Goal: Task Accomplishment & Management: Manage account settings

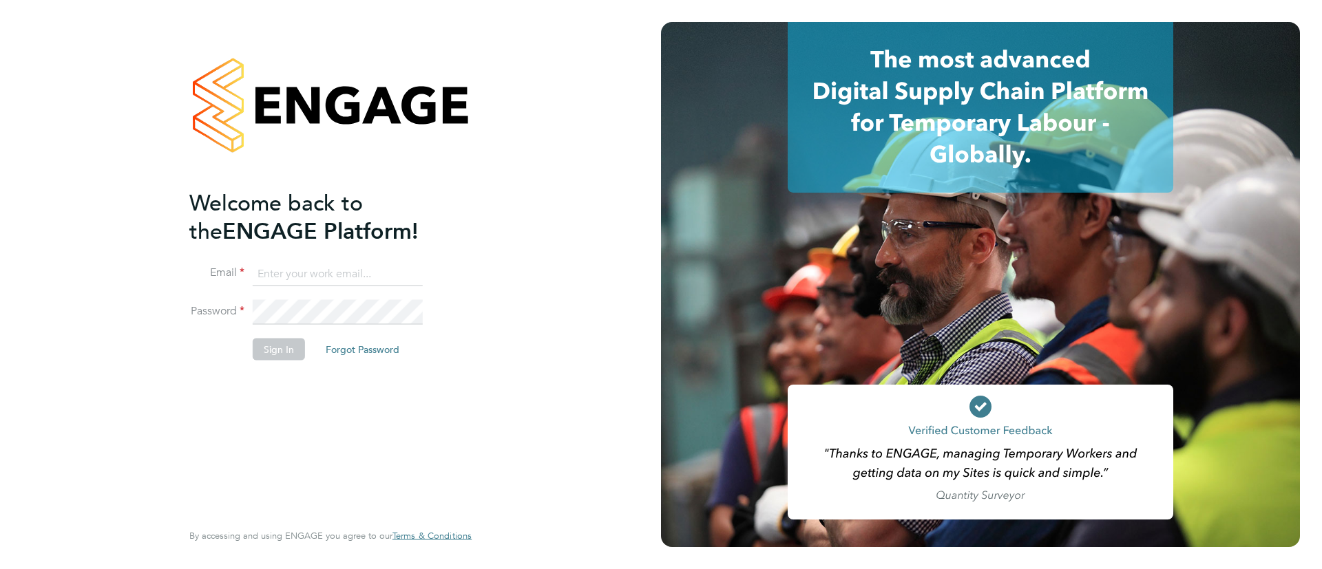
click at [397, 269] on input at bounding box center [338, 274] width 170 height 25
type input "Sulaymaan.Jashat.Lovell@engagedeployment.com"
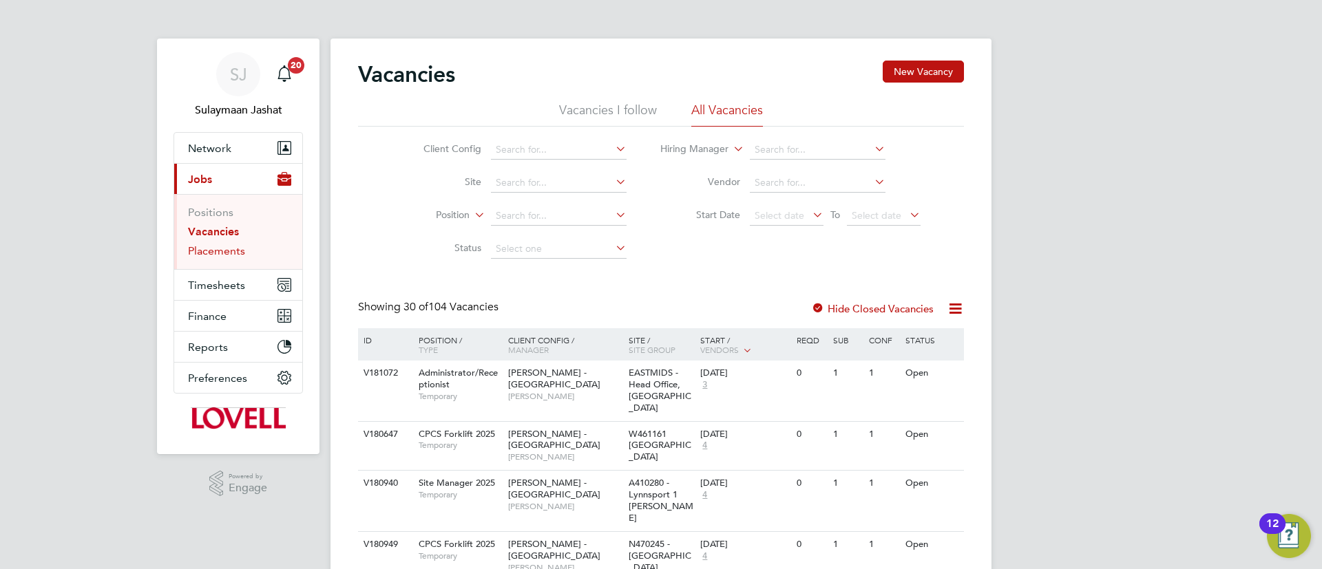
click at [222, 254] on link "Placements" at bounding box center [216, 250] width 57 height 13
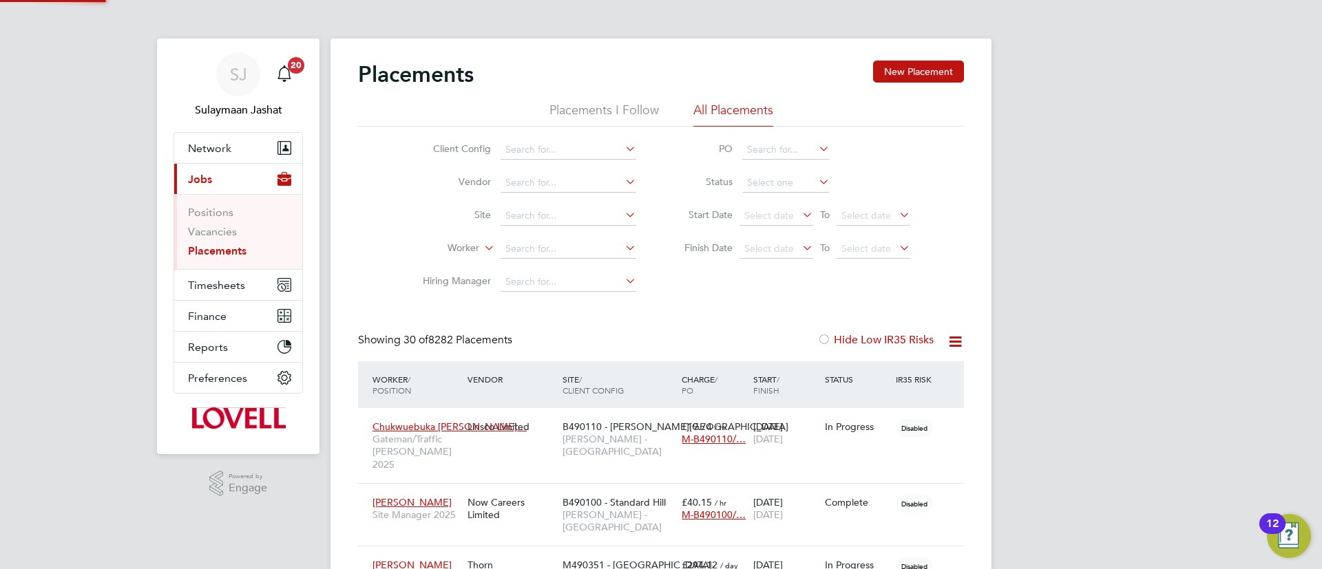
click at [435, 240] on li "Worker" at bounding box center [524, 249] width 259 height 33
drag, startPoint x: 435, startPoint y: 237, endPoint x: 737, endPoint y: 309, distance: 311.5
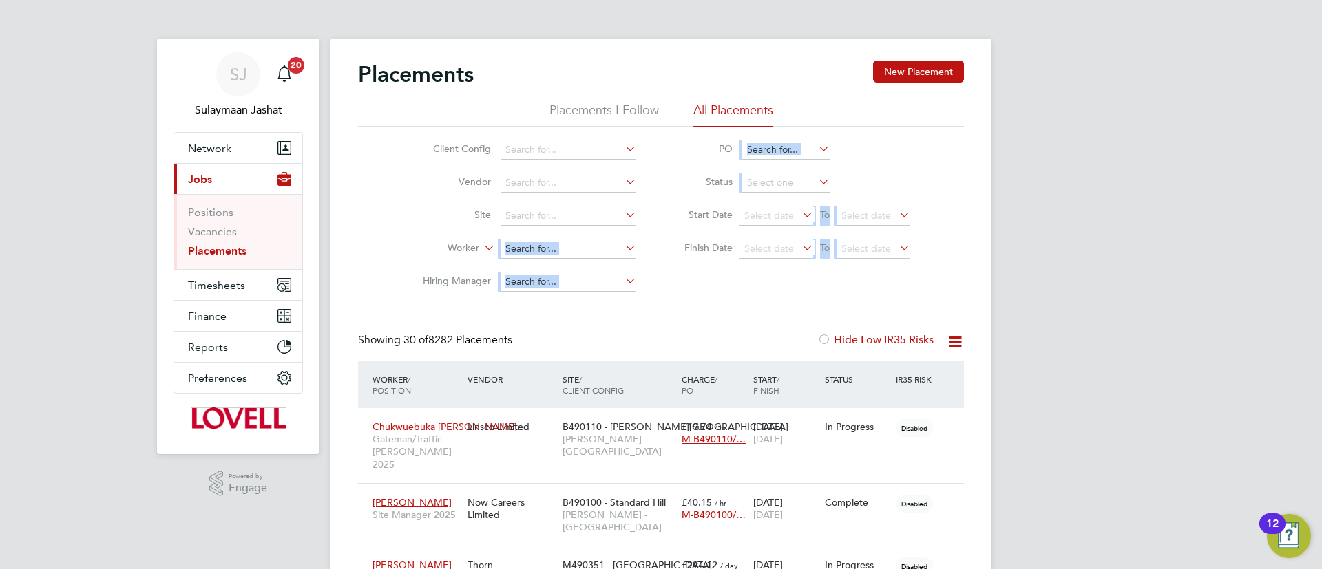
click at [676, 282] on div "Client Config Vendor Site Worker Hiring Manager PO Status Start Date Select dat…" at bounding box center [661, 213] width 606 height 172
click at [663, 266] on div "Client Config Vendor Site Worker Hiring Manager PO Status Start Date Select dat…" at bounding box center [661, 213] width 606 height 172
click at [235, 286] on span "Timesheets" at bounding box center [216, 285] width 57 height 13
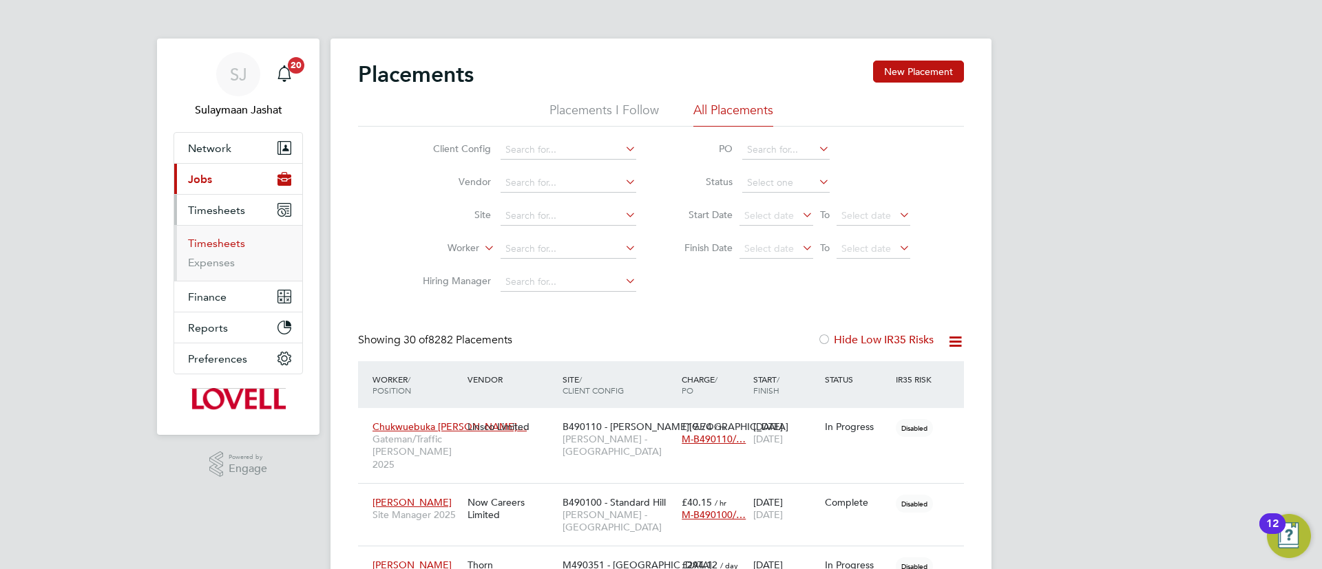
click at [233, 240] on link "Timesheets" at bounding box center [216, 243] width 57 height 13
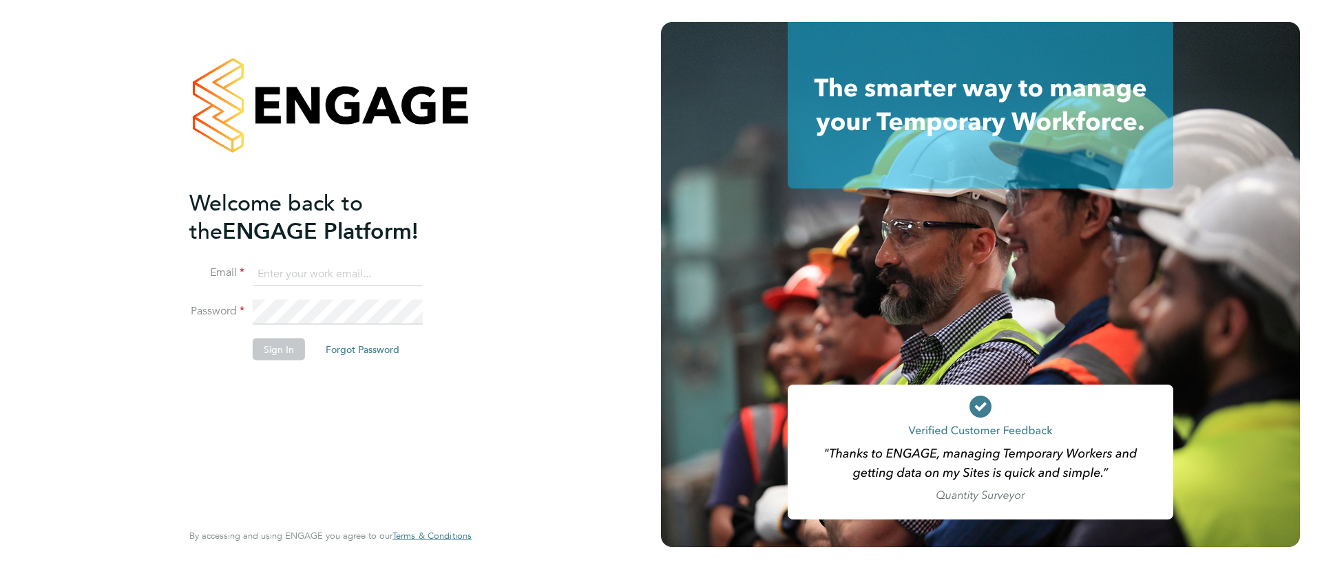
click at [330, 266] on input at bounding box center [338, 274] width 170 height 25
type input "[EMAIL_ADDRESS][PERSON_NAME][DOMAIN_NAME]"
click at [376, 335] on li "Password" at bounding box center [323, 319] width 269 height 39
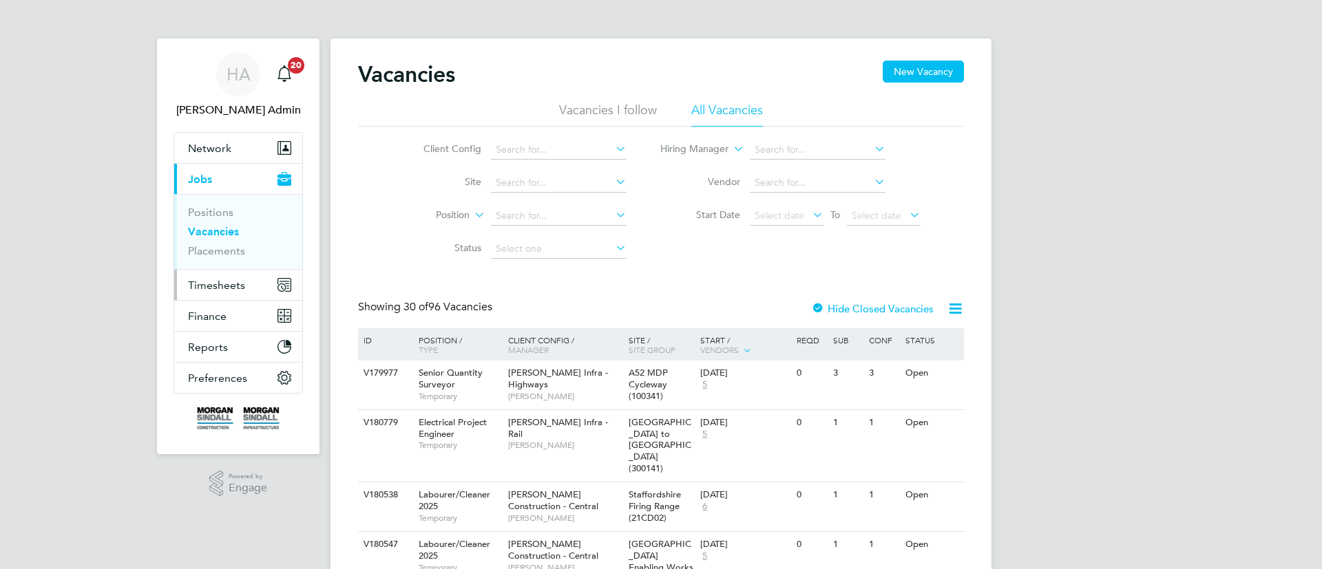
click at [197, 283] on span "Timesheets" at bounding box center [216, 285] width 57 height 13
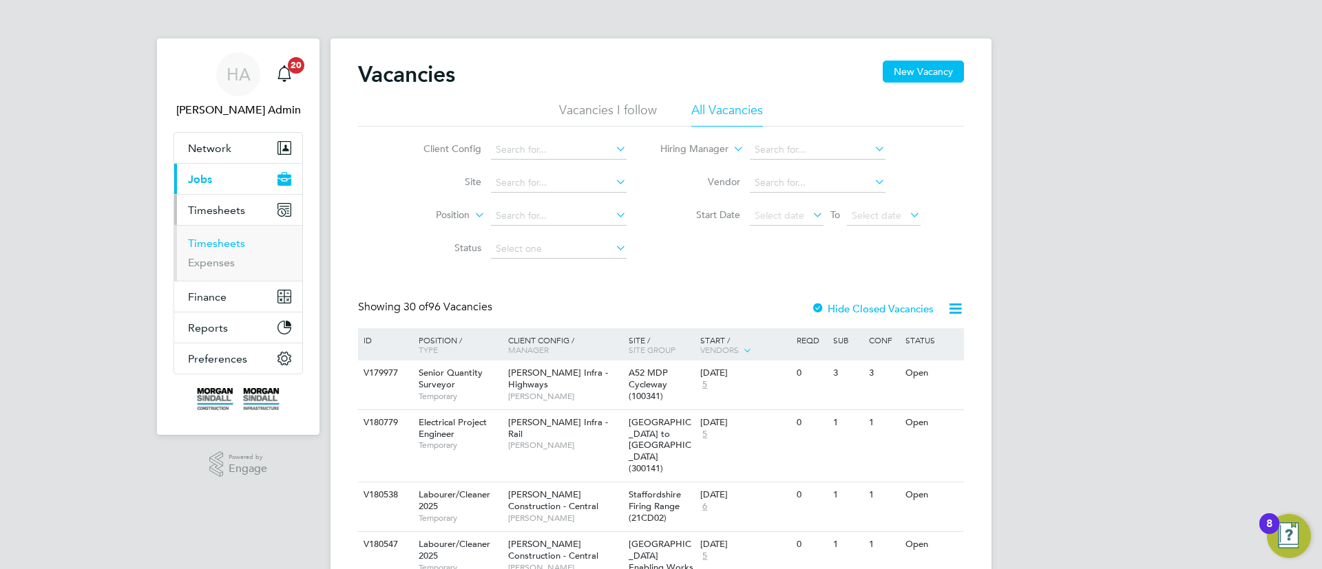
click at [223, 249] on link "Timesheets" at bounding box center [216, 243] width 57 height 13
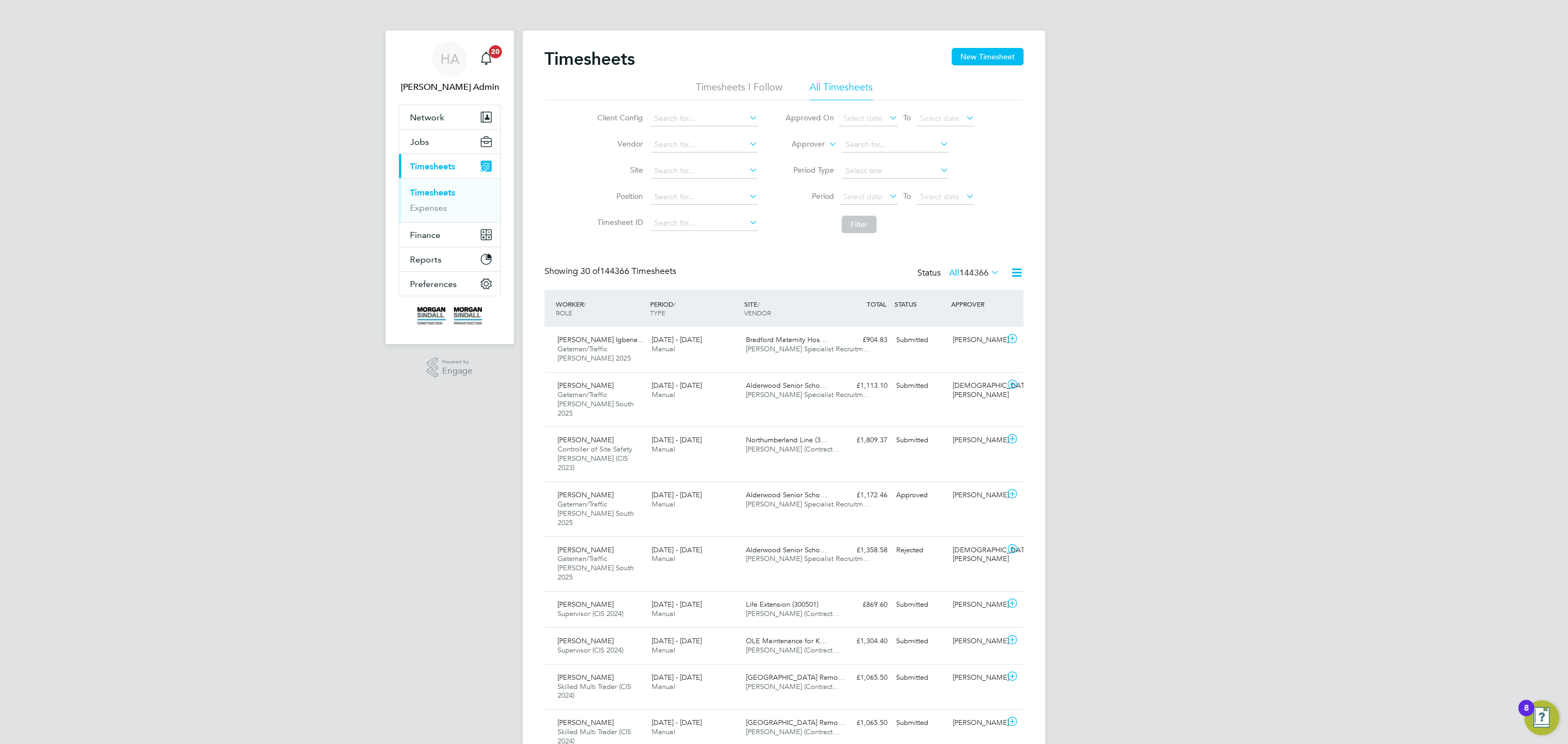
click at [826, 144] on icon at bounding box center [826, 141] width 0 height 9
click at [814, 153] on li "Worker" at bounding box center [798, 157] width 54 height 14
click at [861, 149] on input at bounding box center [896, 145] width 108 height 15
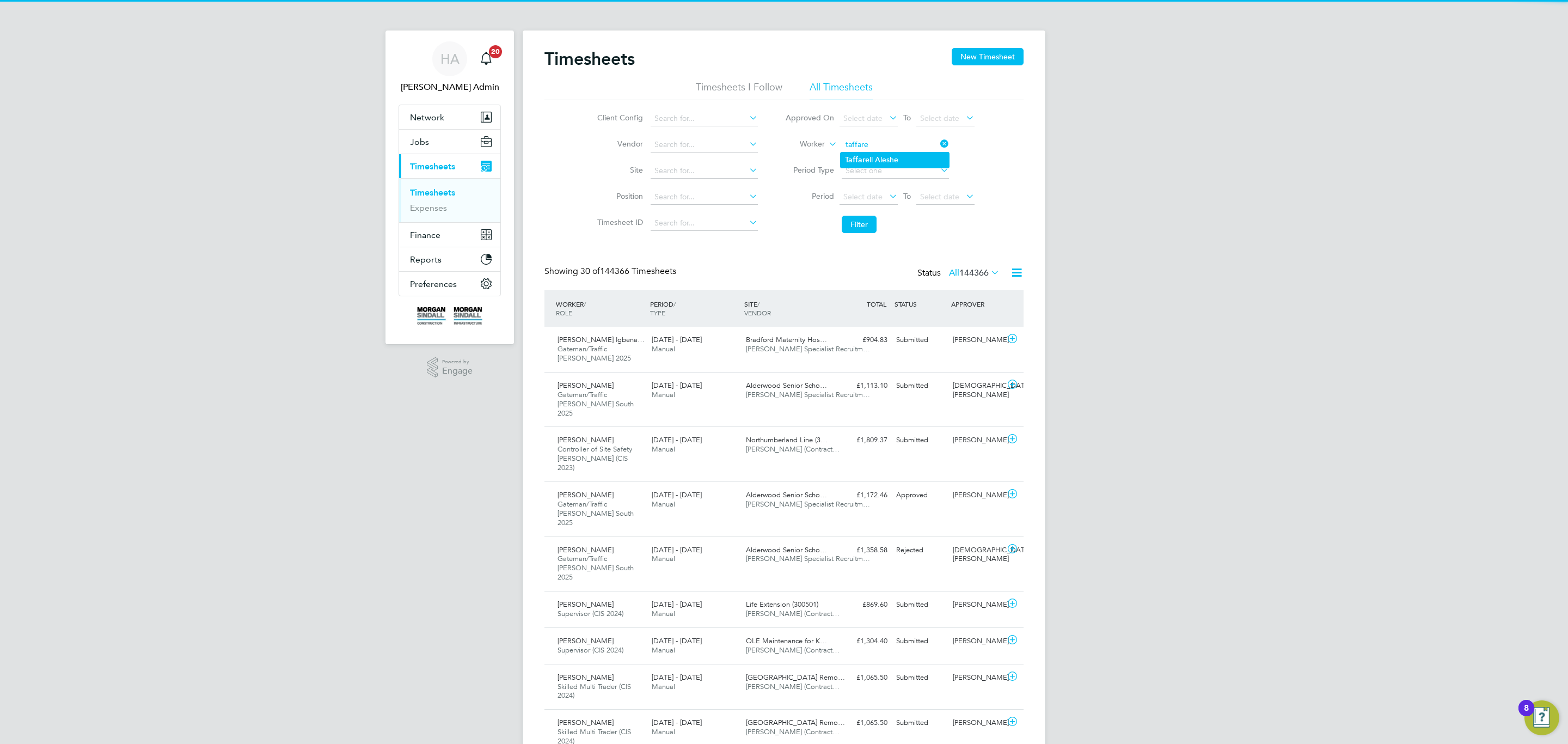
click at [897, 153] on li "Taffare ll Aleshe" at bounding box center [894, 160] width 108 height 15
type input "[PERSON_NAME]"
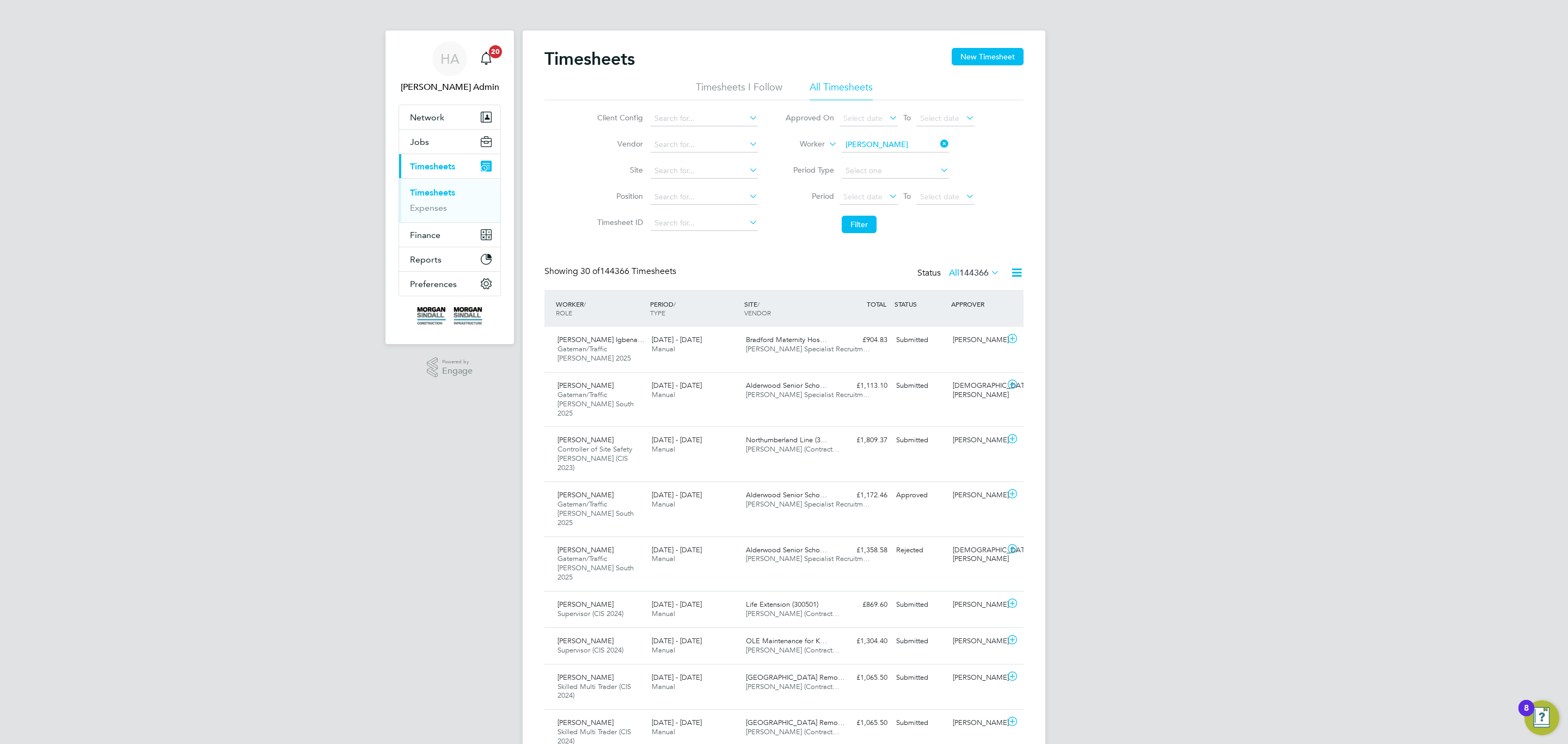
click at [860, 214] on li "Filter" at bounding box center [880, 225] width 217 height 28
click at [855, 225] on button "Filter" at bounding box center [860, 225] width 35 height 17
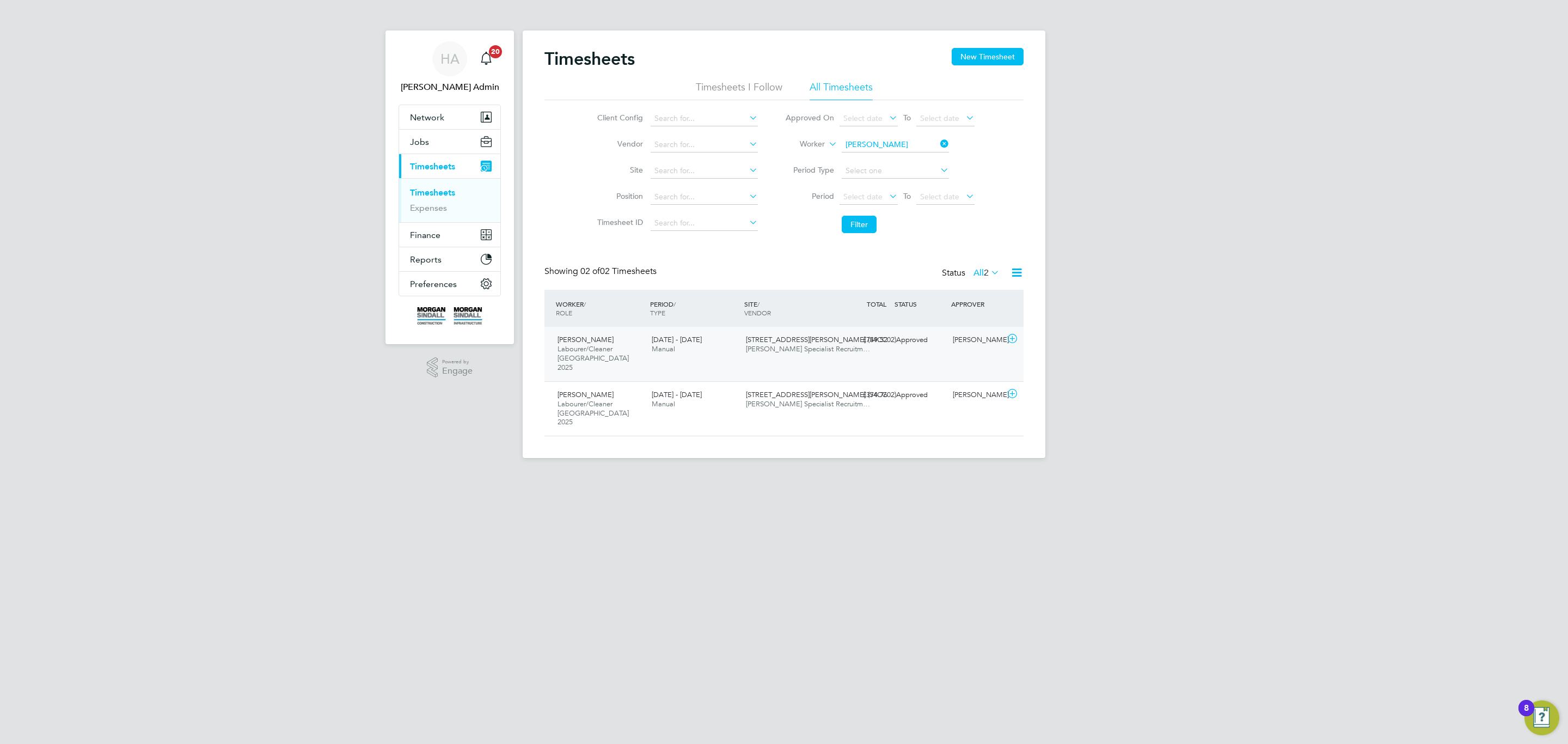
click at [789, 346] on span "Hays Specialist Recruitm…" at bounding box center [807, 349] width 124 height 9
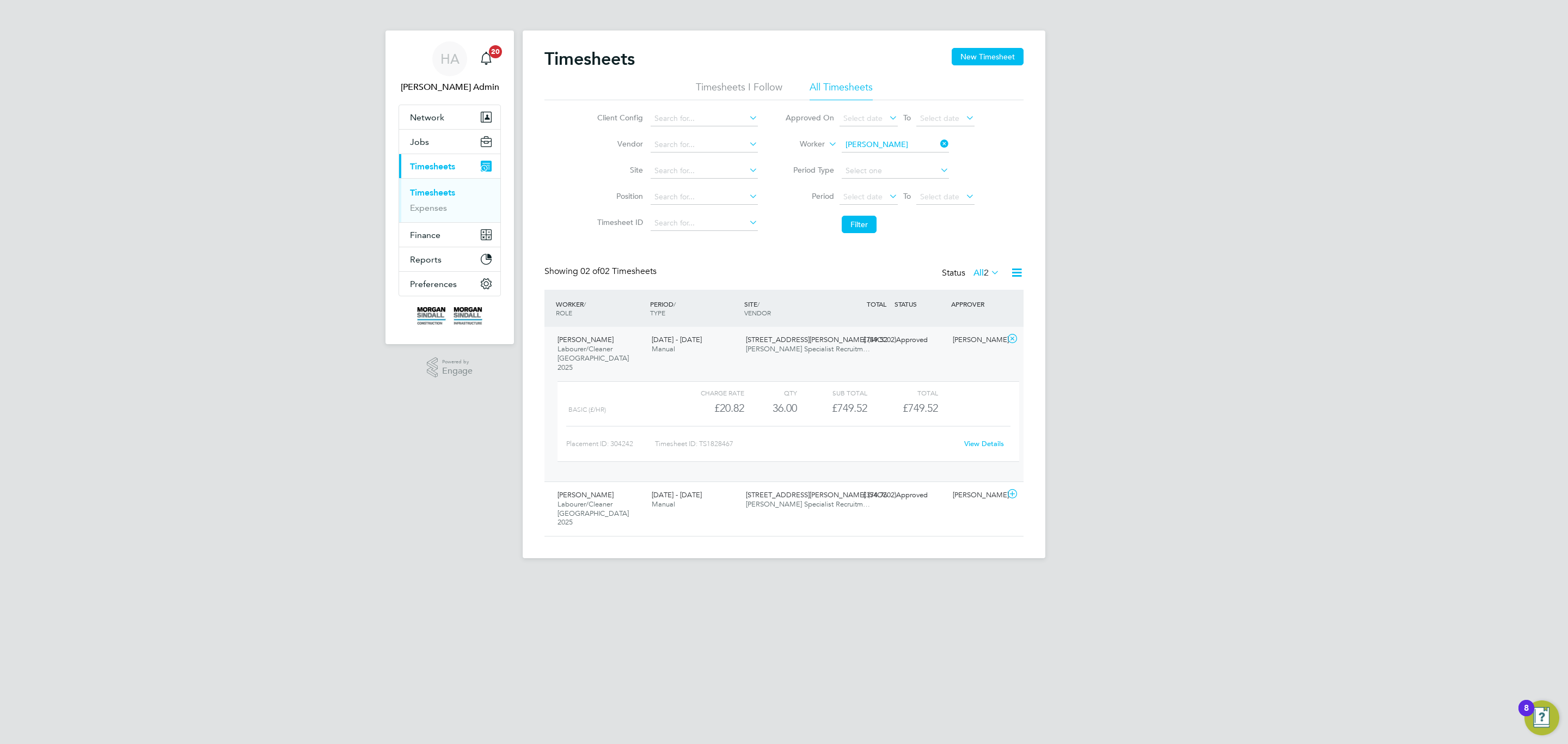
click at [994, 439] on link "View Details" at bounding box center [984, 444] width 40 height 9
click at [962, 54] on button "New Timesheet" at bounding box center [988, 57] width 72 height 17
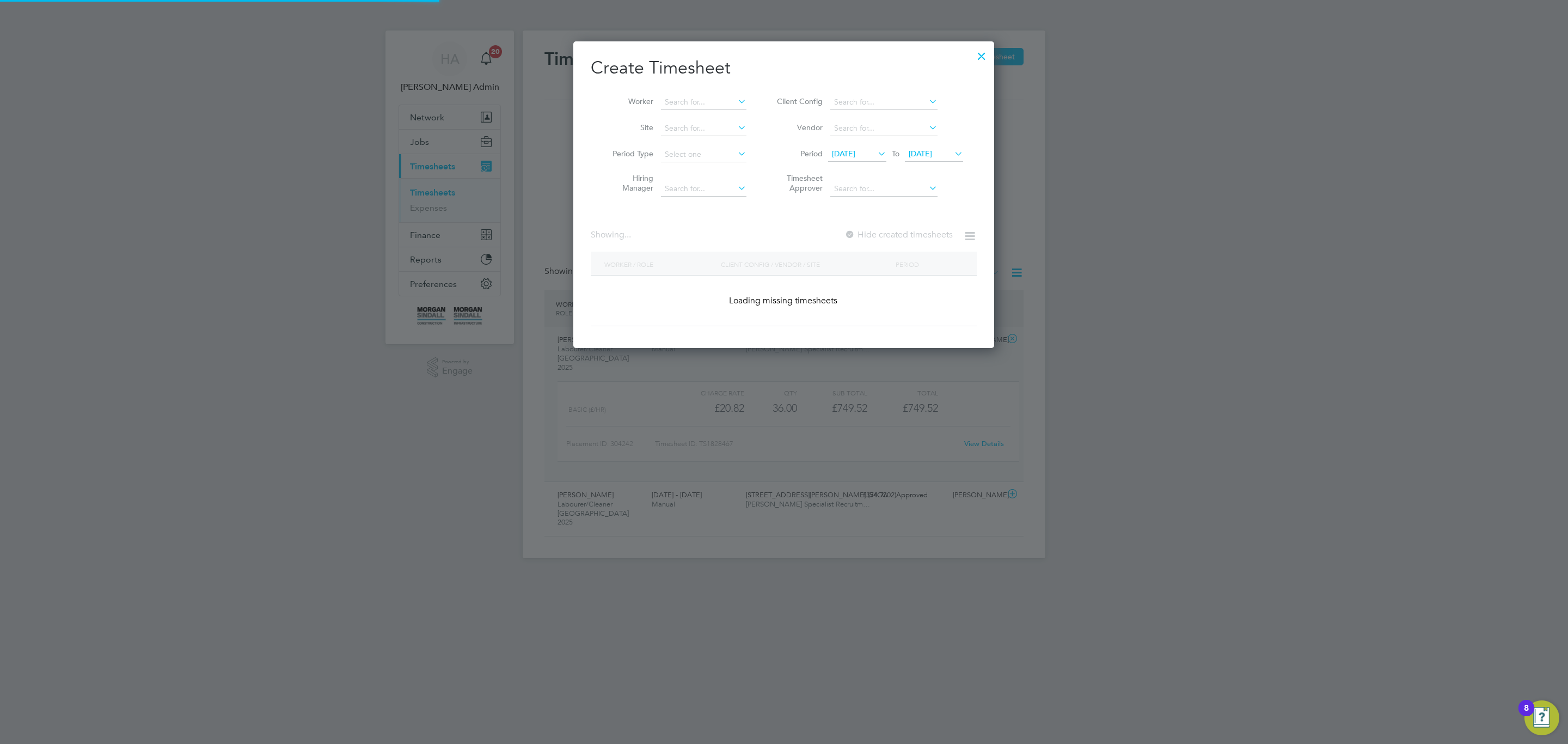
scroll to position [308, 421]
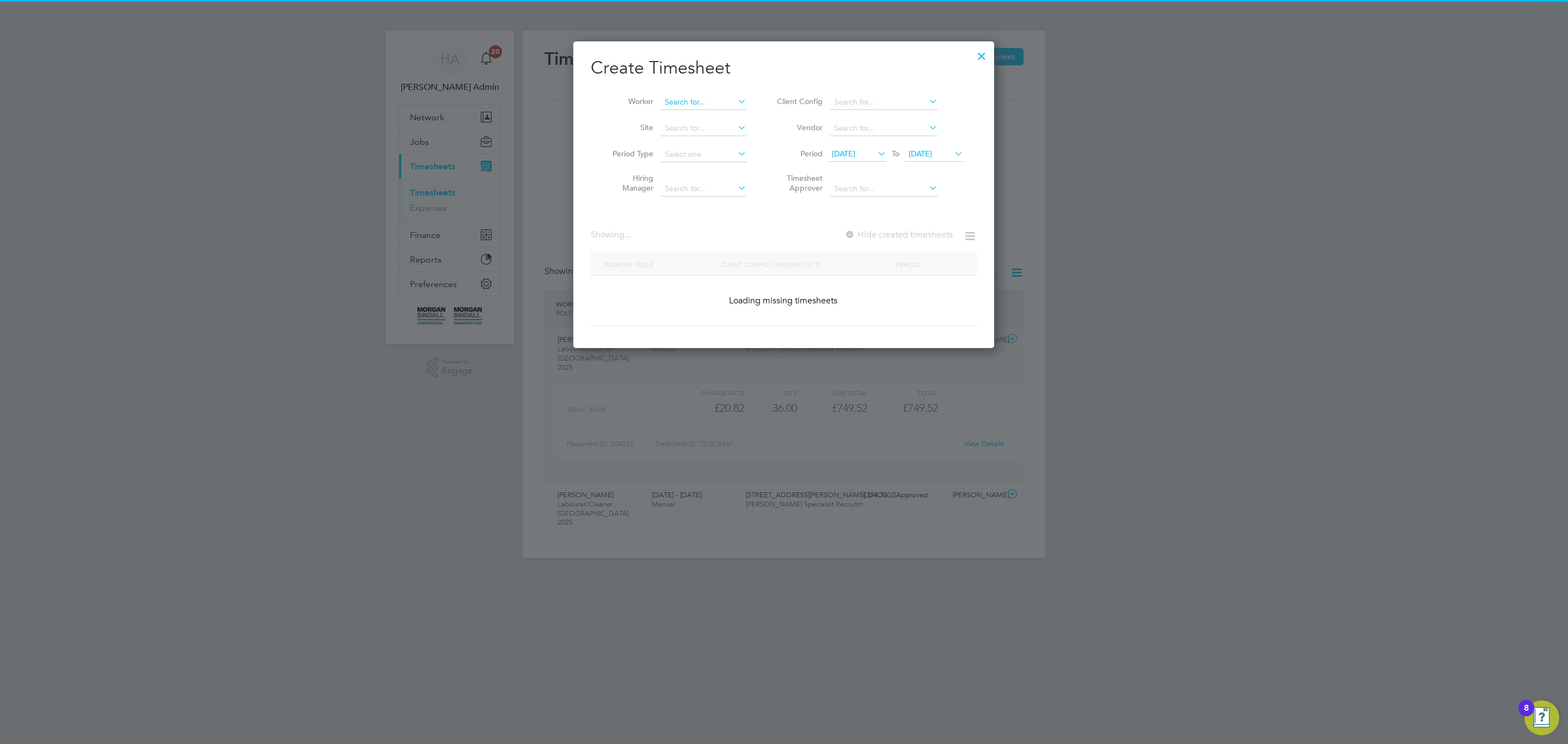
click at [712, 95] on input at bounding box center [704, 102] width 85 height 15
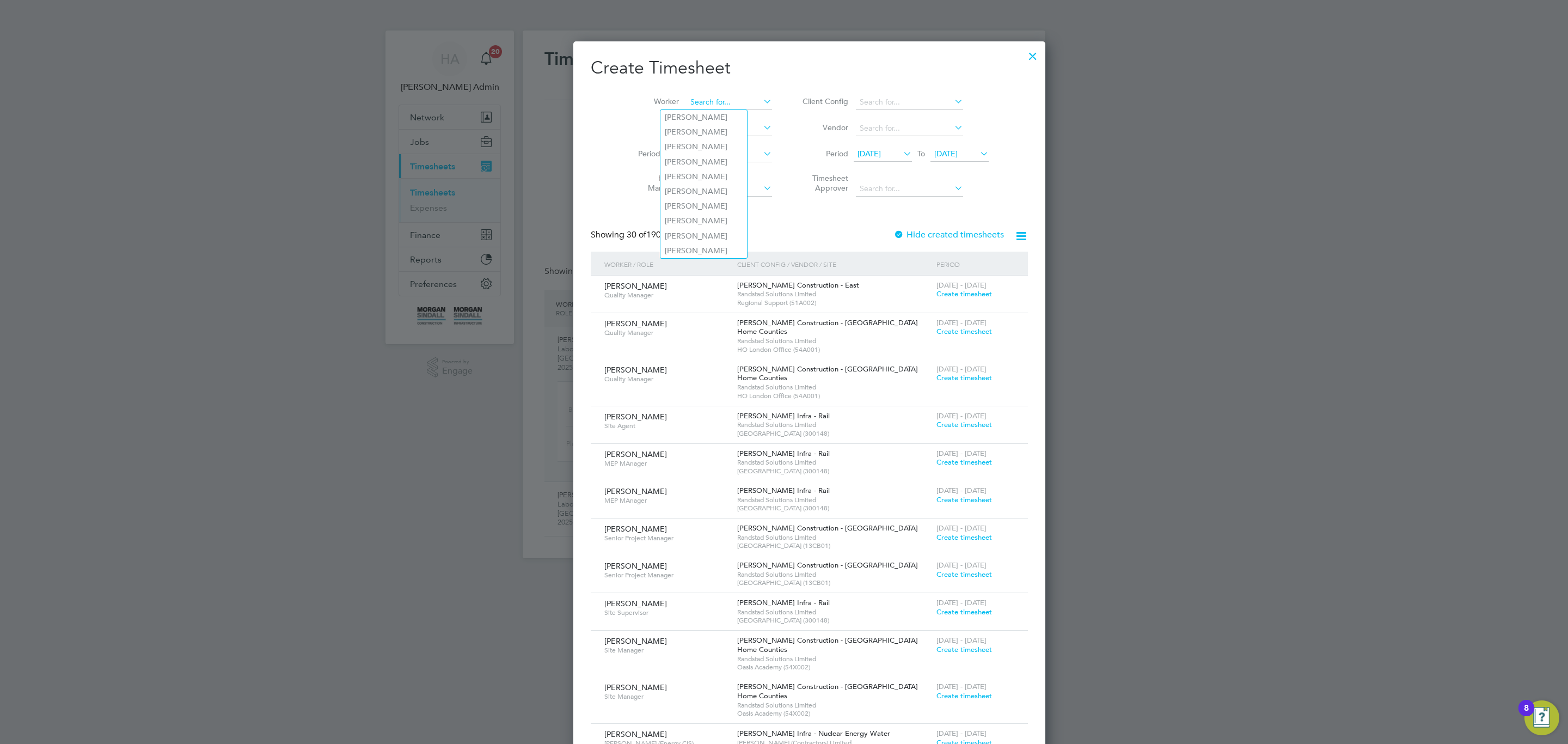
scroll to position [2408, 421]
click at [699, 132] on li "Taffa rell Aleshe" at bounding box center [713, 132] width 106 height 15
type input "[PERSON_NAME]"
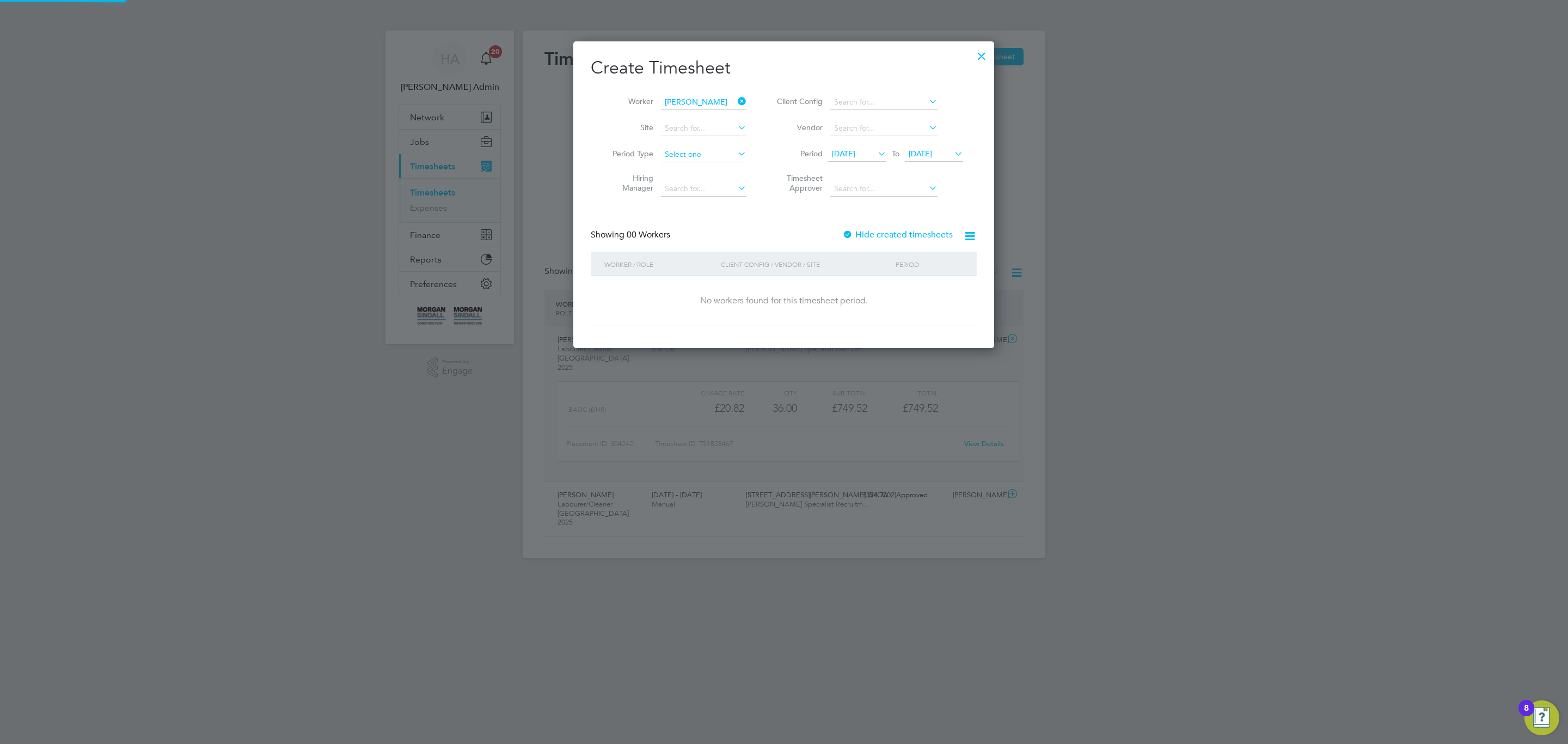
scroll to position [308, 421]
click at [903, 233] on label "Hide created timesheets" at bounding box center [897, 235] width 111 height 11
click at [923, 151] on span "[DATE]" at bounding box center [920, 153] width 24 height 9
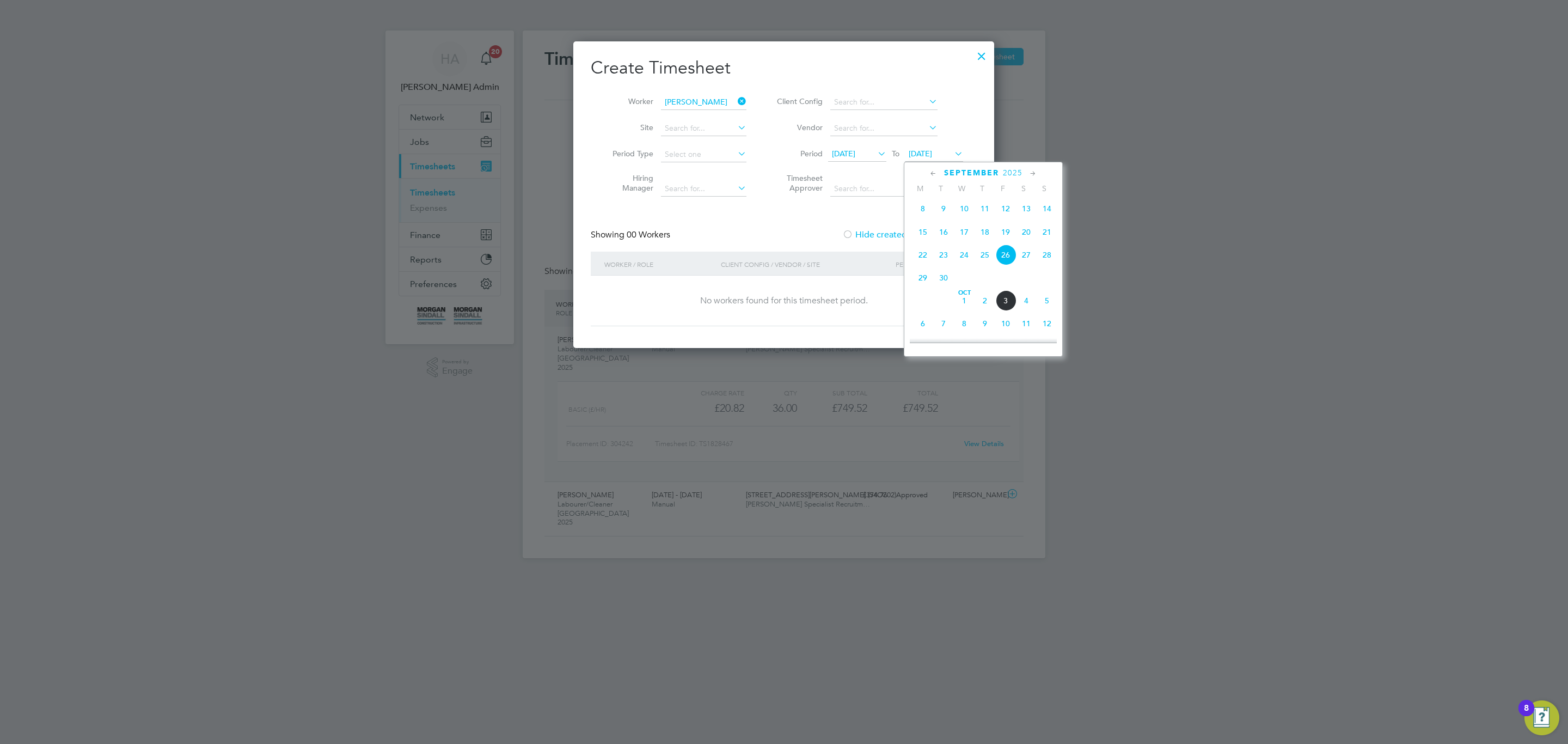
click at [1022, 257] on span "27" at bounding box center [1026, 255] width 21 height 21
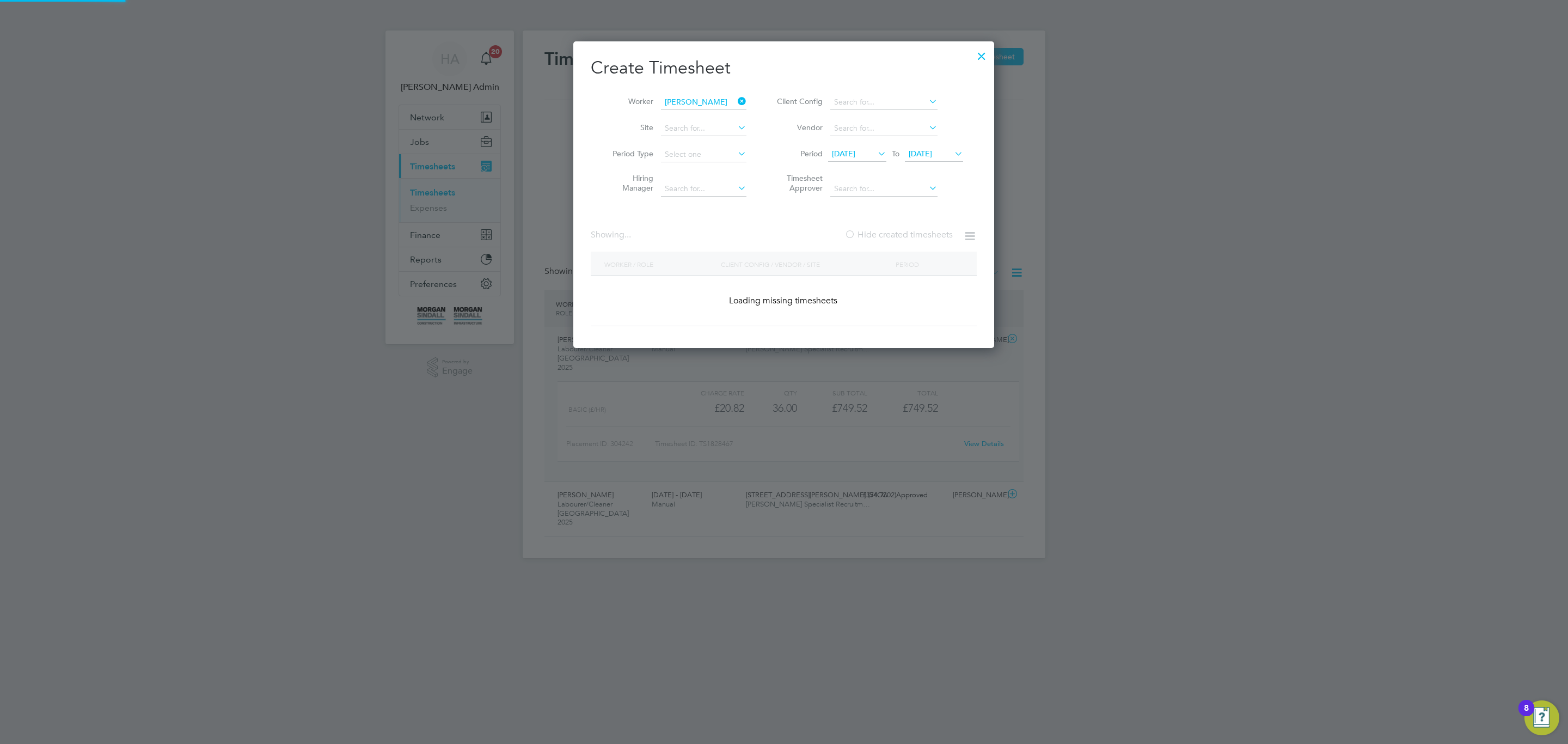
scroll to position [351, 421]
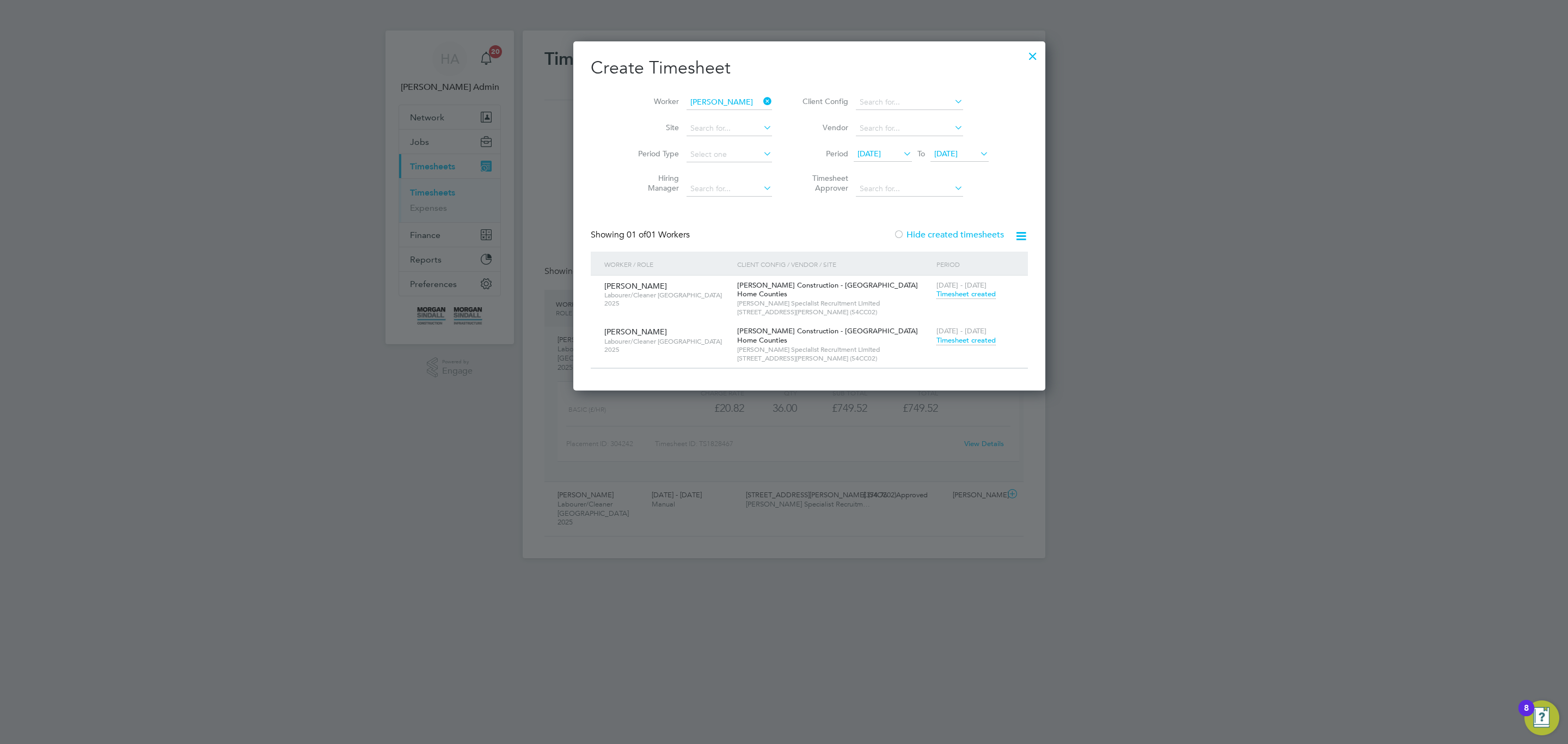
click at [942, 342] on span "Timesheet created" at bounding box center [965, 340] width 59 height 9
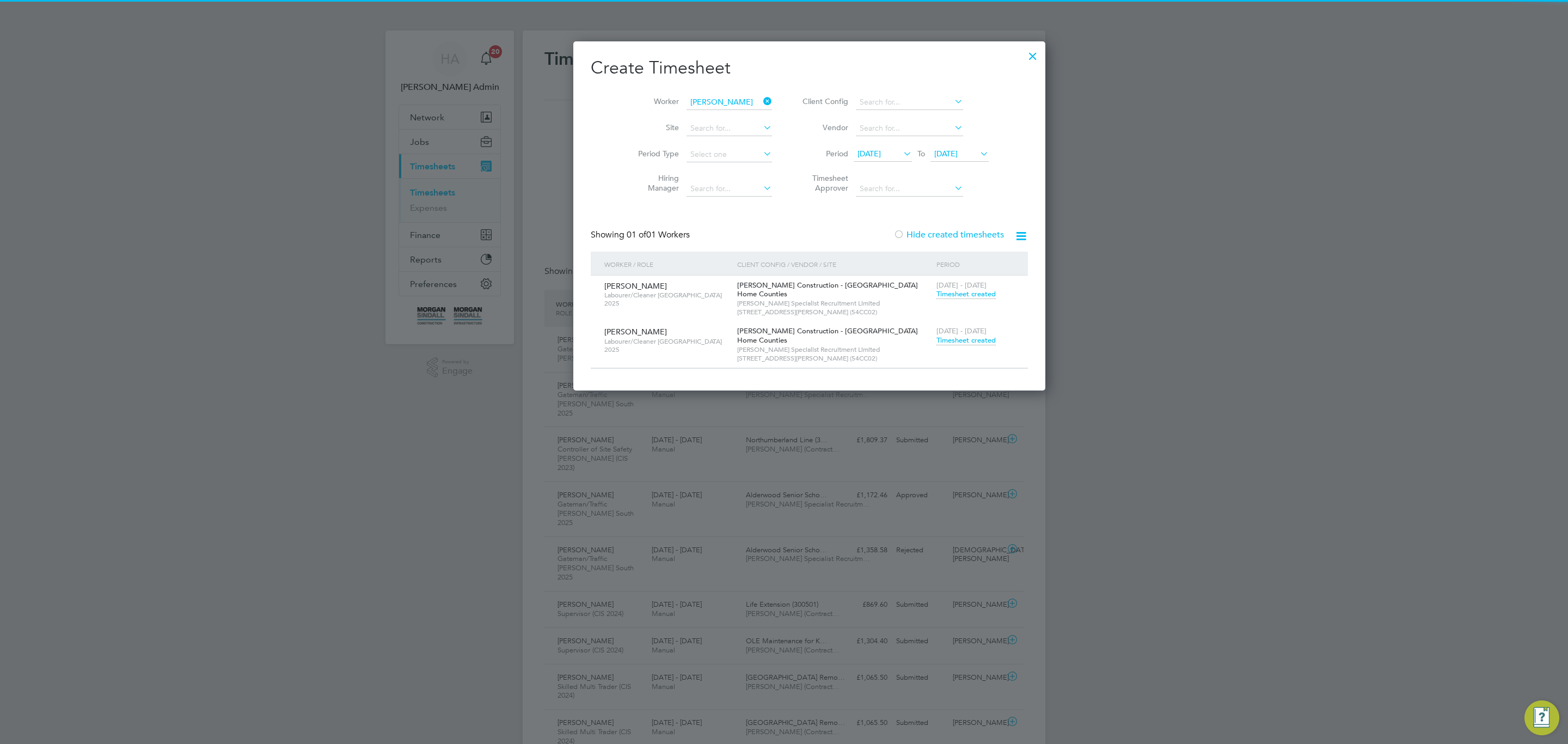
scroll to position [36, 95]
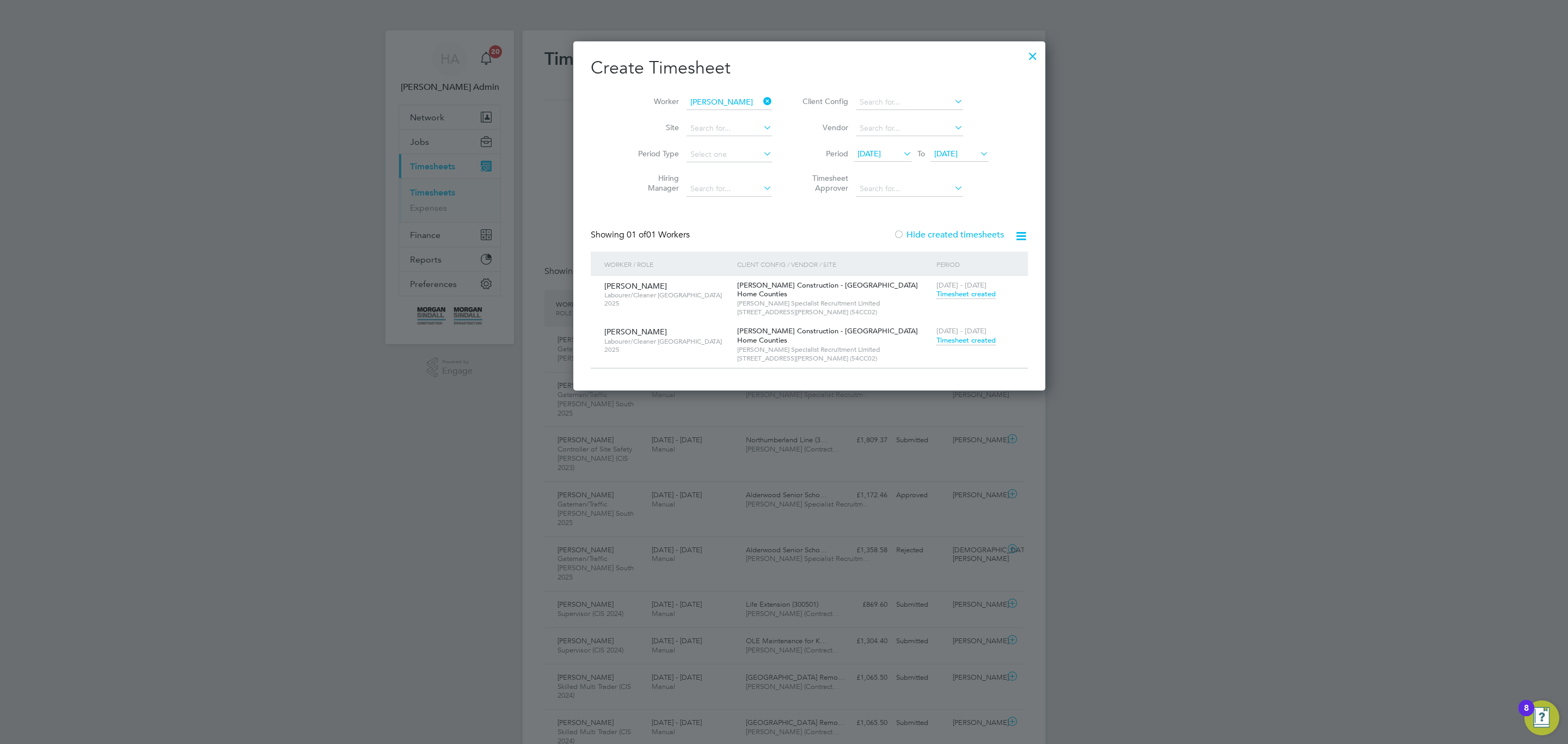
click at [942, 158] on span "27 Sep 2025" at bounding box center [946, 153] width 24 height 9
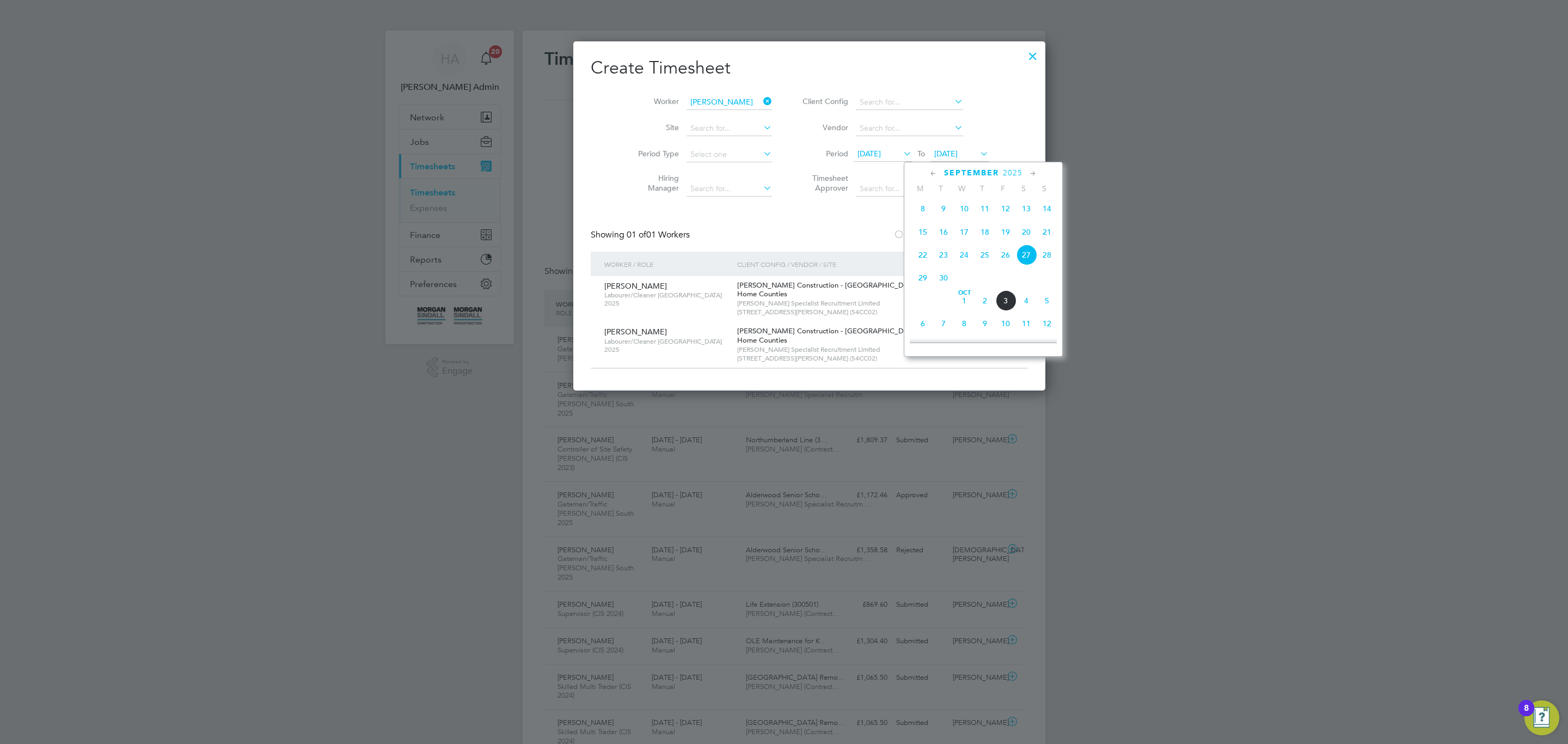
click at [1008, 254] on span "26" at bounding box center [1006, 255] width 21 height 21
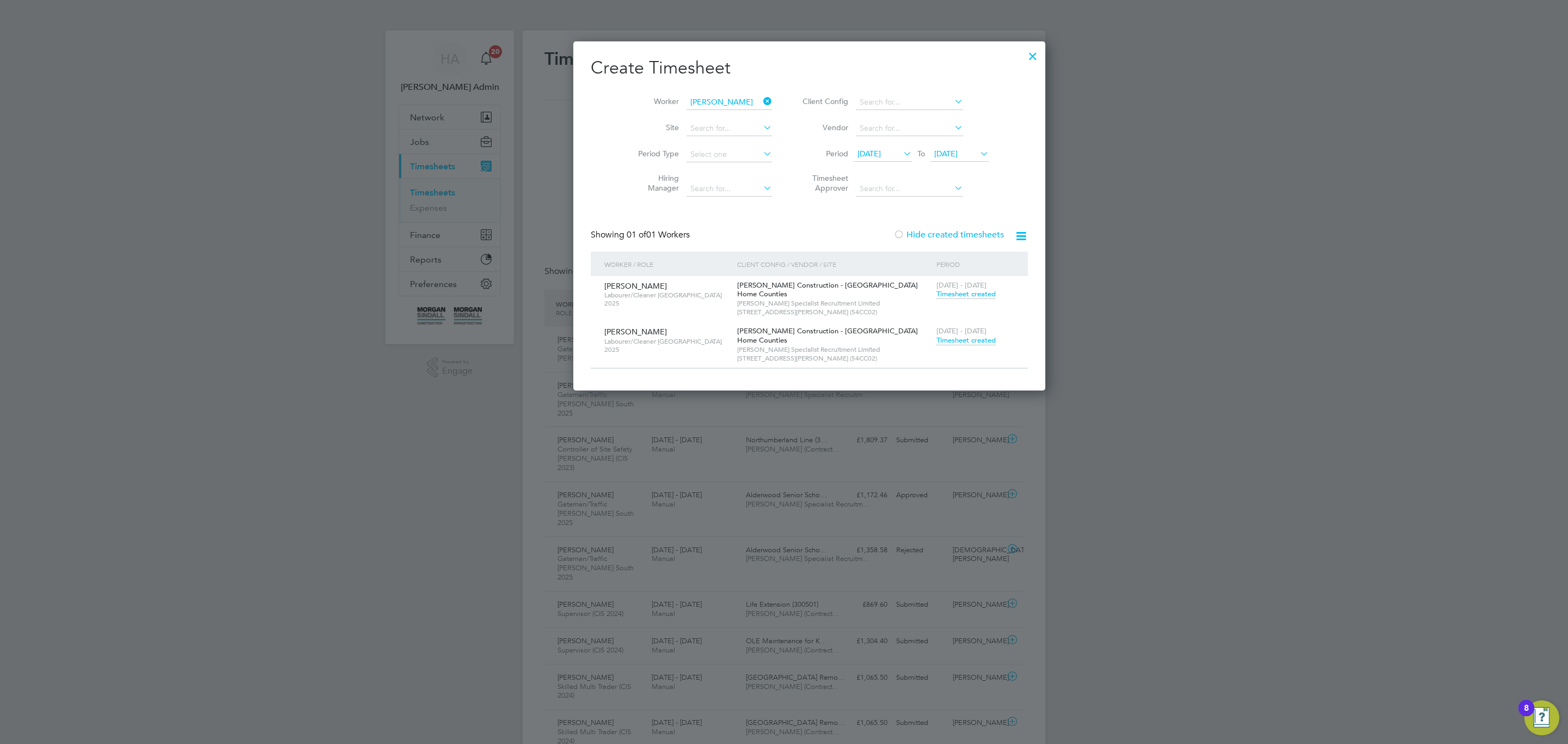
click at [901, 151] on icon at bounding box center [901, 153] width 0 height 15
click at [952, 259] on span "20" at bounding box center [950, 256] width 21 height 21
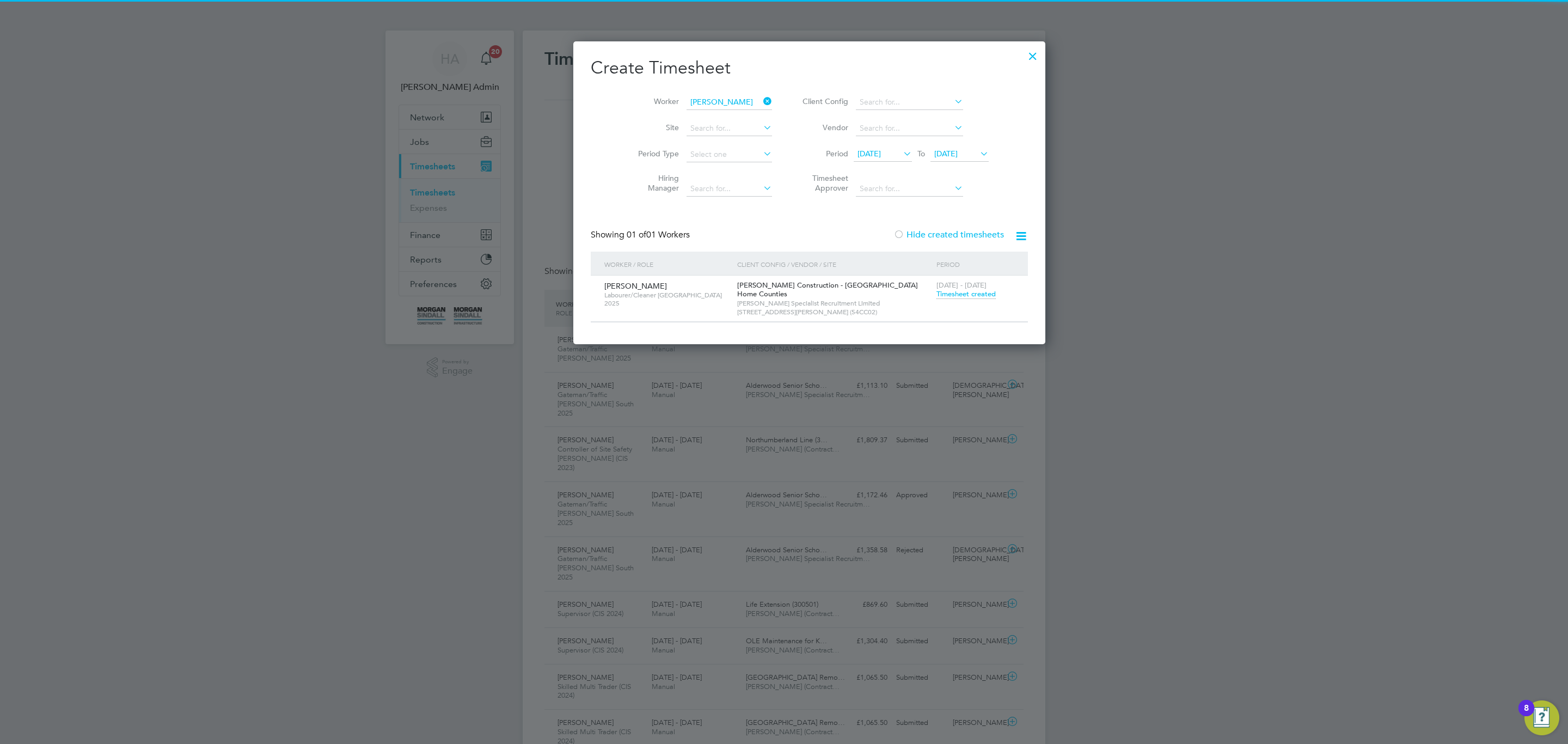
click at [929, 221] on div "Create Timesheet Worker Taffarell Aleshe Site Period Type Hiring Manager Client…" at bounding box center [809, 190] width 437 height 266
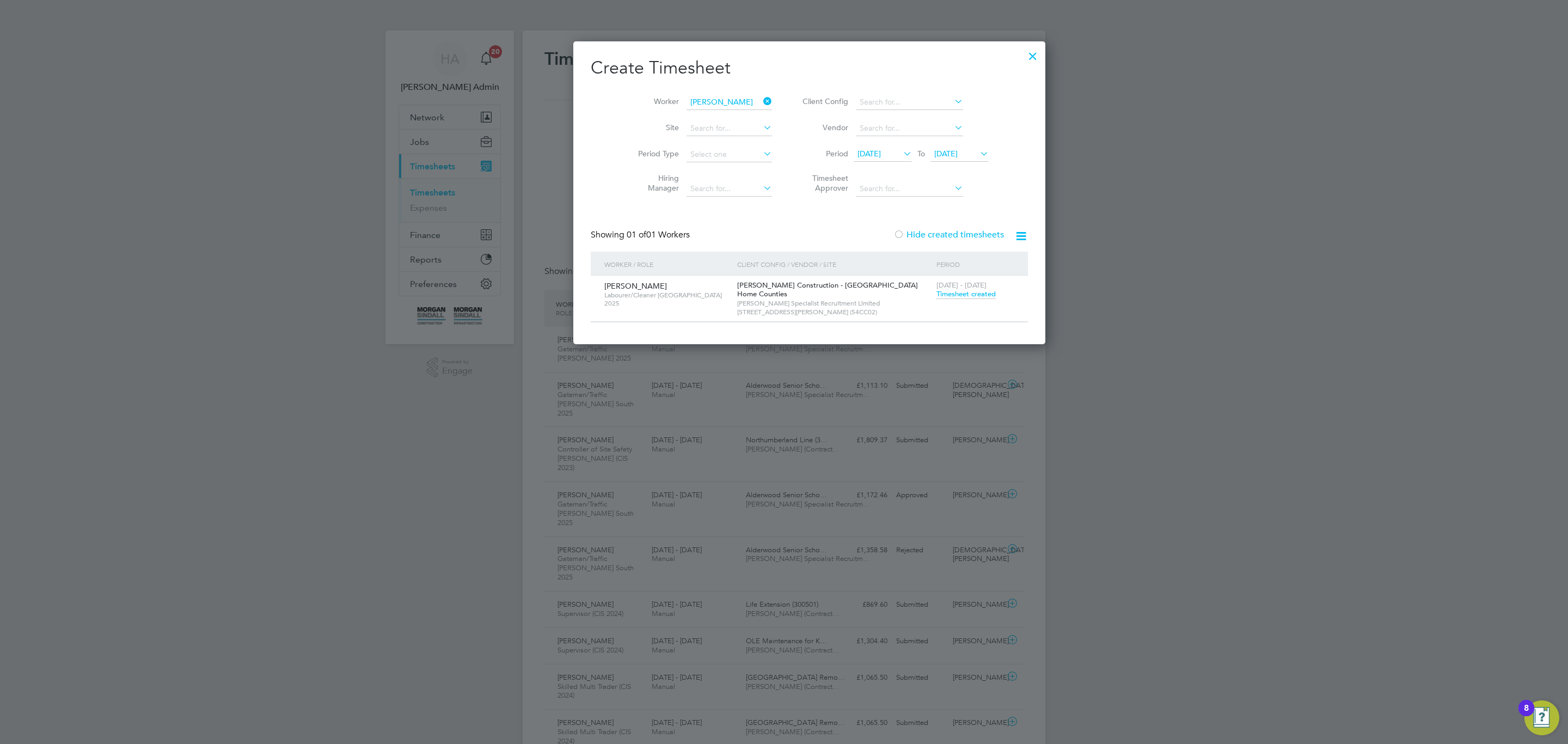
click at [949, 156] on span "26 Sep 2025" at bounding box center [946, 153] width 24 height 9
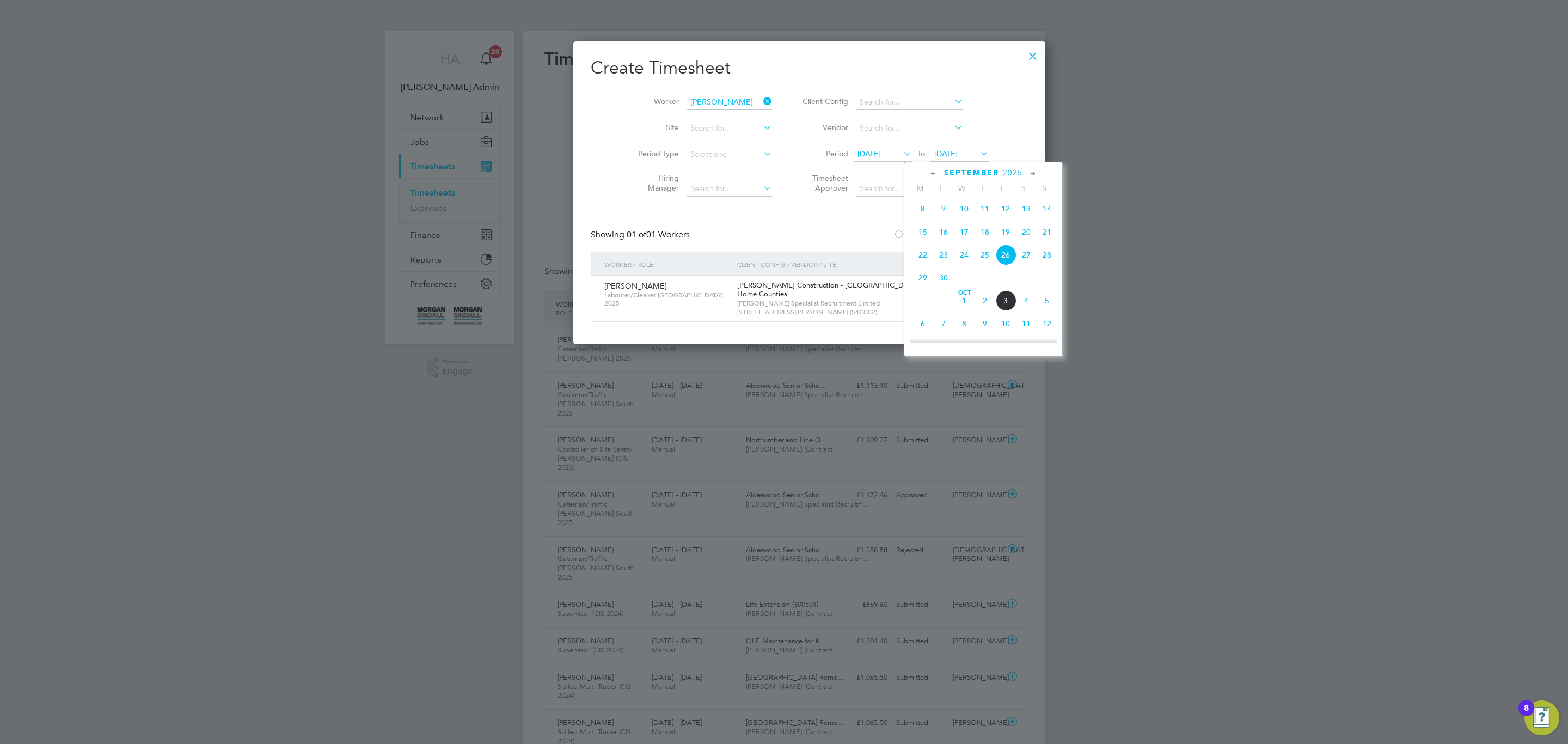
click at [894, 240] on div at bounding box center [899, 236] width 11 height 11
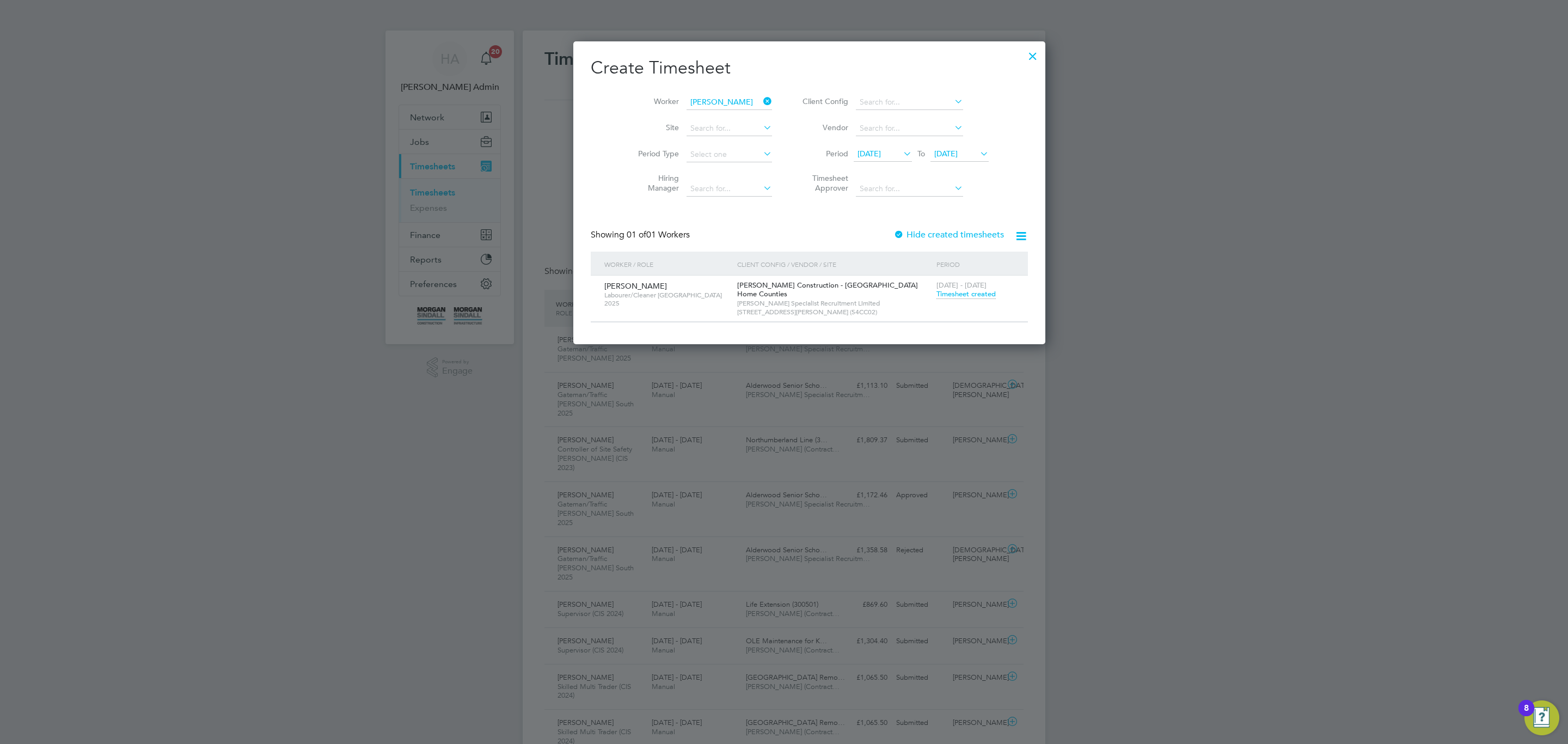
click at [1023, 63] on div at bounding box center [1033, 53] width 20 height 20
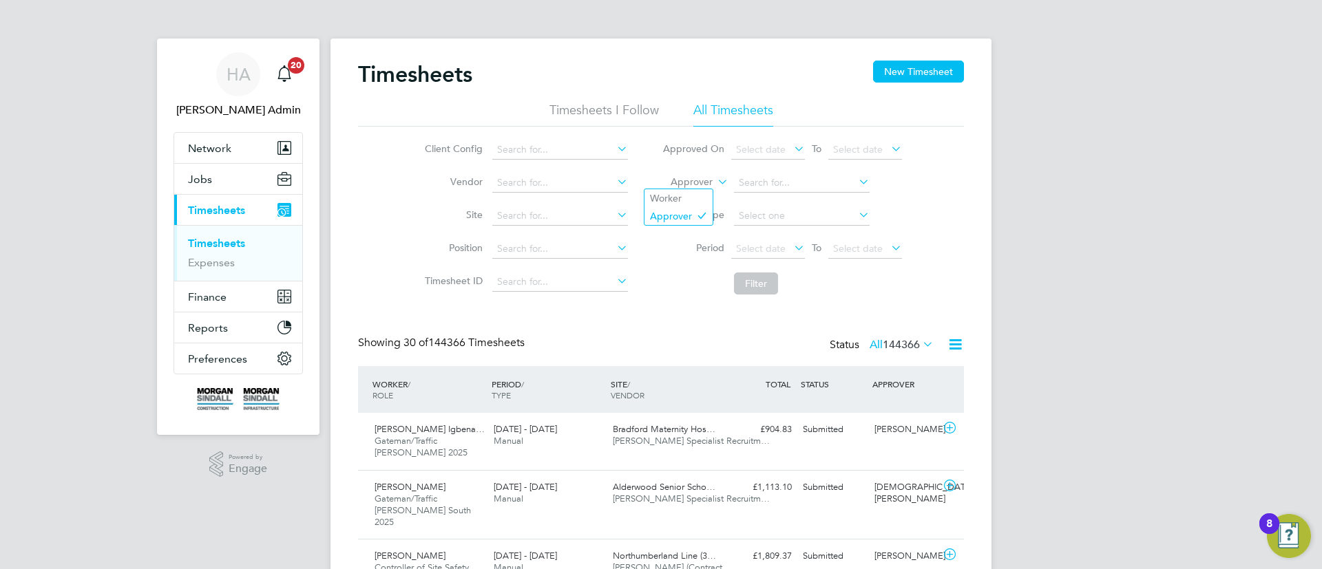
click at [715, 185] on icon at bounding box center [715, 178] width 0 height 12
click at [680, 192] on li "Worker" at bounding box center [679, 198] width 68 height 18
click at [802, 180] on input at bounding box center [802, 183] width 136 height 19
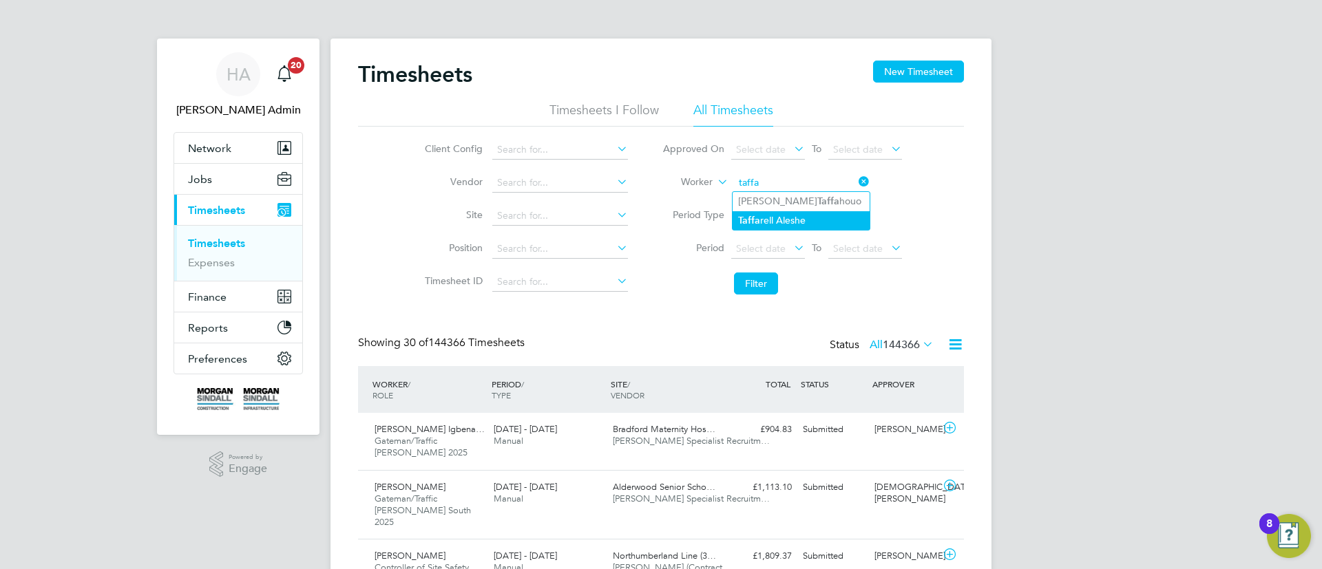
click at [790, 224] on li "Taffa rell Aleshe" at bounding box center [801, 220] width 137 height 19
type input "Taffarell Aleshe"
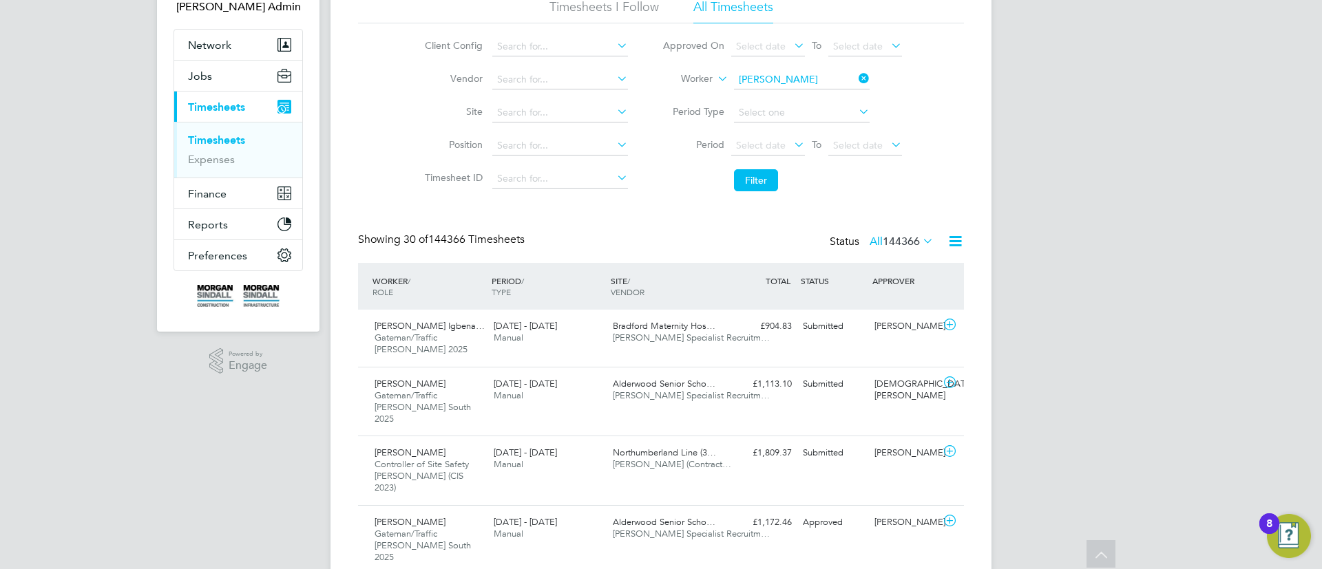
click at [762, 180] on button "Filter" at bounding box center [756, 180] width 44 height 22
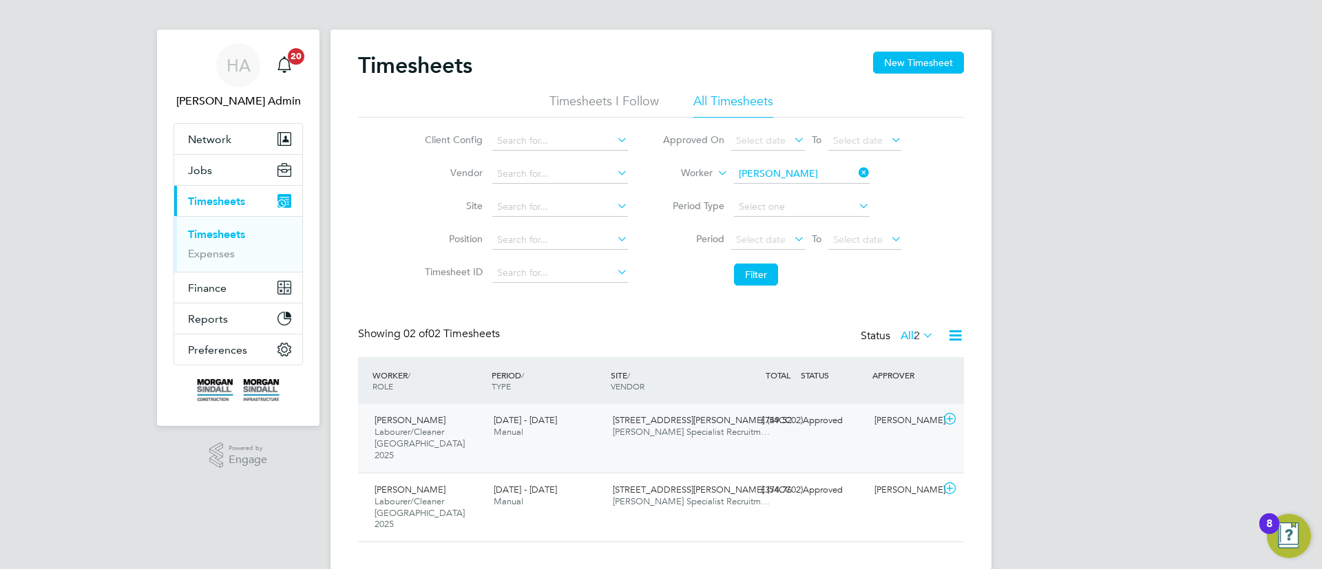
click at [743, 458] on div "Taffarell Aleshe Labourer/Cleaner London 2025 20 - 26 Sep 2025 20 - 26 Sep 2025…" at bounding box center [661, 438] width 606 height 69
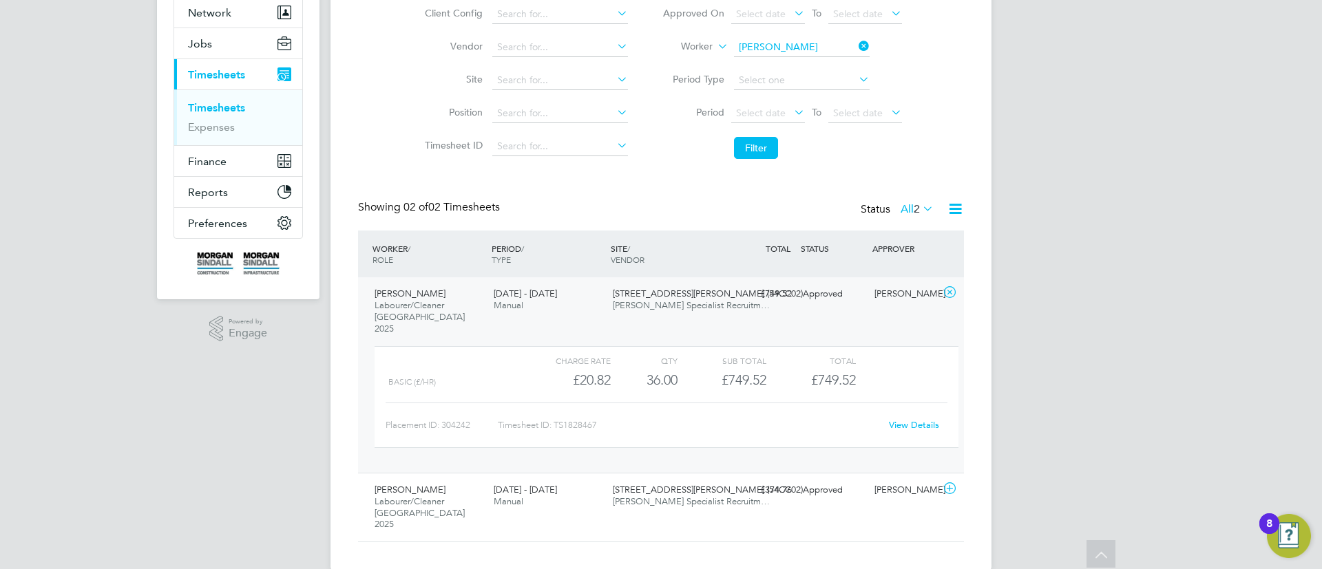
click at [915, 419] on link "View Details" at bounding box center [914, 425] width 50 height 12
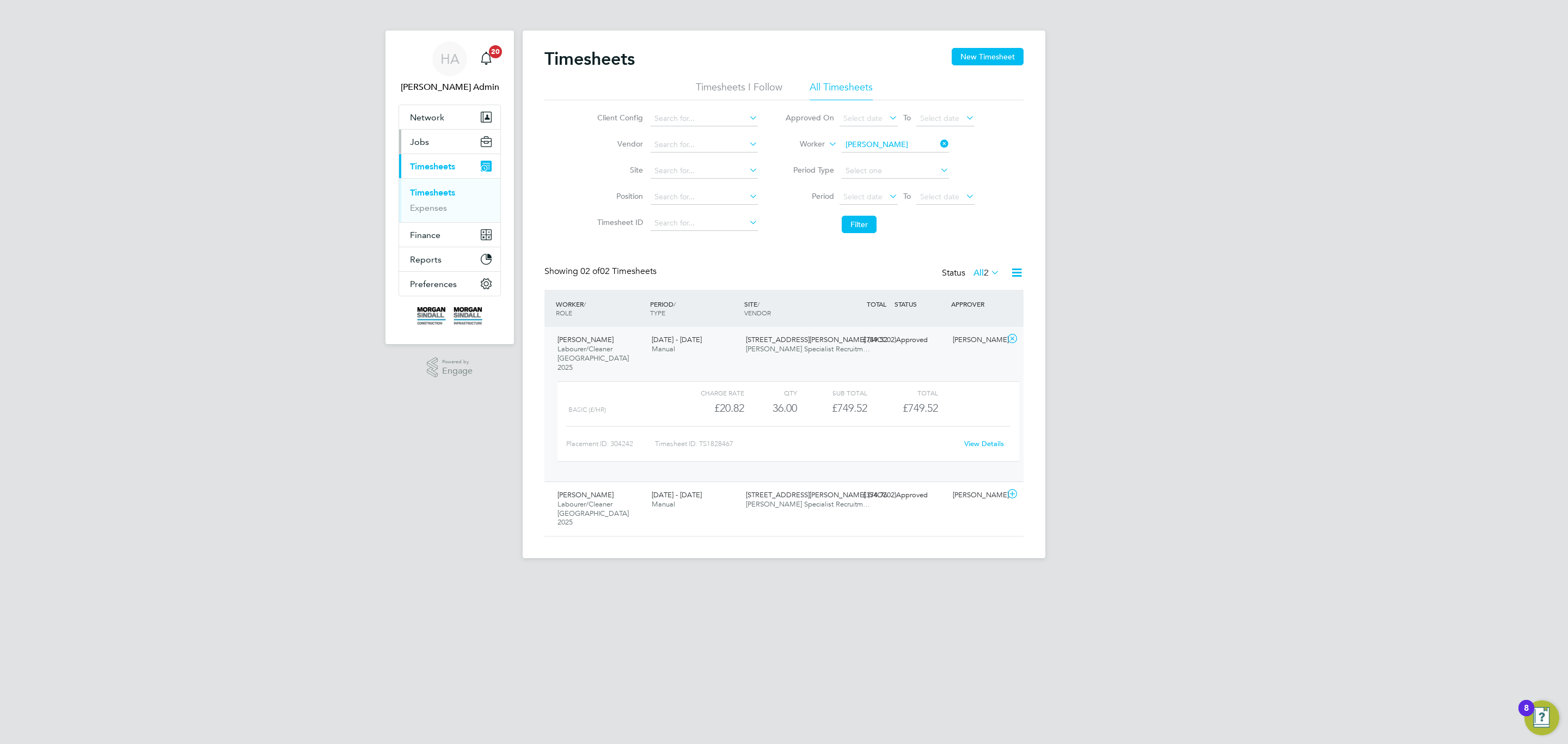
click at [451, 139] on button "Jobs" at bounding box center [450, 142] width 101 height 24
click at [443, 198] on link "Placements" at bounding box center [433, 198] width 45 height 10
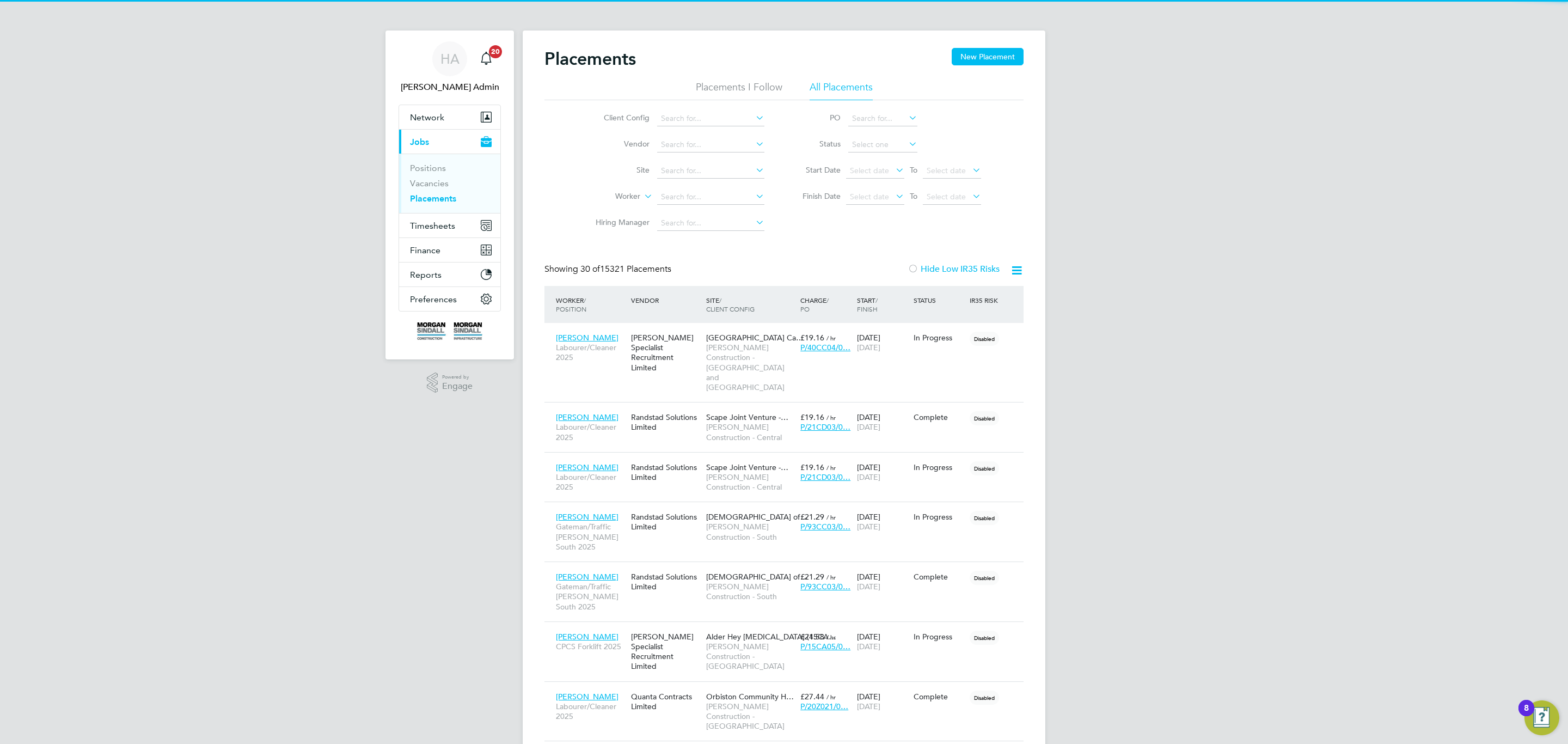
scroll to position [41, 95]
click at [1015, 271] on icon at bounding box center [1016, 270] width 13 height 13
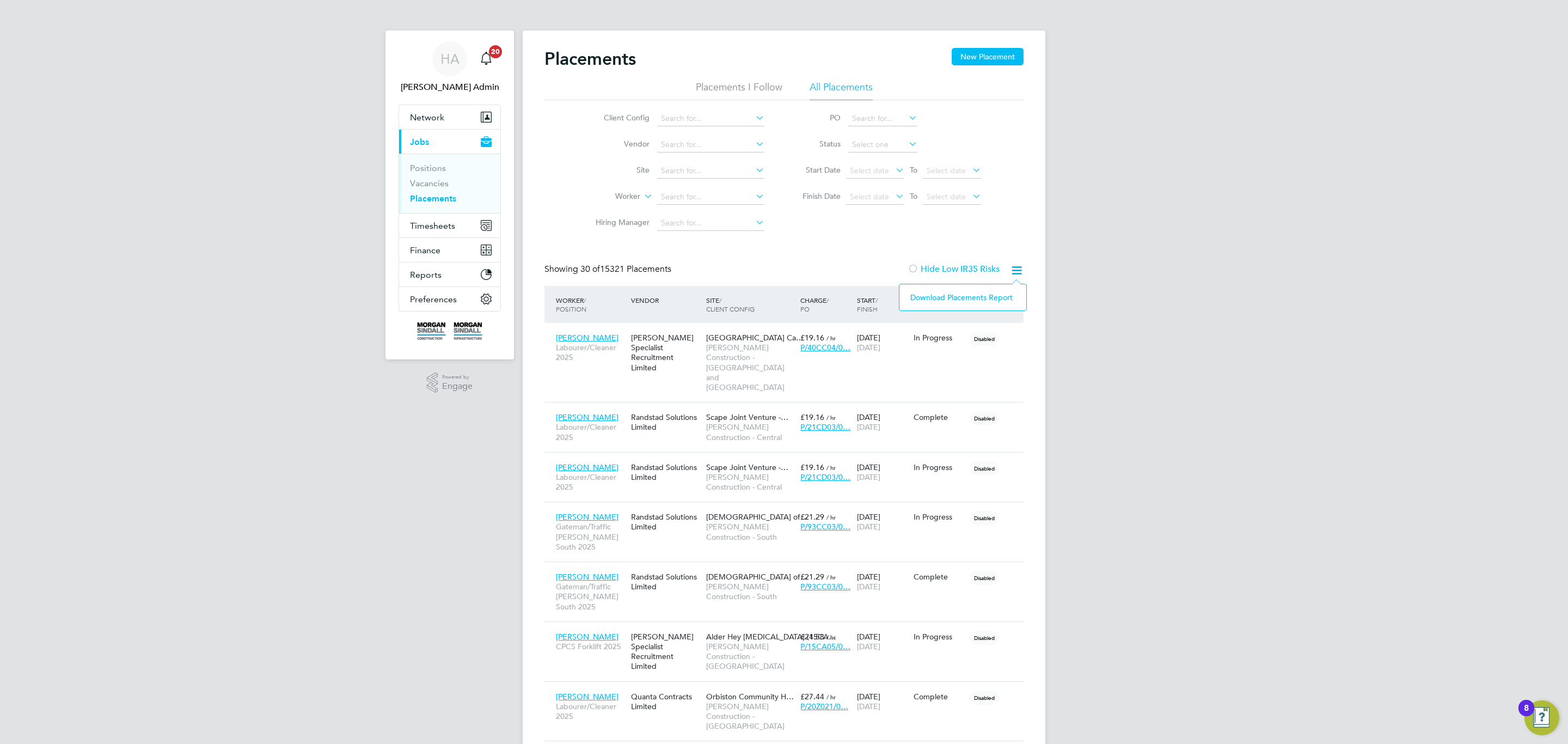
click at [887, 211] on div "Client Config Vendor Site Worker Hiring Manager PO Status Start Date Select dat…" at bounding box center [784, 168] width 479 height 136
click at [887, 141] on input at bounding box center [882, 145] width 69 height 15
click at [872, 164] on li "Active" at bounding box center [882, 160] width 70 height 14
type input "Active"
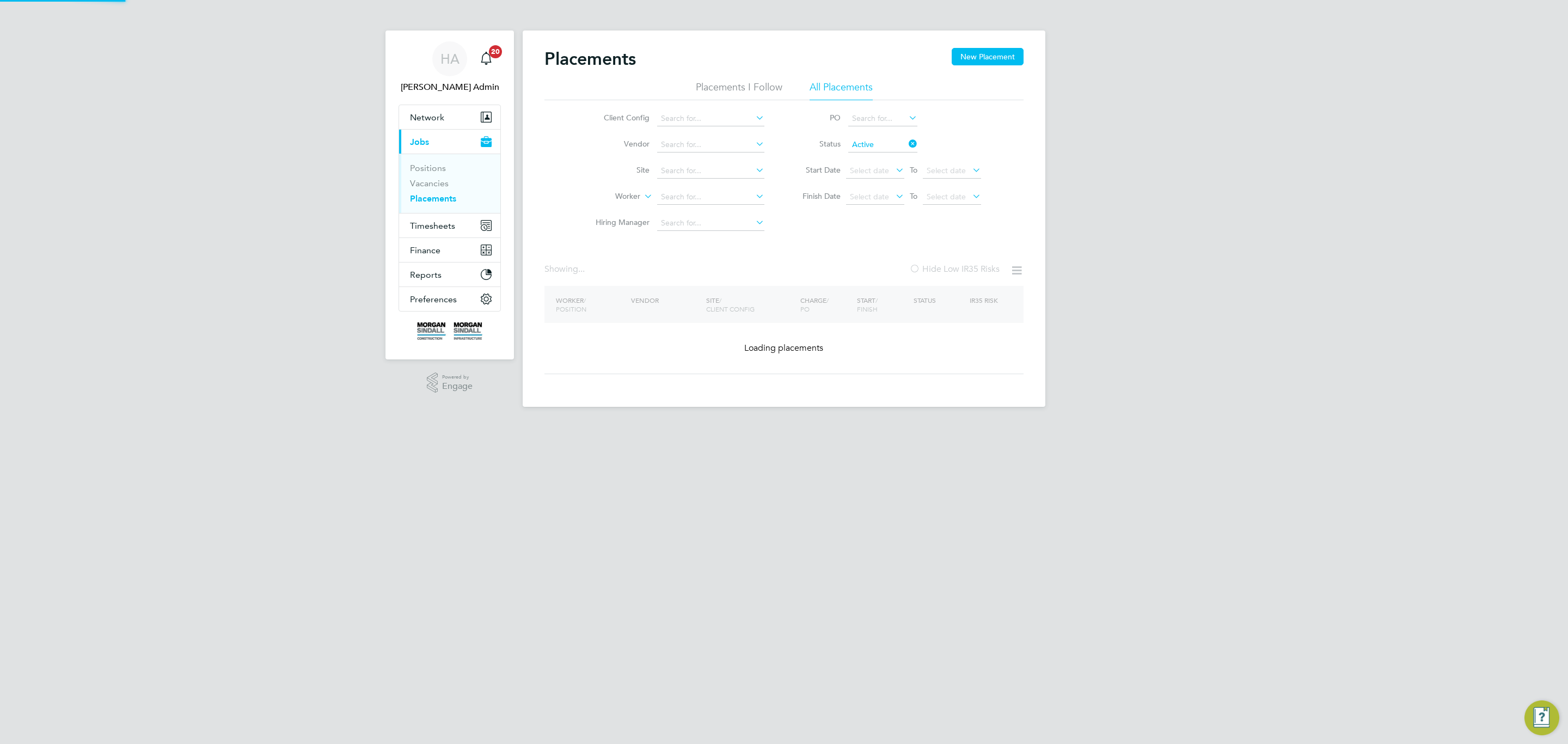
click at [965, 228] on div "Client Config Vendor Site Worker Hiring Manager PO Status Active Start Date Sel…" at bounding box center [784, 168] width 479 height 136
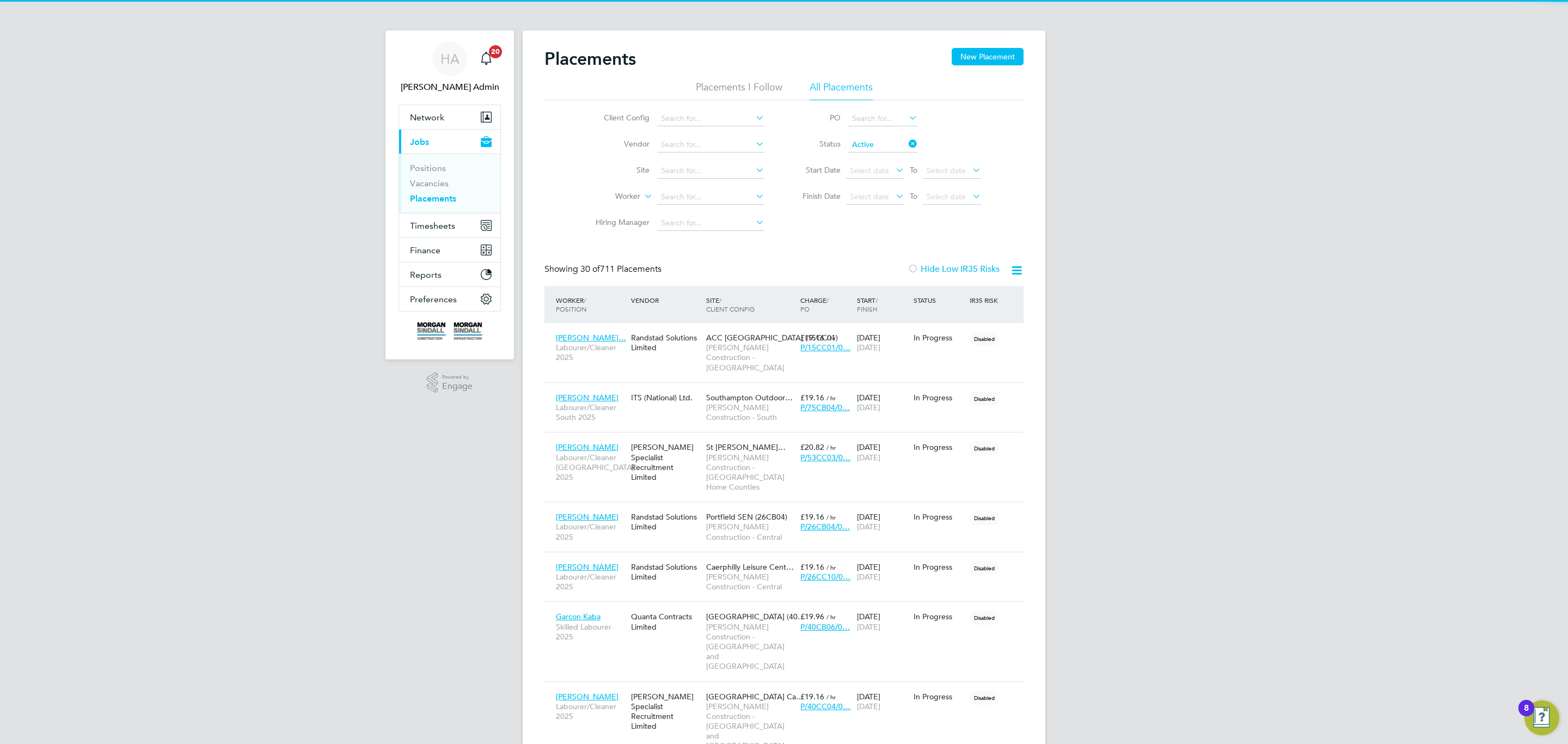
click at [1021, 272] on icon at bounding box center [1016, 270] width 13 height 13
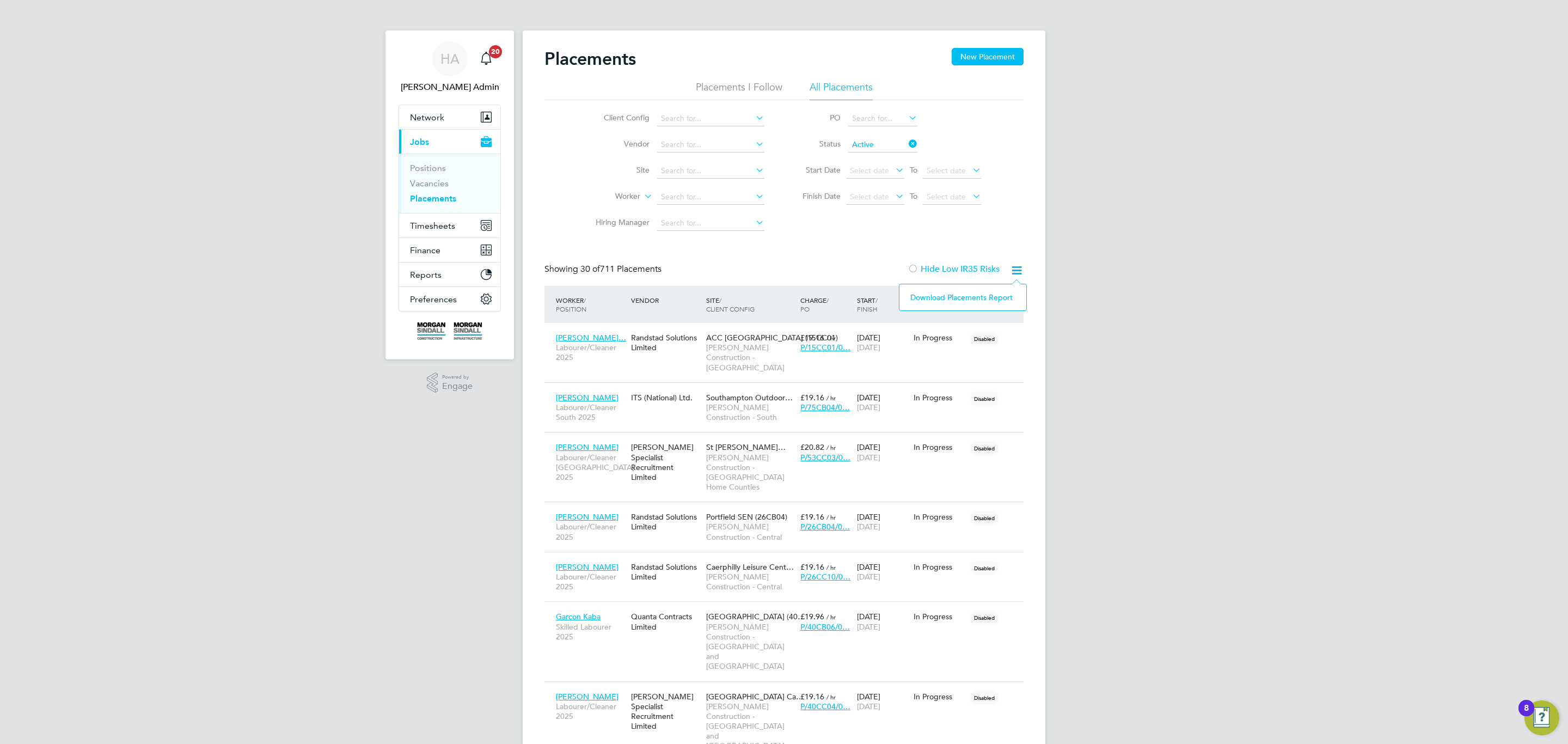
click at [977, 296] on li "Download Placements Report" at bounding box center [962, 296] width 116 height 15
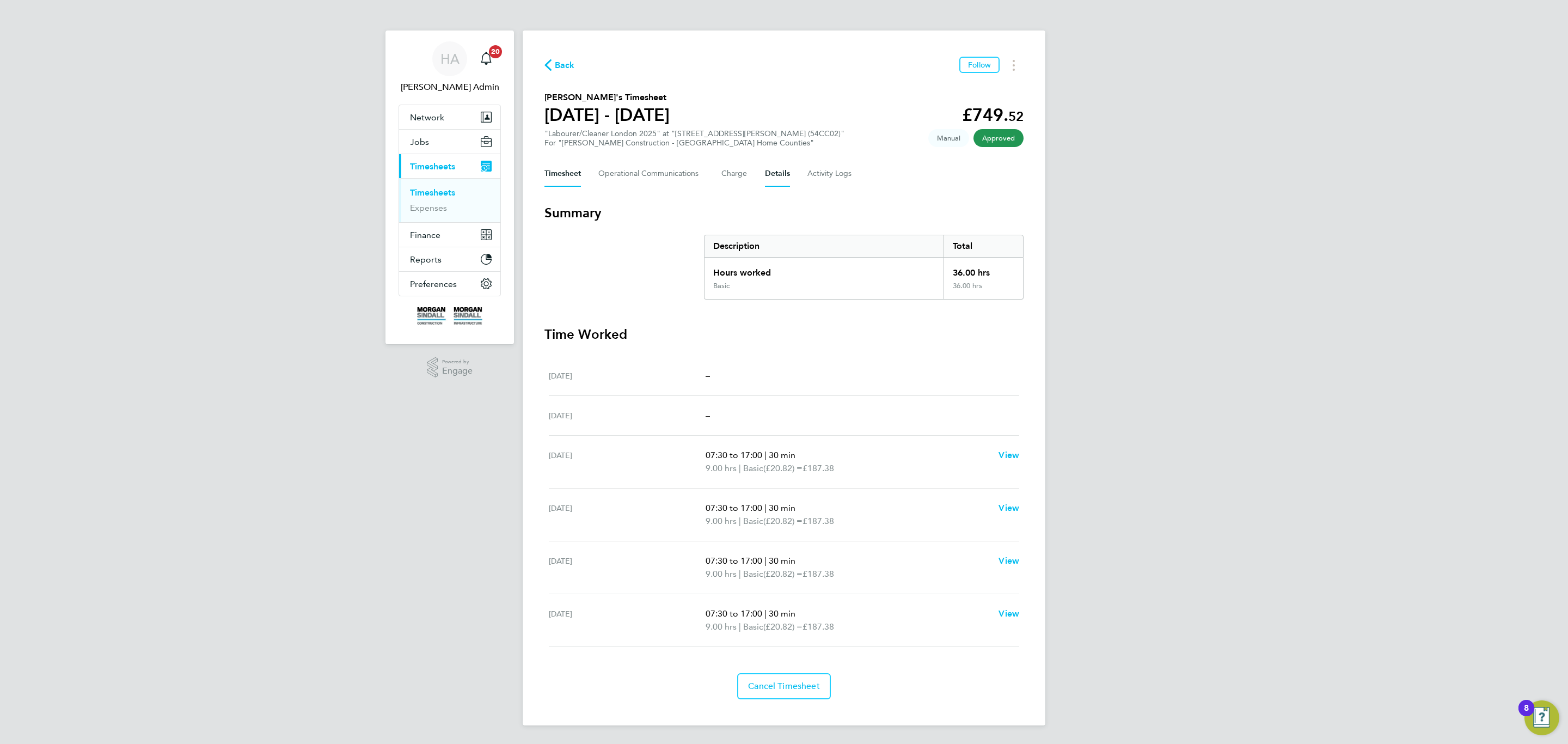
click at [774, 167] on button "Details" at bounding box center [777, 173] width 25 height 26
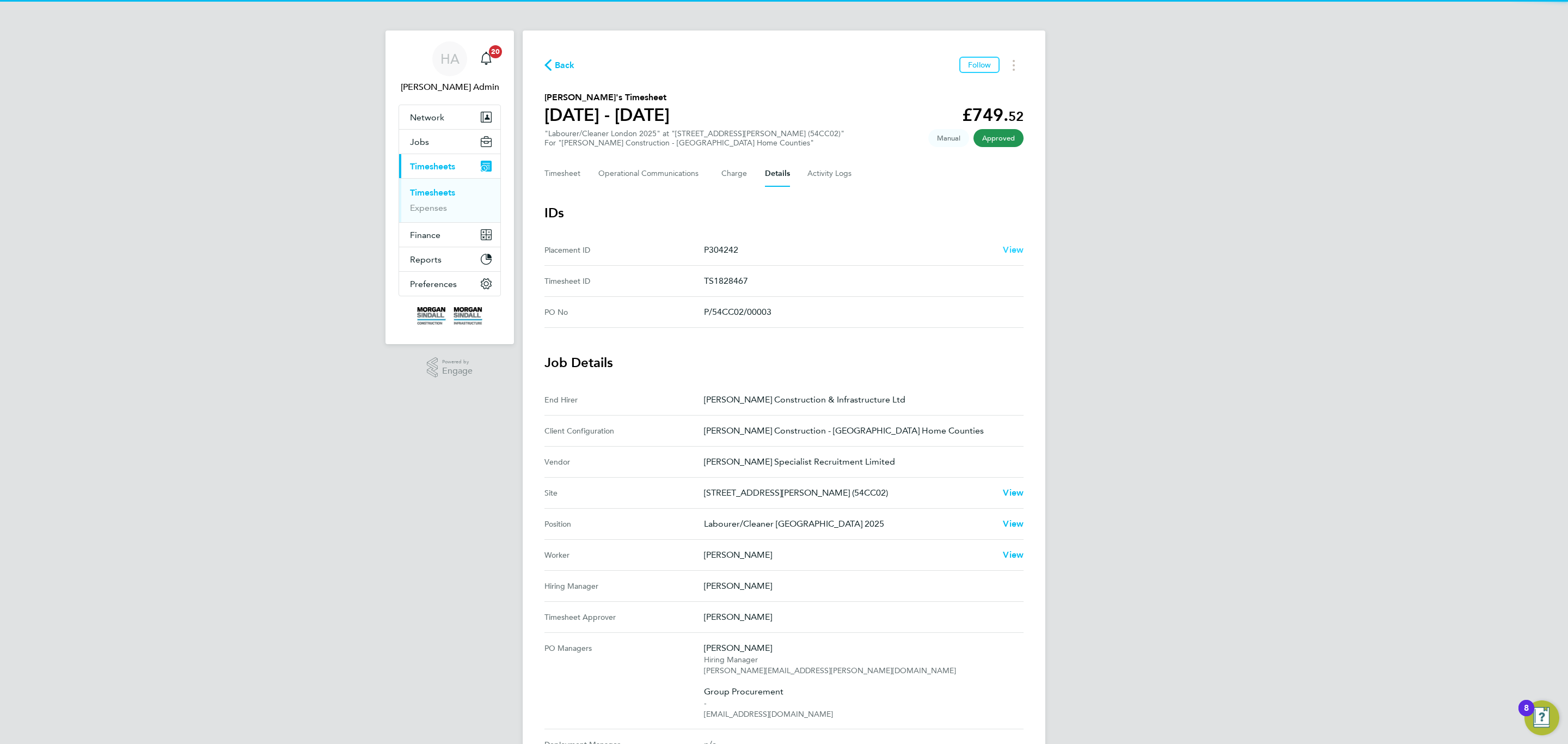
click at [1011, 252] on span "View" at bounding box center [1013, 249] width 21 height 10
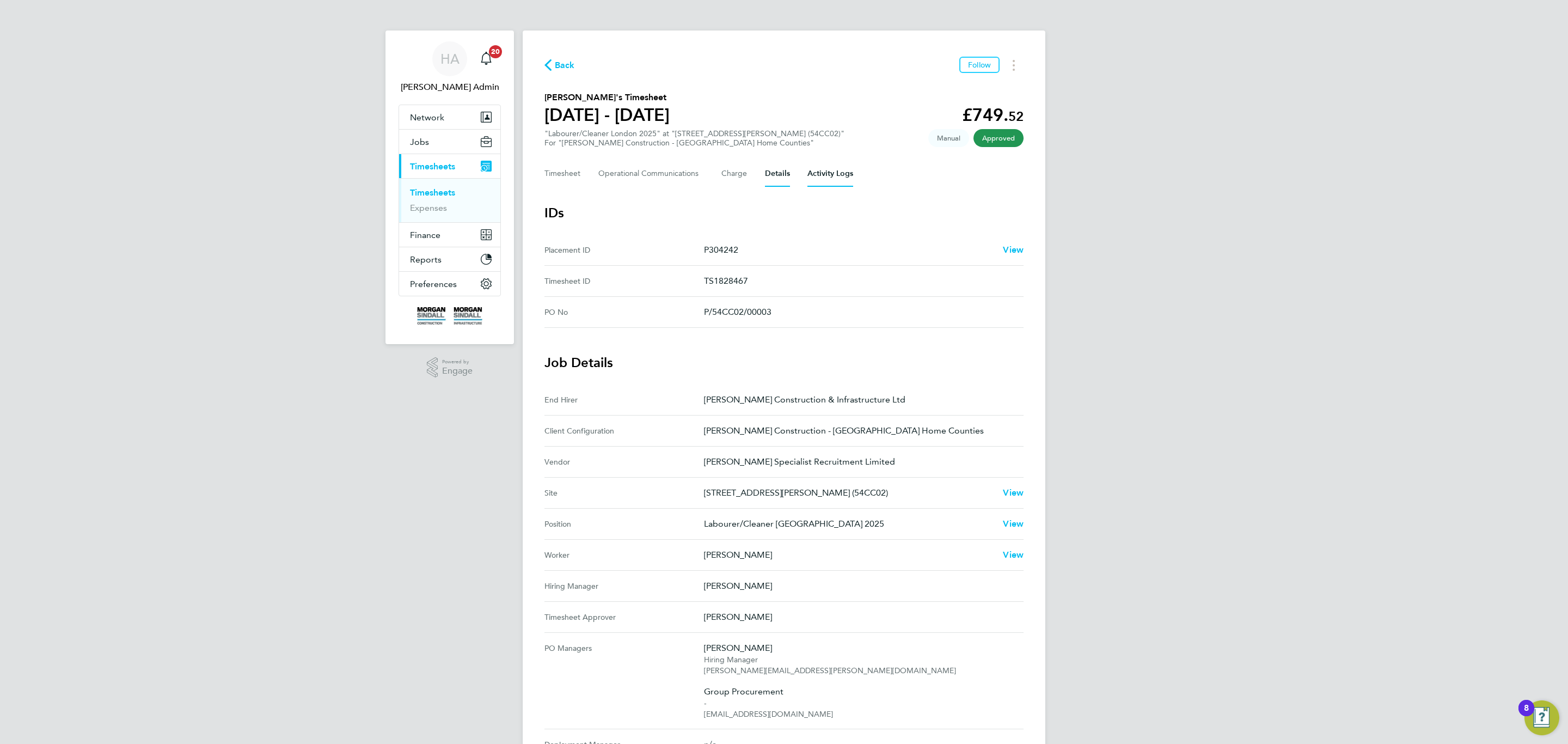
click at [829, 168] on Logs-tab "Activity Logs" at bounding box center [830, 173] width 46 height 26
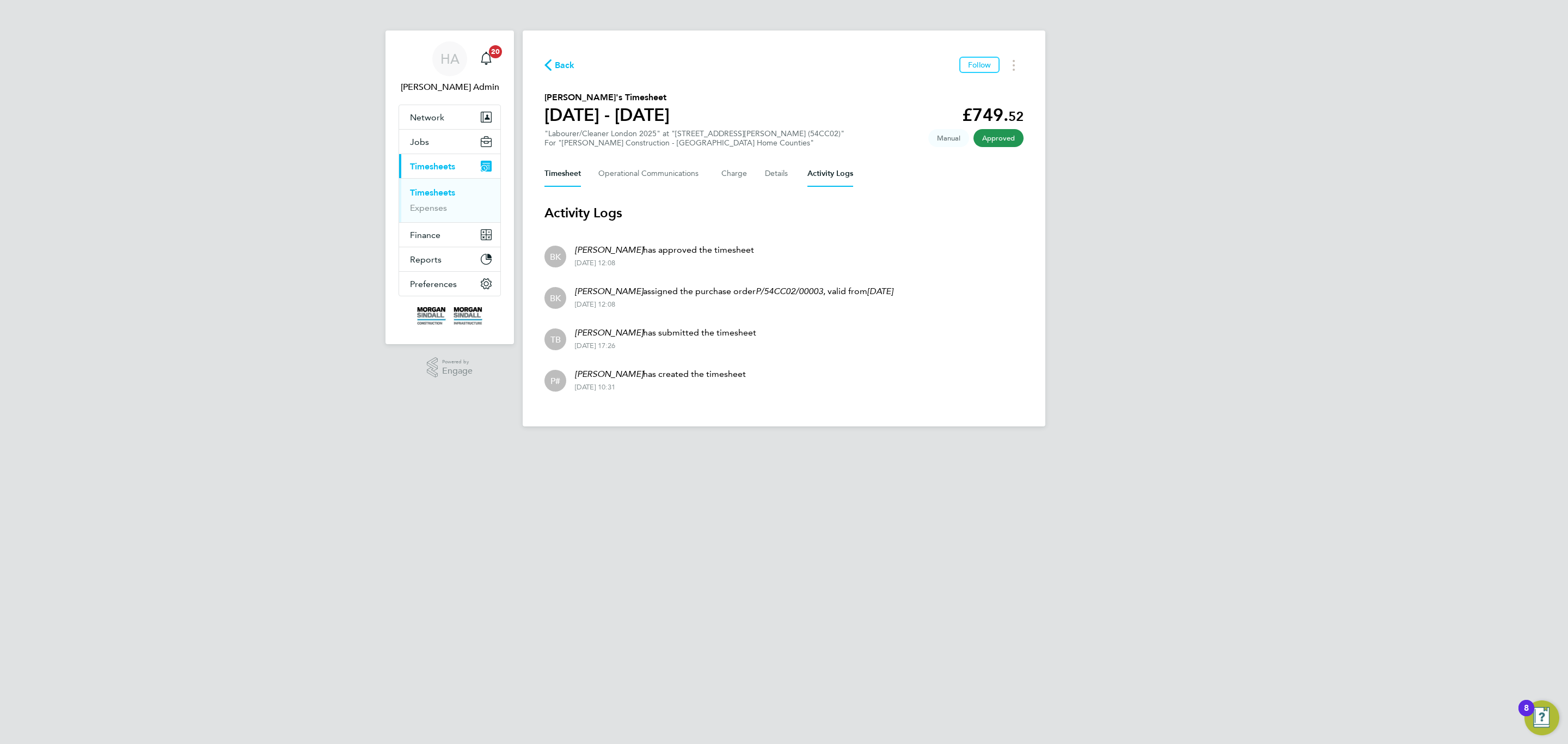
click at [576, 175] on button "Timesheet" at bounding box center [563, 173] width 36 height 26
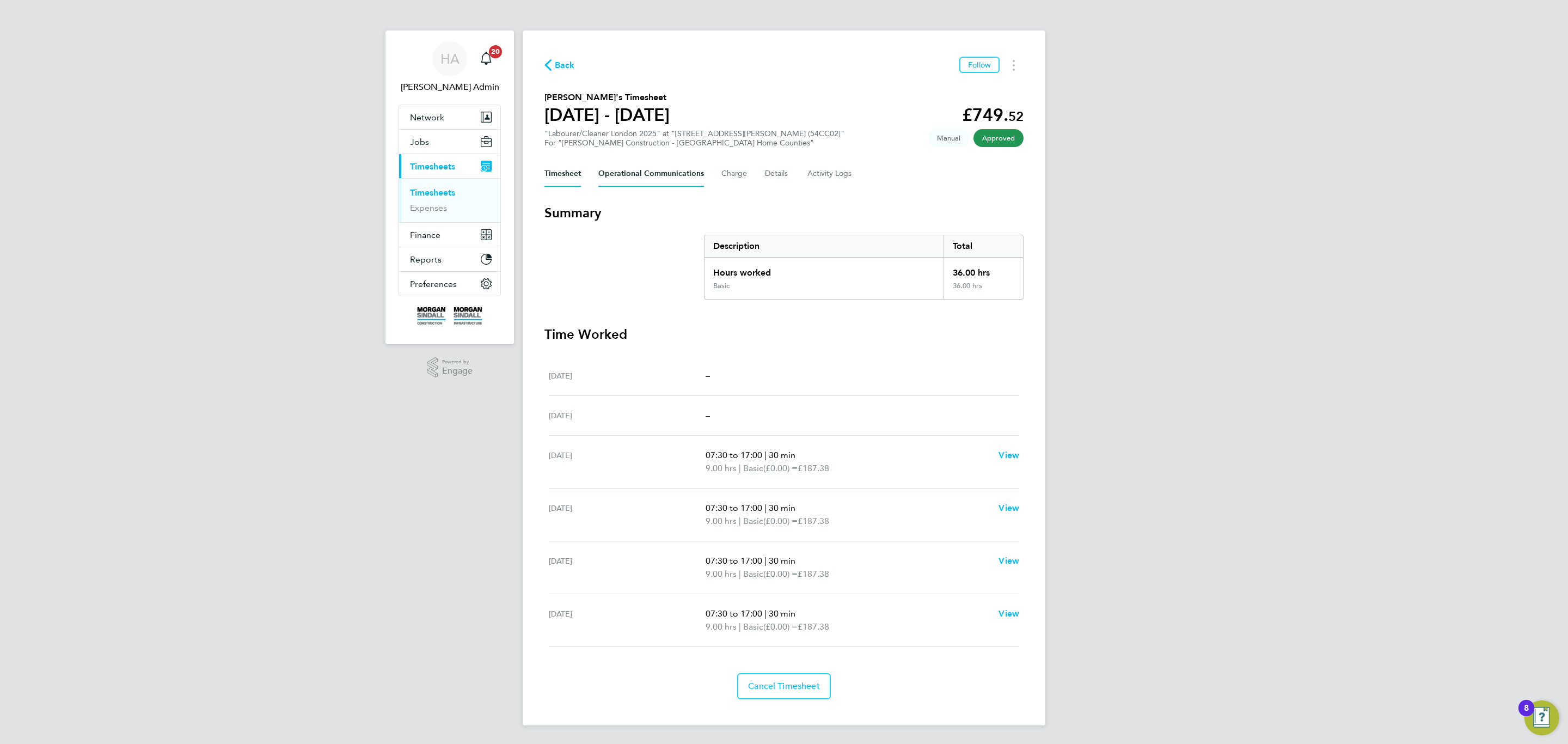
click at [642, 176] on Communications-tab "Operational Communications" at bounding box center [652, 173] width 106 height 26
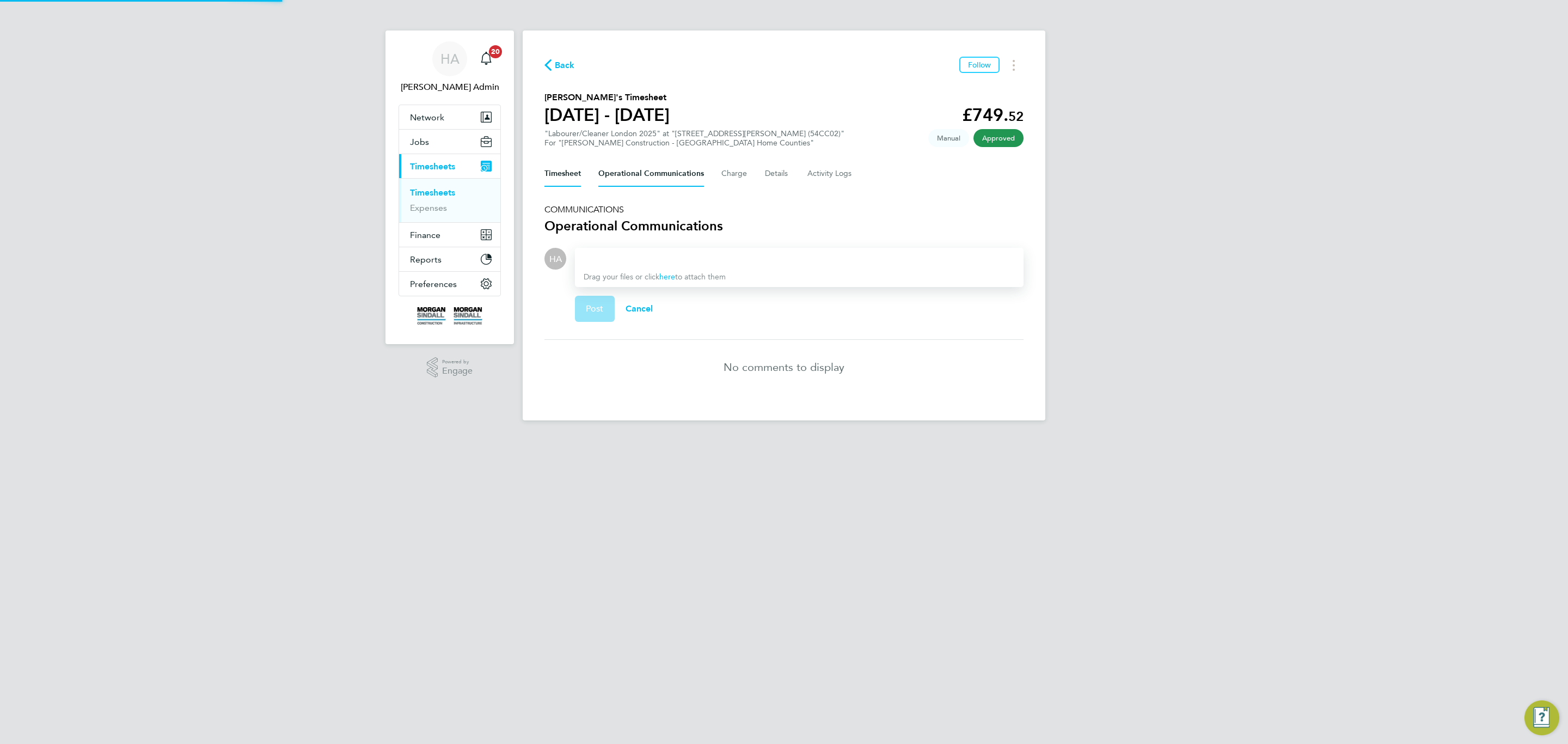
click at [574, 184] on button "Timesheet" at bounding box center [563, 173] width 36 height 26
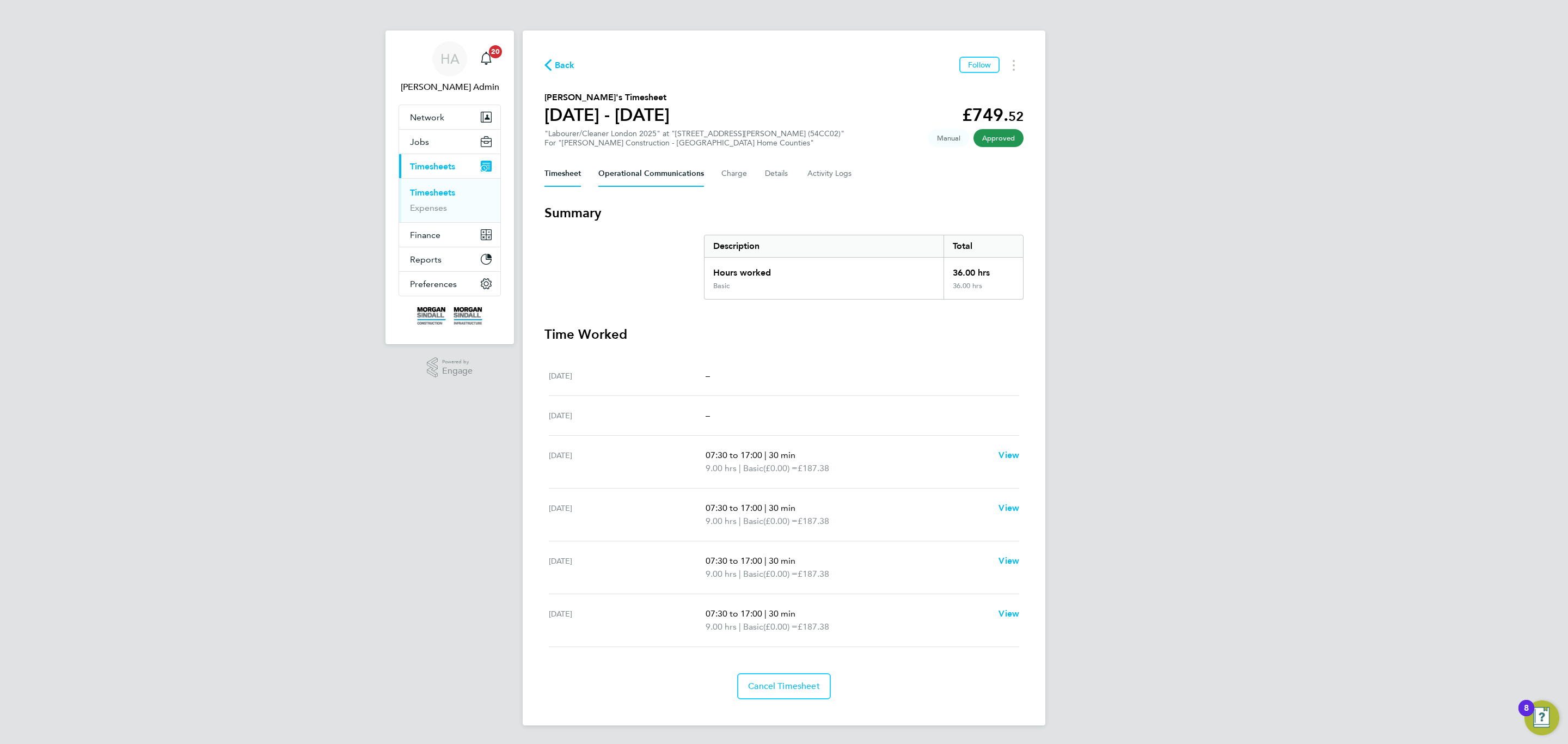
click at [647, 182] on Communications-tab "Operational Communications" at bounding box center [652, 173] width 106 height 26
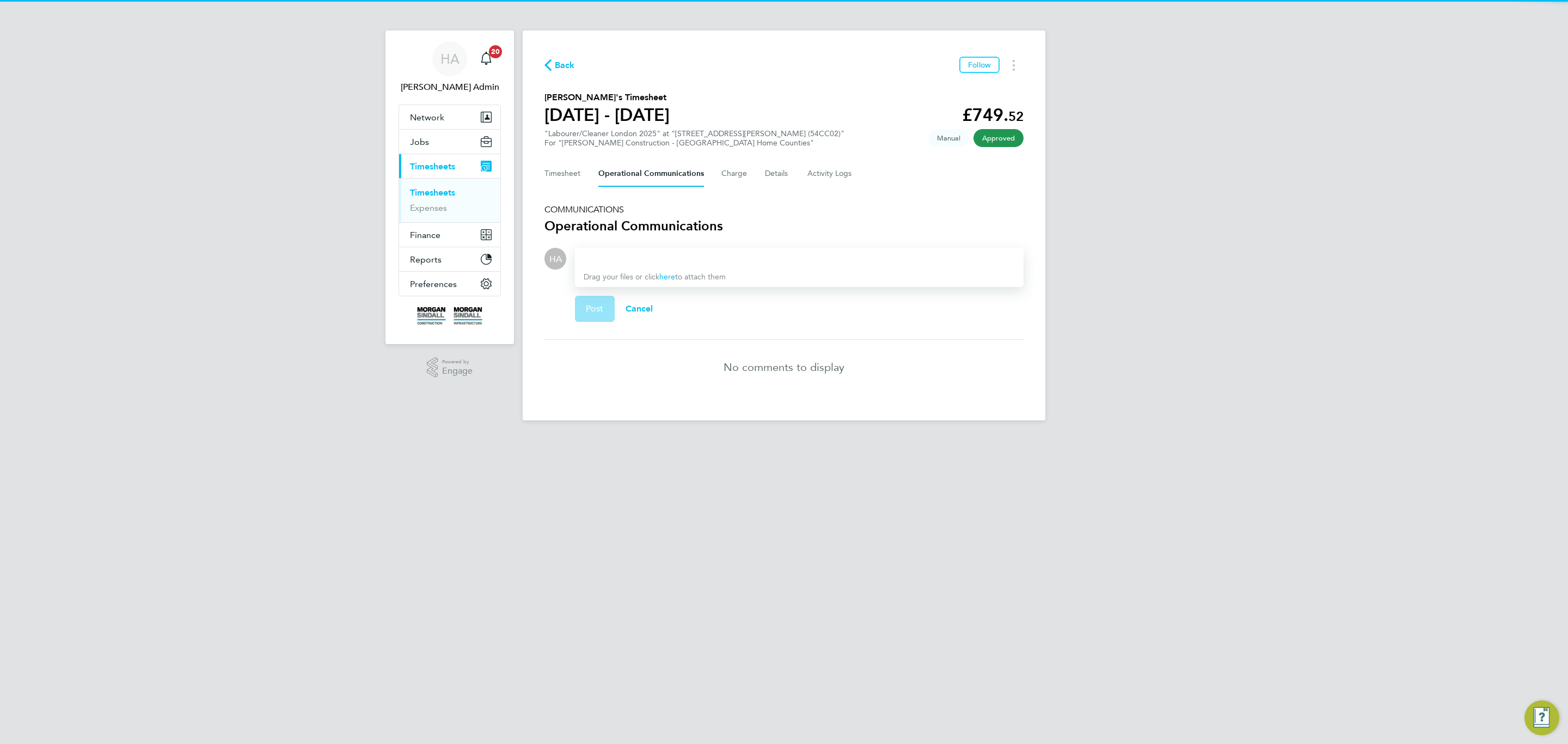
click at [654, 258] on div at bounding box center [799, 259] width 431 height 13
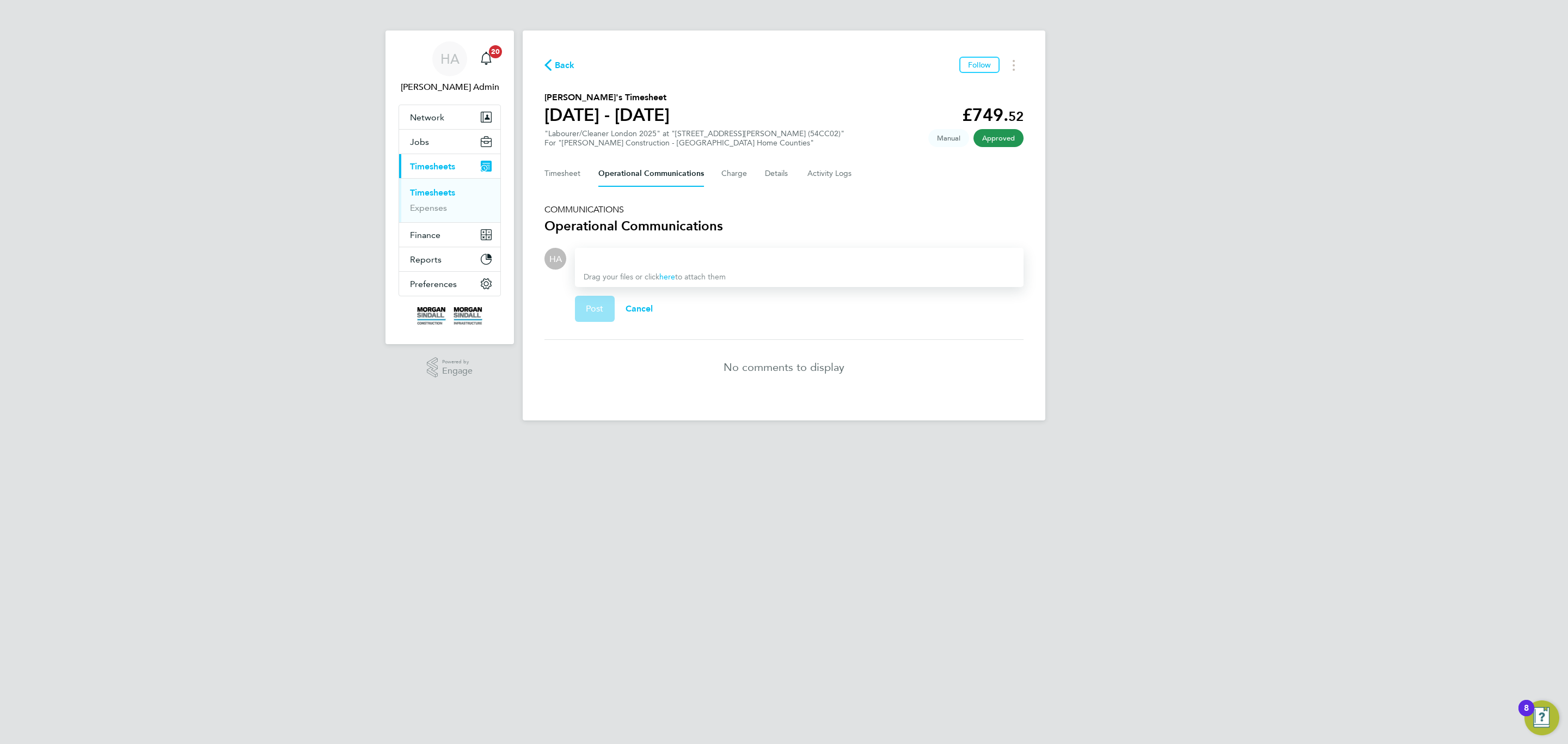
click at [676, 252] on div at bounding box center [799, 259] width 431 height 13
click at [674, 255] on div at bounding box center [799, 259] width 431 height 13
click at [668, 253] on div at bounding box center [799, 259] width 431 height 13
click at [610, 314] on button "Post" at bounding box center [595, 308] width 40 height 26
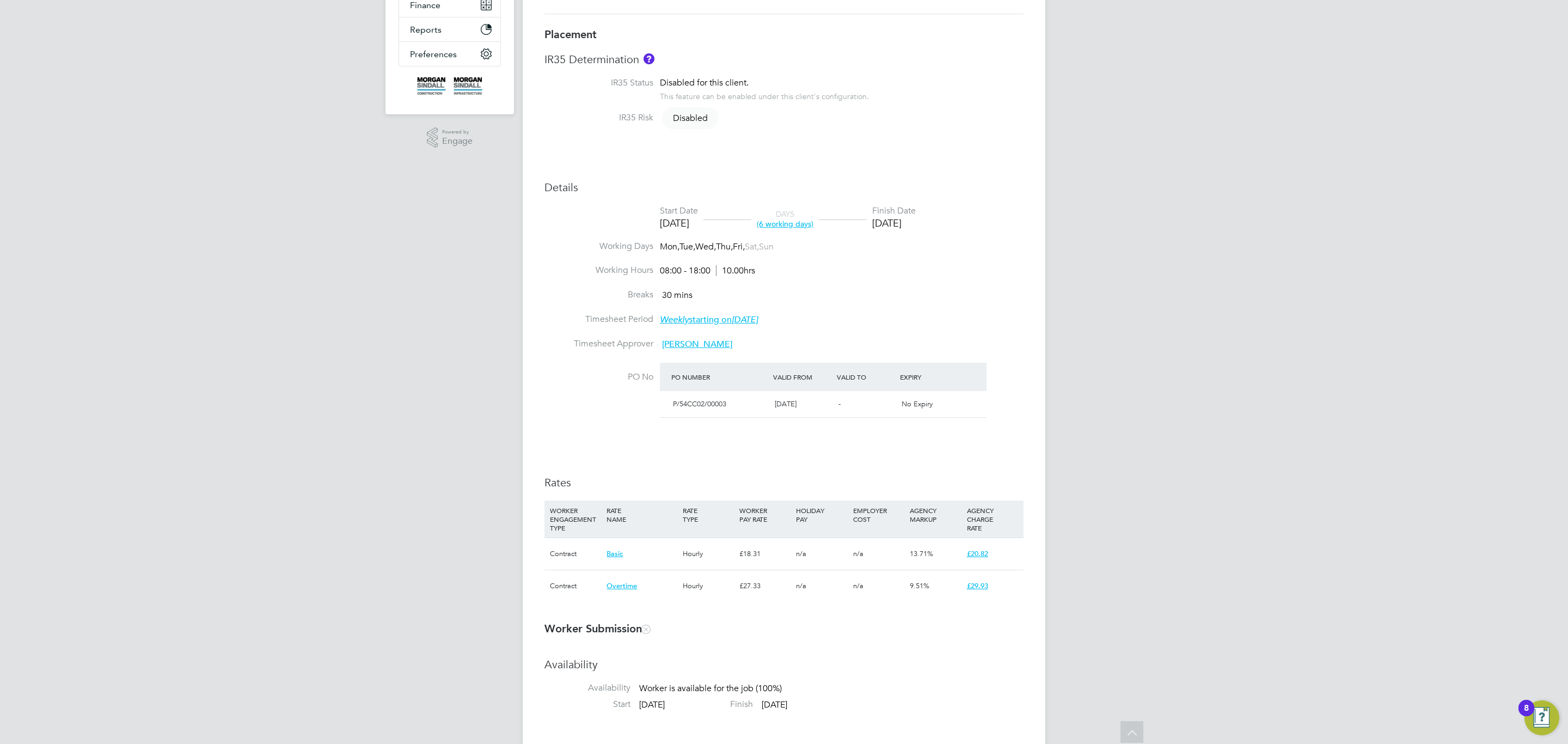
click at [824, 469] on div "Details Start Date [DATE] DAYS (6 working days) Finish Date [DATE] Working Days…" at bounding box center [784, 396] width 479 height 432
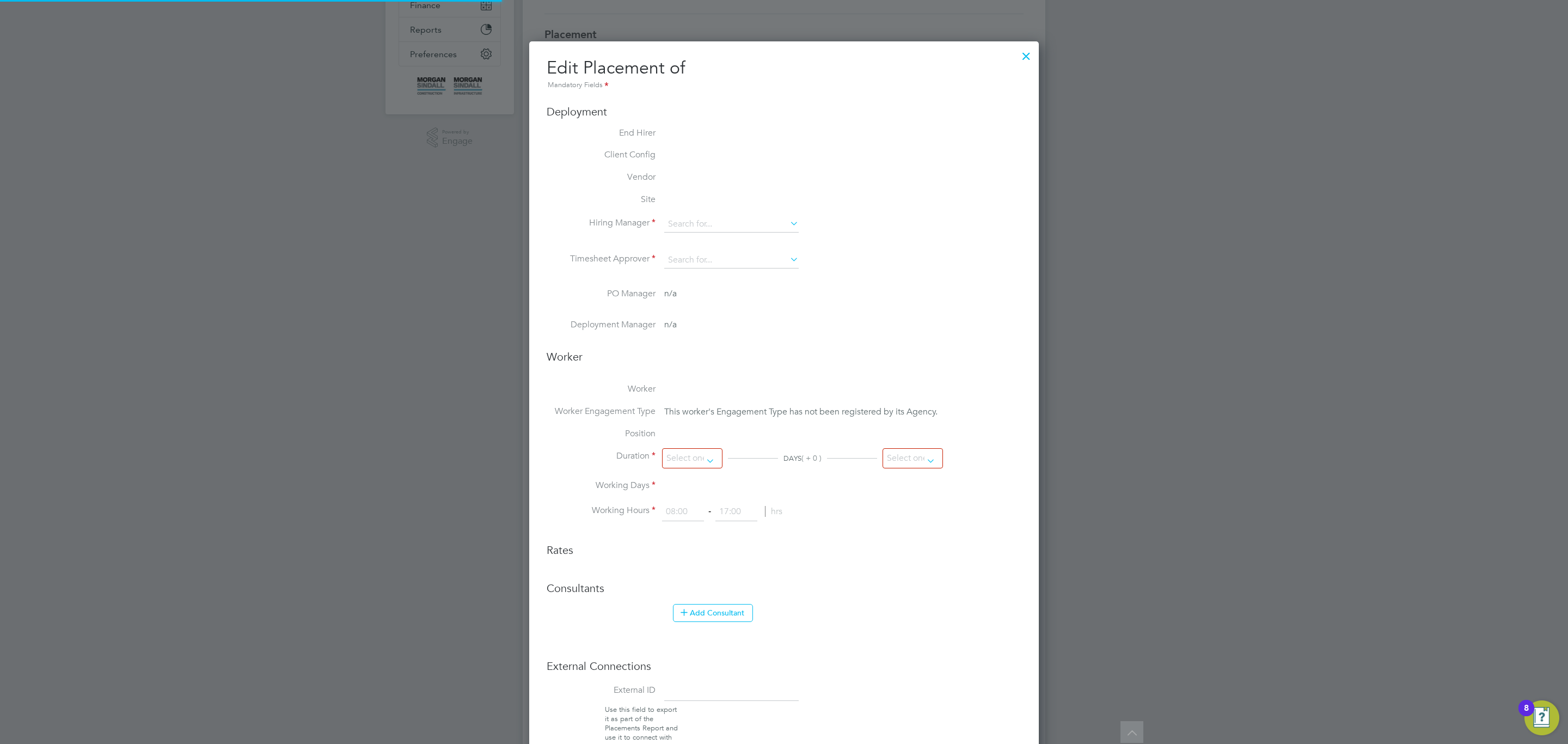
type input "[PERSON_NAME]"
type input "[DATE]"
type input "08:00"
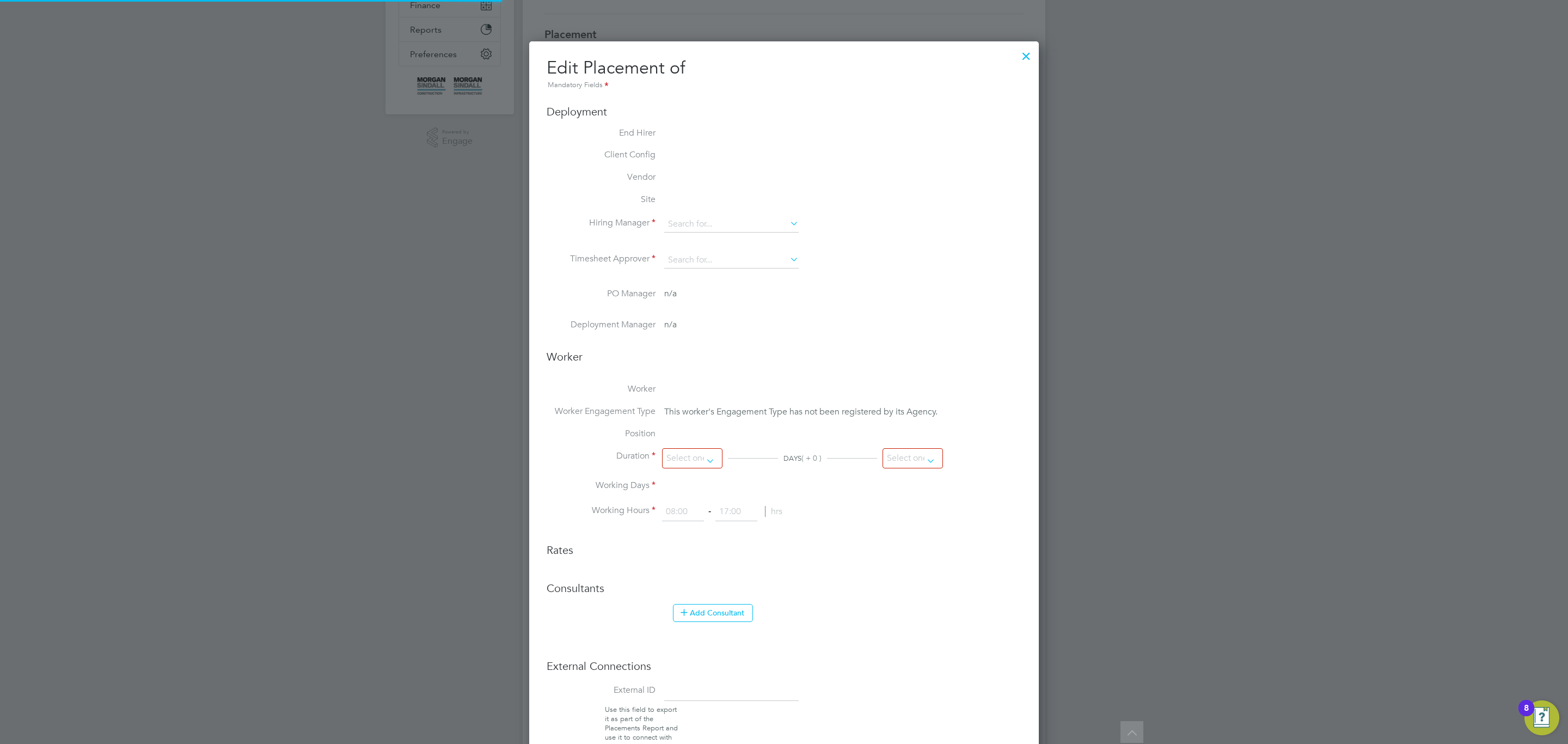
type input "18:00"
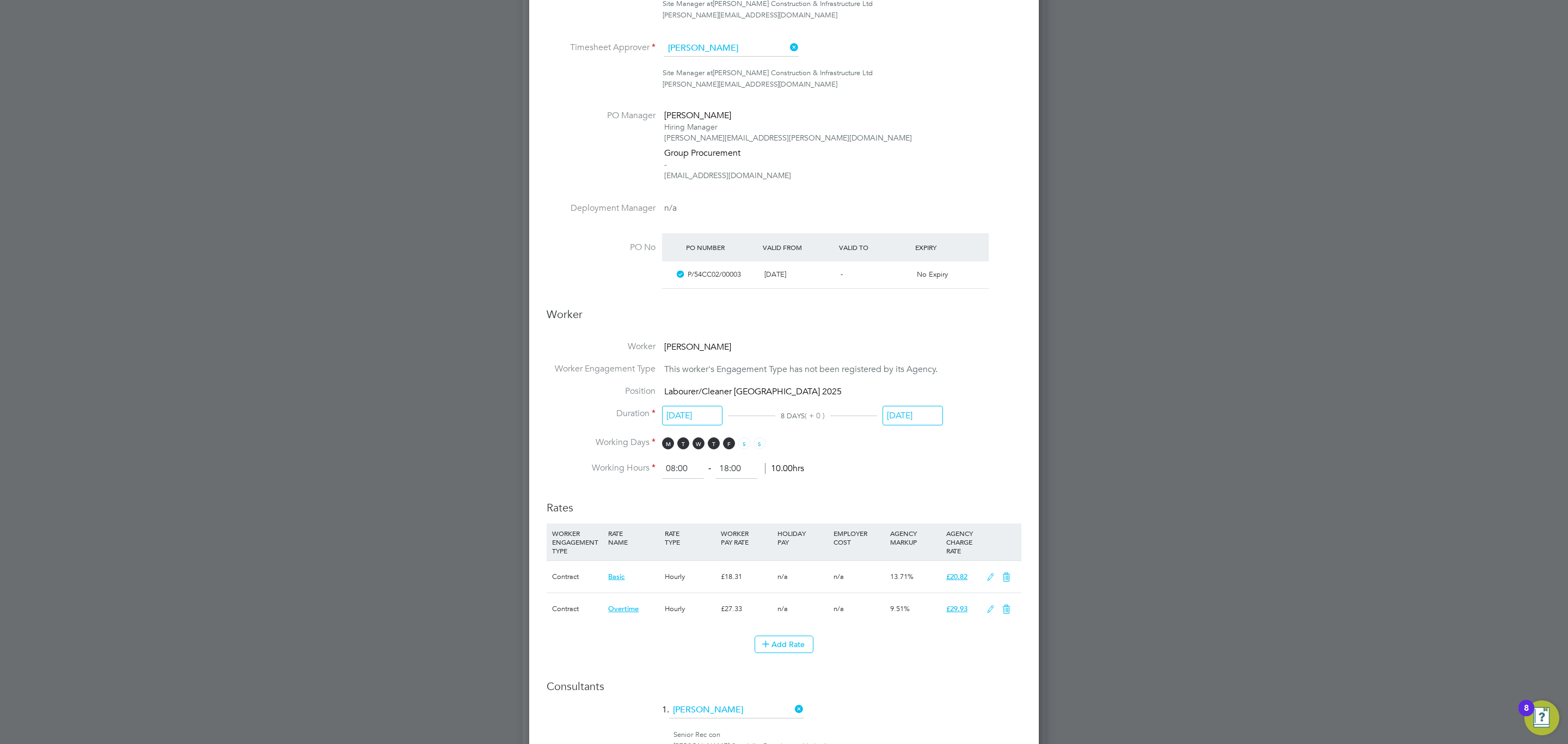
click at [920, 401] on li "Position Labourer/Cleaner [GEOGRAPHIC_DATA] 2025" at bounding box center [784, 397] width 474 height 22
click at [913, 410] on input "[DATE]" at bounding box center [912, 415] width 60 height 20
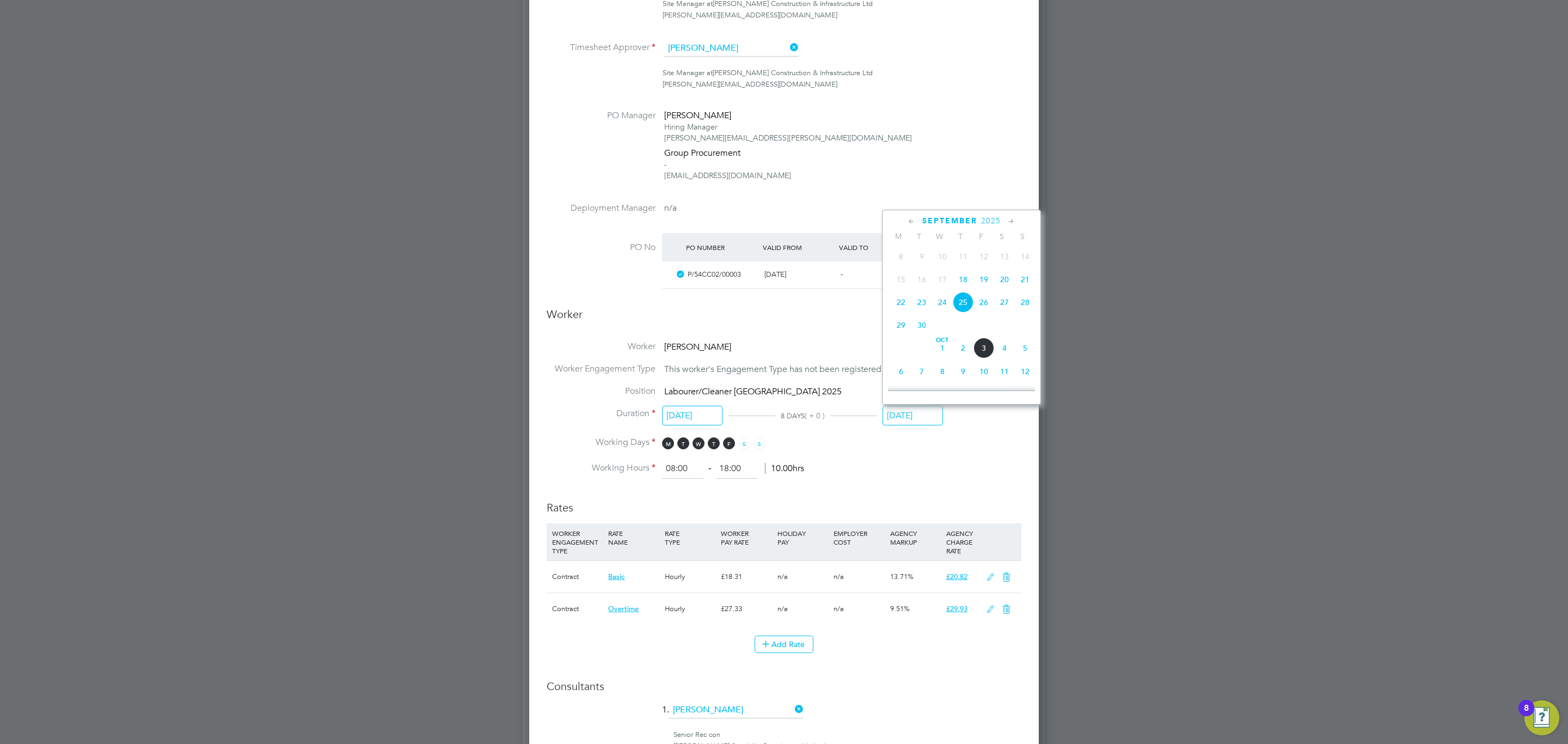
click at [985, 357] on span "3" at bounding box center [984, 348] width 21 height 21
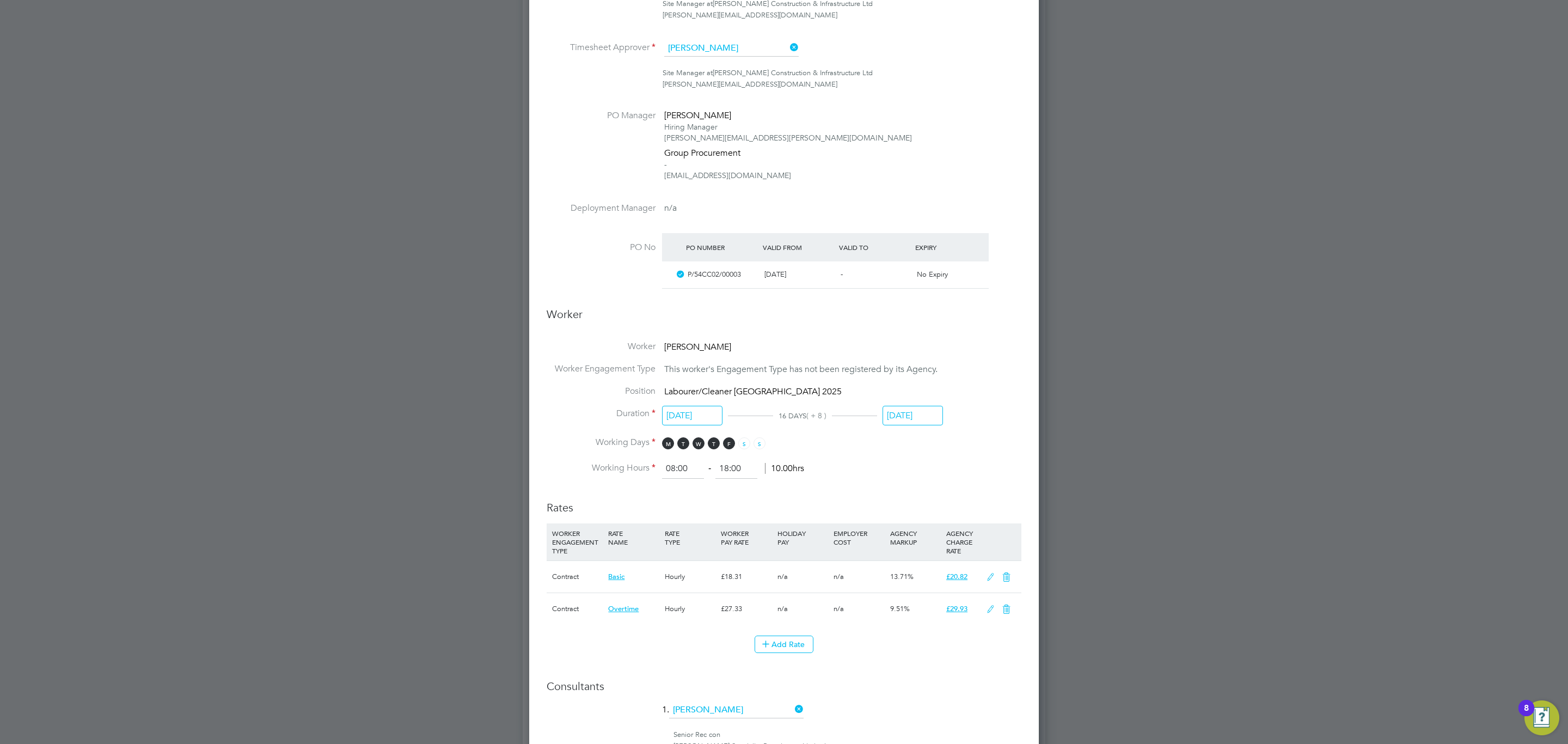
drag, startPoint x: 897, startPoint y: 429, endPoint x: 905, endPoint y: 427, distance: 8.2
click at [898, 428] on li "Duration [DATE] 16 DAYS ( + 8 ) [DATE]" at bounding box center [784, 422] width 474 height 29
click at [910, 419] on input "[DATE]" at bounding box center [912, 415] width 60 height 20
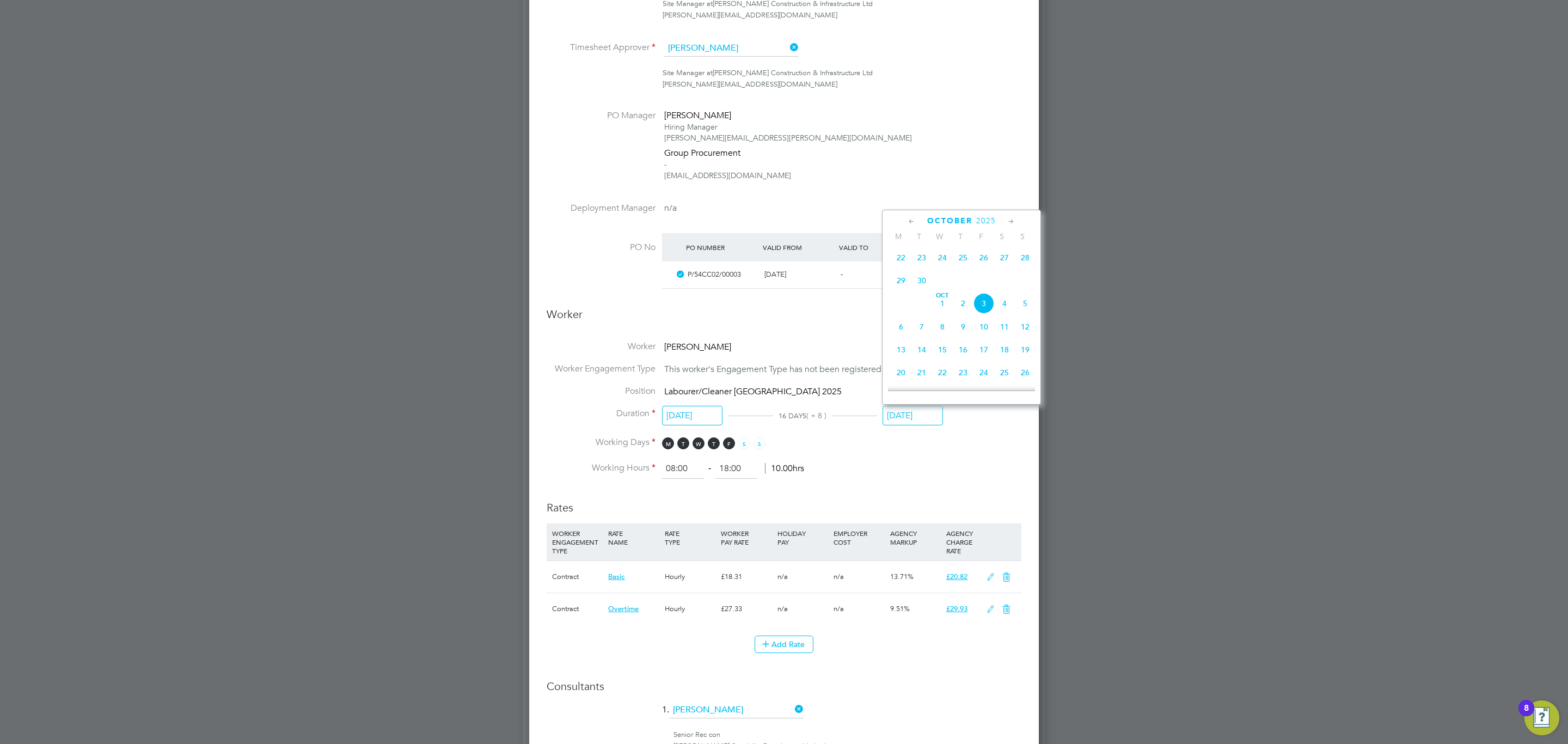
click at [985, 305] on span "3" at bounding box center [984, 303] width 21 height 21
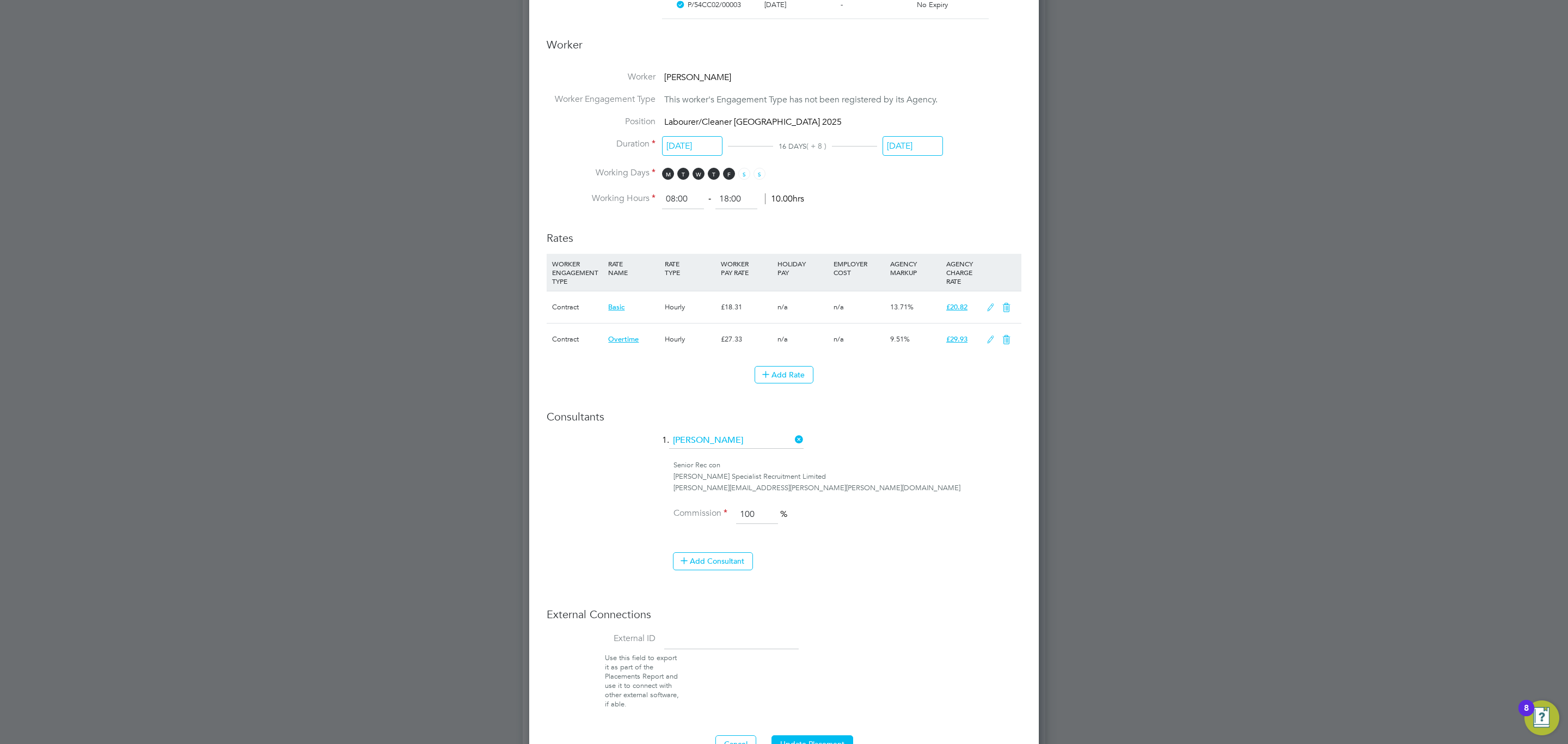
scroll to position [572, 0]
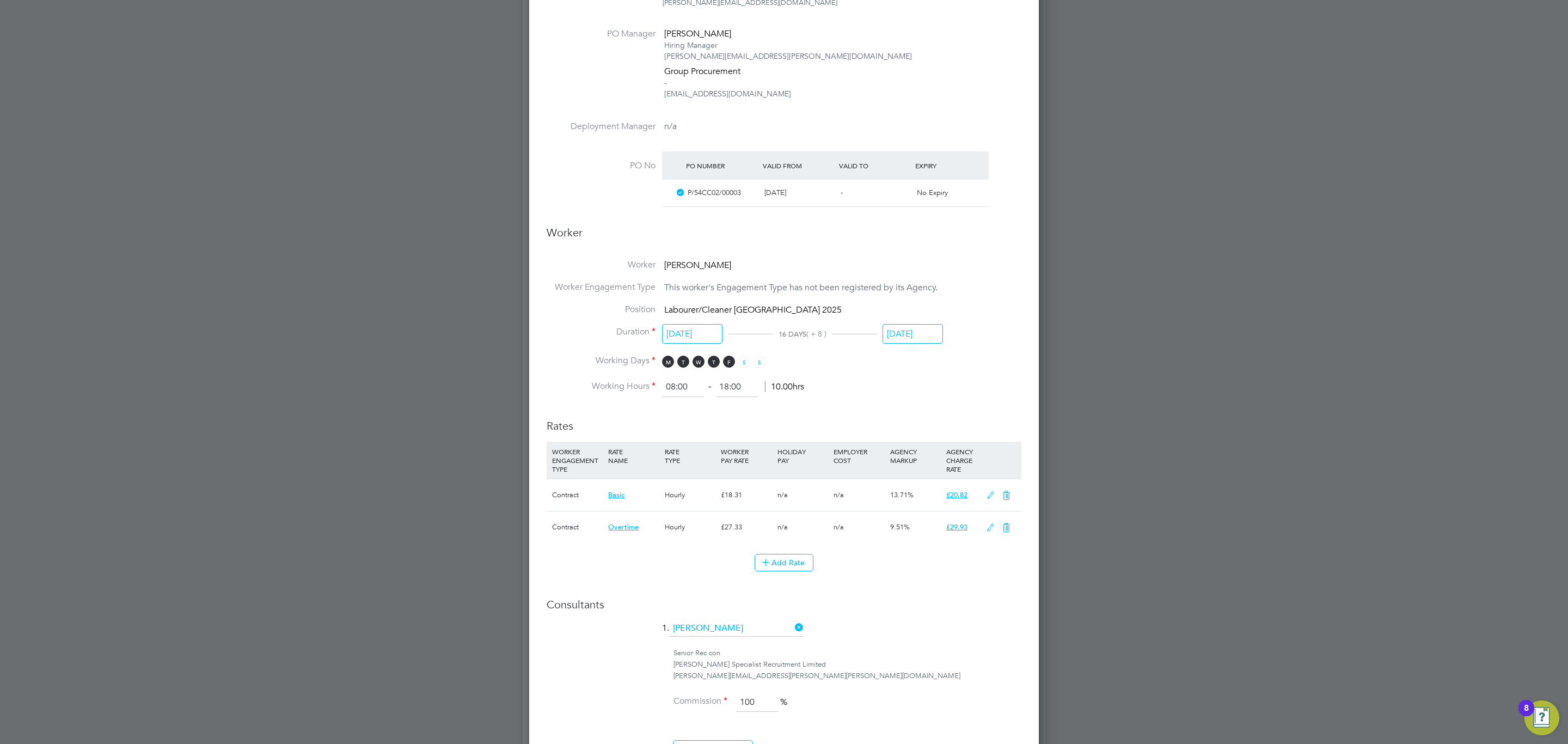
click at [920, 334] on input "[DATE]" at bounding box center [912, 334] width 60 height 20
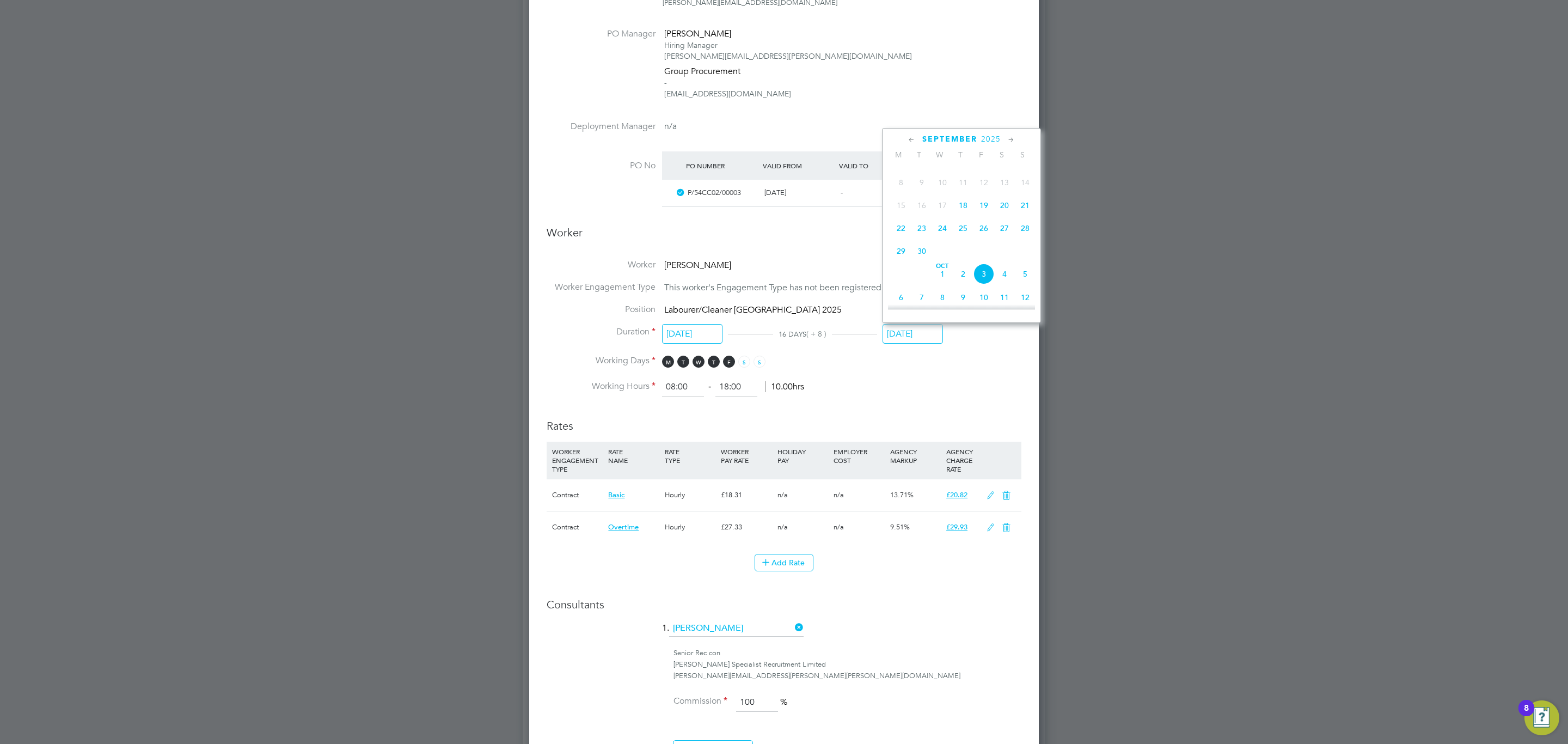
scroll to position [221, 0]
click at [985, 263] on span "26" at bounding box center [984, 258] width 21 height 21
type input "[DATE]"
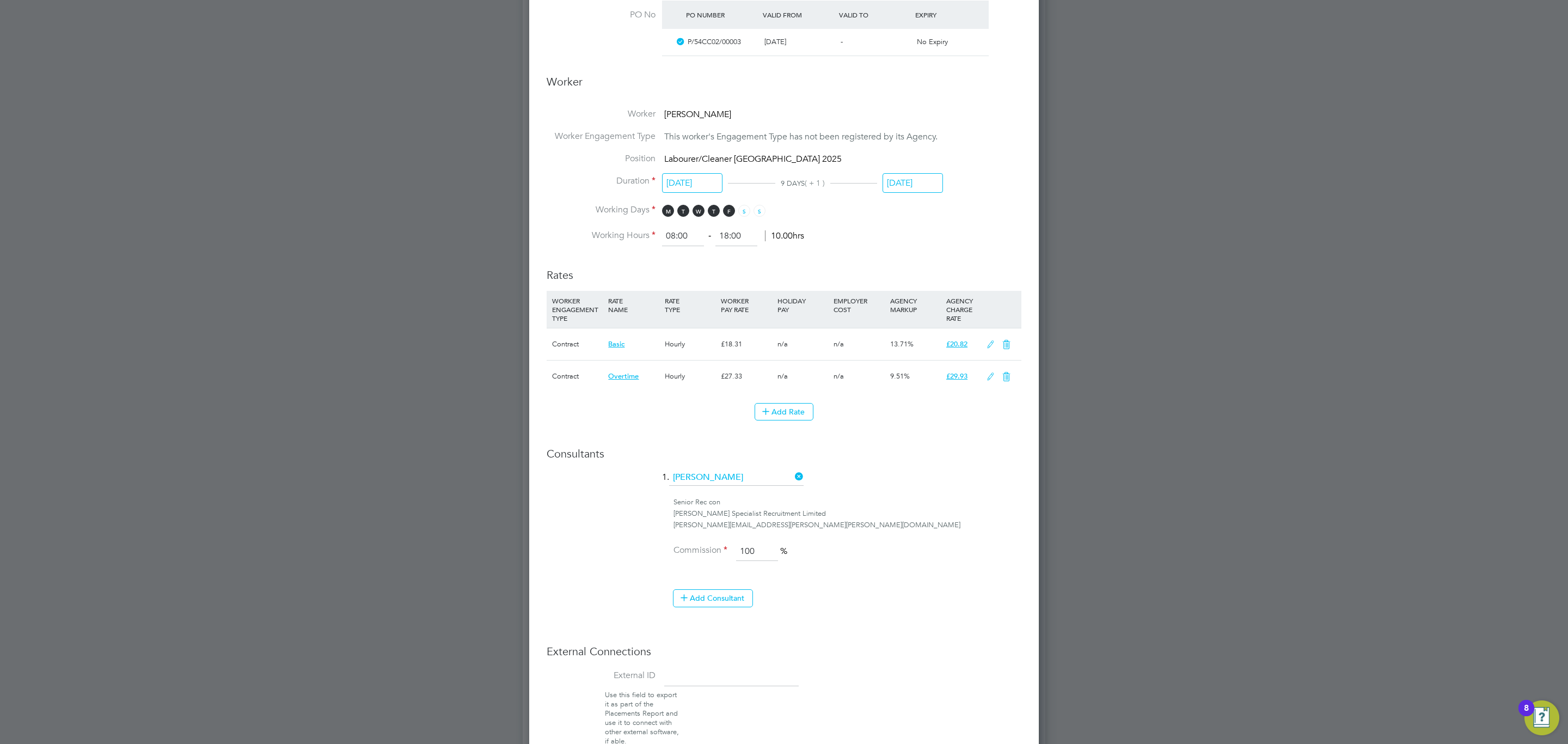
scroll to position [898, 0]
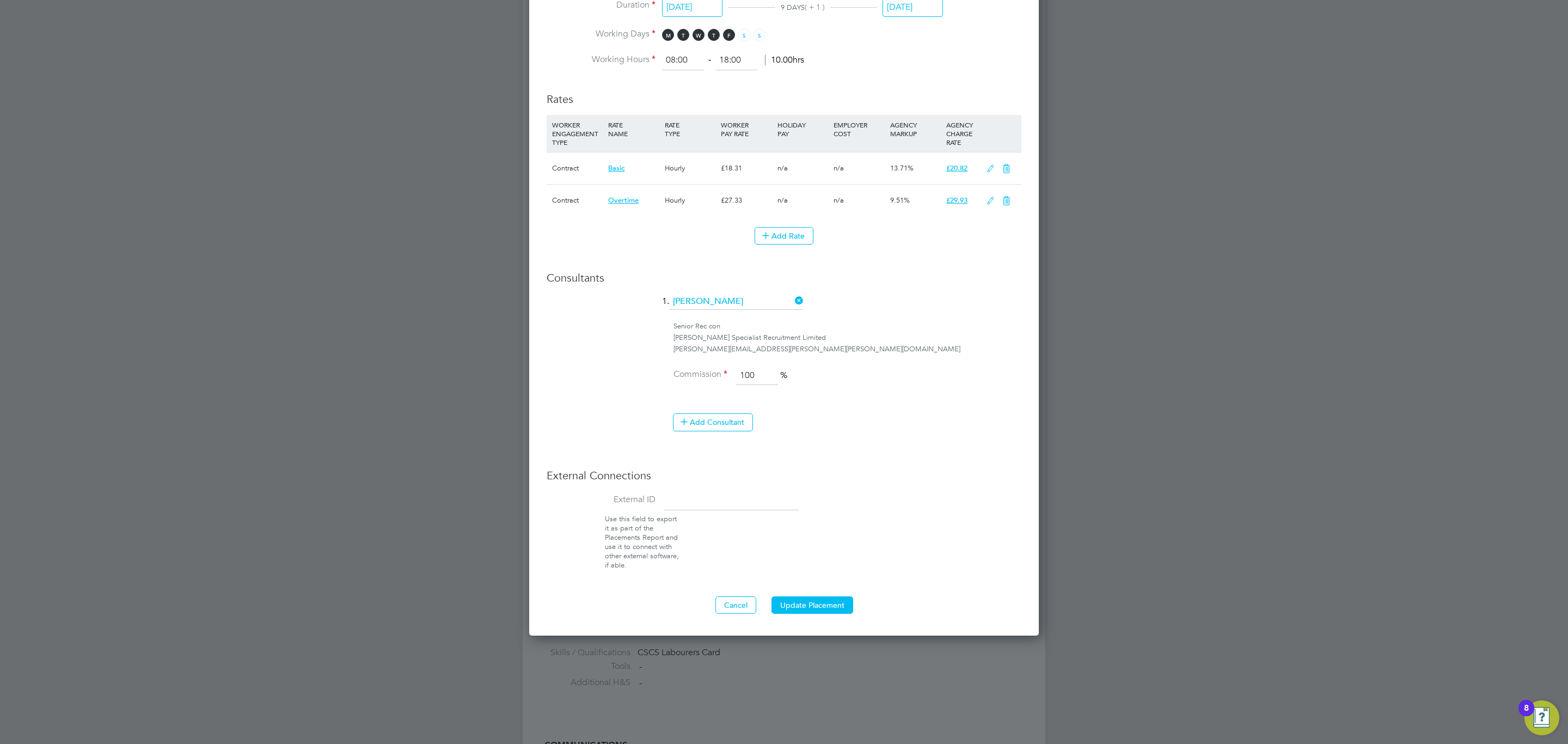
click at [835, 614] on button "Update Placement" at bounding box center [812, 605] width 81 height 17
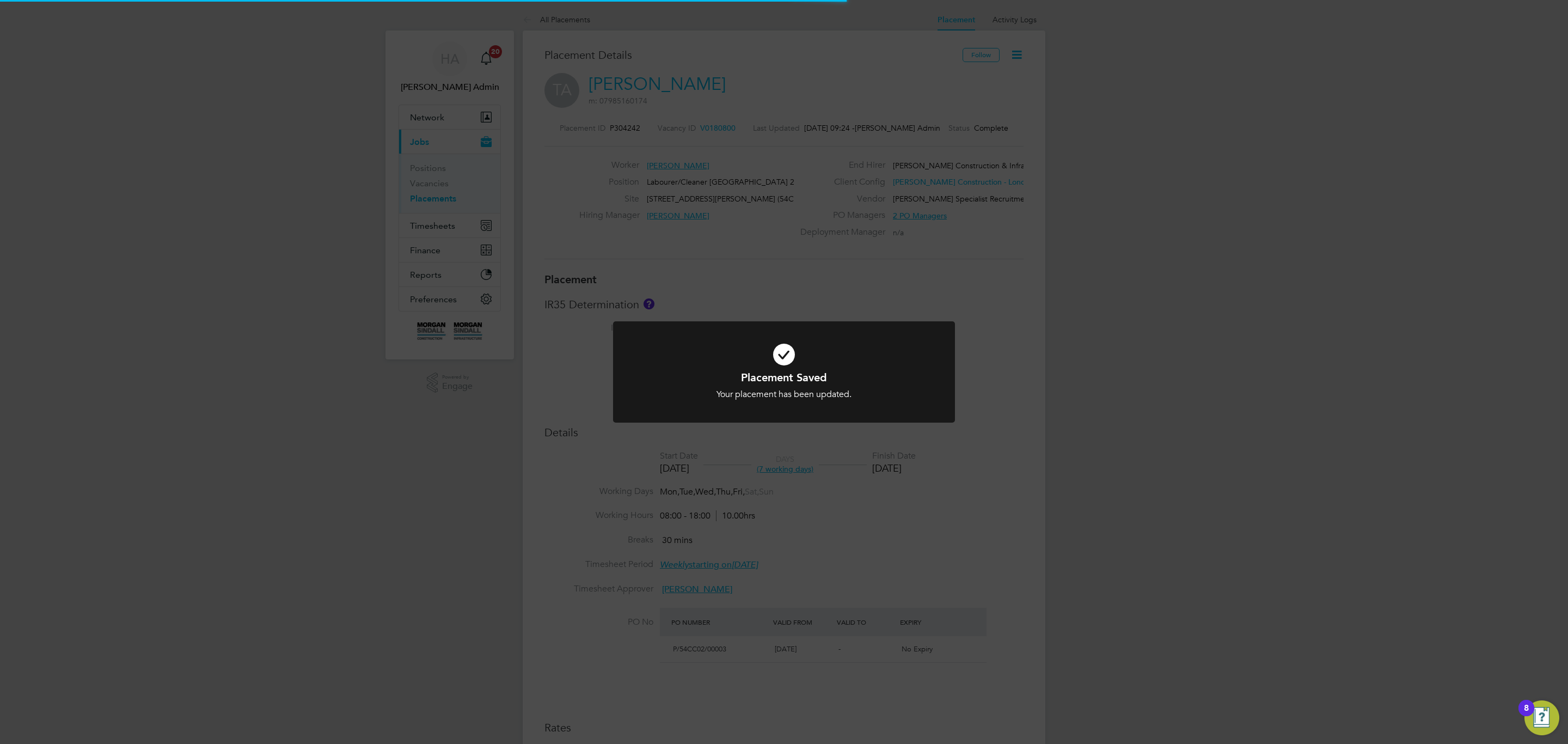
scroll to position [6, 6]
click at [572, 406] on div "Placement Saved Your placement has been updated. Cancel Okay" at bounding box center [784, 372] width 1568 height 744
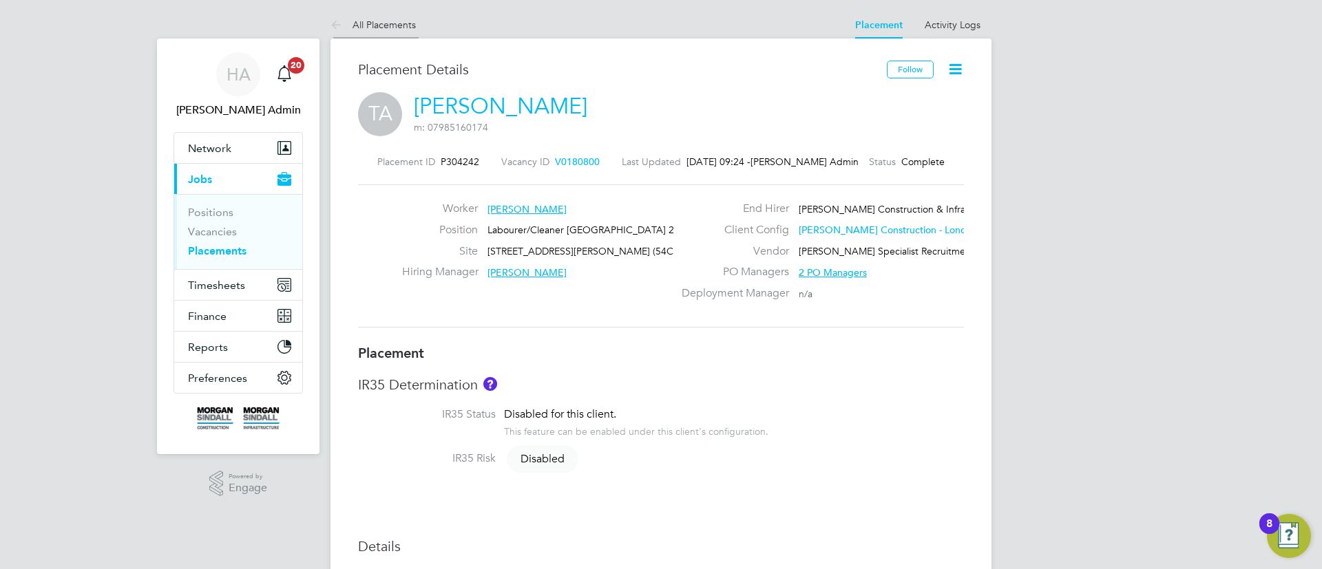
scroll to position [22, 272]
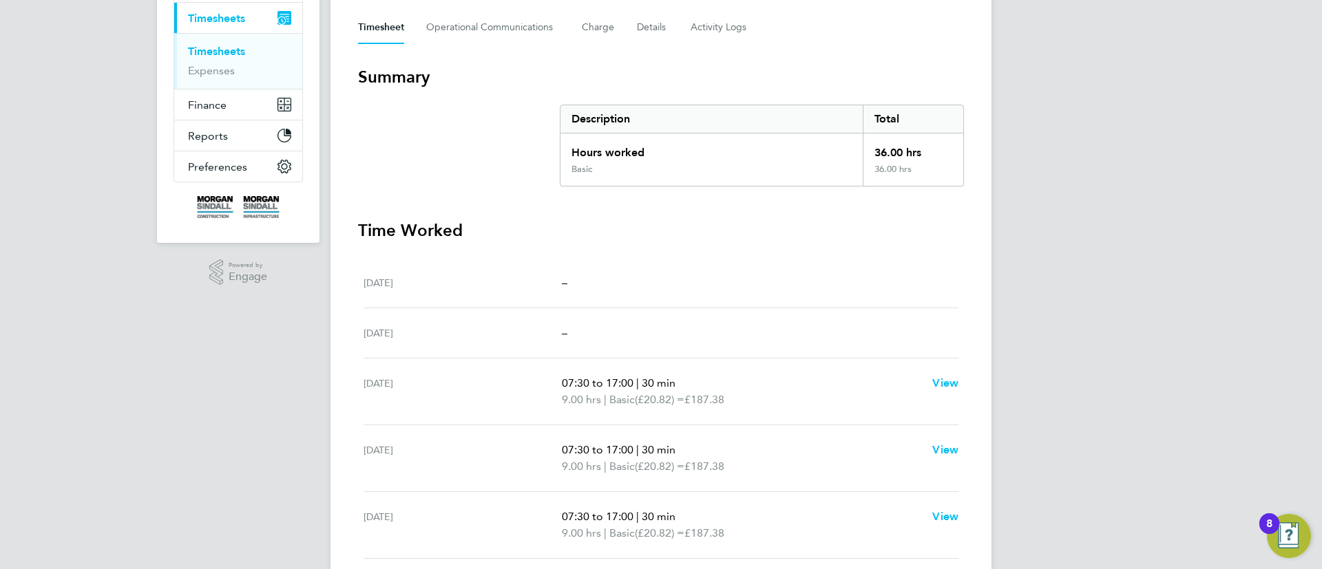
scroll to position [420, 0]
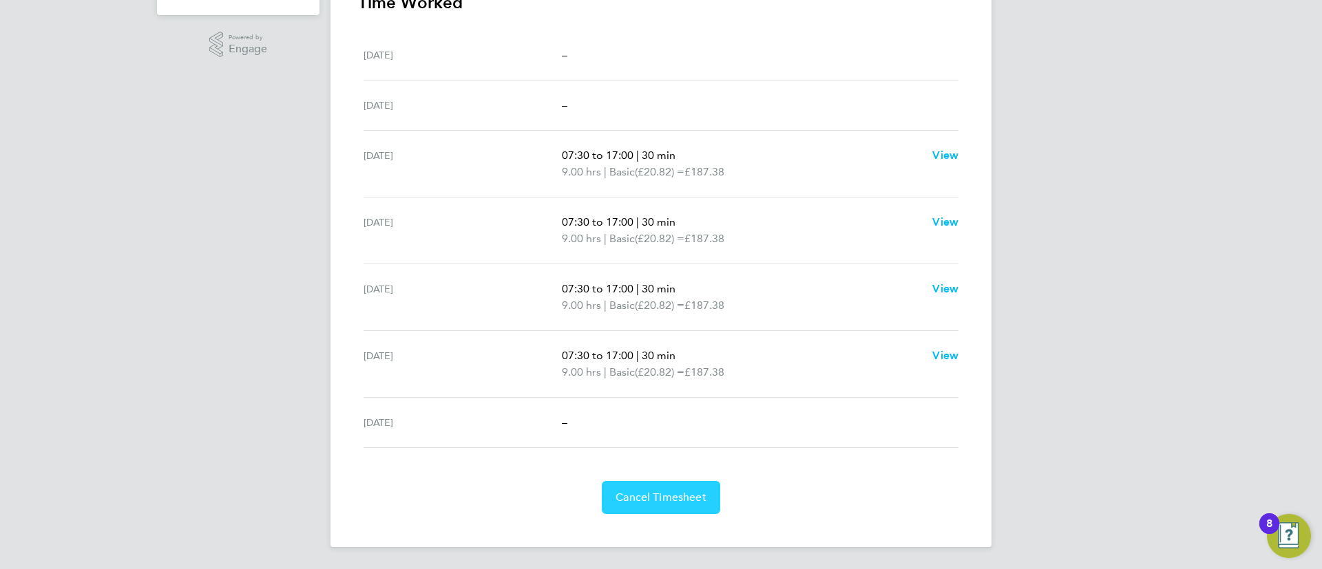
click at [667, 497] on span "Cancel Timesheet" at bounding box center [661, 498] width 91 height 14
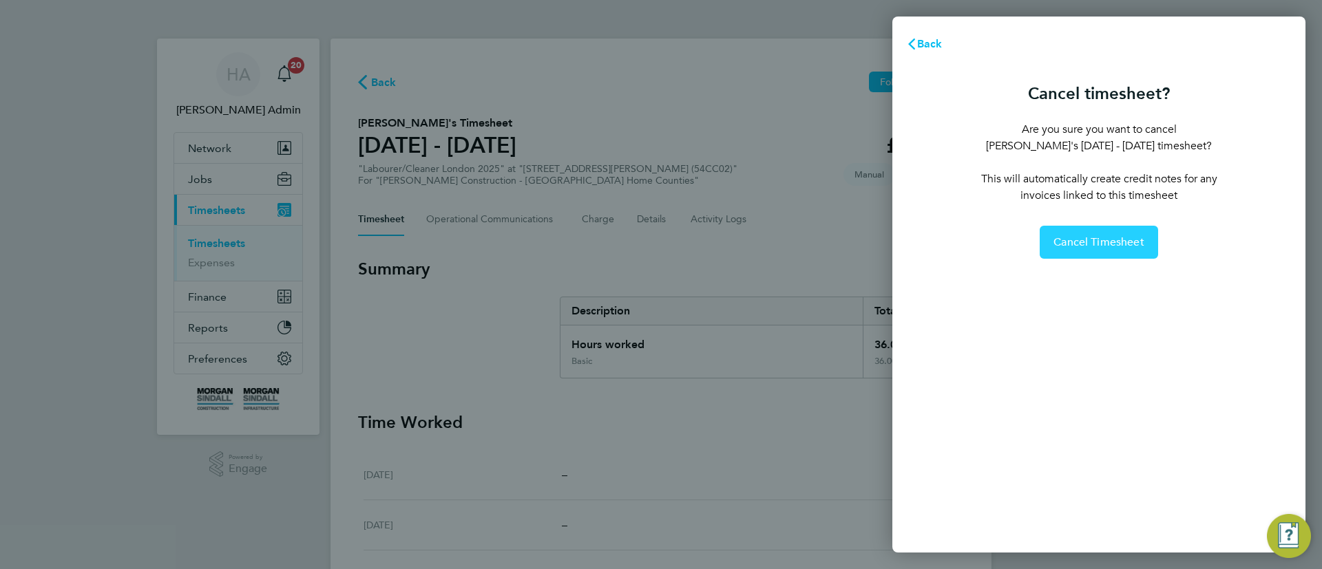
click at [1069, 231] on div "Cancel timesheet? Are you sure you want to cancel [PERSON_NAME]'s [DATE] - [DAT…" at bounding box center [1099, 168] width 242 height 182
click at [1068, 258] on button "Cancel Timesheet" at bounding box center [1099, 242] width 118 height 33
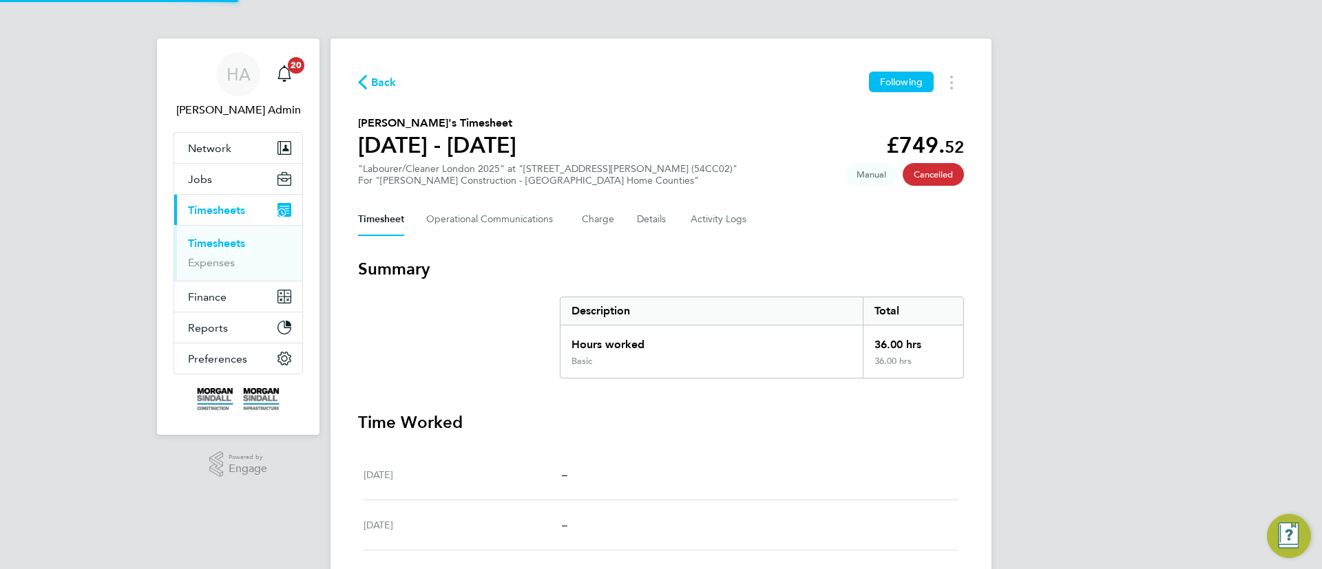
click at [733, 244] on div "Back Following [PERSON_NAME]'s Timesheet [DATE] - [DATE] £749. 52 "Labourer/Cle…" at bounding box center [661, 470] width 661 height 863
click at [491, 221] on Communications-tab "Operational Communications" at bounding box center [493, 219] width 134 height 33
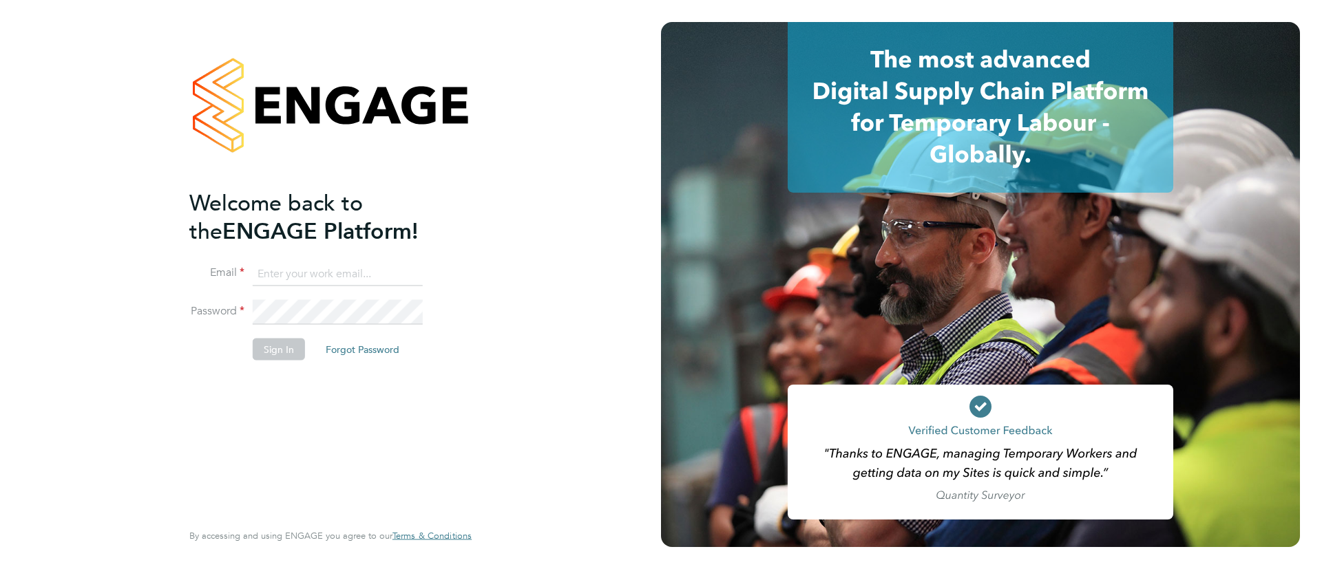
drag, startPoint x: 415, startPoint y: 270, endPoint x: 384, endPoint y: 278, distance: 31.9
click at [397, 273] on input at bounding box center [338, 274] width 170 height 25
type input "Sulaymaan.jashat@Hays.com"
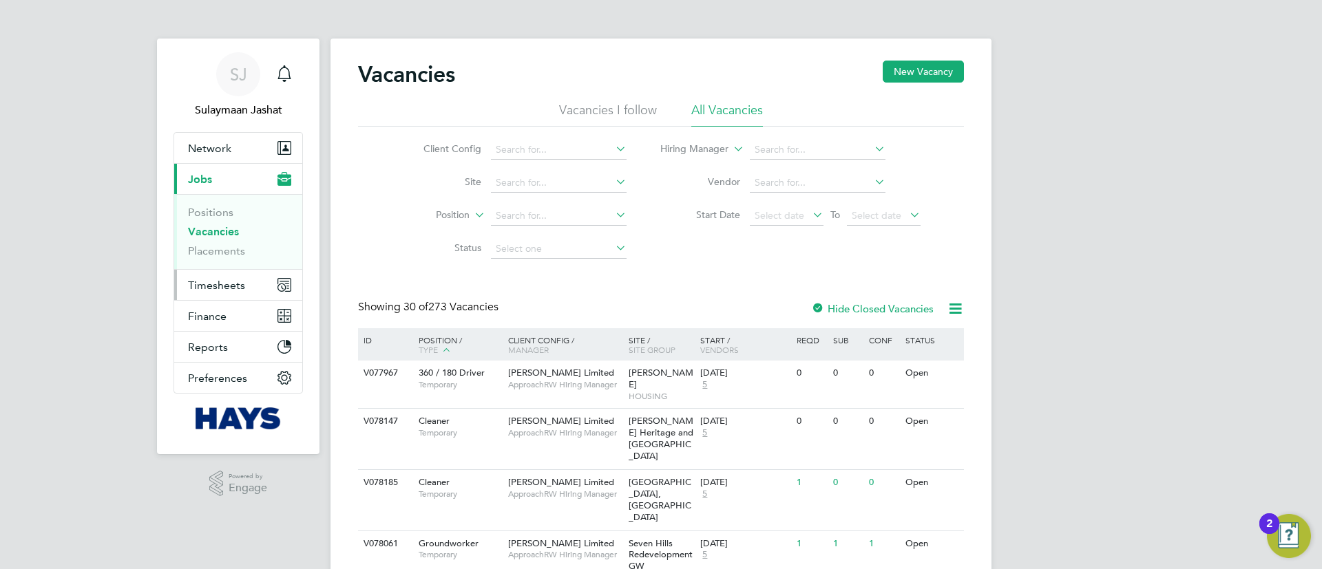
click at [203, 281] on span "Timesheets" at bounding box center [216, 285] width 57 height 13
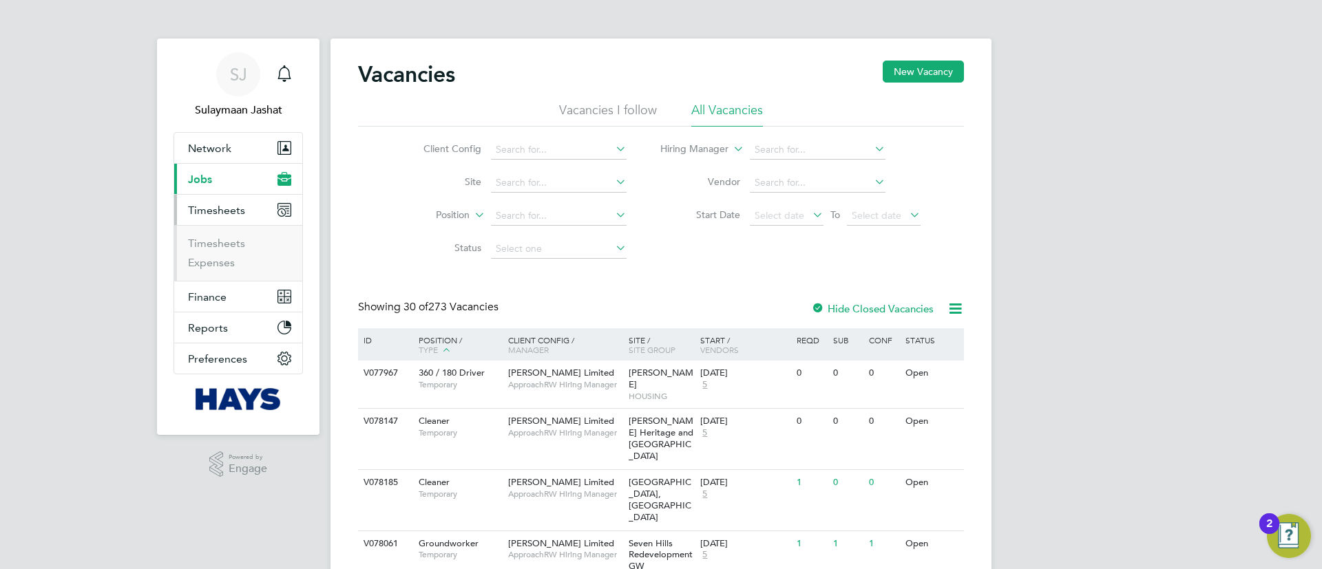
click at [235, 187] on button "Current page: Jobs" at bounding box center [238, 179] width 128 height 30
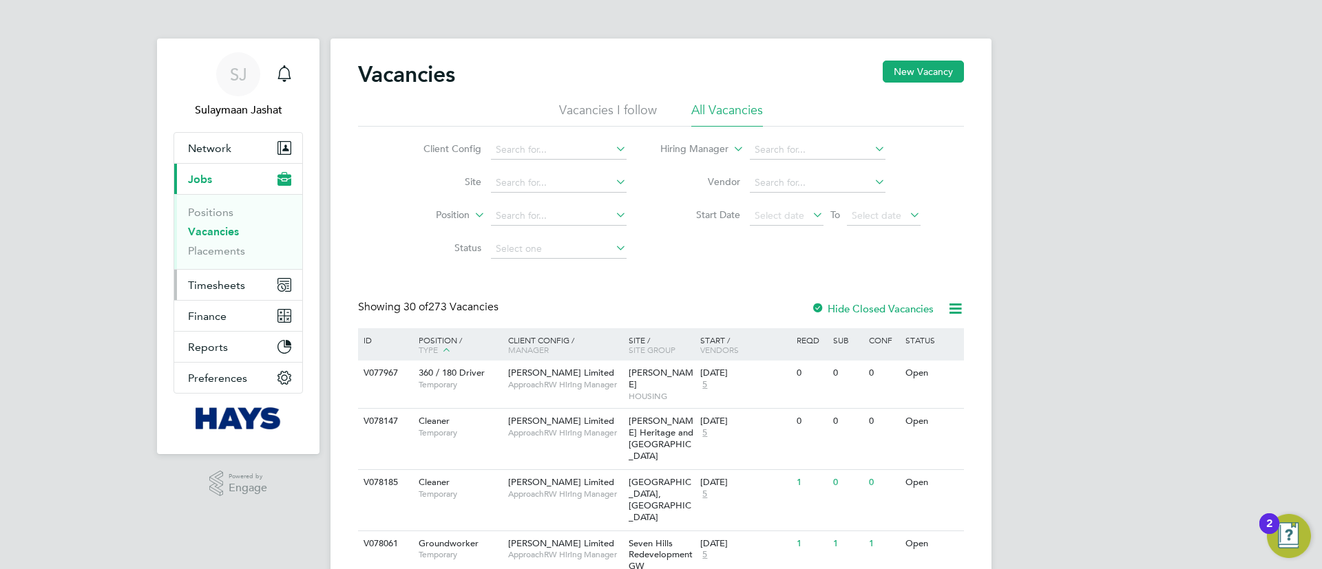
click at [243, 291] on button "Timesheets" at bounding box center [238, 285] width 128 height 30
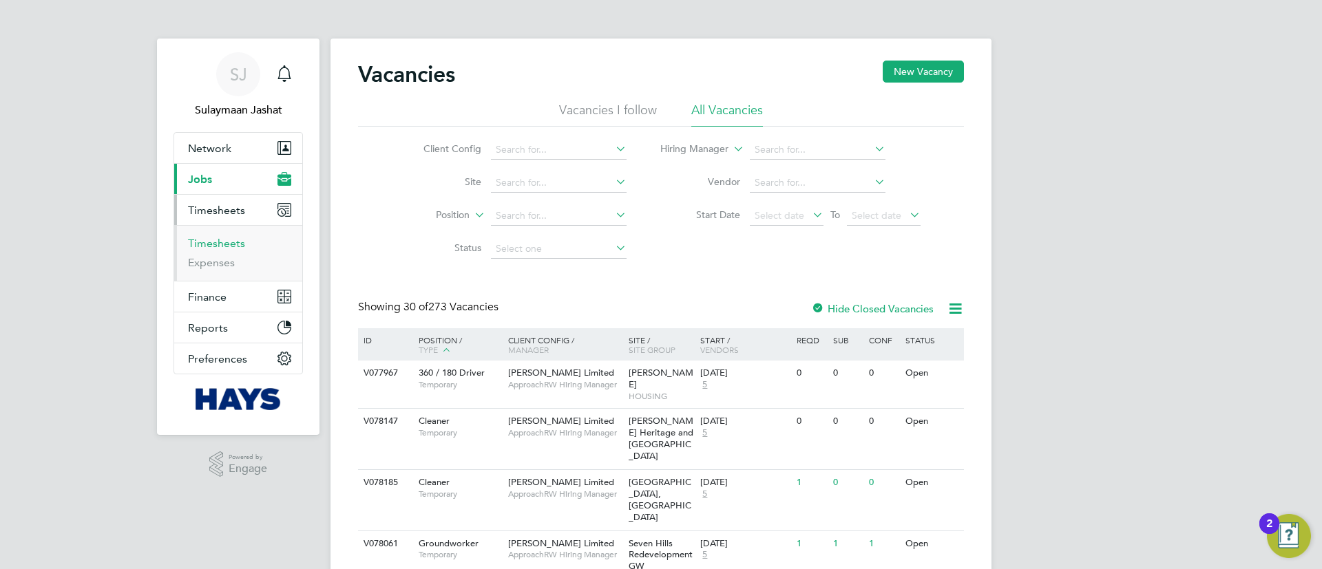
click at [227, 244] on link "Timesheets" at bounding box center [216, 243] width 57 height 13
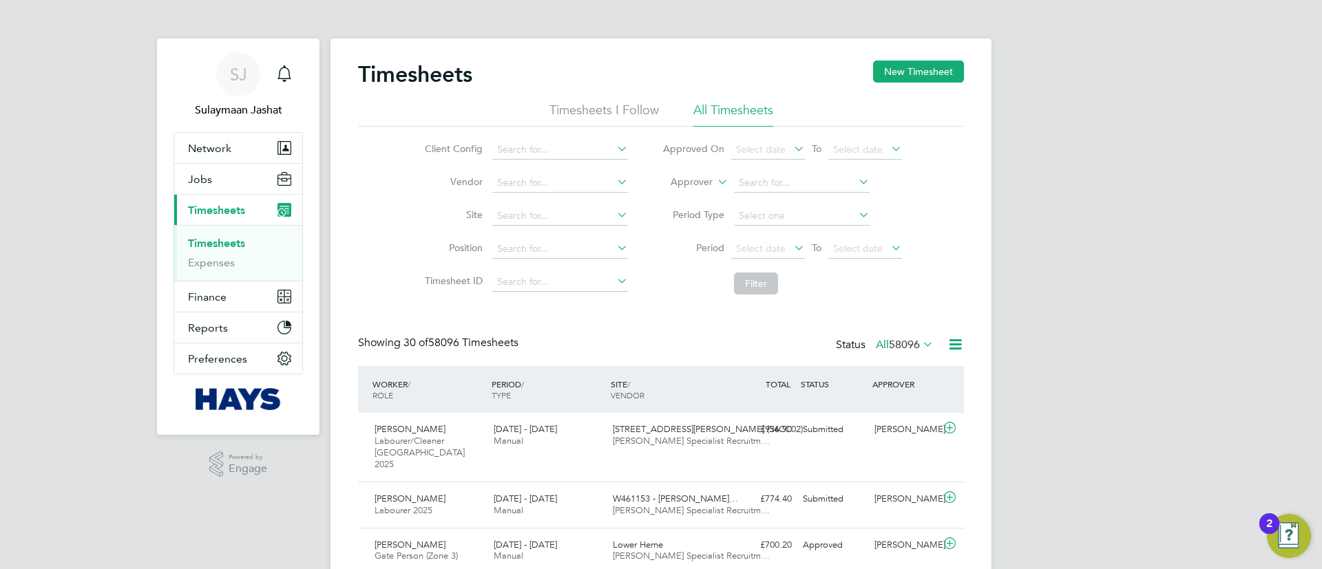
click at [889, 342] on span "58096" at bounding box center [904, 345] width 31 height 14
click at [893, 345] on span "58096" at bounding box center [904, 345] width 31 height 14
drag, startPoint x: 905, startPoint y: 361, endPoint x: 905, endPoint y: 353, distance: 7.6
click at [905, 357] on div "Showing 30 of 58096 Timesheets Status All 58096" at bounding box center [661, 351] width 606 height 30
click at [905, 348] on span "58096" at bounding box center [904, 345] width 31 height 14
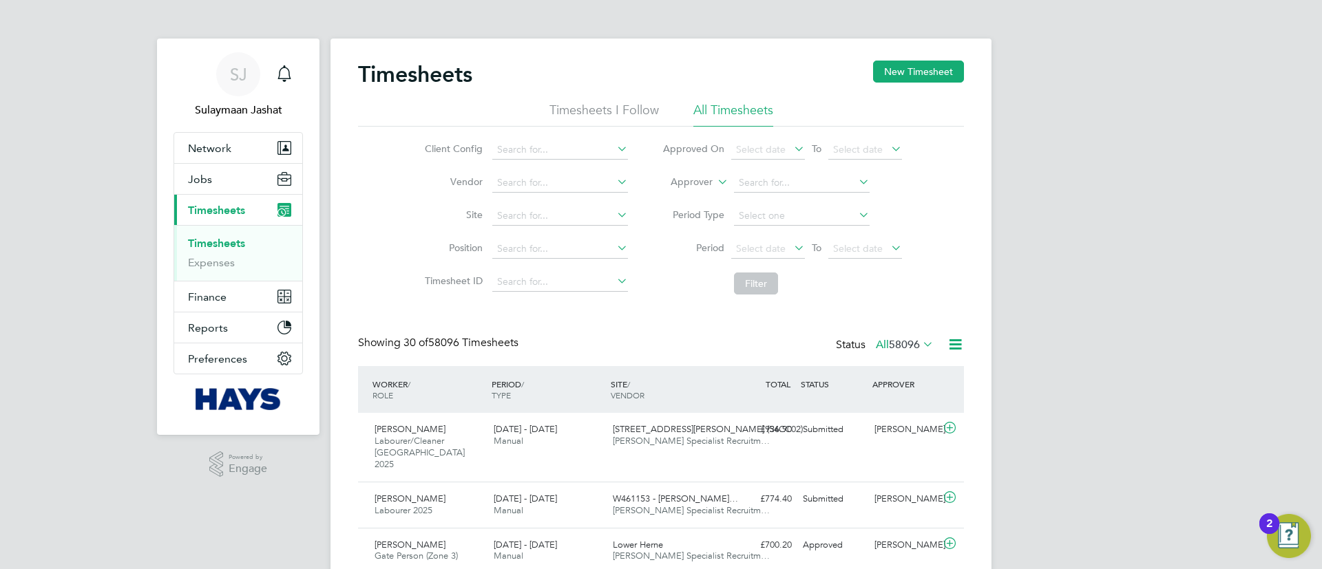
click at [715, 178] on icon at bounding box center [715, 178] width 0 height 12
click at [696, 185] on label "Approver" at bounding box center [682, 183] width 62 height 14
click at [681, 193] on li "Worker" at bounding box center [679, 198] width 68 height 18
click at [755, 185] on input at bounding box center [802, 183] width 136 height 19
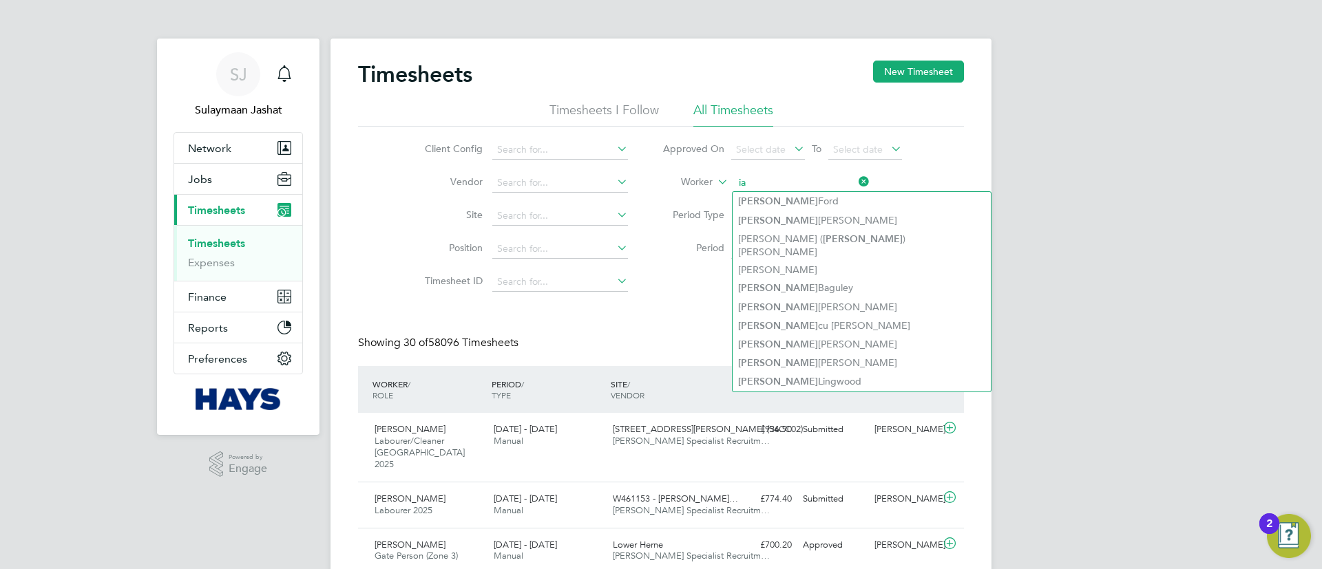
type input "i"
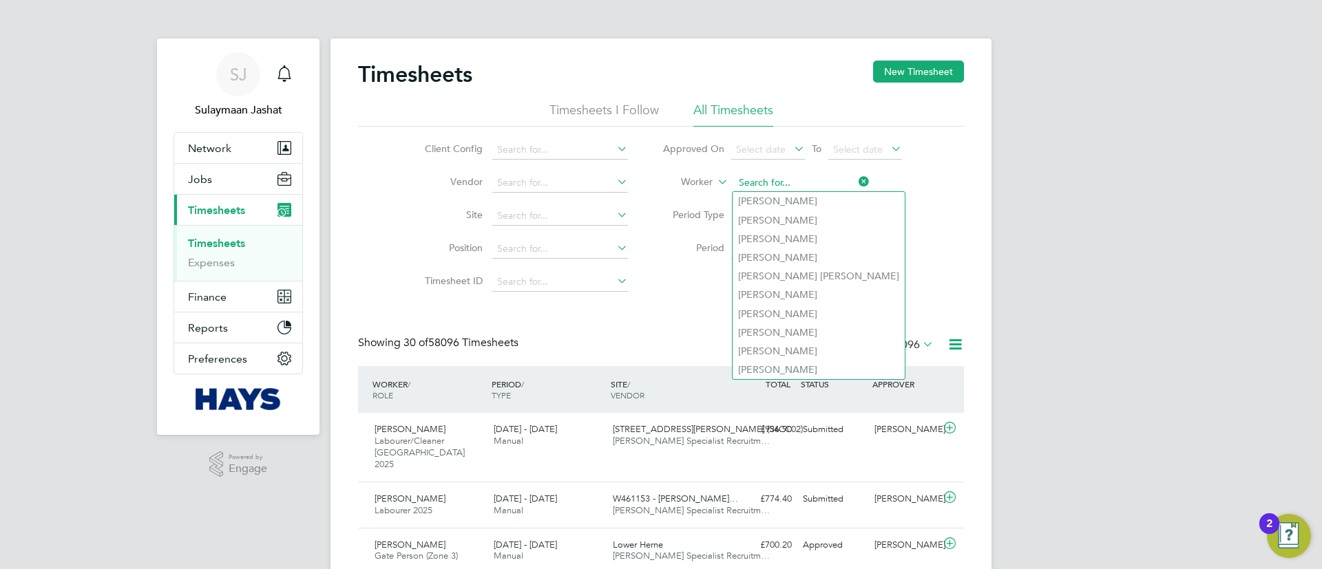
type input "i"
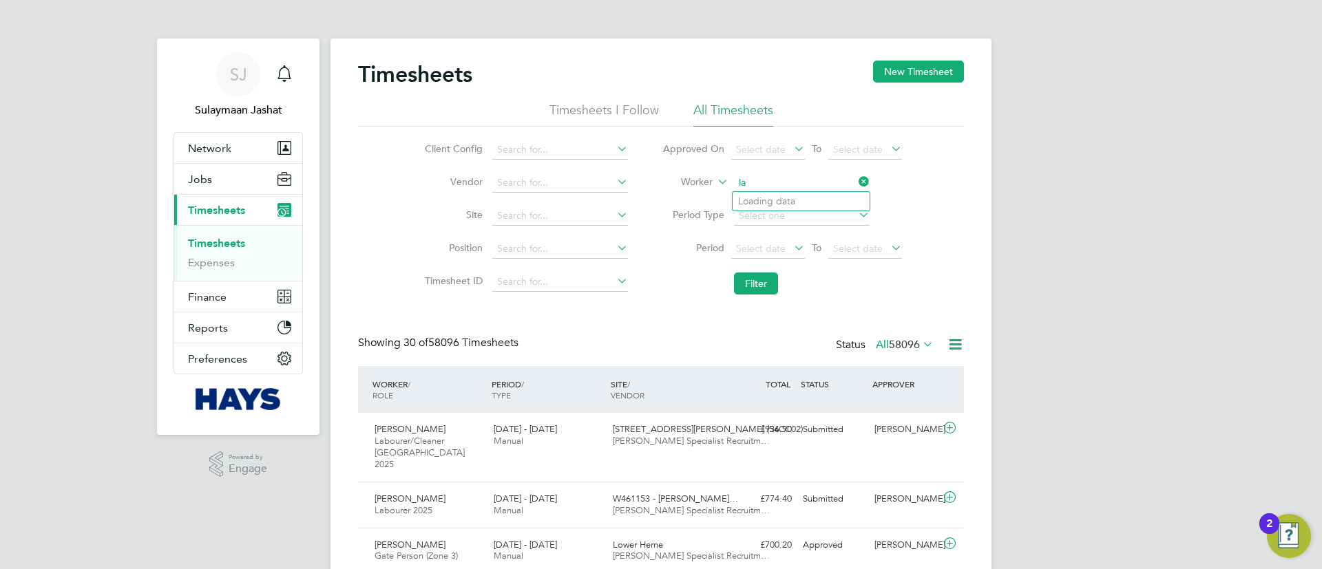
type input "l"
type input "i"
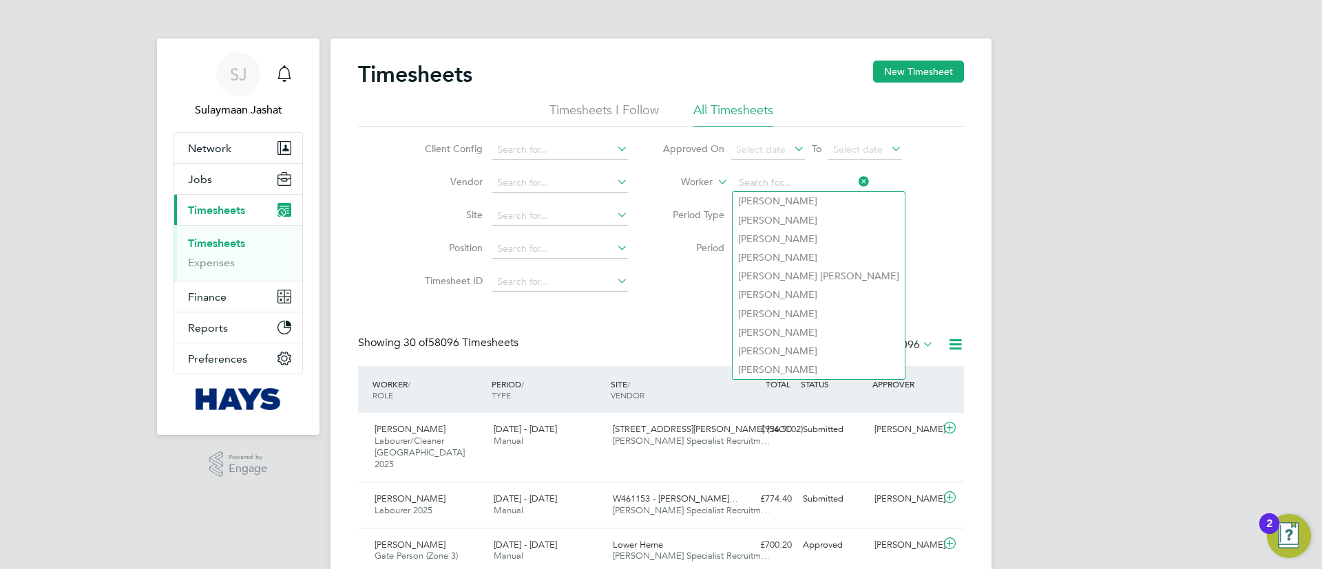
click at [644, 230] on li "Site" at bounding box center [525, 216] width 242 height 33
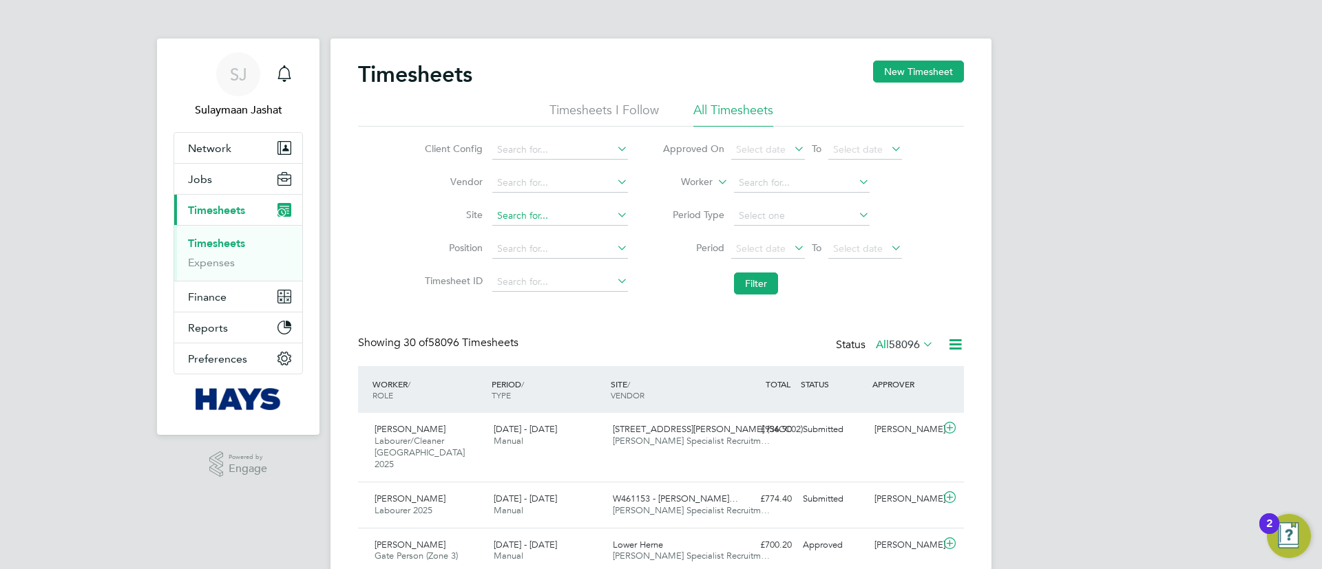
click at [540, 207] on li "Site" at bounding box center [525, 216] width 242 height 33
click at [538, 214] on input at bounding box center [560, 216] width 136 height 19
click at [552, 239] on b "Winch" at bounding box center [557, 235] width 28 height 12
type input "G400188 - Winchburgh"
click at [755, 275] on button "Filter" at bounding box center [756, 284] width 44 height 22
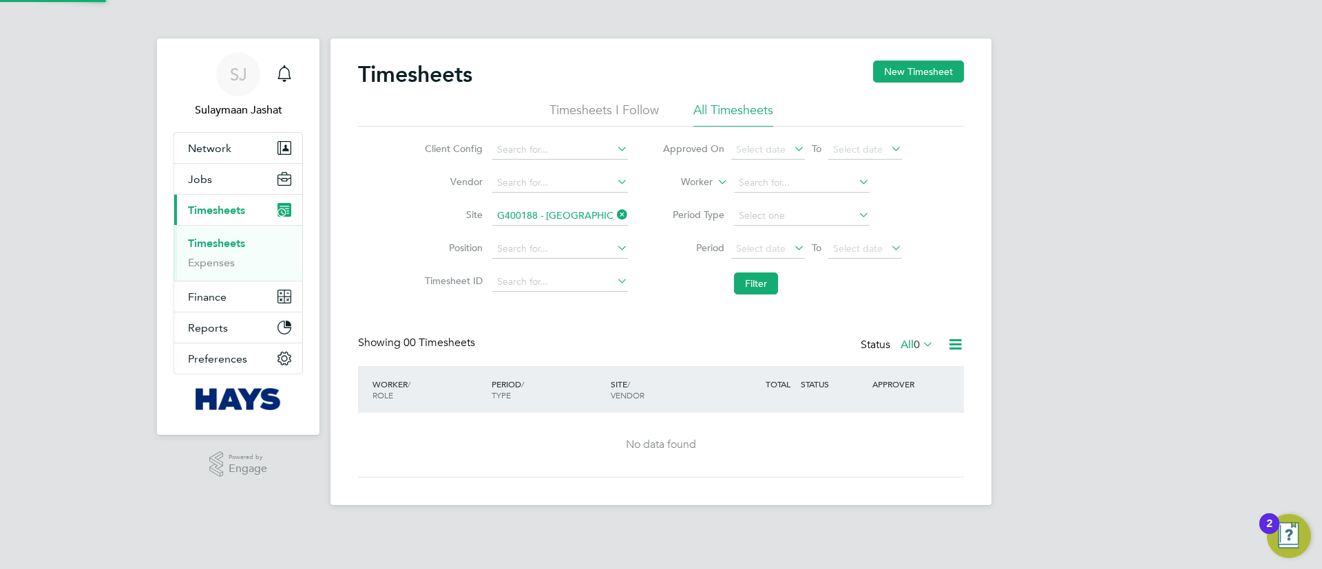
click at [906, 348] on label "All 0" at bounding box center [917, 345] width 33 height 14
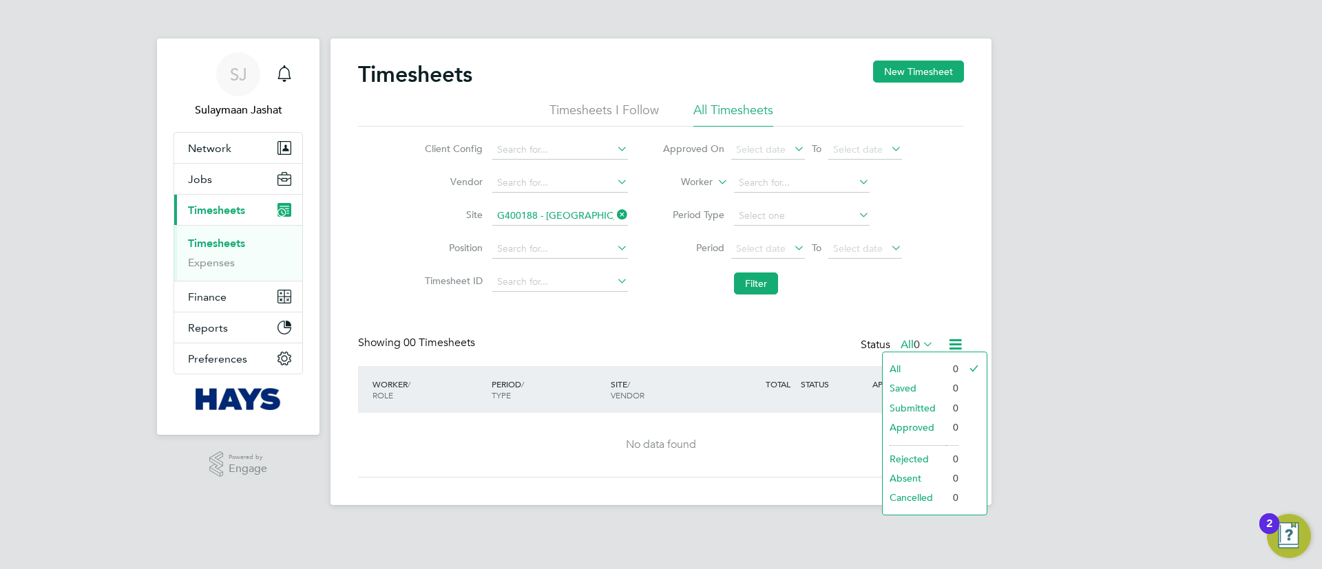
click at [907, 363] on li "All" at bounding box center [914, 368] width 63 height 19
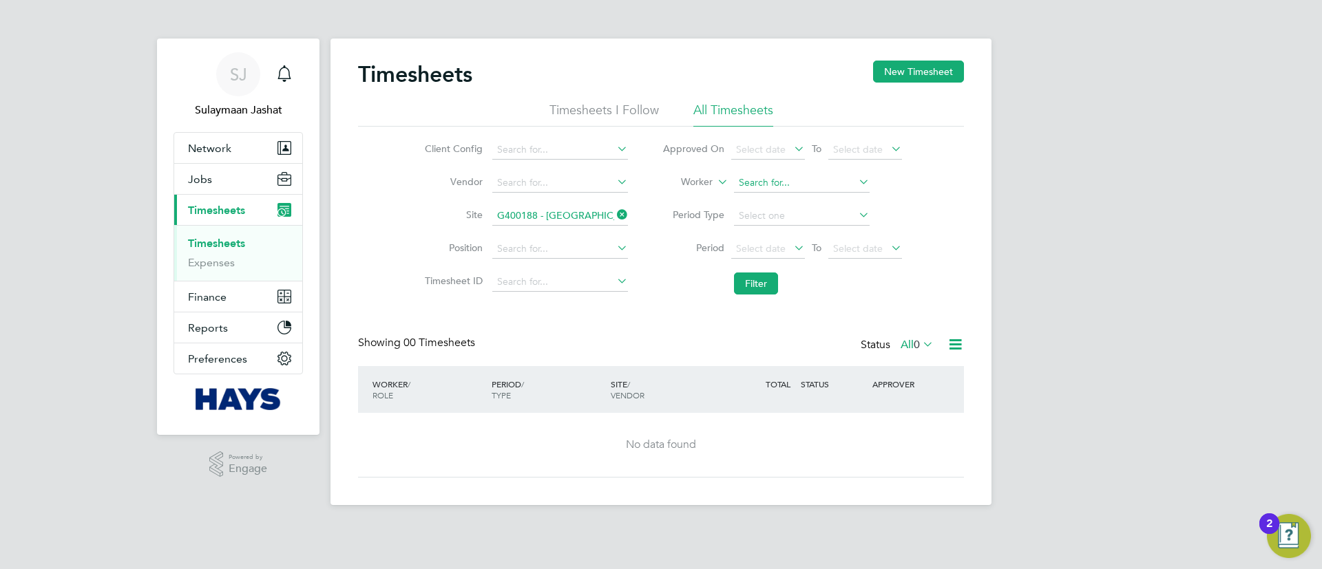
click at [774, 185] on input at bounding box center [802, 183] width 136 height 19
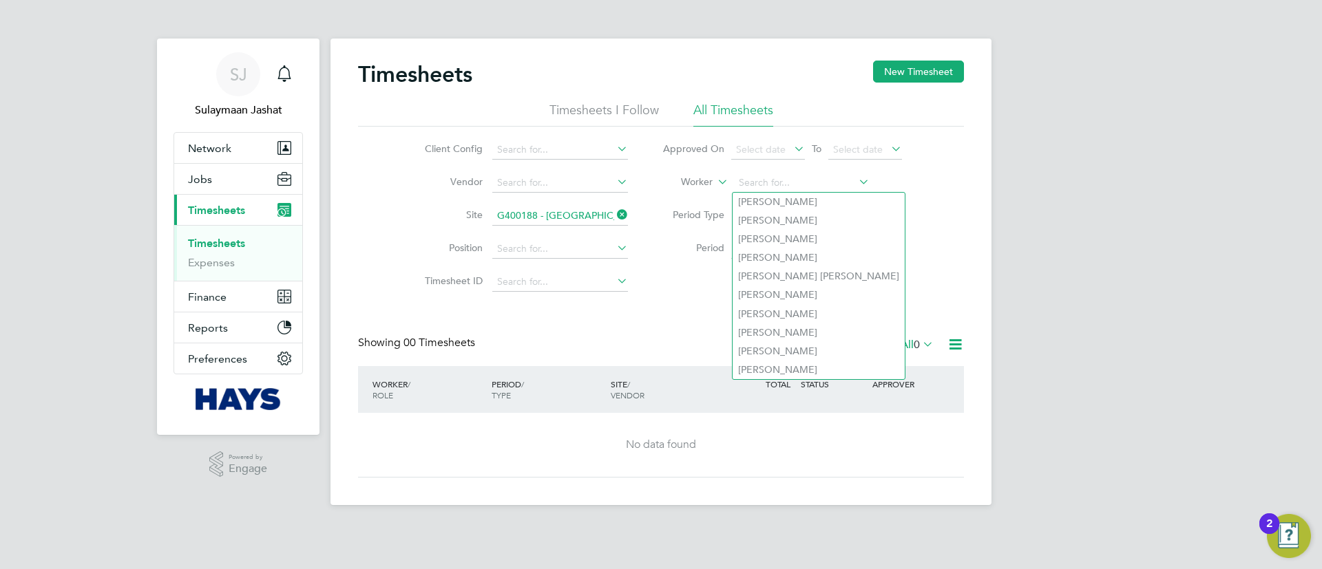
click at [649, 286] on li "Filter" at bounding box center [782, 284] width 274 height 36
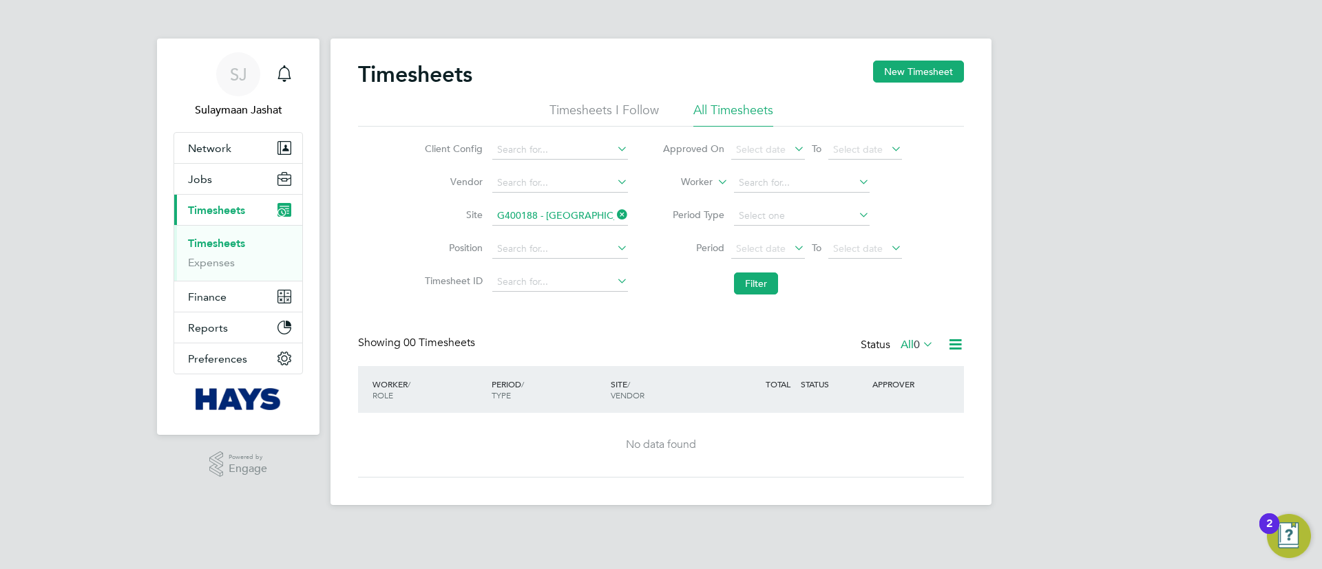
click at [746, 297] on li "Filter" at bounding box center [782, 284] width 274 height 36
click at [764, 286] on button "Filter" at bounding box center [756, 284] width 44 height 22
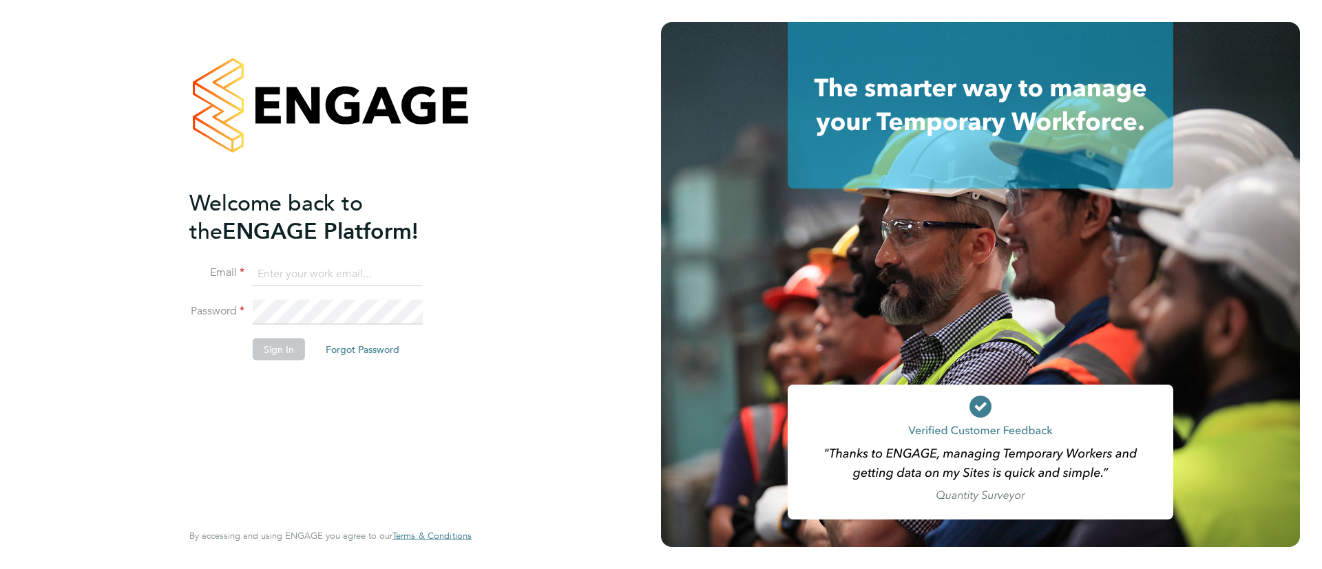
type input "[EMAIL_ADDRESS][PERSON_NAME][DOMAIN_NAME]"
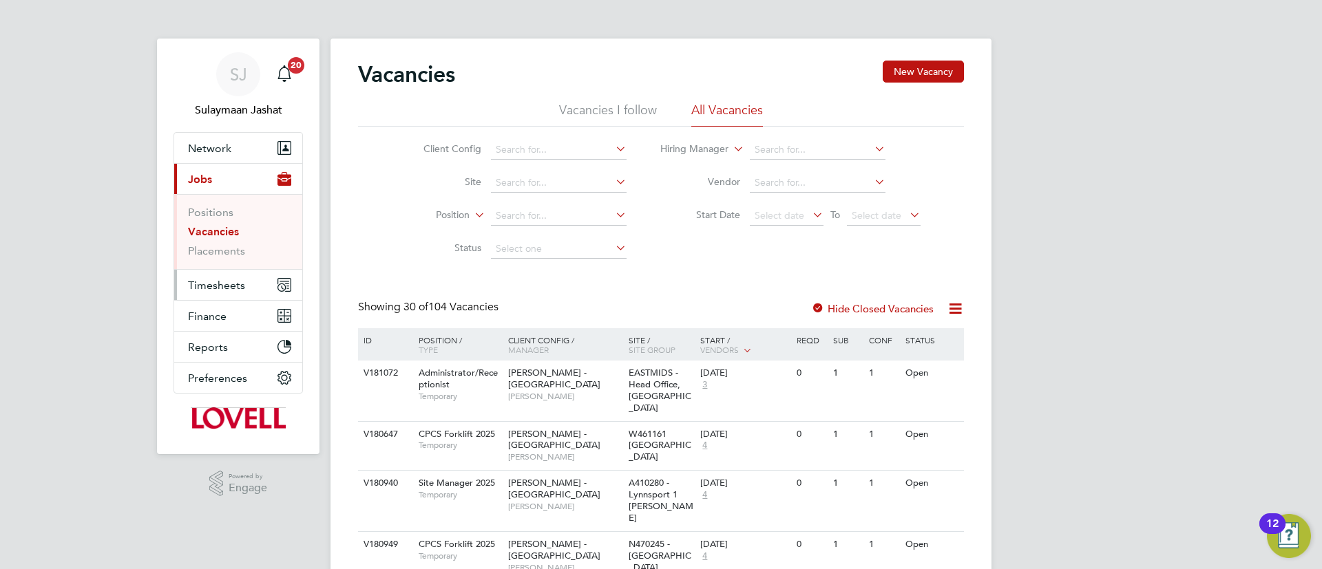
click at [200, 286] on span "Timesheets" at bounding box center [216, 285] width 57 height 13
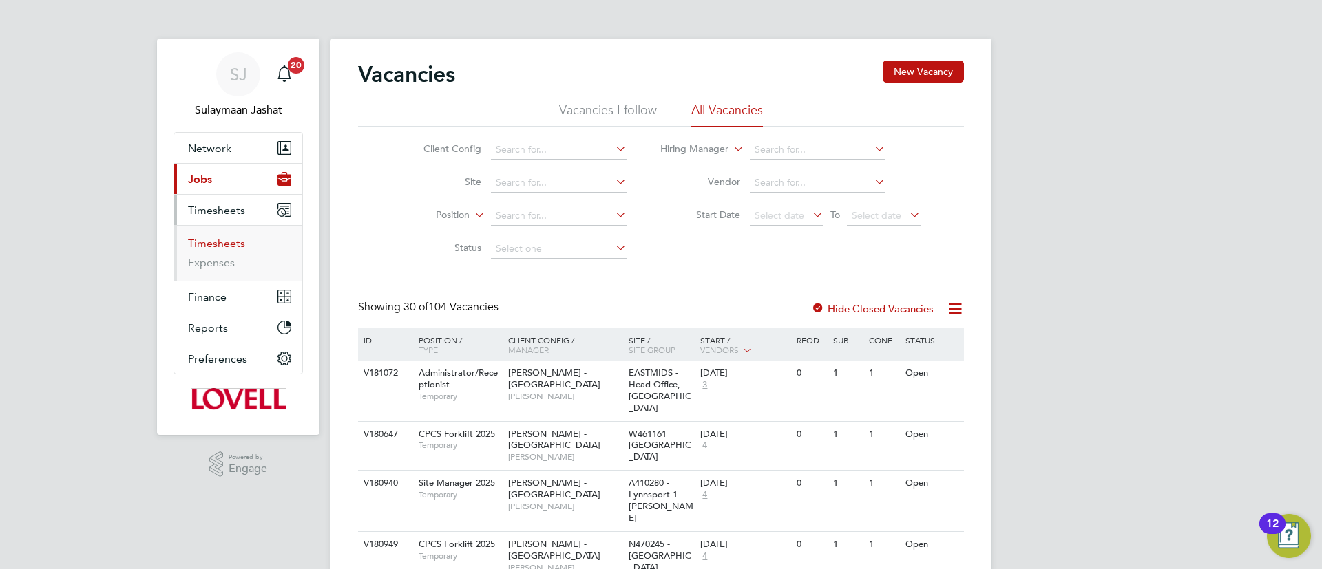
click at [216, 242] on link "Timesheets" at bounding box center [216, 243] width 57 height 13
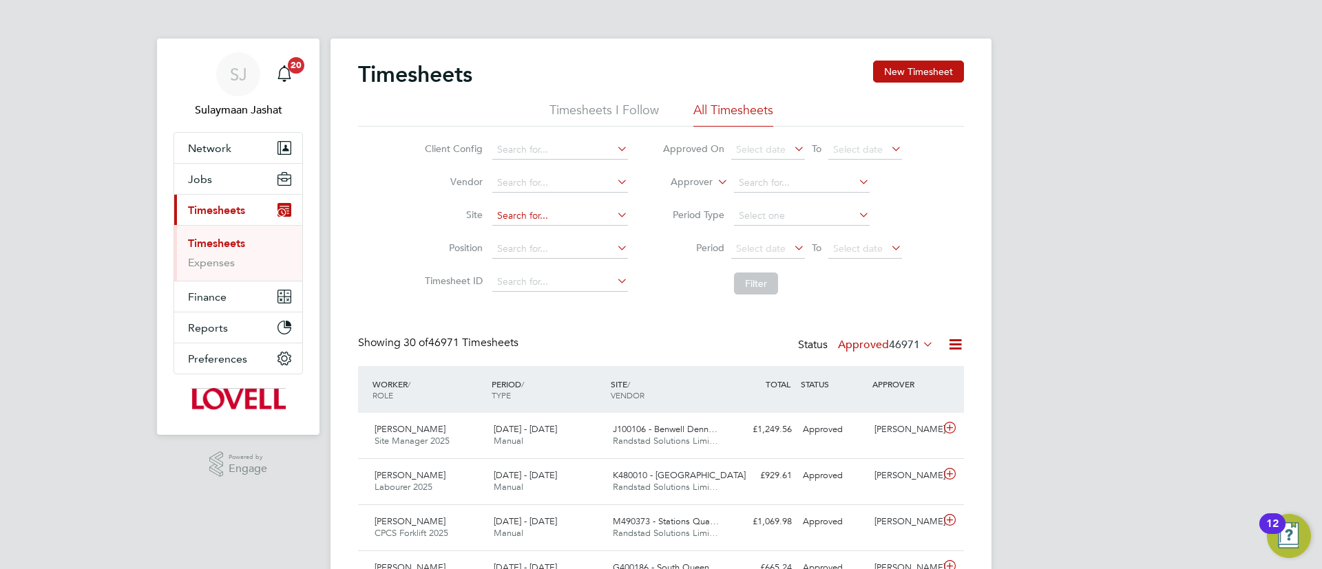
click at [575, 207] on li "Site" at bounding box center [525, 216] width 242 height 33
click at [561, 223] on input at bounding box center [560, 216] width 136 height 19
click at [571, 233] on b "Winch" at bounding box center [557, 235] width 28 height 12
type input "G400188 - [GEOGRAPHIC_DATA]"
click at [770, 277] on button "Filter" at bounding box center [756, 284] width 44 height 22
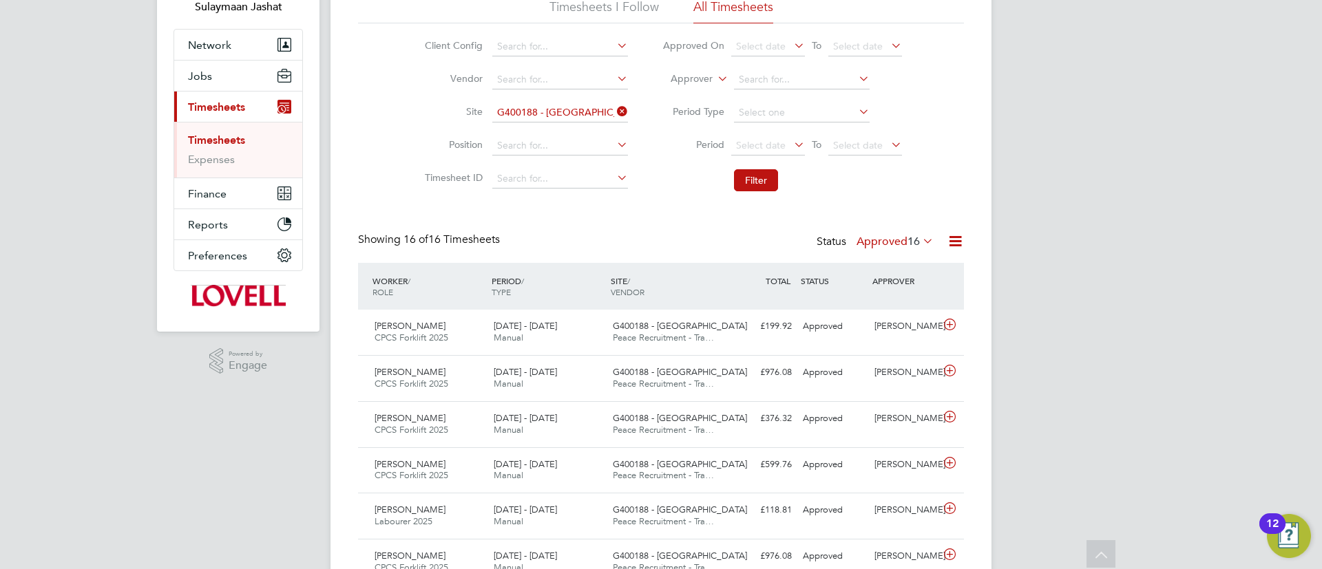
click at [901, 239] on label "Approved 16" at bounding box center [895, 242] width 77 height 14
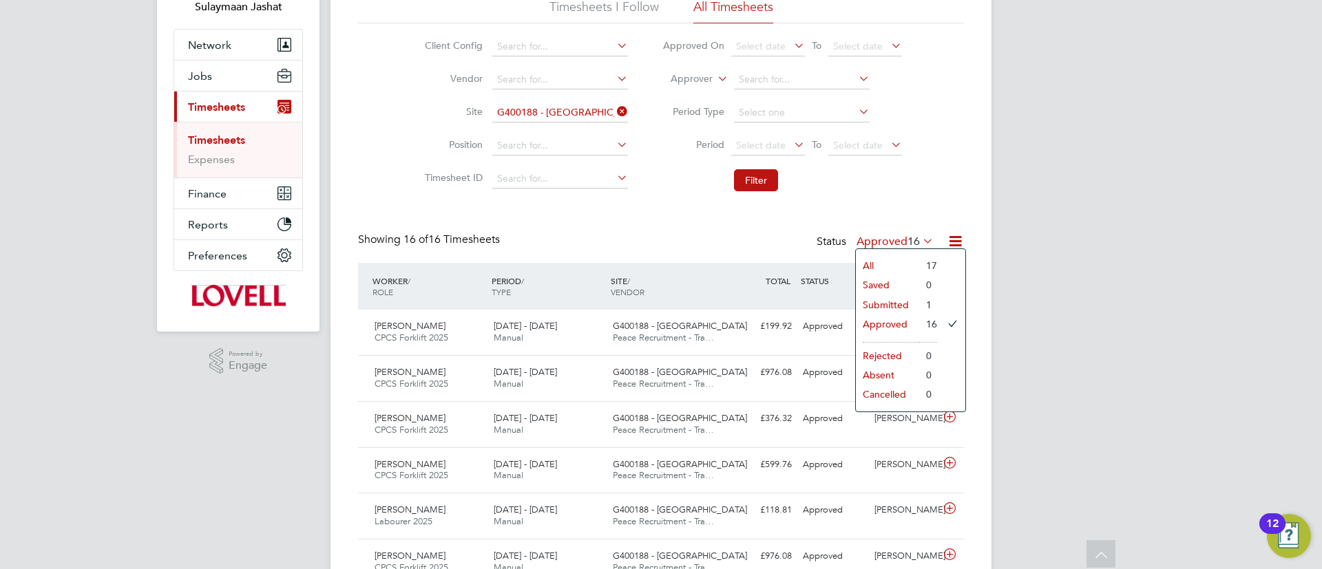
click at [882, 304] on li "Submitted" at bounding box center [887, 304] width 63 height 19
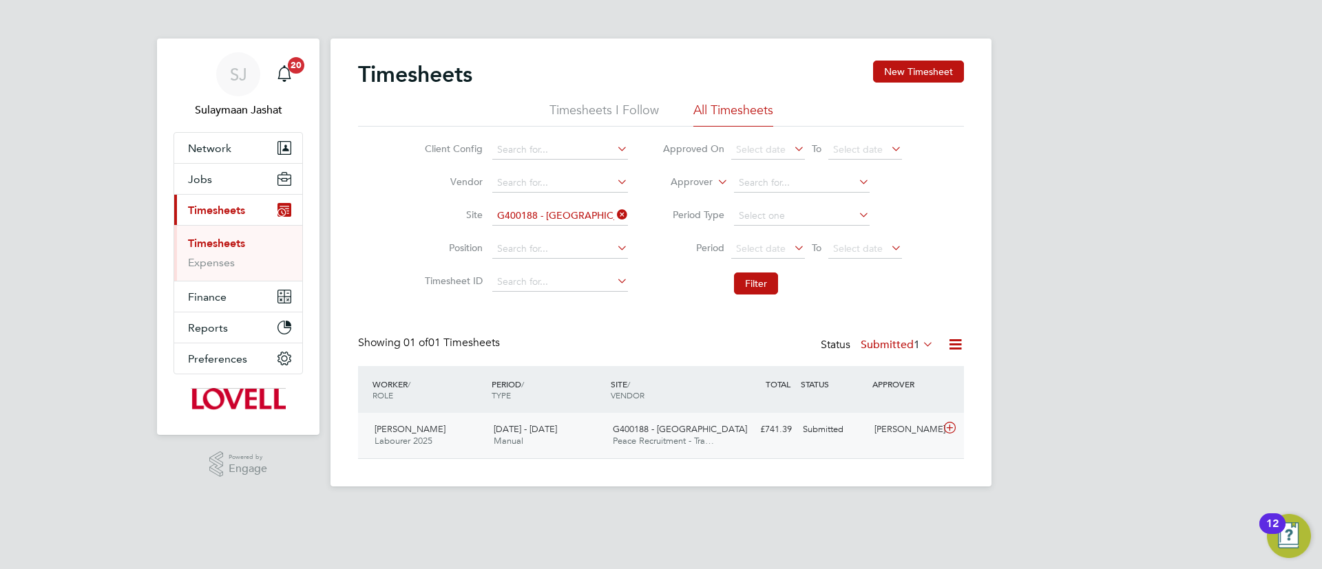
click at [799, 428] on div "Submitted" at bounding box center [833, 430] width 72 height 23
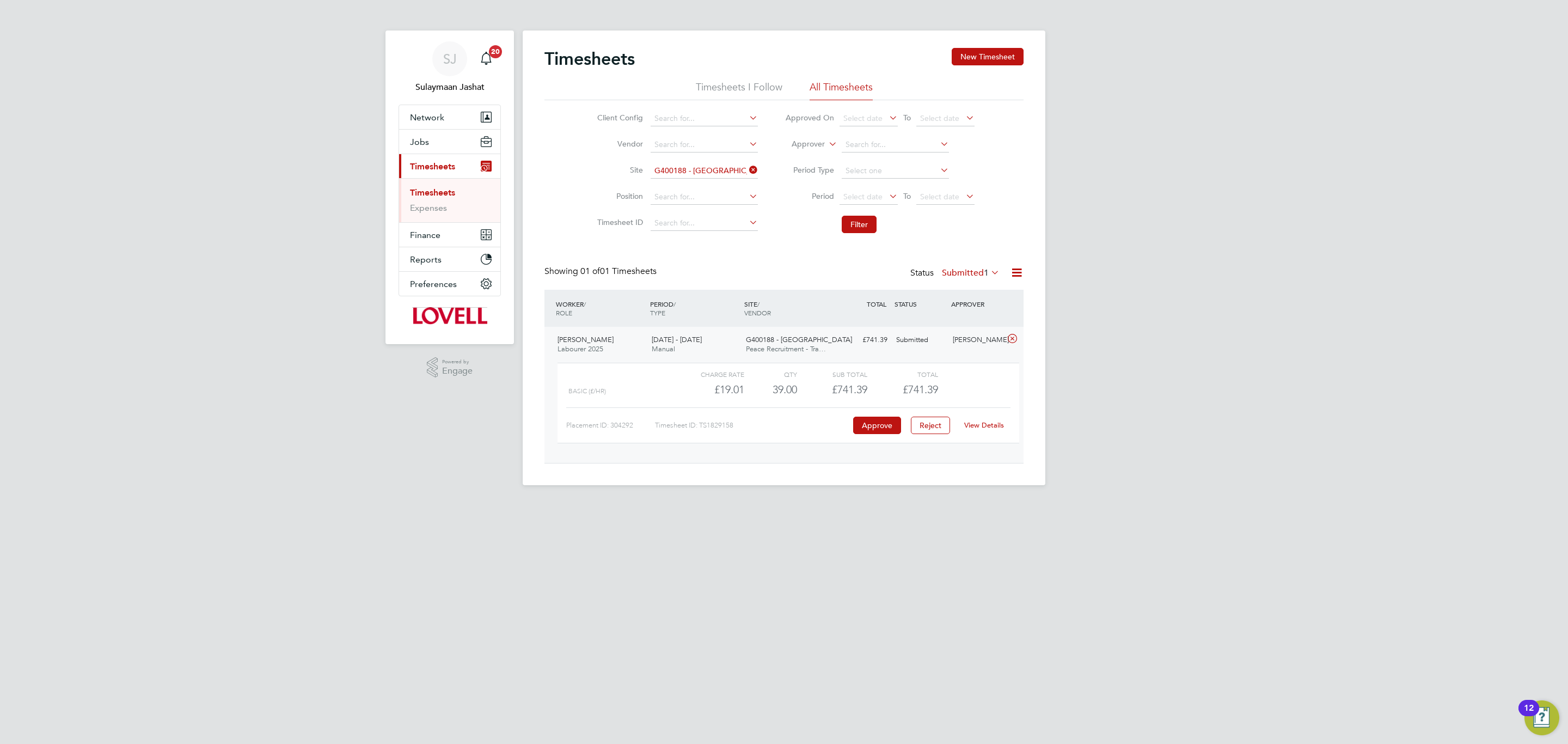
click at [980, 425] on link "View Details" at bounding box center [984, 425] width 40 height 9
click at [427, 116] on span "Network" at bounding box center [427, 117] width 34 height 10
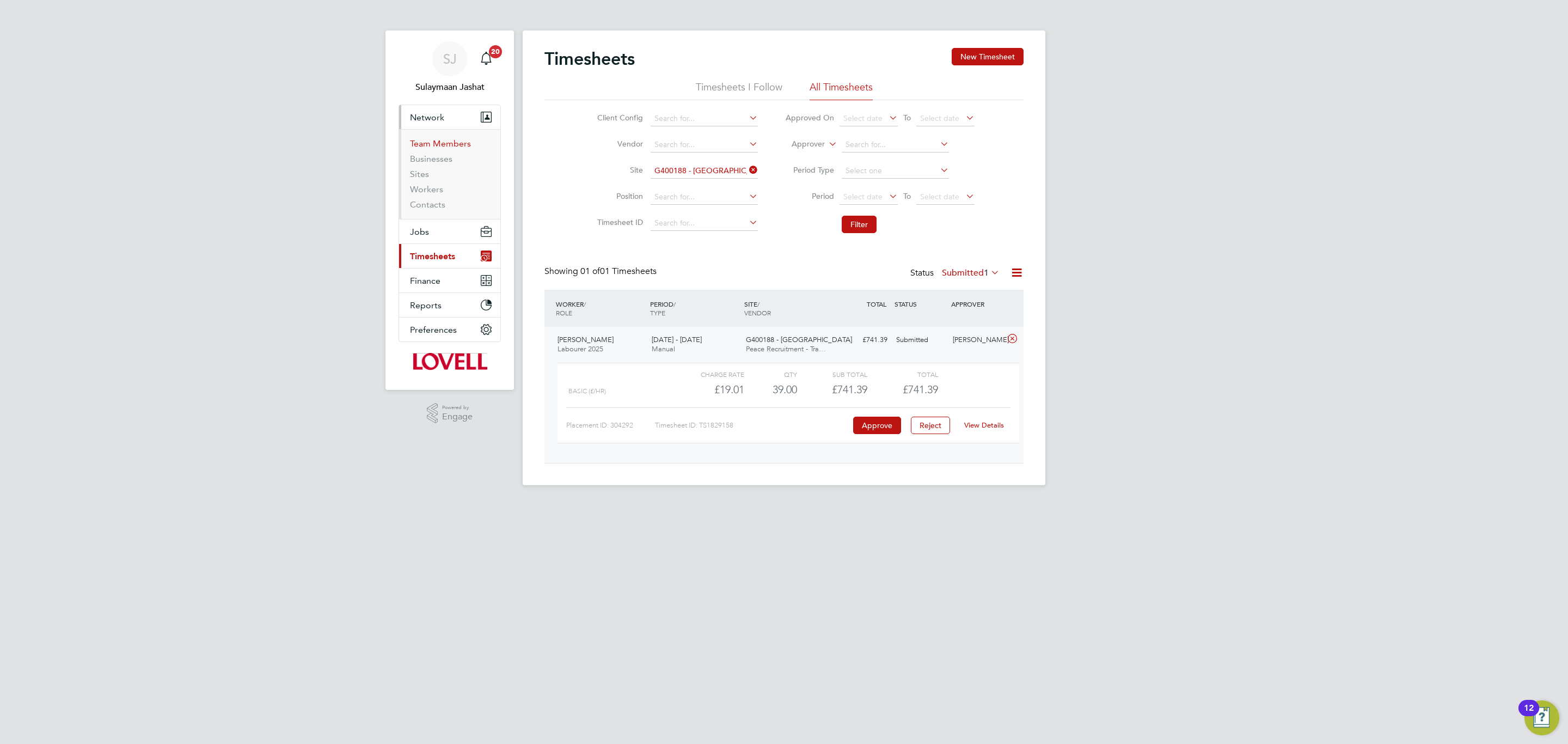
click at [429, 141] on link "Team Members" at bounding box center [440, 143] width 61 height 10
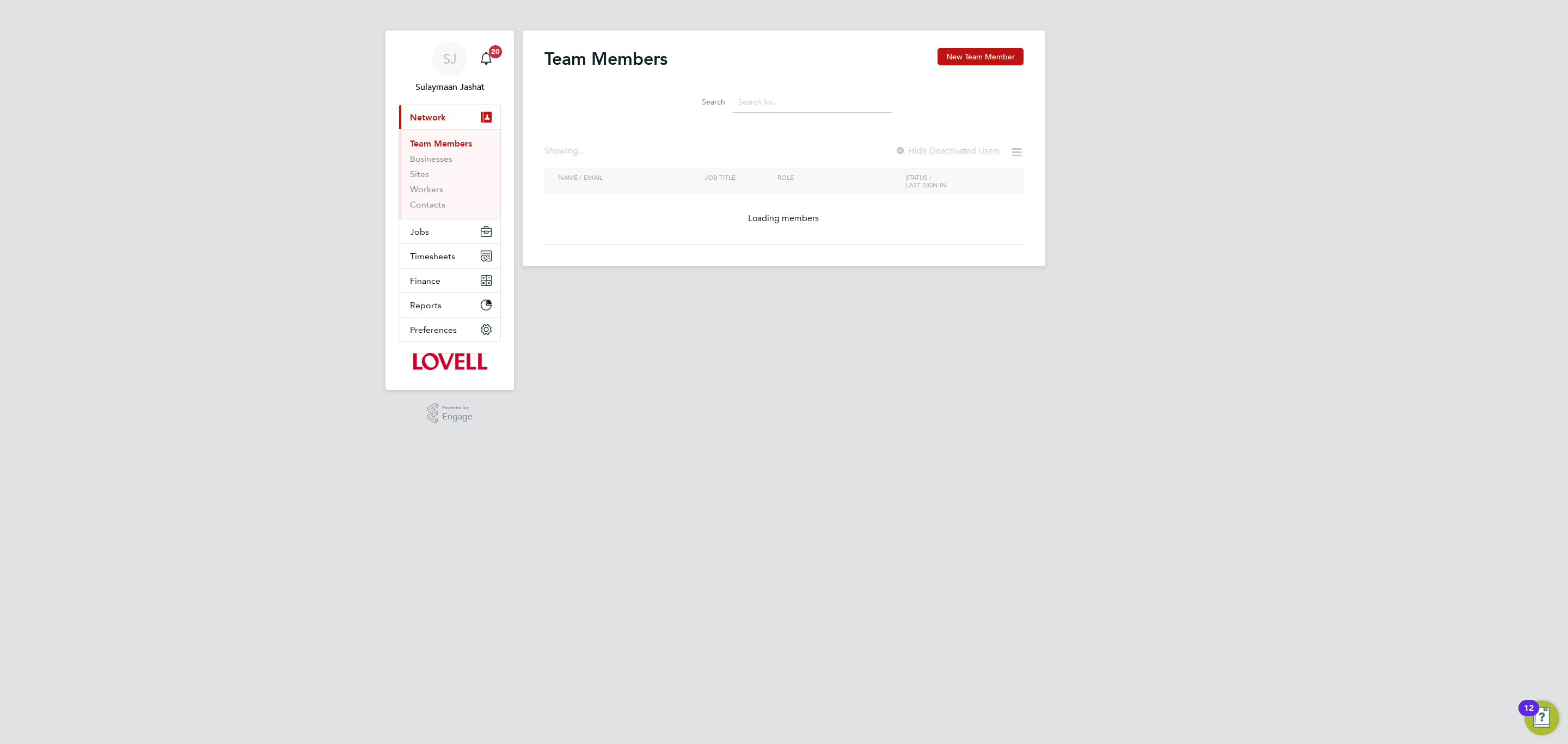
drag, startPoint x: 752, startPoint y: 108, endPoint x: 735, endPoint y: 110, distance: 17.1
click at [752, 108] on input at bounding box center [812, 102] width 159 height 21
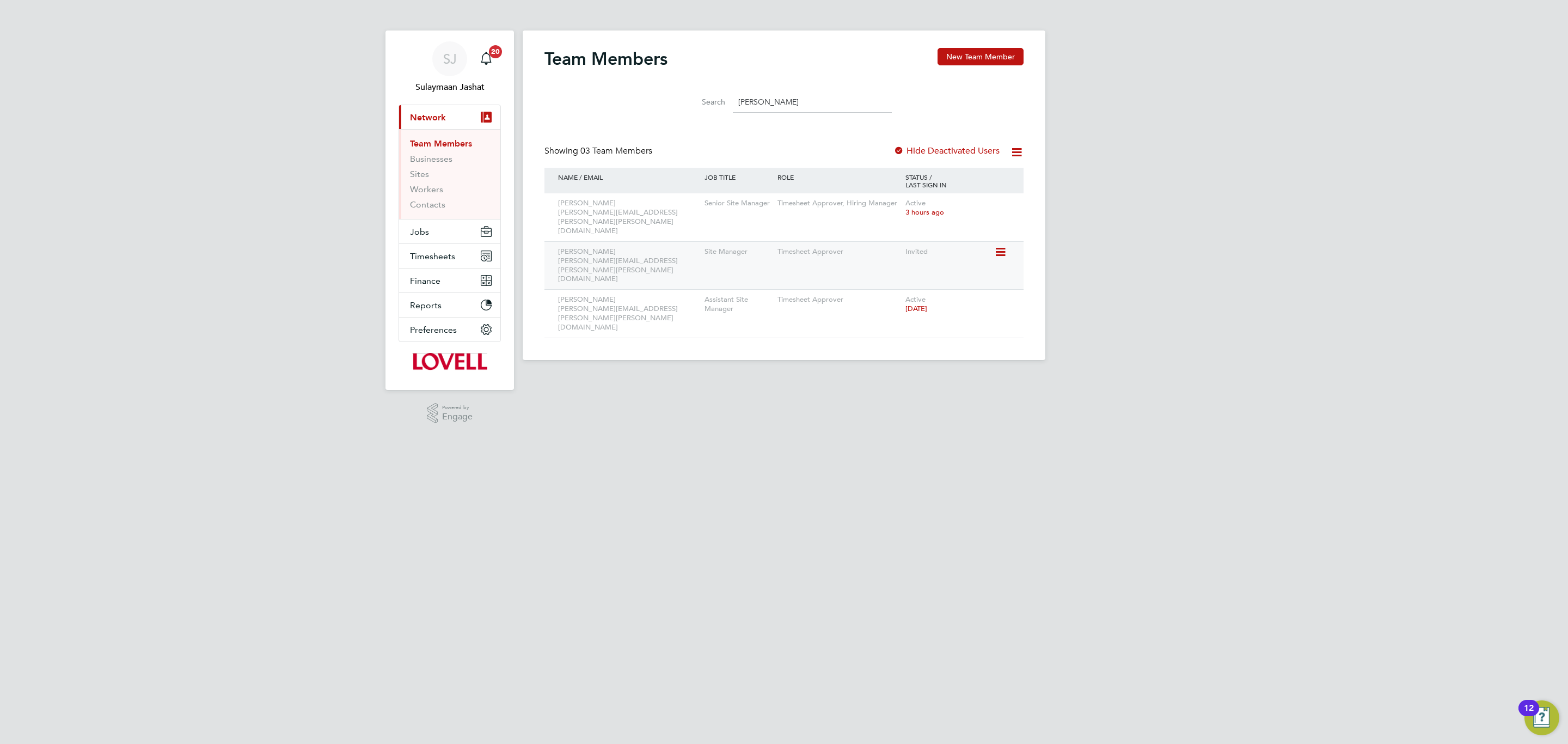
type input "brian"
click at [1003, 246] on icon at bounding box center [999, 252] width 11 height 13
click at [920, 329] on li "Deactivate User" at bounding box center [939, 327] width 131 height 15
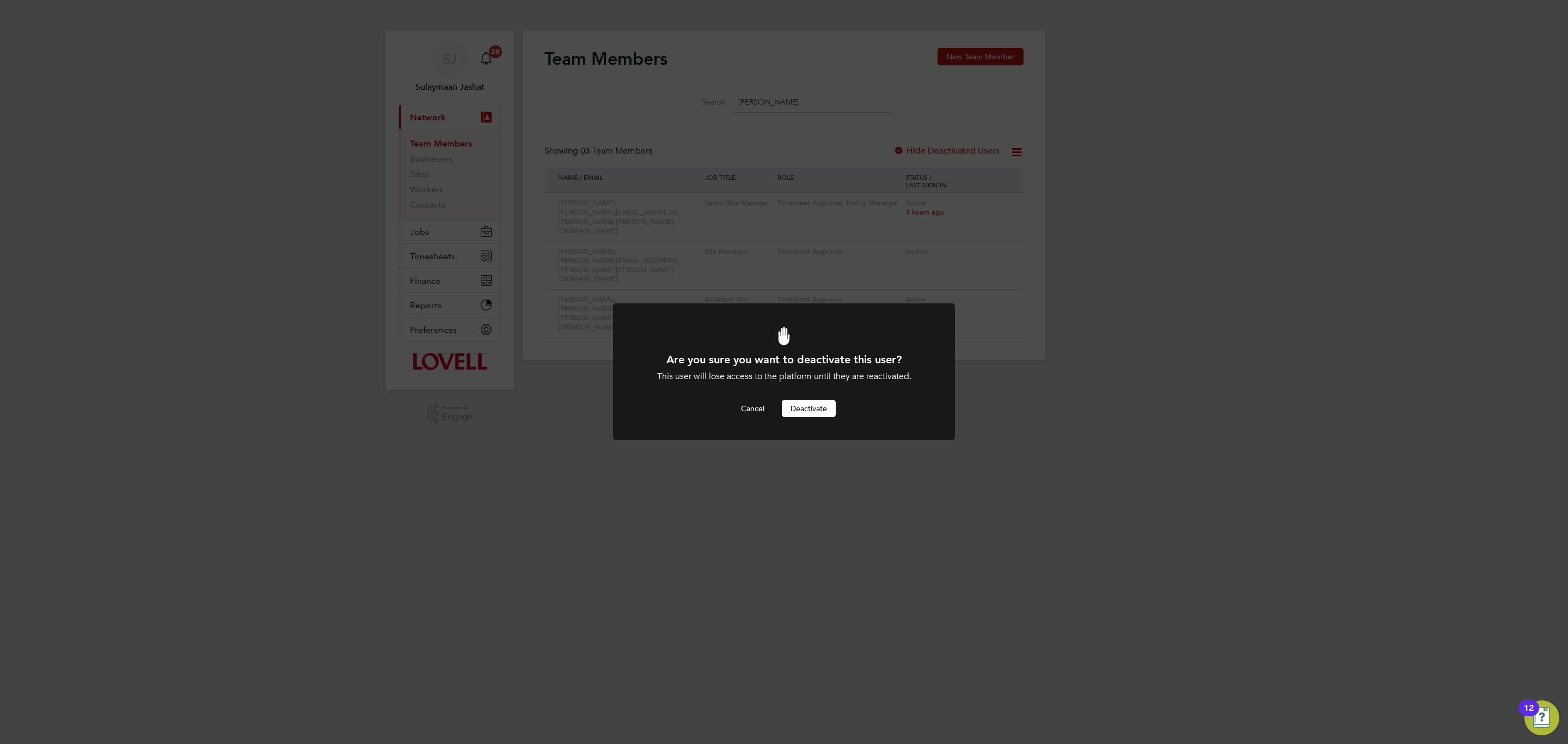
click at [799, 410] on button "Deactivate" at bounding box center [809, 408] width 54 height 17
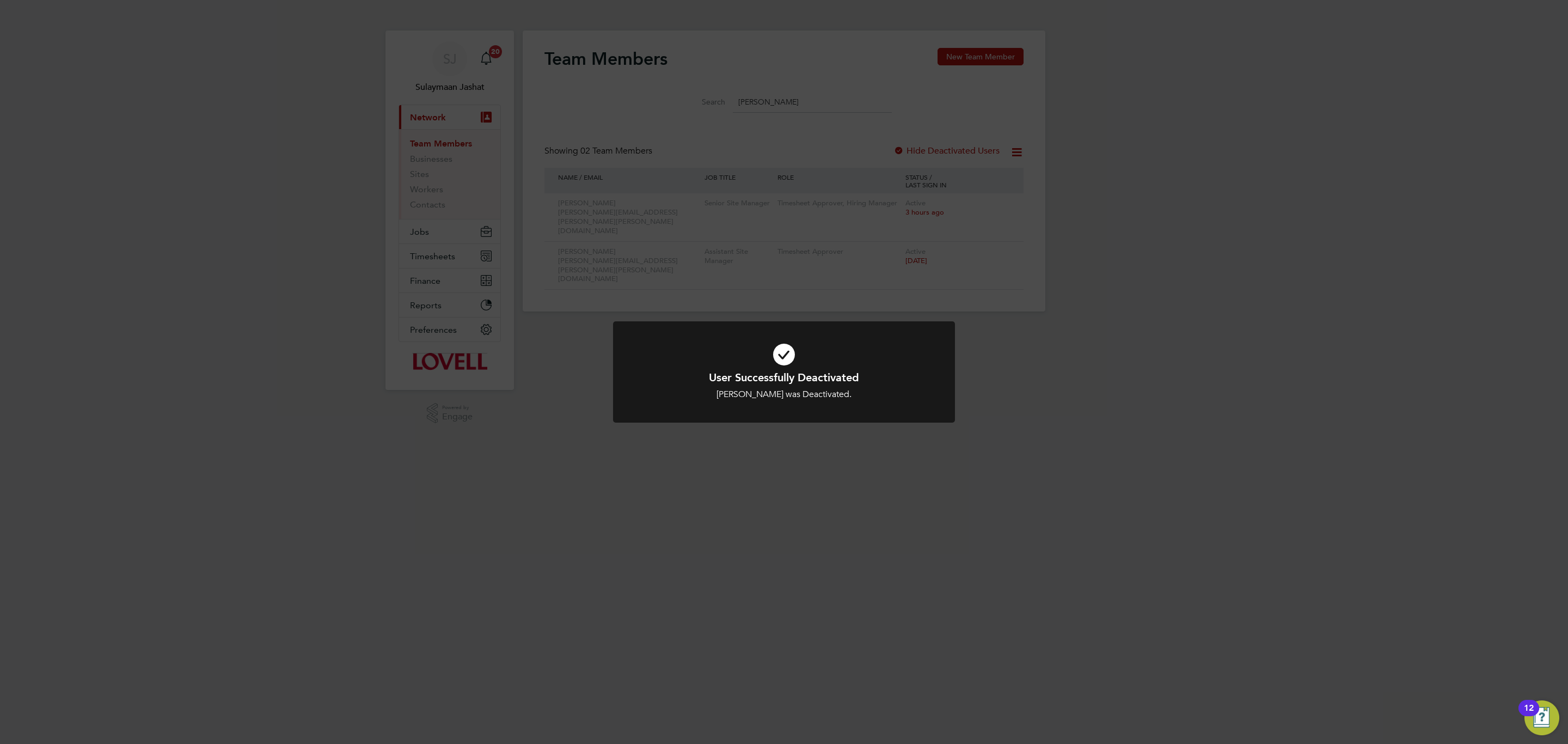
click at [690, 410] on div at bounding box center [784, 372] width 342 height 102
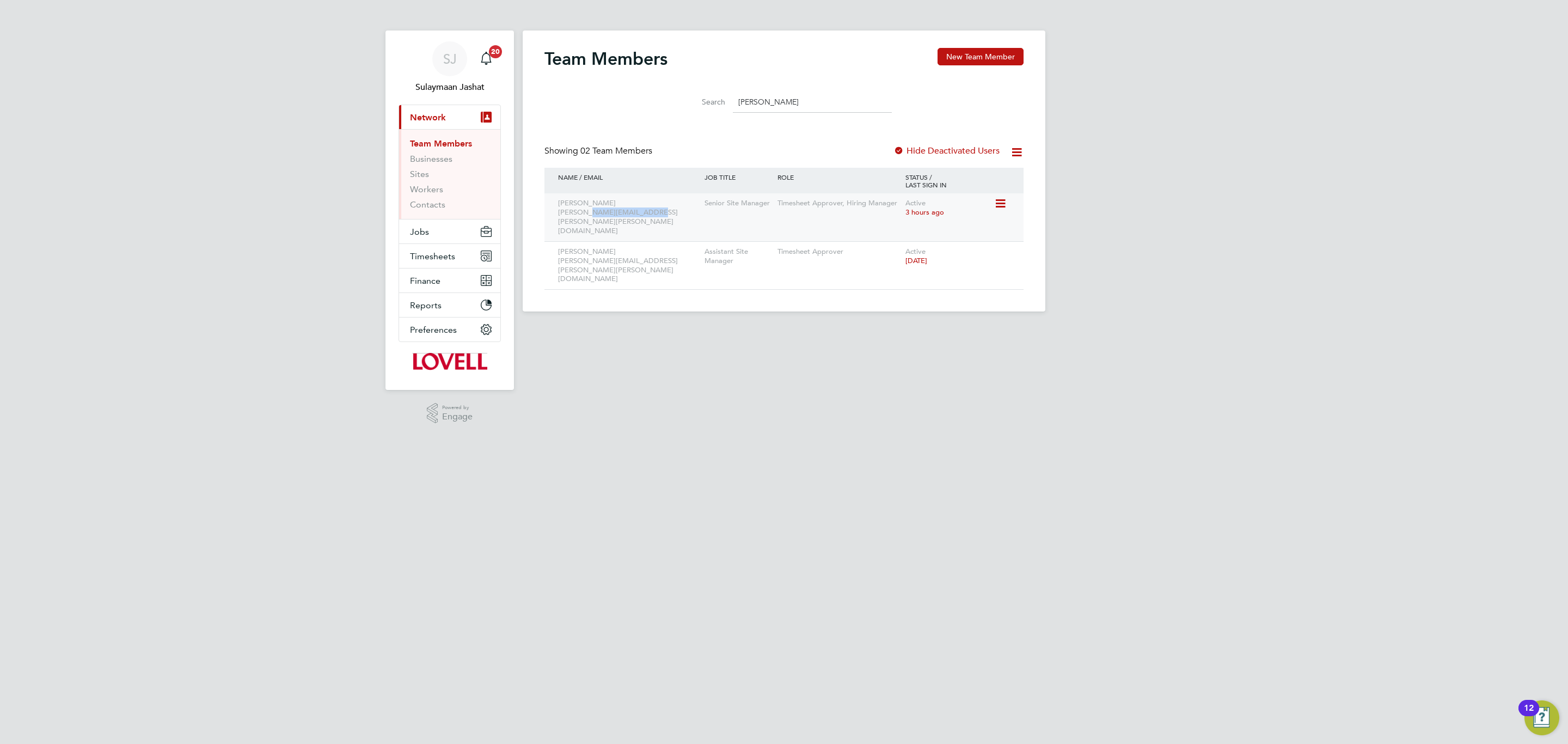
drag, startPoint x: 583, startPoint y: 210, endPoint x: 652, endPoint y: 216, distance: 69.3
click at [652, 216] on div "Brian Thomas brian.thomas@lovell.co.uk" at bounding box center [628, 217] width 146 height 48
click at [714, 113] on li "Search brian" at bounding box center [784, 102] width 243 height 32
drag, startPoint x: 642, startPoint y: 213, endPoint x: 572, endPoint y: 211, distance: 70.0
click at [572, 211] on div "Brian Thomas brian.thomas@lovell.co.uk" at bounding box center [628, 217] width 146 height 48
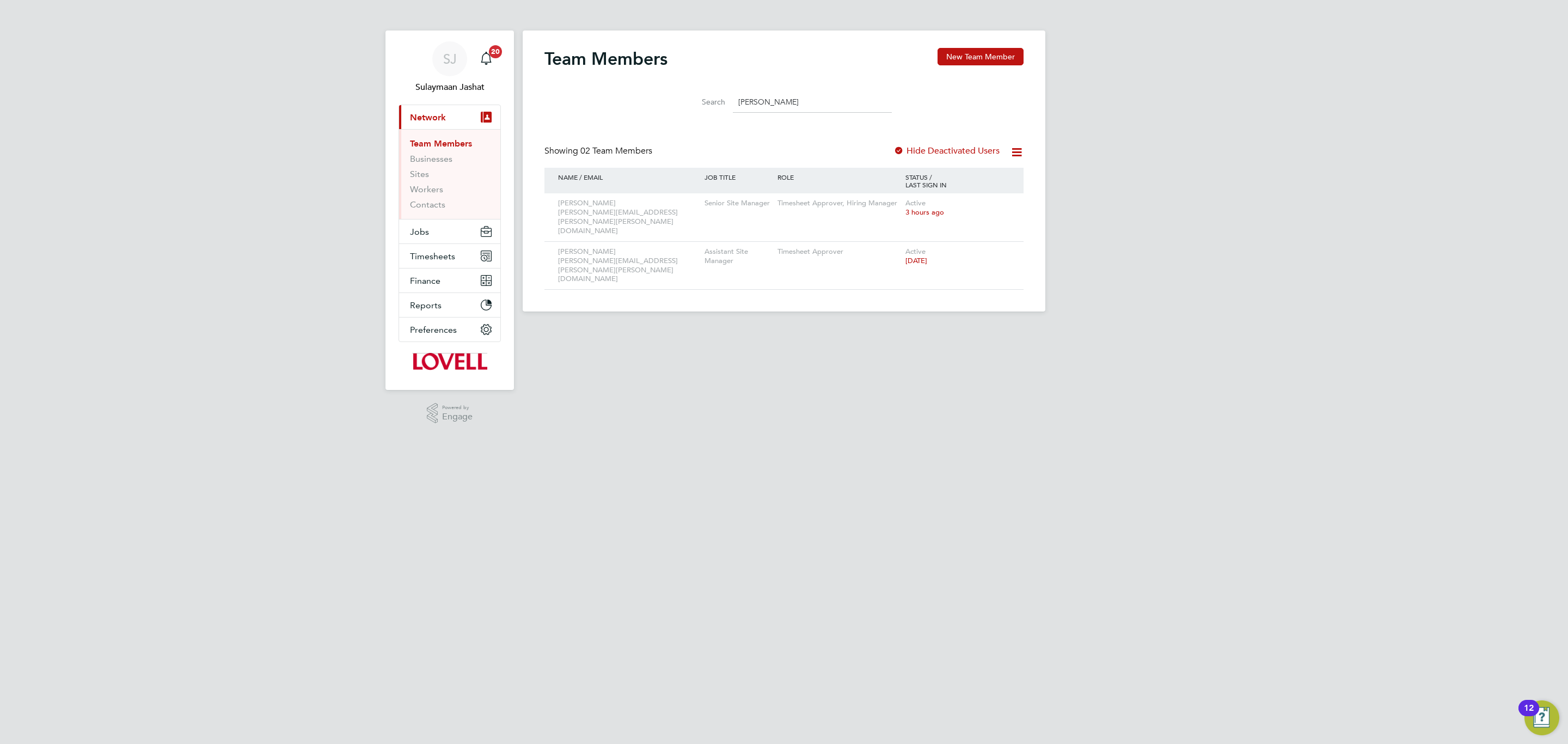
click at [667, 168] on div "NAME / EMAIL" at bounding box center [628, 176] width 146 height 18
click at [446, 239] on button "Jobs" at bounding box center [450, 232] width 101 height 24
click at [447, 202] on link "Placements" at bounding box center [433, 198] width 45 height 10
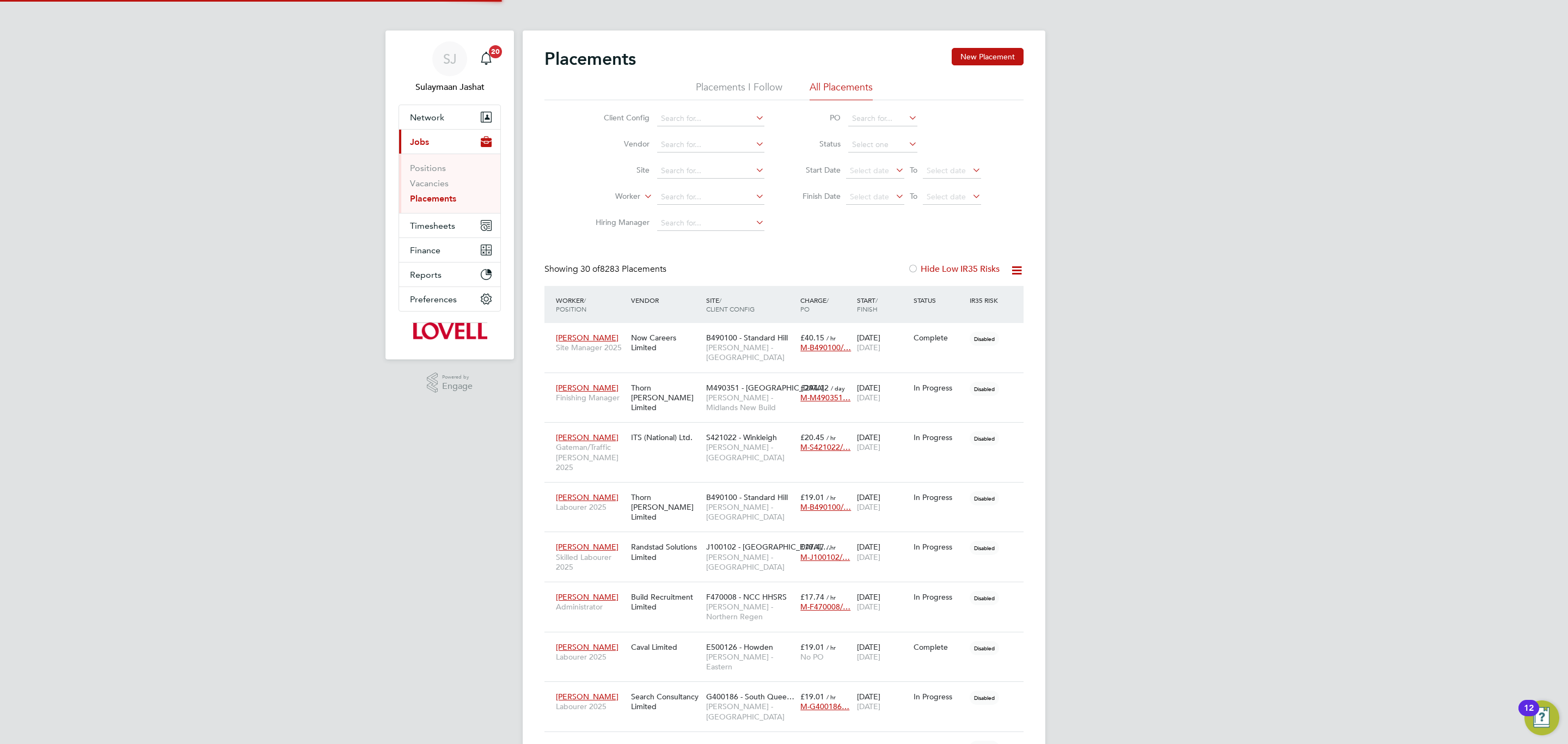
scroll to position [41, 95]
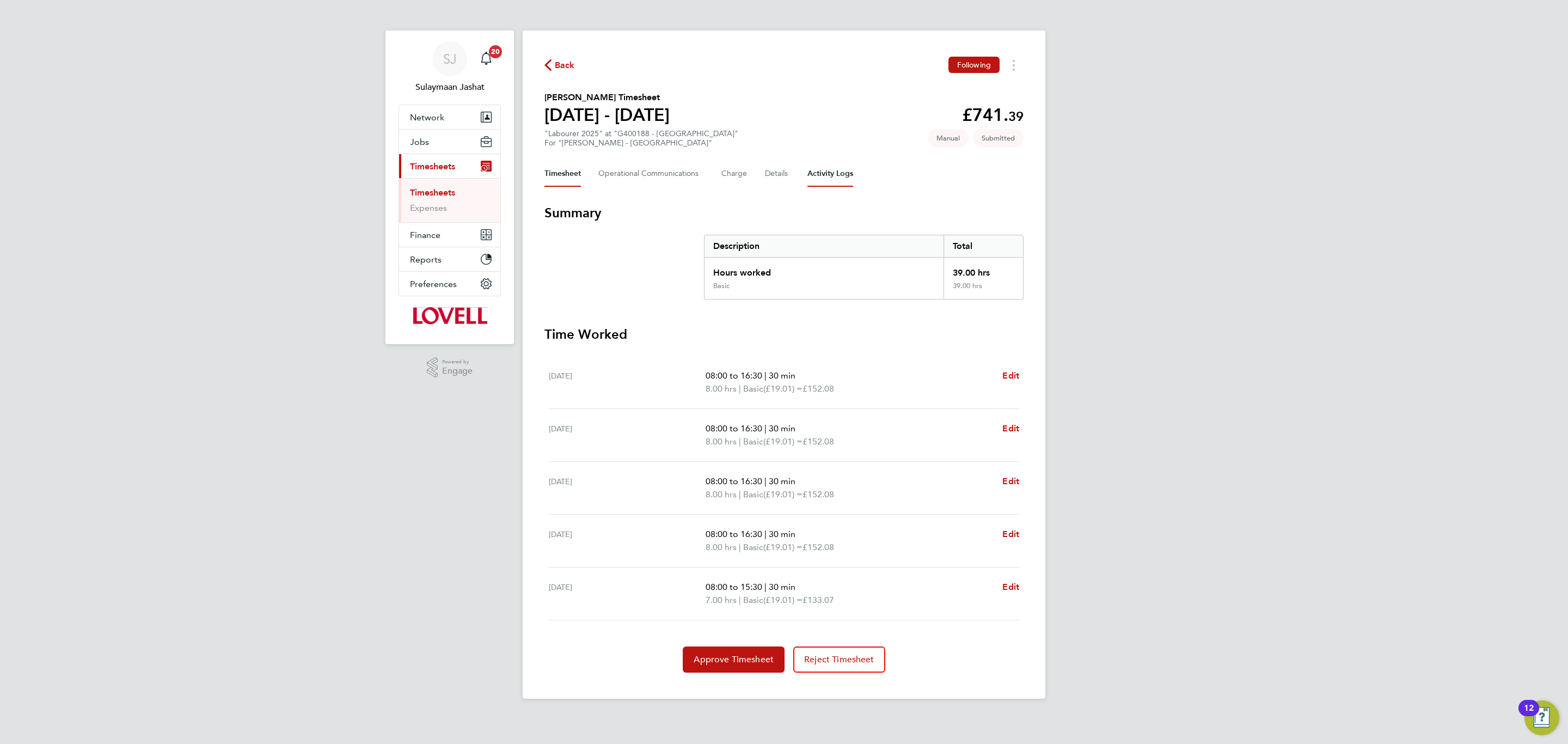
click at [833, 175] on Logs-tab "Activity Logs" at bounding box center [830, 173] width 46 height 26
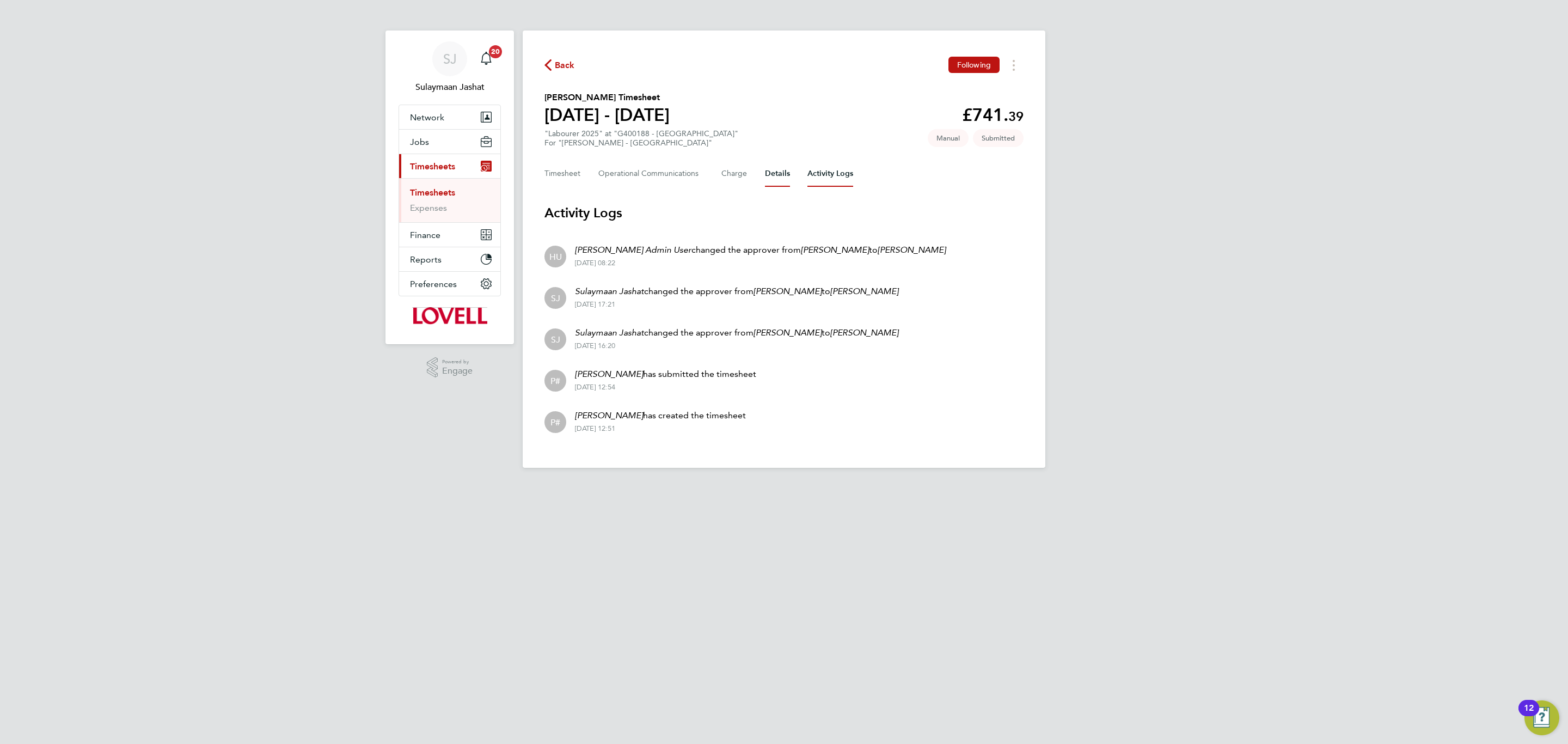
click at [783, 178] on button "Details" at bounding box center [777, 173] width 25 height 26
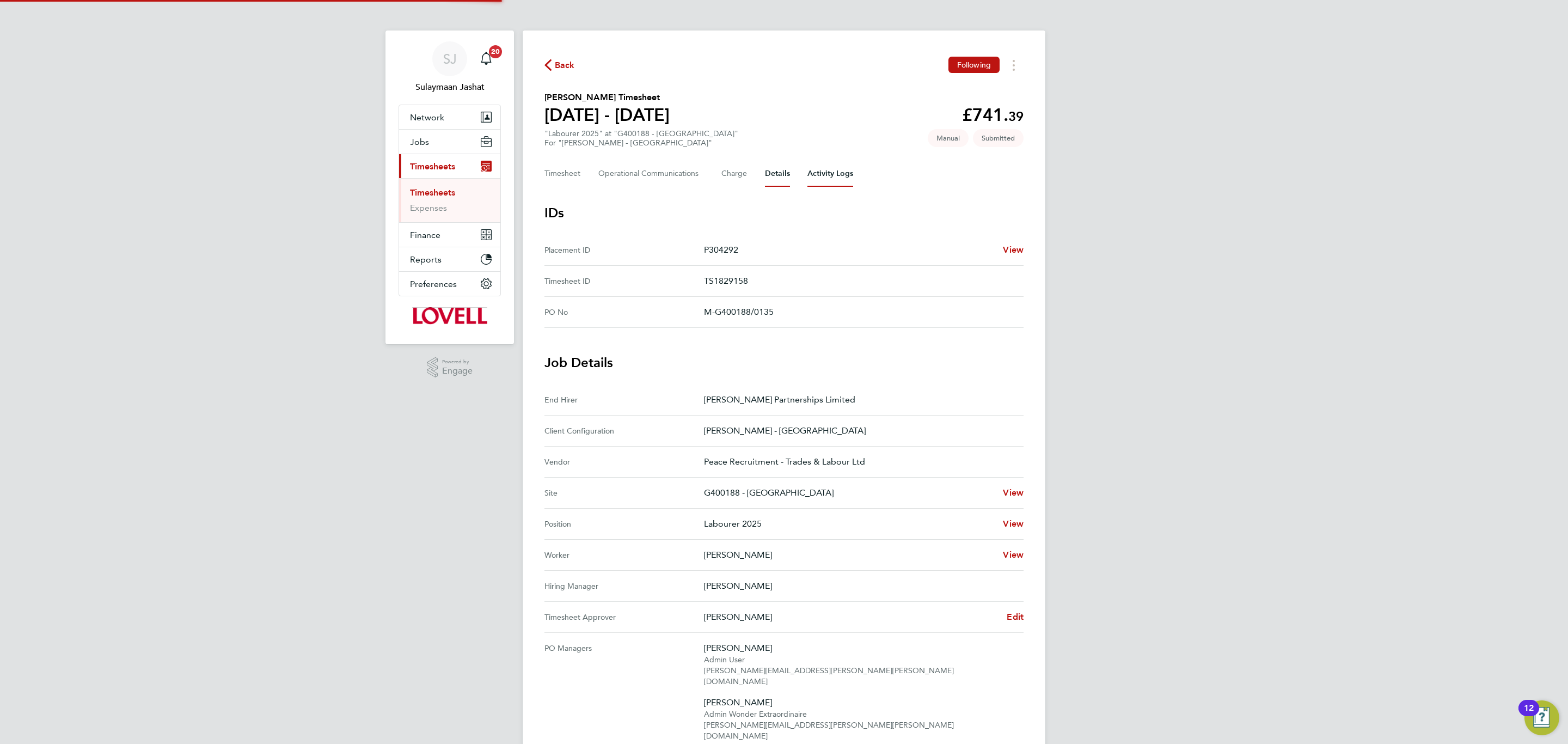
click at [819, 179] on Logs-tab "Activity Logs" at bounding box center [830, 173] width 46 height 26
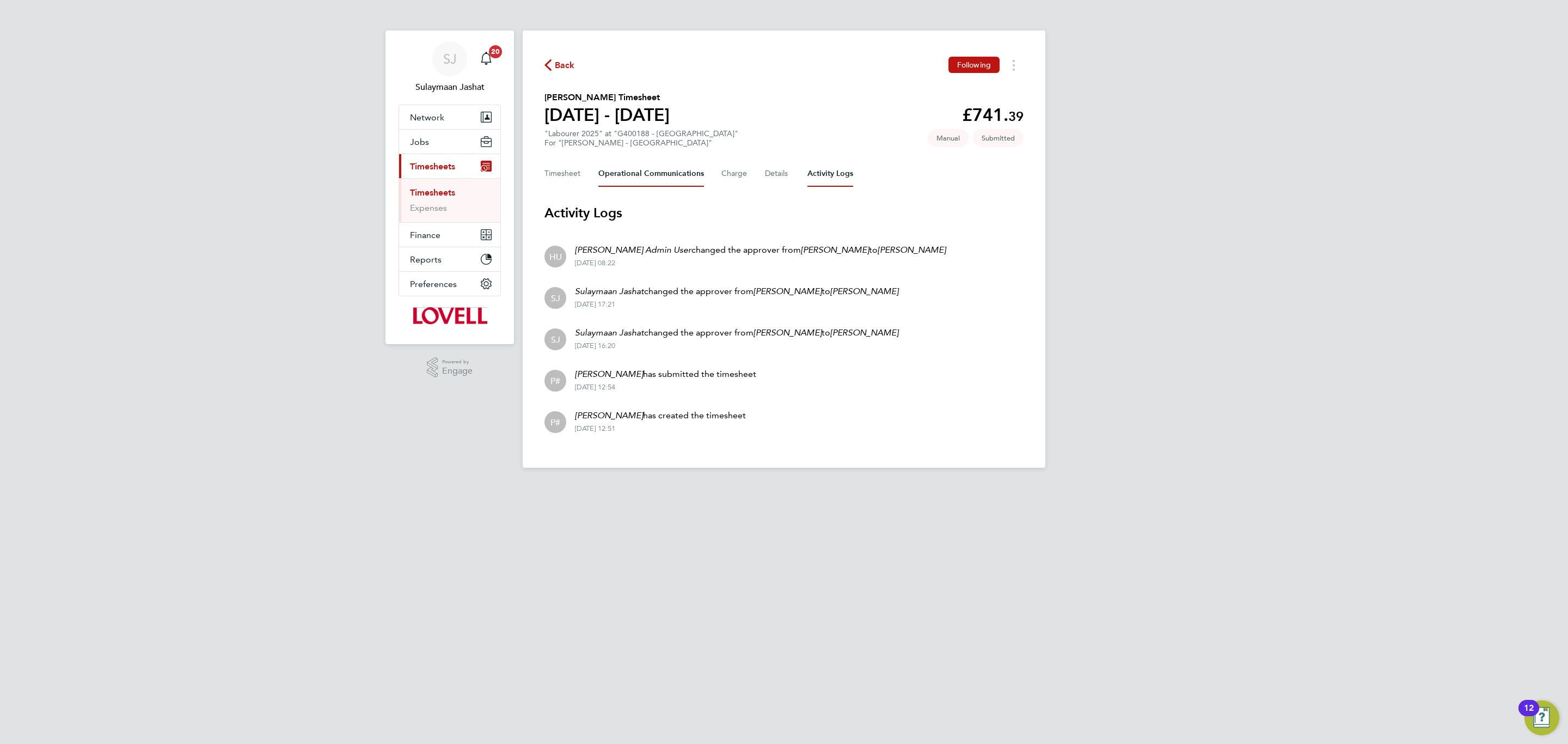
click at [662, 167] on Communications-tab "Operational Communications" at bounding box center [652, 173] width 106 height 26
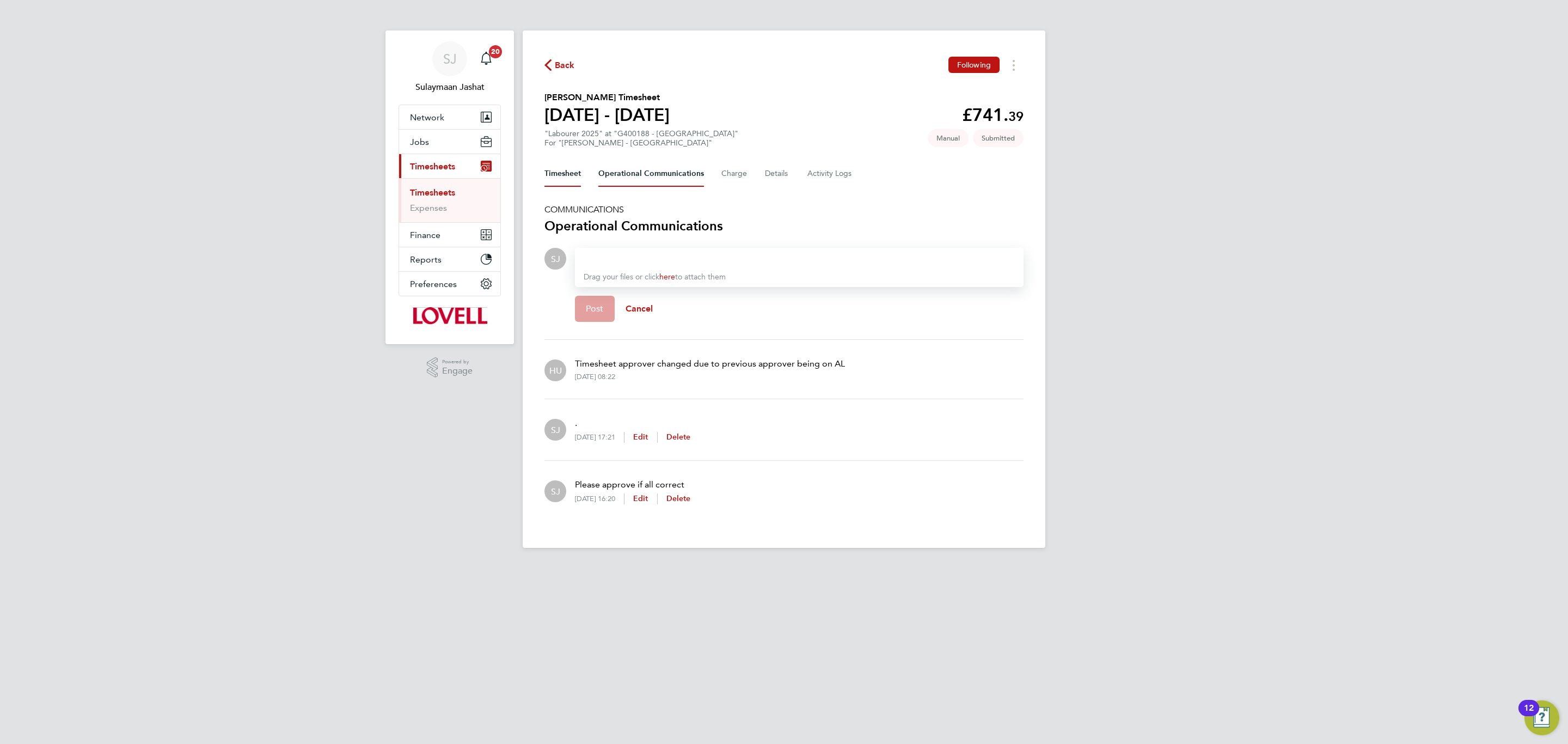
click at [559, 167] on button "Timesheet" at bounding box center [563, 173] width 36 height 26
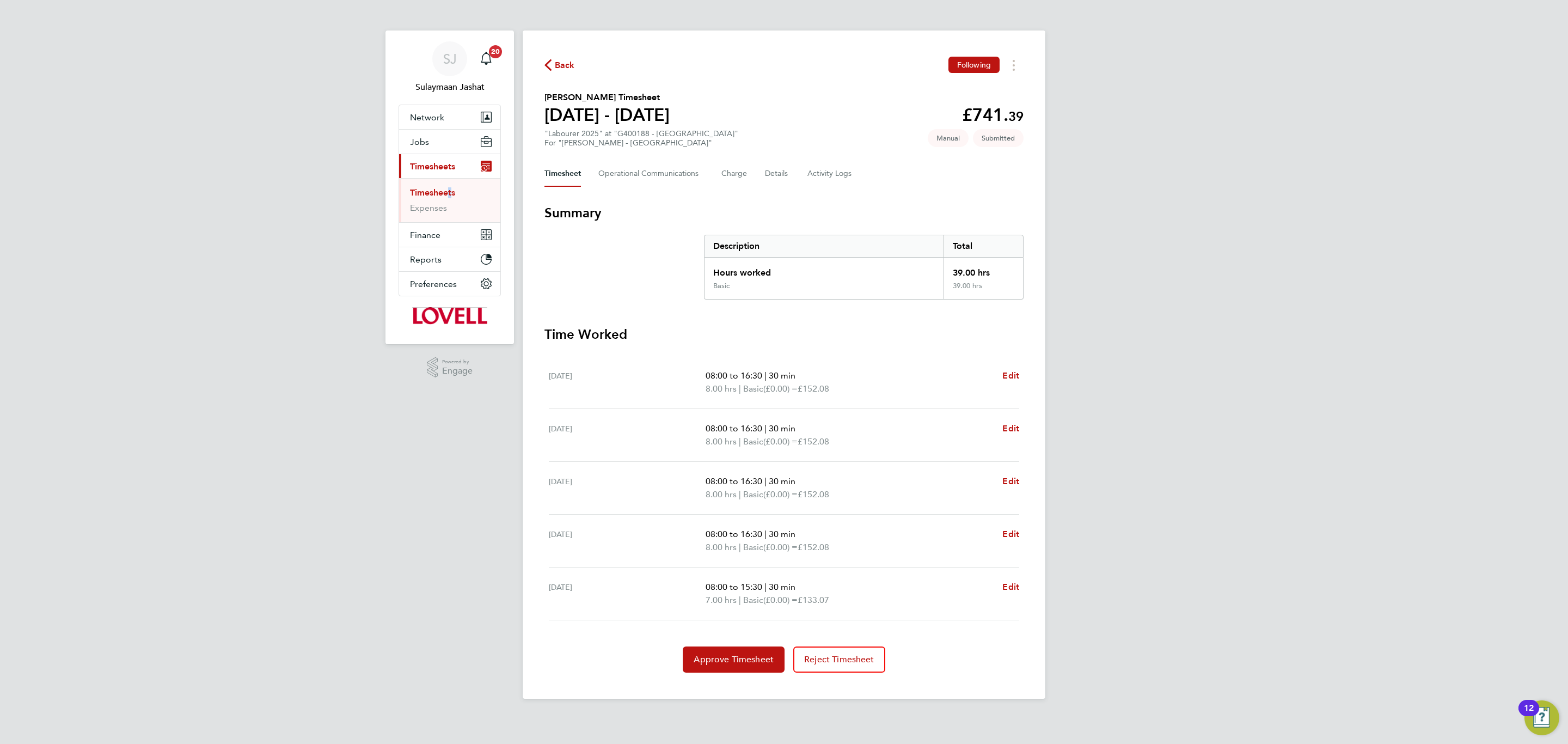
click at [446, 188] on ul "Timesheets Expenses" at bounding box center [450, 200] width 101 height 44
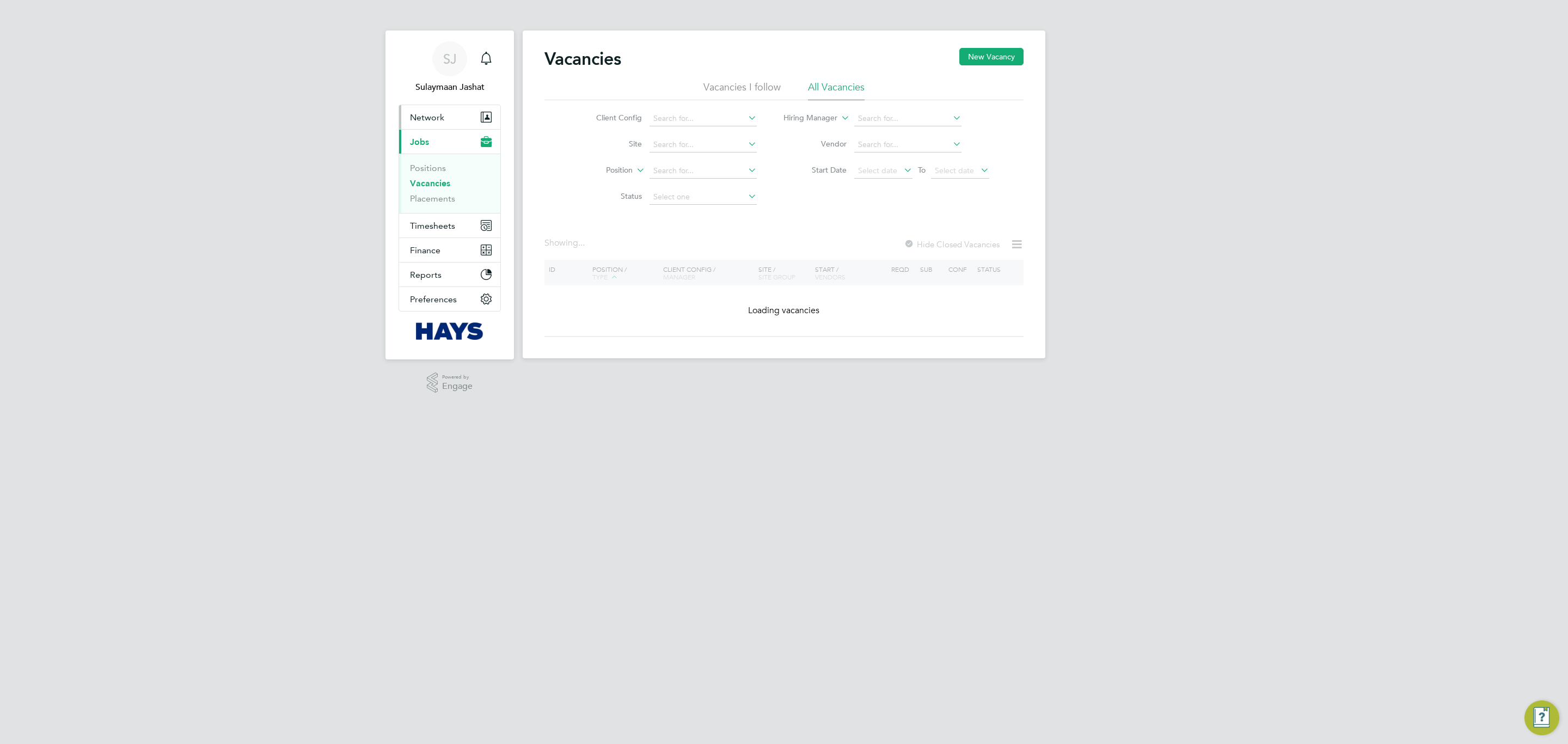
click at [425, 122] on span "Network" at bounding box center [427, 117] width 34 height 10
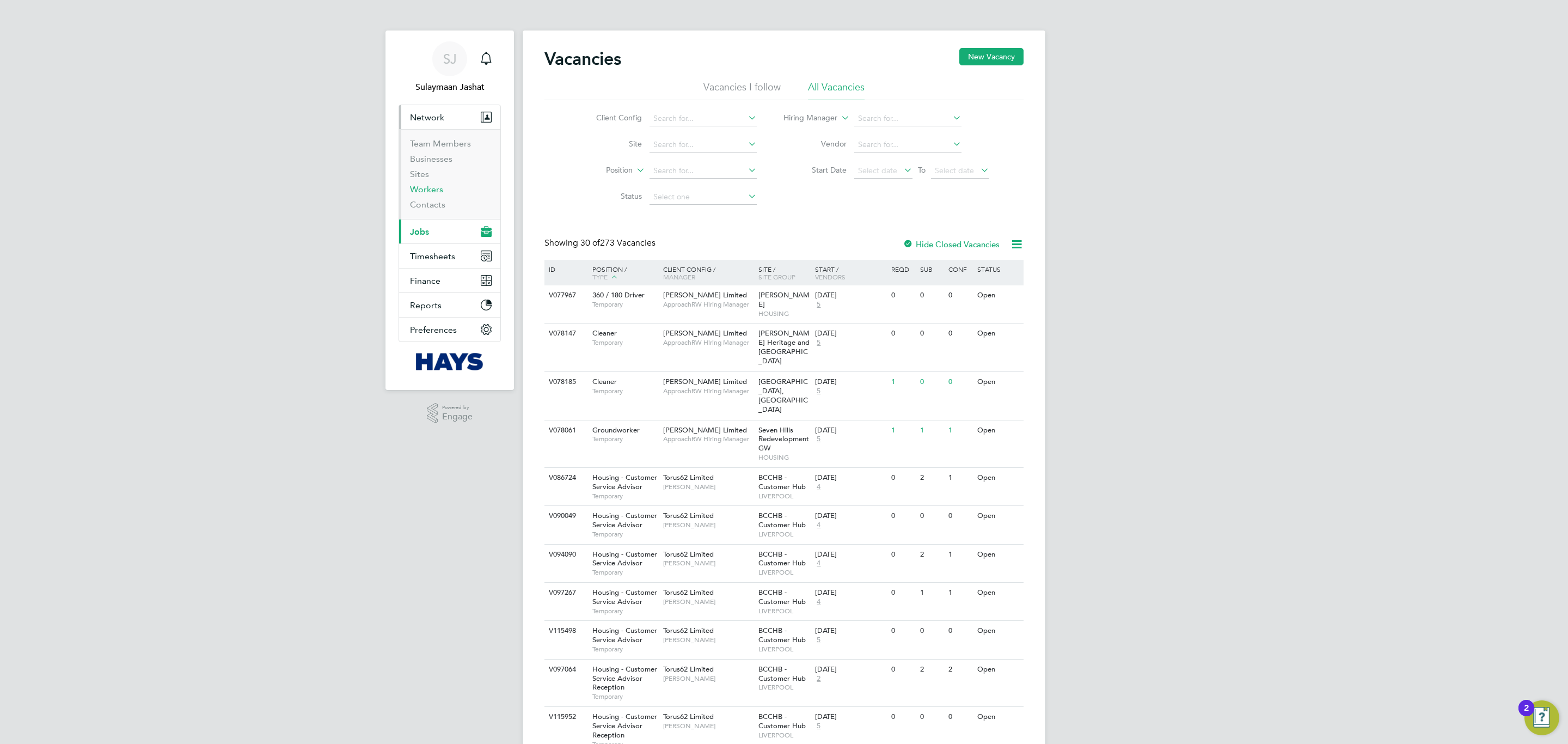
click at [433, 190] on link "Workers" at bounding box center [427, 189] width 33 height 10
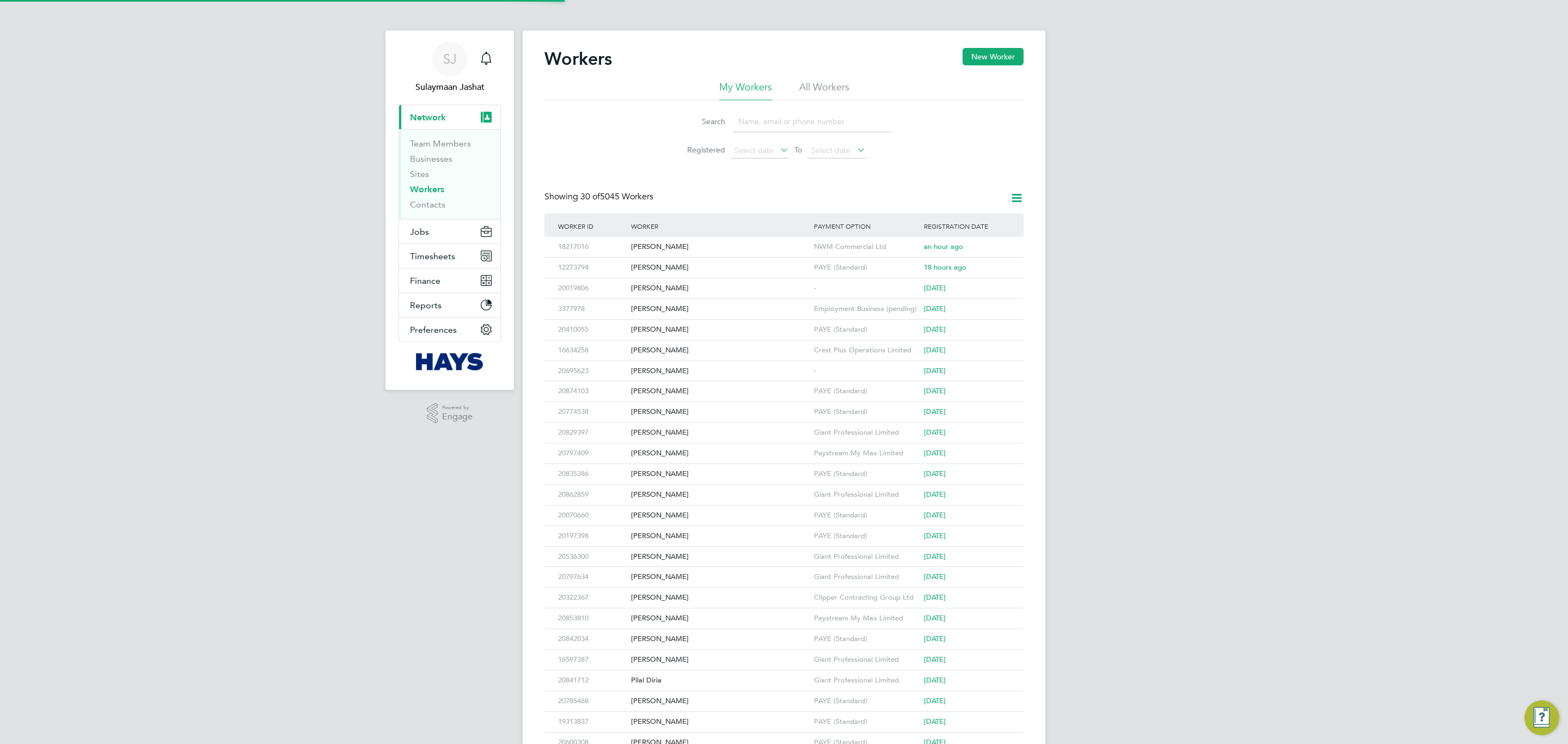
click at [832, 81] on li "All Workers" at bounding box center [824, 90] width 50 height 20
drag, startPoint x: 815, startPoint y: 110, endPoint x: 810, endPoint y: 115, distance: 7.1
click at [815, 111] on input at bounding box center [812, 121] width 159 height 21
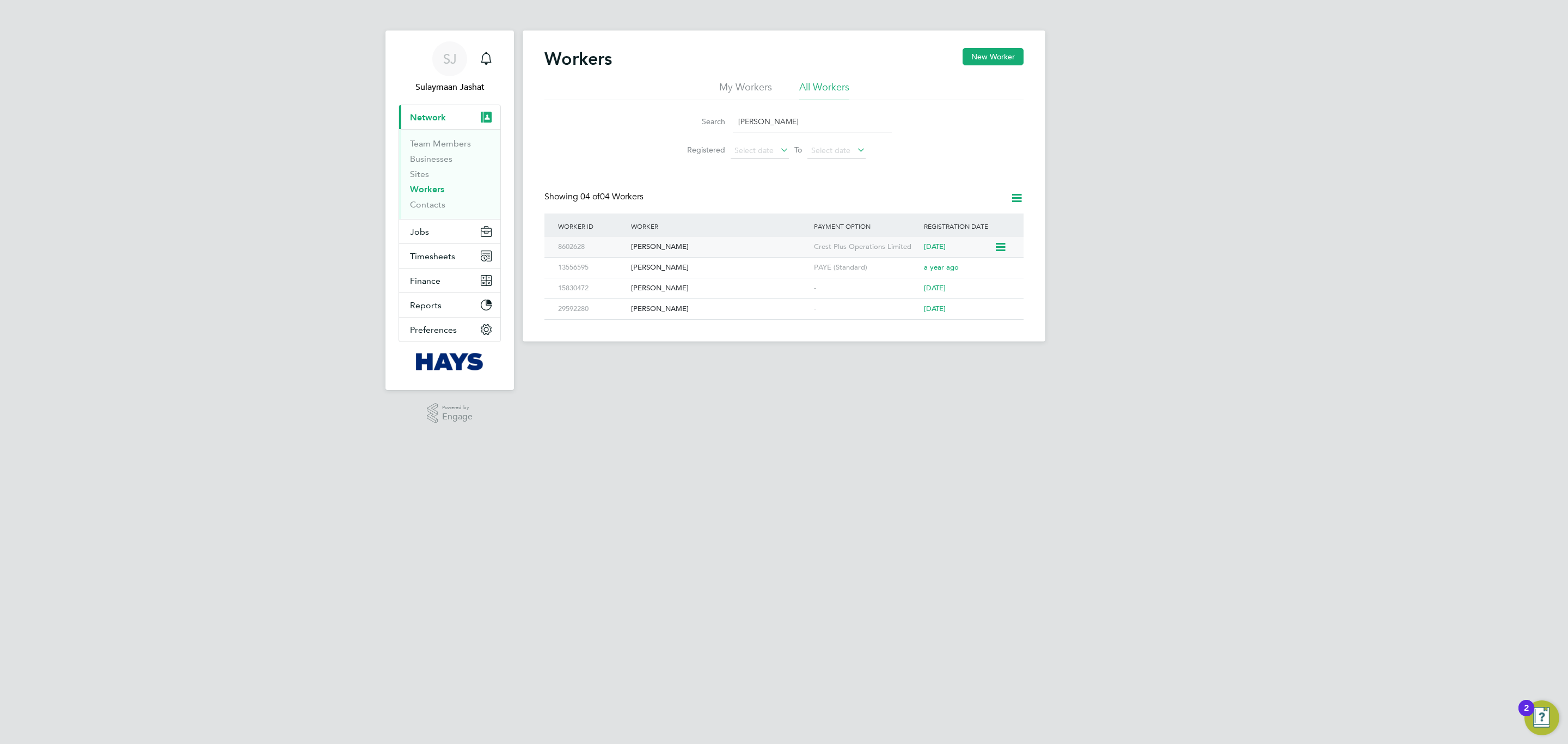
type input "robert t"
click at [745, 251] on div "[PERSON_NAME]" at bounding box center [720, 247] width 183 height 20
click at [430, 232] on button "Jobs" at bounding box center [450, 232] width 101 height 24
click at [438, 193] on link "Placements" at bounding box center [433, 198] width 45 height 10
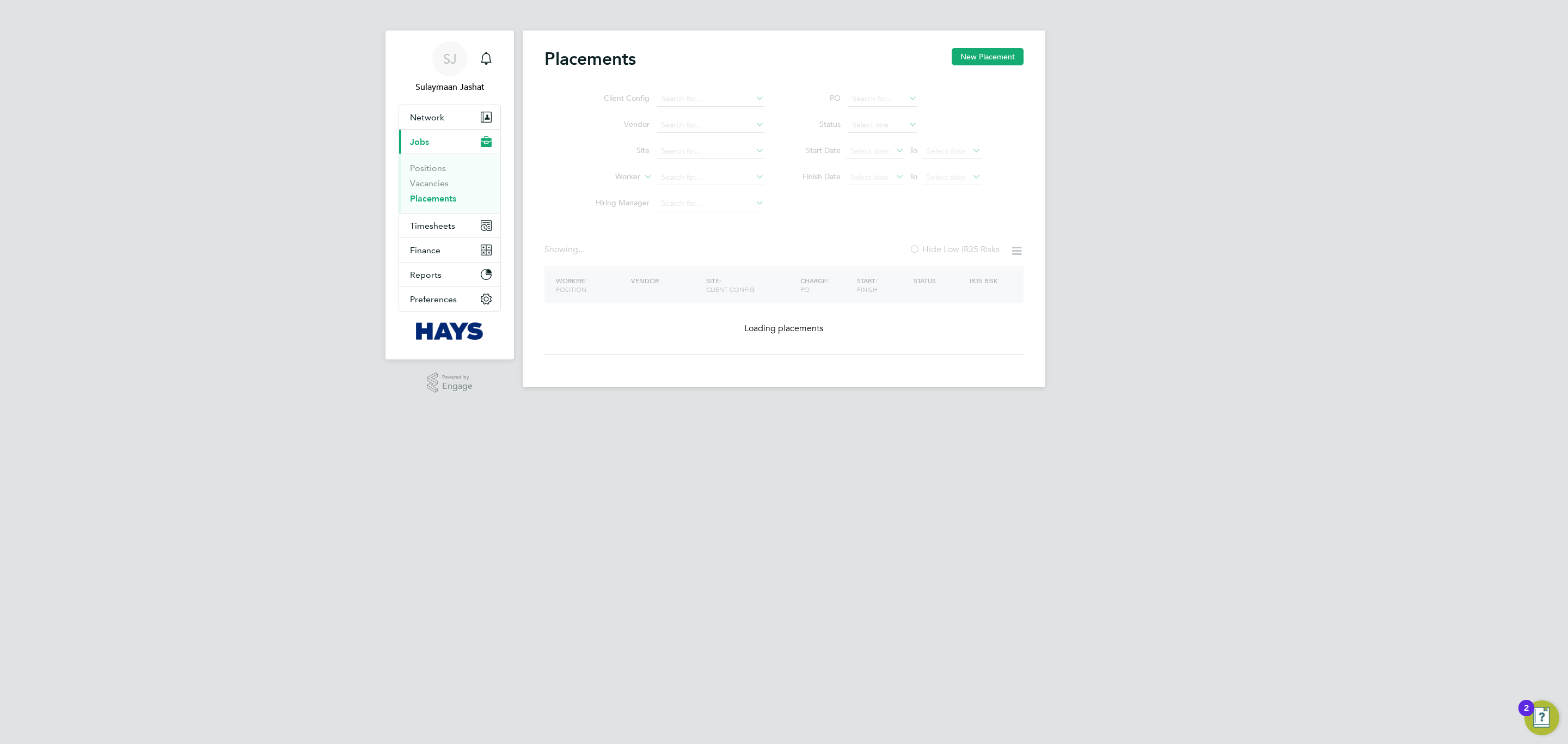
click at [699, 180] on ul "Client Config Vendor Site Worker Hiring Manager" at bounding box center [675, 151] width 205 height 130
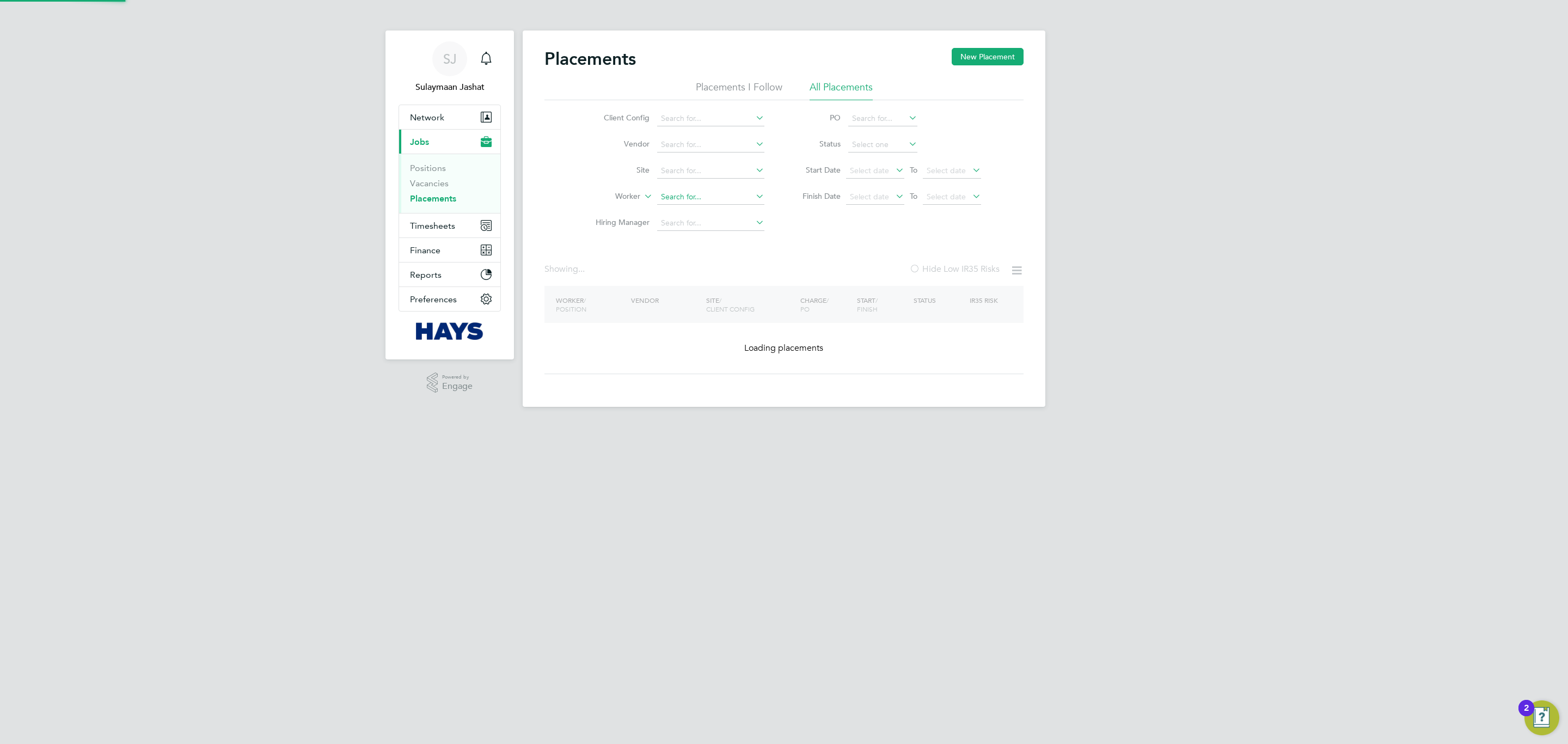
click at [692, 197] on input at bounding box center [711, 197] width 108 height 15
click at [691, 200] on input at bounding box center [711, 197] width 108 height 15
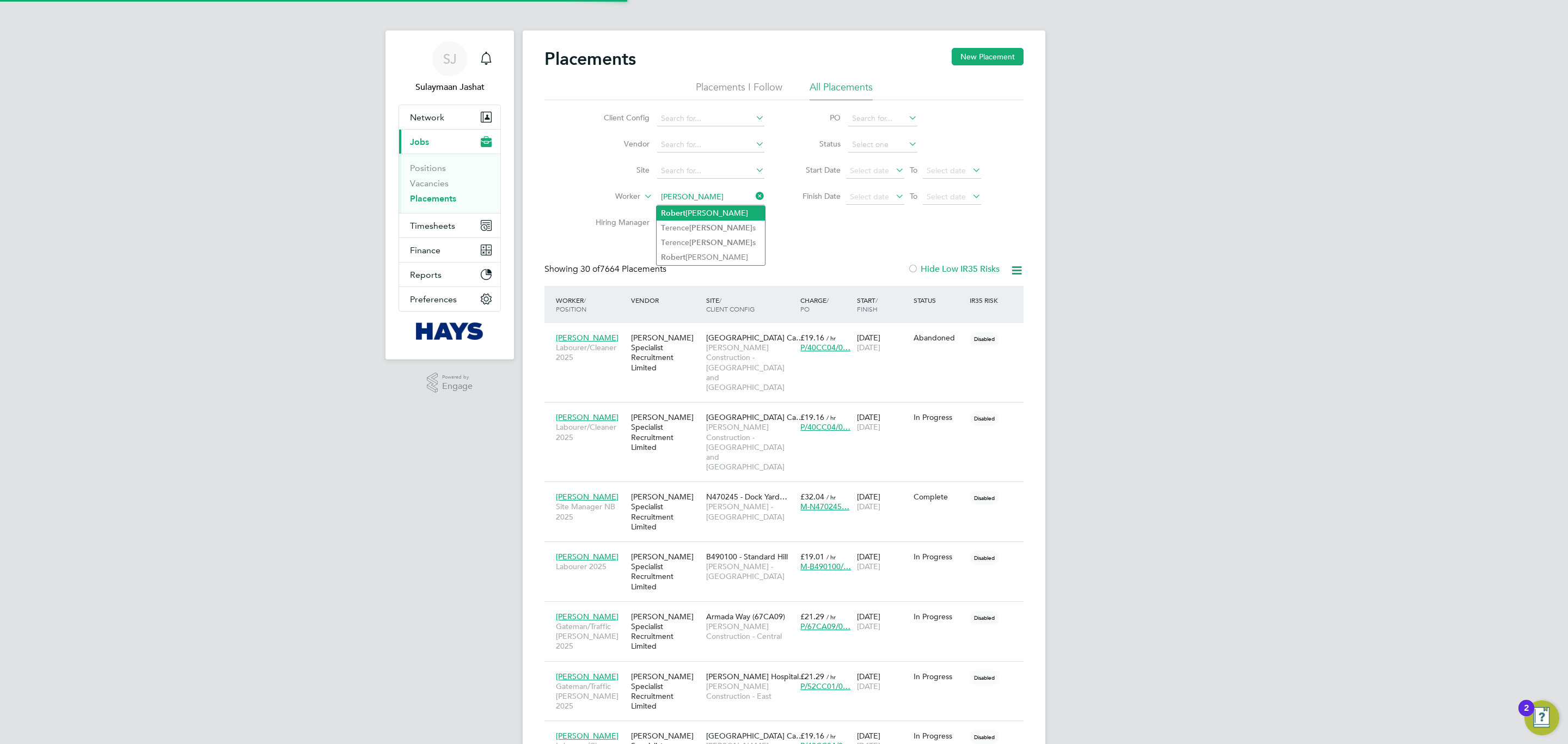
click at [716, 213] on li "Rober t Taylor" at bounding box center [710, 213] width 108 height 15
type input "Robert Taylor"
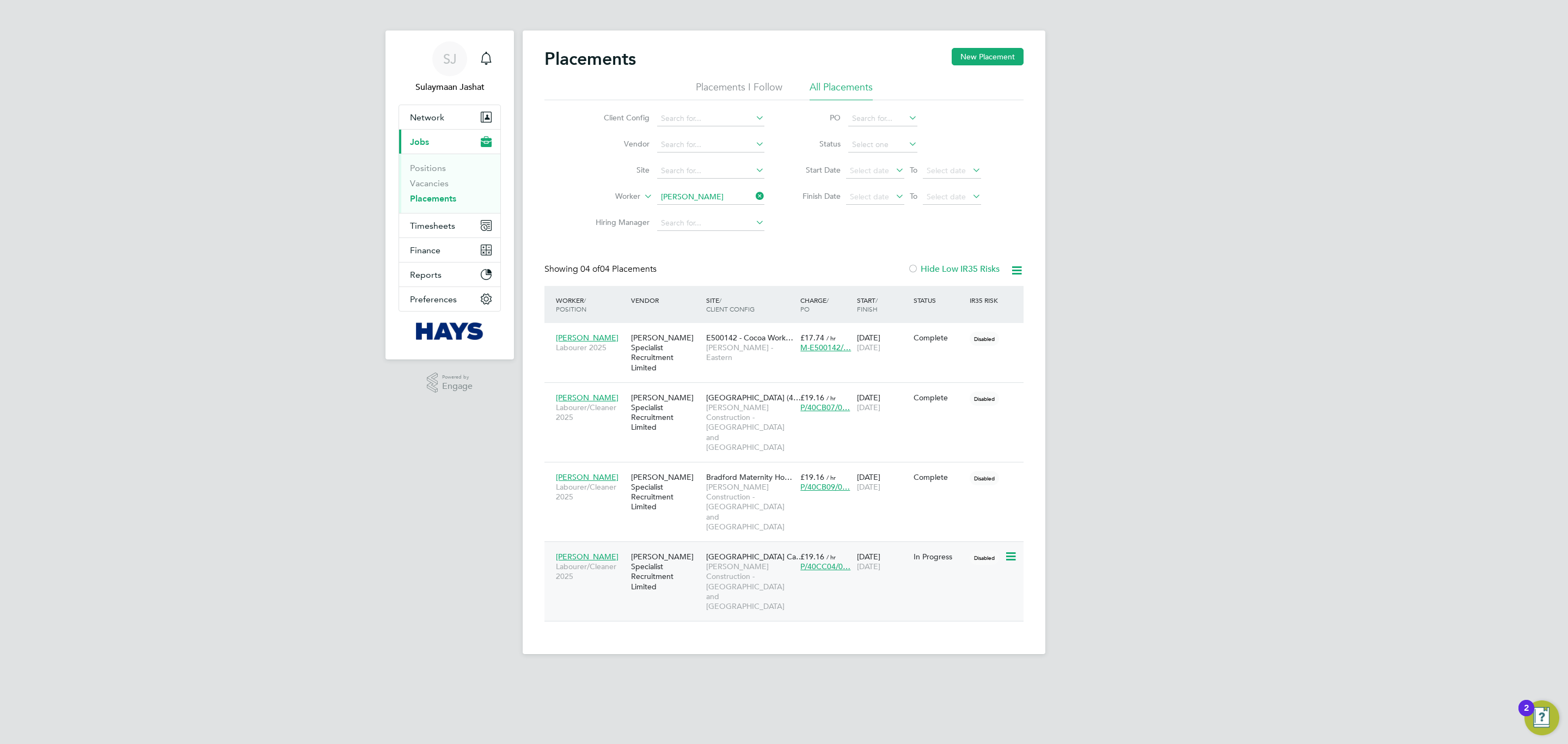
click at [732, 561] on span "Morgan Sindall Construction - Yorkshire and North East" at bounding box center [750, 586] width 89 height 50
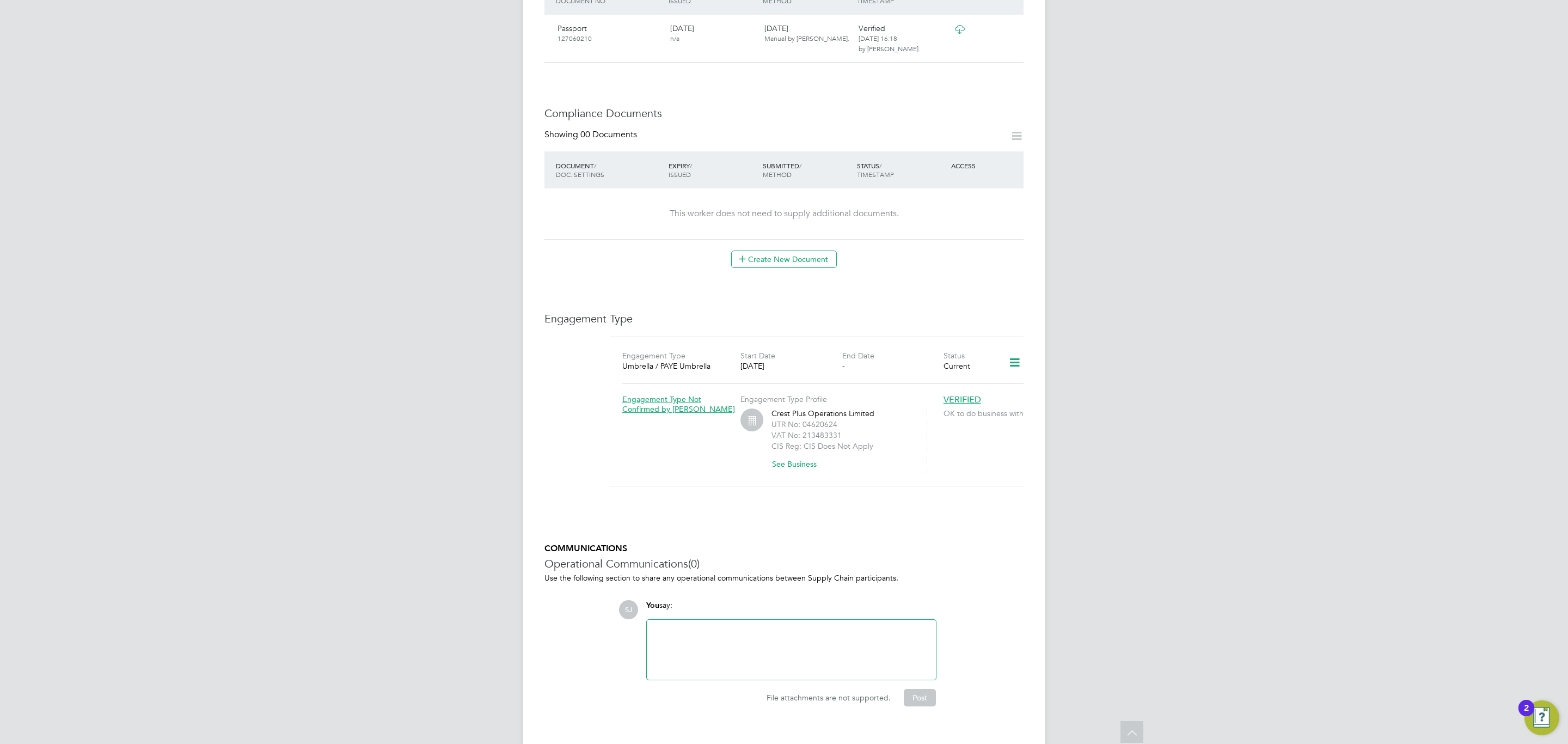
scroll to position [471, 0]
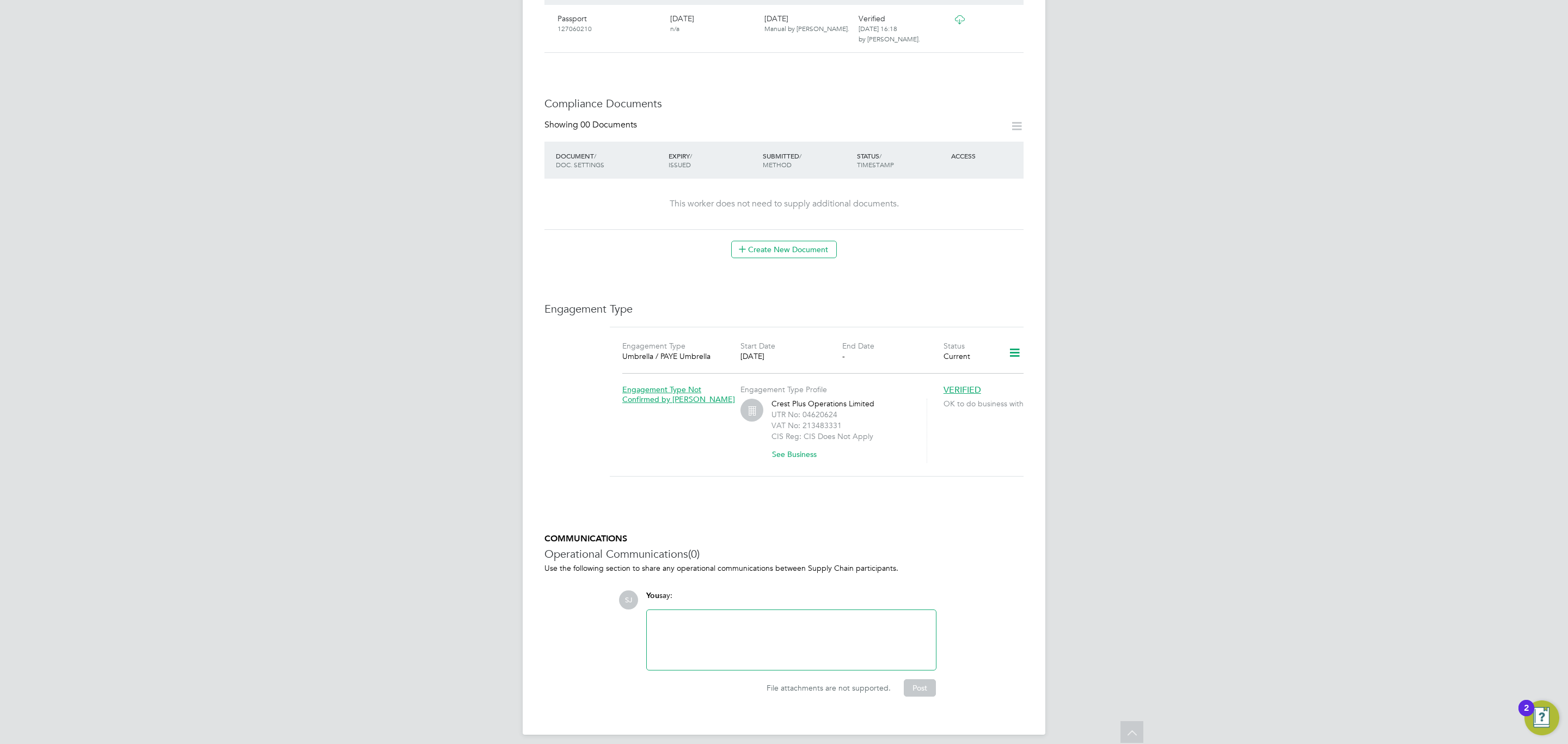
click at [1015, 342] on icon at bounding box center [1014, 353] width 19 height 25
click at [942, 376] on li "Edit Engagement Type" at bounding box center [957, 375] width 125 height 15
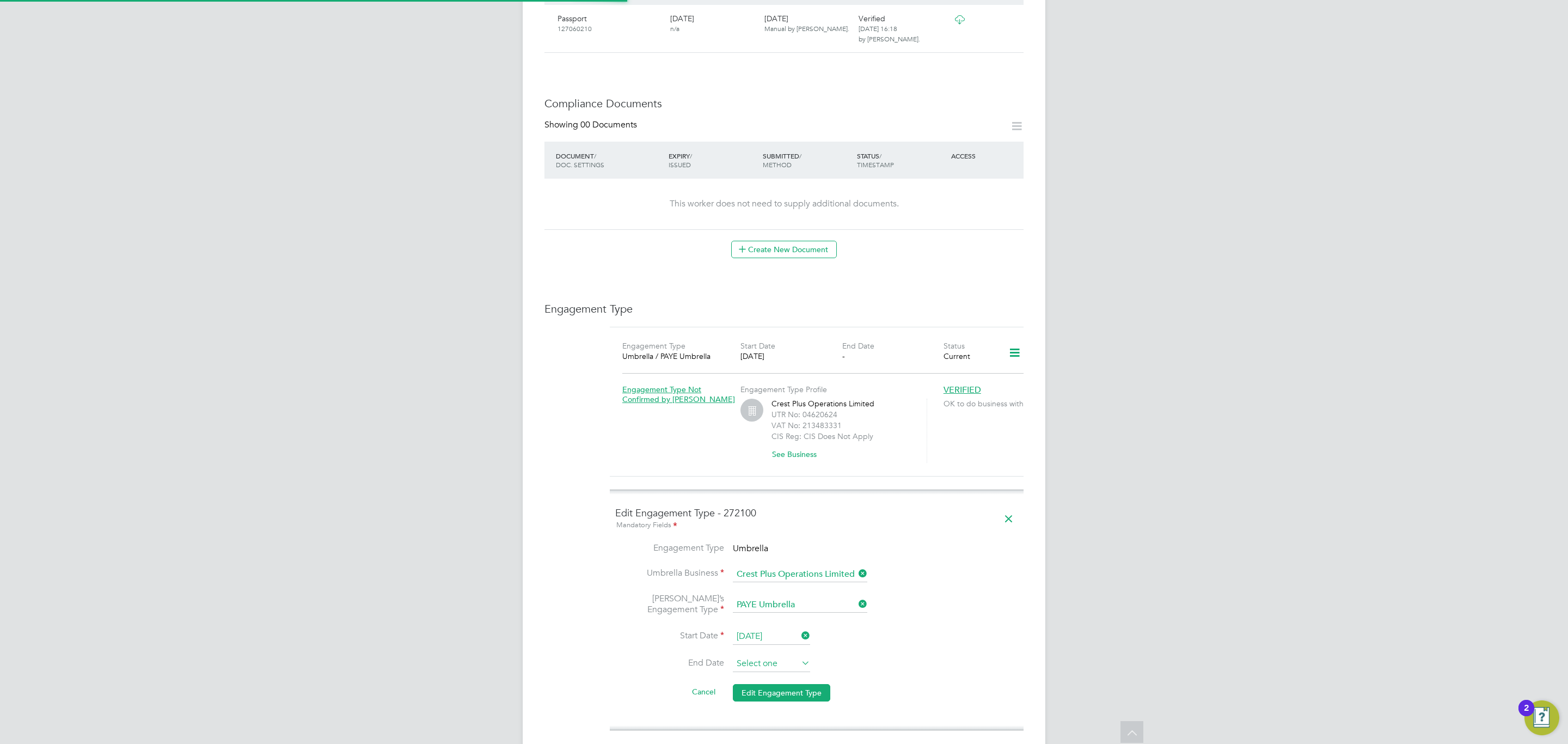
click at [783, 655] on input at bounding box center [772, 663] width 77 height 17
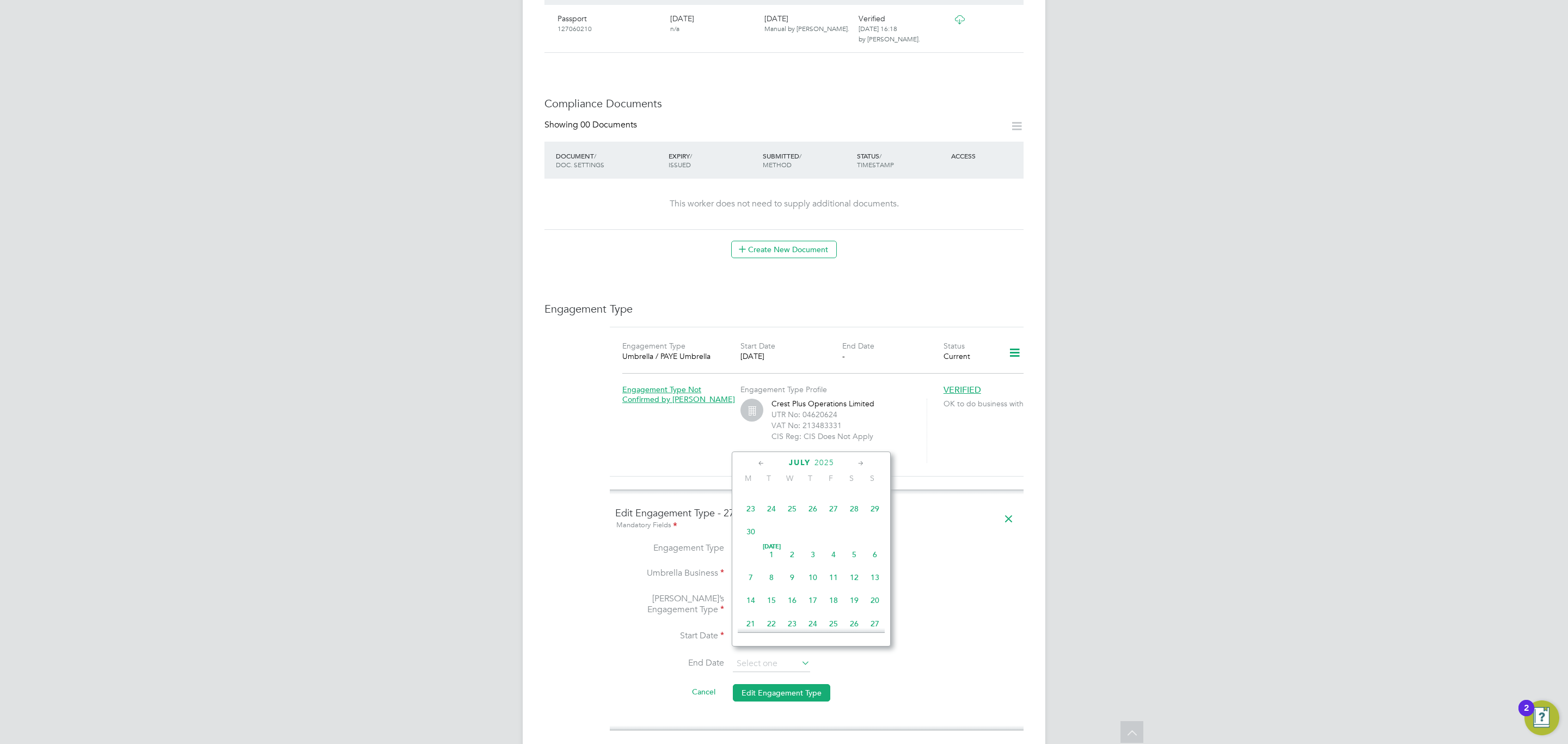
scroll to position [115, 0]
click at [838, 595] on span "25" at bounding box center [833, 595] width 21 height 21
type input "[DATE]"
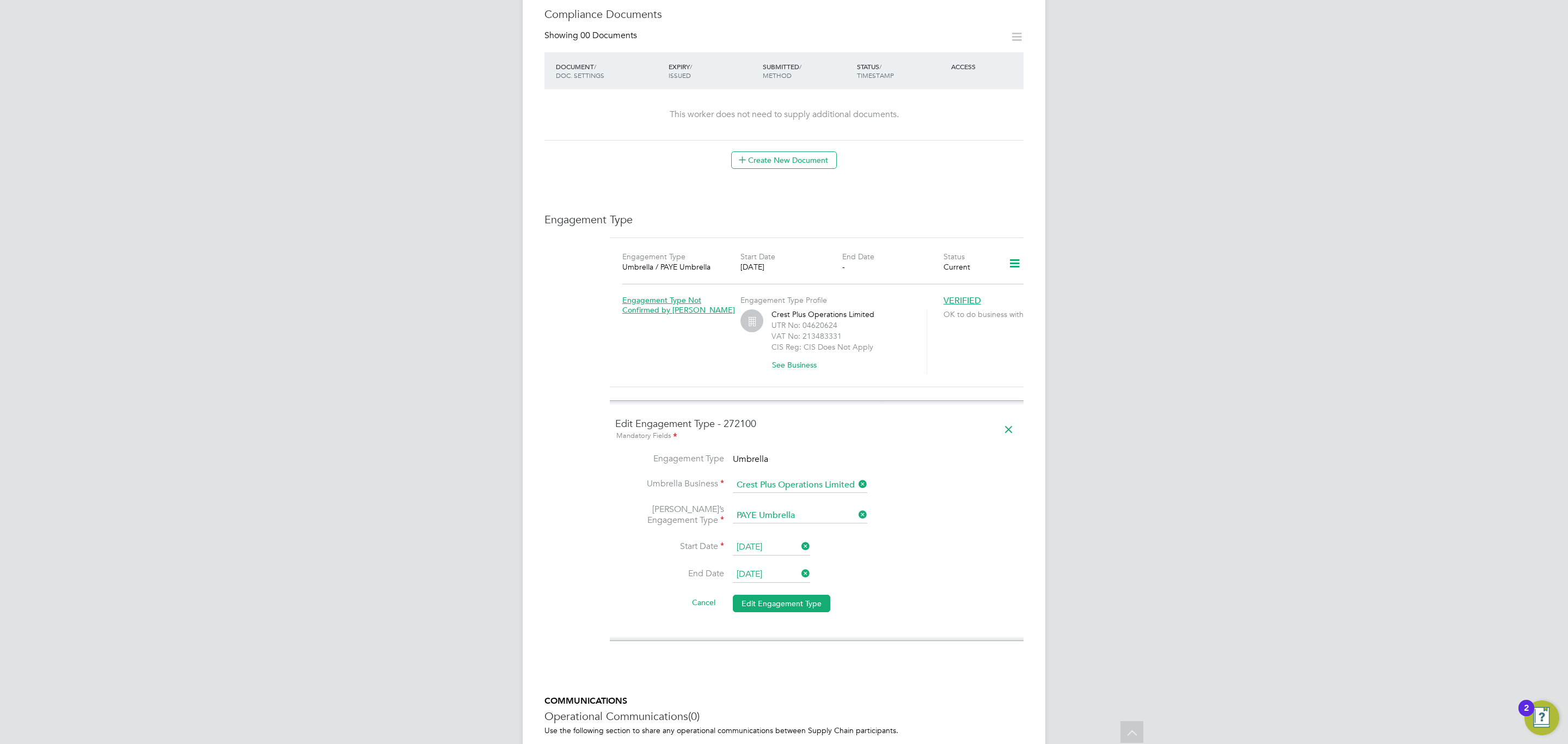
scroll to position [724, 0]
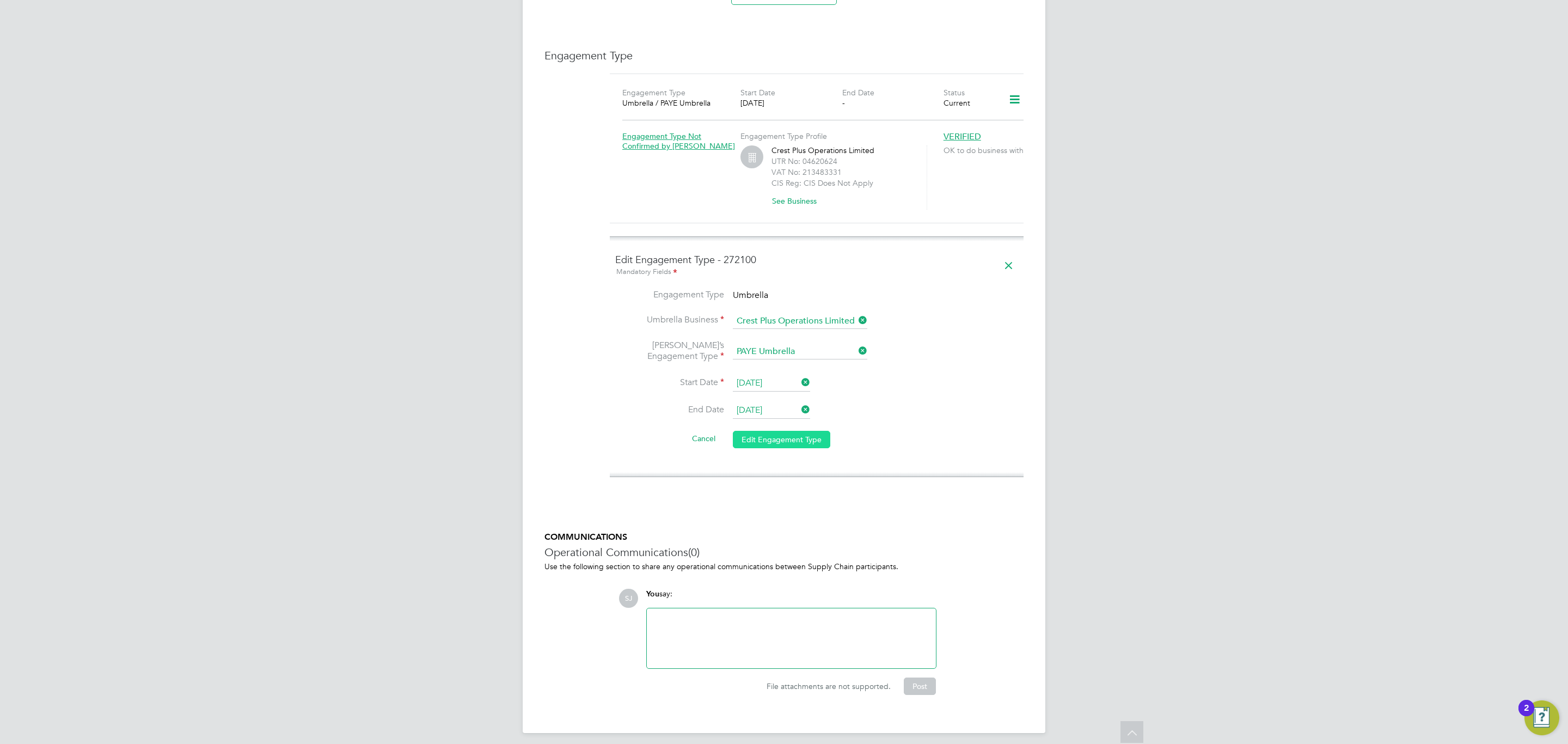
click at [795, 431] on button "Edit Engagement Type" at bounding box center [781, 440] width 97 height 17
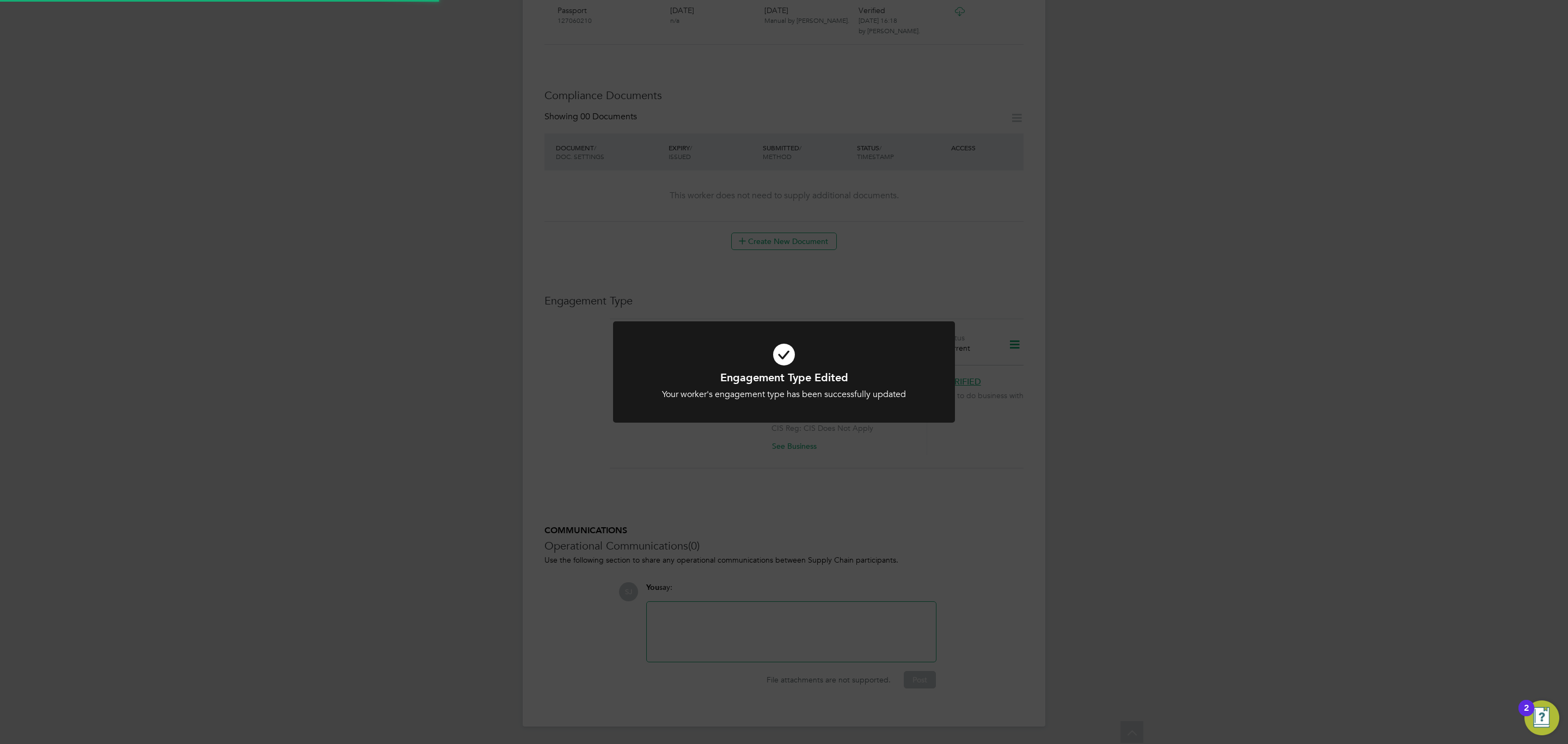
scroll to position [471, 0]
click at [971, 389] on div "Engagement Type Edited Your worker's engagement type has been successfully upda…" at bounding box center [784, 372] width 1568 height 744
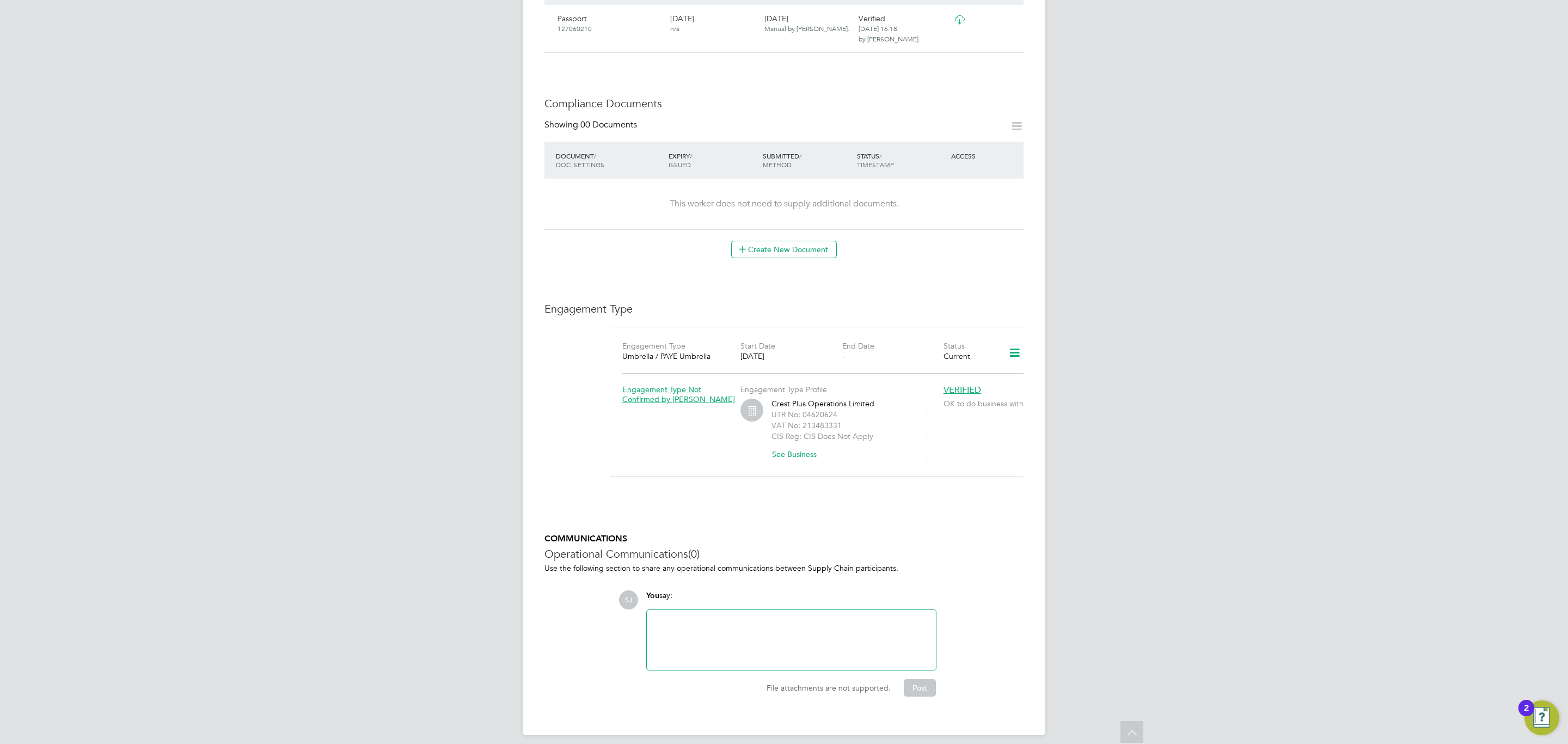
click at [1011, 342] on icon at bounding box center [1014, 353] width 19 height 25
click at [962, 387] on li "Add Engagement Type" at bounding box center [957, 390] width 125 height 15
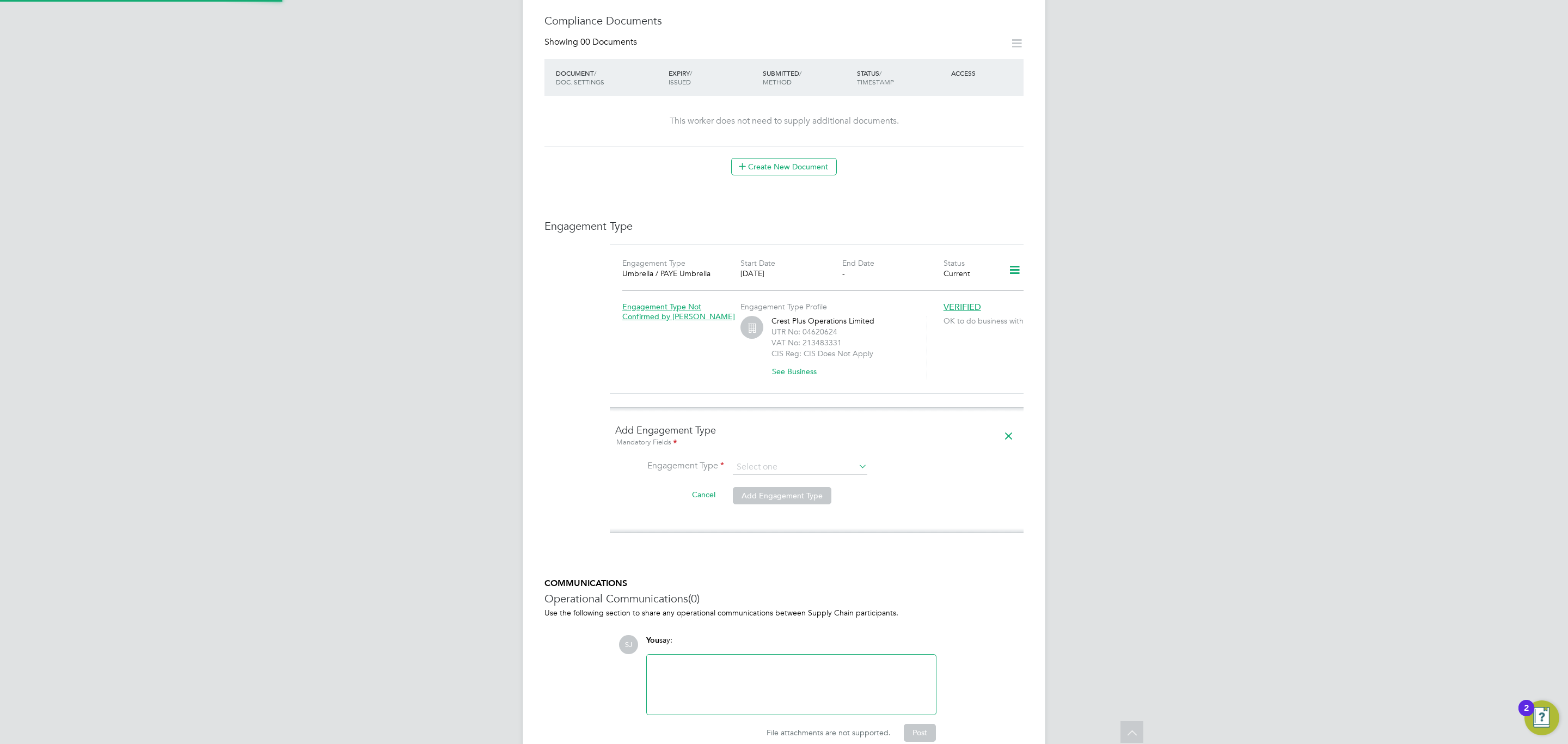
scroll to position [610, 0]
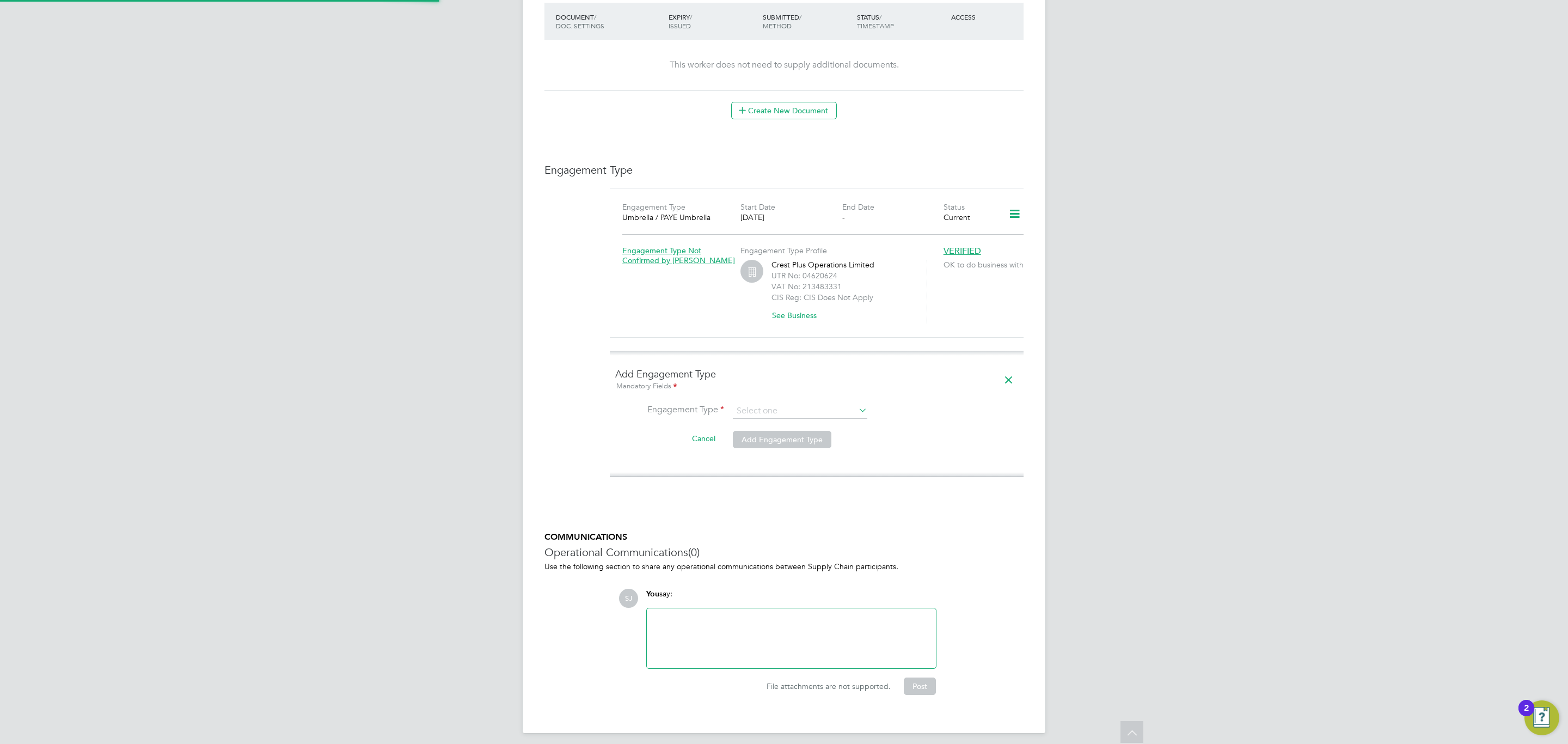
click at [819, 410] on li "Engagement Type" at bounding box center [817, 416] width 403 height 26
click at [819, 403] on input at bounding box center [800, 410] width 134 height 15
click at [777, 431] on li "PAYE Direct" at bounding box center [799, 433] width 135 height 16
type input "PAYE Direct"
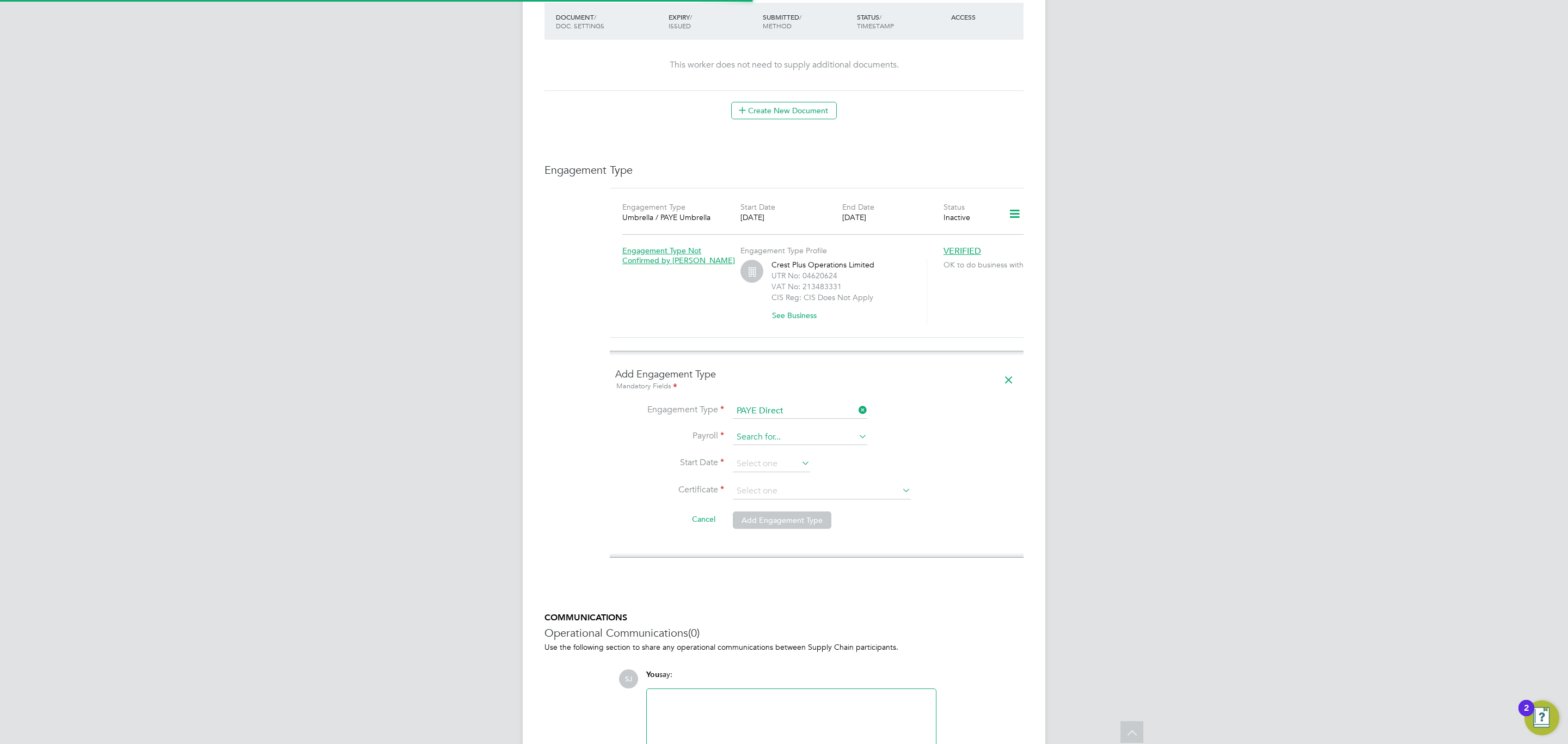
click at [783, 429] on input at bounding box center [800, 436] width 134 height 15
click at [789, 441] on li "PAYE (Standard)" at bounding box center [799, 444] width 135 height 16
type input "PAYE (Standard)"
click at [778, 461] on input at bounding box center [772, 463] width 77 height 17
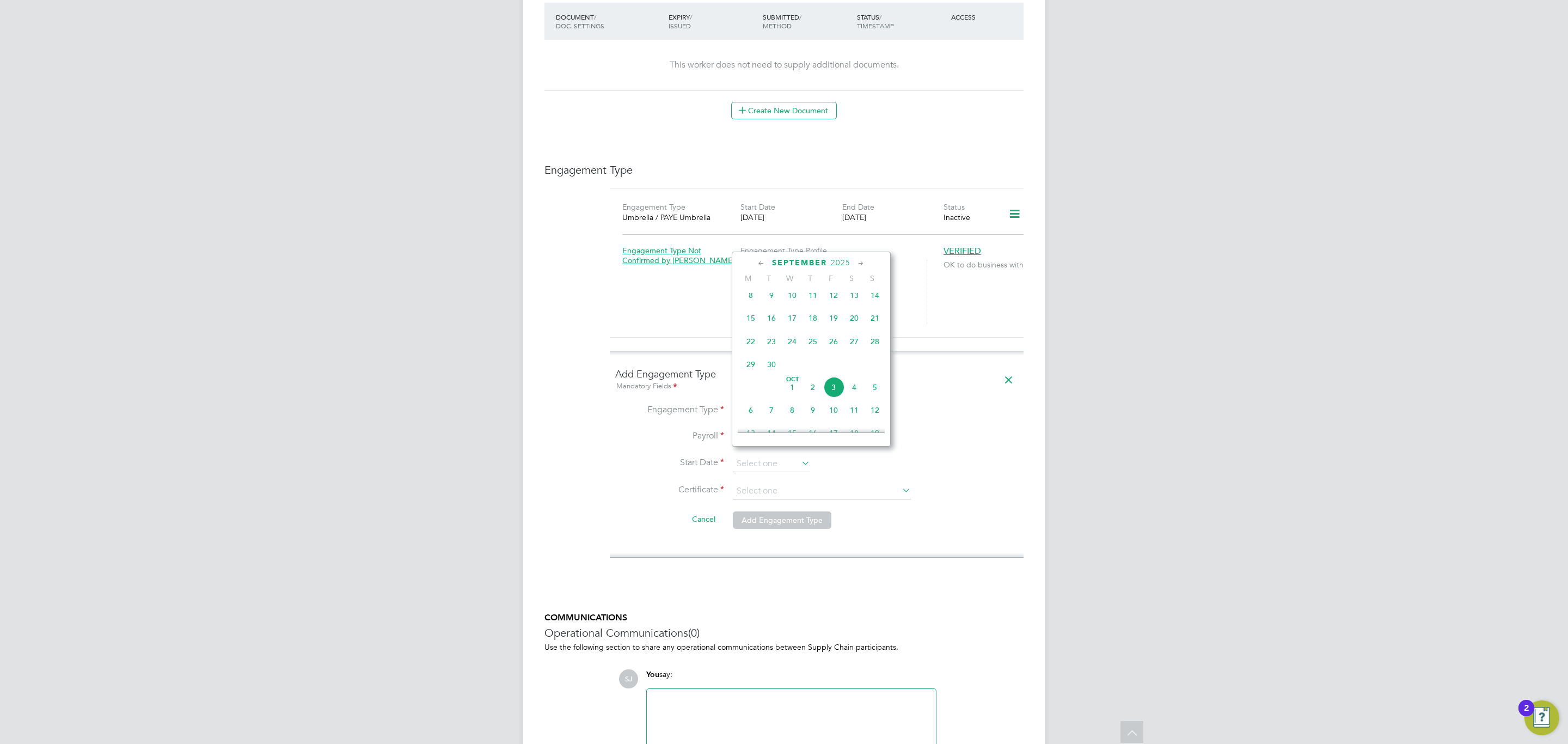
scroll to position [360, 0]
click at [848, 334] on span "13" at bounding box center [854, 334] width 21 height 21
type input "[DATE]"
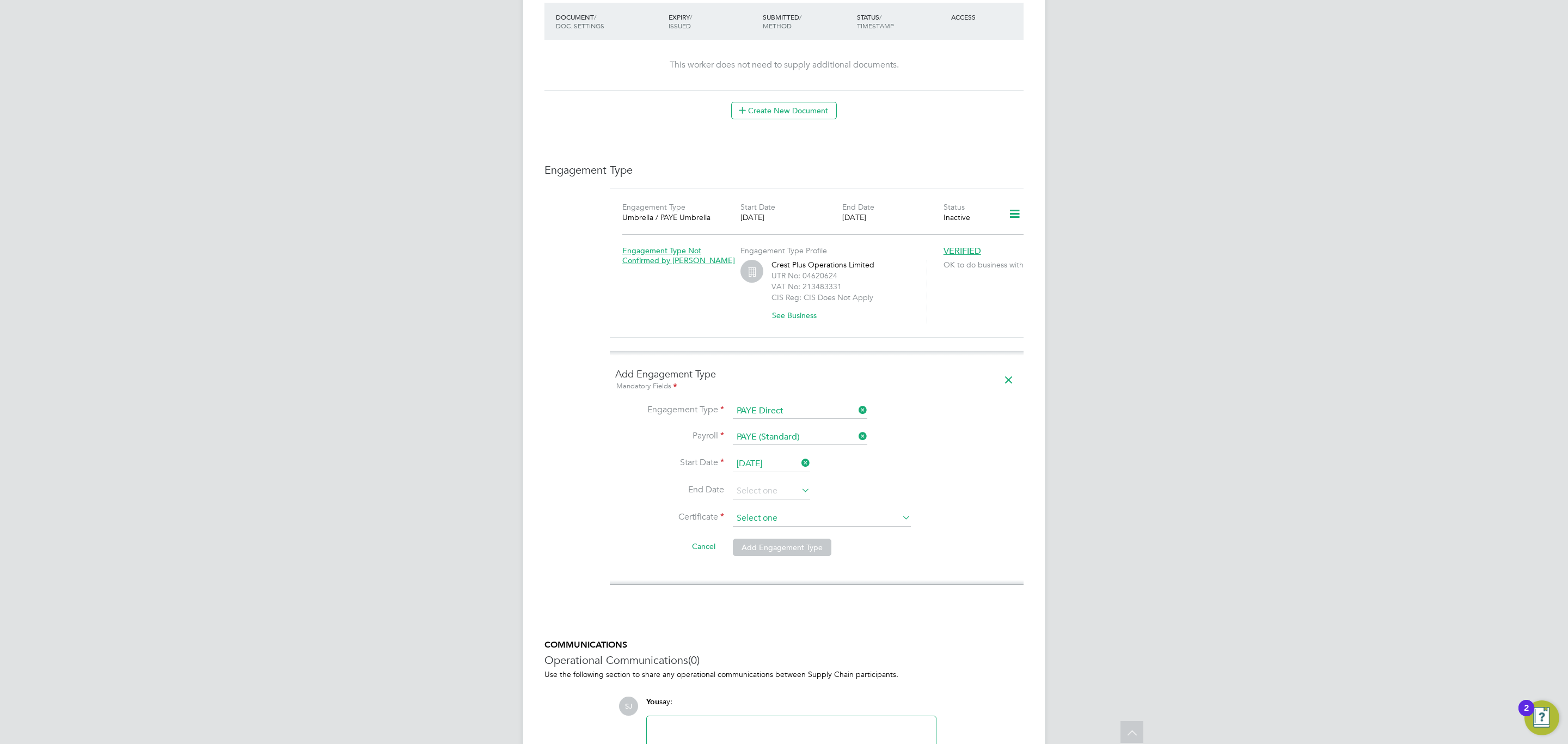
click at [793, 510] on input at bounding box center [822, 518] width 178 height 17
click at [795, 553] on li "Don't know" at bounding box center [822, 553] width 179 height 14
type input "Don't know"
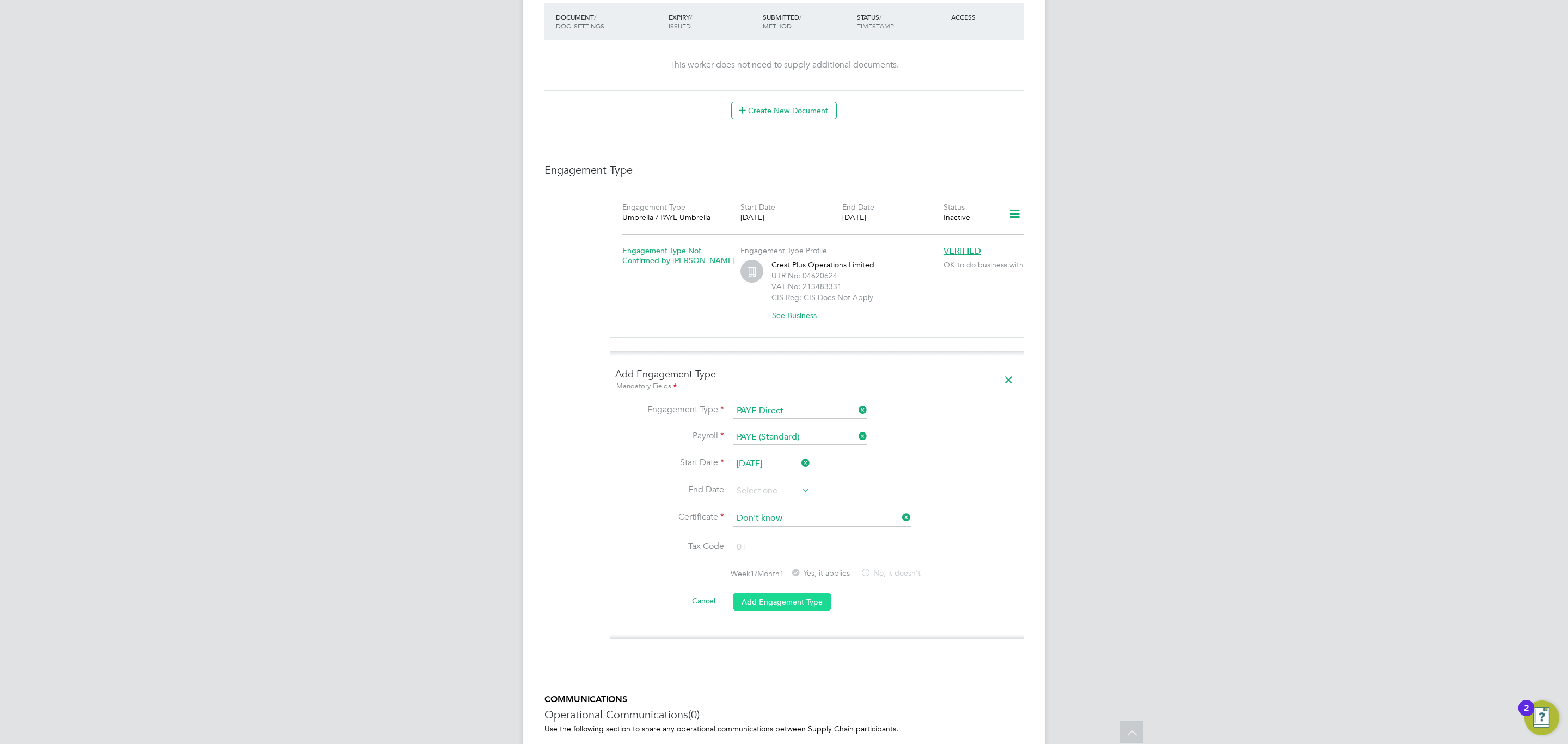
click at [781, 594] on button "Add Engagement Type" at bounding box center [782, 602] width 99 height 17
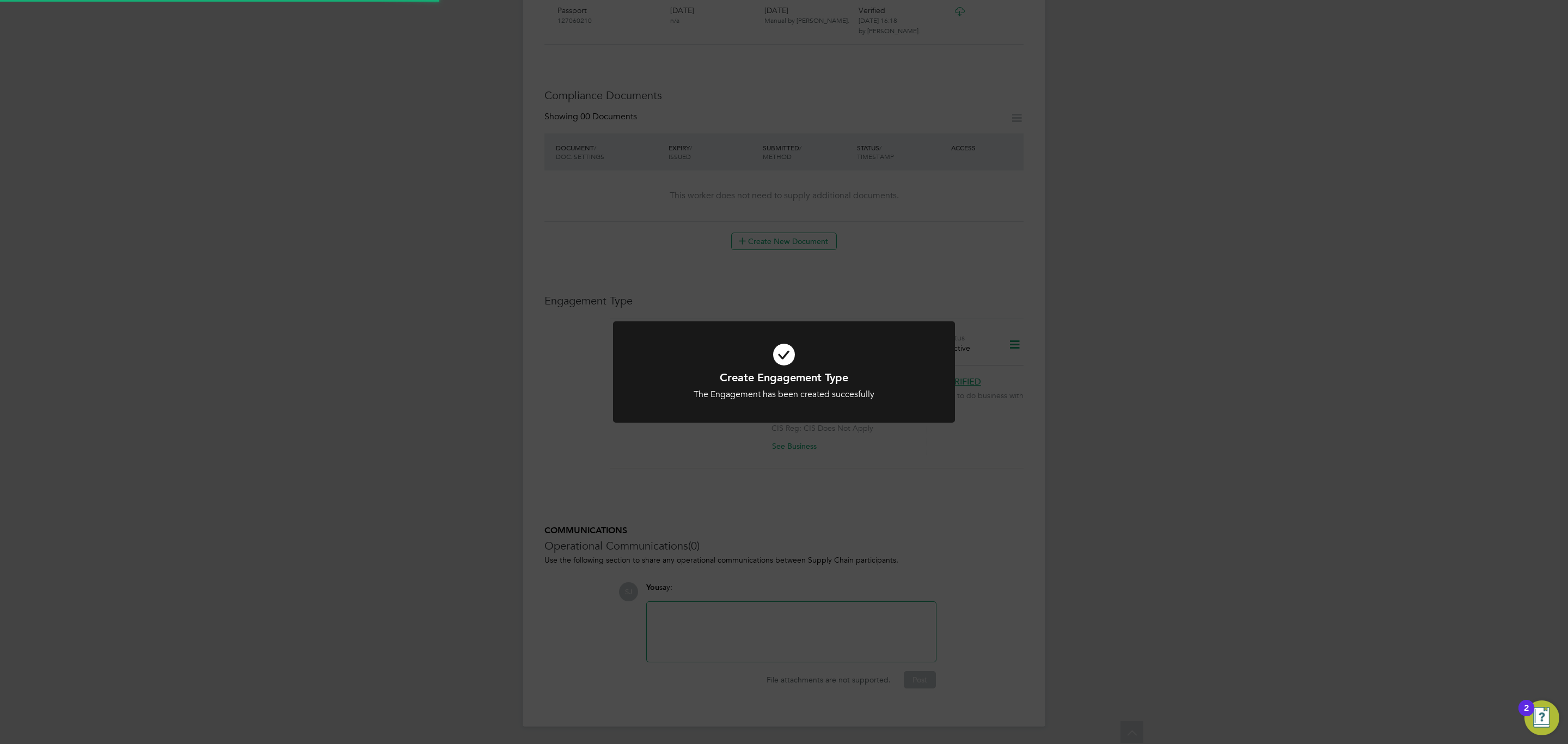
scroll to position [471, 0]
drag, startPoint x: 799, startPoint y: 527, endPoint x: 776, endPoint y: 515, distance: 25.9
click at [800, 526] on div "Create Engagement Type The Engagement has been created succesfully Cancel Okay" at bounding box center [784, 372] width 1568 height 744
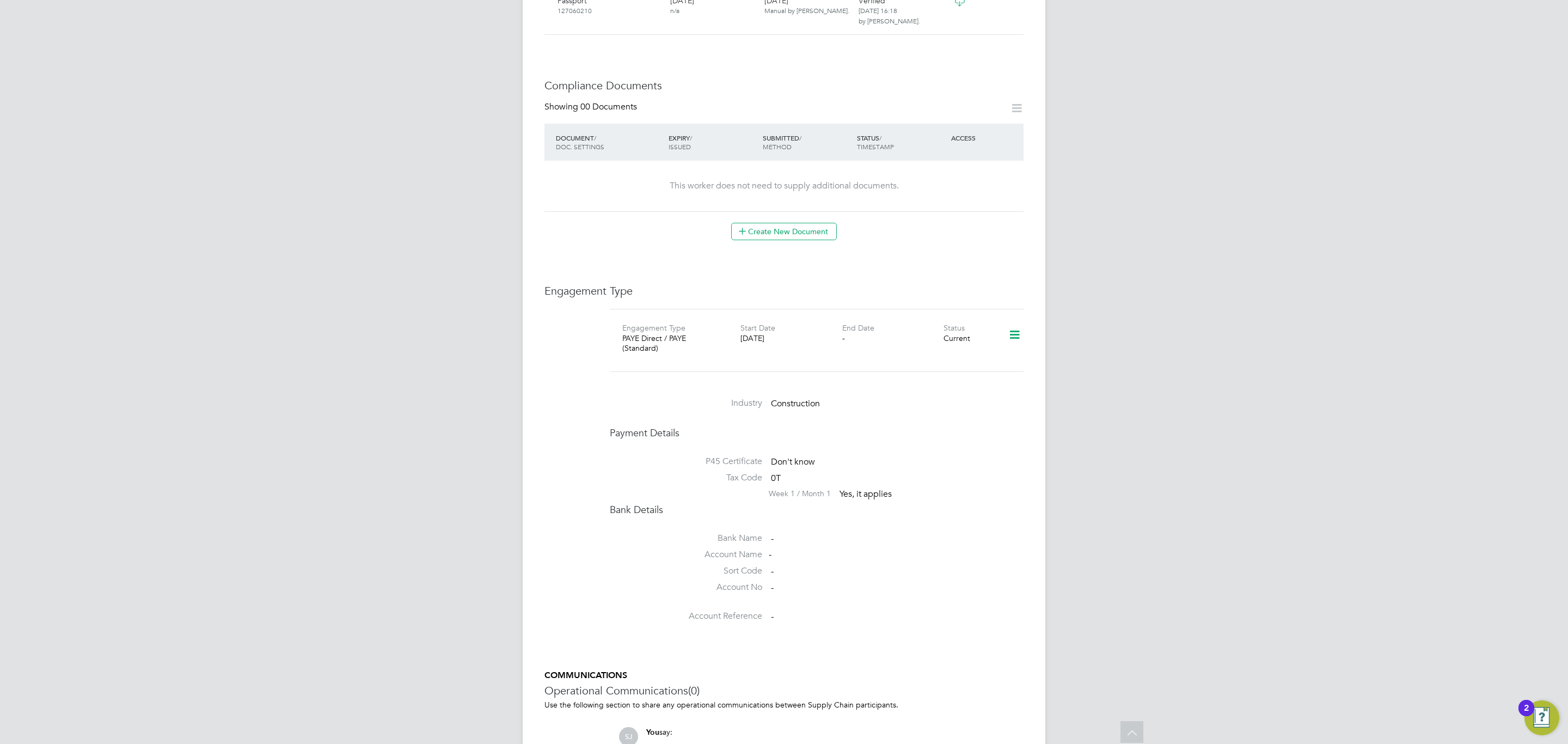
scroll to position [490, 0]
click at [985, 368] on div "Engagement Type PAYE Direct / PAYE (Standard) Start Date [DATE] End Date - Stat…" at bounding box center [816, 346] width 414 height 76
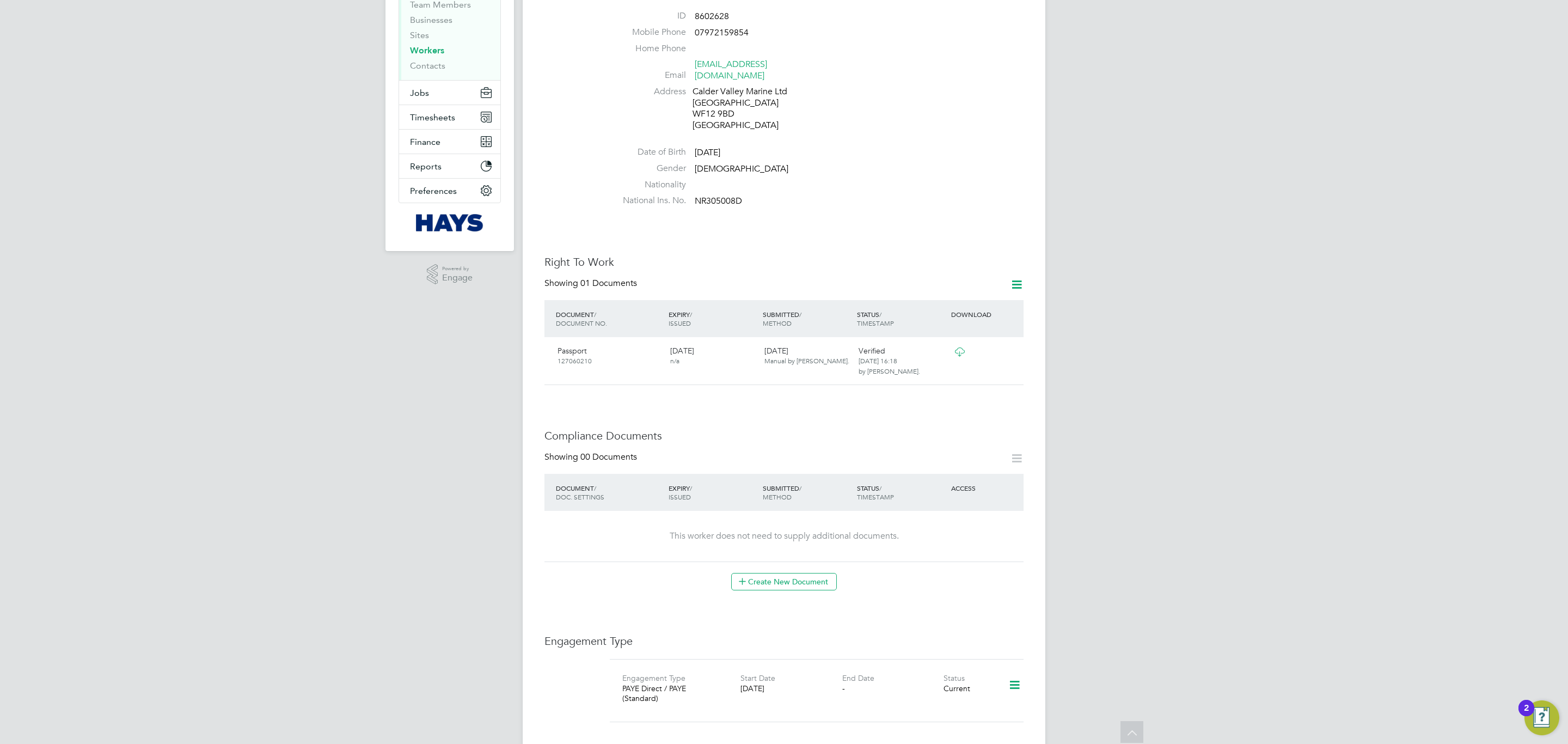
scroll to position [0, 0]
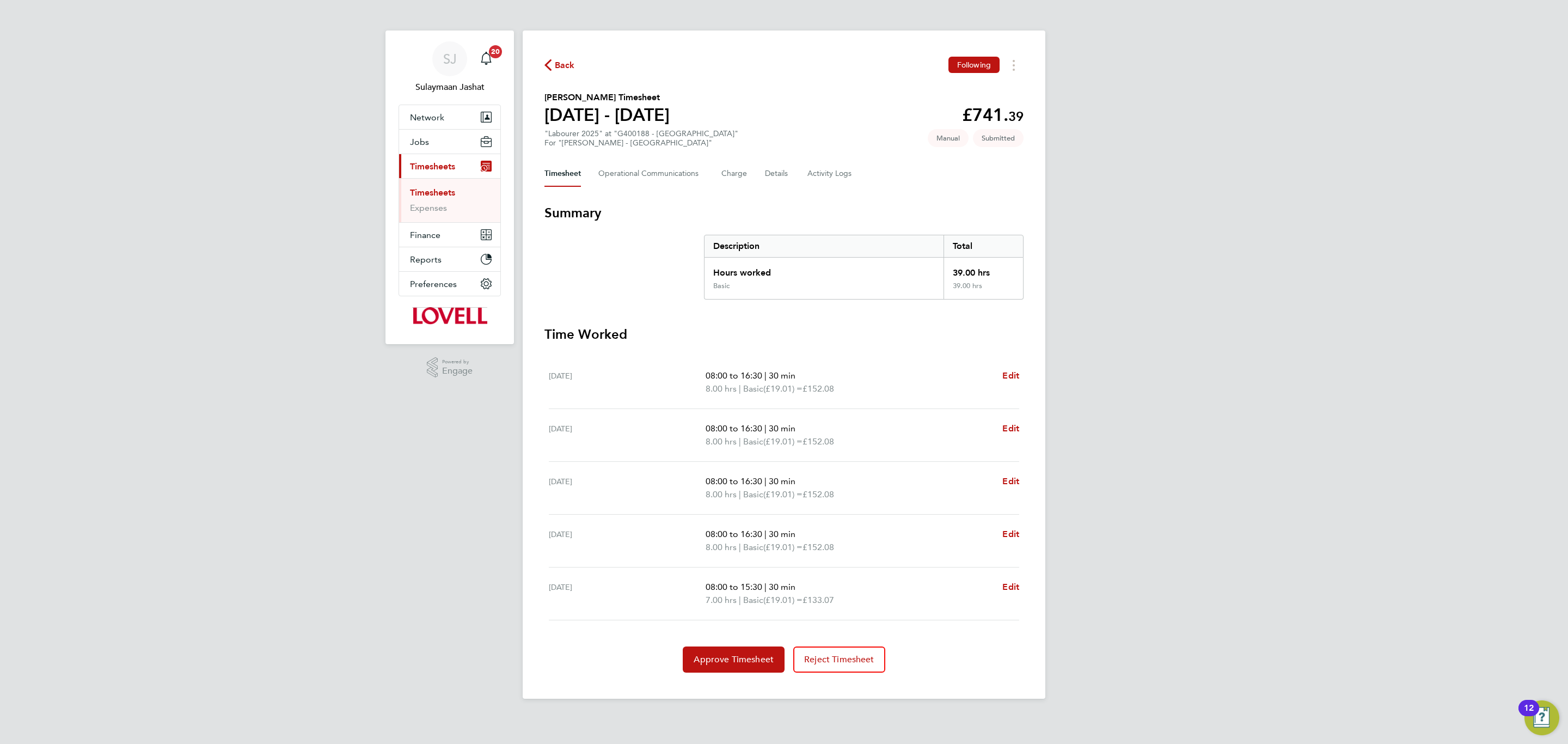
click at [841, 247] on div "Description" at bounding box center [824, 246] width 239 height 22
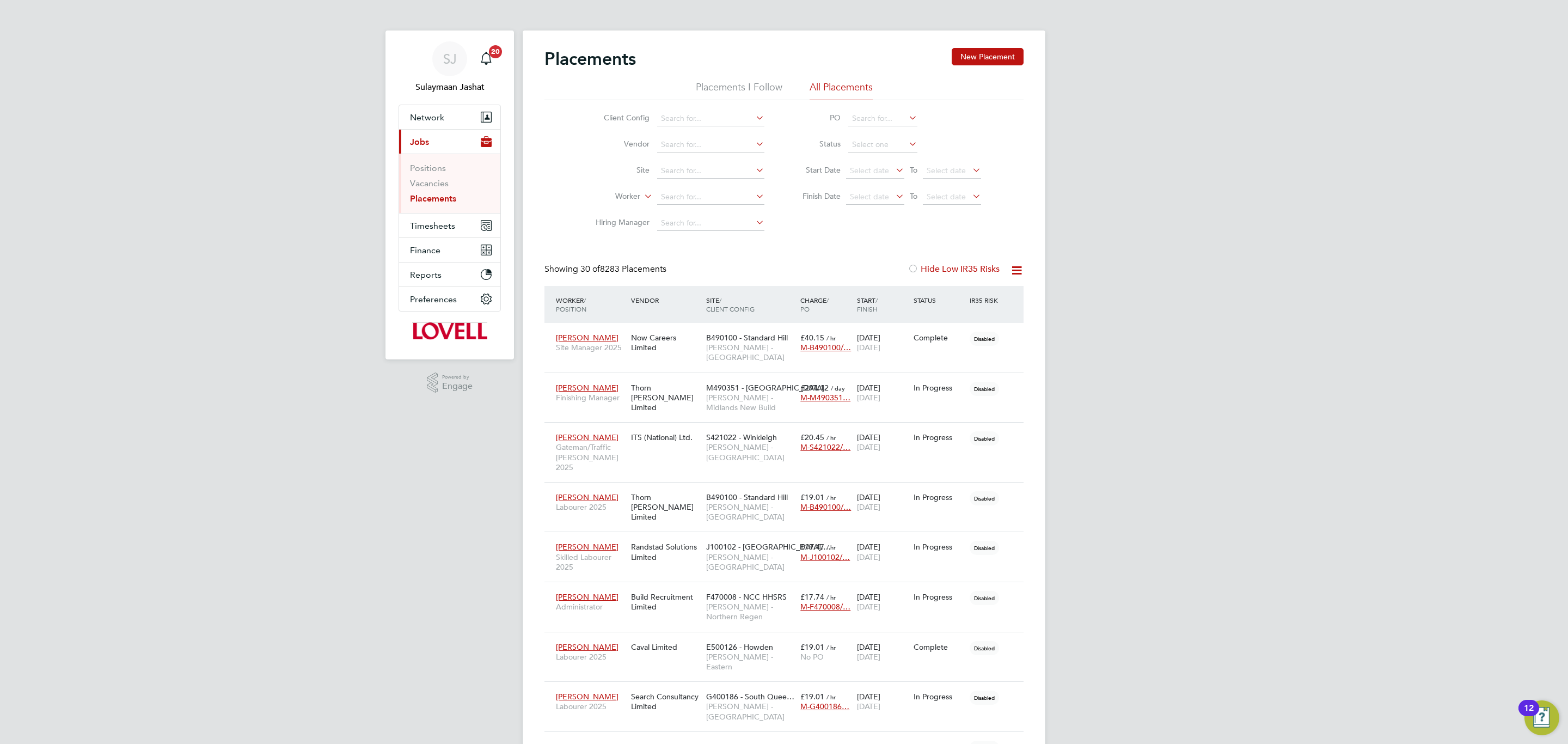
click at [967, 275] on div "Hide Low IR35 Risks" at bounding box center [954, 269] width 94 height 11
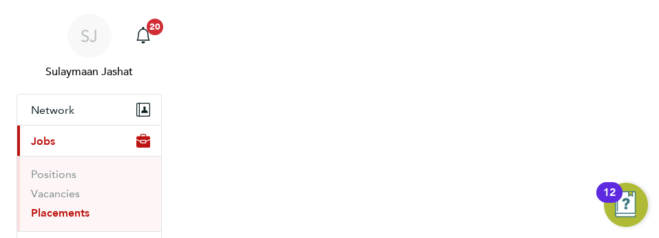
scroll to position [40, 93]
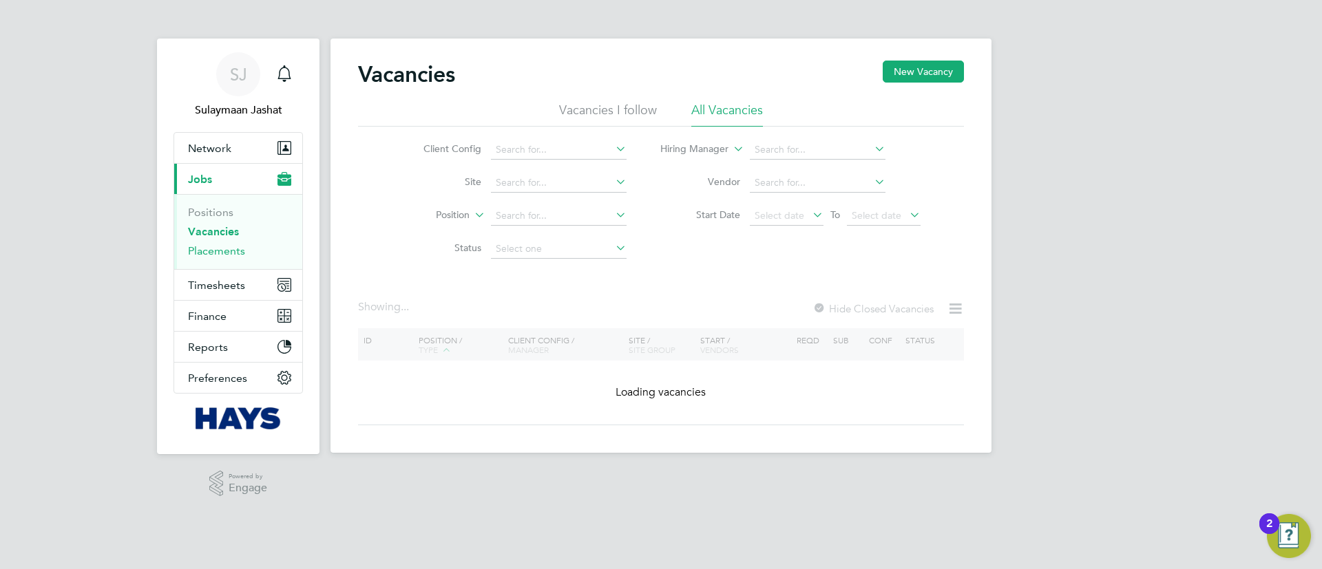
click at [226, 256] on link "Placements" at bounding box center [216, 250] width 57 height 13
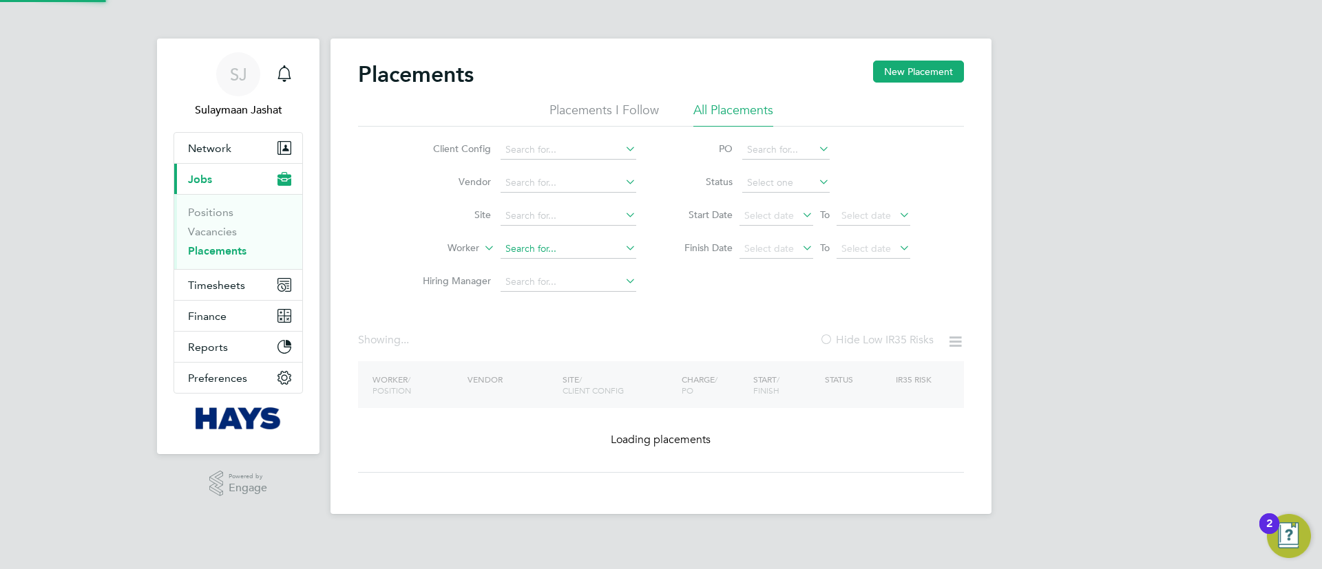
click at [537, 252] on input at bounding box center [569, 249] width 136 height 19
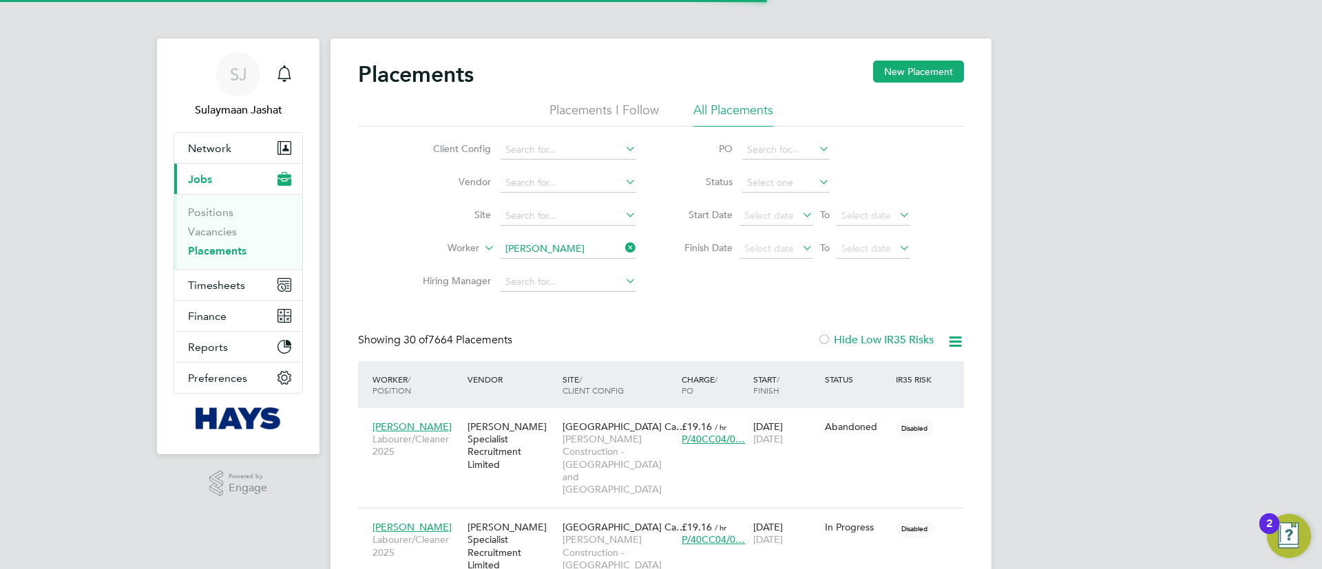
click at [578, 271] on li "Keyon Browne" at bounding box center [568, 267] width 137 height 19
type input "Keyon Browne"
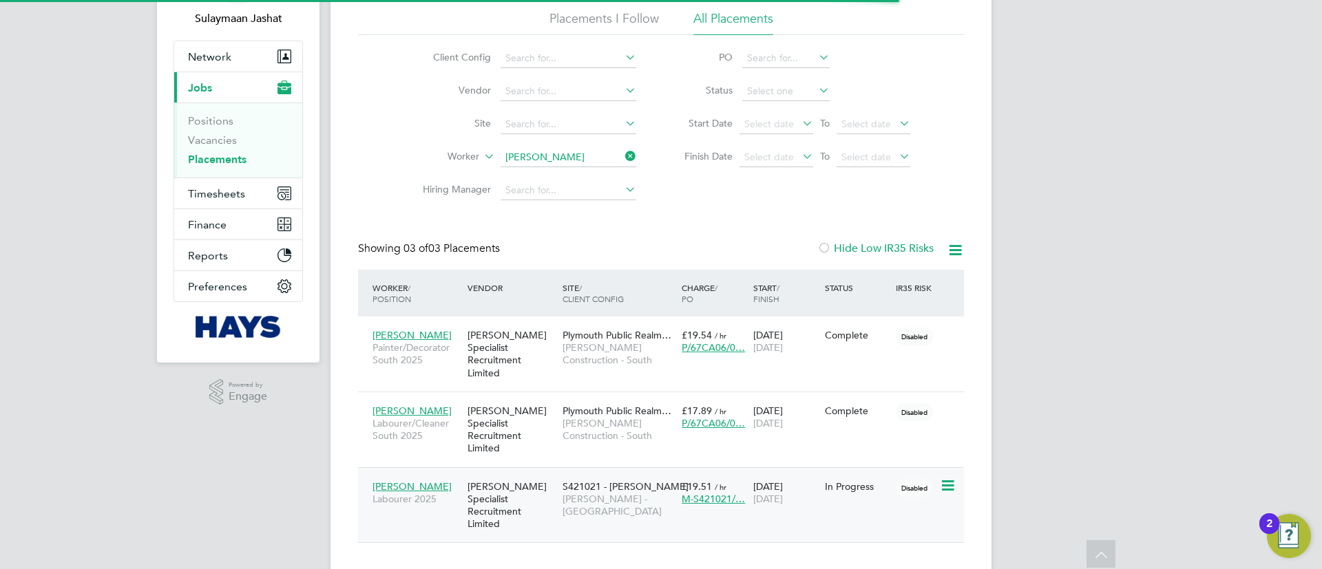
click at [552, 474] on div "[PERSON_NAME] Specialist Recruitment Limited" at bounding box center [511, 506] width 95 height 64
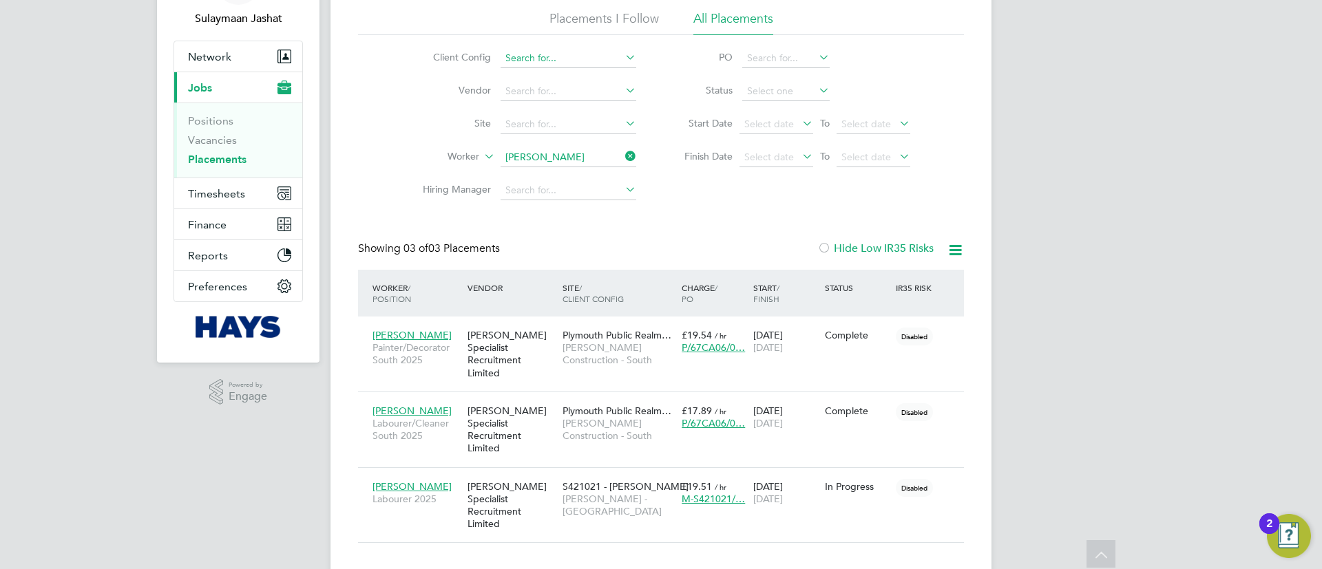
click at [582, 151] on ul "Client Config Vendor Site Worker Keyon Browne Hiring Manager" at bounding box center [524, 124] width 259 height 165
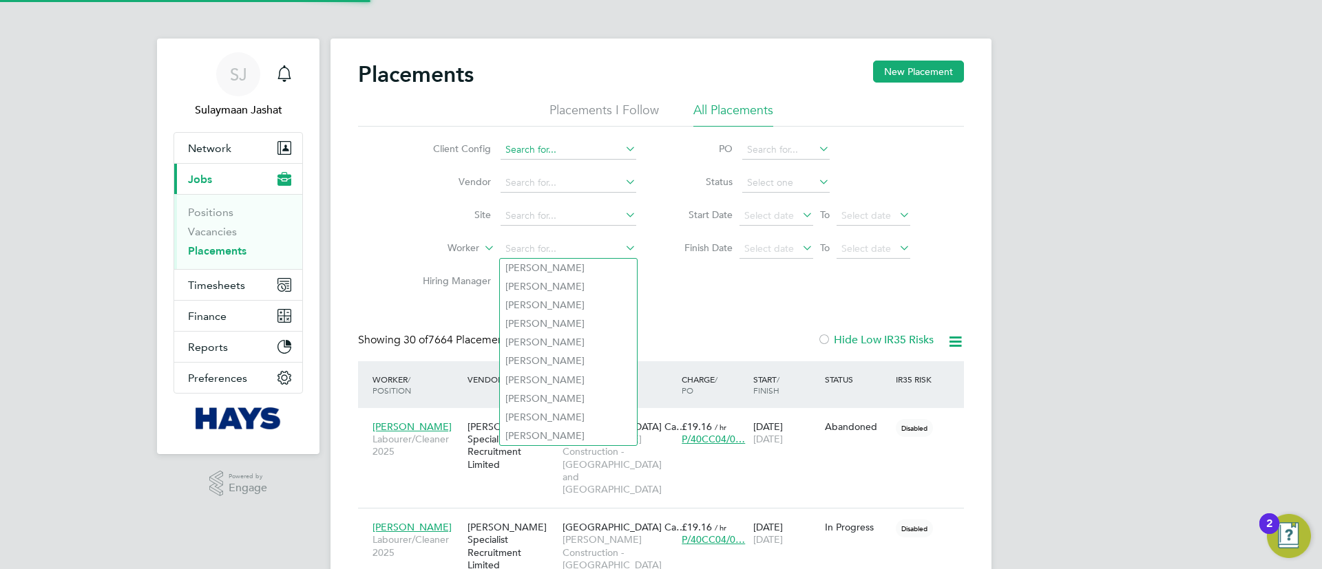
scroll to position [65, 120]
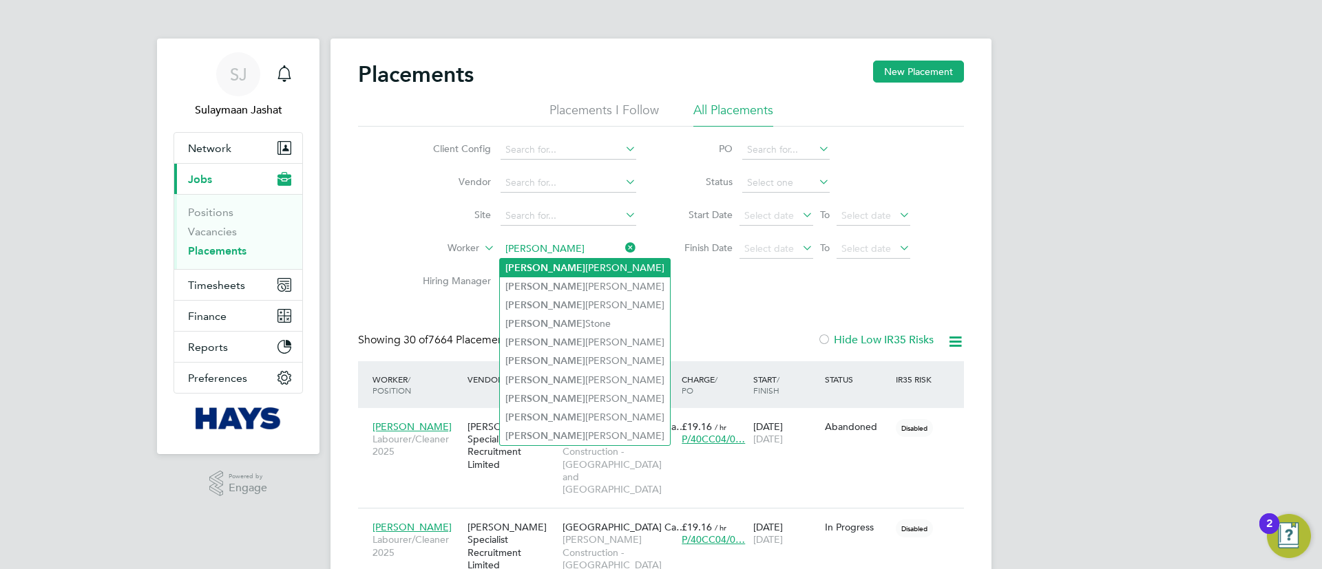
click at [583, 273] on li "Raymond Higgins" at bounding box center [585, 268] width 170 height 19
type input "Raymond Higgins"
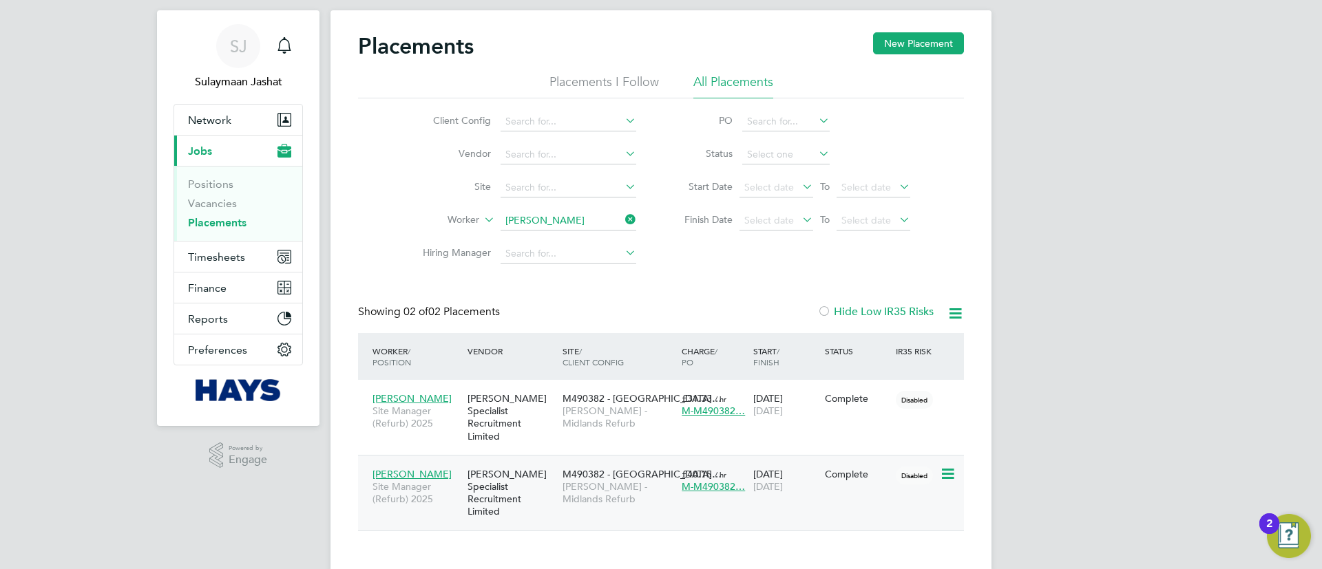
click at [620, 468] on span "M490382 - Stoke Unita…" at bounding box center [642, 474] width 159 height 12
click at [587, 217] on ul "Client Config Vendor Site Worker Hiring Manager" at bounding box center [524, 187] width 259 height 165
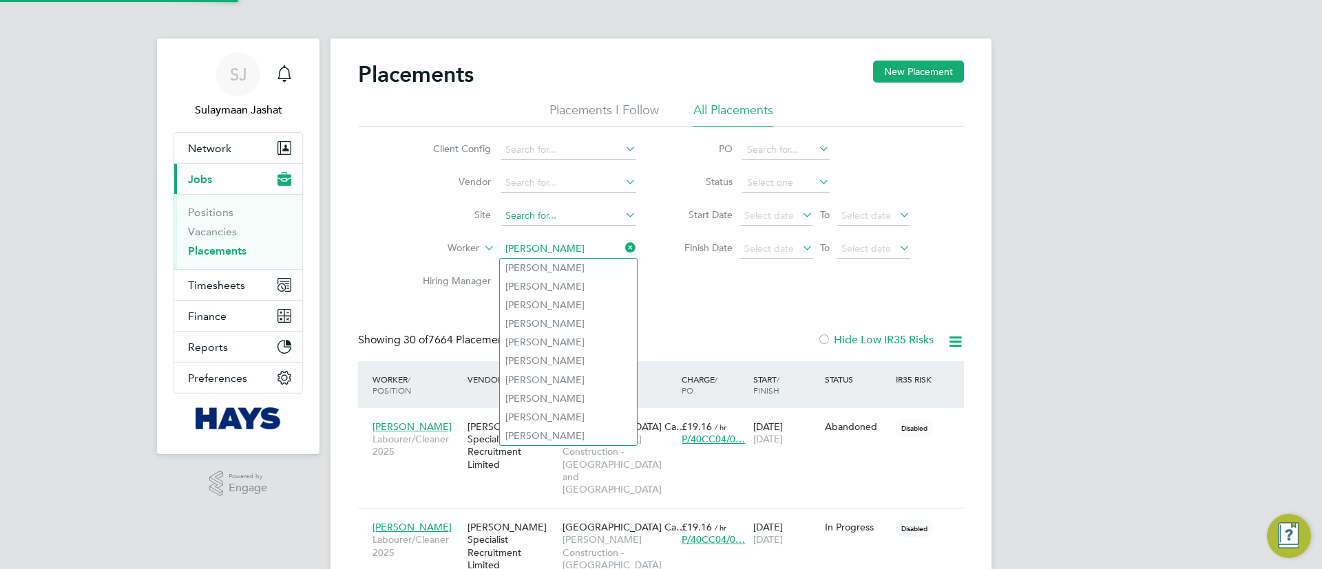
scroll to position [7, 7]
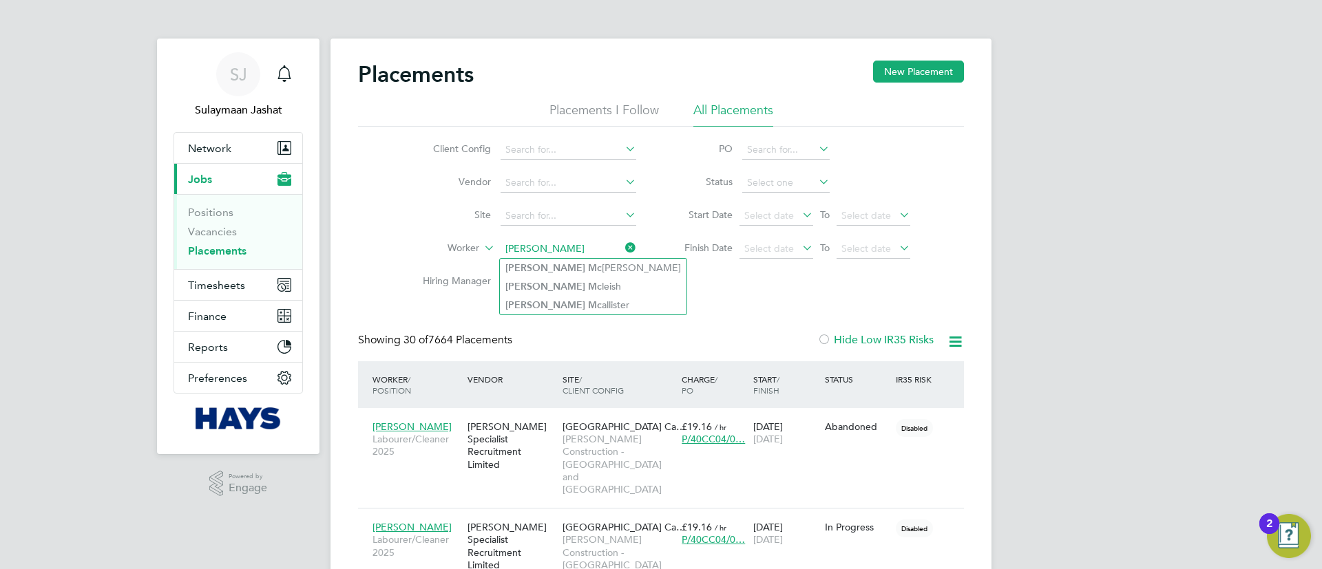
click at [563, 271] on li "James Mc manus" at bounding box center [593, 268] width 187 height 19
type input "James Mcmanus"
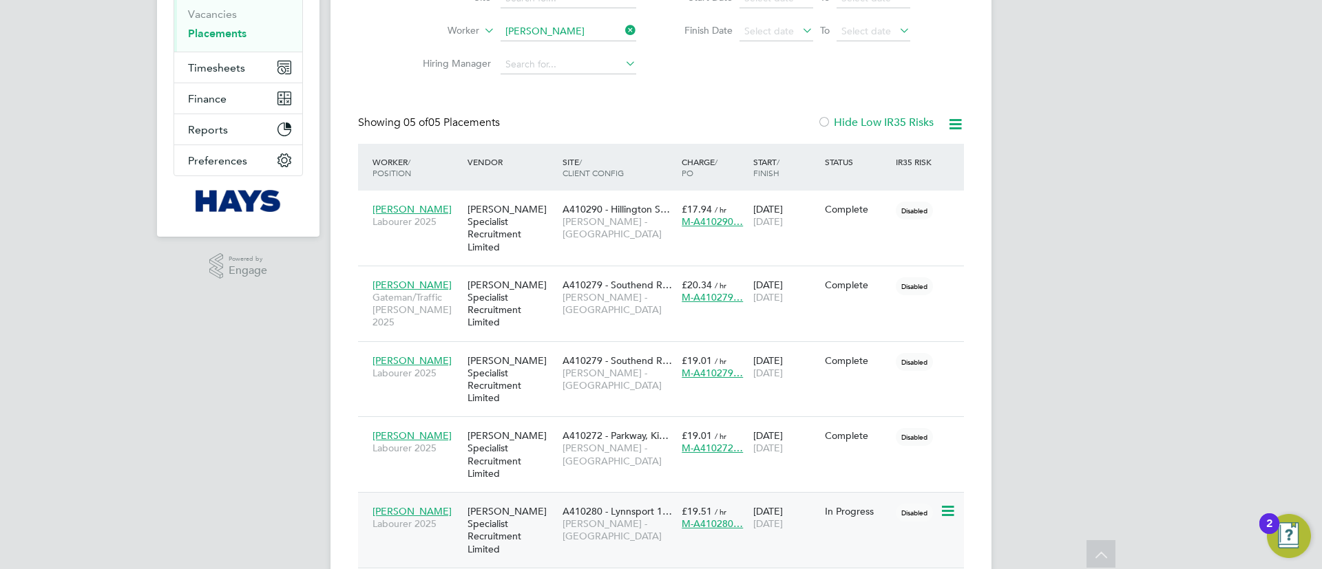
click at [577, 518] on span "Lovell - East Anglia" at bounding box center [619, 530] width 112 height 25
click at [588, 36] on app-barbie "Placements New Placement Placements I Follow All Placements Client Config Vendo…" at bounding box center [661, 196] width 661 height 828
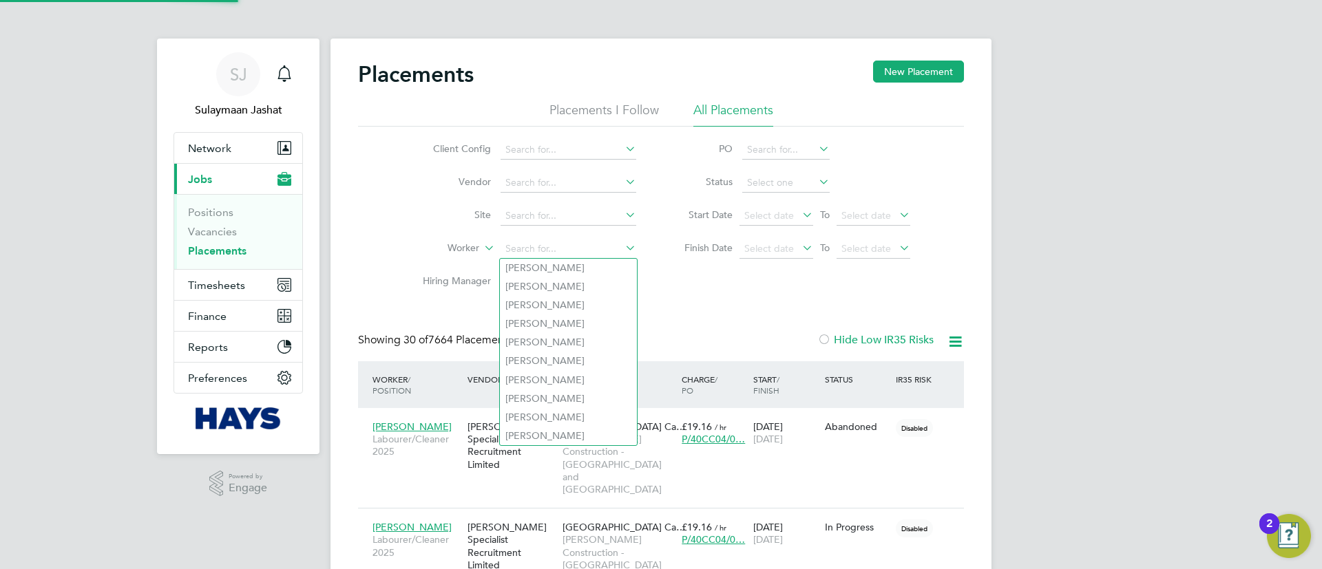
scroll to position [65, 120]
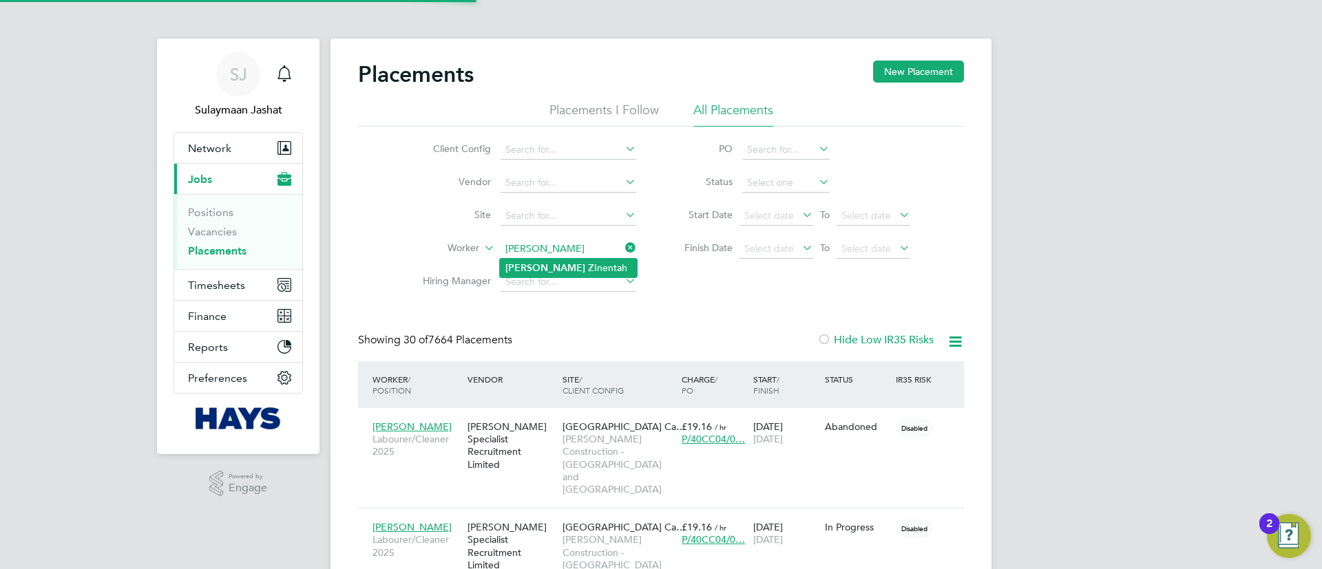
click at [587, 271] on li "Rashid Zi nentah" at bounding box center [568, 268] width 137 height 19
type input "Rashid Zinentah"
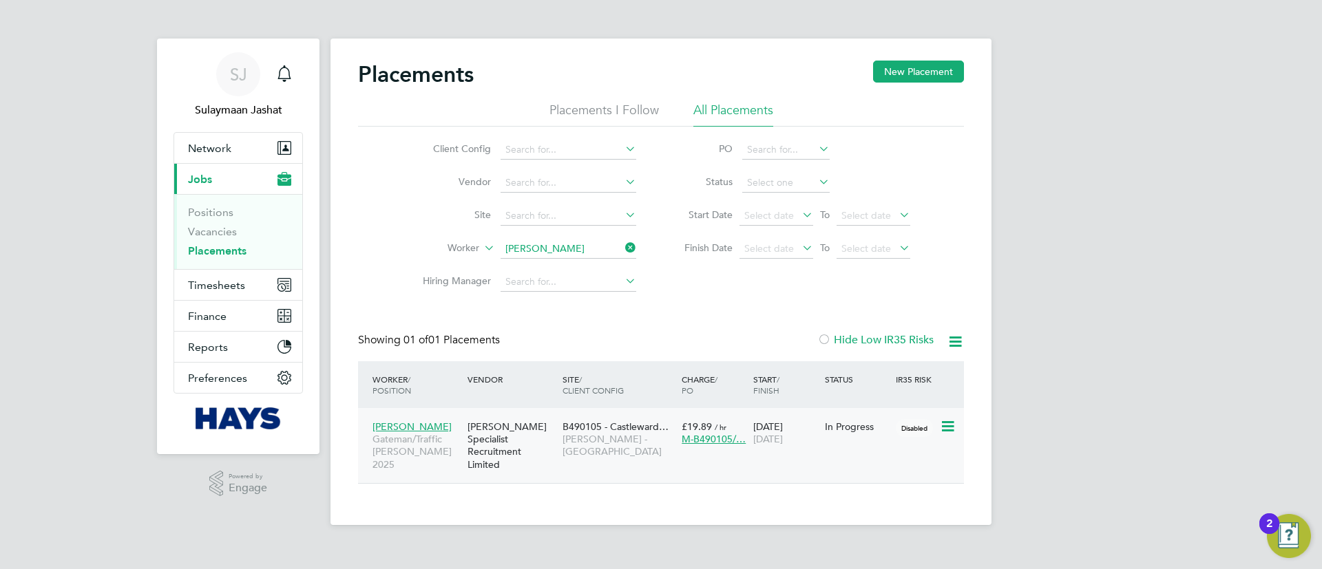
click at [595, 431] on span "B490105 - Castleward…" at bounding box center [616, 427] width 106 height 12
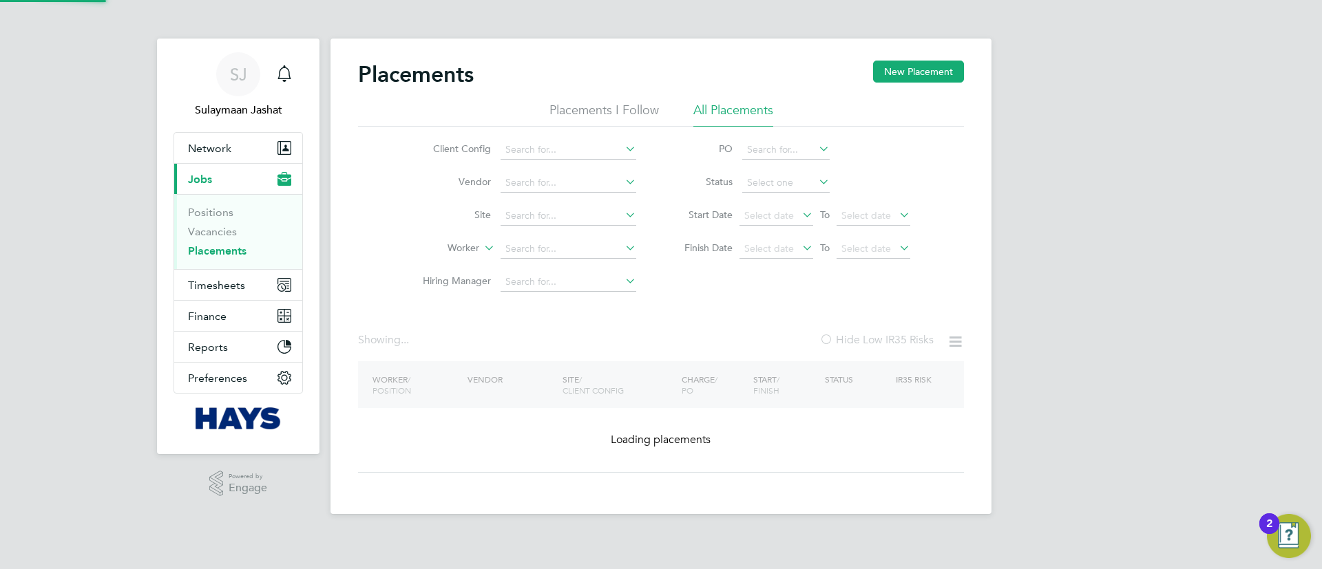
click at [592, 258] on div "Placements New Placement Placements I Follow All Placements Client Config Vendo…" at bounding box center [661, 277] width 661 height 476
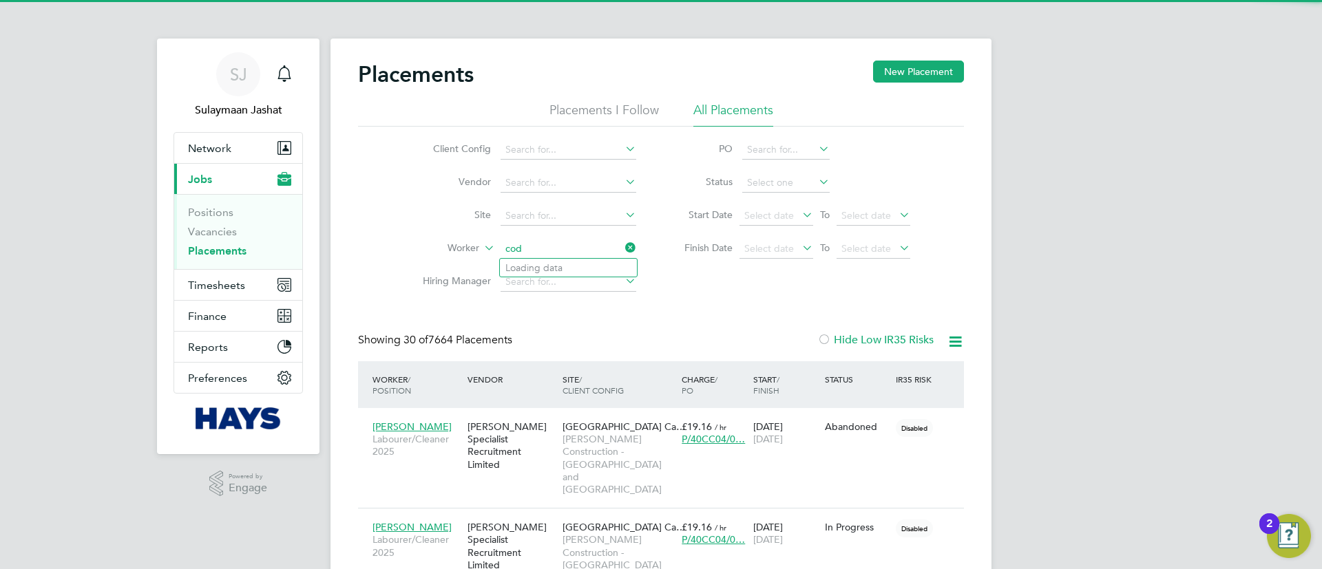
scroll to position [65, 120]
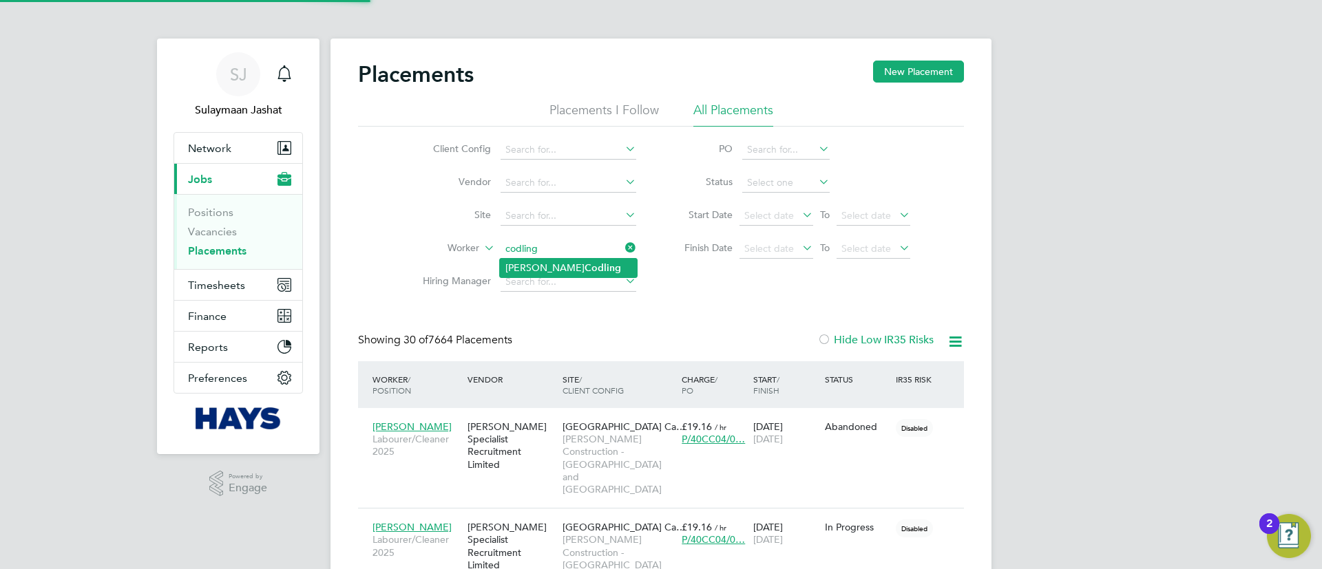
click at [585, 264] on b "Codling" at bounding box center [603, 268] width 36 height 12
type input "Keith Codling"
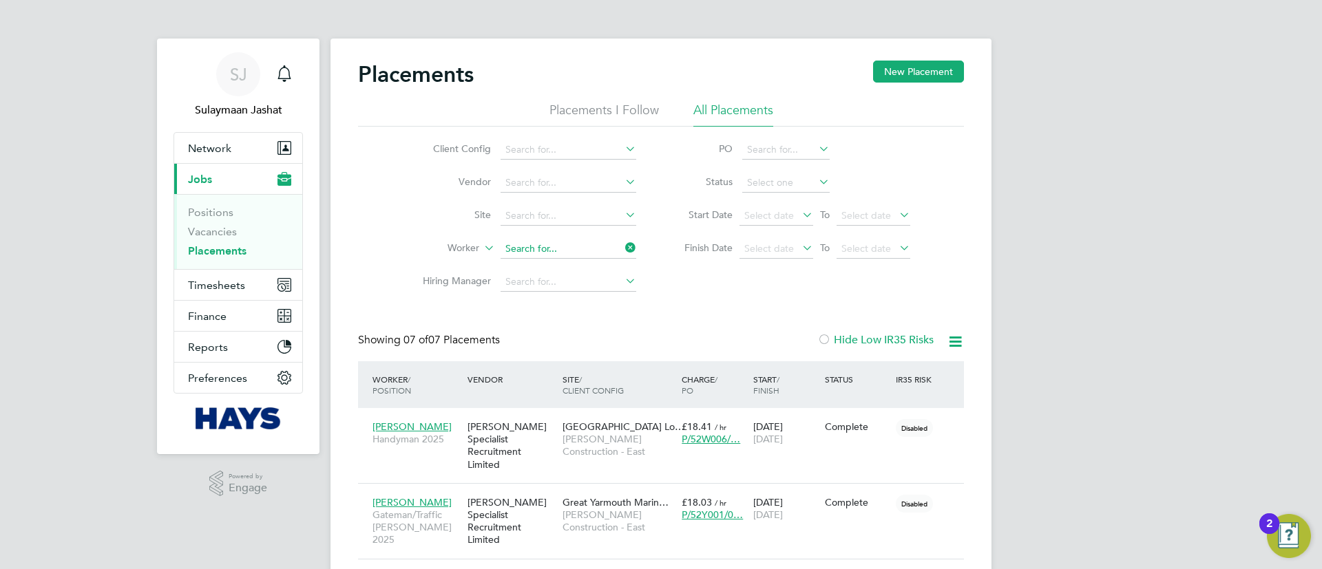
click at [574, 240] on input at bounding box center [569, 249] width 136 height 19
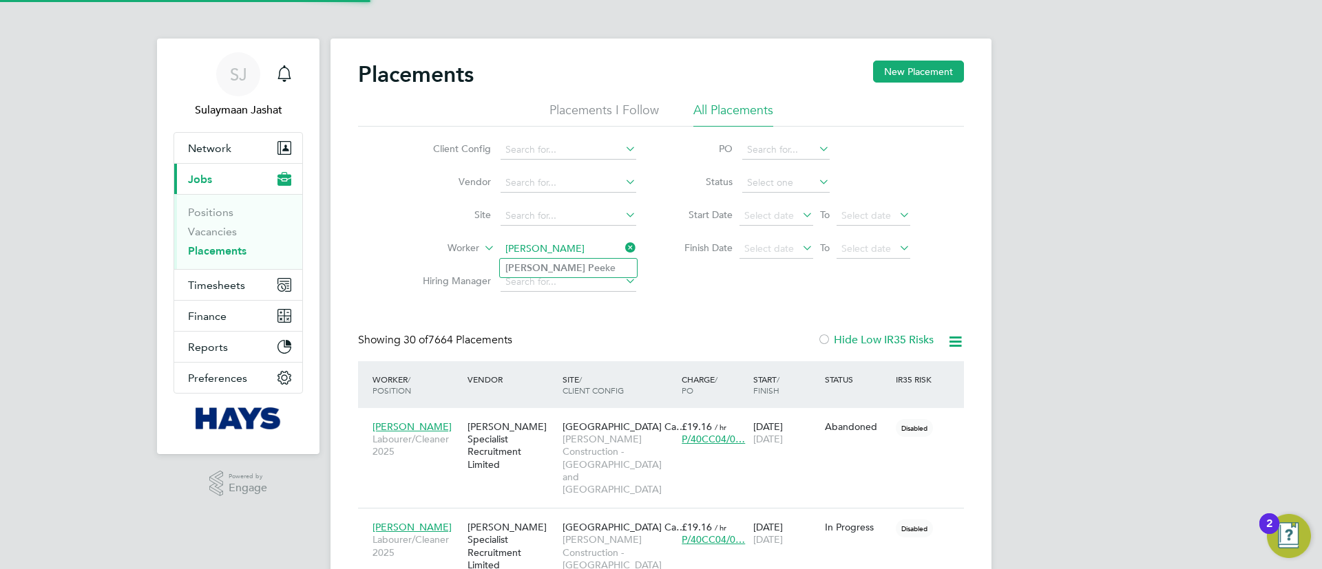
click at [569, 266] on li "Lewis Pee ke" at bounding box center [568, 268] width 137 height 19
type input "Lewis Peeke"
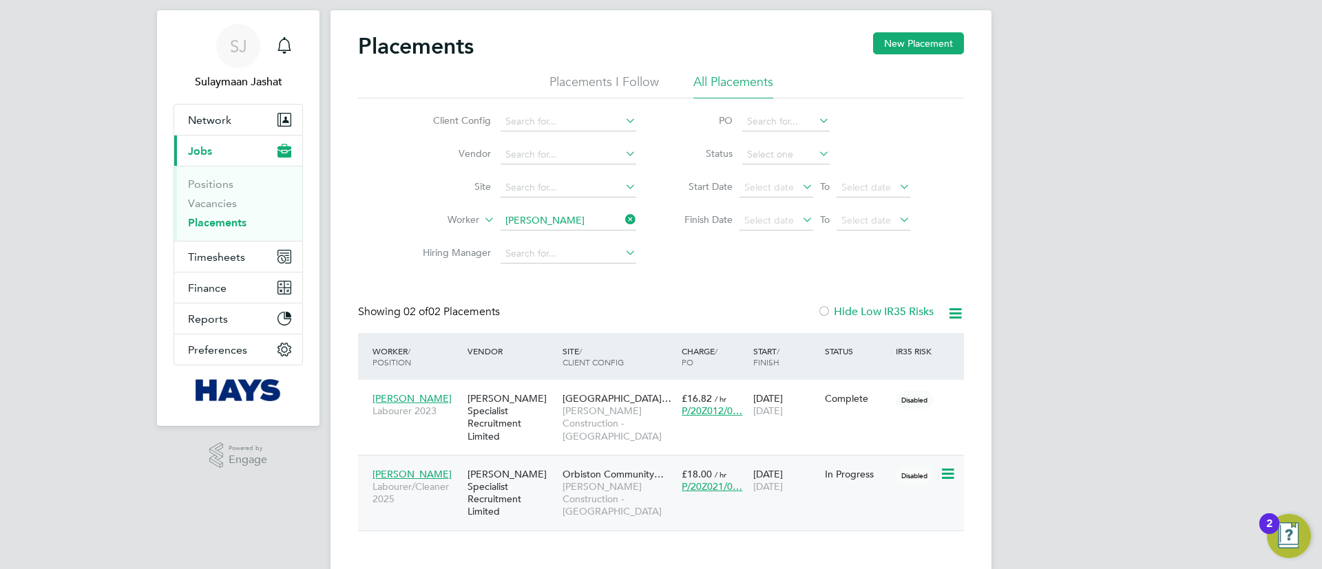
click at [620, 481] on span "Morgan Sindall Construction - Scotland" at bounding box center [619, 500] width 112 height 38
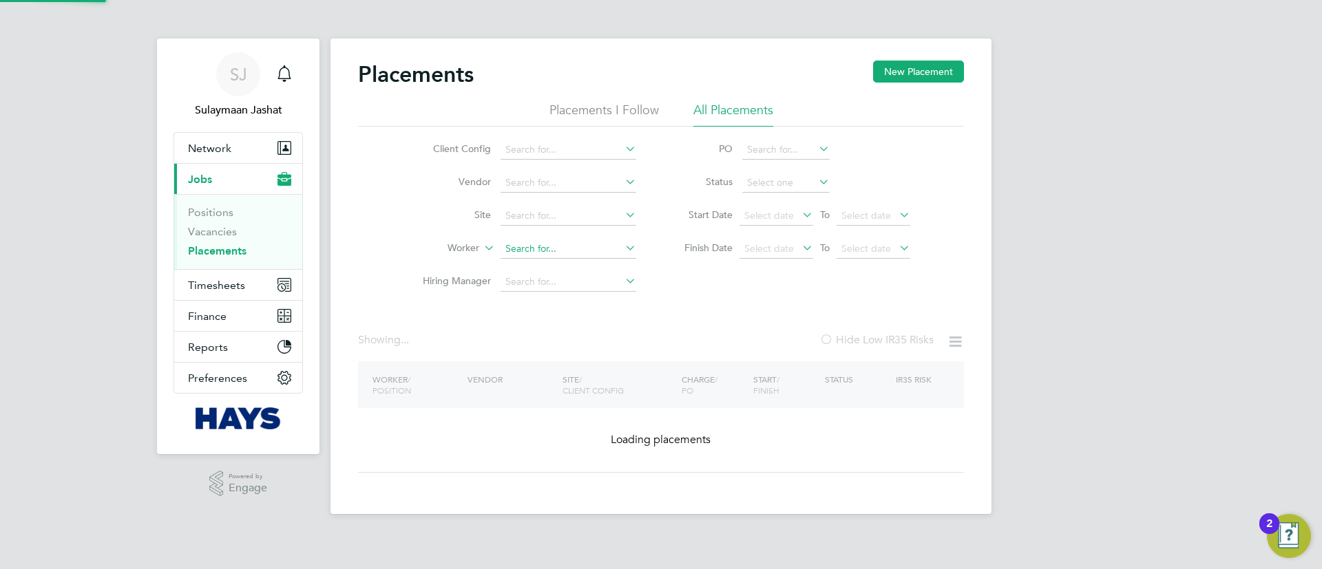
click at [527, 229] on ul "Client Config Vendor Site Worker Hiring Manager" at bounding box center [524, 216] width 259 height 165
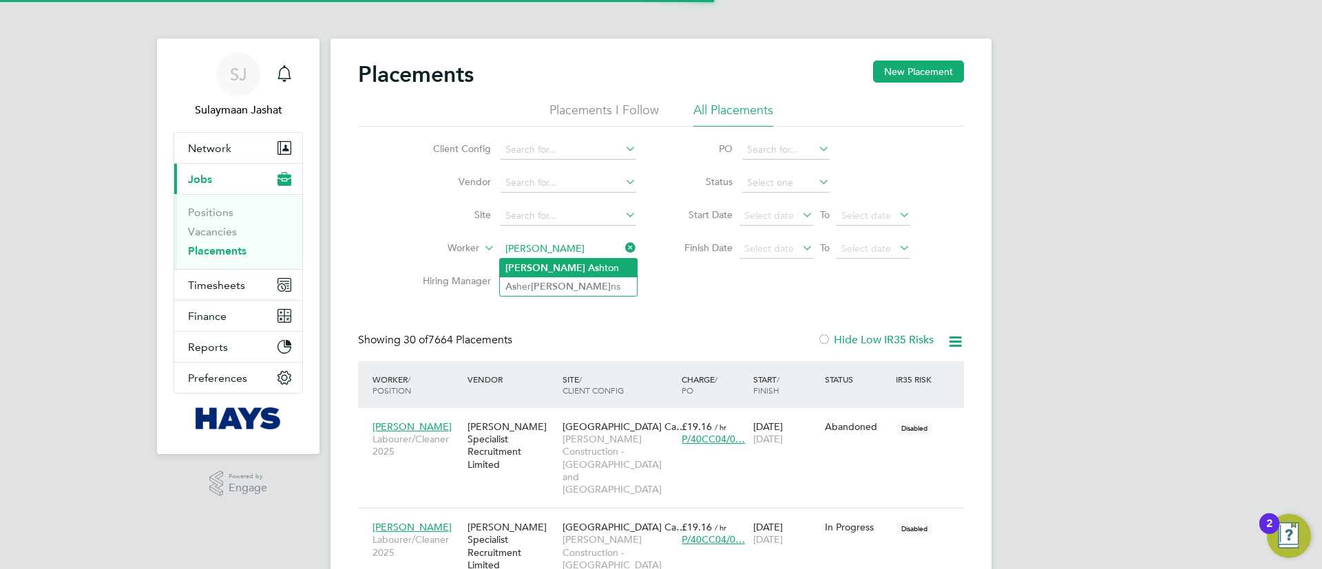
click at [569, 260] on li "Steve As hton" at bounding box center [568, 268] width 137 height 19
type input "Steve Ashton"
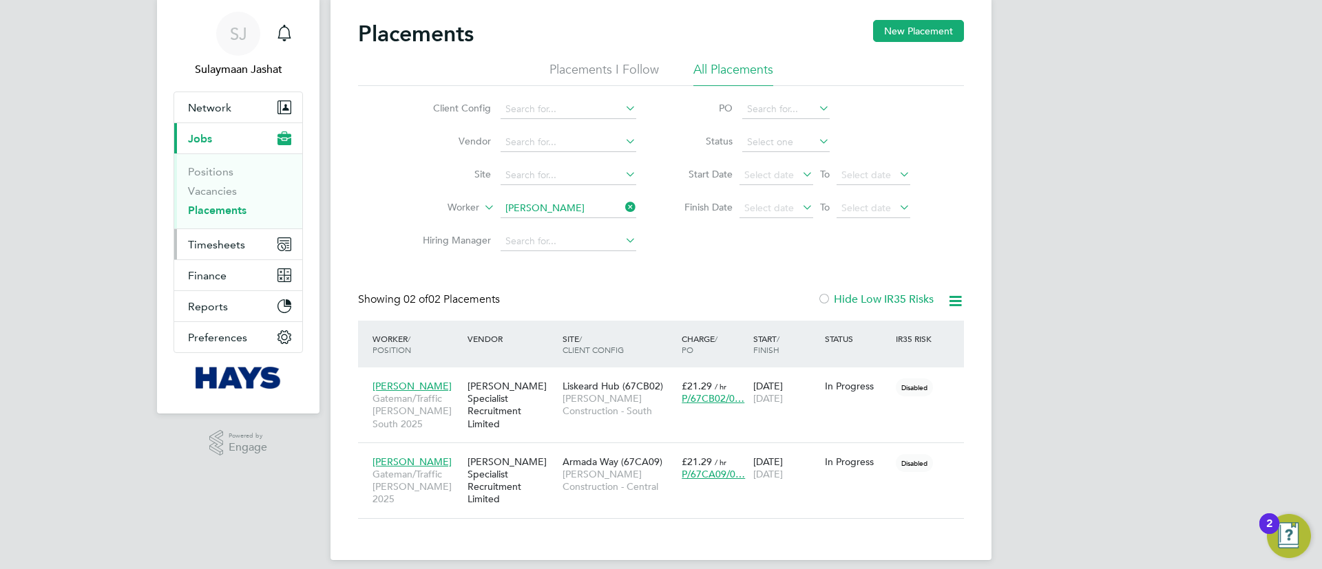
click at [232, 247] on span "Timesheets" at bounding box center [216, 244] width 57 height 13
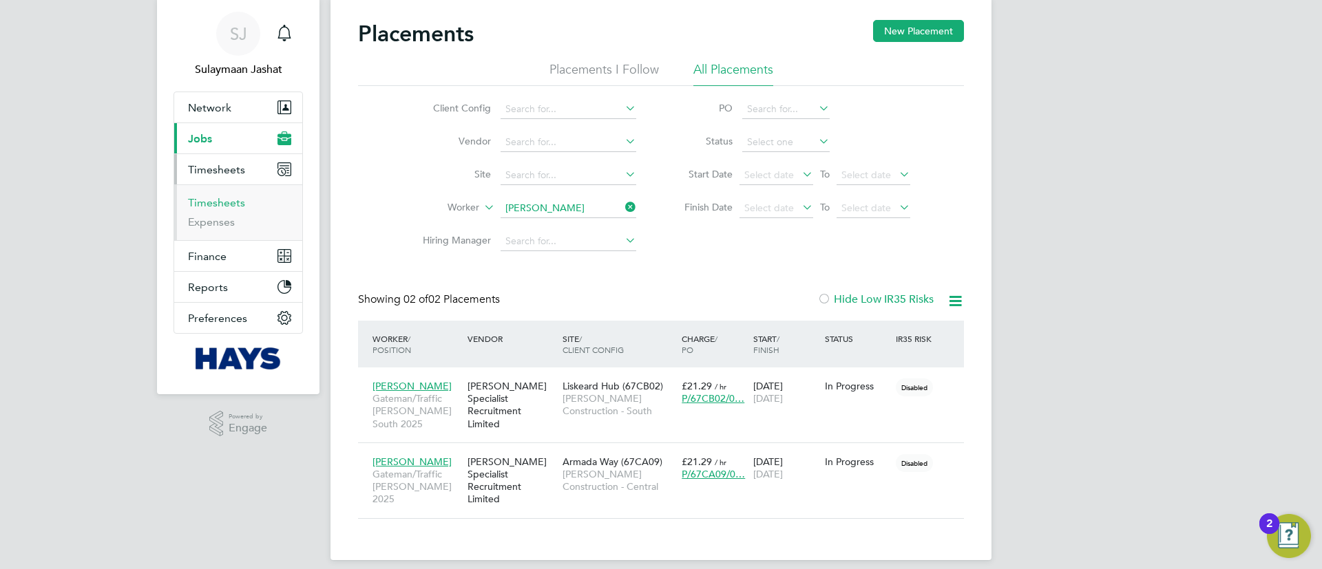
click at [209, 204] on link "Timesheets" at bounding box center [216, 202] width 57 height 13
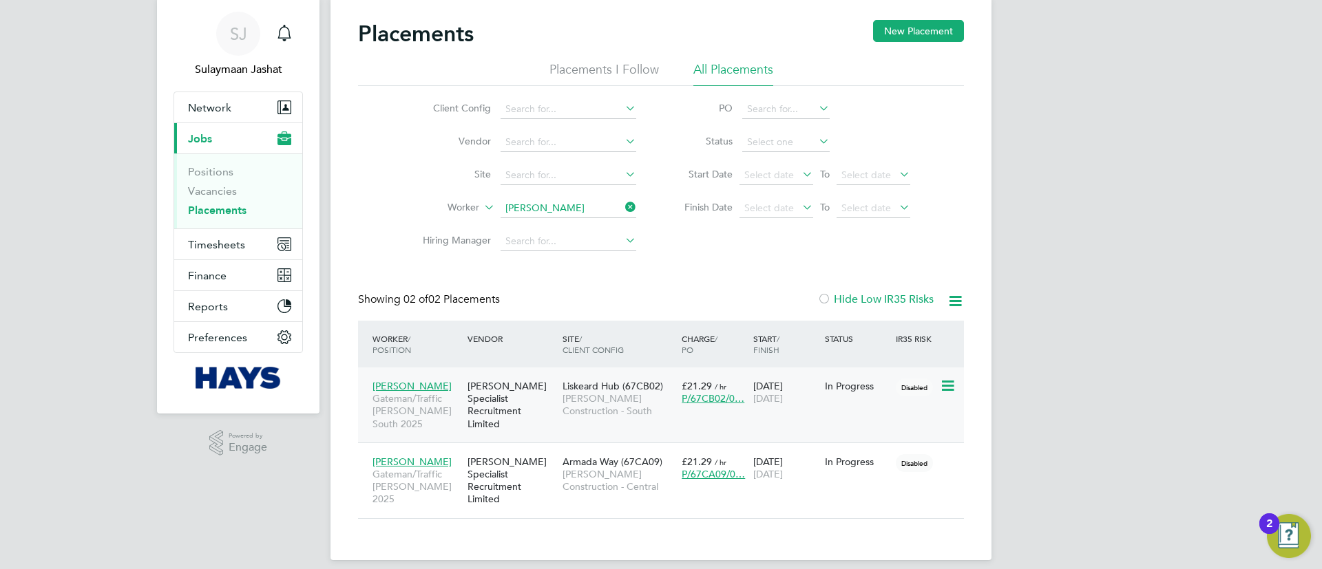
click at [627, 421] on div "Liskeard Hub (67CB02) Morgan Sindall Construction - South" at bounding box center [618, 399] width 119 height 52
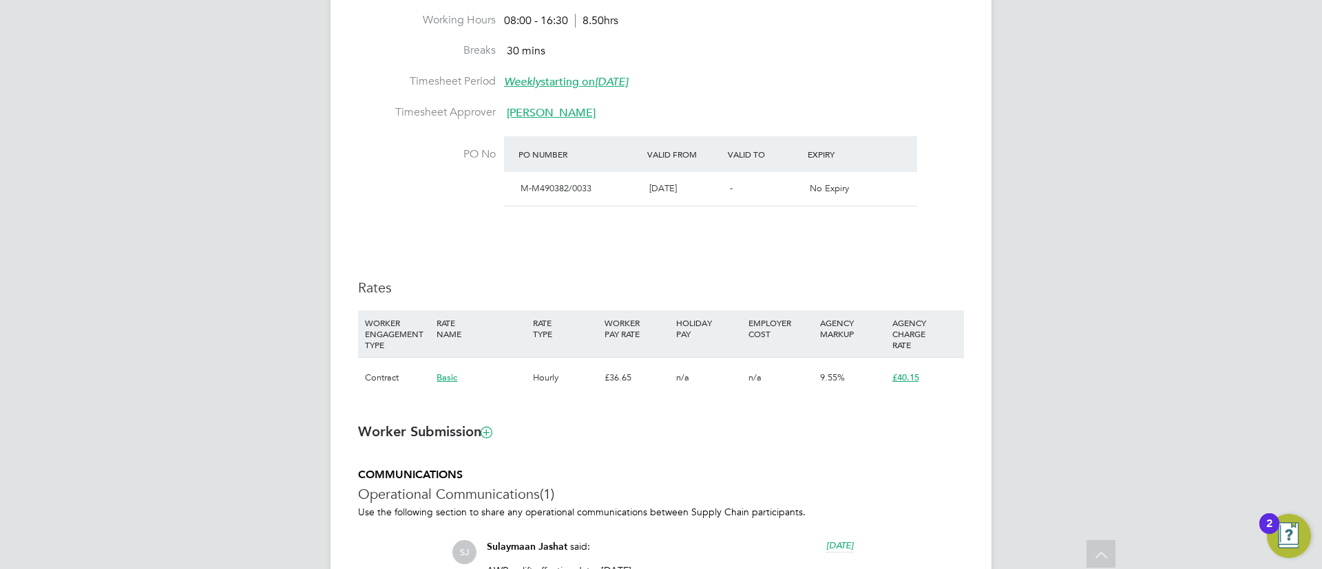
scroll to position [723, 0]
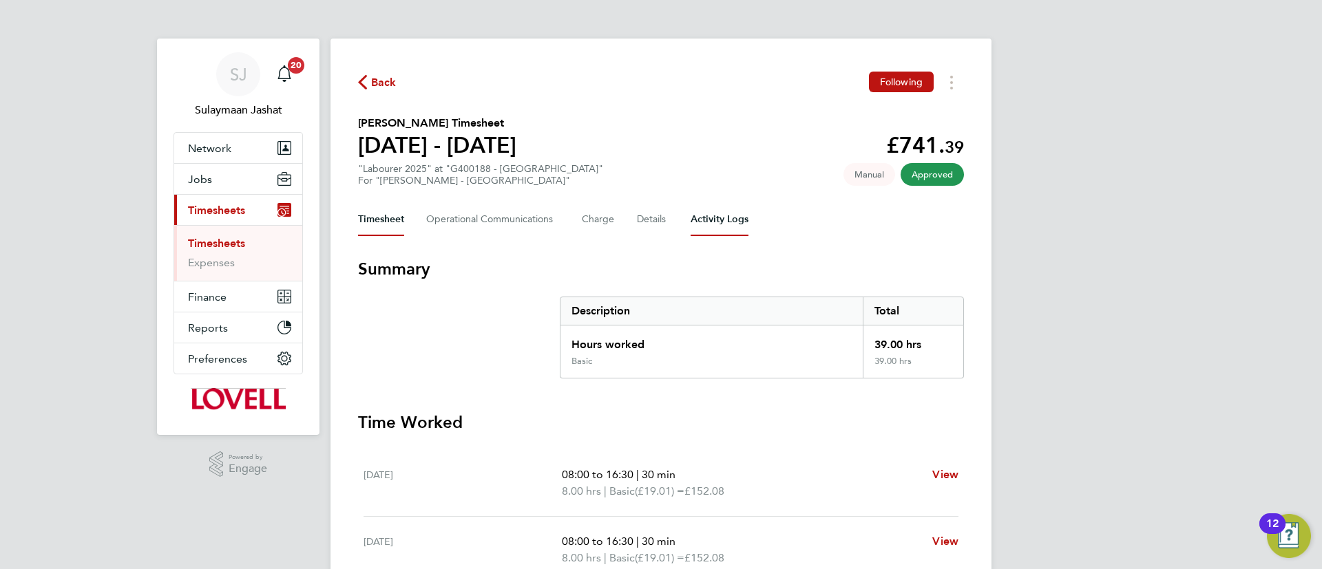
click at [714, 214] on Logs-tab "Activity Logs" at bounding box center [720, 219] width 58 height 33
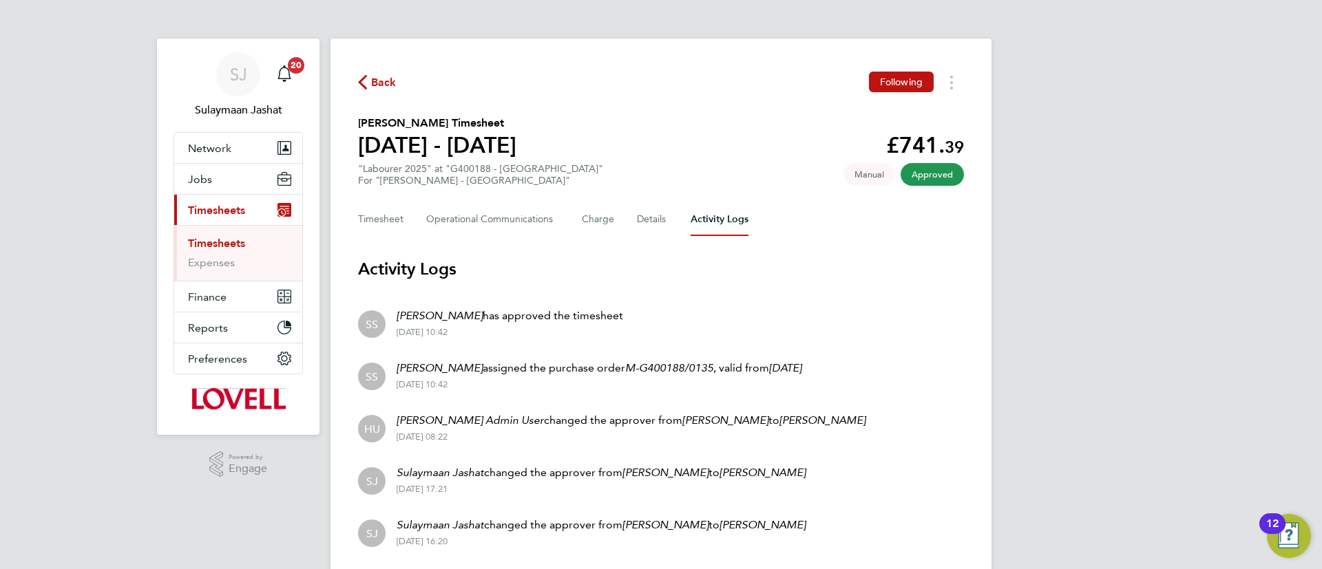
scroll to position [103, 0]
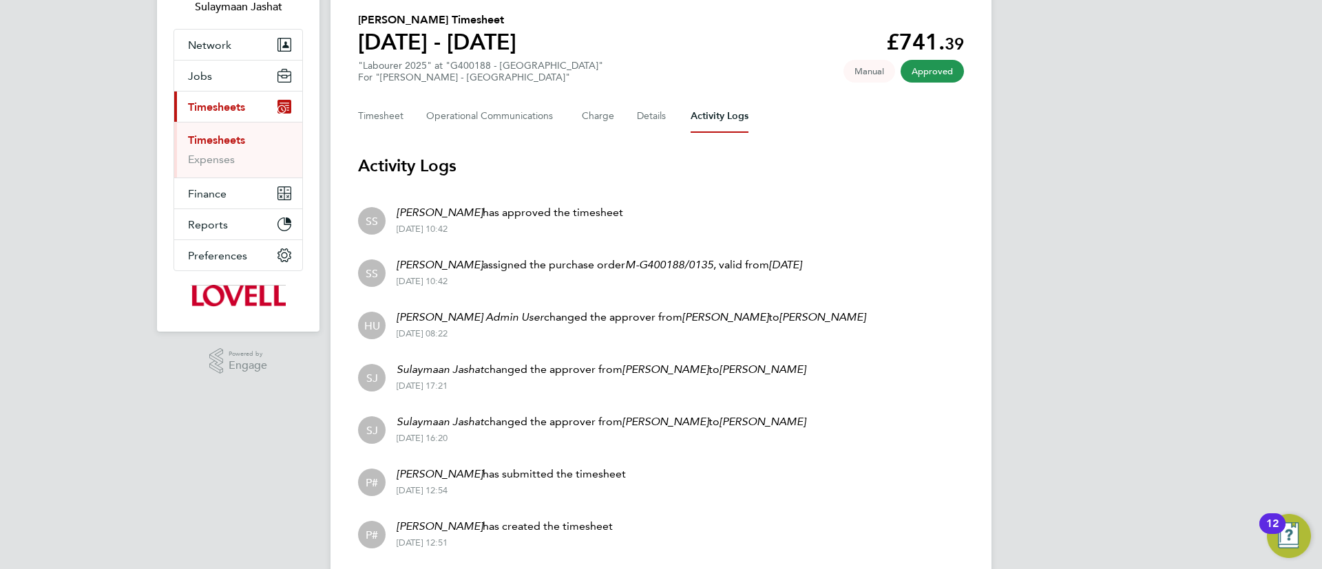
click at [761, 567] on div "Back Following [PERSON_NAME] Timesheet [DATE] - [DATE] £741. 39 "Labourer 2025"…" at bounding box center [661, 264] width 661 height 658
click at [395, 116] on button "Timesheet" at bounding box center [381, 116] width 46 height 33
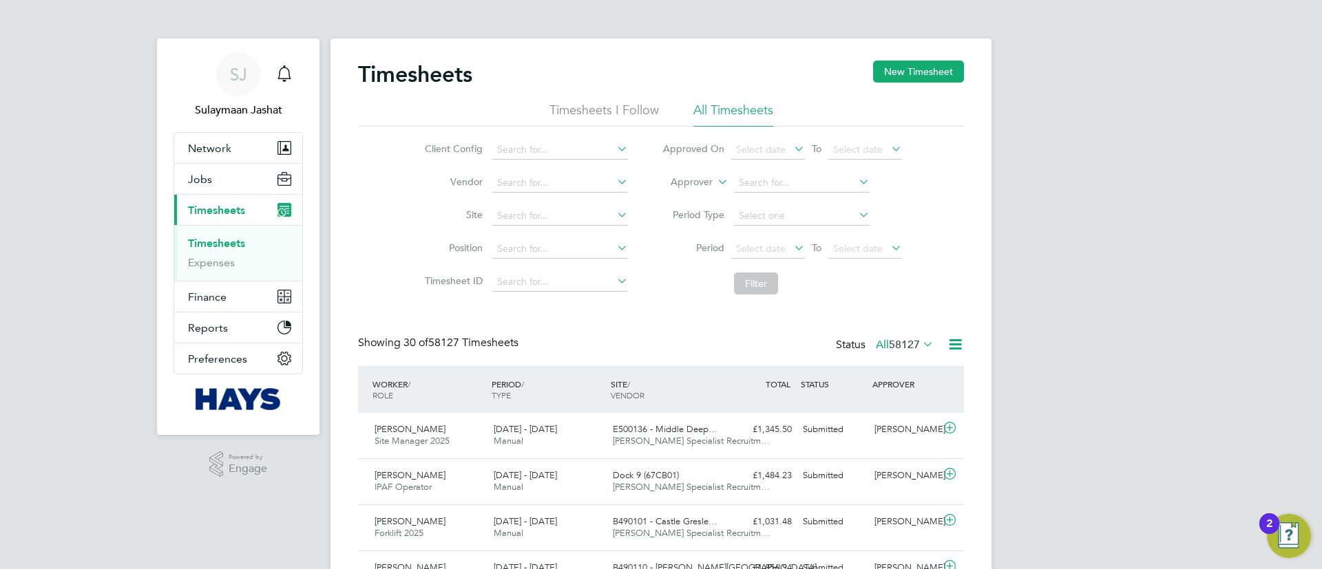
click at [691, 179] on label "Approver" at bounding box center [682, 183] width 62 height 14
click at [689, 193] on li "Worker" at bounding box center [679, 198] width 68 height 18
click at [756, 176] on input at bounding box center [802, 183] width 136 height 19
click at [761, 230] on li "Steve As hton" at bounding box center [803, 239] width 140 height 19
type input "[PERSON_NAME]"
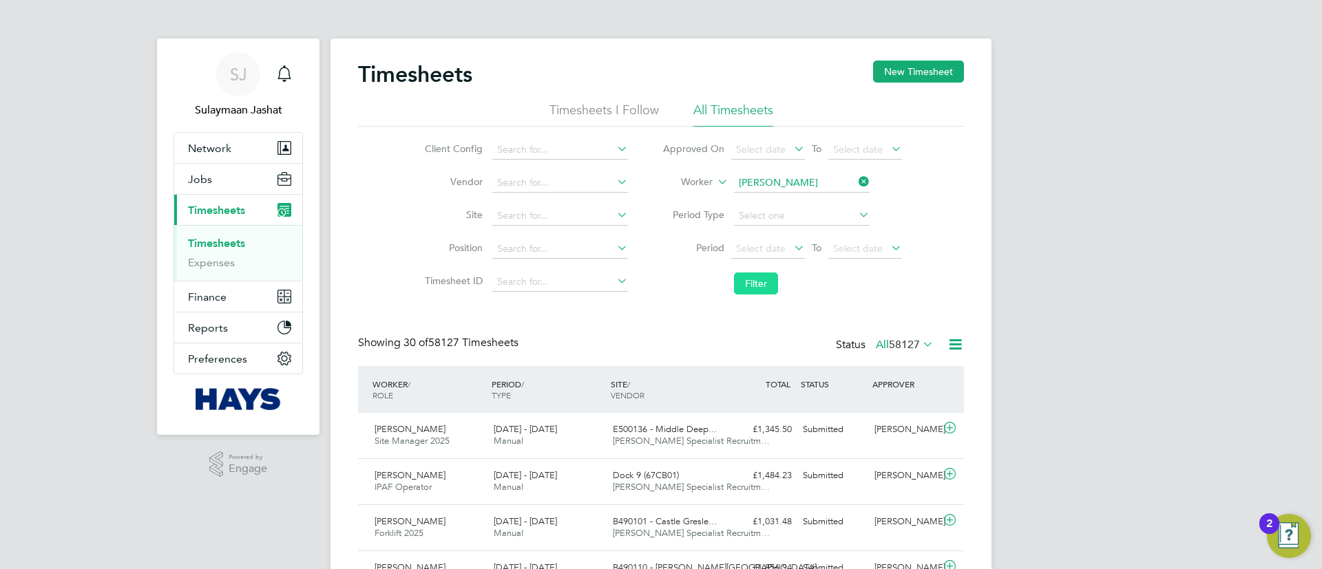
click at [756, 280] on button "Filter" at bounding box center [756, 284] width 44 height 22
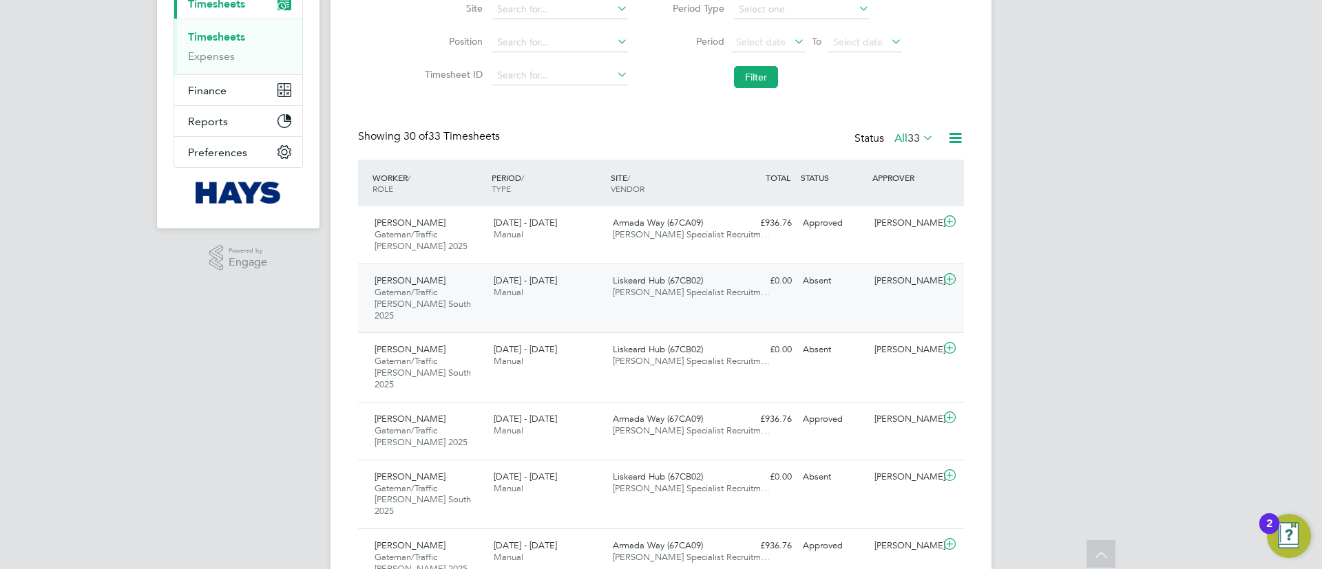
click at [774, 298] on div "Steve Ashton Gateman/Traffic Marshall South 2025 20 - 26 Sep 2025 20 - 26 Sep 2…" at bounding box center [661, 299] width 606 height 70
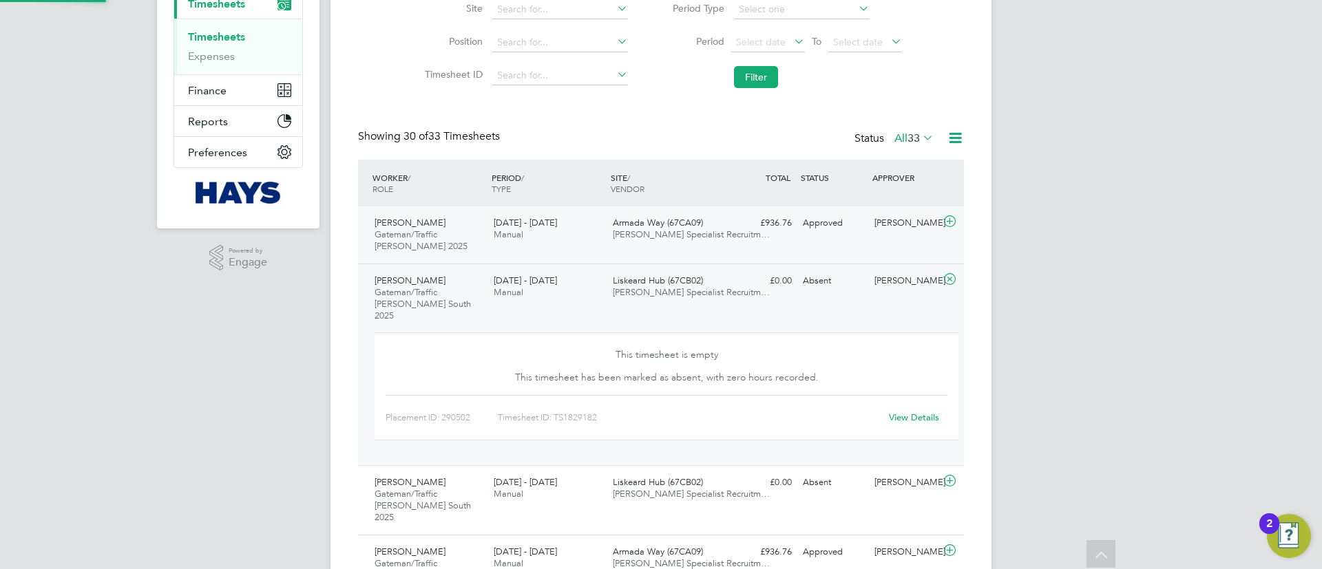
click at [827, 238] on div "Steve Ashton Gateman/Traffic Marshall 2025 20 - 26 Sep 2025 20 - 26 Sep 2025 Ma…" at bounding box center [661, 235] width 606 height 57
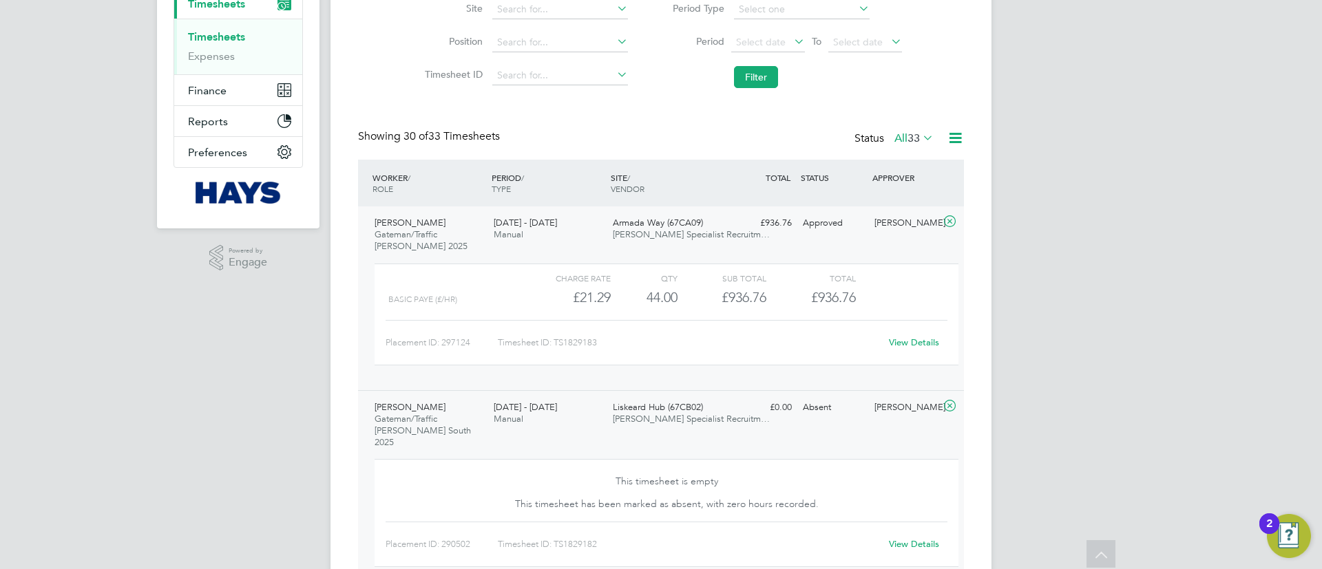
click at [827, 238] on div "Steve Ashton Gateman/Traffic Marshall 2025 20 - 26 Sep 2025 20 - 26 Sep 2025 Ma…" at bounding box center [661, 299] width 606 height 184
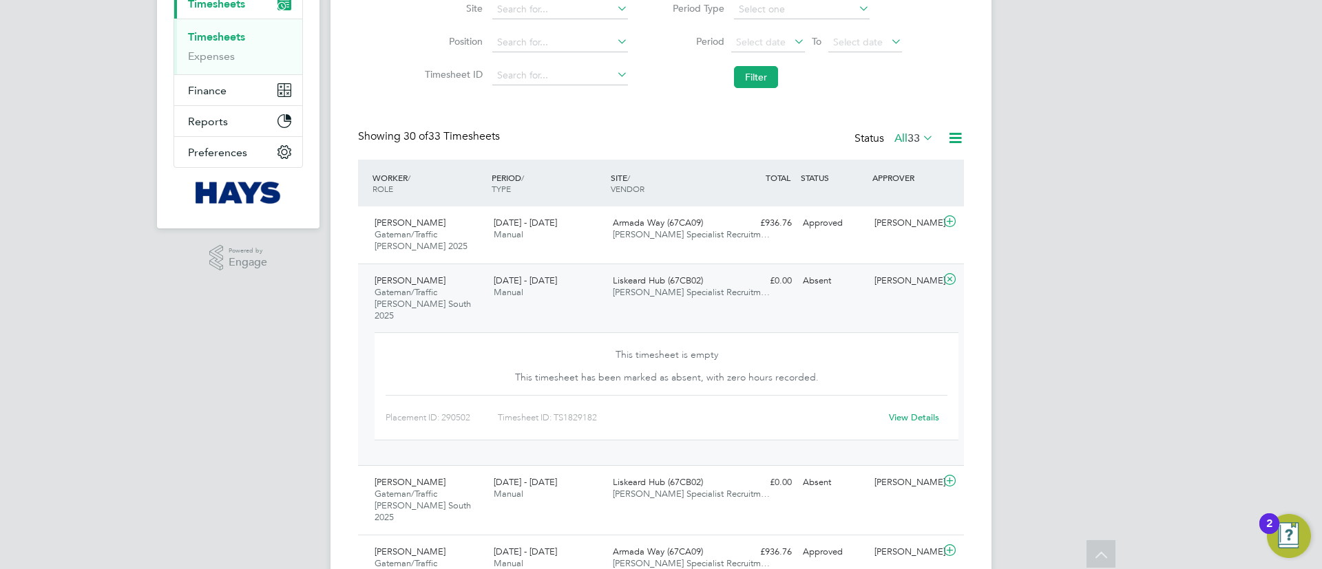
click at [818, 273] on div "Absent" at bounding box center [833, 281] width 72 height 23
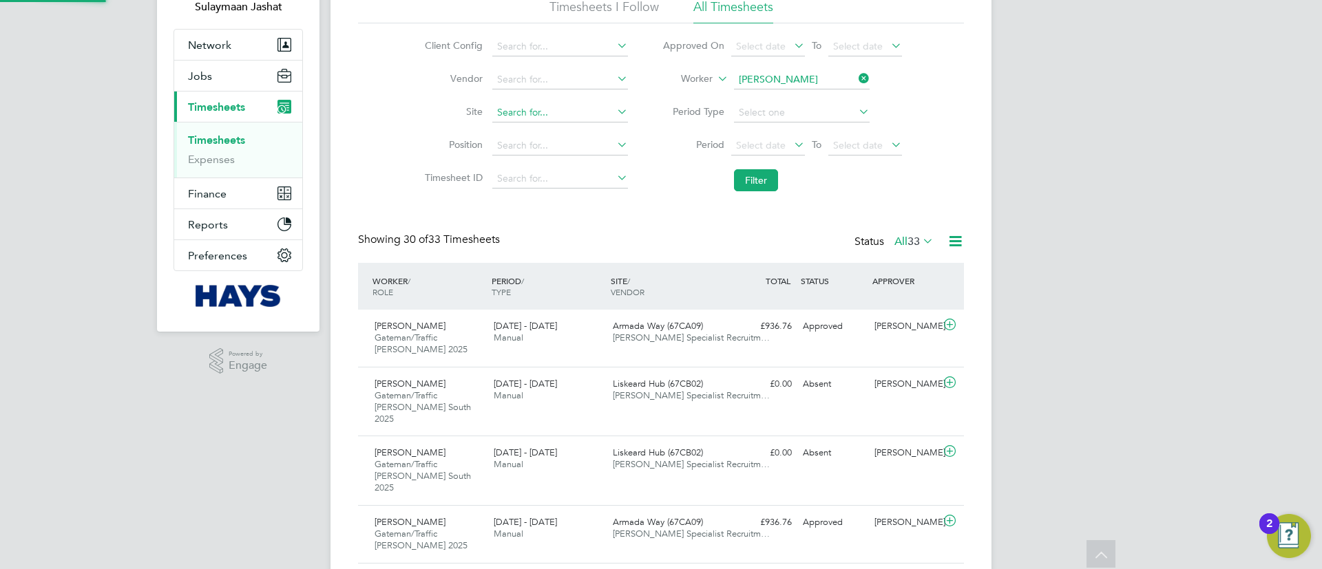
click at [566, 113] on input at bounding box center [560, 112] width 136 height 19
click at [563, 134] on li "Lisk eard Hub (67CB02)" at bounding box center [579, 131] width 176 height 19
type input "Liskeard Hub (67CB02)"
click at [749, 174] on button "Filter" at bounding box center [756, 180] width 44 height 22
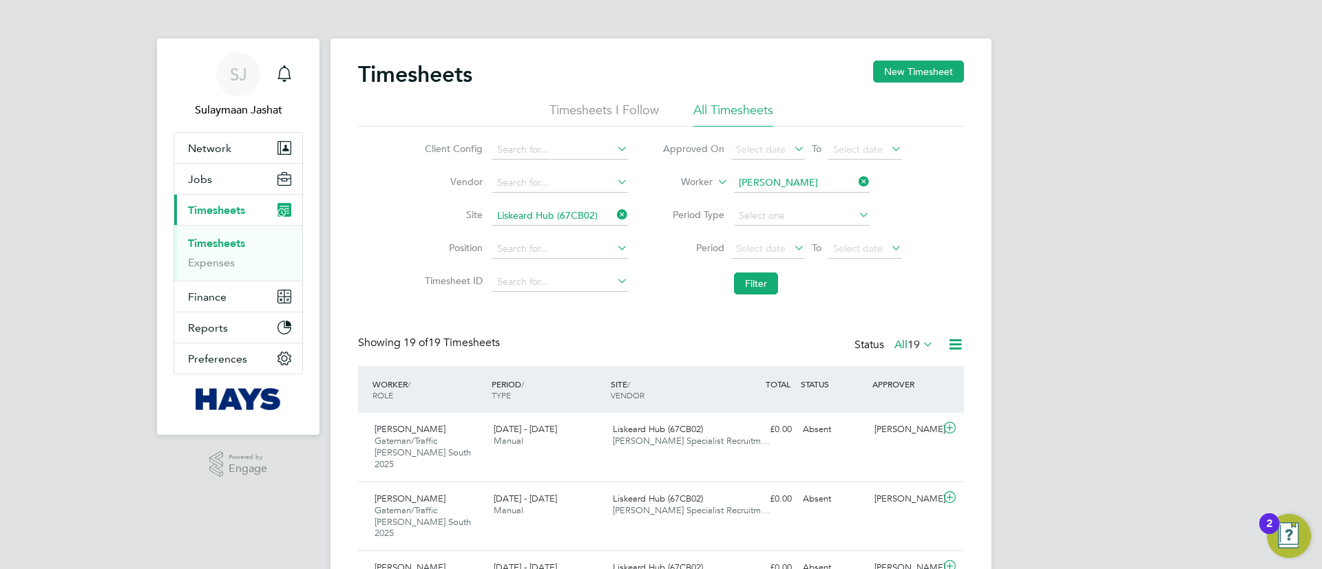
click at [914, 341] on span "19" at bounding box center [914, 345] width 12 height 14
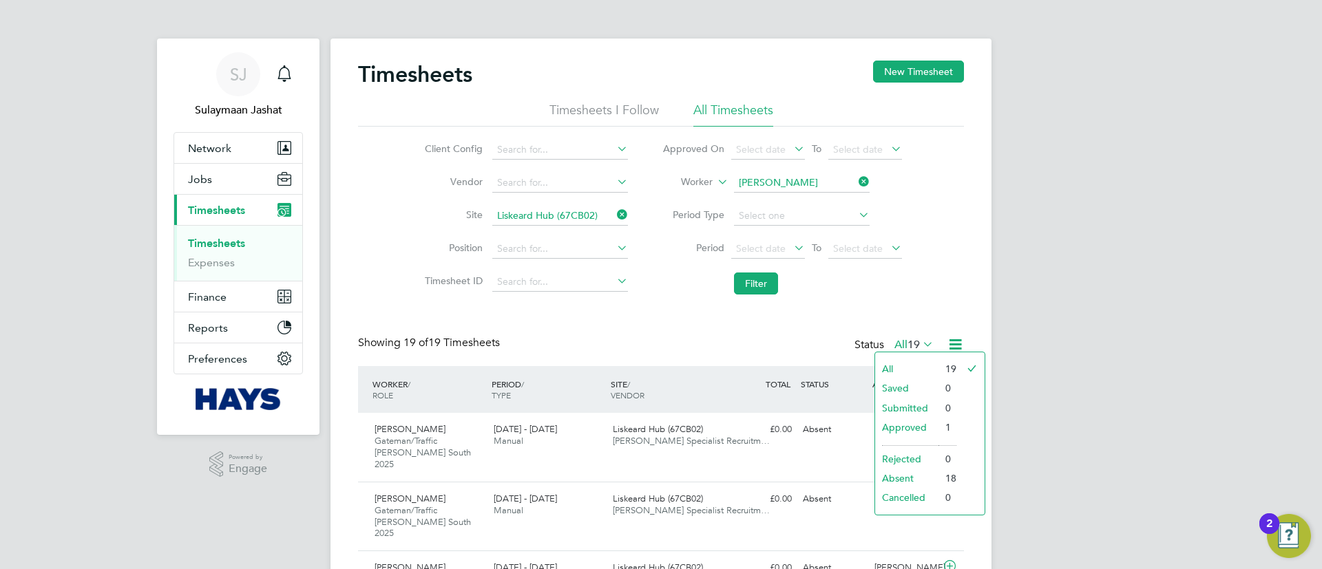
click at [913, 337] on div "Status All 19" at bounding box center [896, 345] width 82 height 19
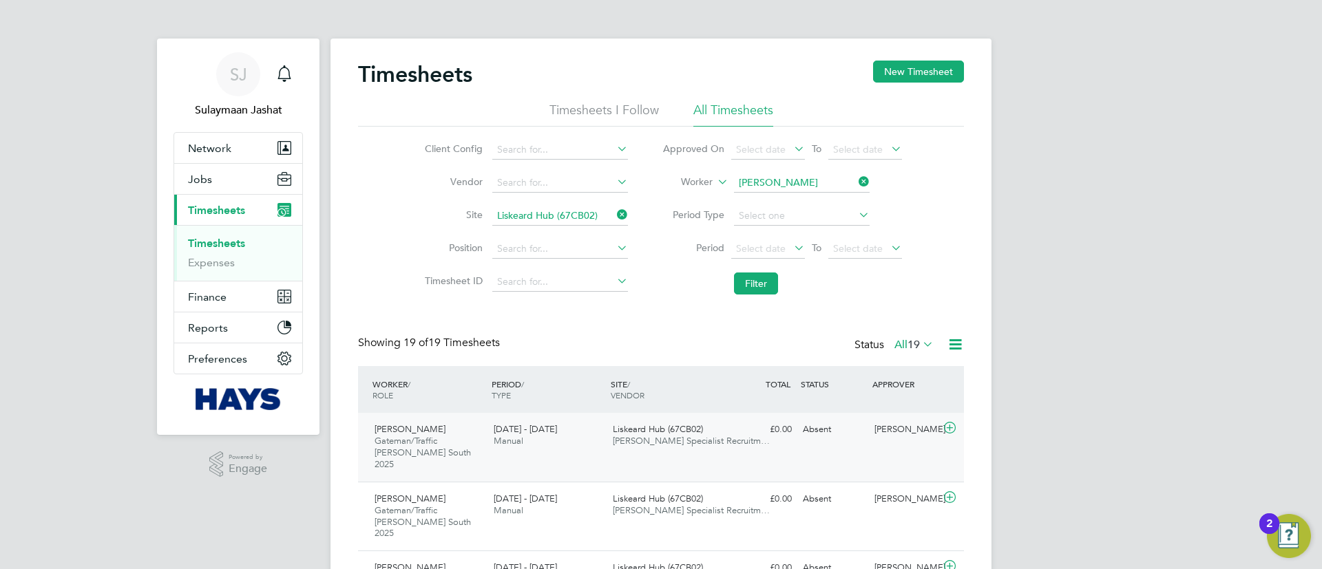
click at [823, 452] on div "Steve Ashton Gateman/Traffic Marshall South 2025 20 - 26 Sep 2025 20 - 26 Sep 2…" at bounding box center [661, 447] width 606 height 69
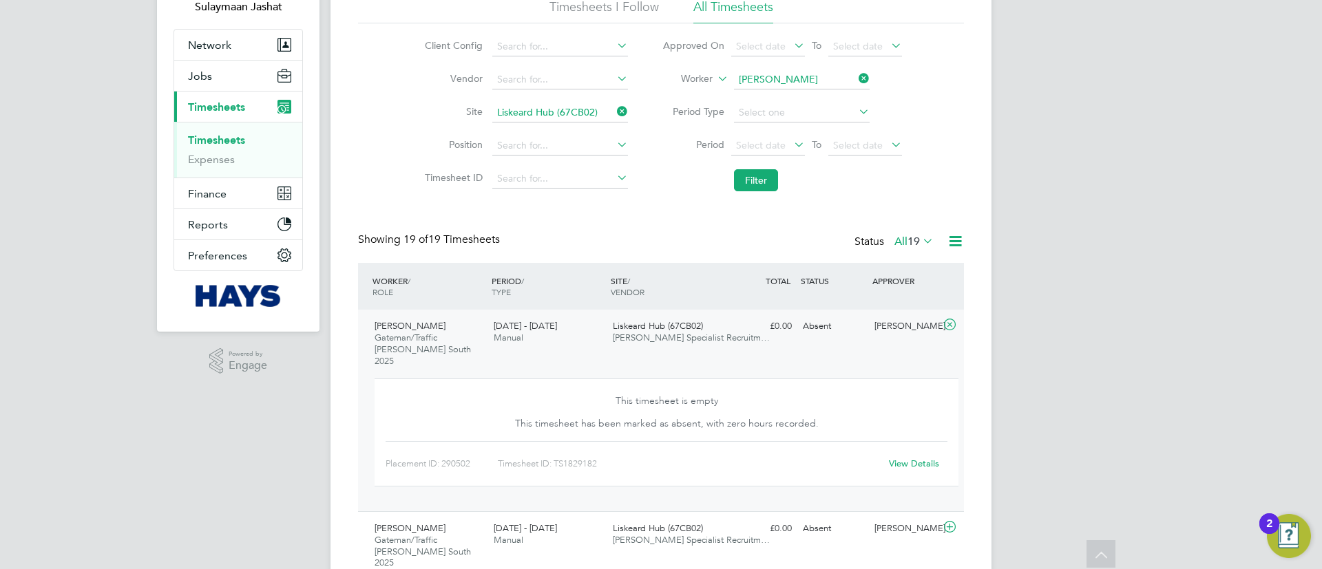
click at [907, 458] on link "View Details" at bounding box center [914, 464] width 50 height 12
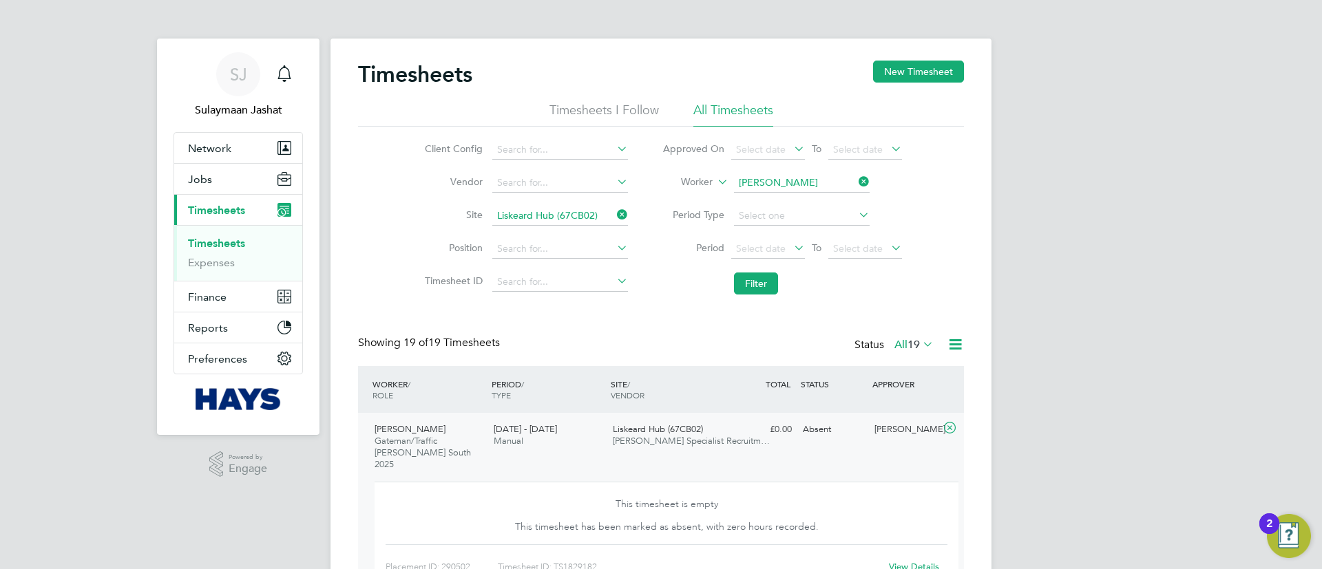
click at [614, 219] on icon at bounding box center [614, 214] width 0 height 19
click at [751, 280] on button "Filter" at bounding box center [756, 284] width 44 height 22
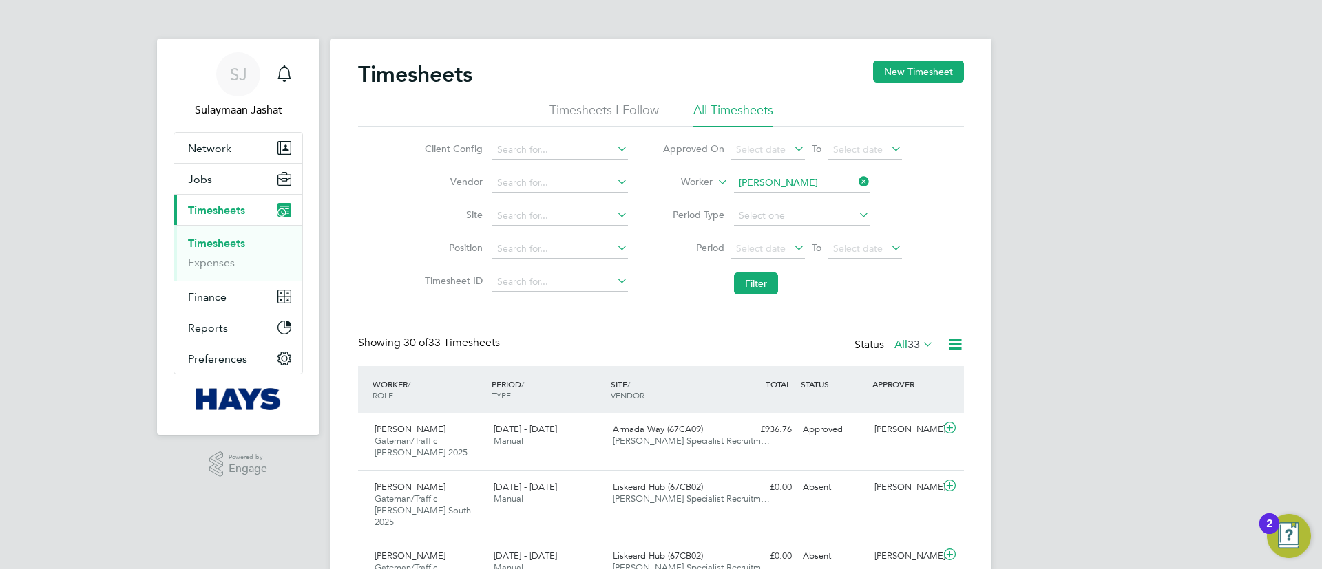
click at [249, 217] on button "Current page: Timesheets" at bounding box center [238, 210] width 128 height 30
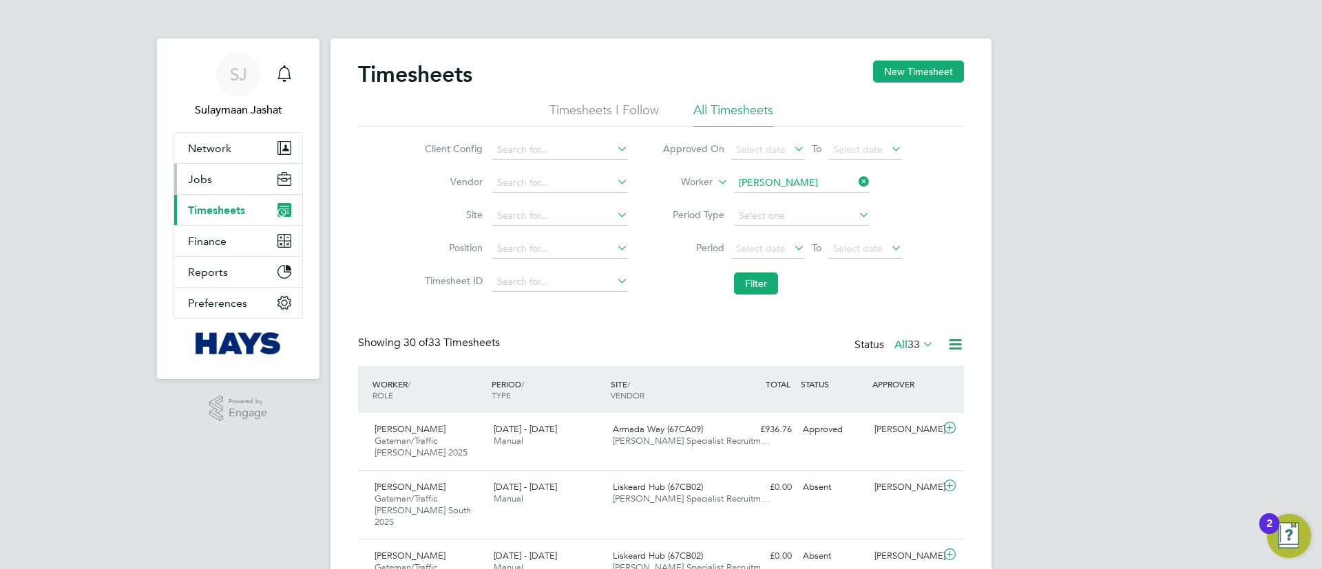
click at [239, 187] on button "Jobs" at bounding box center [238, 179] width 128 height 30
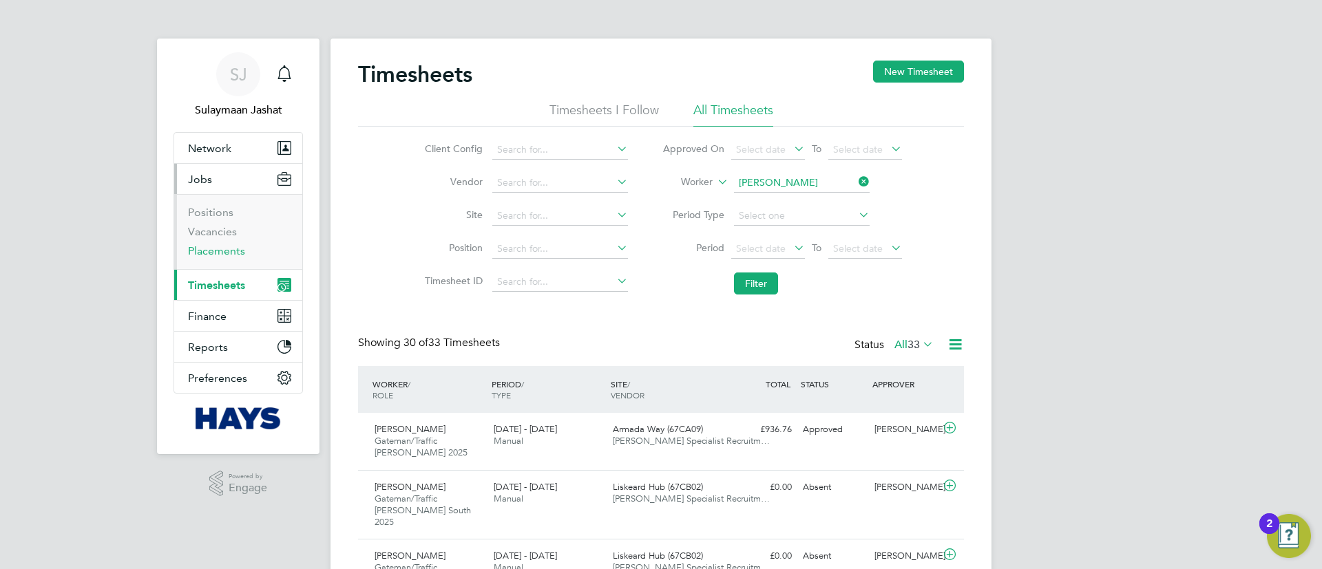
click at [220, 247] on link "Placements" at bounding box center [216, 250] width 57 height 13
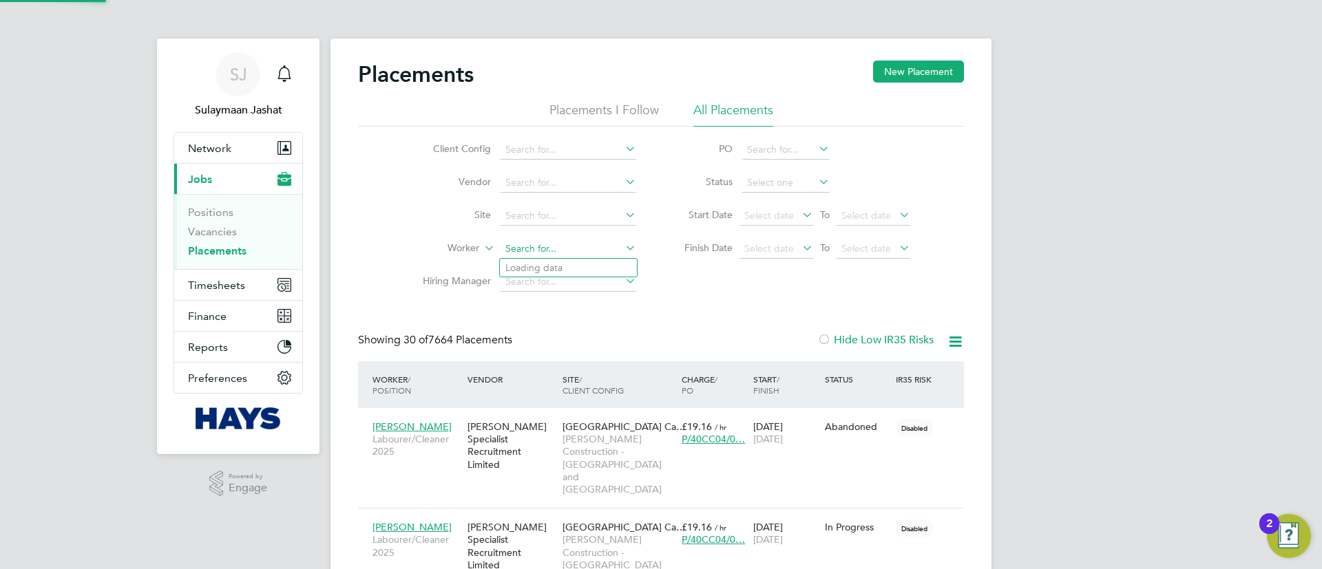
click at [533, 253] on input at bounding box center [569, 249] width 136 height 19
type input "steve as"
click at [786, 349] on div "Showing 30 of 7664 Placements Hide Low IR35 Risks" at bounding box center [661, 347] width 606 height 28
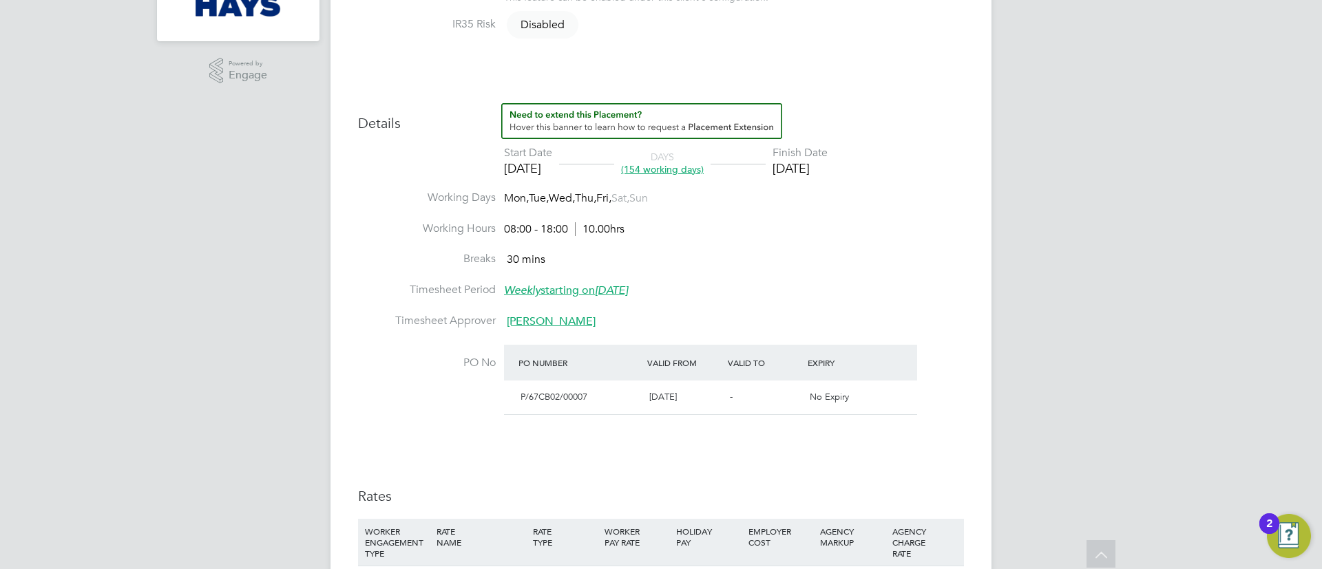
click at [830, 293] on li "Timesheet Period Weekly starting on Saturday, 01 Jun 2019" at bounding box center [661, 298] width 606 height 31
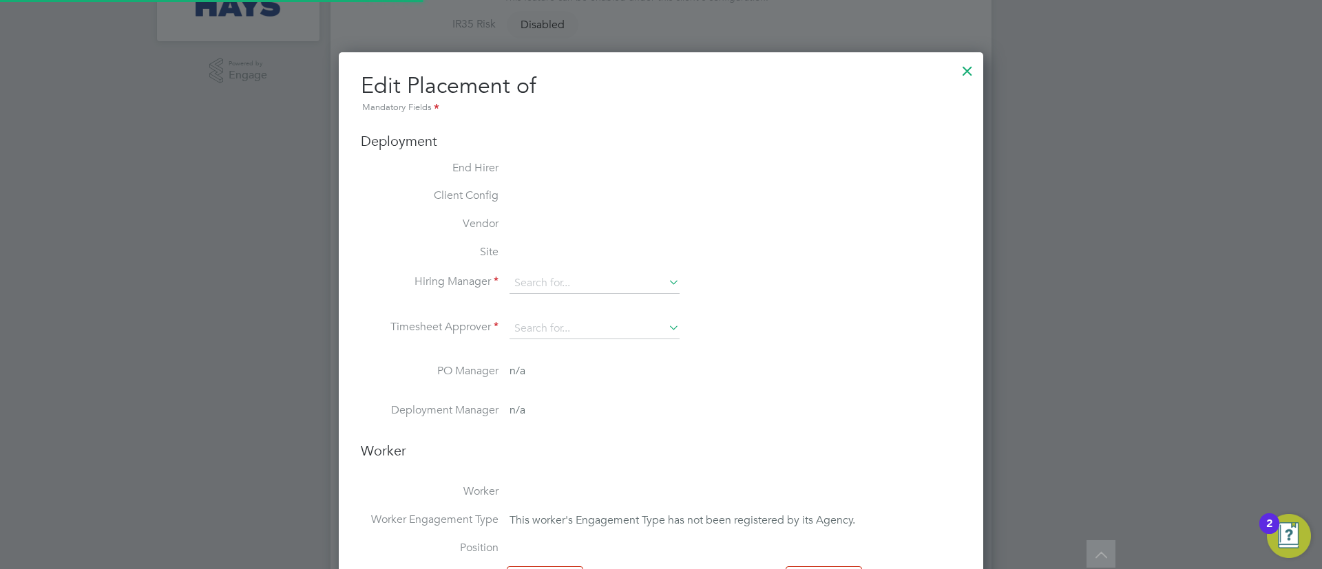
type input "Tom O'Rourke"
type input "27 May 2025"
type input "26 Dec 2025"
type input "08:00"
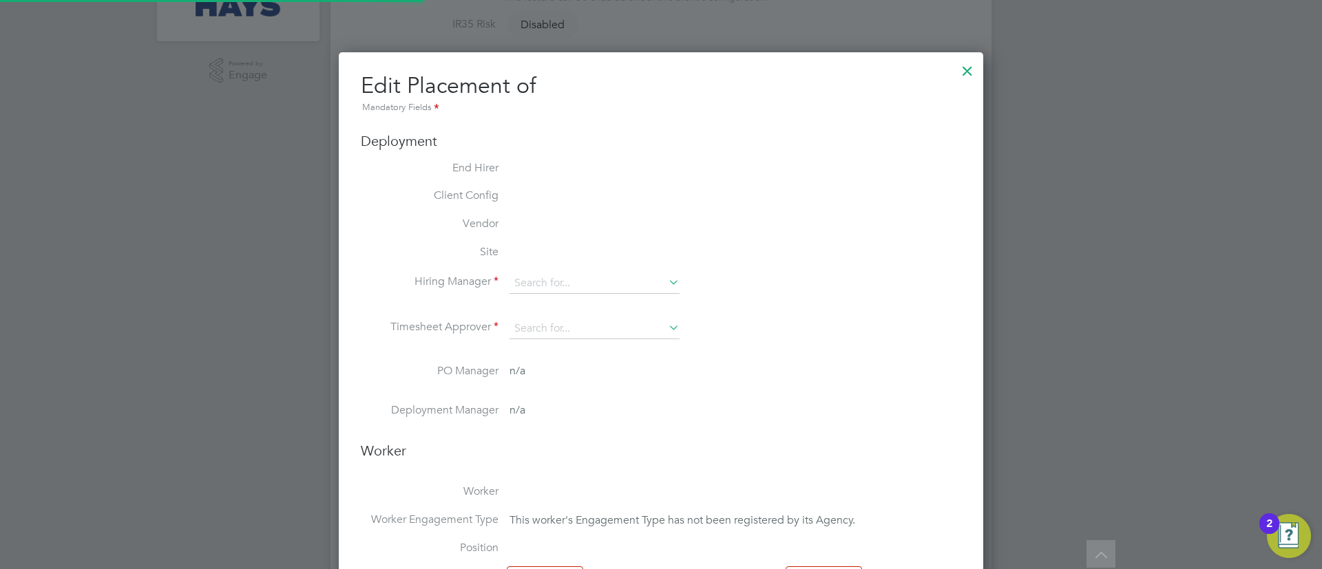
type input "18:00"
type input "30613017"
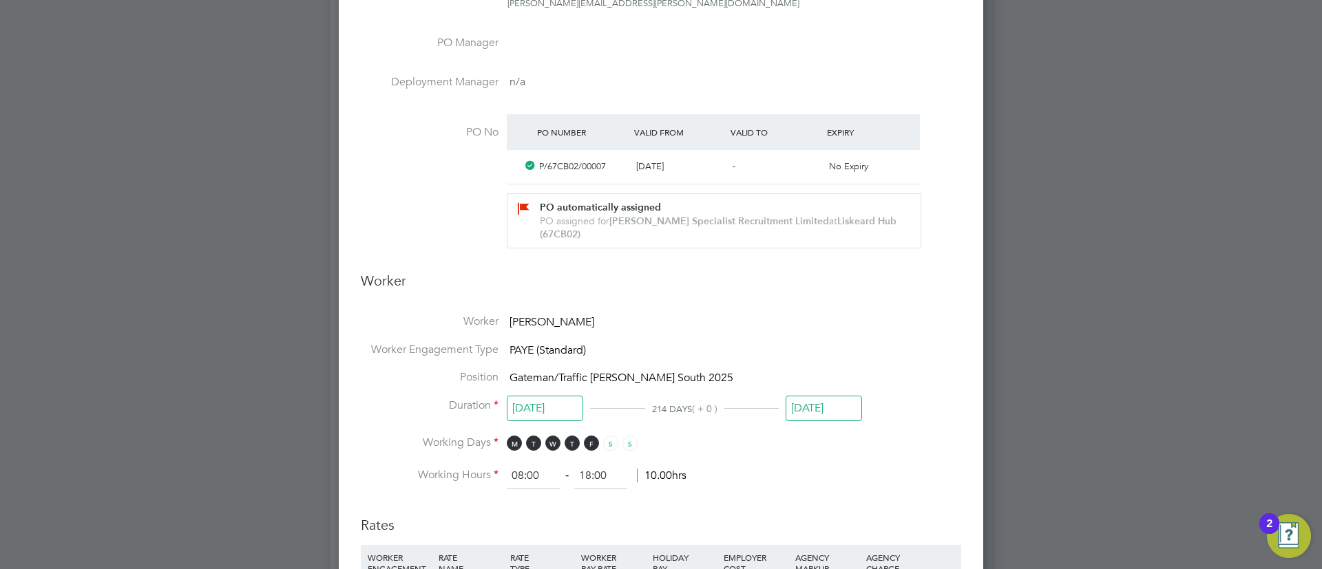
click at [833, 400] on input "26 Dec 2025" at bounding box center [824, 408] width 76 height 25
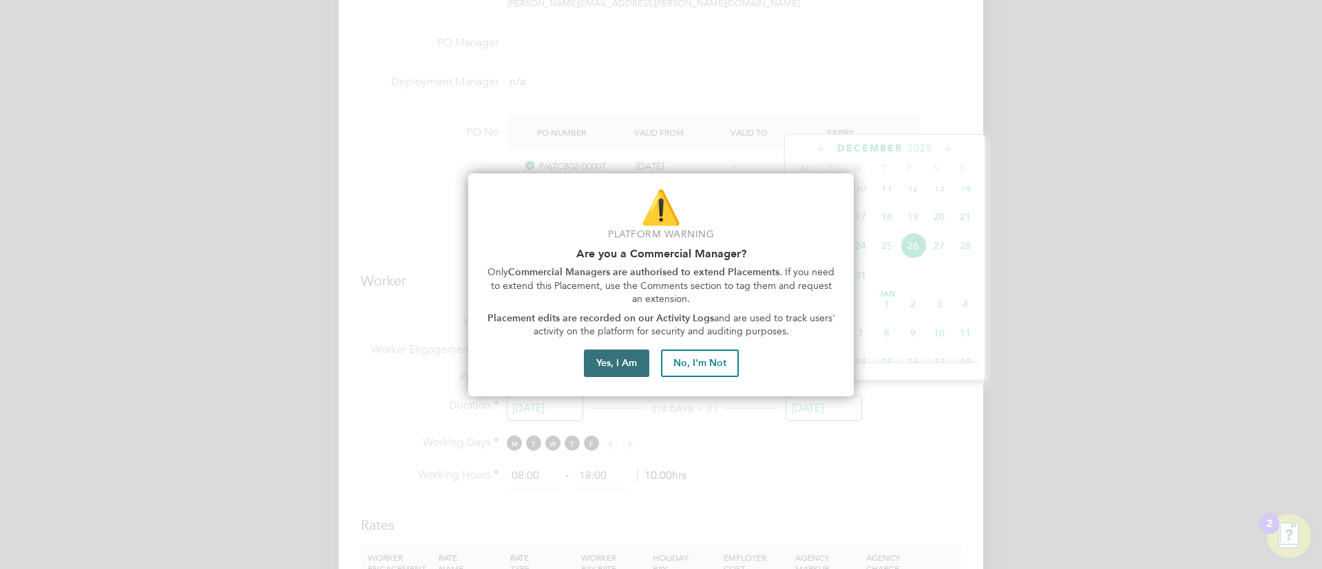
click at [636, 365] on button "Yes, I Am" at bounding box center [616, 364] width 65 height 28
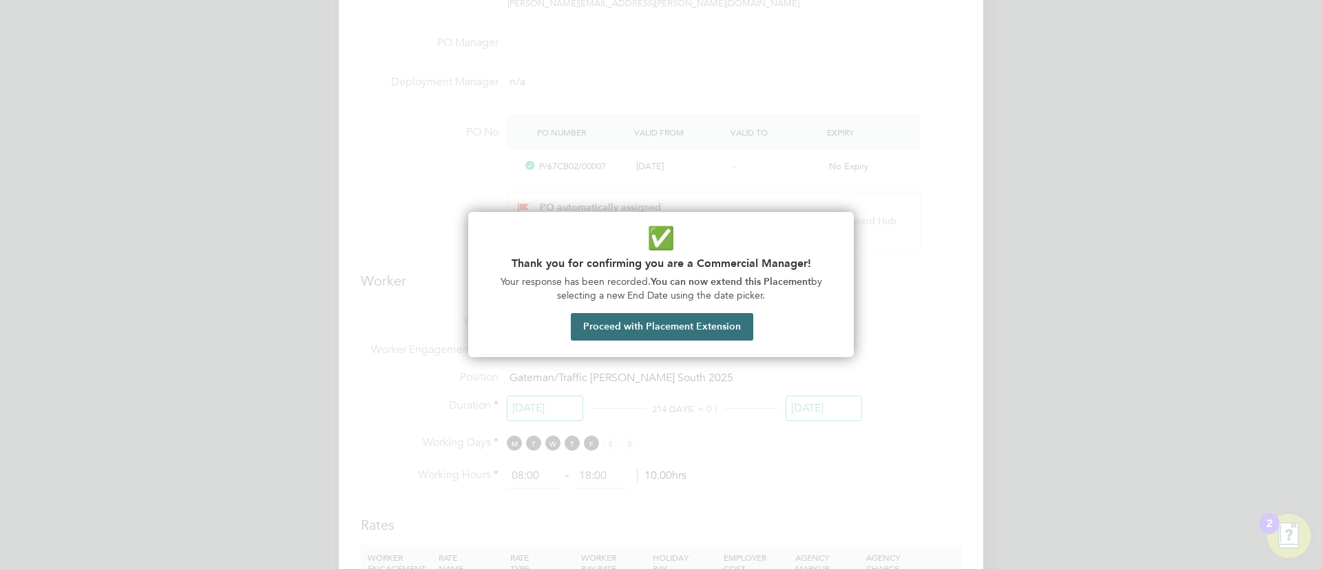
click at [681, 323] on button "Proceed with Placement Extension" at bounding box center [662, 327] width 182 height 28
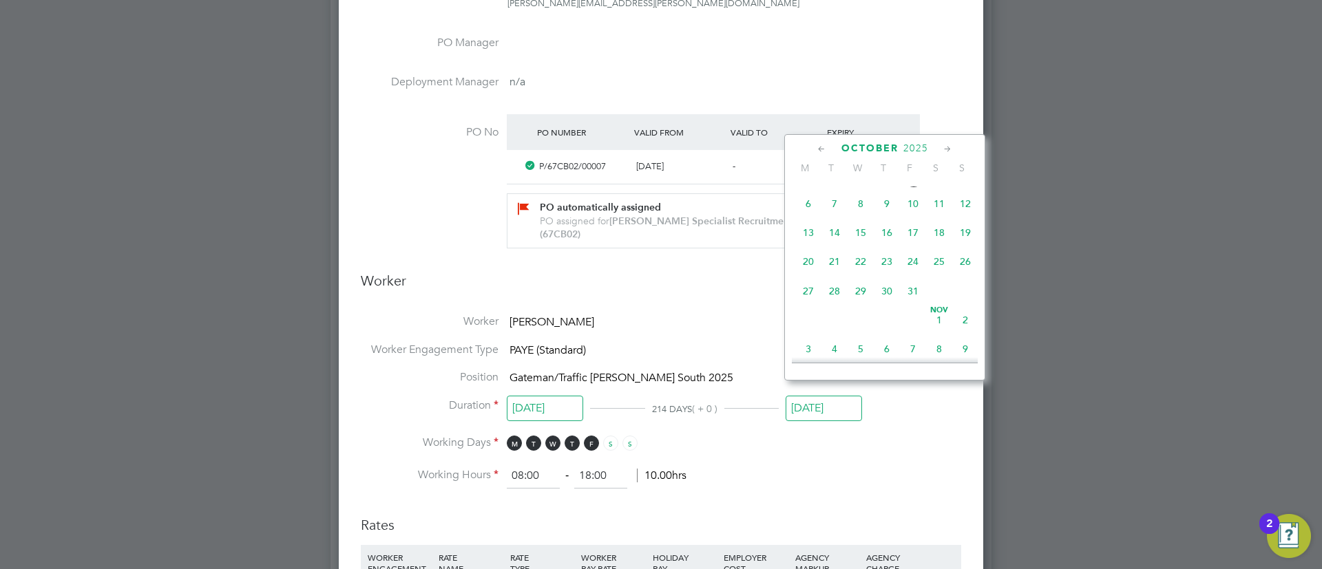
click at [916, 217] on span "10" at bounding box center [913, 204] width 26 height 26
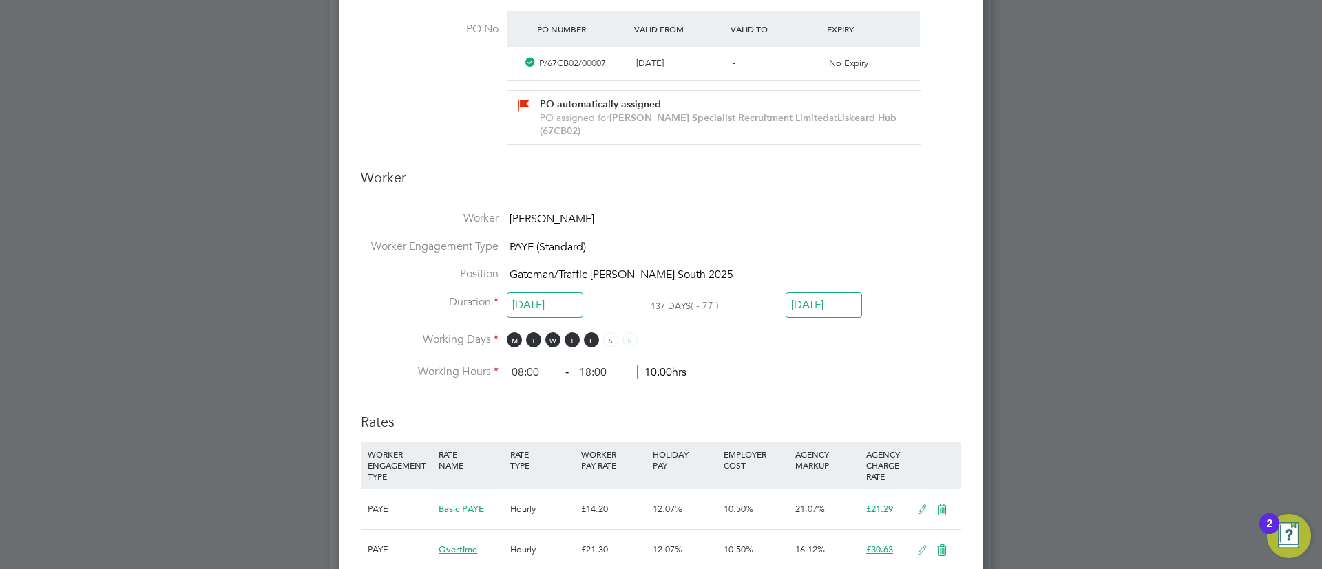
click at [825, 293] on input "10 Oct 2025" at bounding box center [824, 305] width 76 height 25
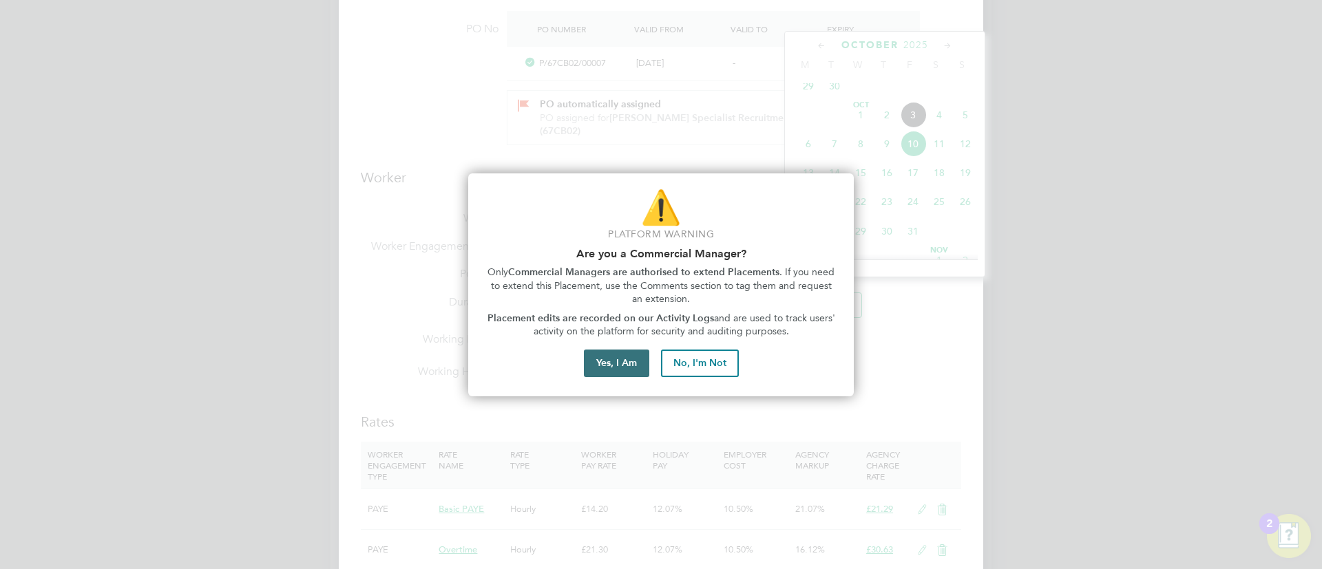
click at [624, 368] on button "Yes, I Am" at bounding box center [616, 364] width 65 height 28
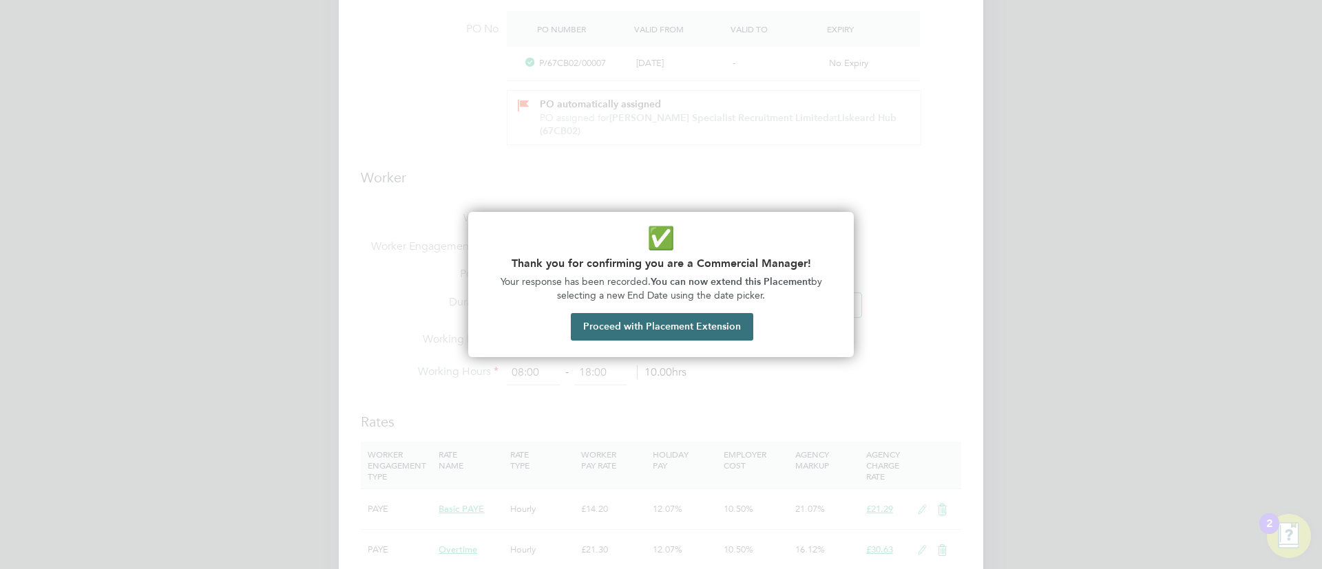
click at [711, 330] on button "Proceed with Placement Extension" at bounding box center [662, 327] width 182 height 28
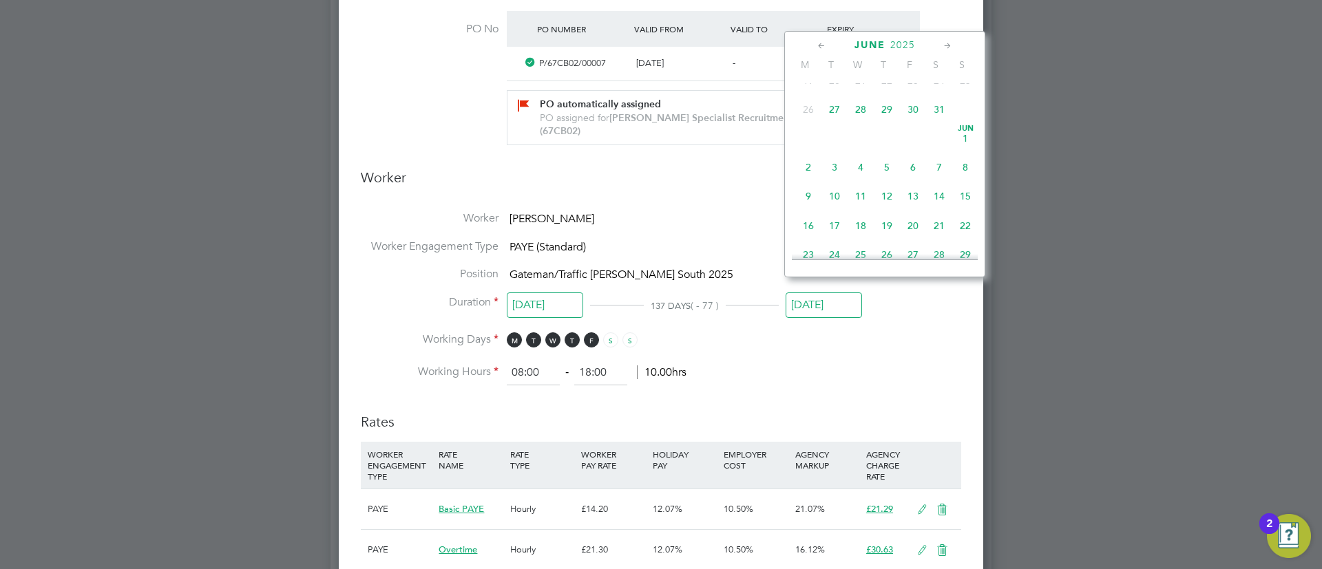
click at [919, 170] on span "6" at bounding box center [913, 167] width 26 height 26
type input "06 Jun 2025"
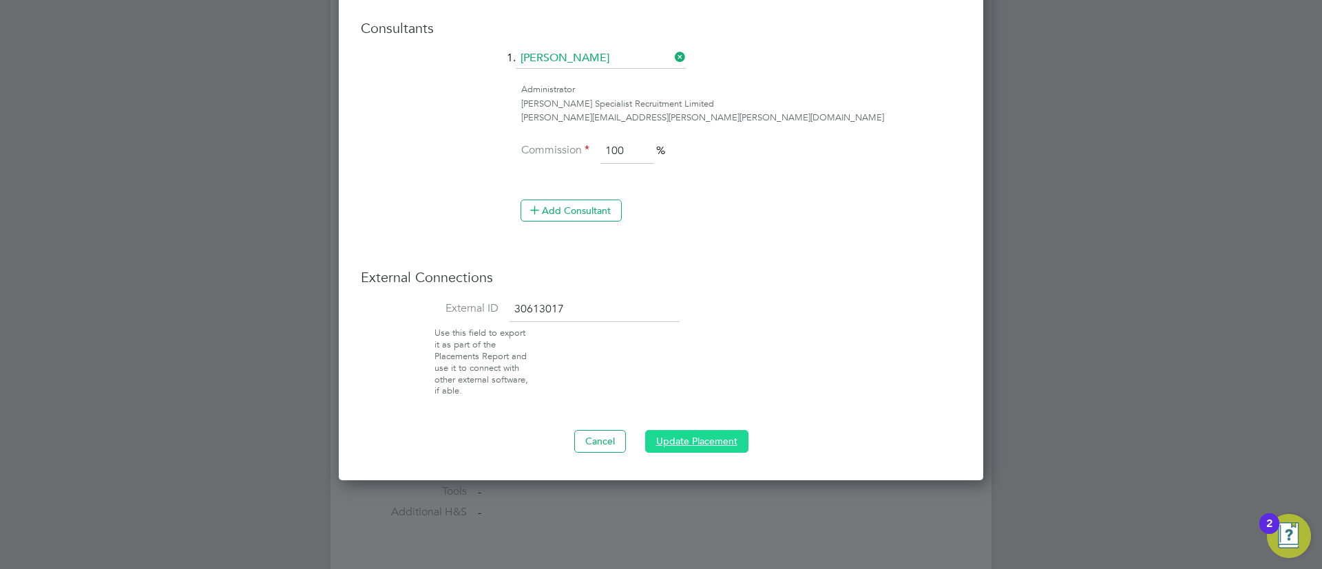
click at [712, 430] on button "Update Placement" at bounding box center [696, 441] width 103 height 22
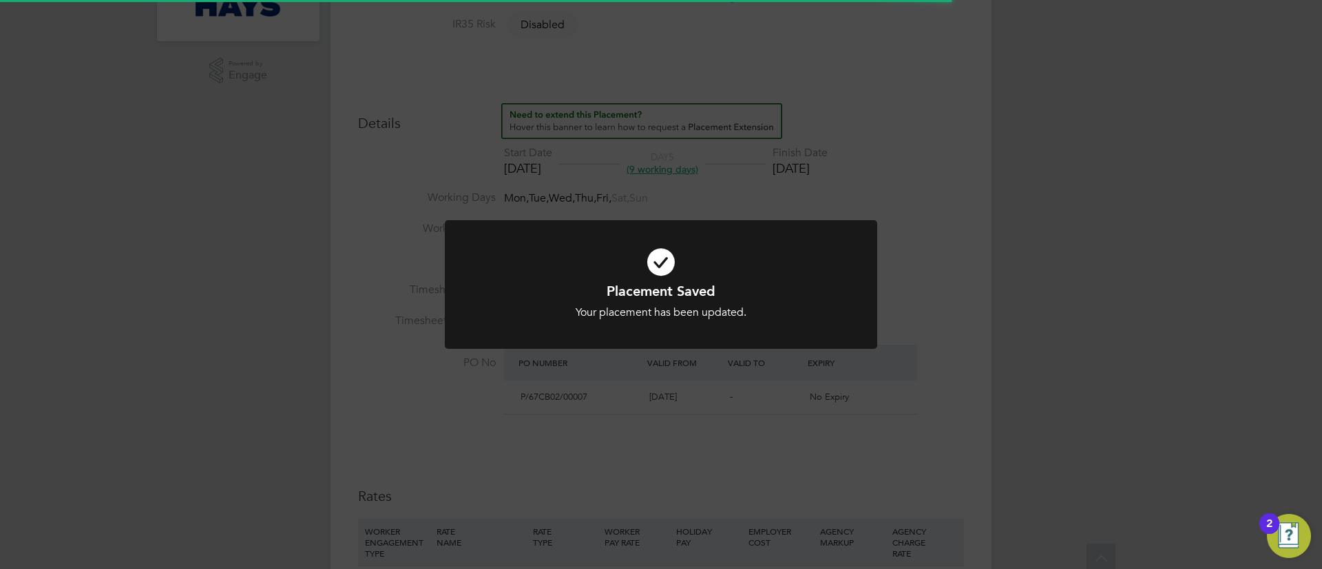
click at [710, 426] on div "Placement Saved Your placement has been updated. Cancel Okay" at bounding box center [661, 284] width 1322 height 569
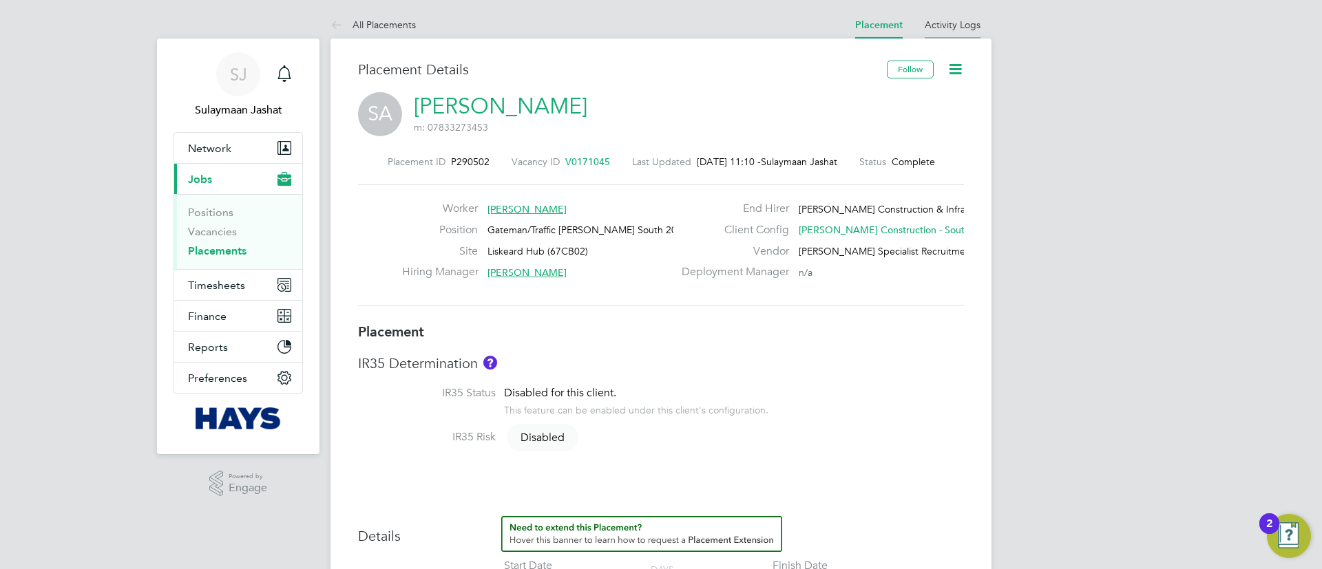
click at [954, 21] on link "Activity Logs" at bounding box center [953, 25] width 56 height 12
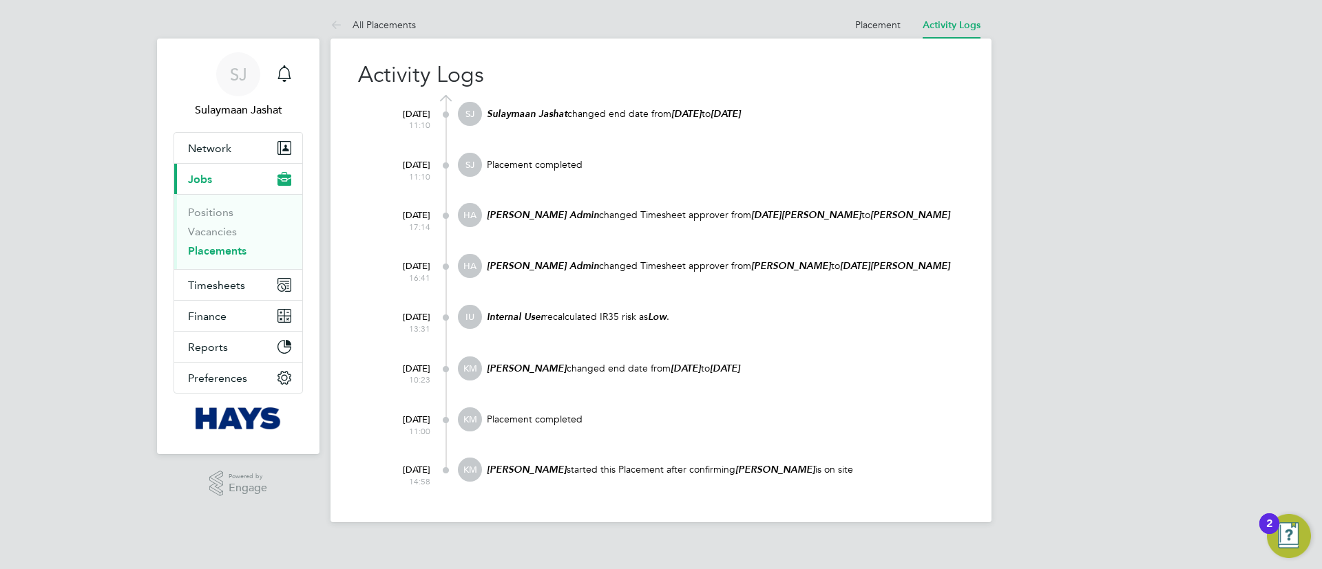
drag, startPoint x: 815, startPoint y: 365, endPoint x: 557, endPoint y: 379, distance: 257.9
click at [558, 379] on div "Katie McPherson changed end date from 30 May 2025 to 26 Dec 2025" at bounding box center [724, 375] width 479 height 37
click at [788, 294] on div "29 Jul 2025 16:41 HA Hays Admin changed Timesheet approver from Tom O'Rourke to…" at bounding box center [669, 279] width 589 height 51
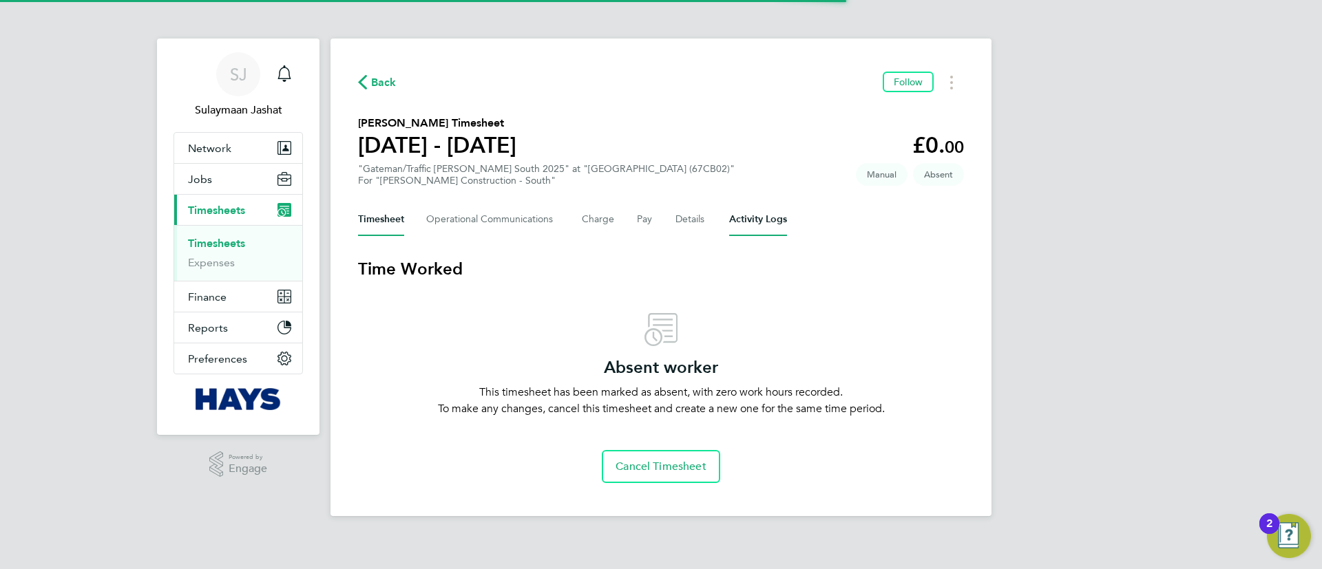
click at [756, 223] on Logs-tab "Activity Logs" at bounding box center [758, 219] width 58 height 33
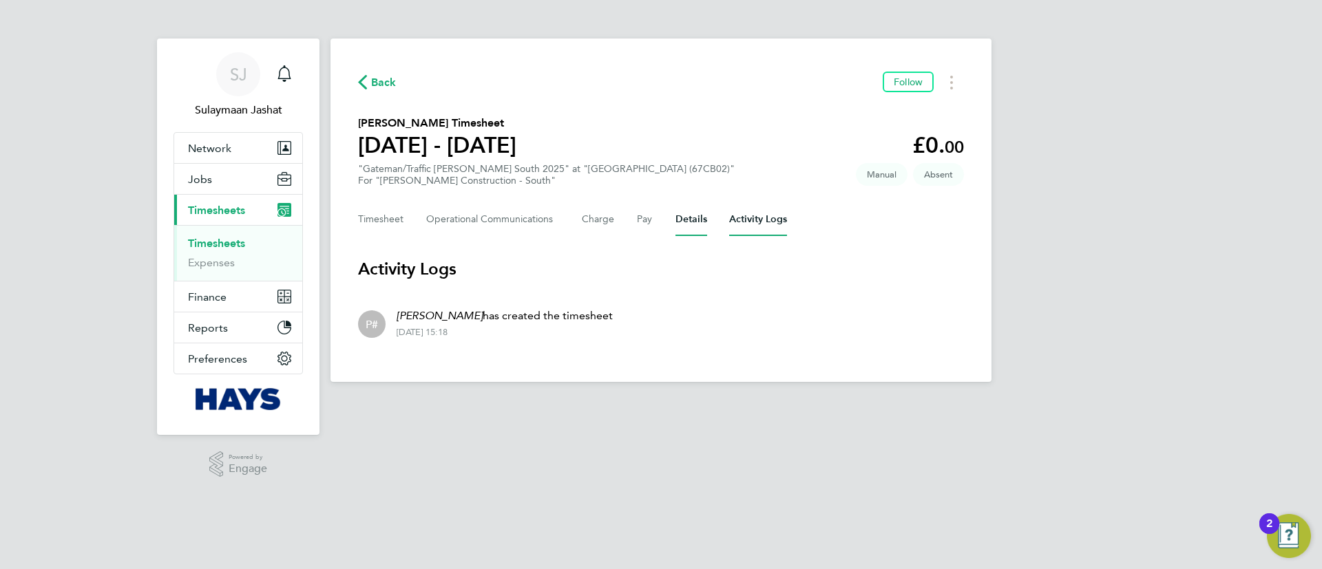
click at [680, 226] on button "Details" at bounding box center [692, 219] width 32 height 33
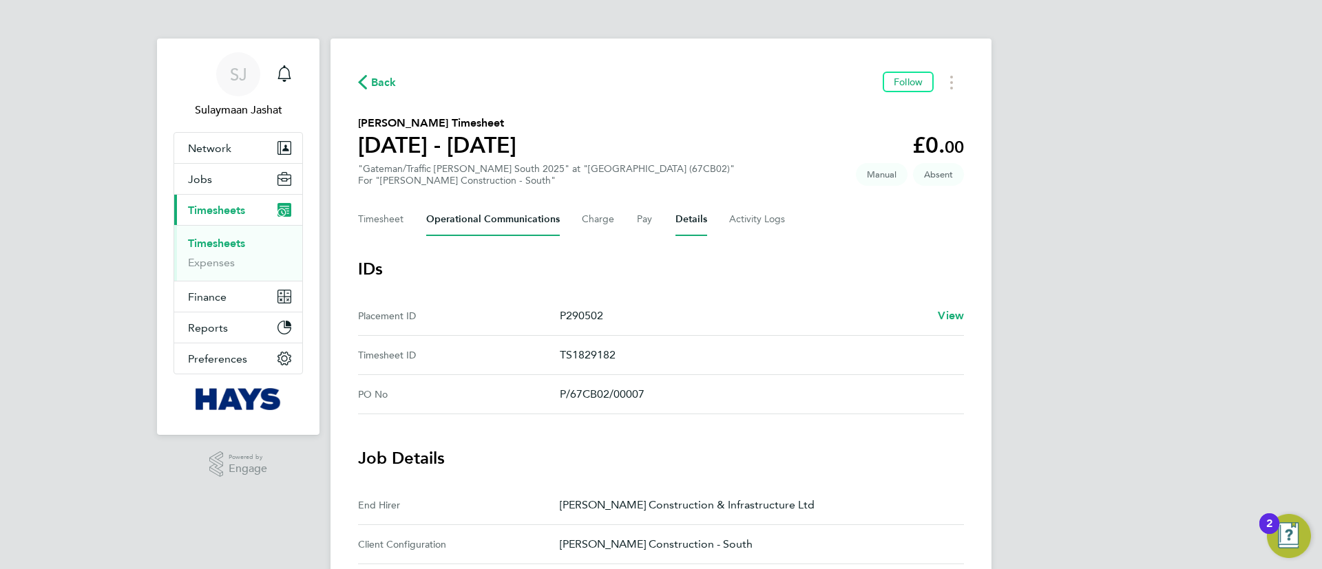
click at [469, 225] on Communications-tab "Operational Communications" at bounding box center [493, 219] width 134 height 33
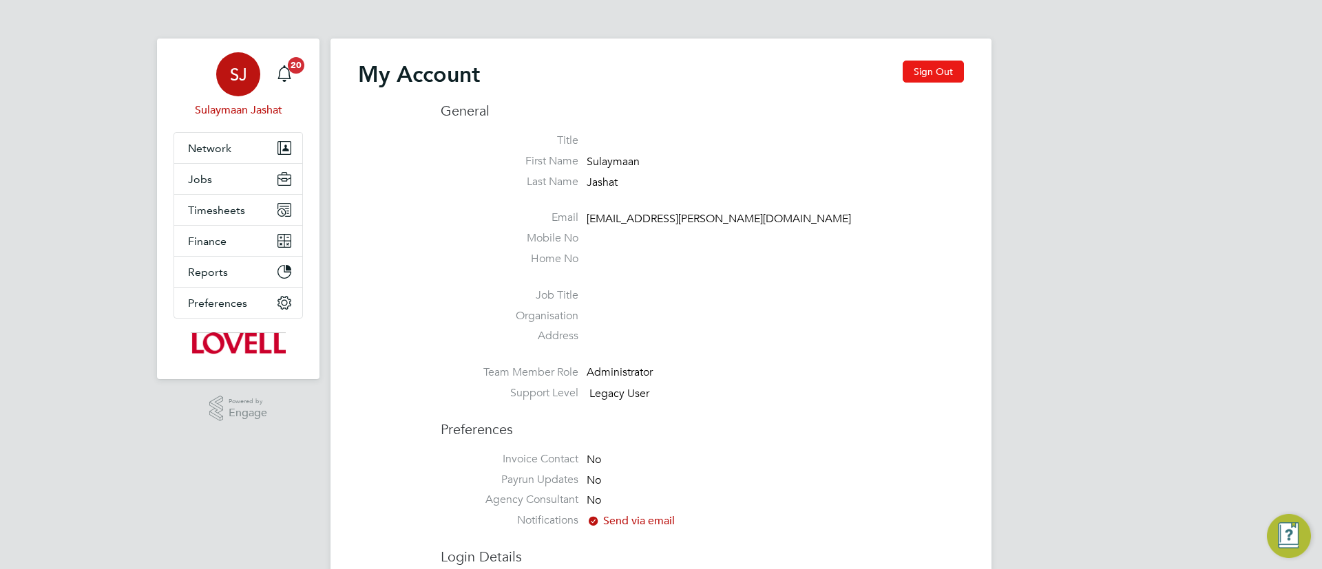
click at [924, 68] on button "Sign Out" at bounding box center [933, 72] width 61 height 22
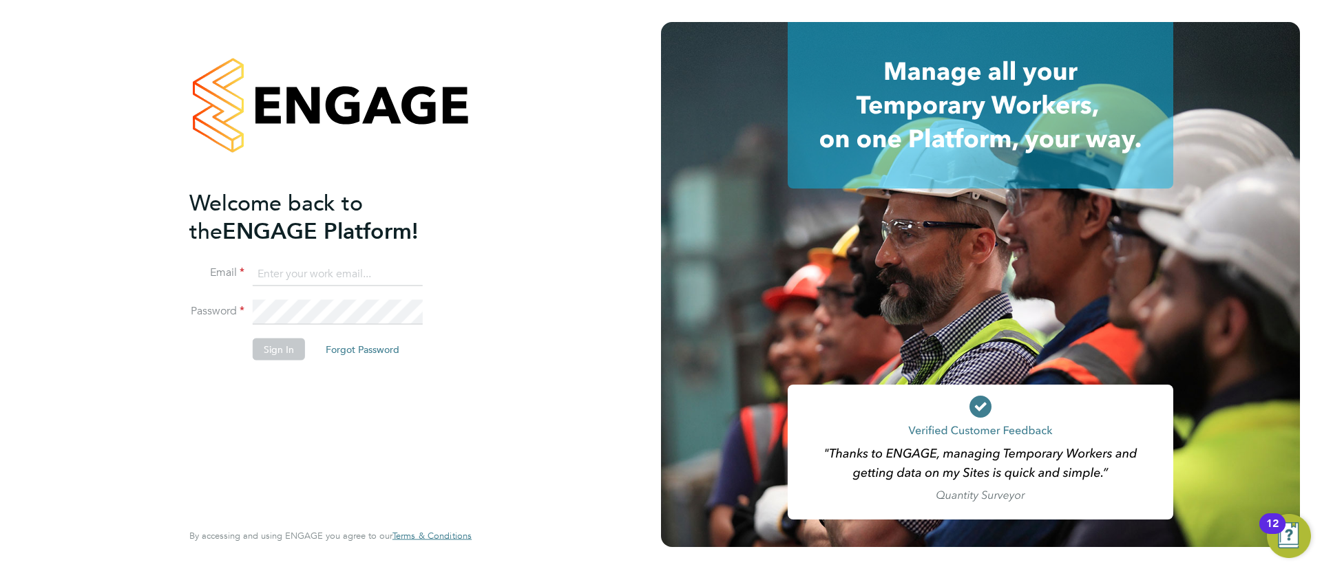
click at [304, 275] on input at bounding box center [338, 274] width 170 height 25
type input "[EMAIL_ADDRESS][PERSON_NAME][DOMAIN_NAME]"
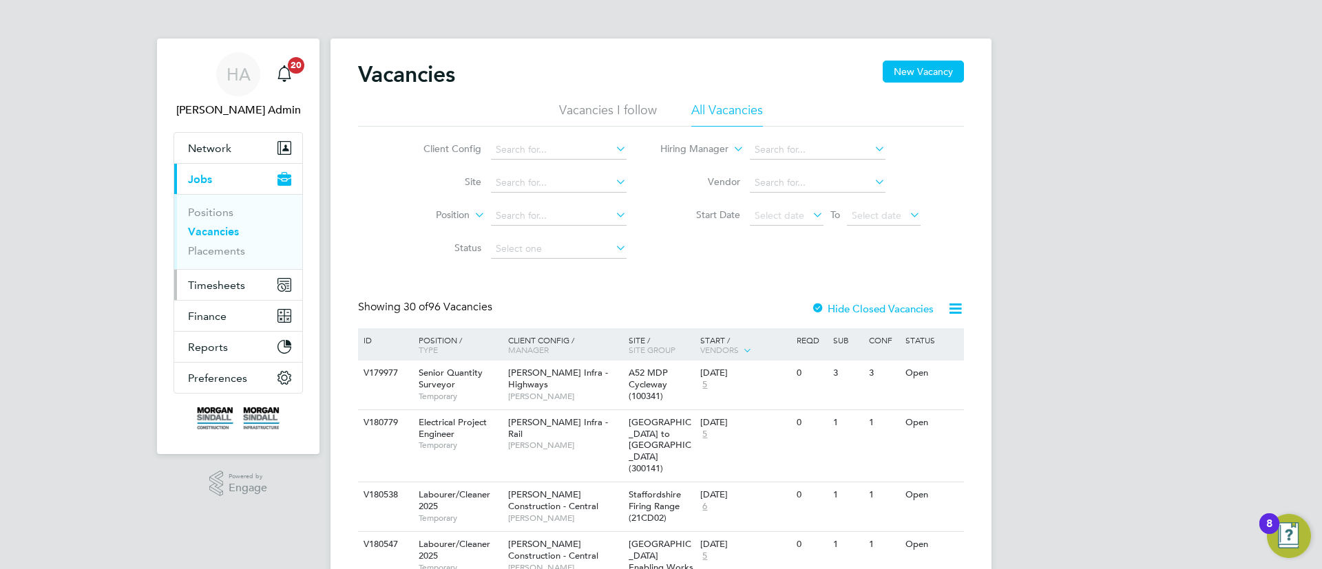
click at [250, 281] on button "Timesheets" at bounding box center [238, 285] width 128 height 30
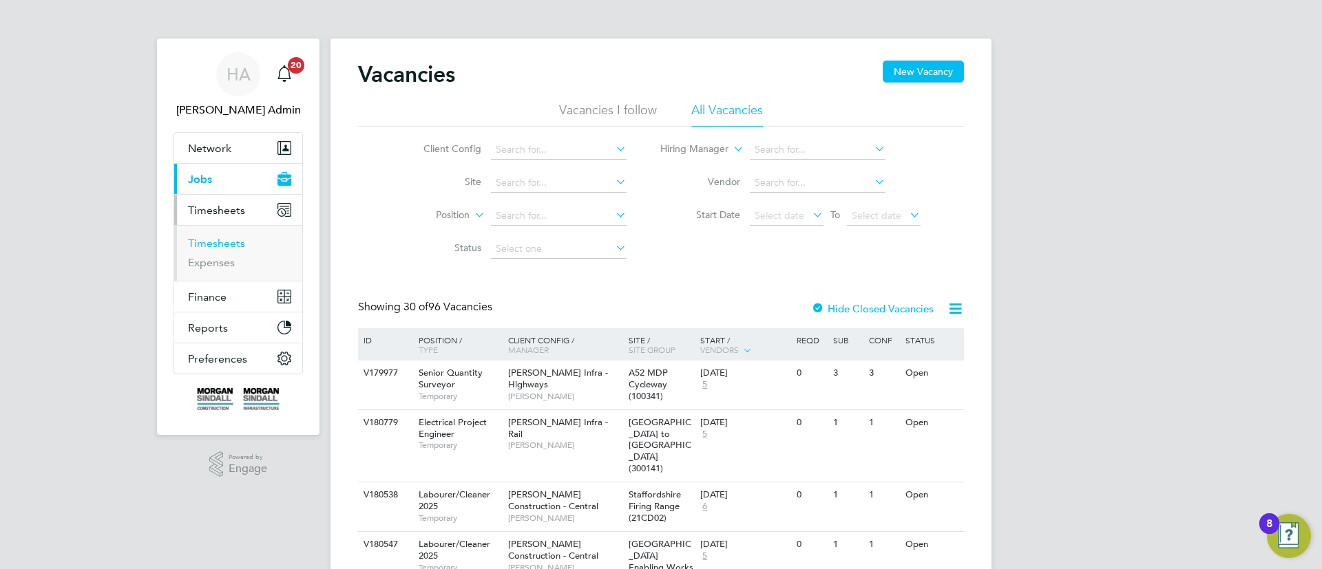
click at [229, 238] on link "Timesheets" at bounding box center [216, 243] width 57 height 13
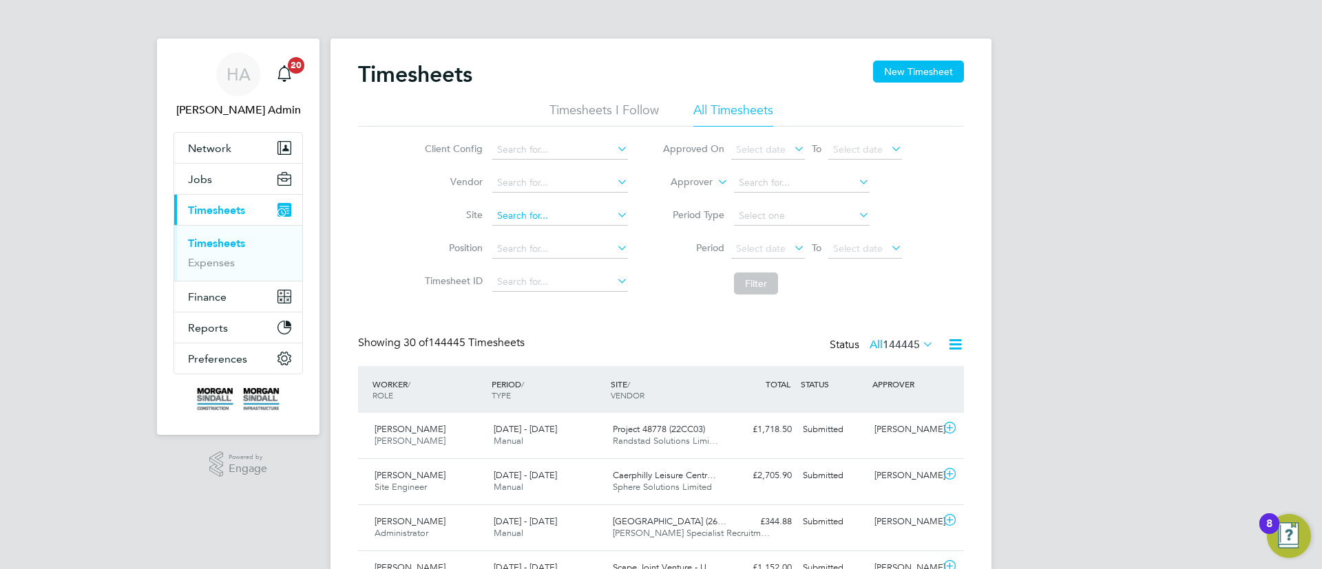
click at [595, 210] on input at bounding box center [560, 216] width 136 height 19
click at [587, 224] on input "abbeywoo" at bounding box center [560, 216] width 136 height 19
click at [587, 228] on li "Abbeywoo d Community School (26CC01)" at bounding box center [589, 235] width 196 height 19
type input "[GEOGRAPHIC_DATA] (26CC01)"
click at [753, 284] on button "Filter" at bounding box center [756, 284] width 44 height 22
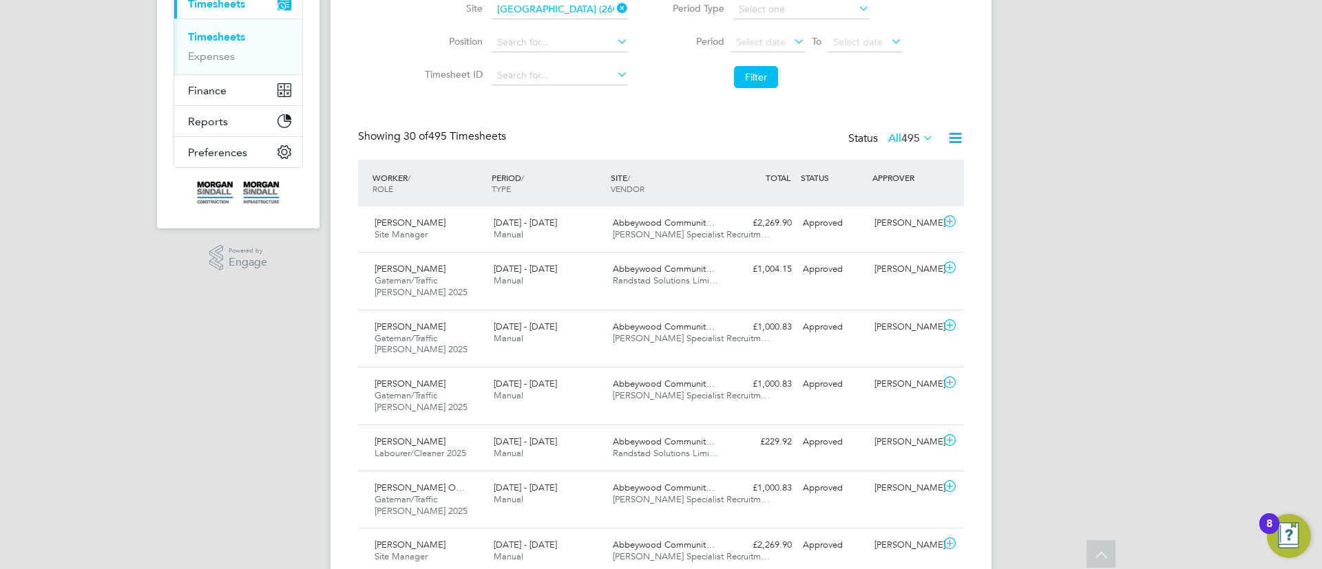
click at [920, 132] on icon at bounding box center [920, 137] width 0 height 19
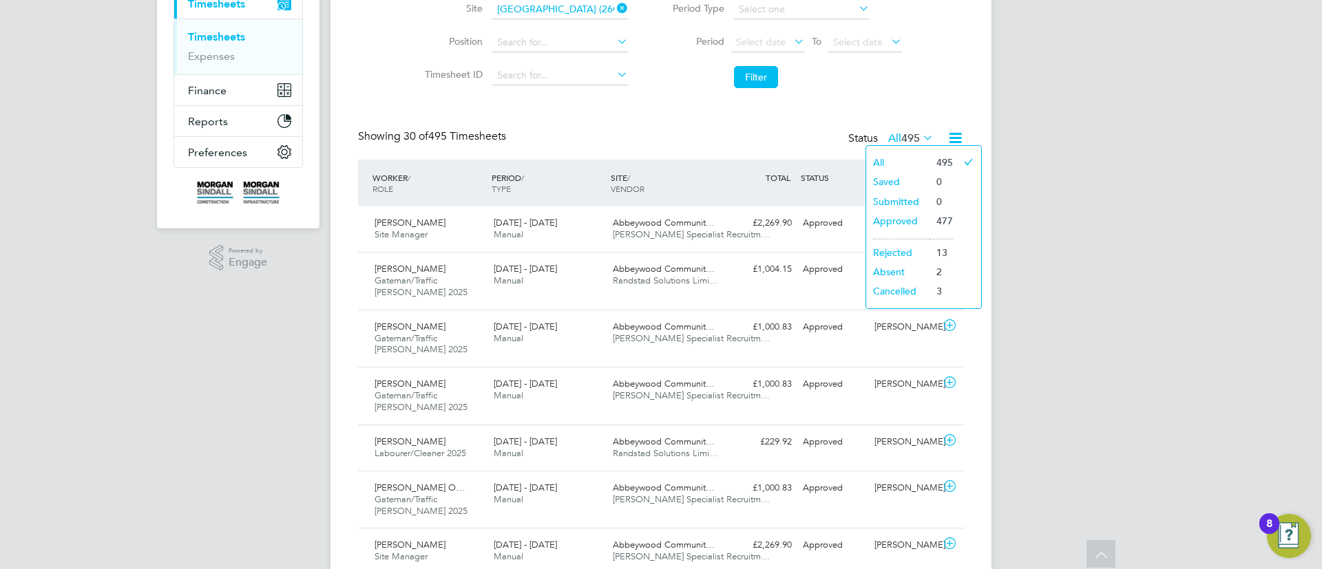
click at [920, 133] on icon at bounding box center [920, 137] width 0 height 19
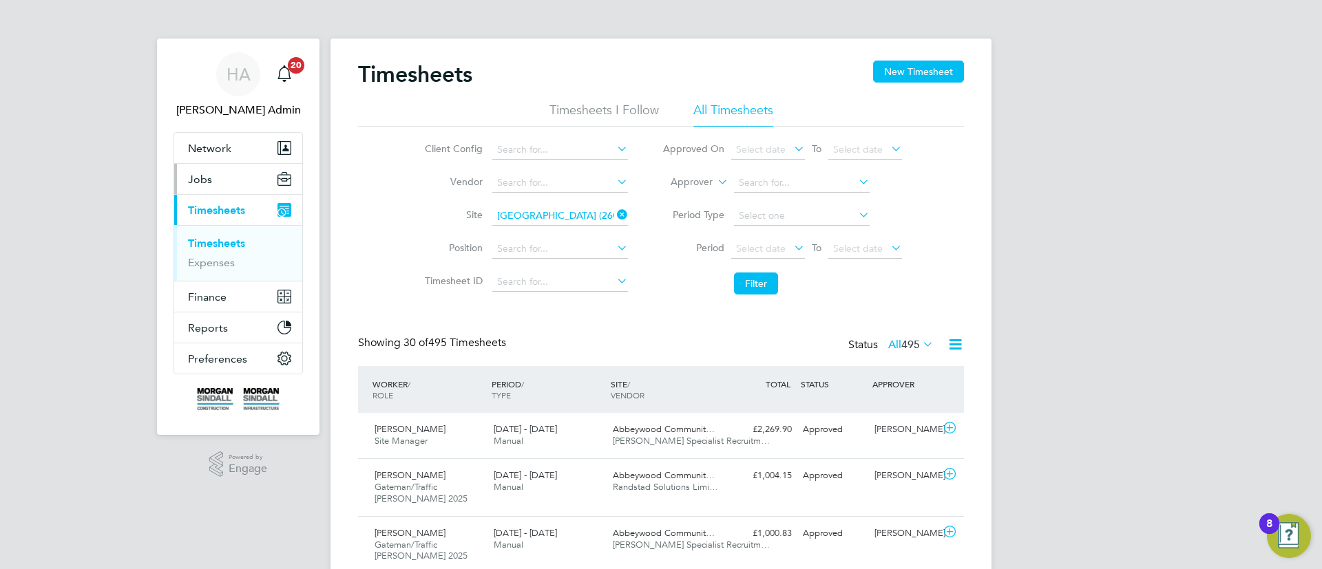
click at [209, 173] on span "Jobs" at bounding box center [200, 179] width 24 height 13
click at [219, 187] on button "Jobs" at bounding box center [238, 179] width 128 height 30
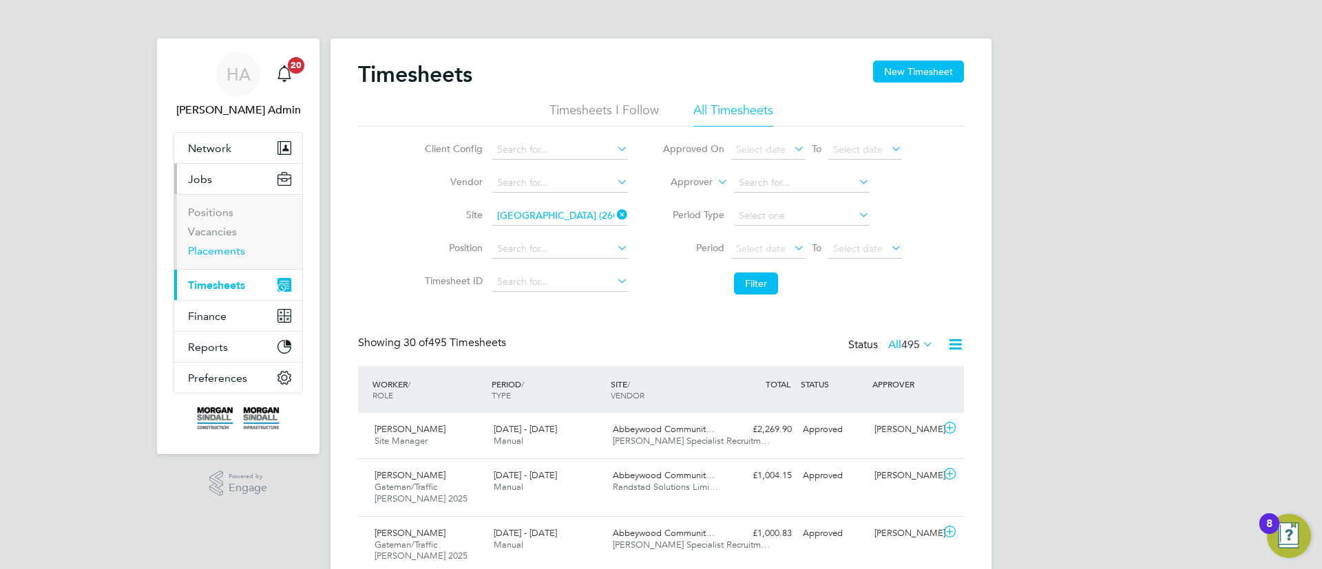
click at [217, 252] on link "Placements" at bounding box center [216, 250] width 57 height 13
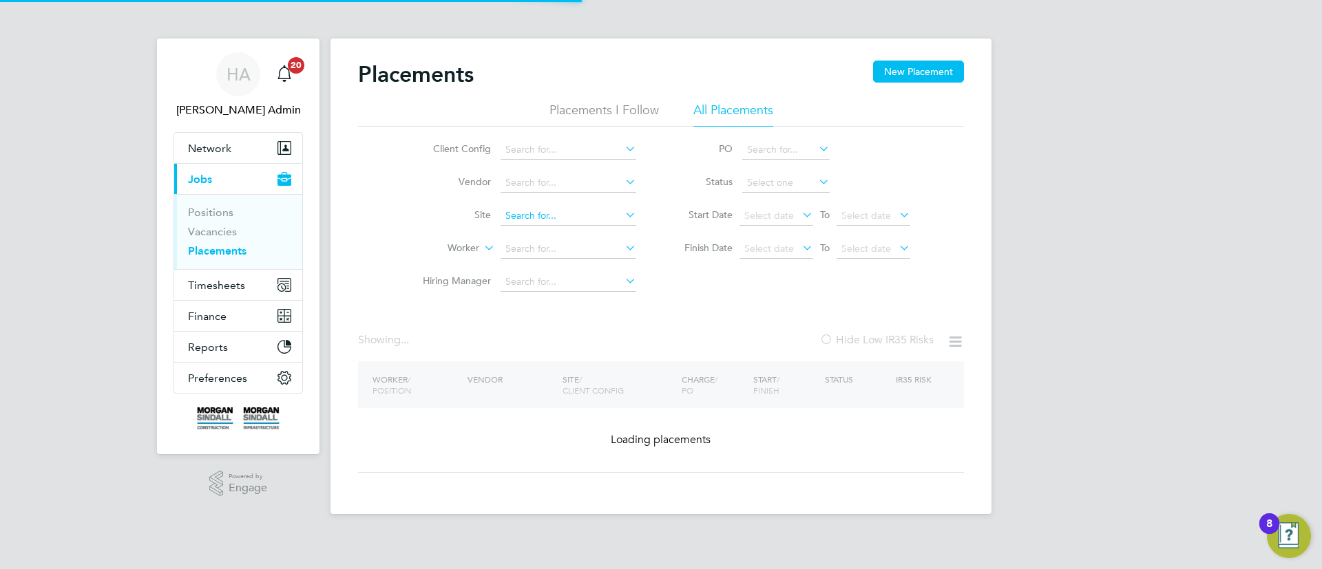
click at [561, 209] on input at bounding box center [569, 216] width 136 height 19
click at [554, 222] on input at bounding box center [569, 216] width 136 height 19
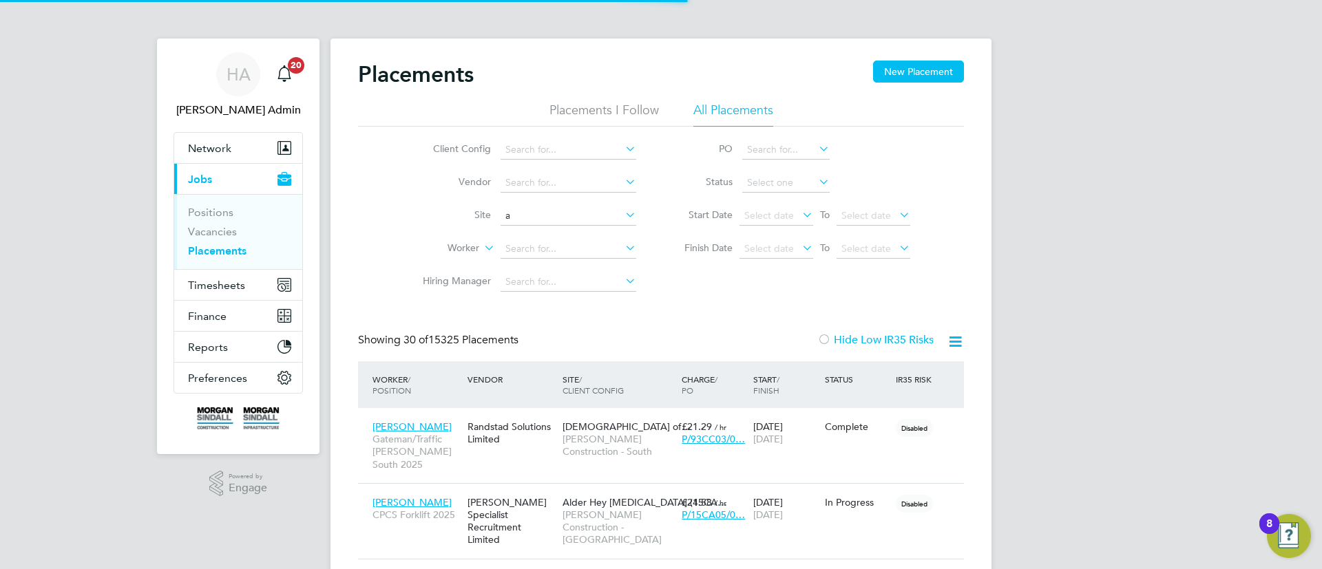
scroll to position [65, 120]
click at [569, 232] on li "Abbeyw ood Community School (26CC01)" at bounding box center [595, 235] width 191 height 19
type input "[GEOGRAPHIC_DATA] (26CC01)"
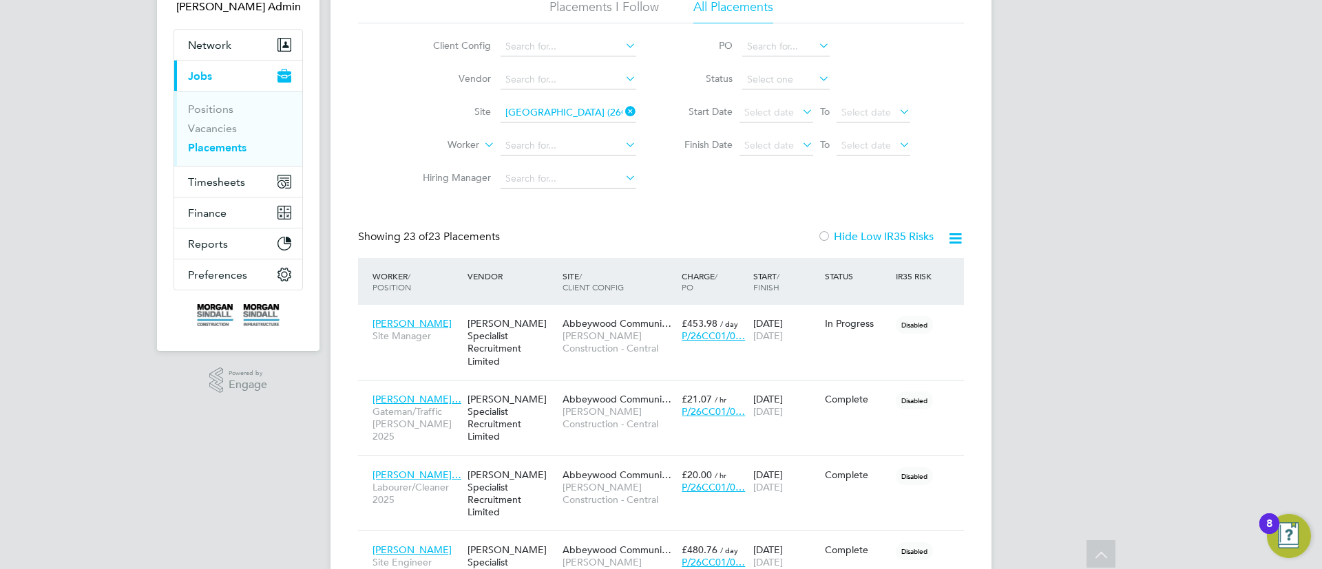
click at [770, 91] on li "Status" at bounding box center [790, 79] width 274 height 33
click at [775, 94] on li "Active" at bounding box center [786, 99] width 89 height 18
type input "Active"
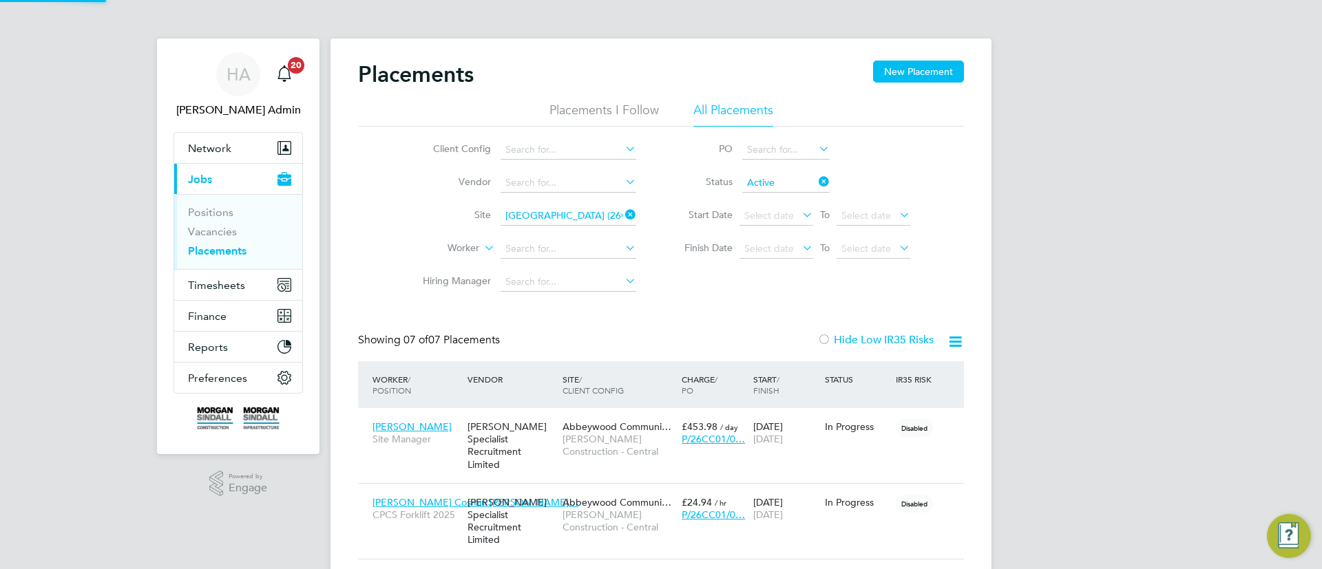
click at [704, 302] on div "Placements New Placement Placements I Follow All Placements Client Config Vendo…" at bounding box center [661, 487] width 606 height 852
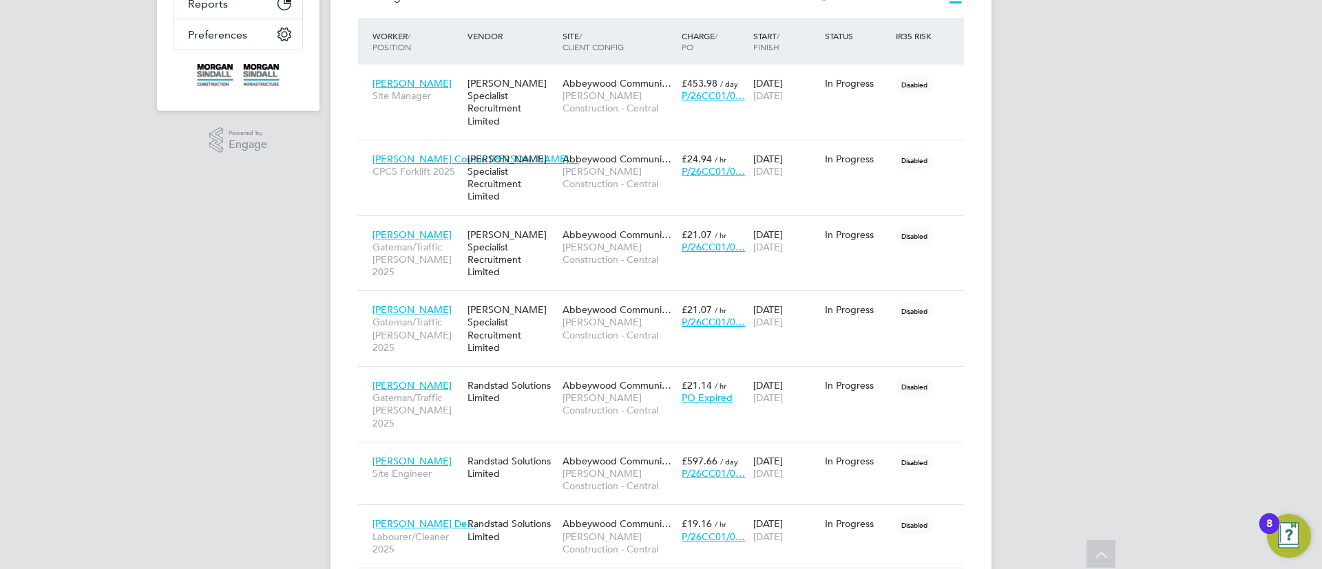
click at [1049, 300] on div "HA Hays Admin Notifications 20 Applications: Network Team Members Businesses Si…" at bounding box center [661, 144] width 1322 height 976
click at [507, 96] on div "Hays Specialist Recruitment Limited" at bounding box center [511, 102] width 95 height 64
click at [535, 166] on div "Hays Specialist Recruitment Limited" at bounding box center [511, 178] width 95 height 64
click at [534, 222] on div "Hays Specialist Recruitment Limited" at bounding box center [511, 254] width 95 height 64
click at [487, 297] on div "Hays Specialist Recruitment Limited" at bounding box center [511, 329] width 95 height 64
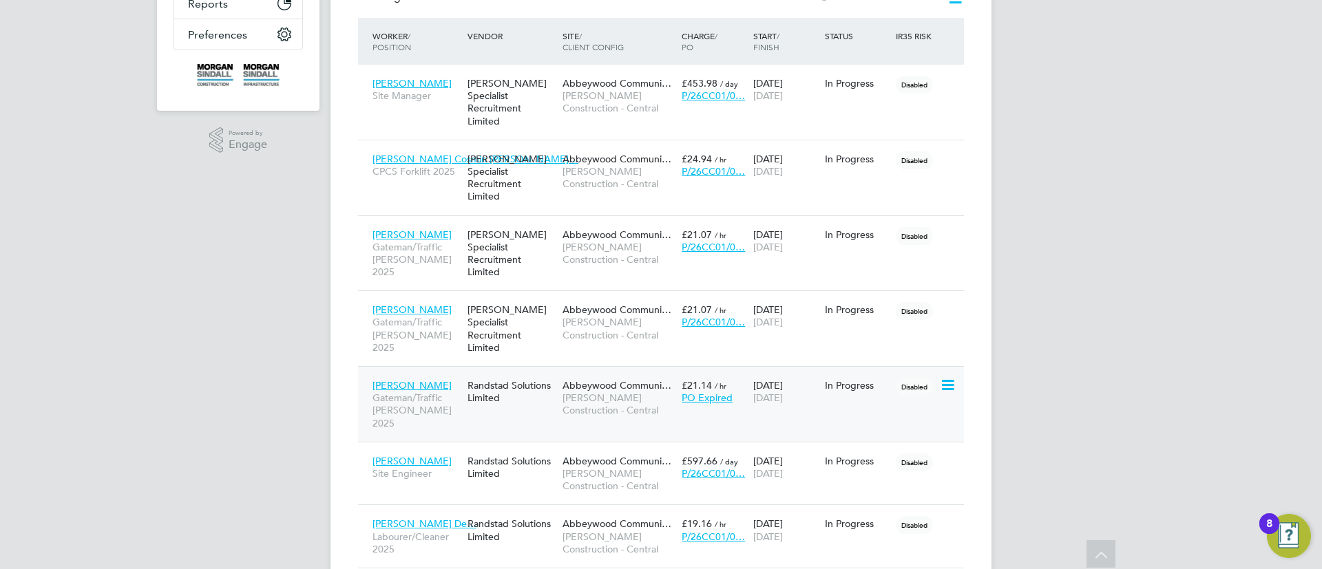
click at [487, 373] on div "Randstad Solutions Limited" at bounding box center [511, 392] width 95 height 39
click at [492, 448] on div "Randstad Solutions Limited" at bounding box center [511, 467] width 95 height 39
click at [567, 531] on span "[PERSON_NAME] Construction - Central" at bounding box center [619, 543] width 112 height 25
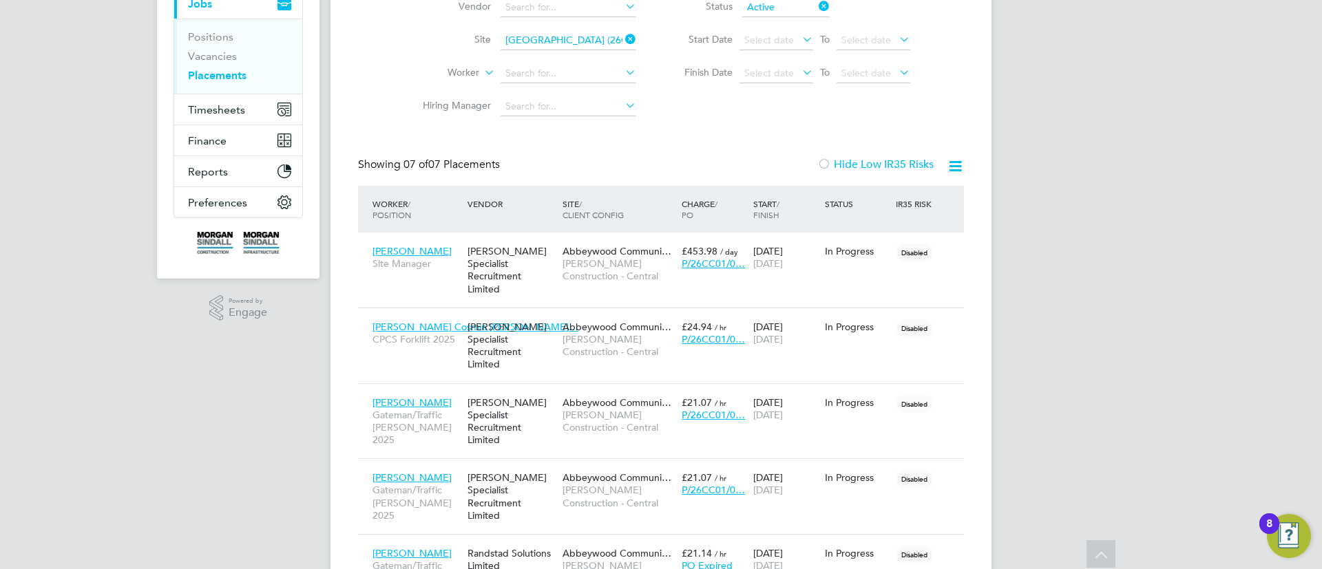
scroll to position [34, 0]
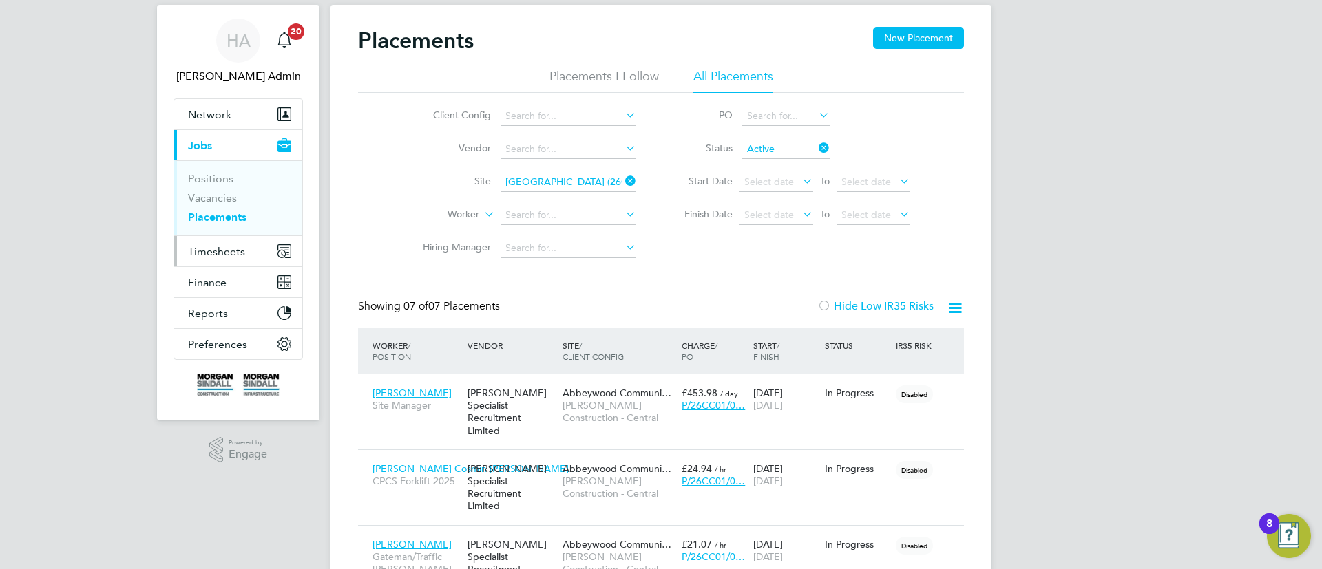
drag, startPoint x: 202, startPoint y: 253, endPoint x: 209, endPoint y: 246, distance: 10.2
click at [202, 253] on span "Timesheets" at bounding box center [216, 251] width 57 height 13
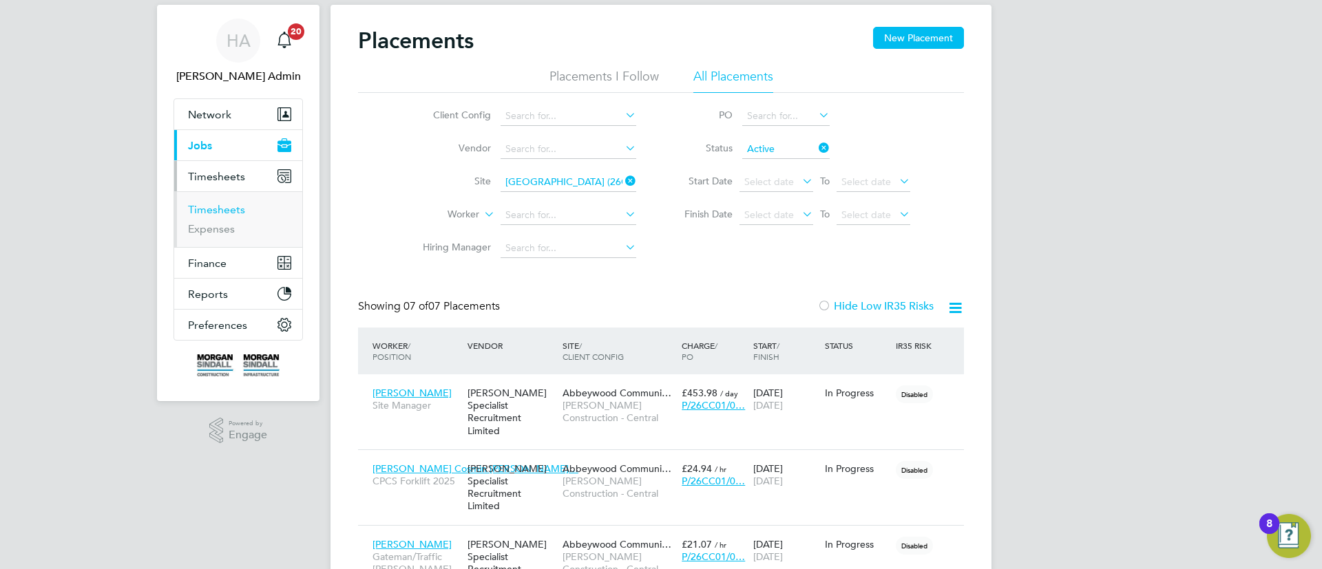
click at [227, 213] on link "Timesheets" at bounding box center [216, 209] width 57 height 13
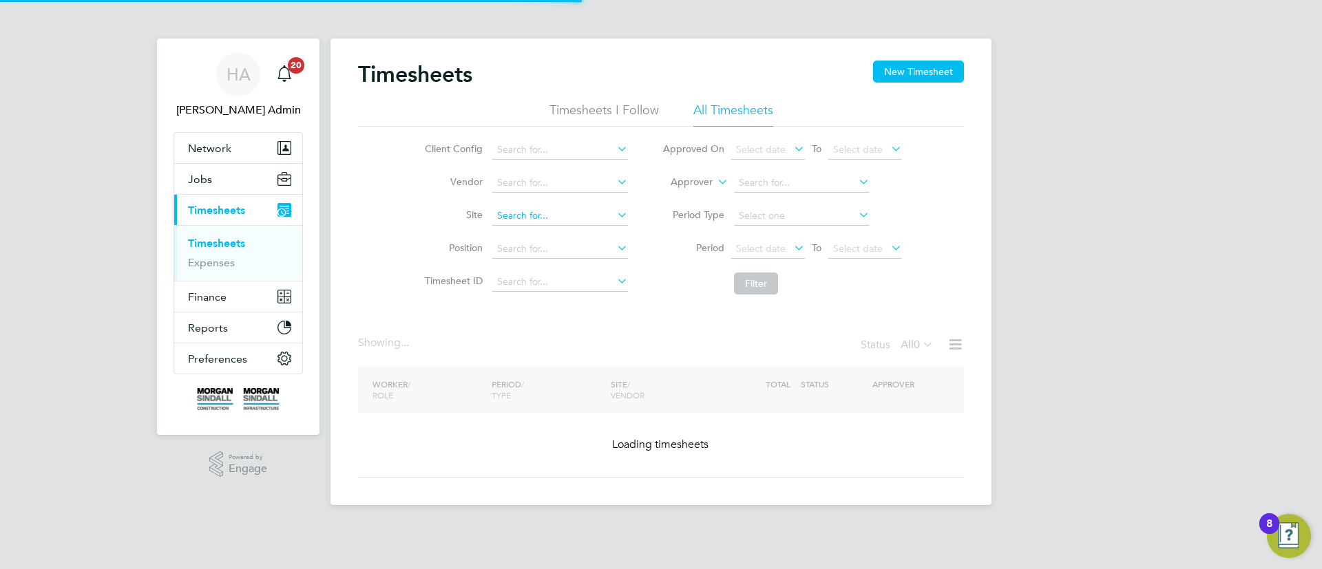
click at [526, 213] on input at bounding box center [560, 216] width 136 height 19
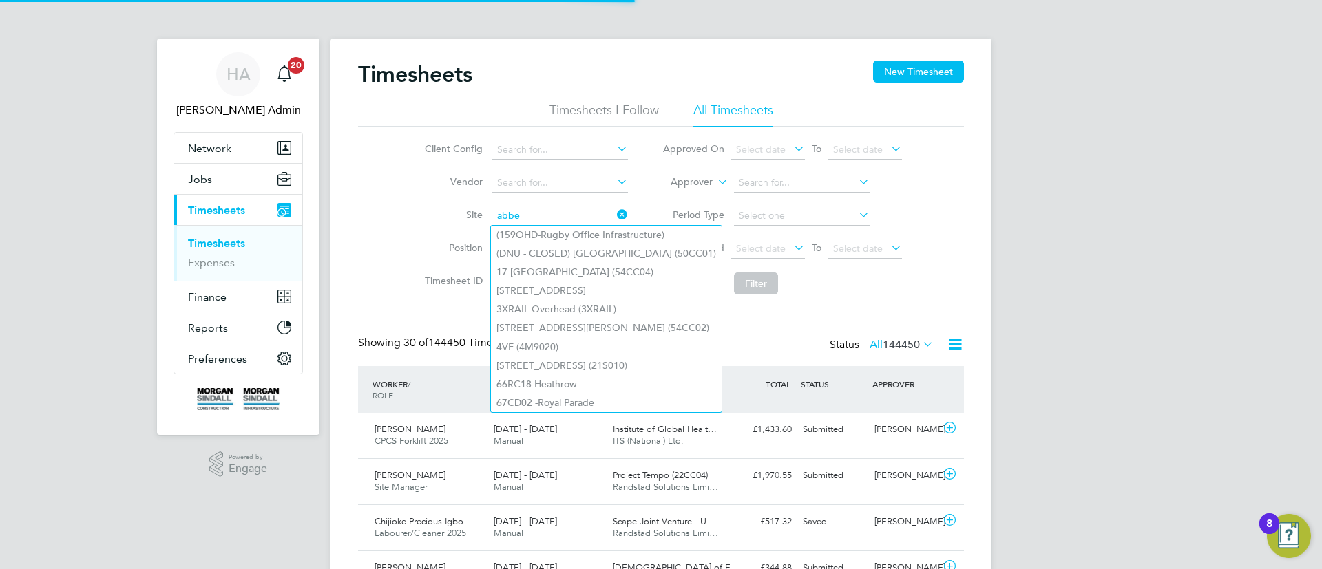
scroll to position [35, 120]
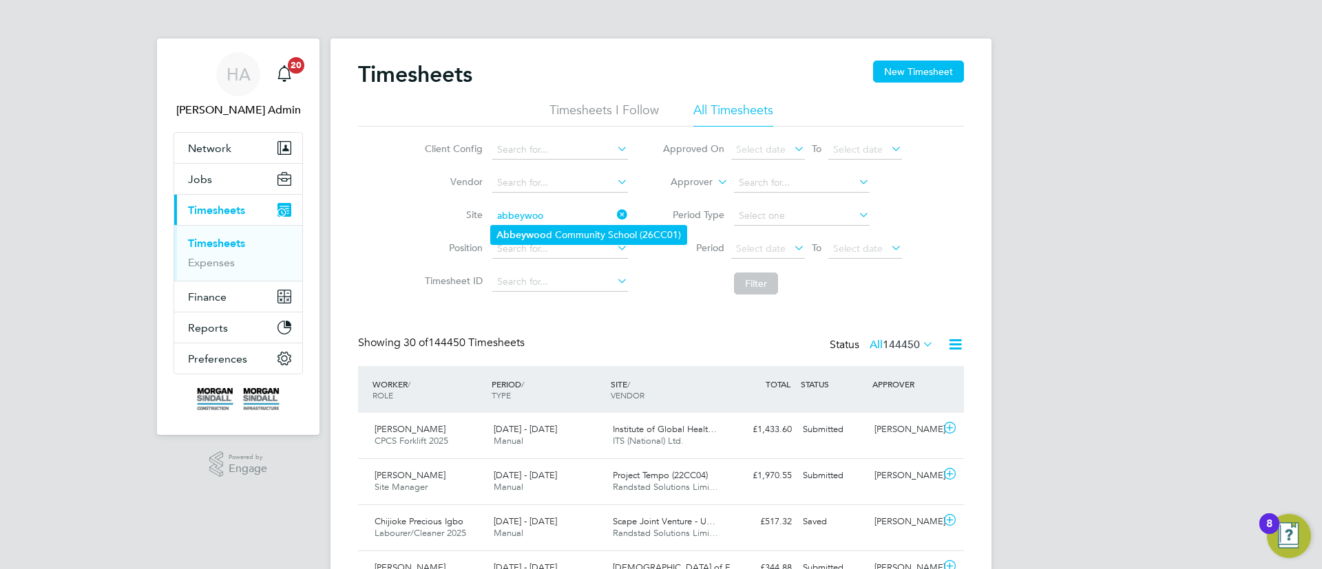
type input "abbeywoo"
drag, startPoint x: 664, startPoint y: 224, endPoint x: 705, endPoint y: 244, distance: 45.0
click at [664, 225] on ul "Abbeywoo d Community School (26CC01)" at bounding box center [588, 235] width 197 height 20
click at [735, 273] on button "Filter" at bounding box center [756, 284] width 44 height 22
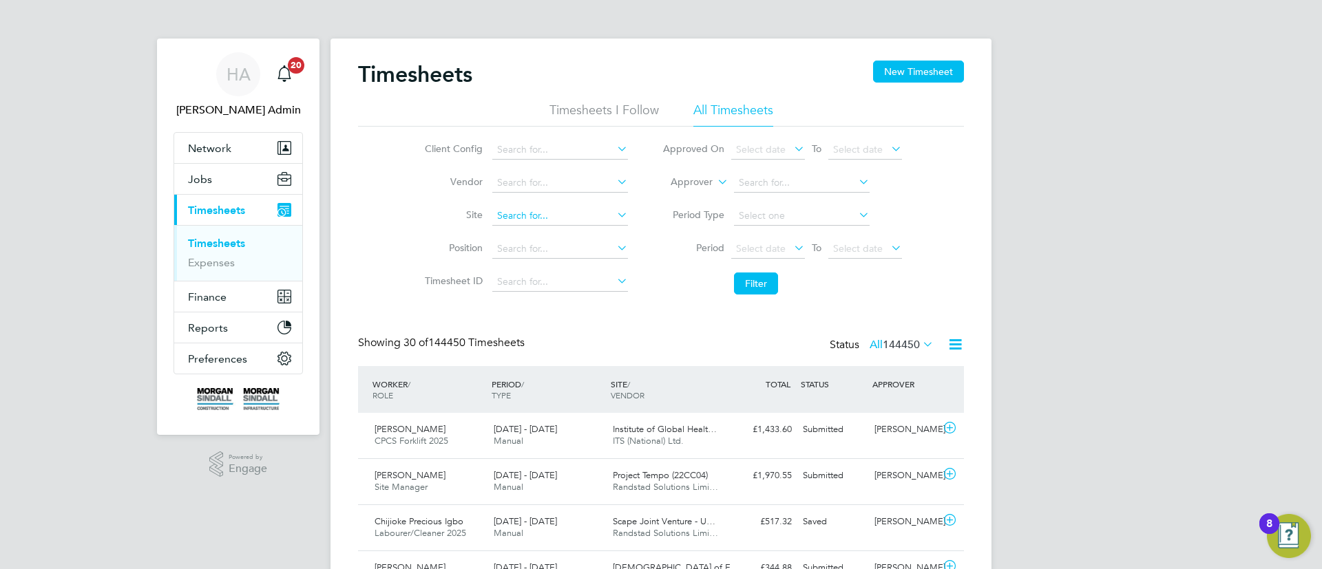
click at [554, 216] on input at bounding box center [560, 216] width 136 height 19
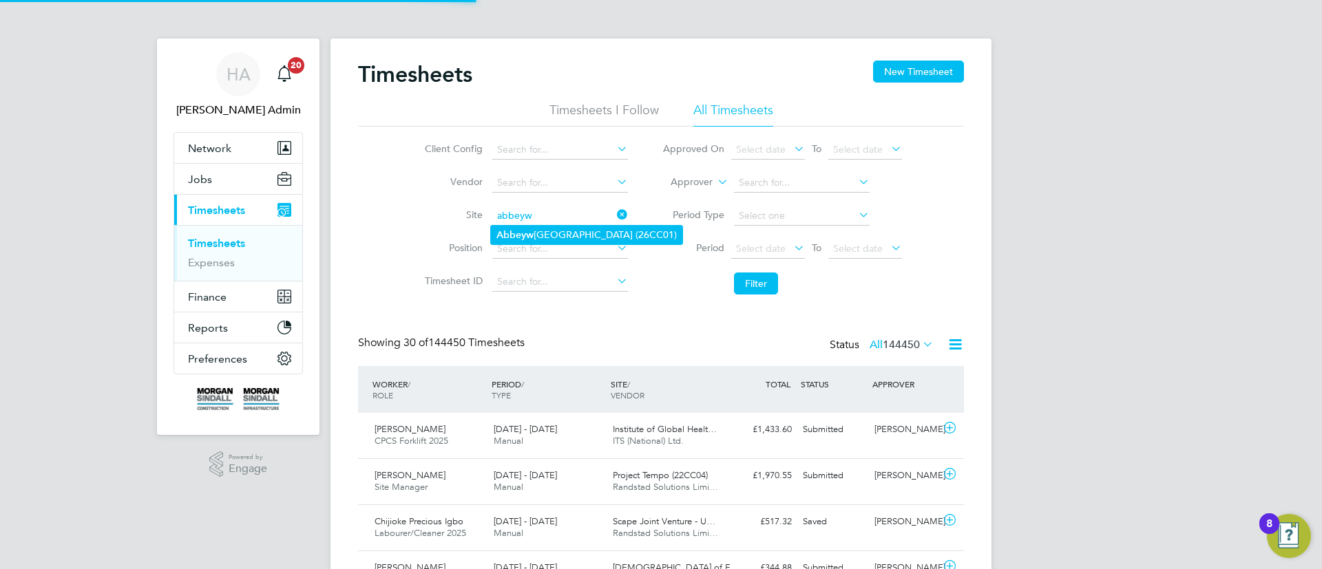
click at [571, 236] on li "Abbeyw ood Community School (26CC01)" at bounding box center [586, 235] width 191 height 19
type input "Abbeywood Community School (26CC01)"
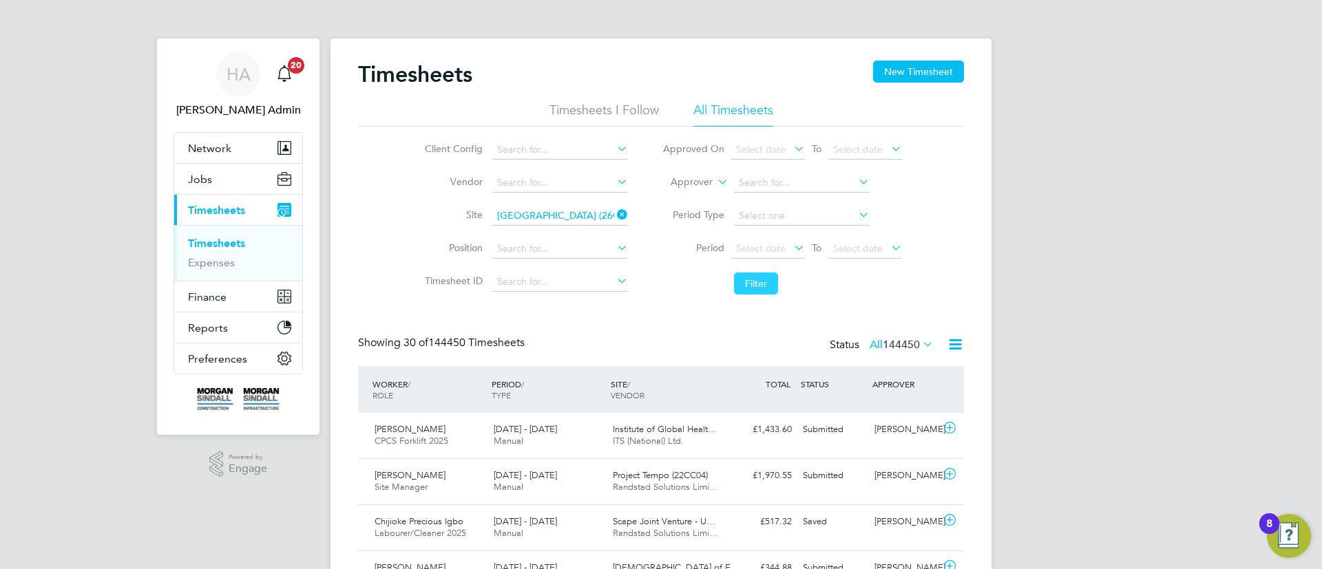
click at [767, 284] on button "Filter" at bounding box center [756, 284] width 44 height 22
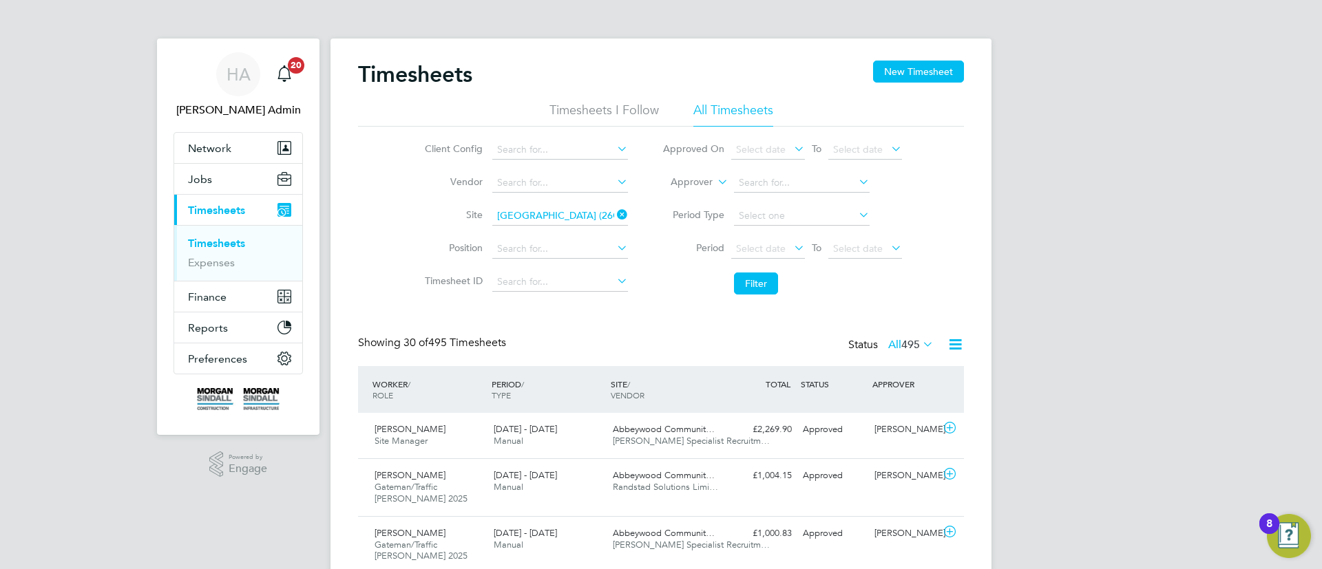
click at [824, 253] on span "To" at bounding box center [817, 248] width 18 height 18
click at [859, 253] on span "Select date" at bounding box center [858, 248] width 50 height 12
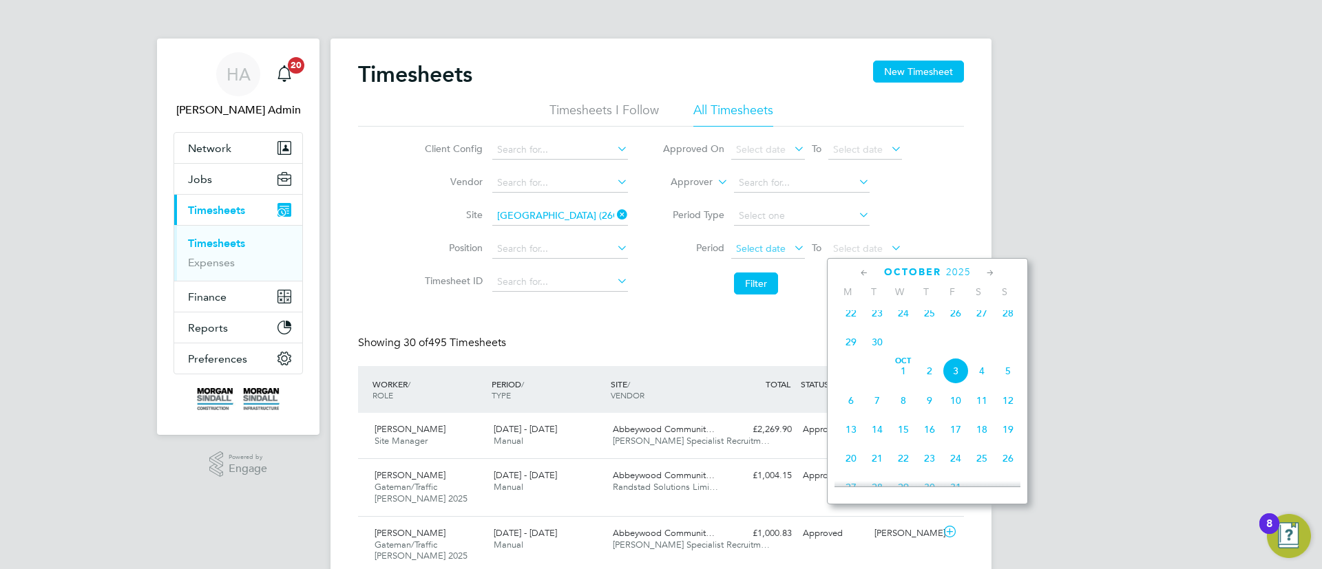
click at [773, 258] on span "Select date" at bounding box center [768, 249] width 74 height 19
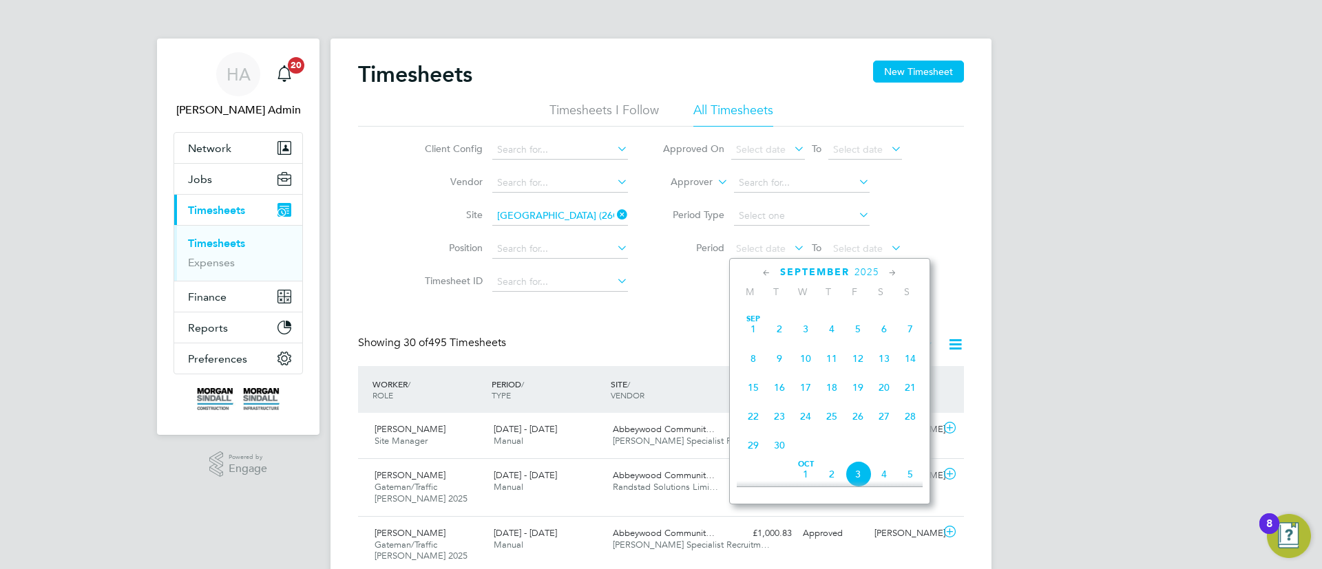
click at [879, 417] on span "27" at bounding box center [884, 417] width 26 height 26
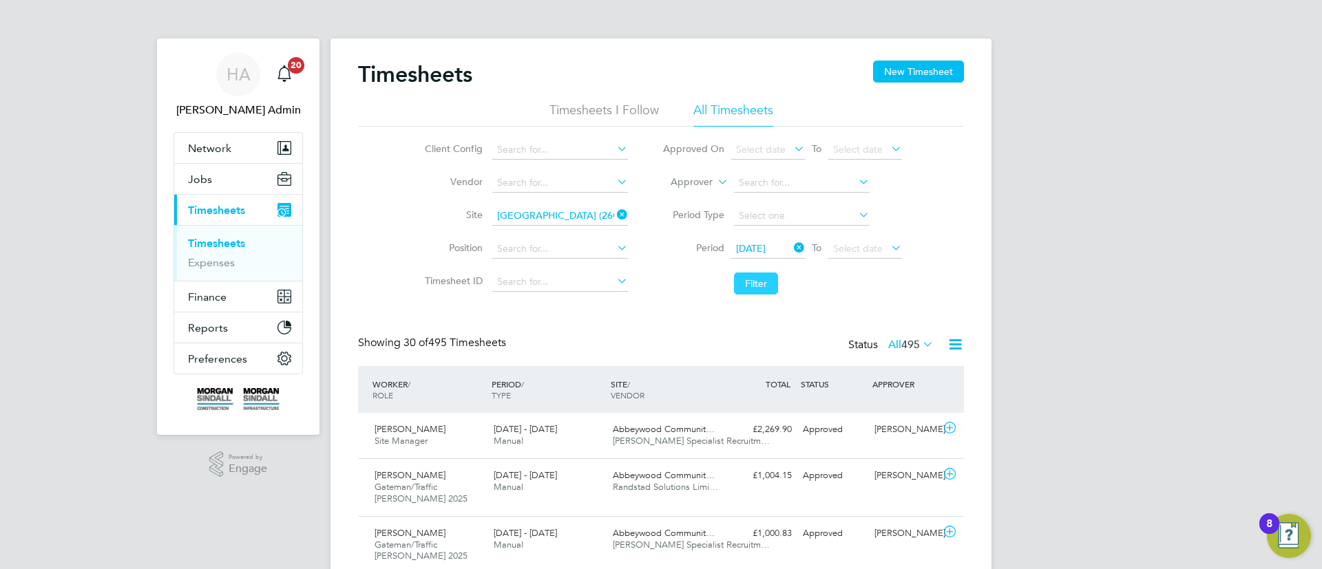
click at [750, 289] on button "Filter" at bounding box center [756, 284] width 44 height 22
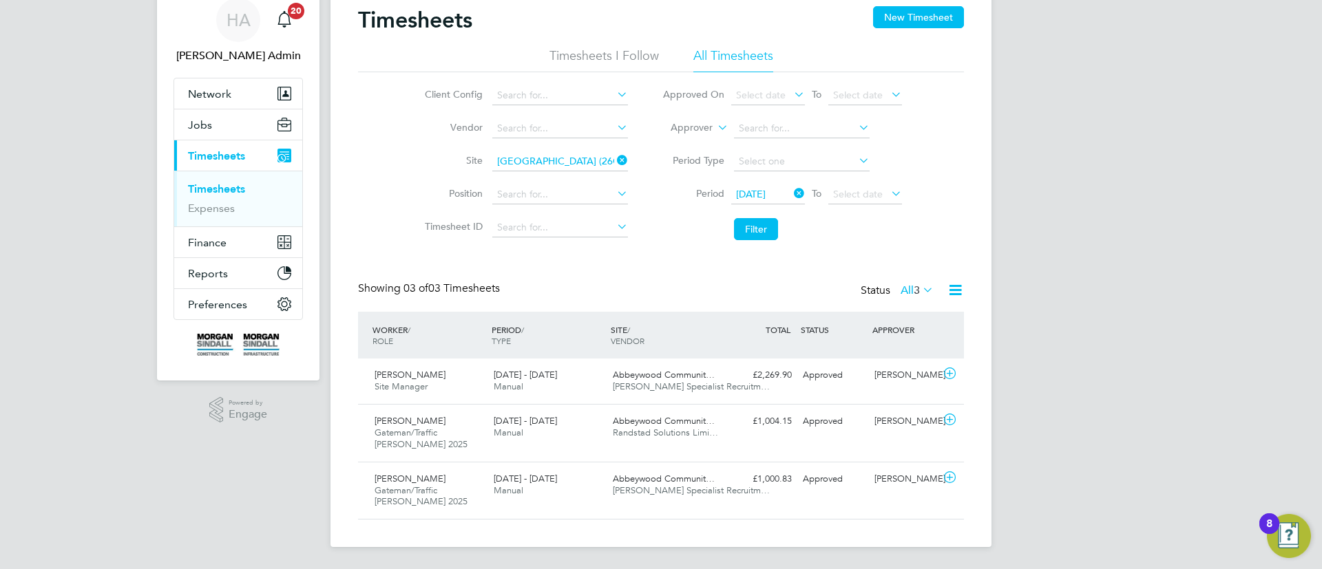
click at [791, 192] on icon at bounding box center [791, 193] width 0 height 19
click at [769, 228] on li "Filter" at bounding box center [782, 229] width 274 height 36
click at [764, 229] on button "Filter" at bounding box center [756, 229] width 44 height 22
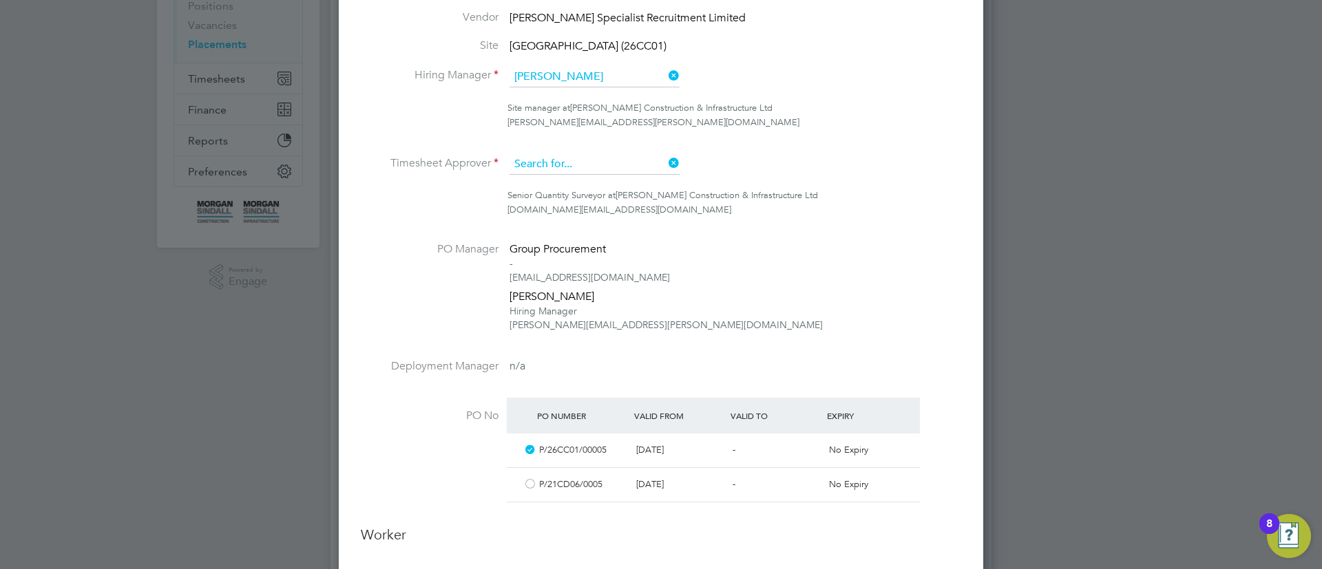
click at [610, 158] on input at bounding box center [595, 164] width 170 height 21
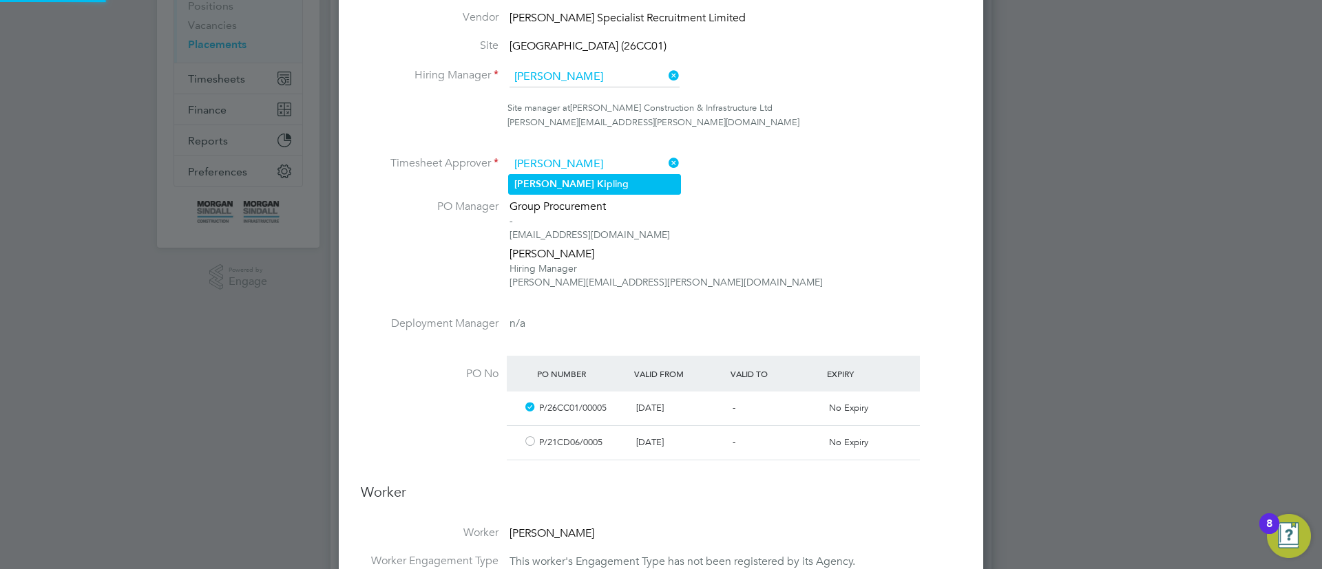
click at [609, 178] on li "[PERSON_NAME]" at bounding box center [594, 184] width 171 height 19
type input "[PERSON_NAME]"
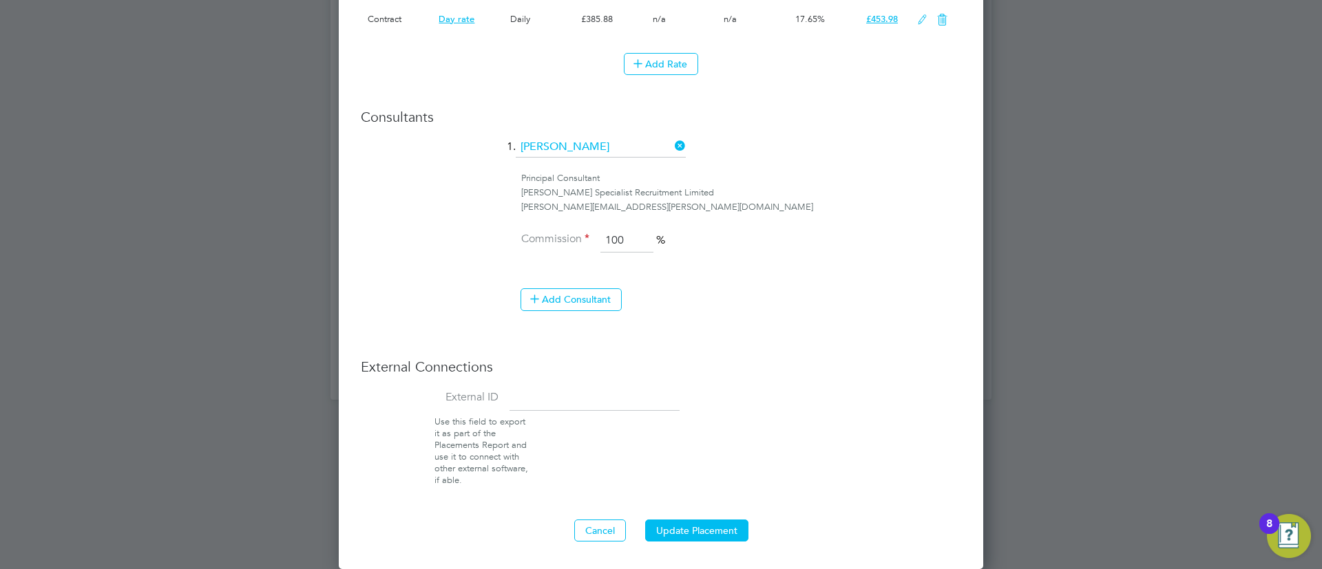
click at [708, 521] on button "Update Placement" at bounding box center [696, 531] width 103 height 22
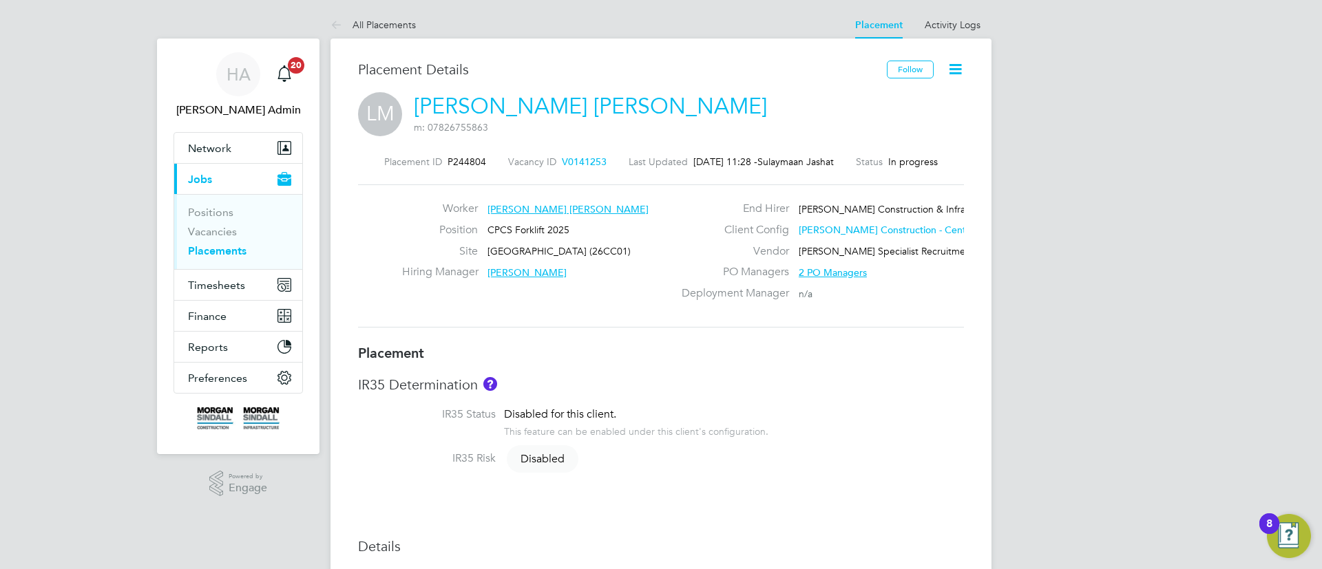
click at [589, 346] on h3 "Placement" at bounding box center [661, 353] width 606 height 18
type input "[PERSON_NAME]"
type input "23 Sep 2024"
type input "31 Oct 2025"
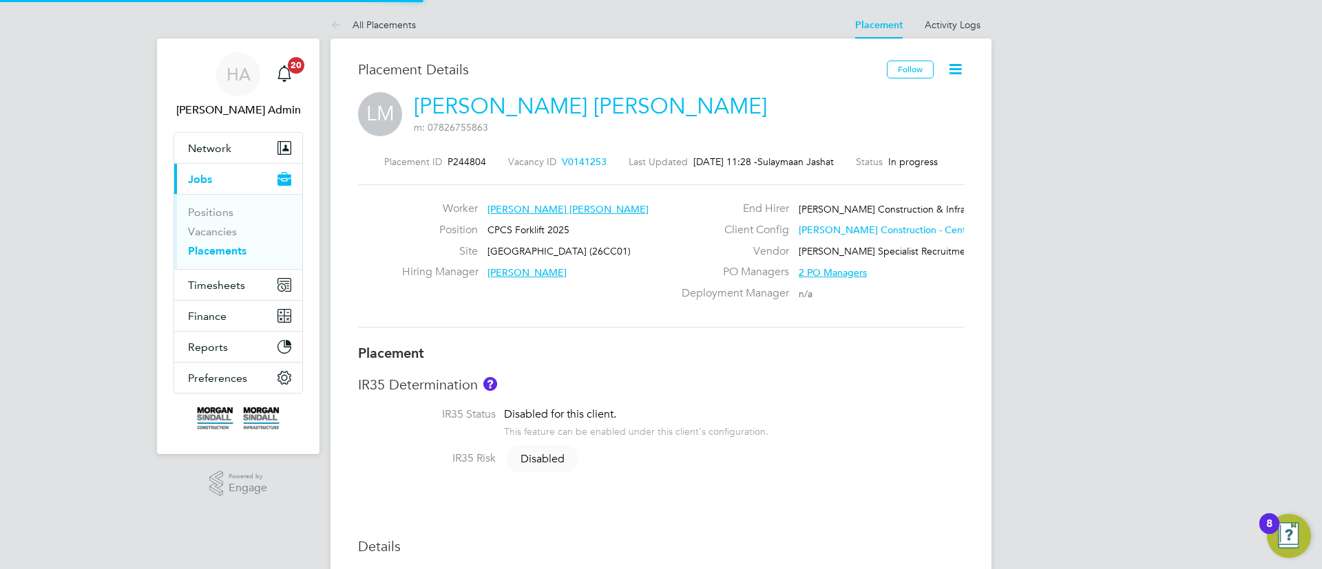
type input "08:00"
type input "18:00"
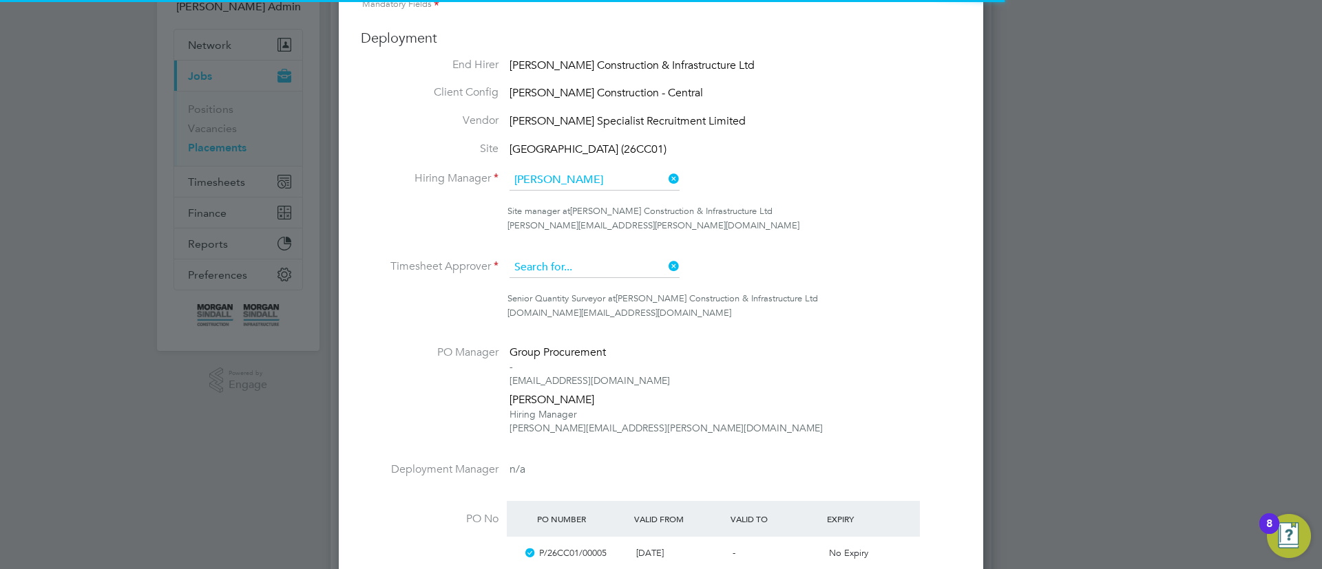
click at [591, 274] on input at bounding box center [595, 268] width 170 height 21
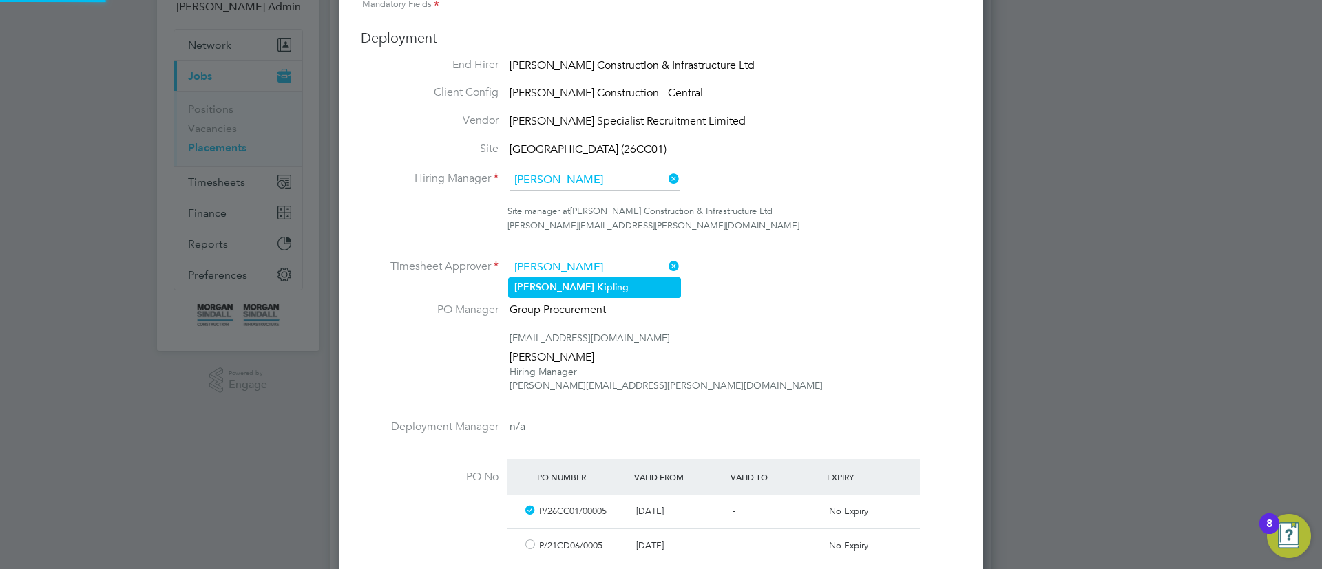
click at [591, 291] on li "[PERSON_NAME]" at bounding box center [594, 287] width 171 height 19
type input "[PERSON_NAME]"
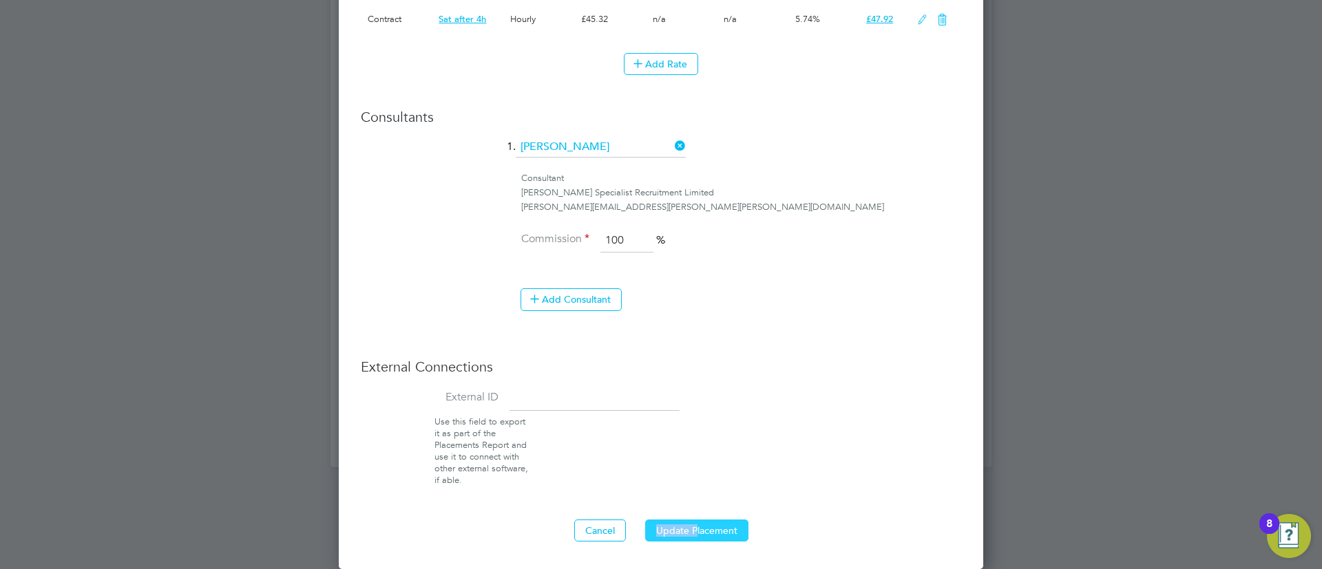
drag, startPoint x: 697, startPoint y: 518, endPoint x: 698, endPoint y: 526, distance: 8.3
click at [698, 526] on button "Update Placement" at bounding box center [696, 531] width 103 height 22
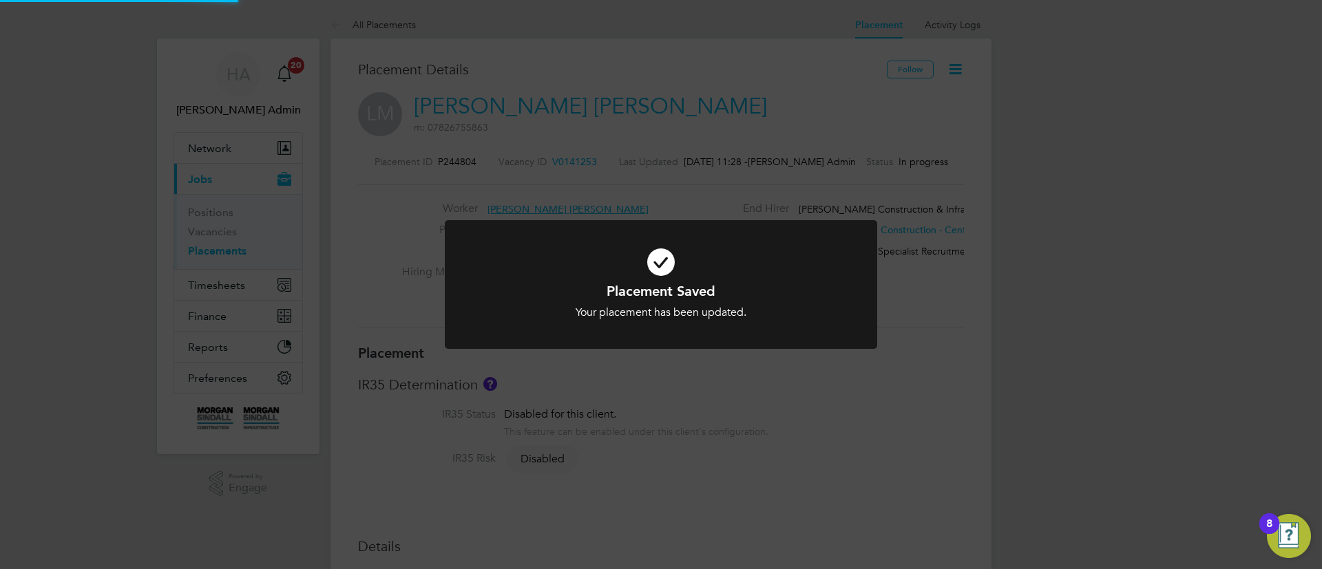
click at [677, 247] on icon at bounding box center [661, 262] width 358 height 54
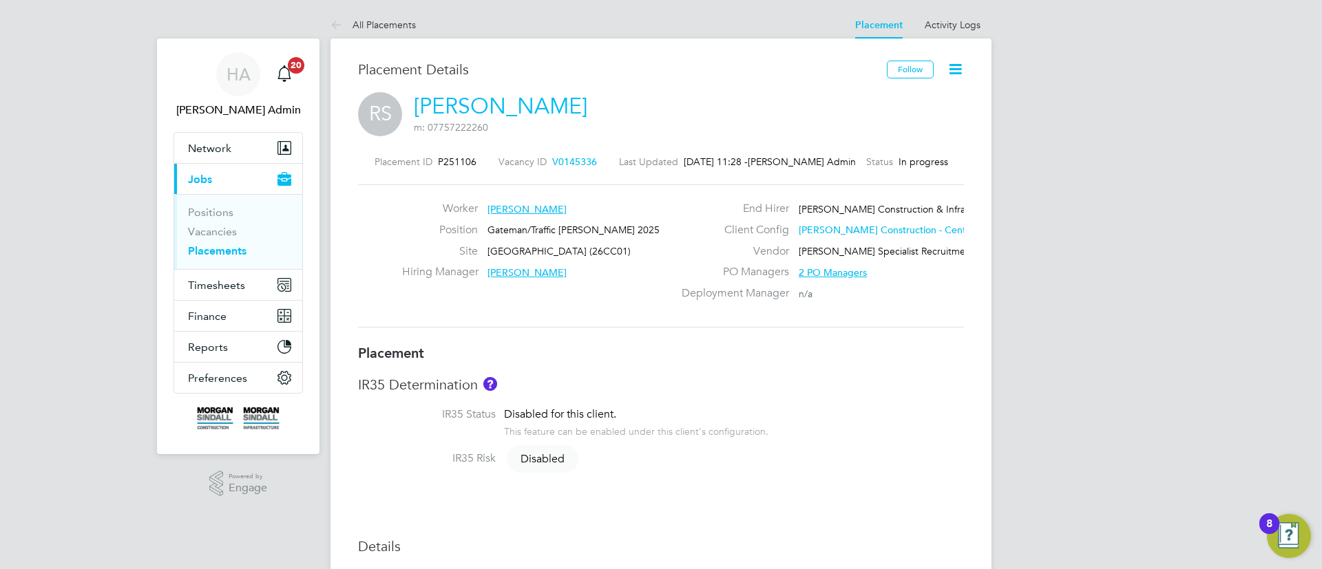
drag, startPoint x: 675, startPoint y: 289, endPoint x: 676, endPoint y: 301, distance: 12.4
click at [676, 296] on label "Deployment Manager" at bounding box center [731, 293] width 116 height 14
type input "[PERSON_NAME]"
type input "[DATE]"
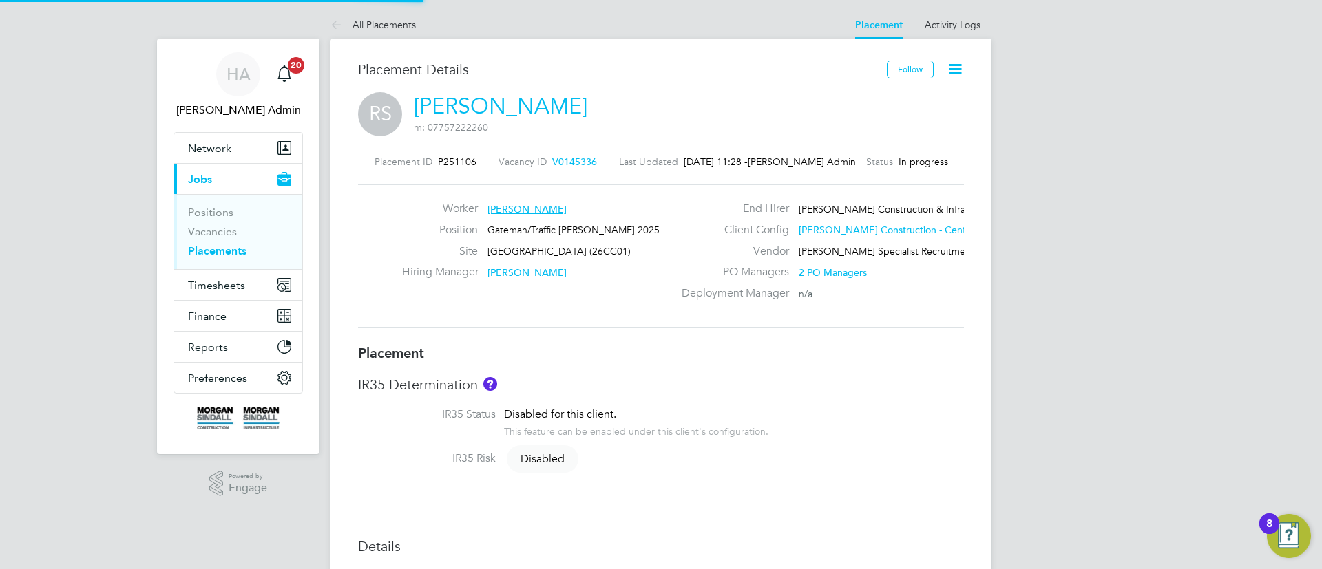
type input "[DATE]"
type input "08:00"
type input "18:00"
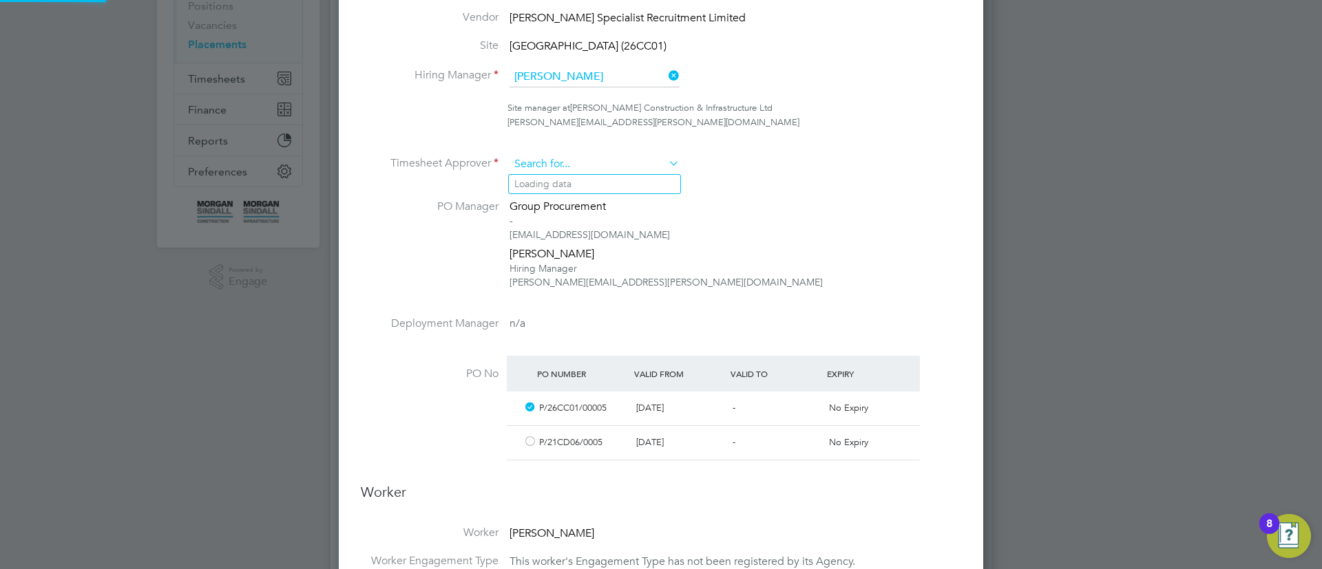
click at [588, 160] on input at bounding box center [595, 164] width 170 height 21
click at [603, 184] on li "[PERSON_NAME]" at bounding box center [594, 184] width 171 height 19
type input "[PERSON_NAME]"
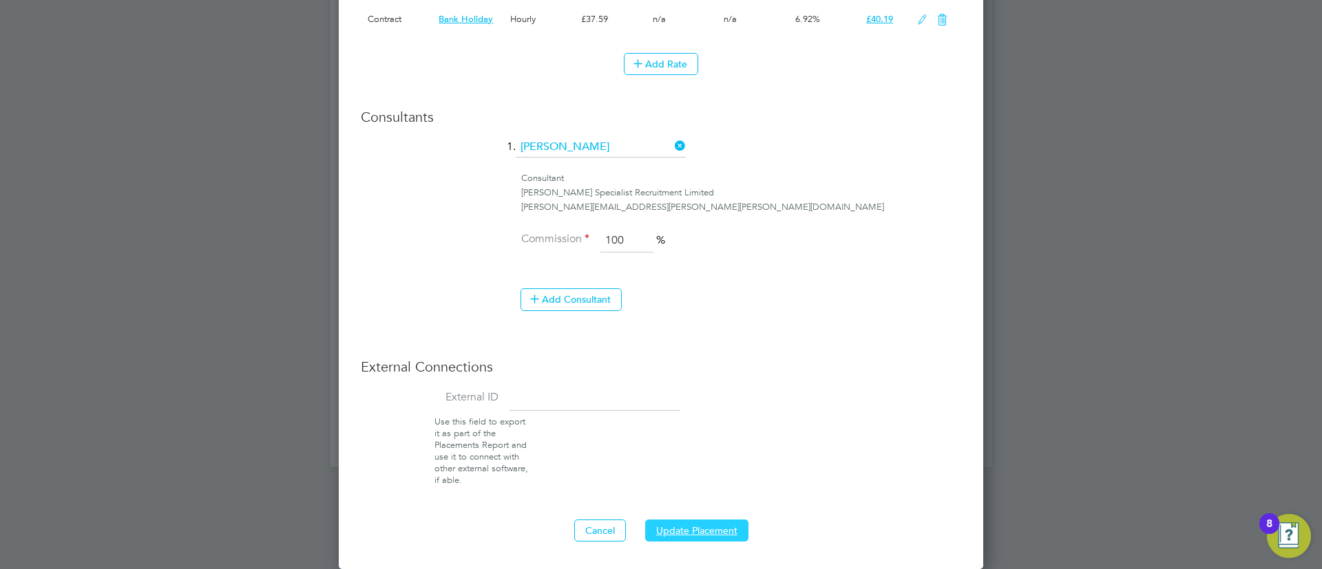
click at [704, 525] on button "Update Placement" at bounding box center [696, 531] width 103 height 22
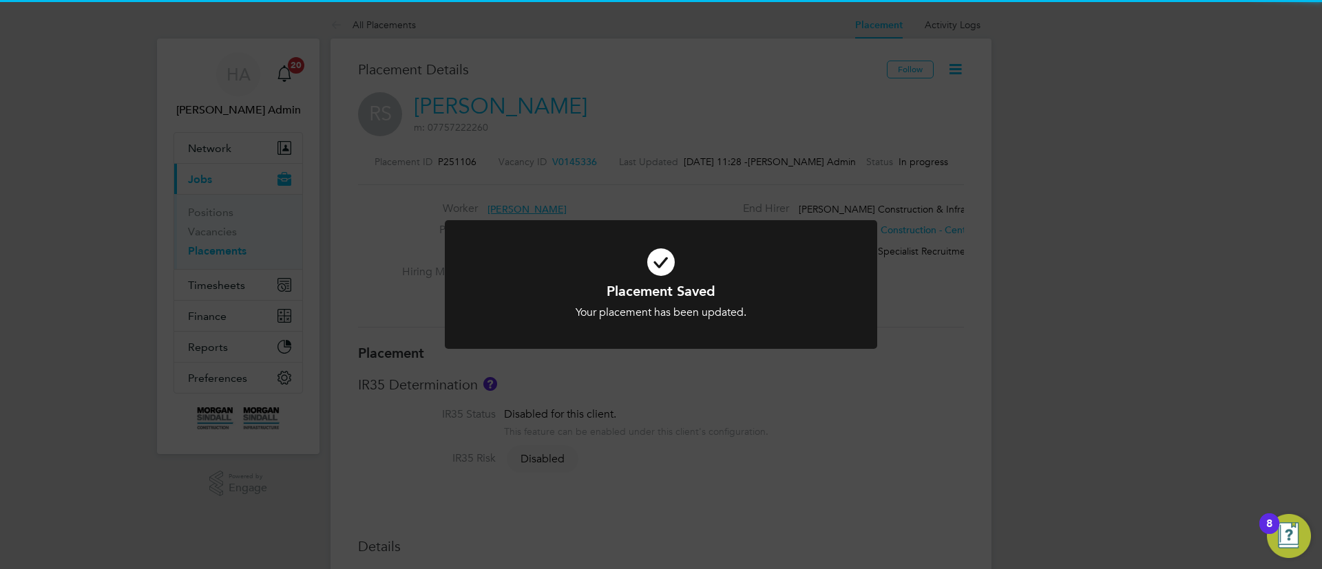
click at [649, 260] on icon at bounding box center [661, 262] width 358 height 54
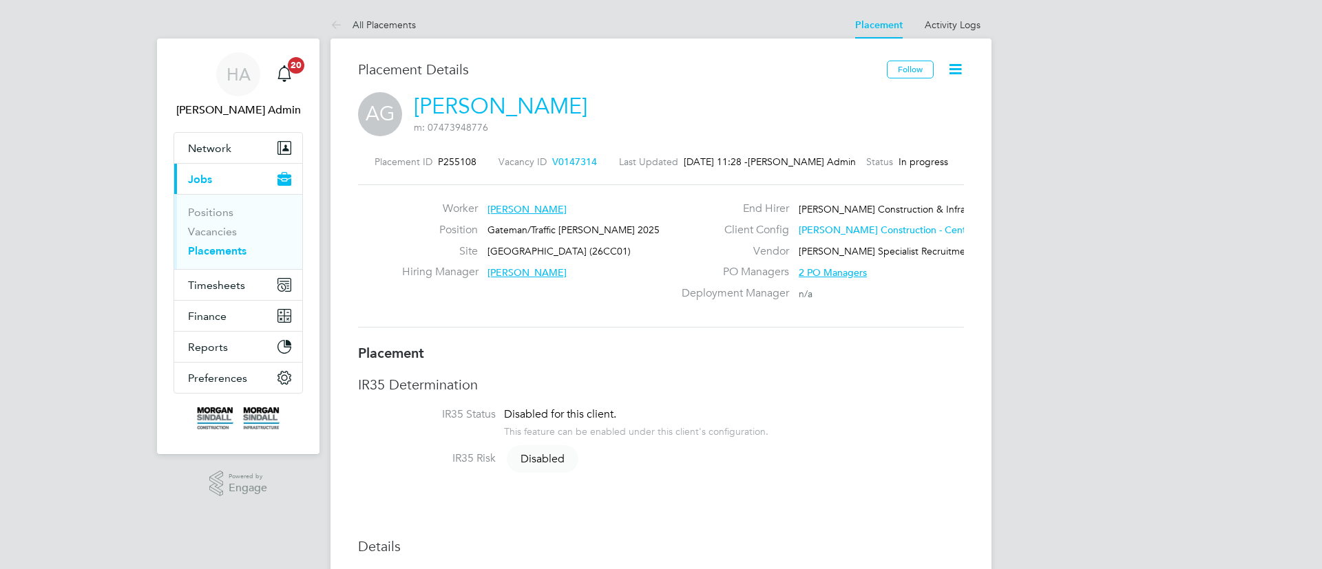
click at [577, 361] on input "Kathryn Day" at bounding box center [595, 371] width 170 height 21
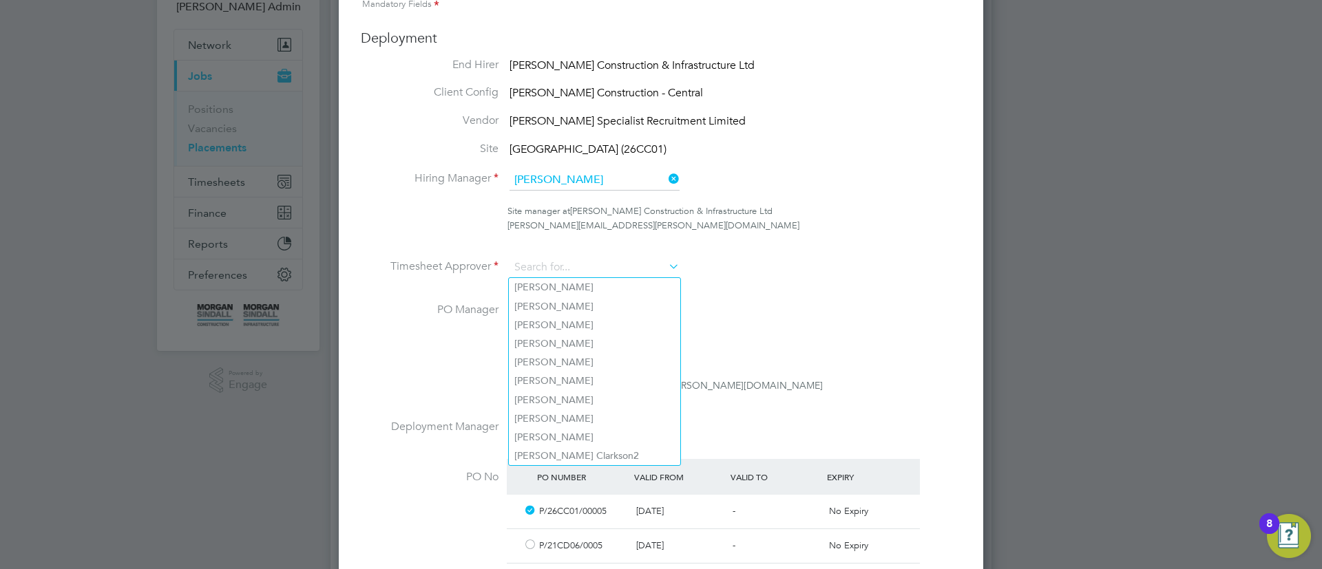
click at [915, 214] on div "Site manager at Morgan Sindall Construction & Infrastructure Ltd" at bounding box center [734, 212] width 454 height 14
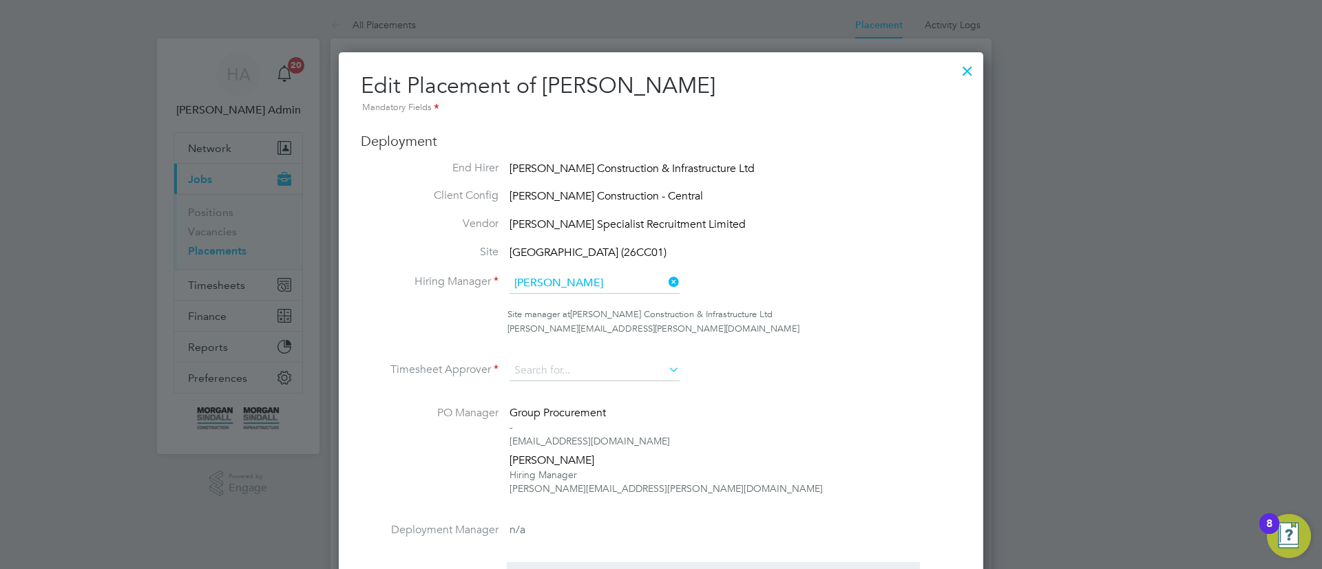
click at [970, 72] on div at bounding box center [967, 67] width 25 height 25
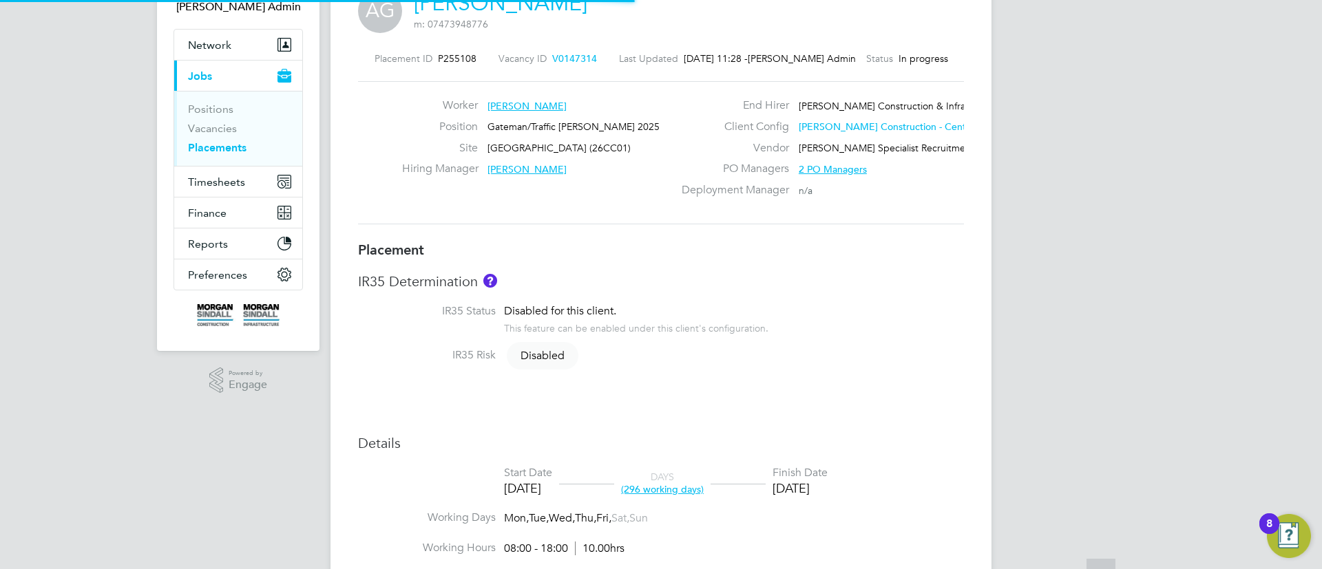
click at [786, 284] on h3 "IR35 Determination" at bounding box center [661, 282] width 606 height 18
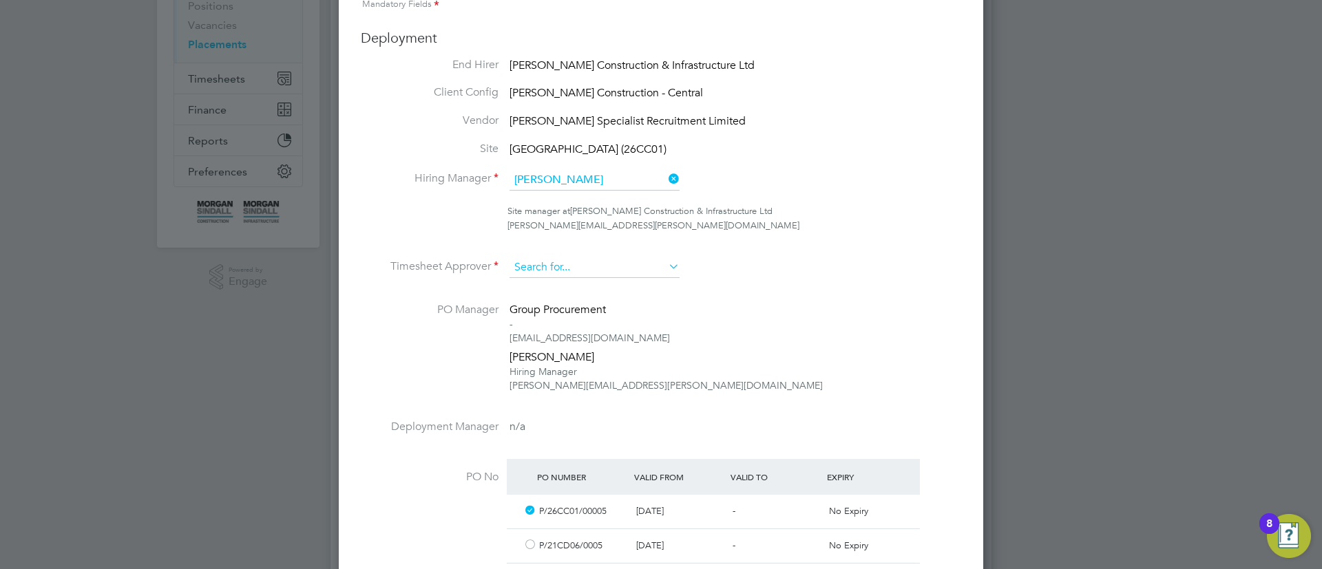
click at [573, 262] on input at bounding box center [595, 268] width 170 height 21
click at [573, 282] on li "Sam Ki pling" at bounding box center [594, 287] width 171 height 19
type input "[PERSON_NAME]"
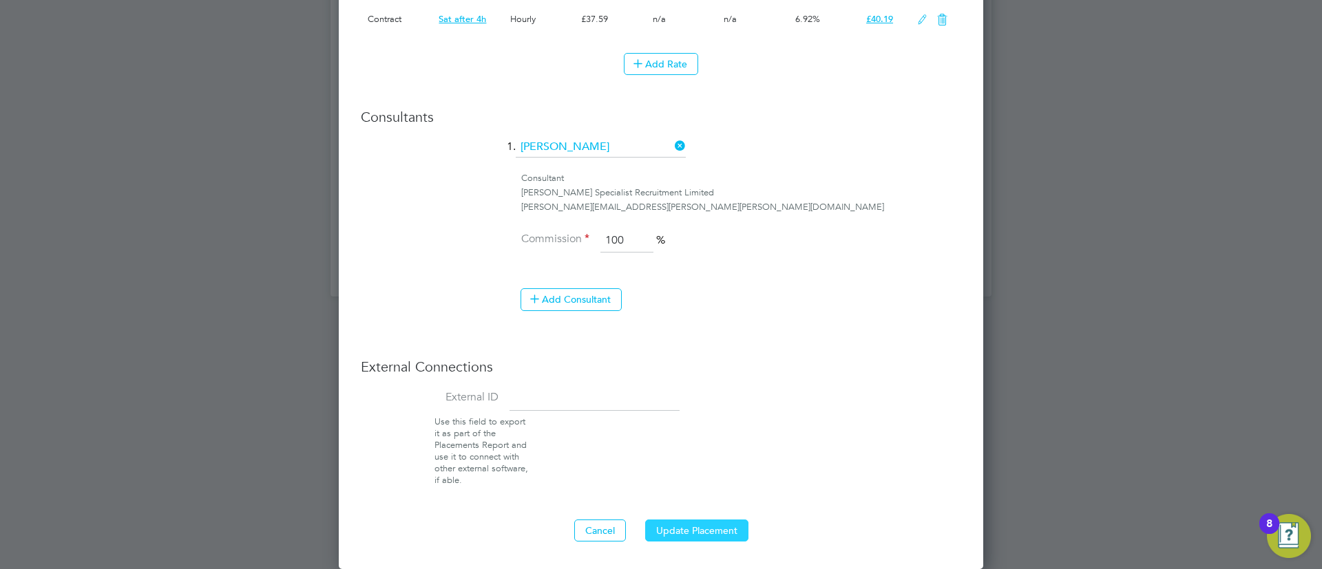
click at [709, 532] on button "Update Placement" at bounding box center [696, 531] width 103 height 22
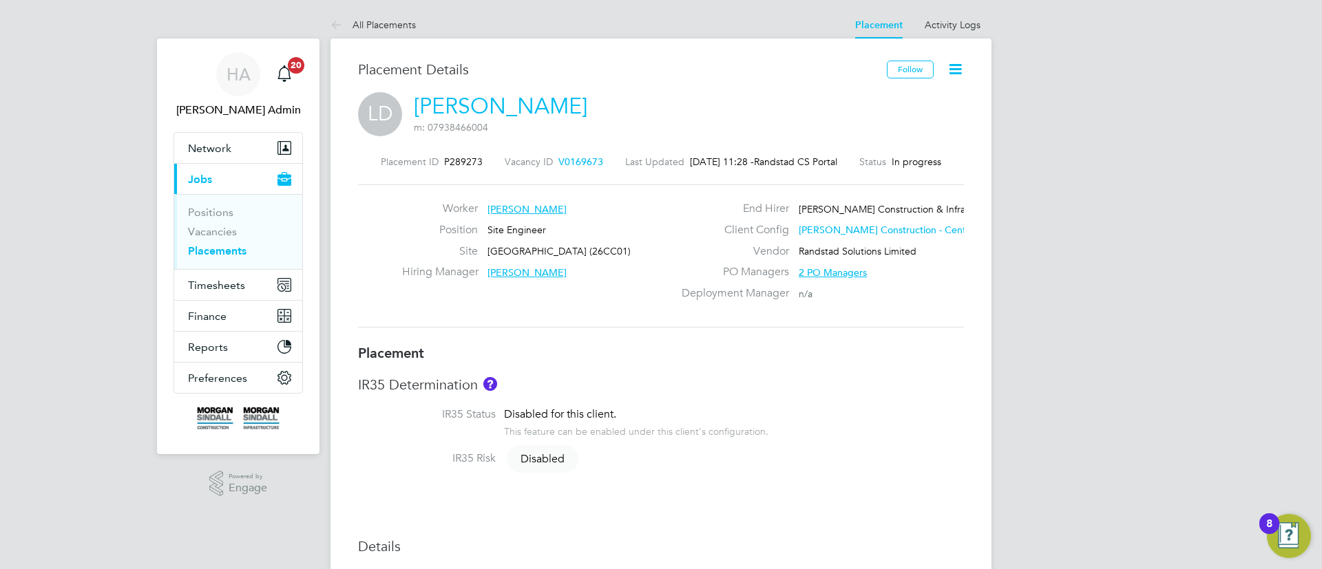
click at [655, 295] on div "Worker [PERSON_NAME] Position Site Engineer Site [GEOGRAPHIC_DATA] (26CC01) Hir…" at bounding box center [661, 256] width 617 height 109
type input "[PERSON_NAME]"
type input "[DATE]"
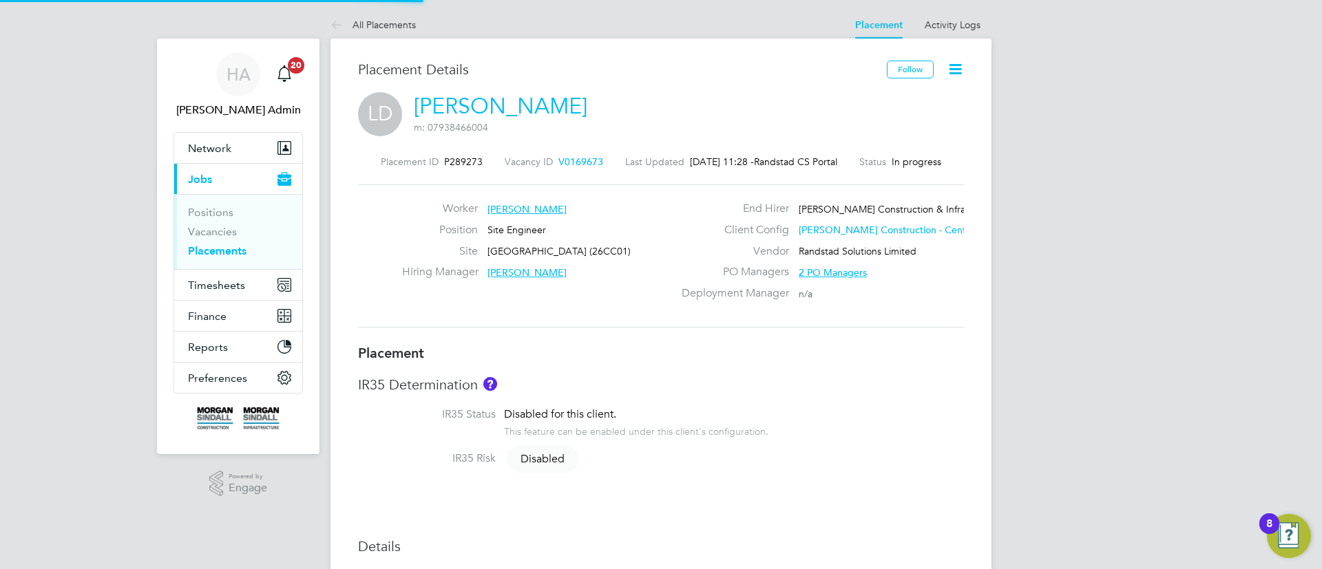
type input "08:00"
type input "18:00"
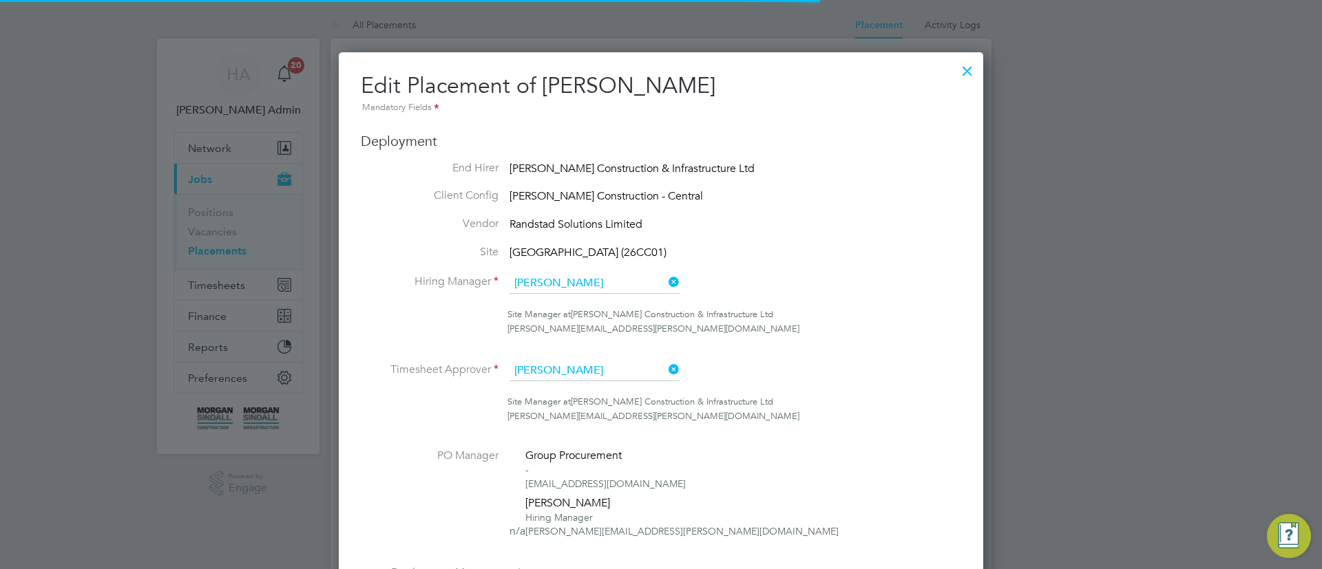
scroll to position [7, 7]
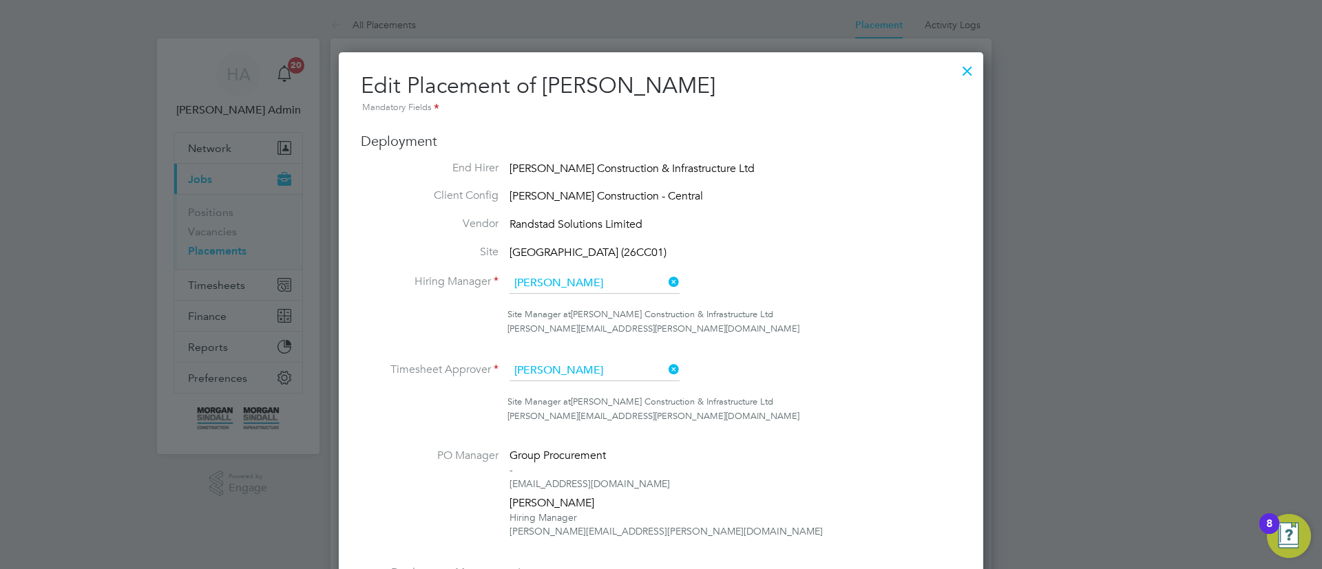
click at [967, 70] on div at bounding box center [967, 67] width 25 height 25
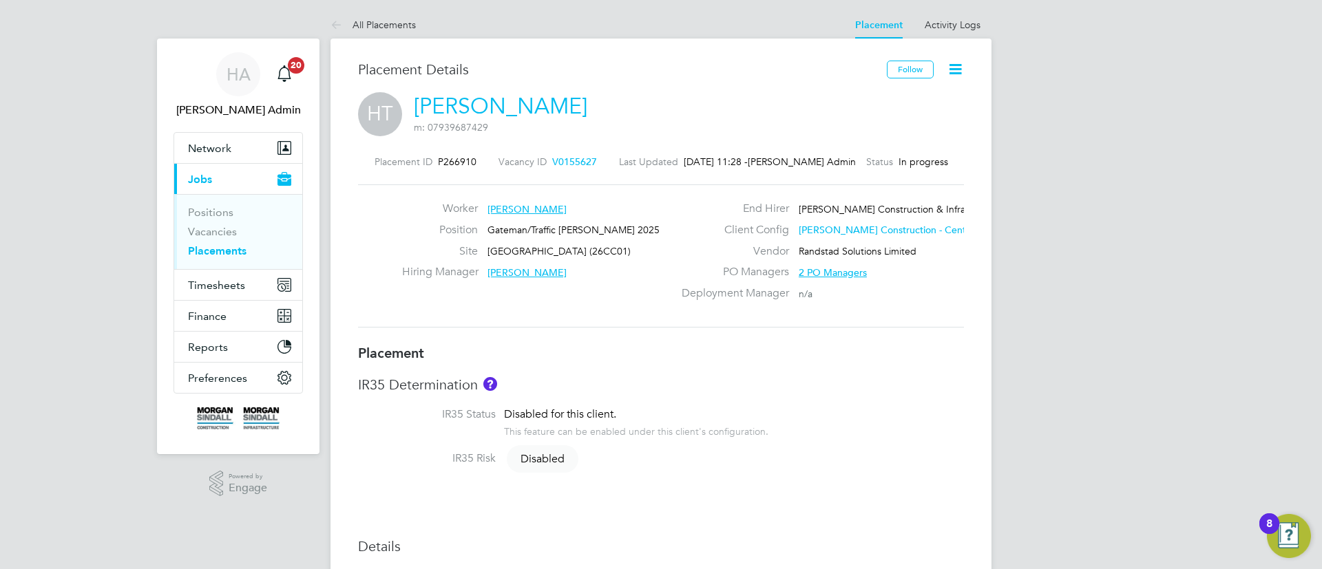
click at [538, 342] on div "Placement ID P266910 Vacancy ID V0155627 Last Updated [DATE] 11:28 - [PERSON_NA…" at bounding box center [661, 241] width 606 height 205
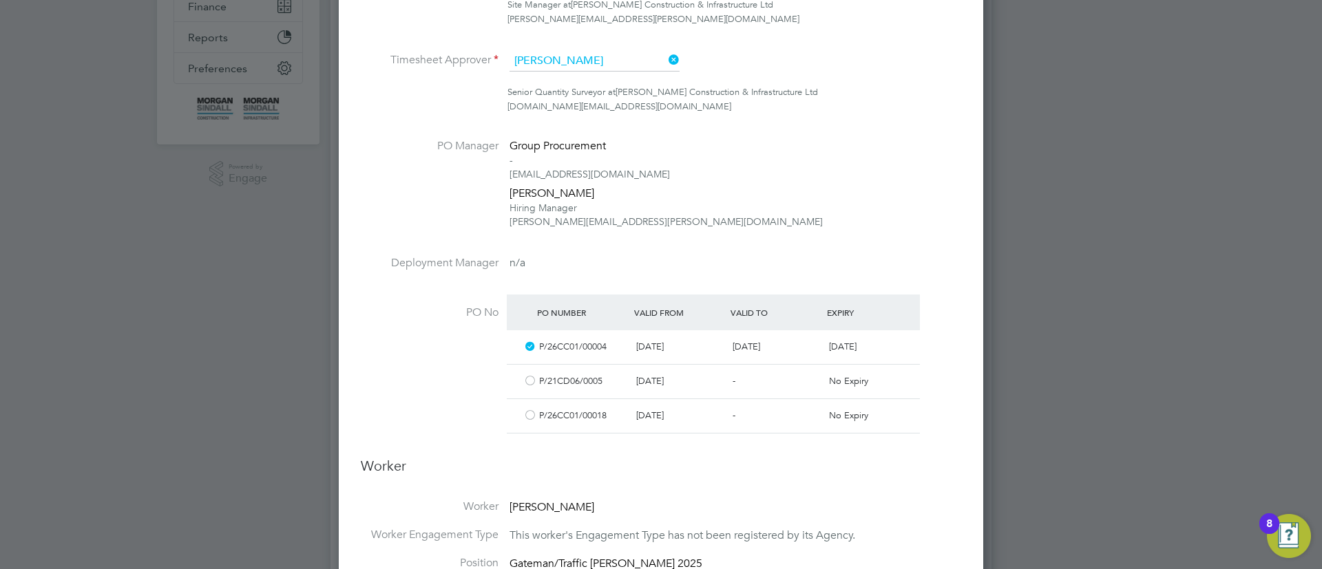
click at [600, 48] on ul "End Hirer [PERSON_NAME] Construction & Infrastructure Ltd Client Config [PERSON…" at bounding box center [661, 151] width 600 height 600
click at [598, 70] on input at bounding box center [595, 61] width 170 height 21
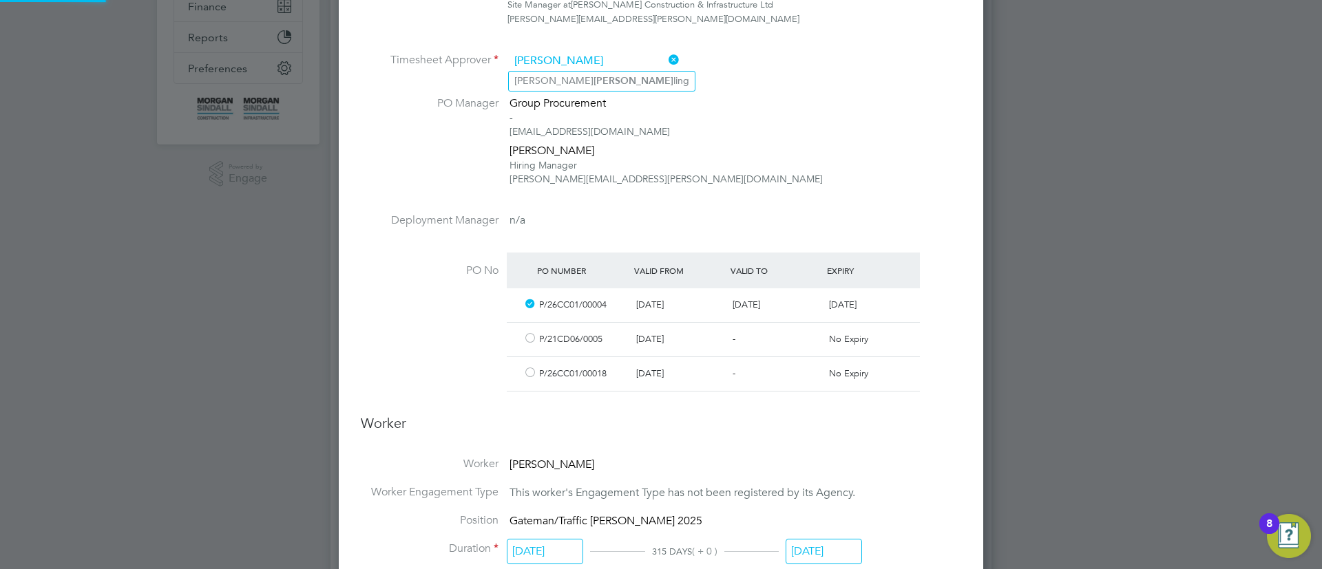
click at [600, 85] on li "Sam Kip ling" at bounding box center [602, 81] width 186 height 19
type input "[PERSON_NAME]"
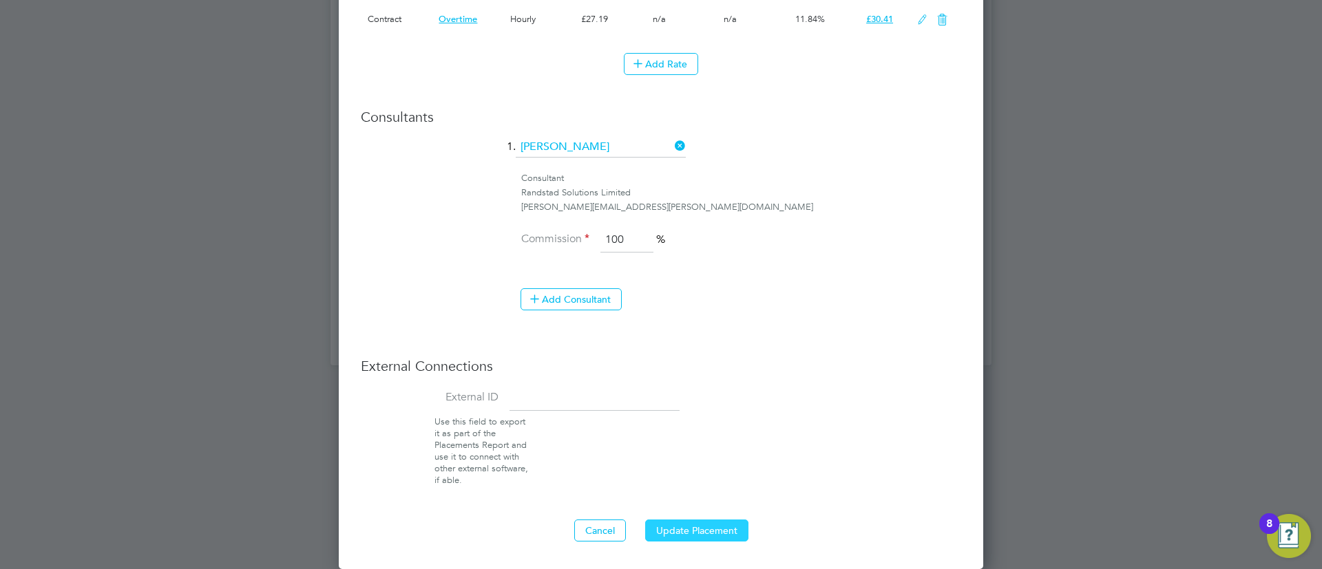
click at [704, 527] on button "Update Placement" at bounding box center [696, 531] width 103 height 22
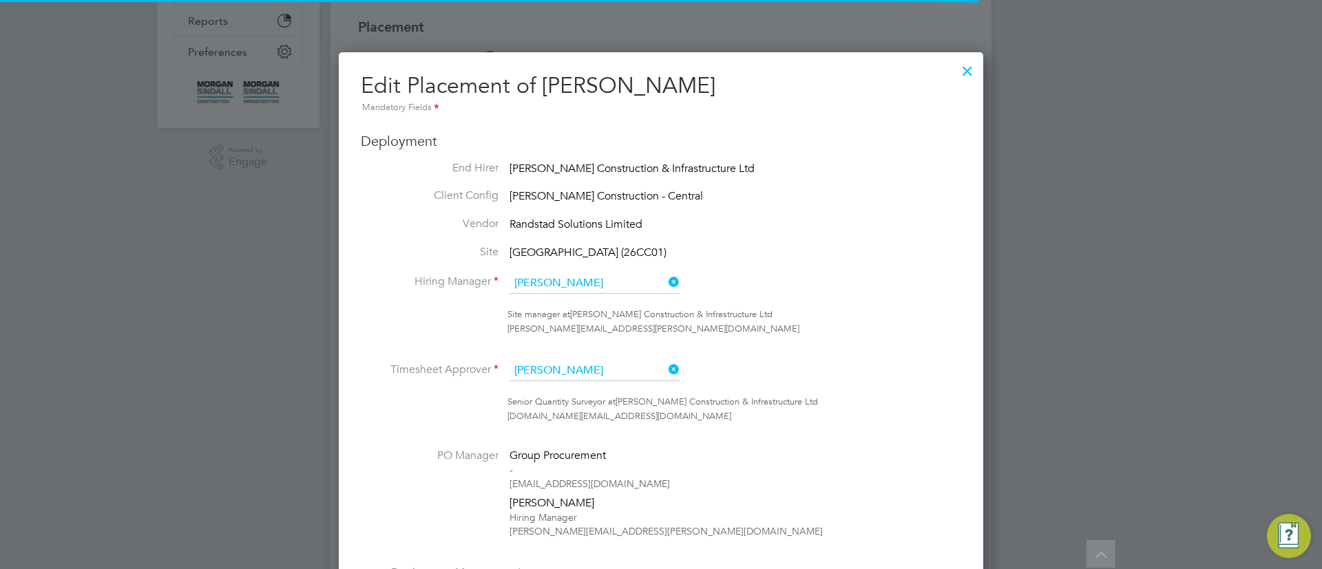
click at [584, 384] on li "Timesheet Approver Kathryn Day" at bounding box center [661, 378] width 600 height 34
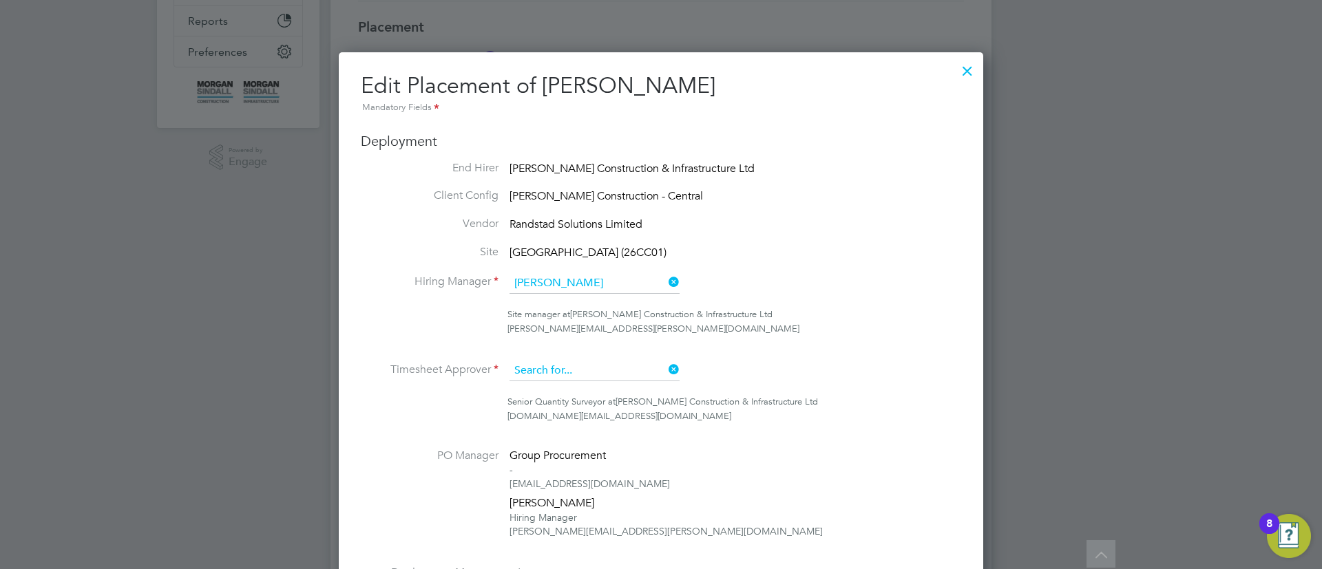
click at [584, 375] on input at bounding box center [595, 371] width 170 height 21
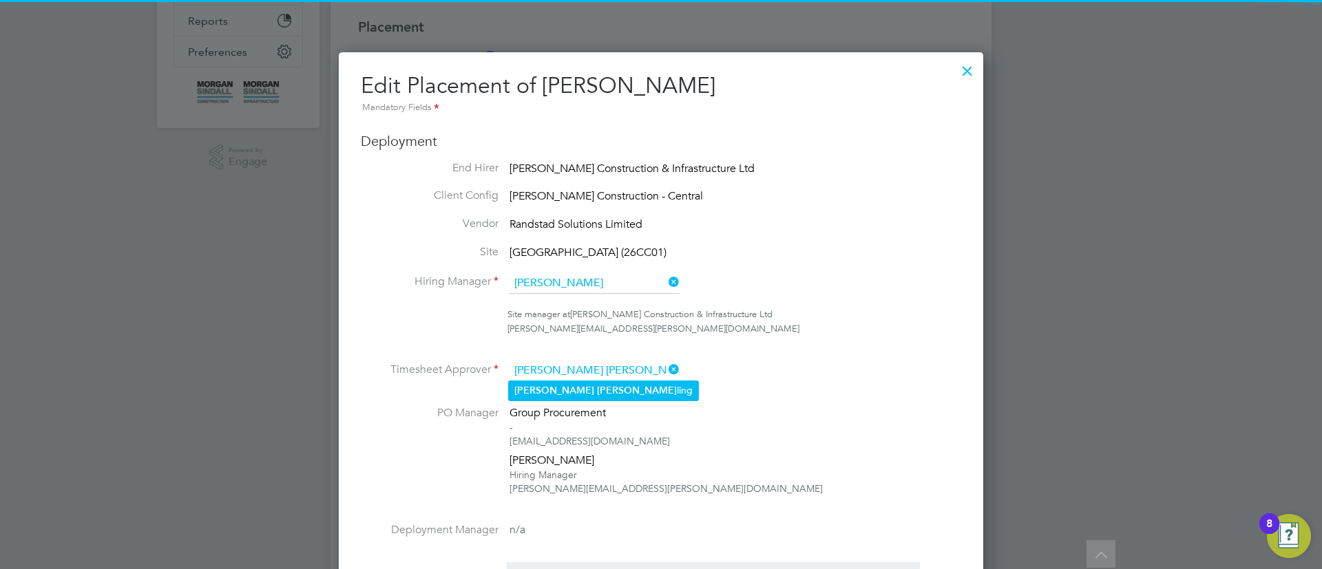
click at [613, 398] on li "Sam Kip ling" at bounding box center [603, 390] width 189 height 19
type input "Sam Kipling"
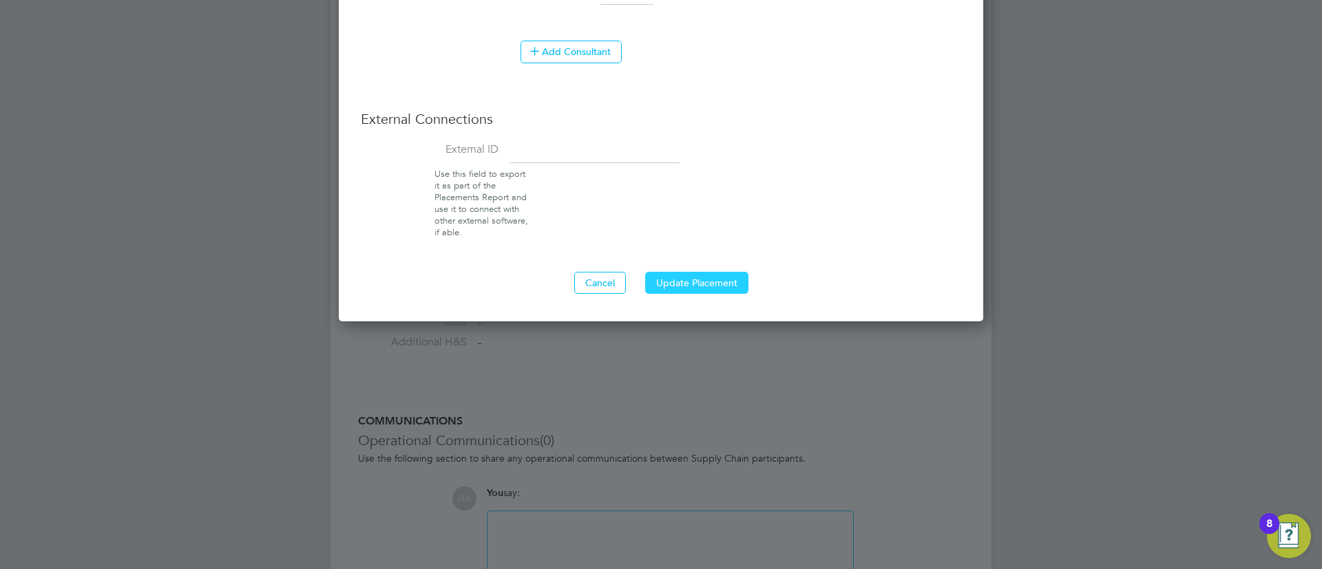
click at [720, 275] on button "Update Placement" at bounding box center [696, 283] width 103 height 22
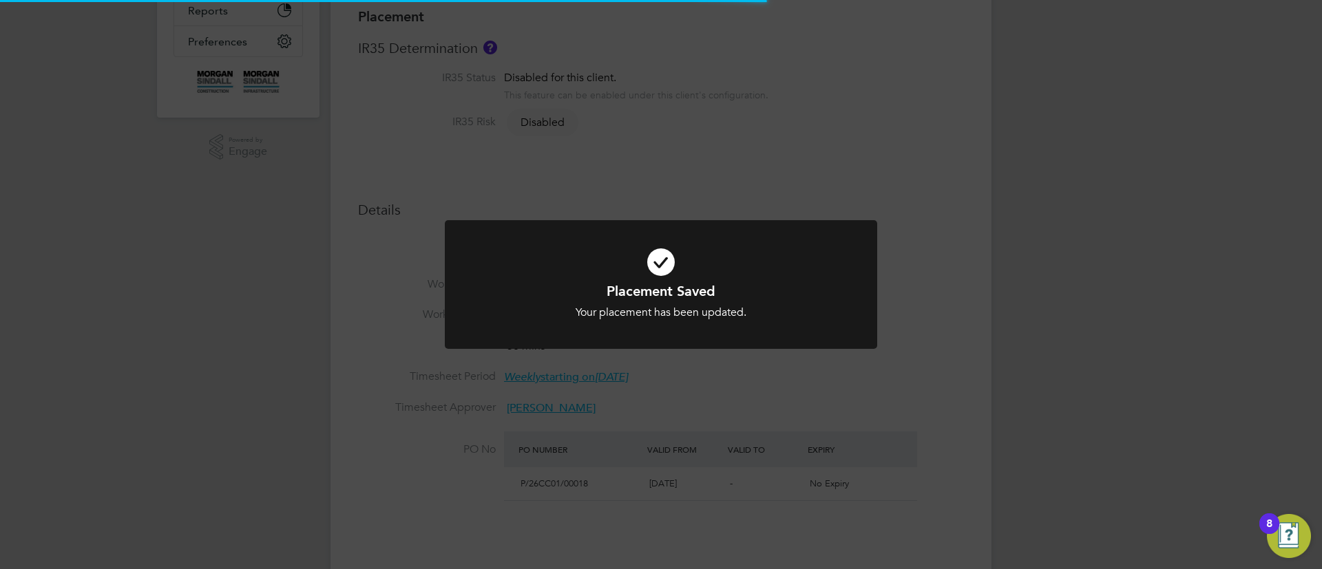
click at [625, 204] on div "Placement Saved Your placement has been updated. Cancel Okay" at bounding box center [661, 284] width 1322 height 569
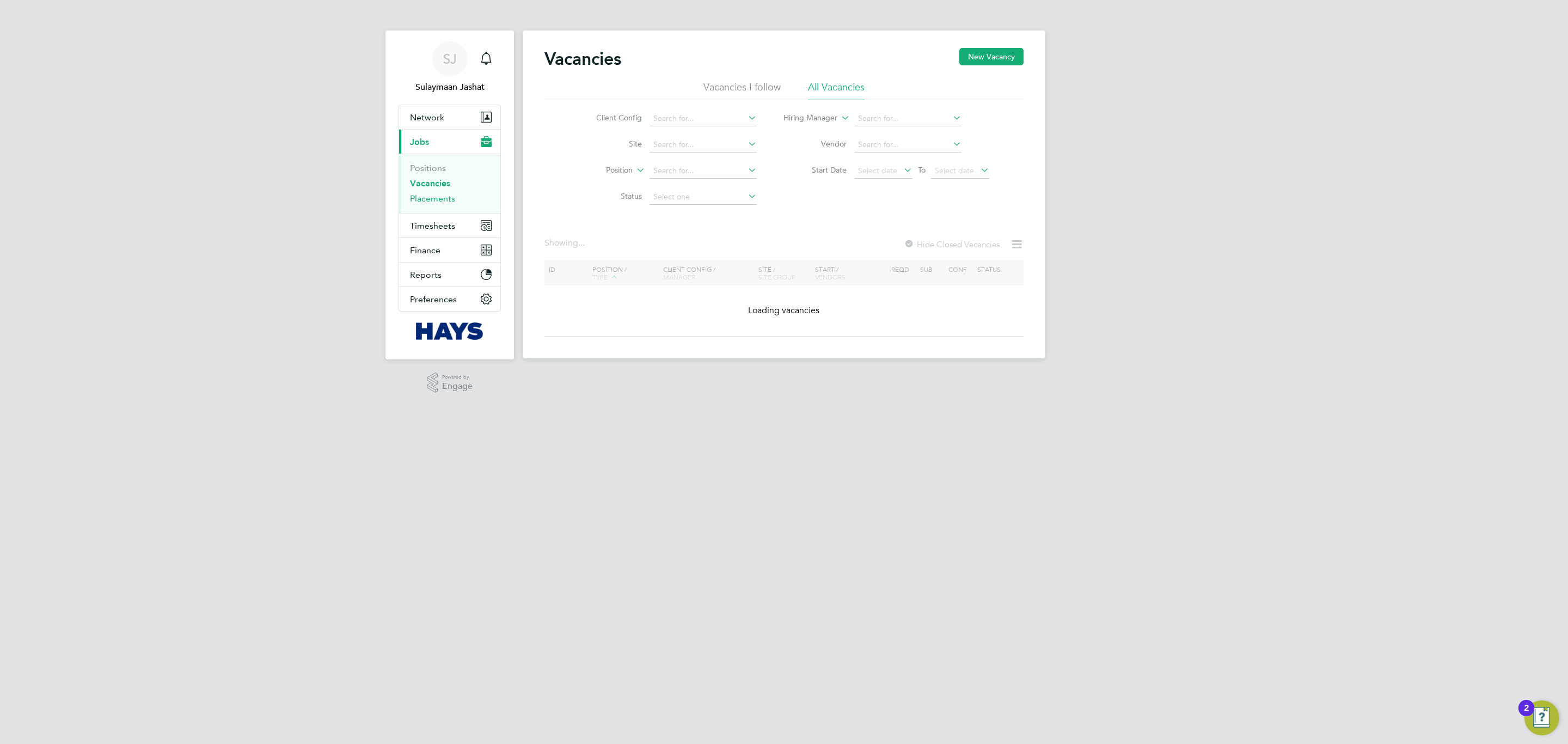
click at [446, 197] on link "Placements" at bounding box center [433, 198] width 45 height 10
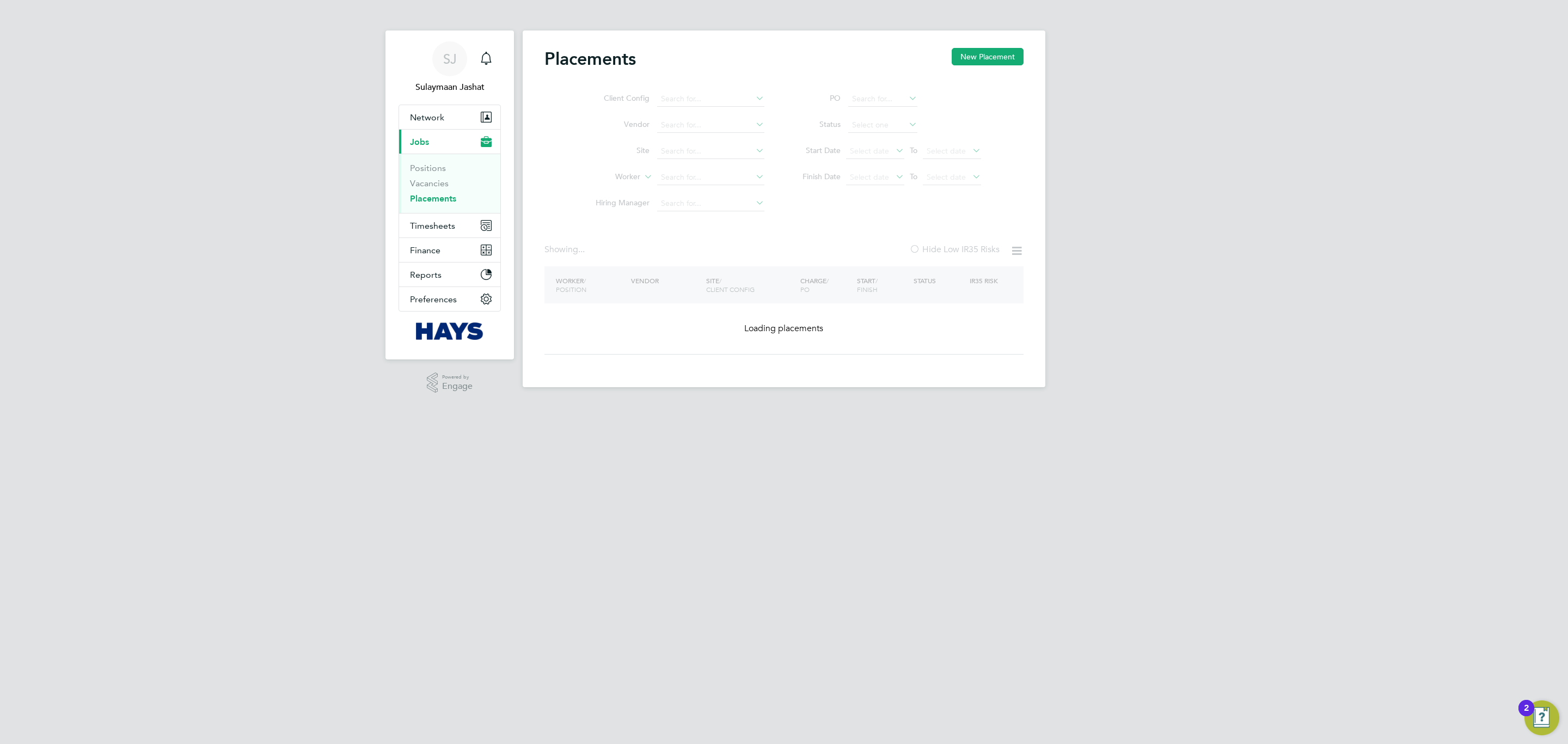
click at [698, 181] on ul "Client Config Vendor Site Worker Hiring Manager" at bounding box center [675, 151] width 205 height 130
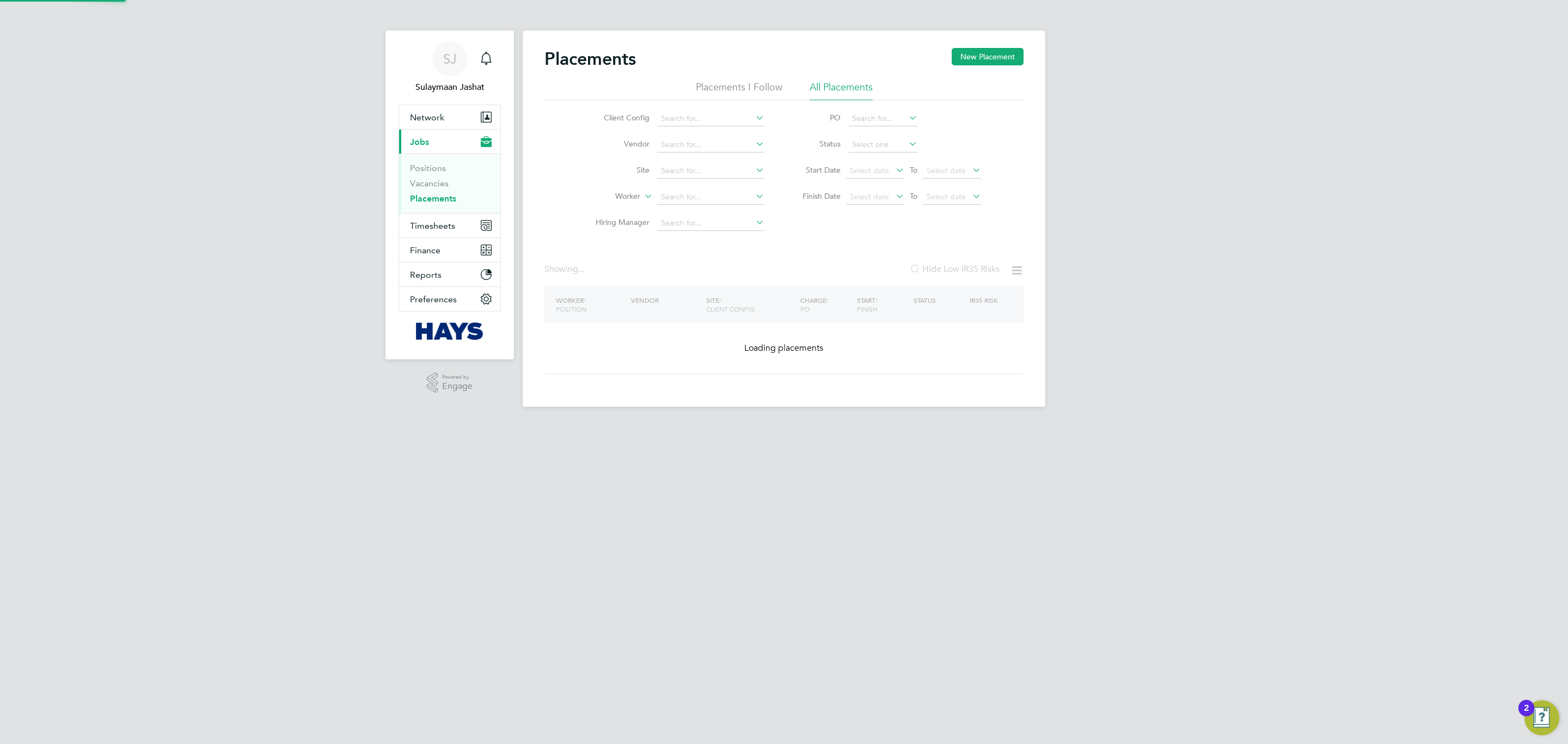
click at [698, 181] on li "Site" at bounding box center [675, 171] width 205 height 26
click at [692, 199] on input at bounding box center [711, 197] width 108 height 15
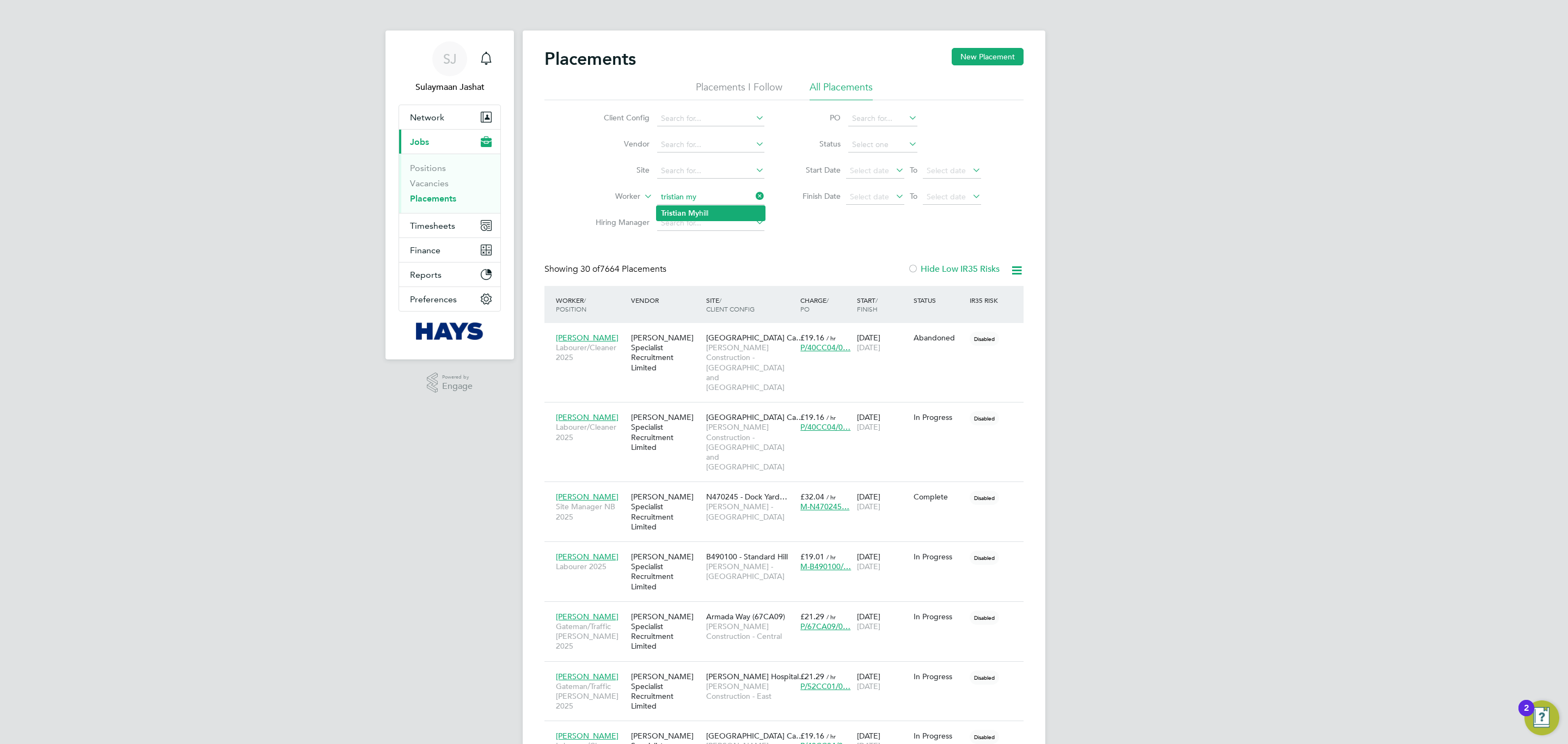
click at [699, 214] on li "Tristian My hill" at bounding box center [710, 213] width 108 height 15
type input "[PERSON_NAME]"
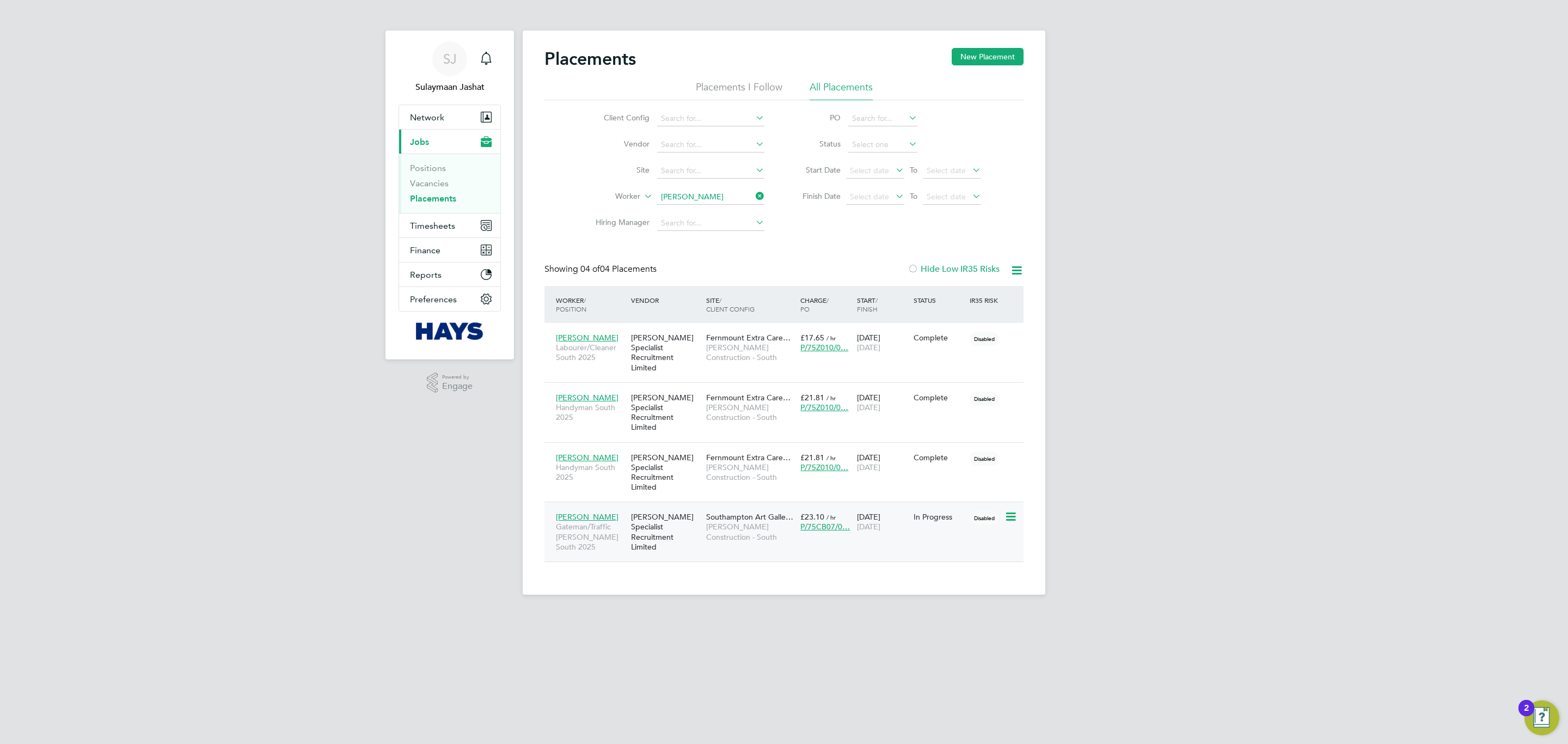
click at [726, 522] on span "[PERSON_NAME] Construction - South" at bounding box center [750, 531] width 89 height 20
click at [431, 228] on span "Timesheets" at bounding box center [433, 225] width 45 height 10
click at [435, 194] on link "Timesheets" at bounding box center [433, 192] width 45 height 10
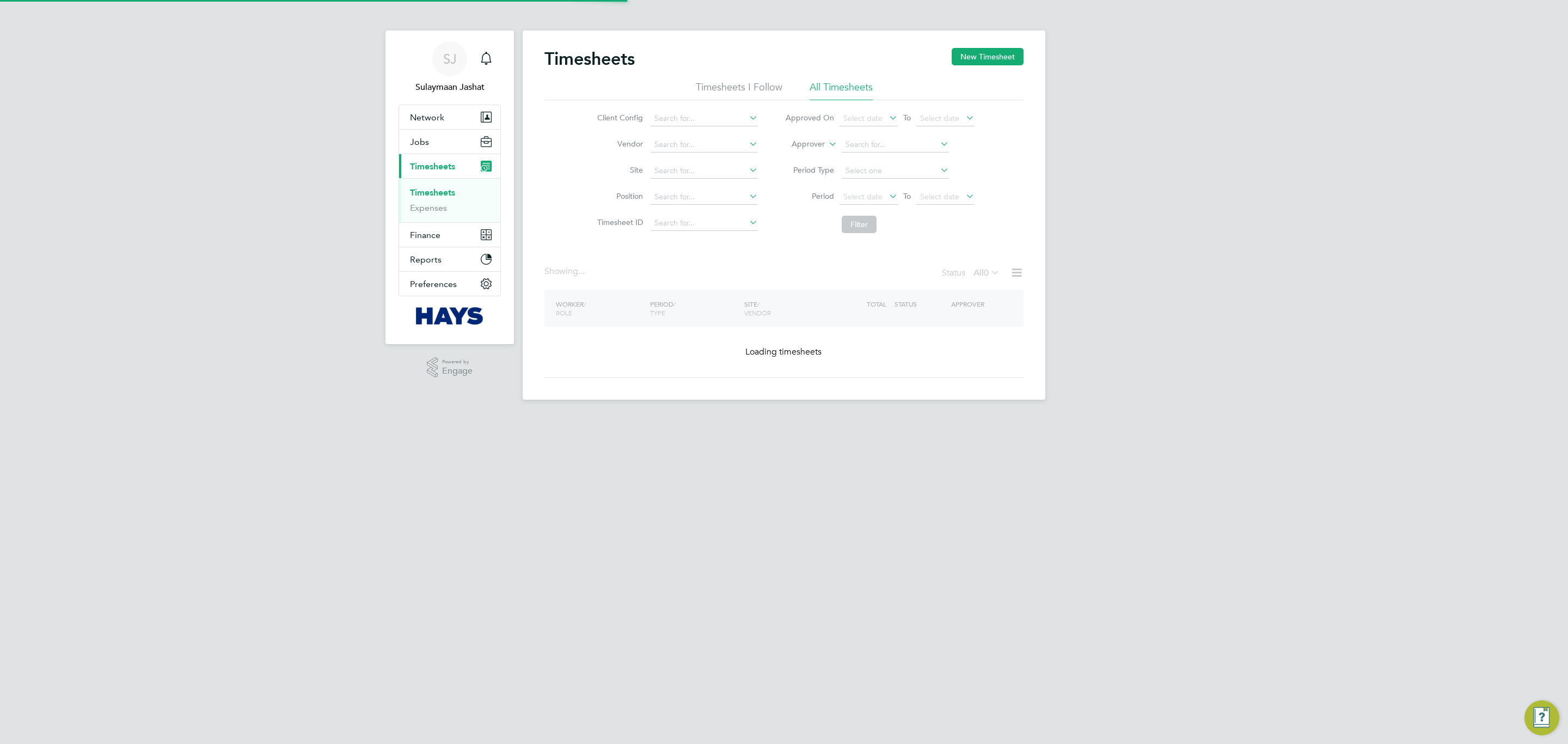
click at [822, 142] on label "Approver" at bounding box center [800, 145] width 49 height 11
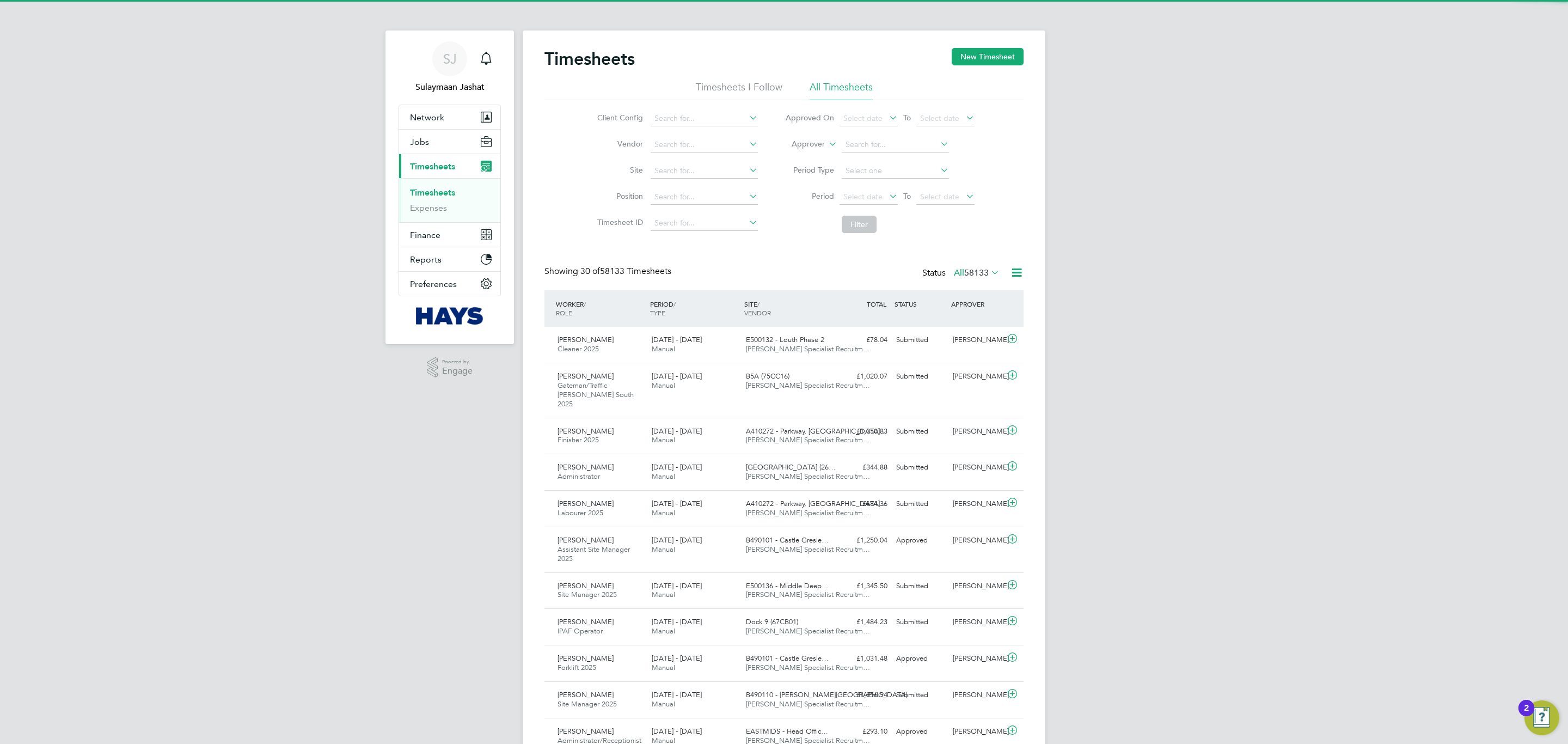
click at [809, 150] on li "Worker" at bounding box center [798, 157] width 54 height 14
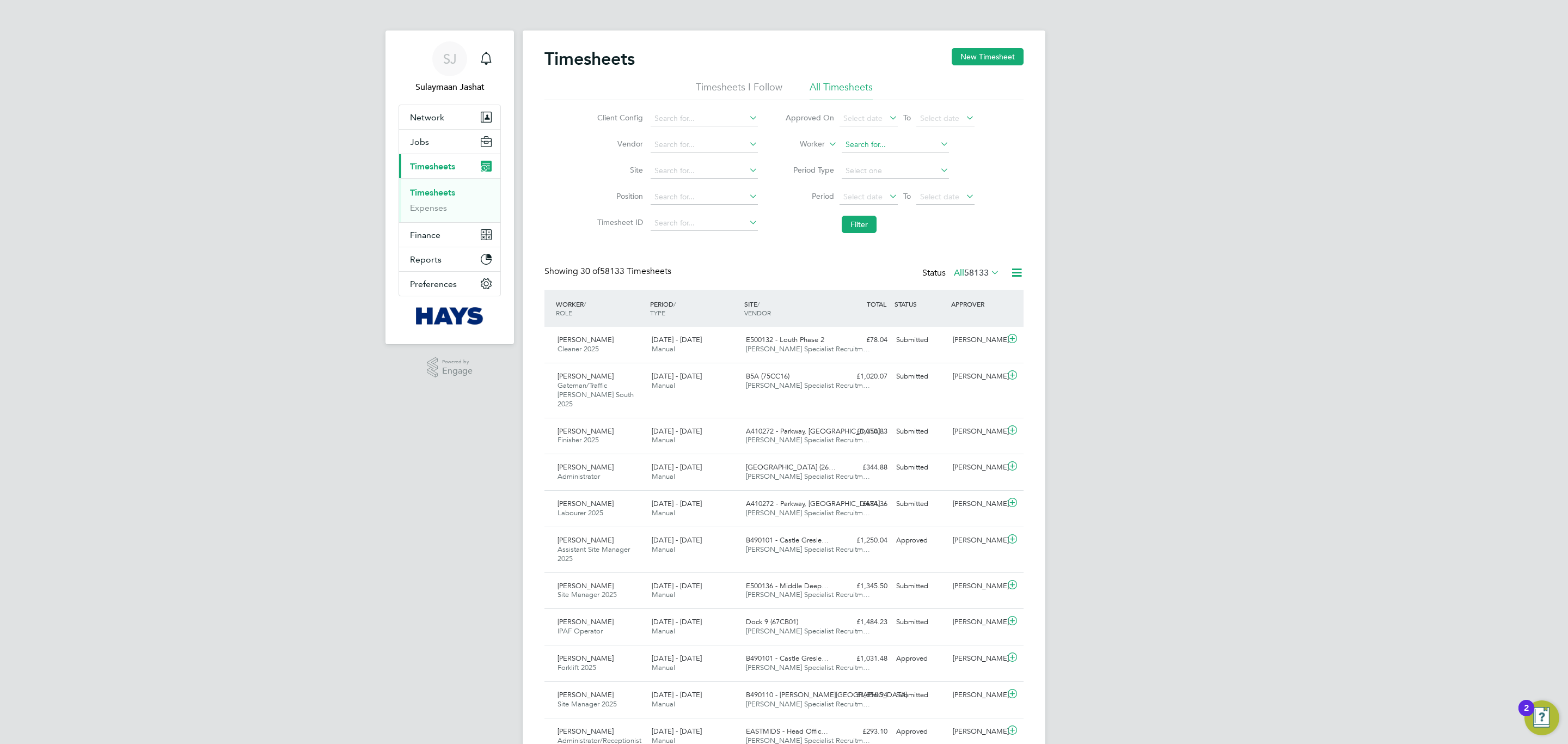
drag, startPoint x: 871, startPoint y: 146, endPoint x: 856, endPoint y: 149, distance: 15.3
click at [871, 146] on input at bounding box center [896, 145] width 108 height 15
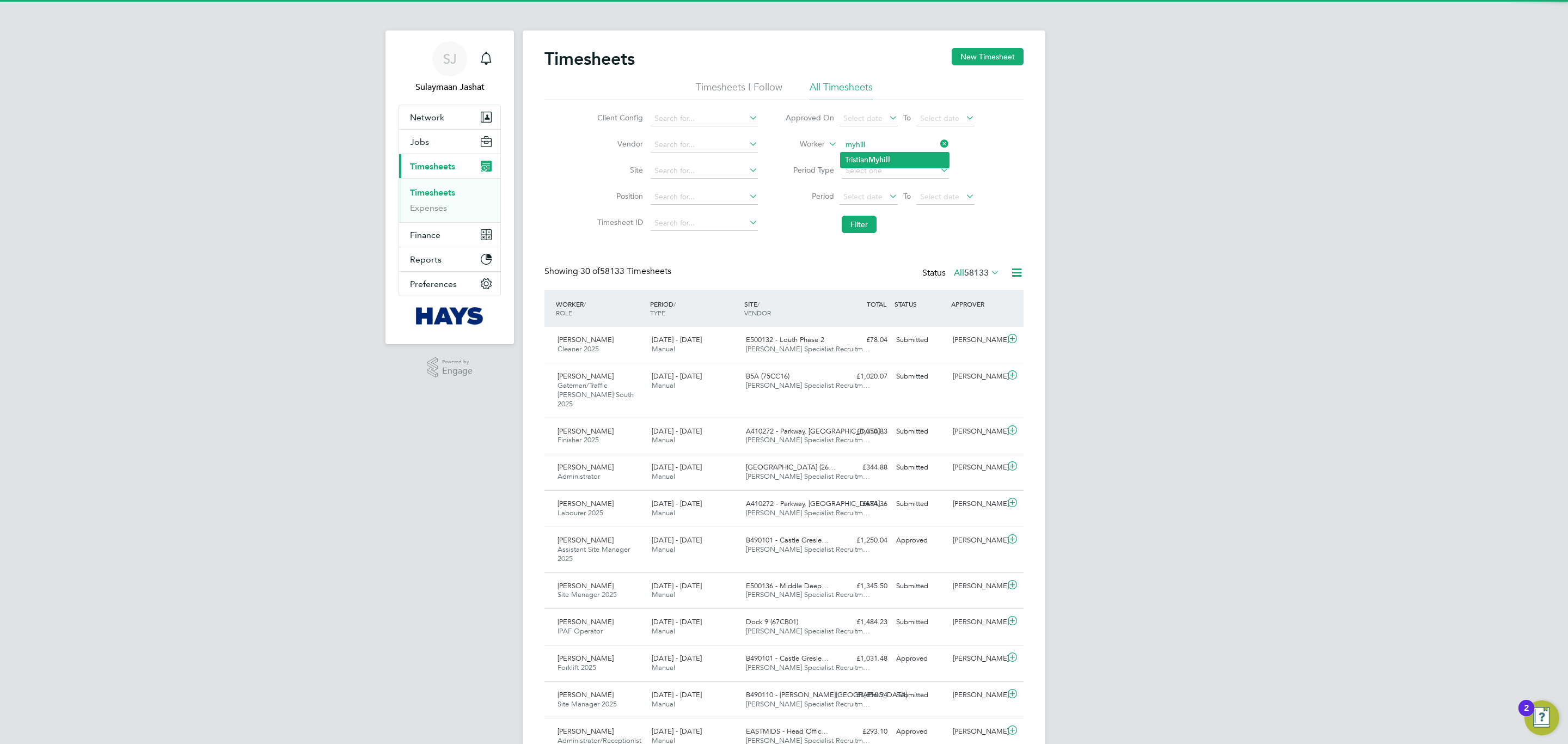
click at [853, 153] on li "Tristian Myhill" at bounding box center [894, 160] width 108 height 15
type input "Tristian Myhill"
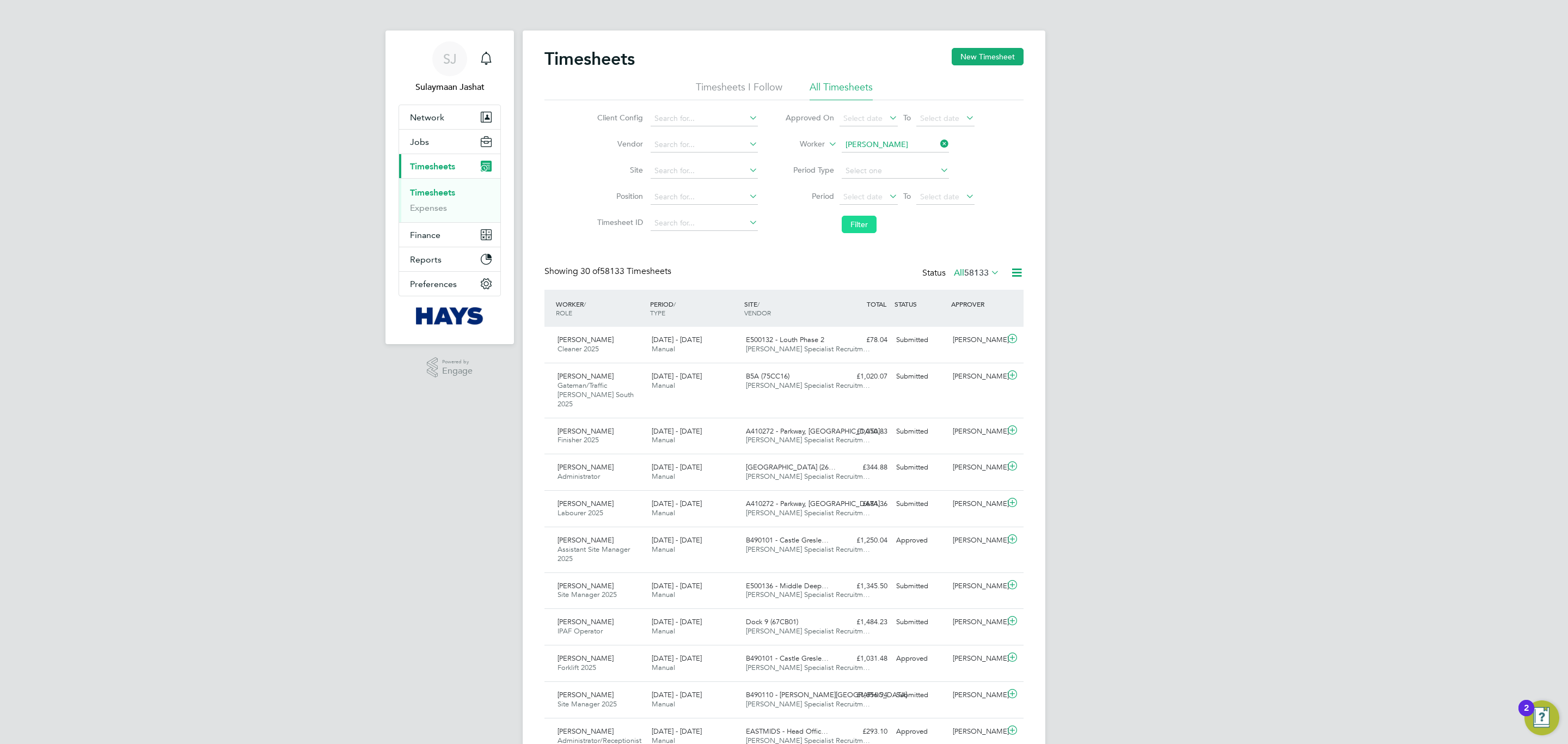
click at [856, 230] on button "Filter" at bounding box center [860, 225] width 35 height 17
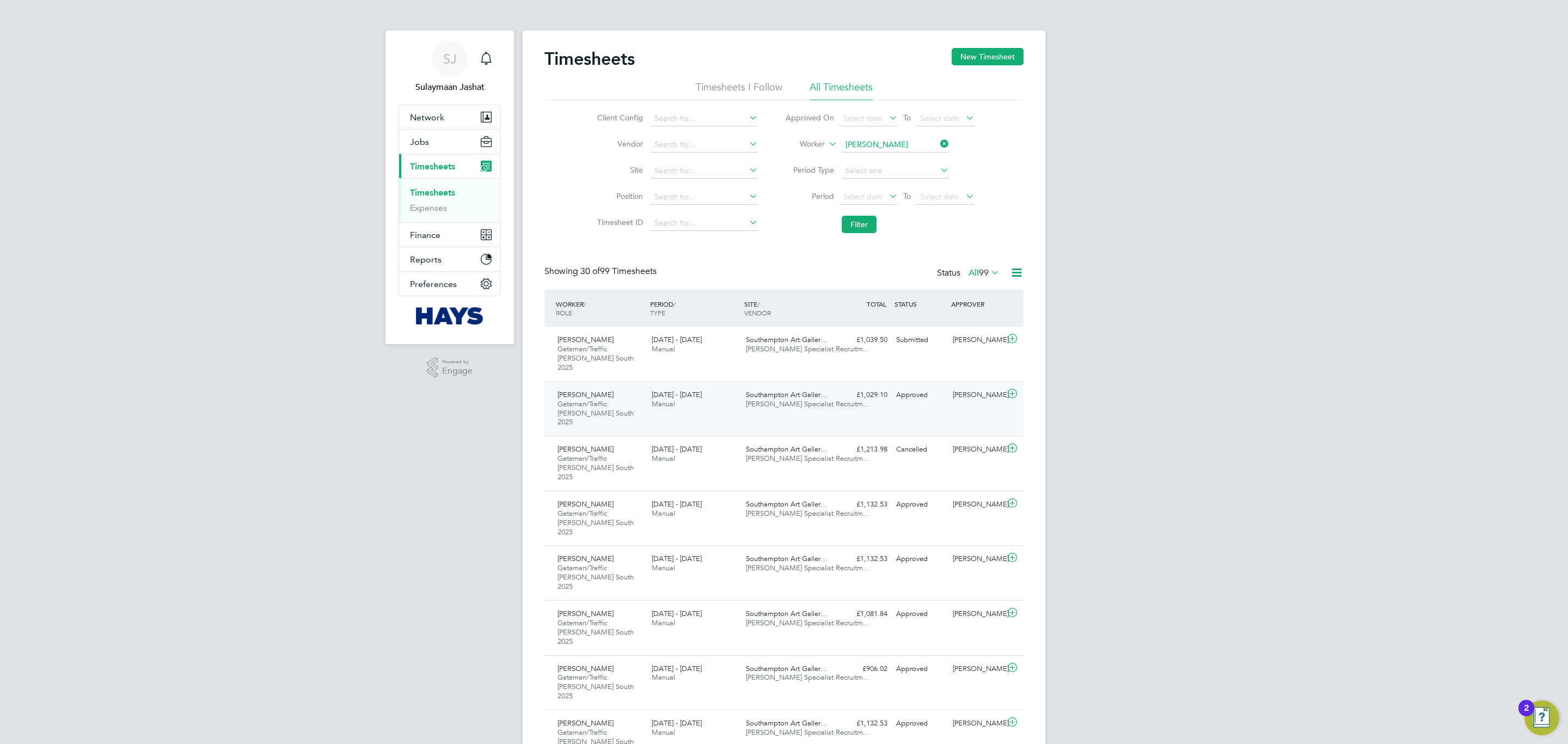
click at [924, 386] on div "Approved" at bounding box center [920, 395] width 57 height 18
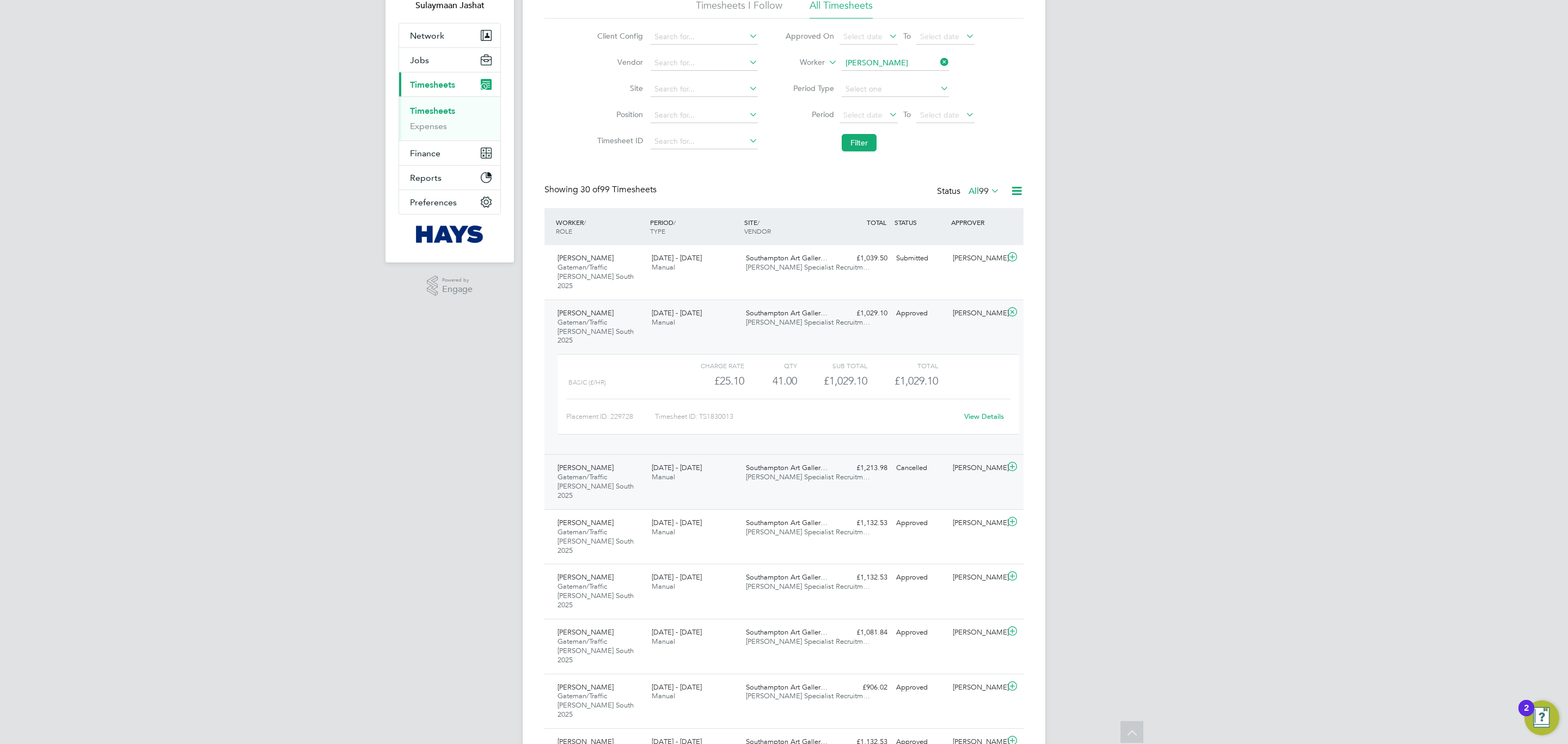
click at [966, 459] on div "Chris Dowle" at bounding box center [977, 467] width 57 height 18
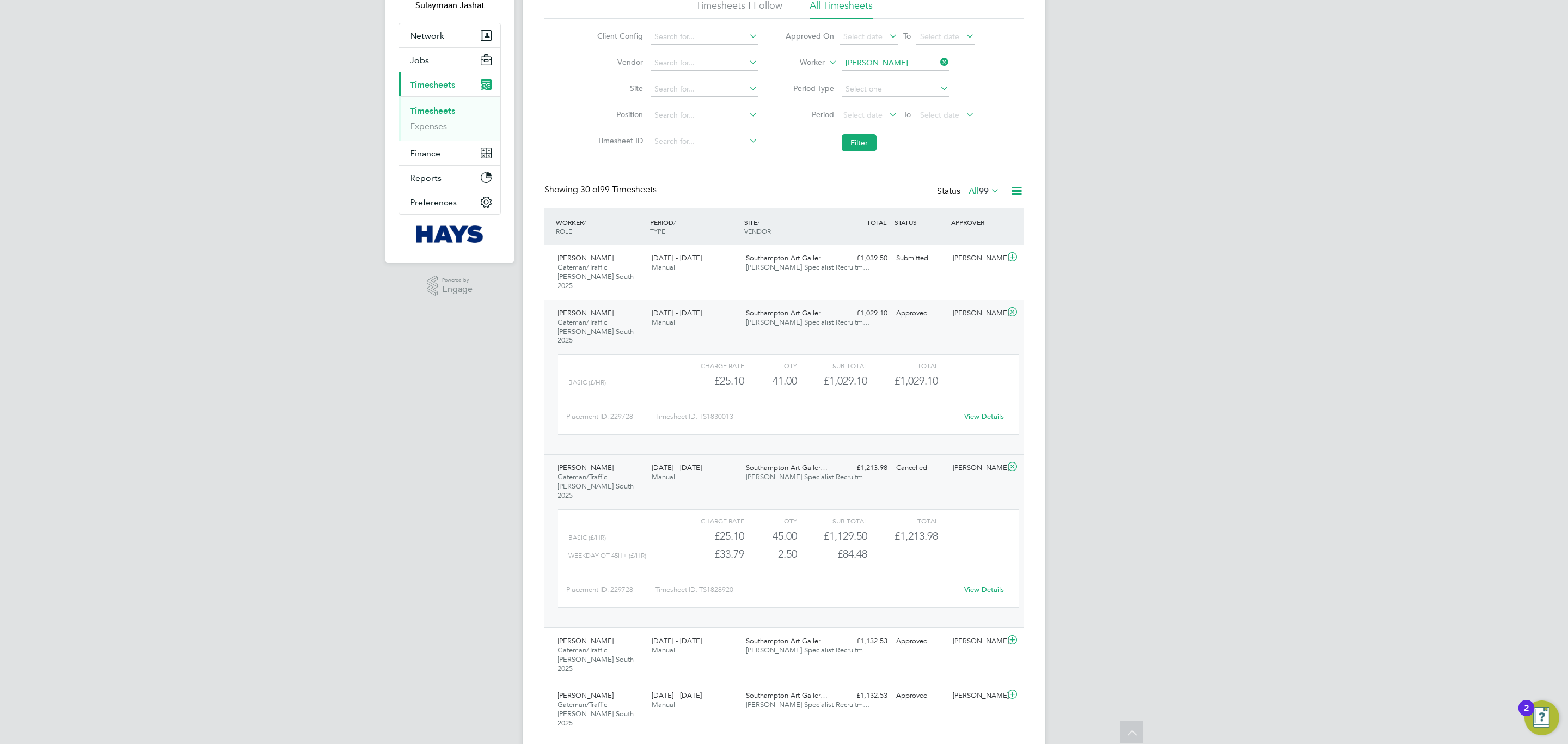
click at [958, 459] on div "Chris Dowle" at bounding box center [977, 467] width 57 height 18
click at [975, 412] on link "View Details" at bounding box center [984, 417] width 40 height 9
click at [840, 459] on div "£1,213.98 Cancelled" at bounding box center [863, 467] width 57 height 18
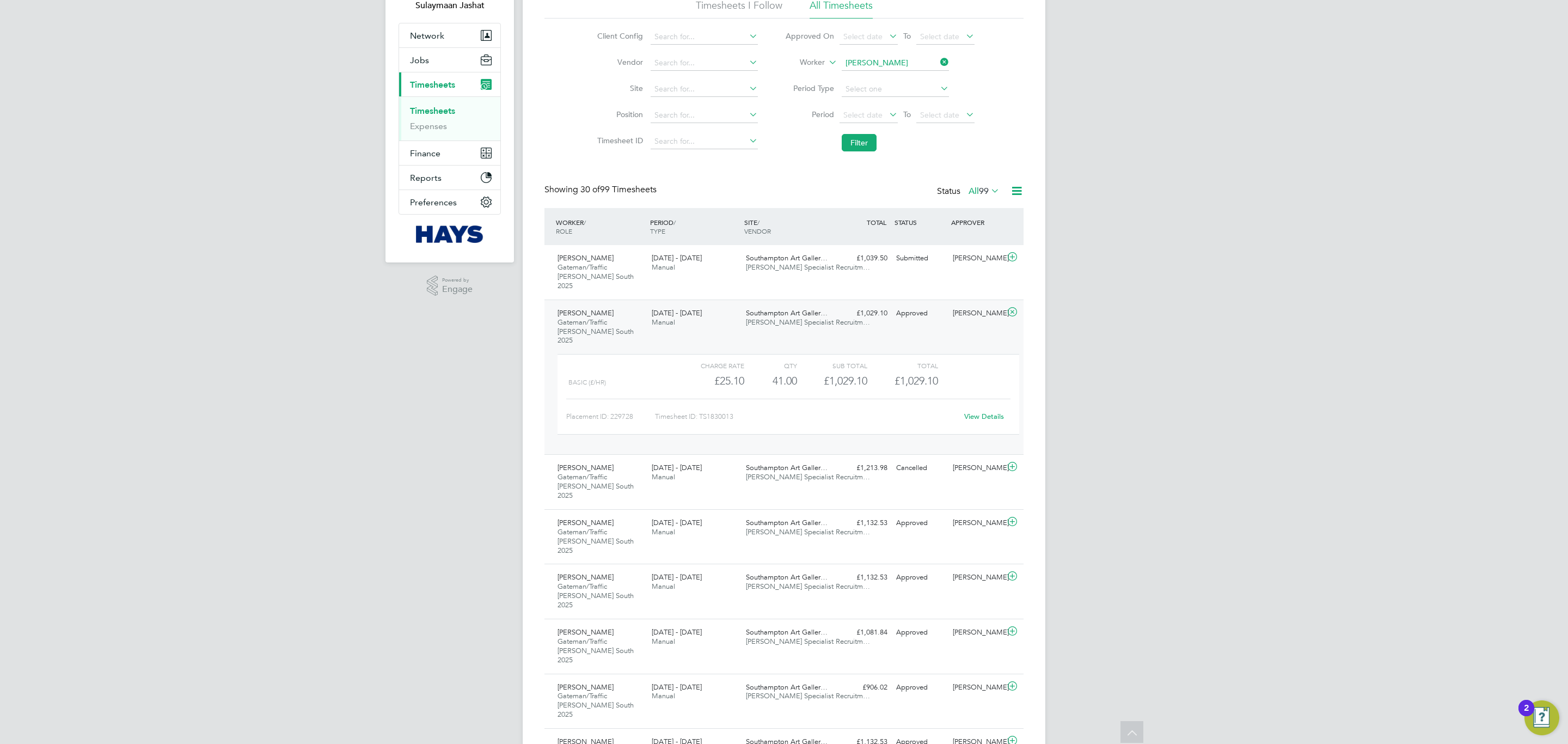
click at [931, 322] on div "Tristian Myhill Gateman/Traffic Marshall South 2025 20 - 26 Sep 2025 20 - 26 Se…" at bounding box center [784, 377] width 479 height 155
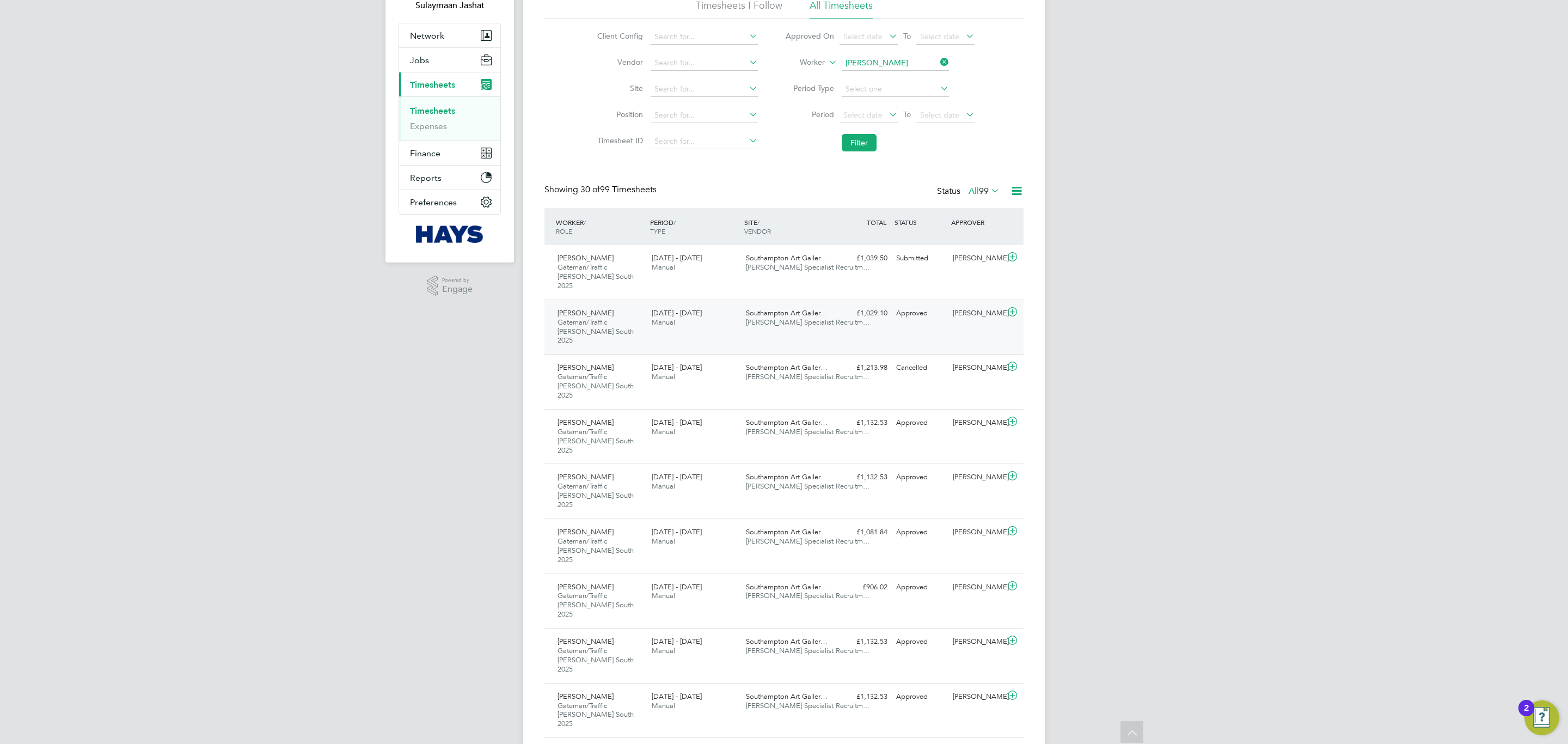
click at [850, 321] on div "Tristian Myhill Gateman/Traffic Marshall South 2025 20 - 26 Sep 2025 20 - 26 Se…" at bounding box center [784, 327] width 479 height 55
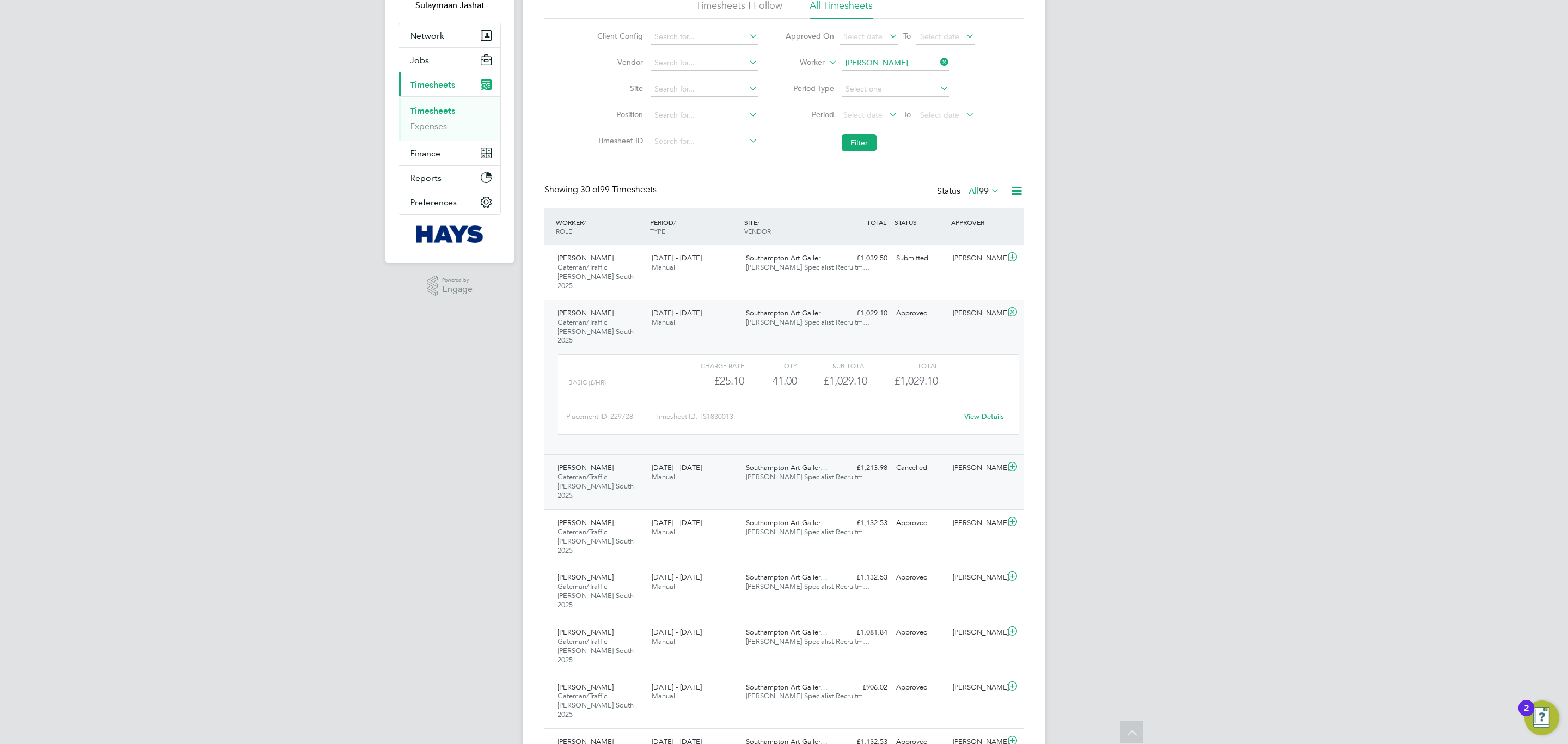
click at [858, 459] on div "£1,213.98 Cancelled" at bounding box center [863, 467] width 57 height 18
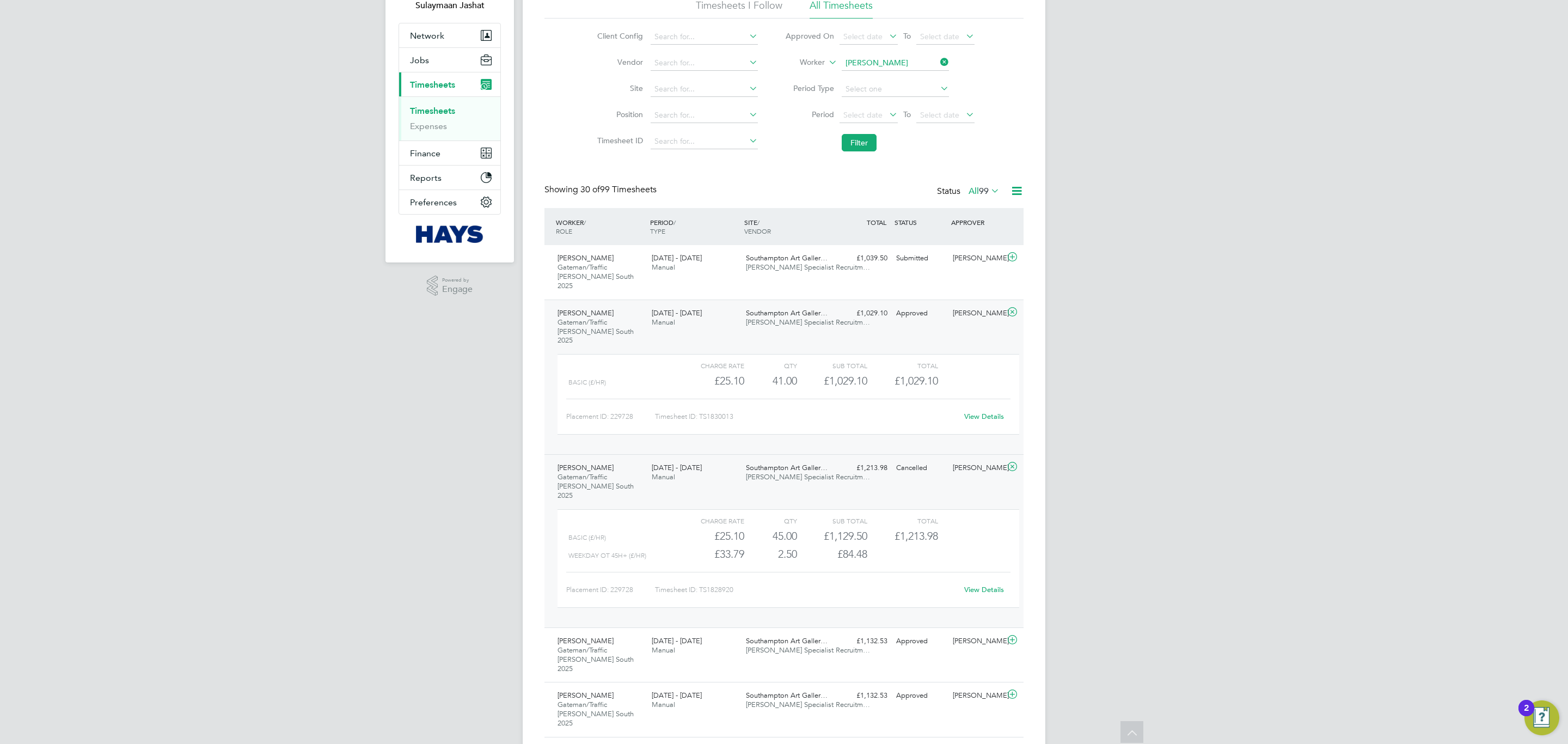
click at [801, 463] on span "Southampton Art Galler…" at bounding box center [786, 467] width 81 height 9
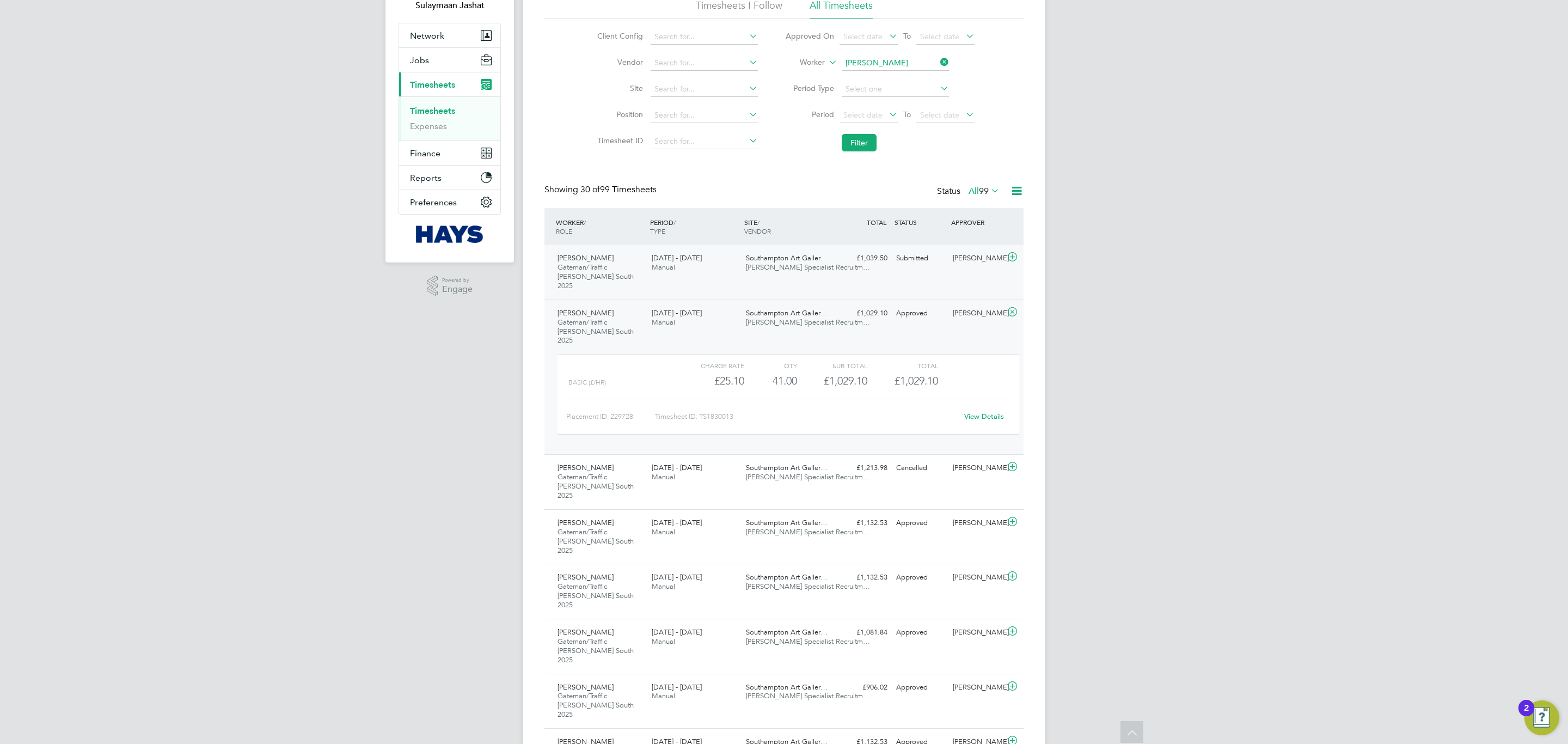
click at [800, 278] on div "Tristian Myhill Gateman/Traffic Marshall South 2025 27 Sep - 3 Oct 2025 27 Sep …" at bounding box center [784, 272] width 479 height 55
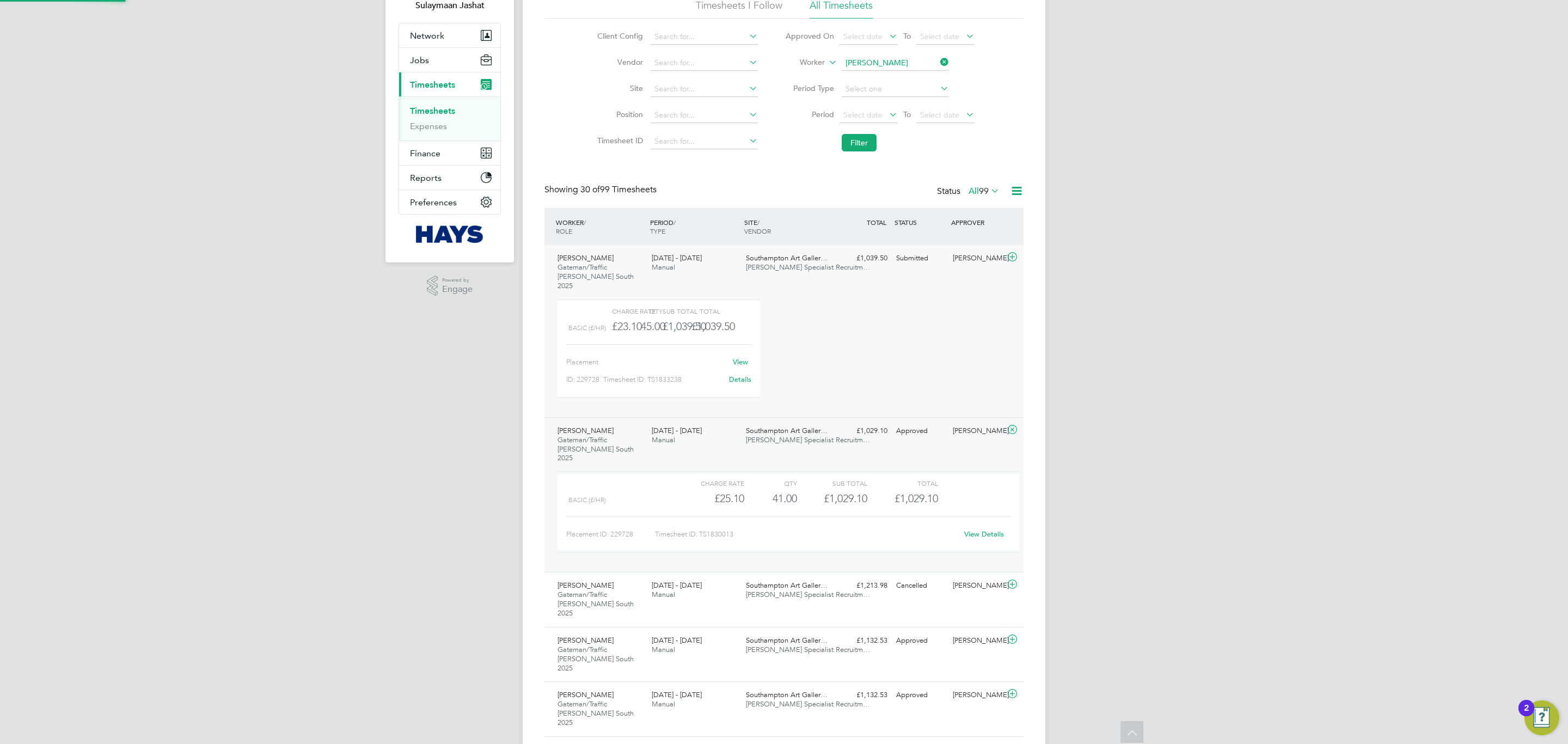
scroll to position [18, 106]
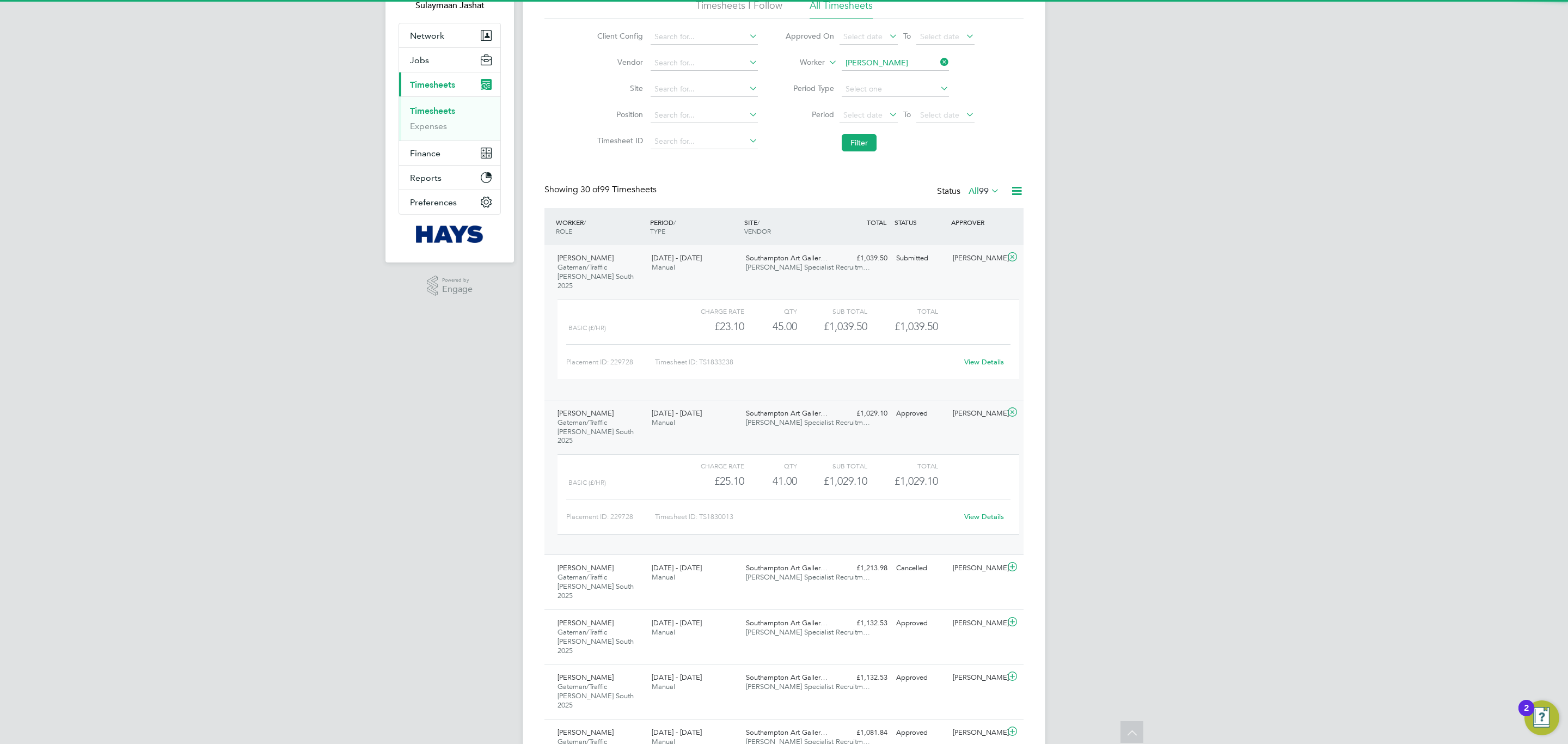
click at [804, 274] on div "Southampton Art Galler… Hays Specialist Recruitm…" at bounding box center [788, 262] width 94 height 27
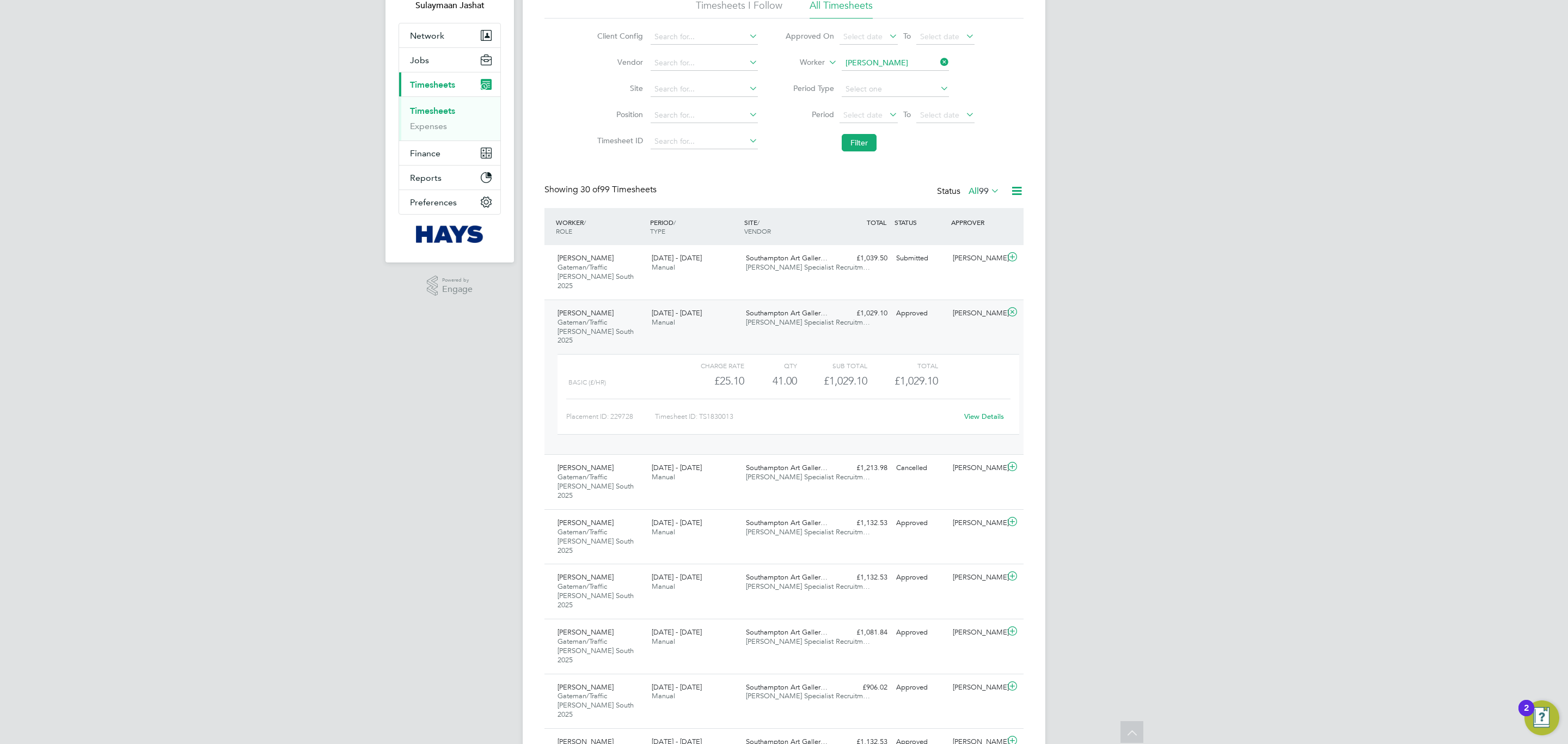
click at [965, 412] on link "View Details" at bounding box center [984, 417] width 40 height 9
click at [773, 322] on div "Southampton Art Galler… Hays Specialist Recruitm…" at bounding box center [788, 318] width 94 height 27
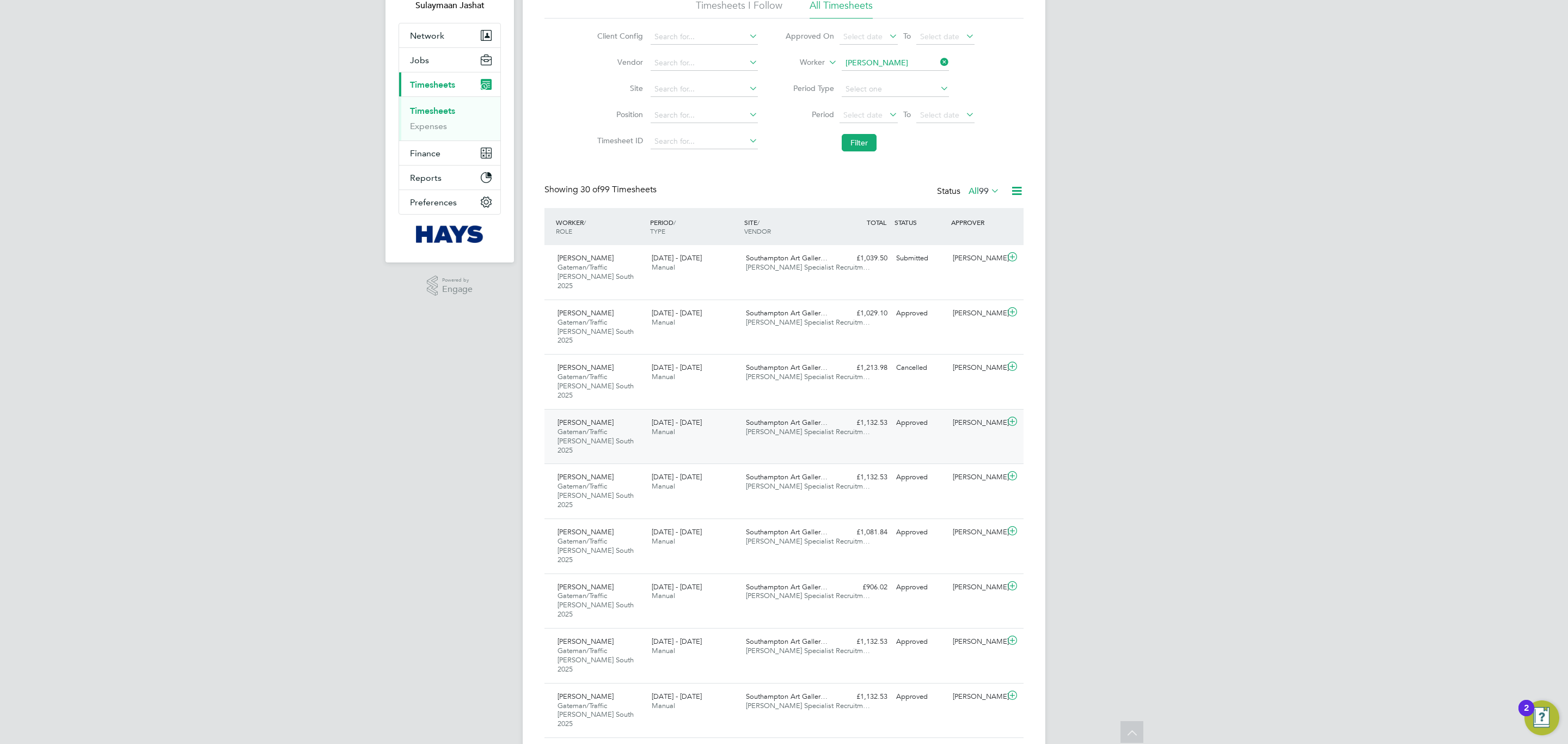
click at [760, 414] on div "Southampton Art Galler… Hays Specialist Recruitm…" at bounding box center [788, 427] width 94 height 27
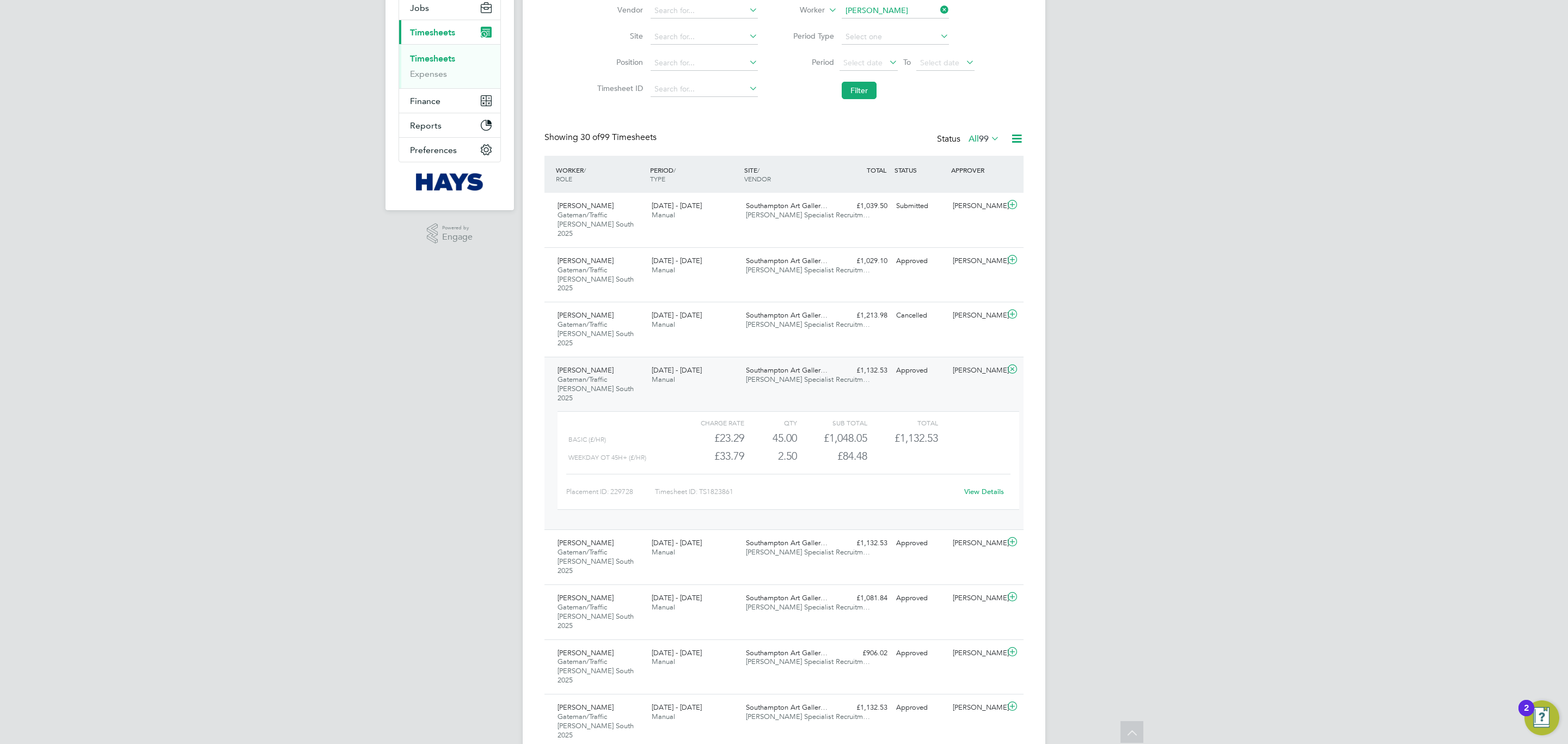
scroll to position [164, 0]
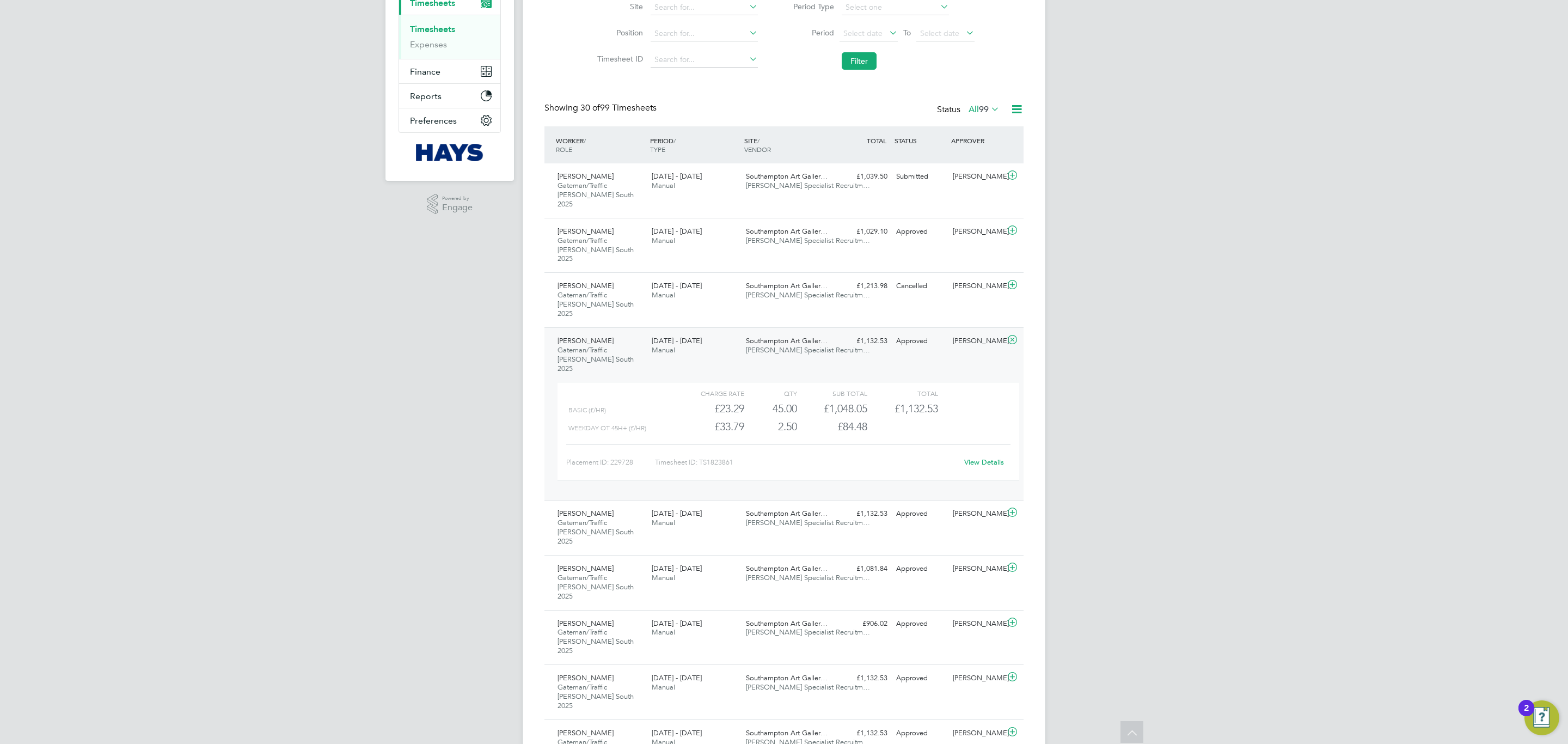
click at [998, 457] on link "View Details" at bounding box center [984, 462] width 40 height 9
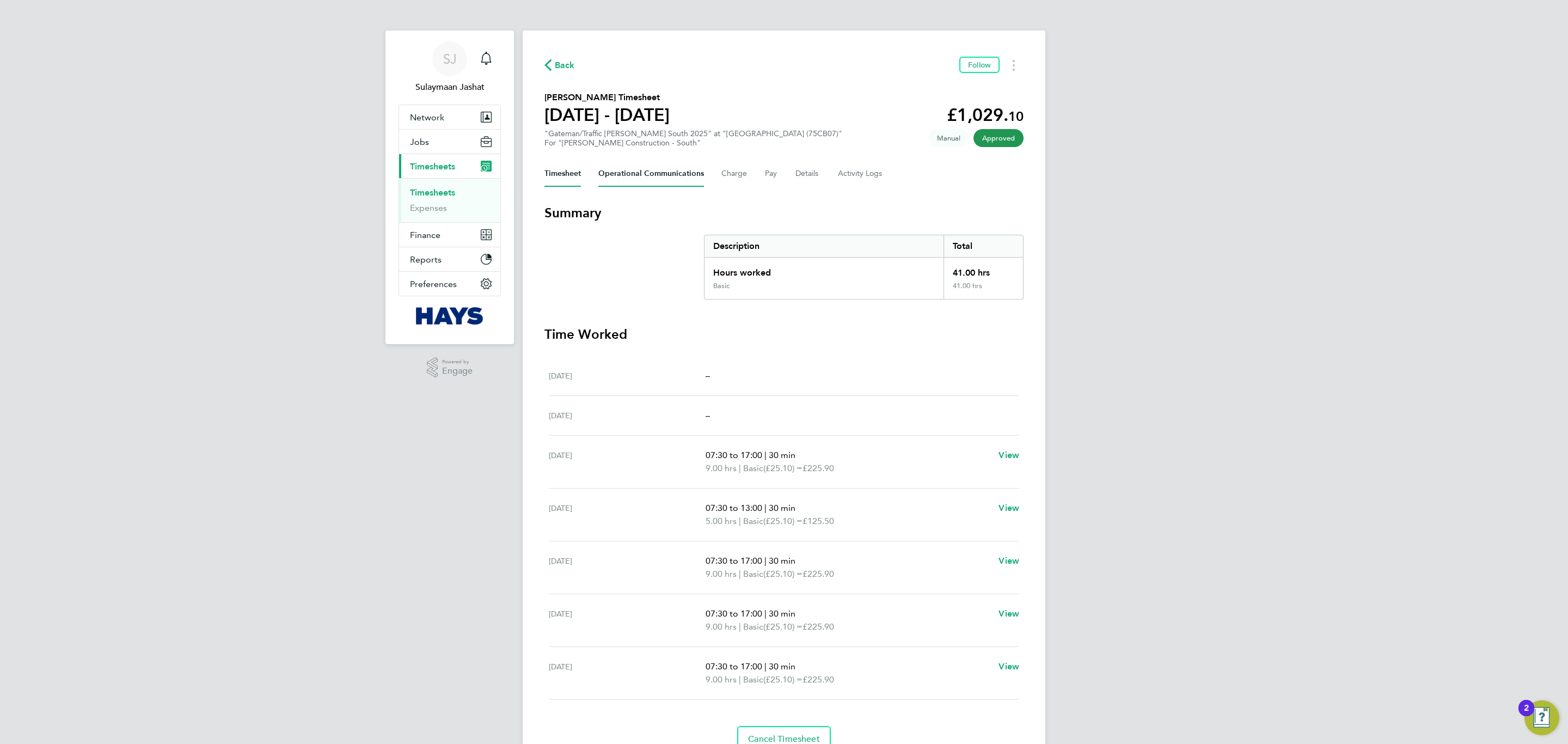
click at [685, 171] on Communications-tab "Operational Communications" at bounding box center [652, 173] width 106 height 26
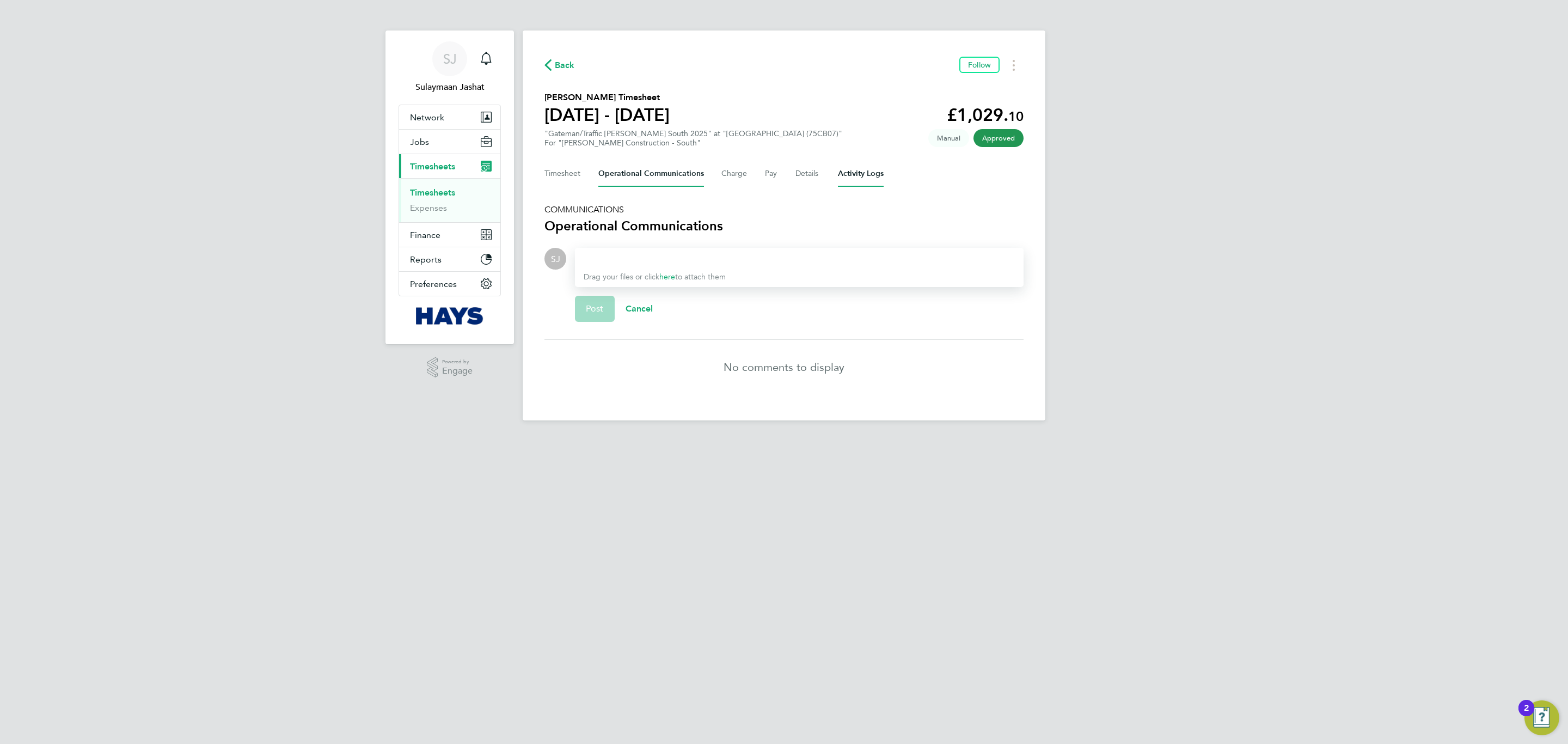
click at [846, 174] on Logs-tab "Activity Logs" at bounding box center [861, 173] width 46 height 26
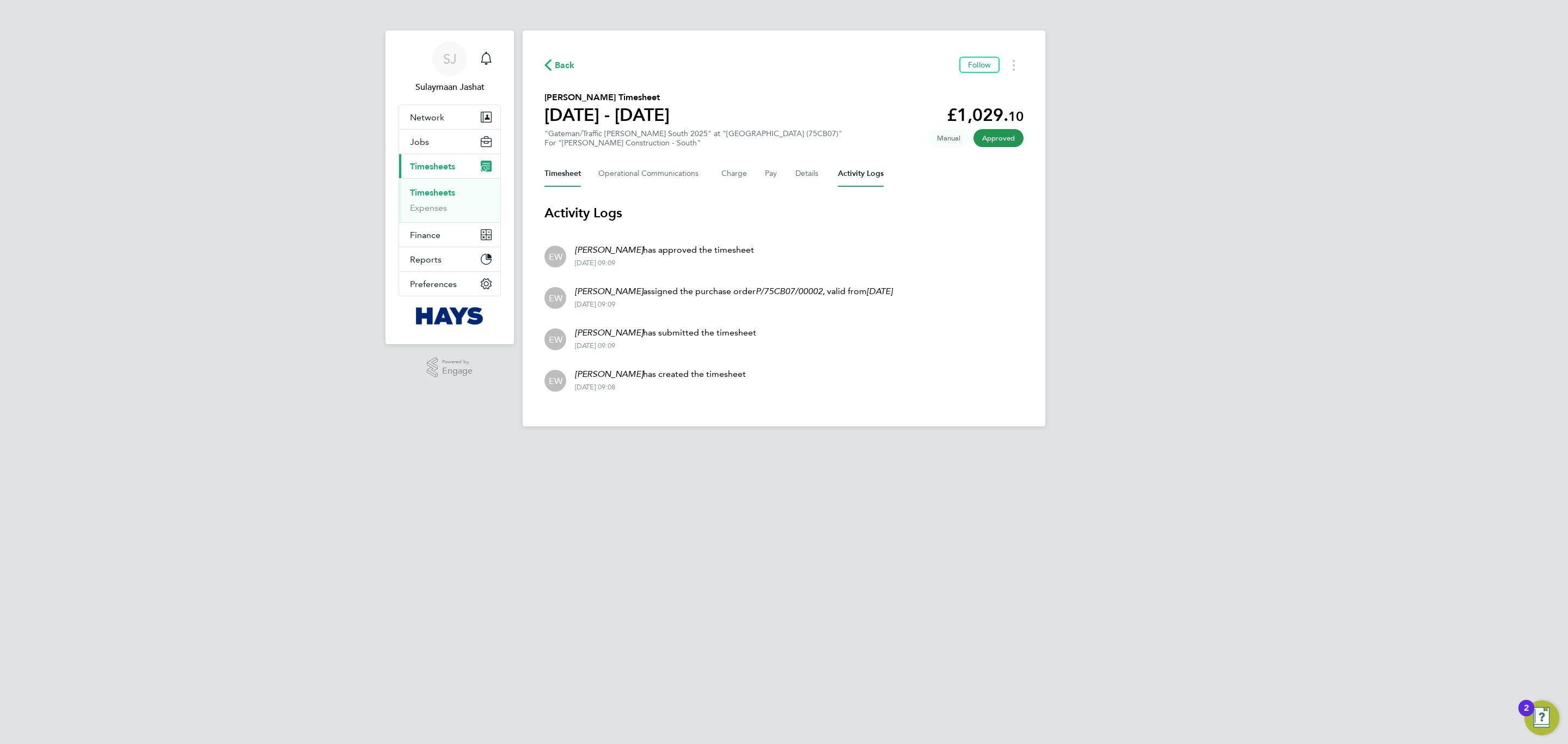
click at [573, 172] on button "Timesheet" at bounding box center [563, 173] width 36 height 26
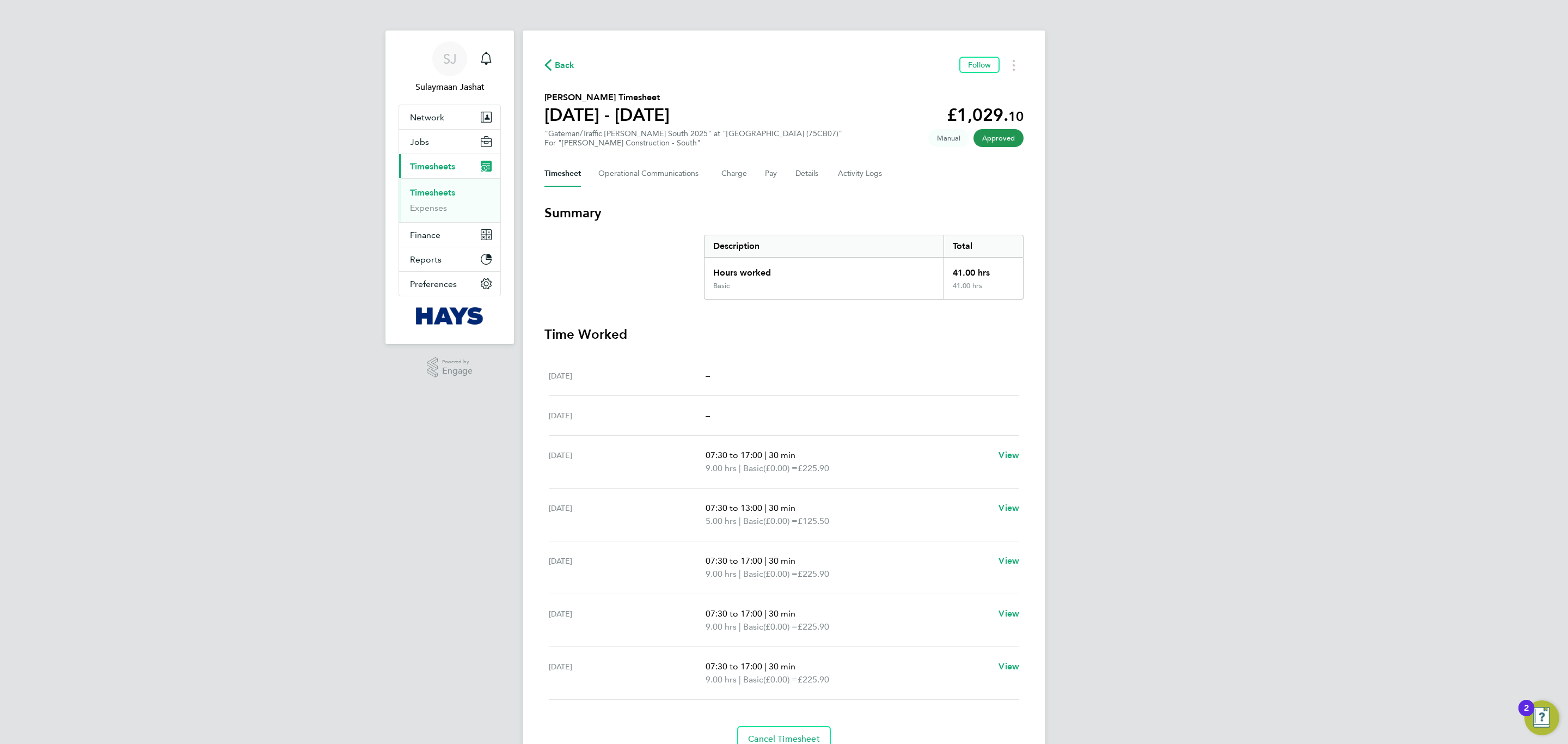
click at [80, 354] on div "SJ Sulaymaan Jashat Notifications Applications: Network Team Members Businesses…" at bounding box center [784, 398] width 1568 height 795
click at [2, 308] on div "SJ Sulaymaan Jashat Notifications Applications: Network Team Members Businesses…" at bounding box center [784, 398] width 1568 height 795
click at [777, 185] on div "Timesheet Operational Communications Charge Pay Details Activity Logs" at bounding box center [784, 173] width 479 height 26
click at [769, 176] on button "Pay" at bounding box center [771, 173] width 13 height 26
click at [726, 171] on button "Charge" at bounding box center [734, 173] width 26 height 26
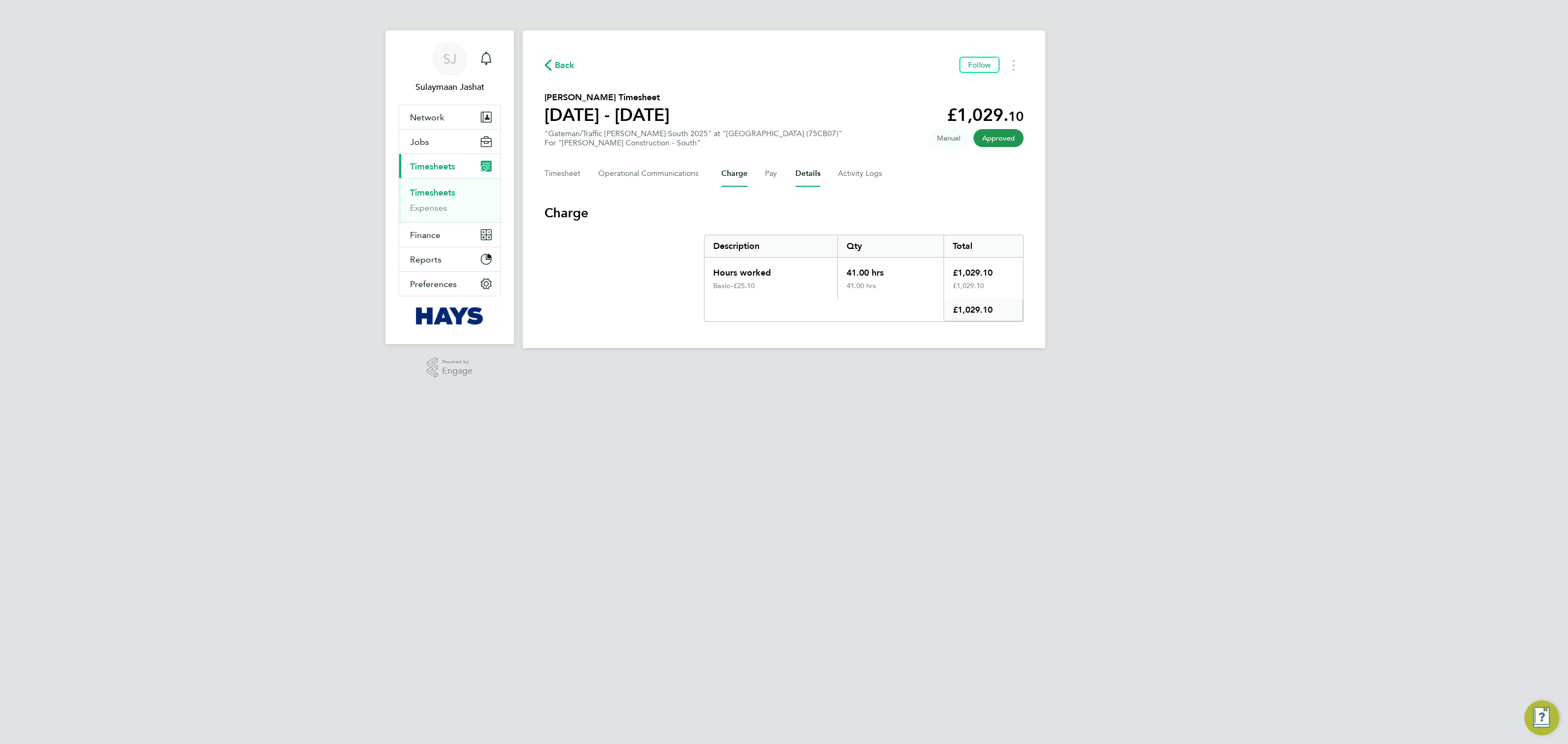
click at [814, 170] on button "Details" at bounding box center [808, 173] width 25 height 26
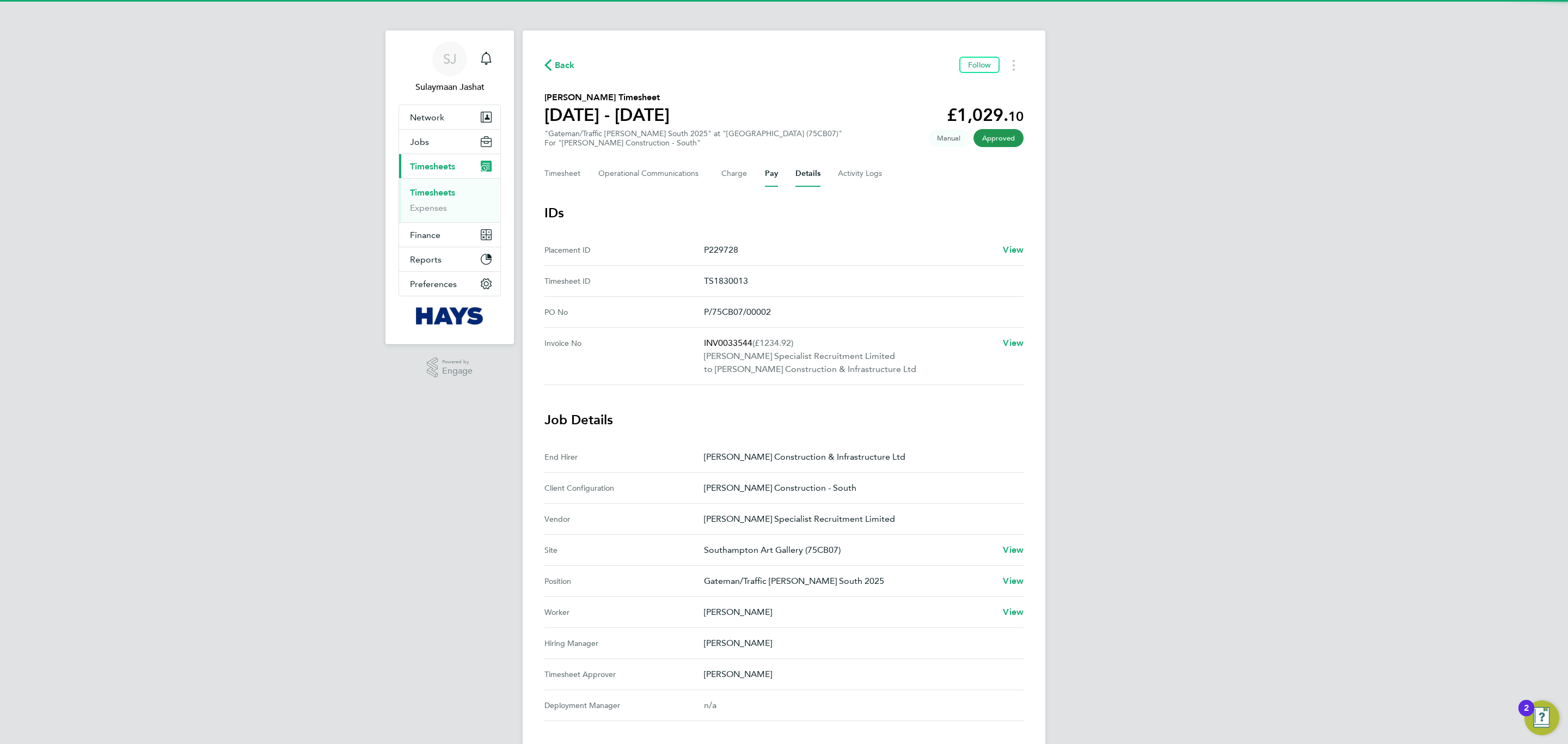
click at [767, 175] on button "Pay" at bounding box center [771, 173] width 13 height 26
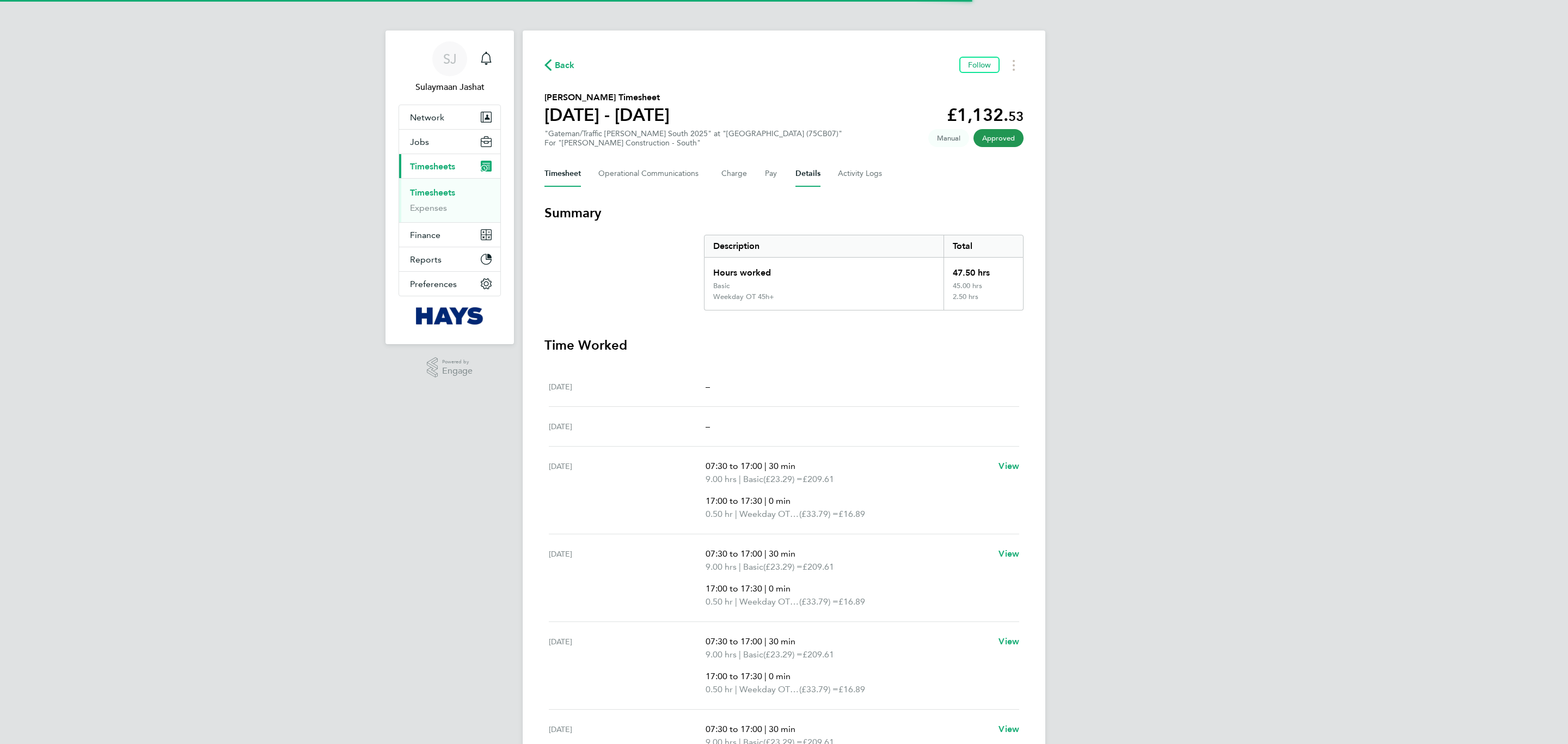
click at [804, 179] on button "Details" at bounding box center [808, 173] width 25 height 26
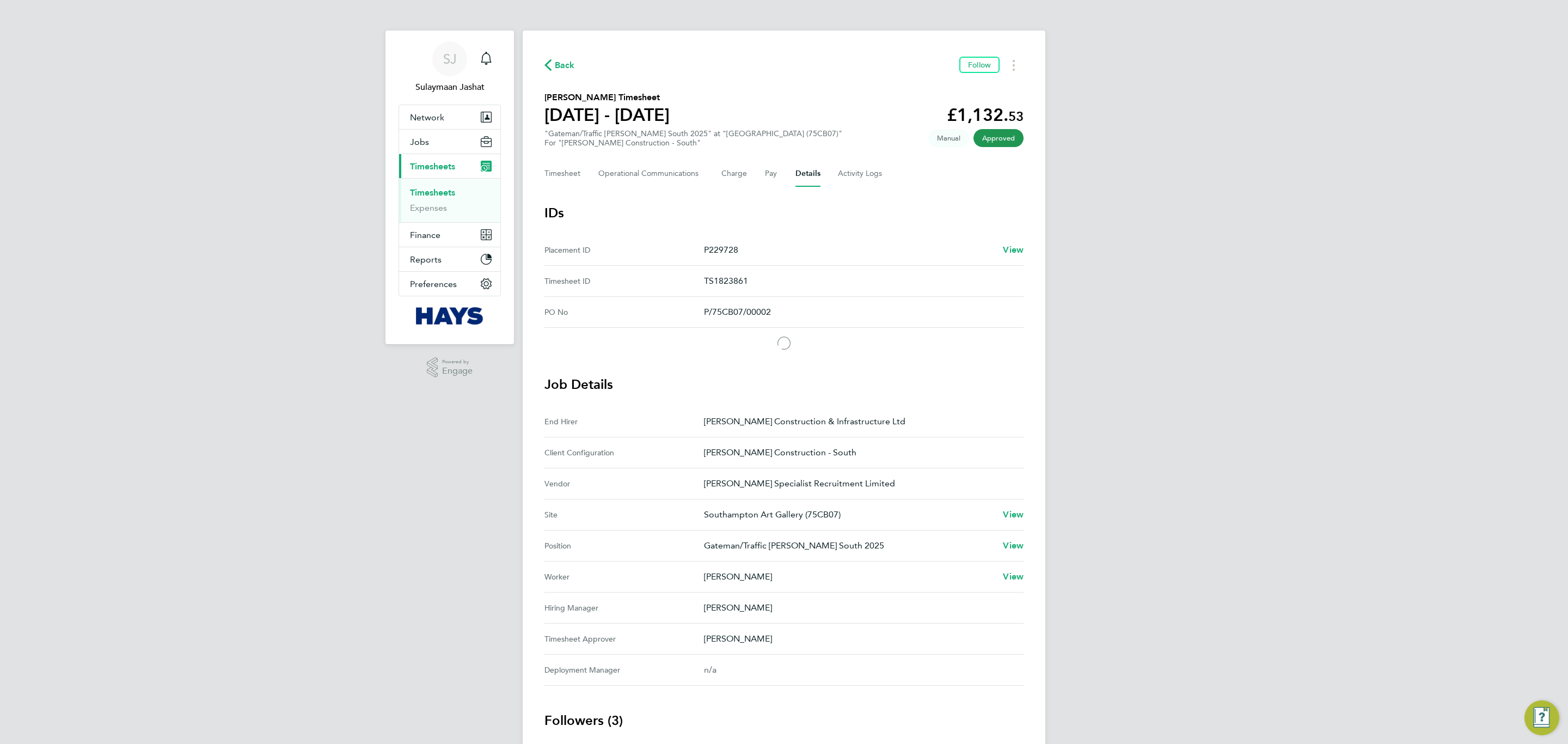
click at [776, 179] on div "Timesheet Operational Communications Charge Pay Details Activity Logs" at bounding box center [784, 173] width 479 height 26
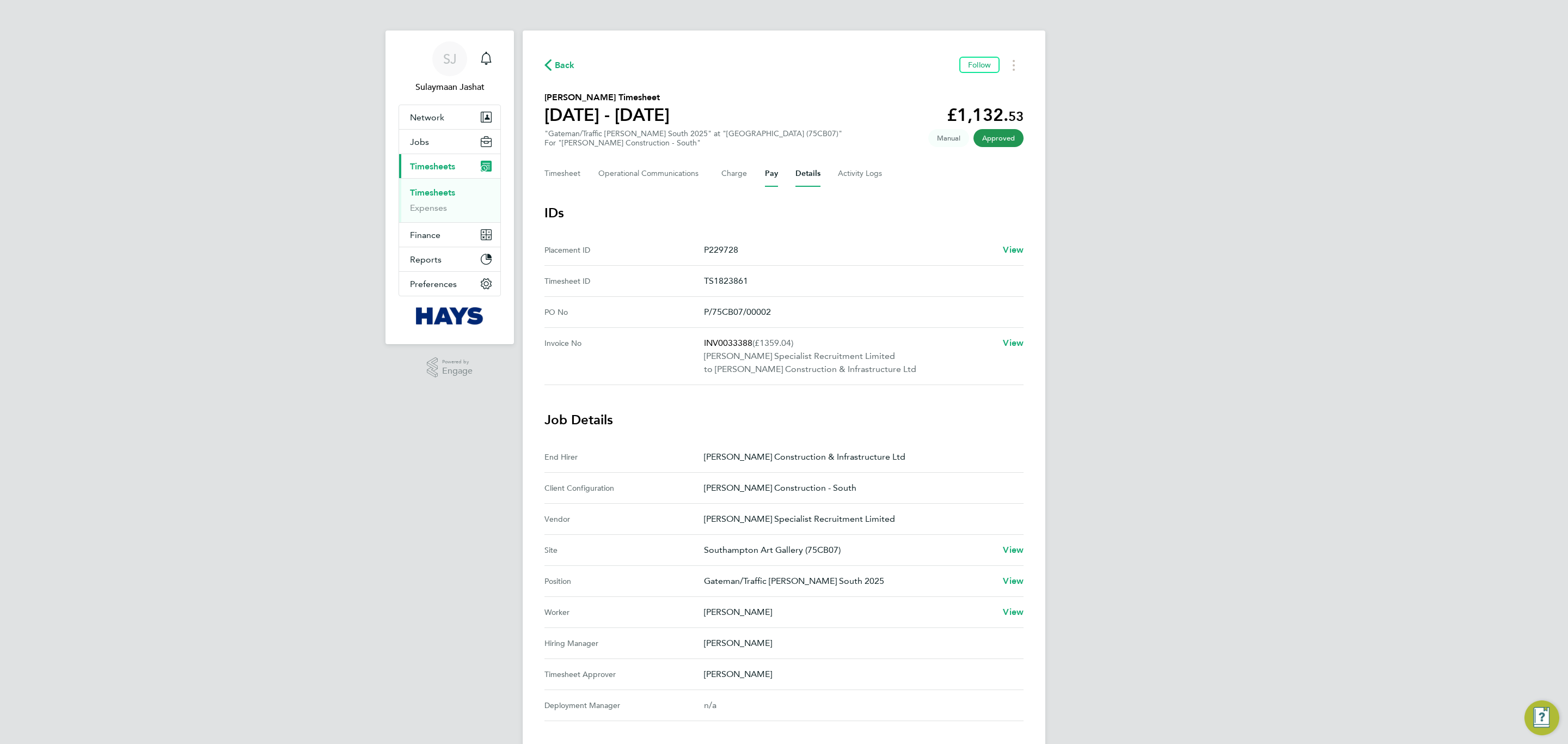
click at [769, 176] on button "Pay" at bounding box center [771, 173] width 13 height 26
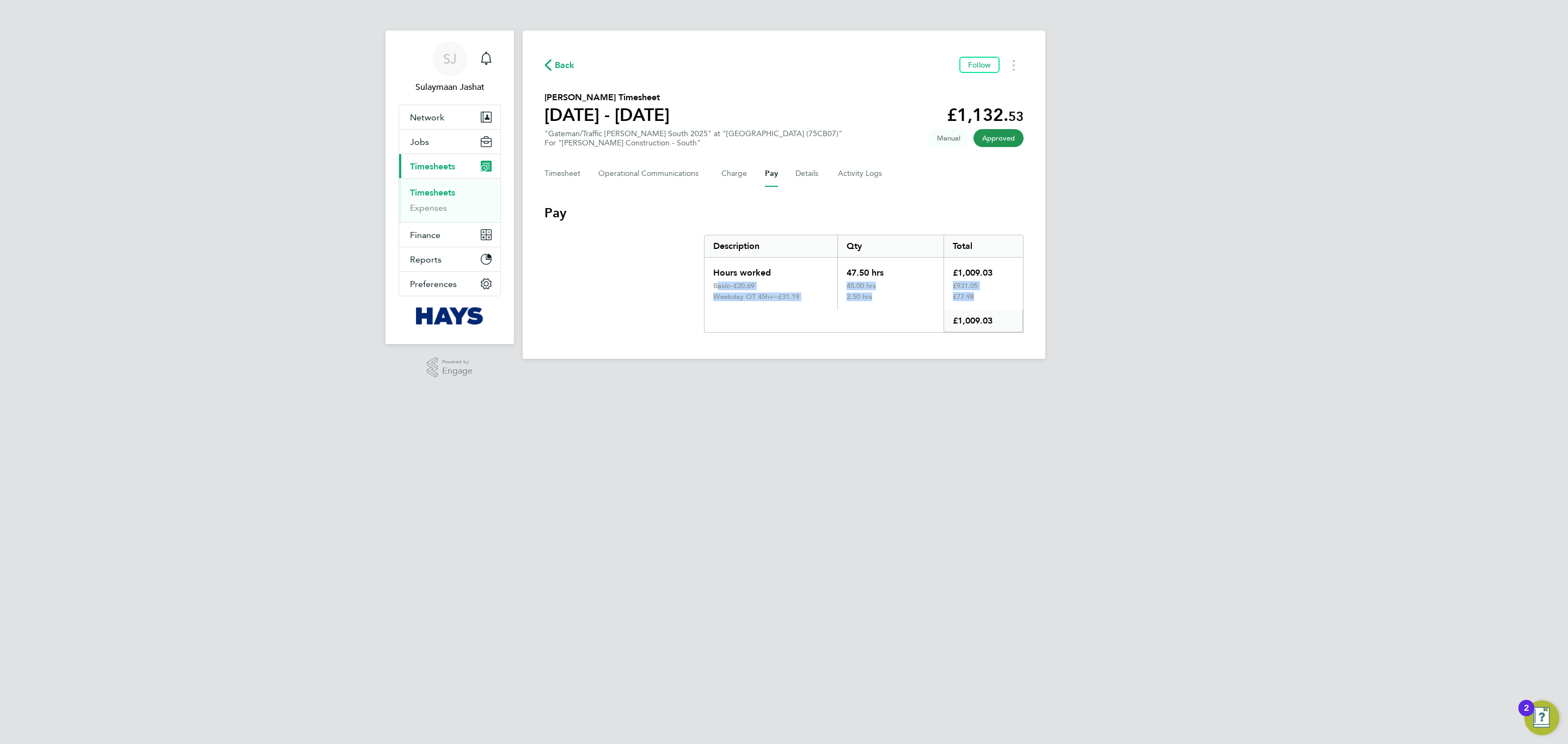
drag, startPoint x: 714, startPoint y: 285, endPoint x: 838, endPoint y: 310, distance: 126.5
click at [838, 310] on div "Hours worked 47.50 hrs £1,009.03 Basic – £20.69 45.00 hrs £931.05 Weekday OT 45…" at bounding box center [863, 295] width 319 height 75
click at [818, 312] on div "Pay" at bounding box center [824, 321] width 239 height 22
click at [919, 376] on html "SJ Sulaymaan Jashat Notifications Applications: Network Team Members Businesses…" at bounding box center [784, 188] width 1568 height 376
click at [1229, 123] on div "SJ Sulaymaan Jashat Notifications Applications: Network Team Members Businesses…" at bounding box center [784, 188] width 1568 height 376
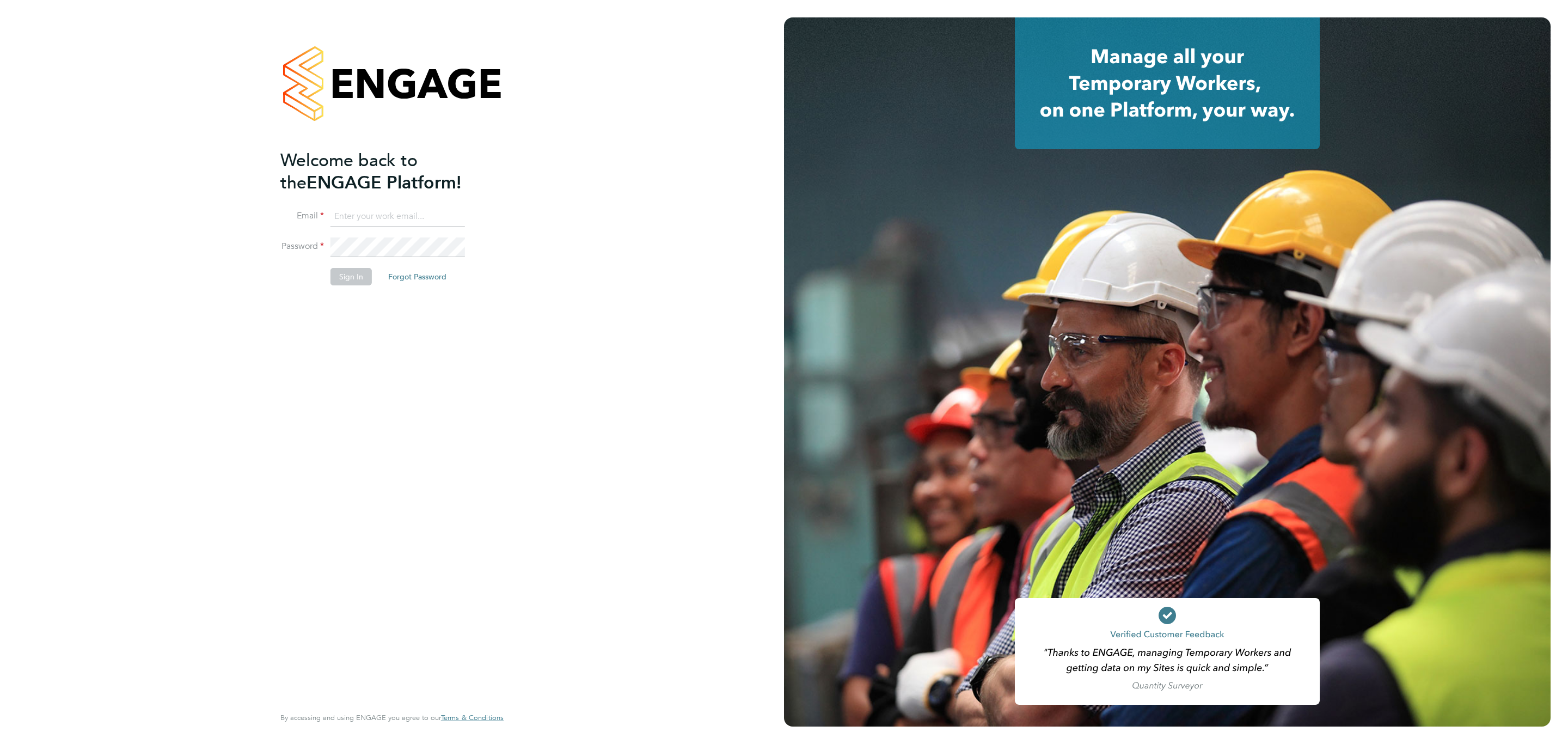
click at [403, 220] on input at bounding box center [398, 217] width 134 height 20
click at [421, 224] on input "[EMAIL_ADDRESS][PERSON_NAME][DOMAIN_NAME]" at bounding box center [398, 217] width 134 height 20
click at [421, 222] on input "[EMAIL_ADDRESS][PERSON_NAME][DOMAIN_NAME]" at bounding box center [398, 217] width 134 height 20
type input "Sulaymaan.Jashat.Lovell@engagedeployment.com"
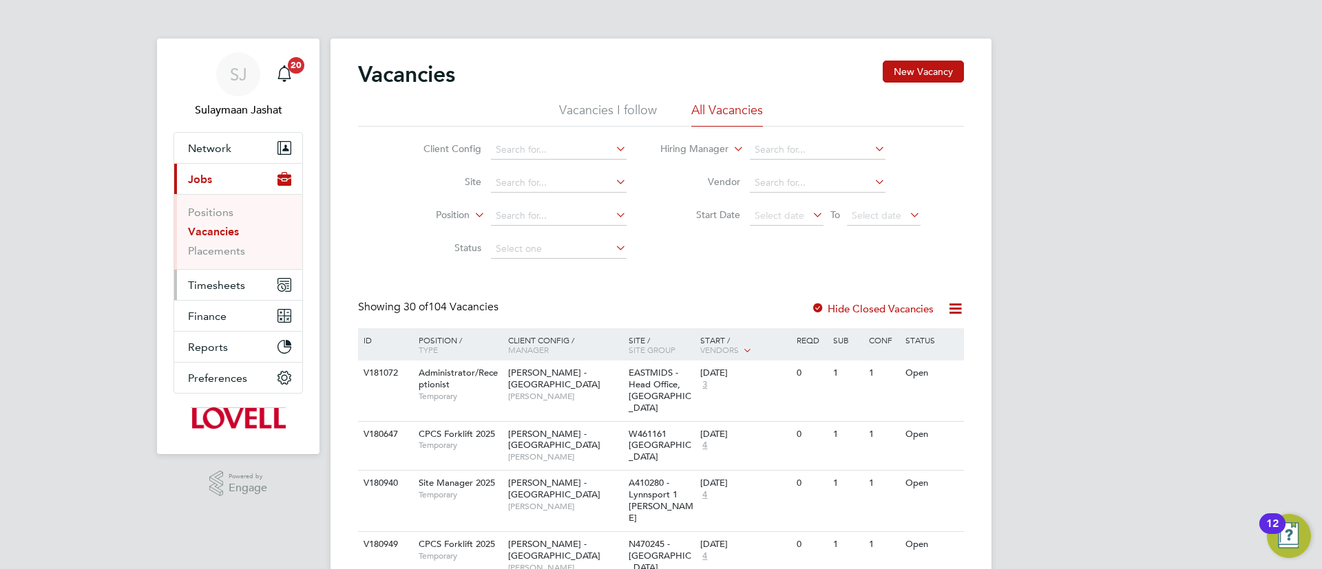
click at [241, 277] on button "Timesheets" at bounding box center [238, 285] width 128 height 30
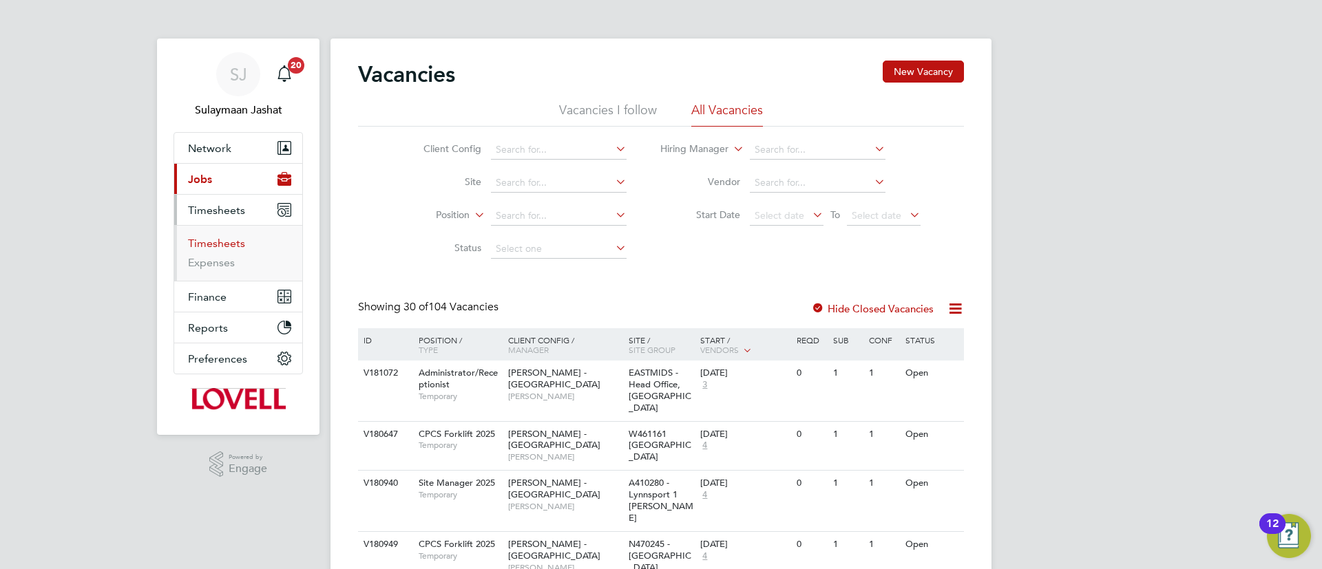
click at [215, 248] on link "Timesheets" at bounding box center [216, 243] width 57 height 13
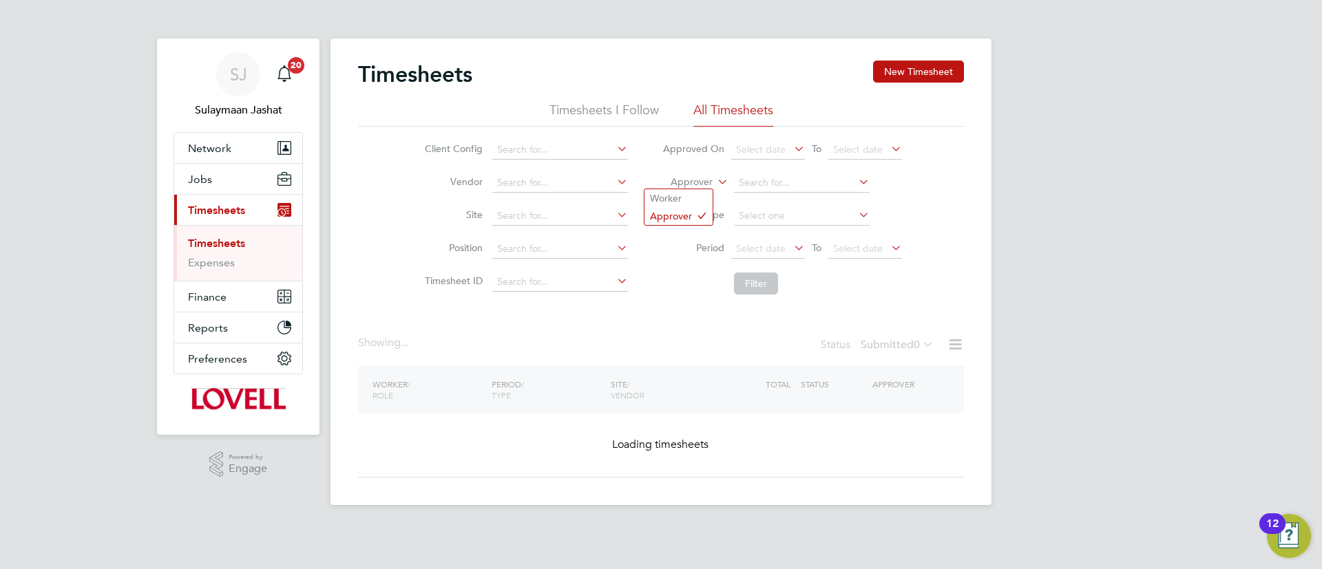
click at [712, 183] on label "Approver" at bounding box center [682, 183] width 62 height 14
click at [680, 200] on li "Worker" at bounding box center [679, 198] width 68 height 18
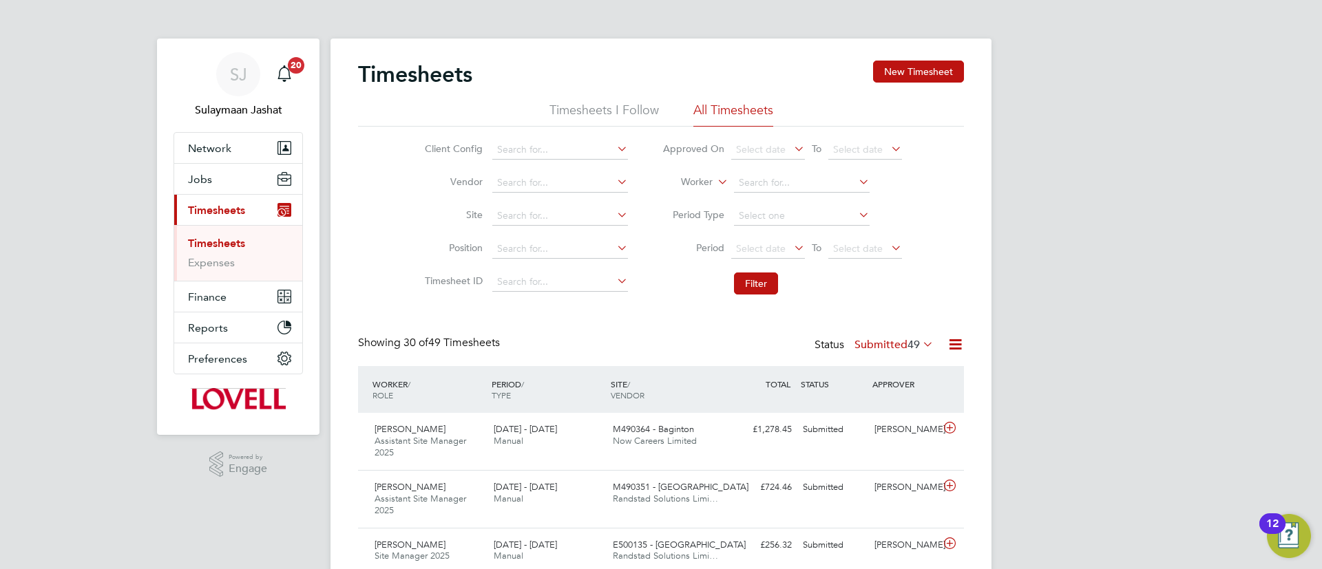
click at [367, 271] on div "Client Config Vendor Site Position Timesheet ID Approved On Select date To Sele…" at bounding box center [661, 214] width 606 height 175
click at [753, 184] on input at bounding box center [802, 183] width 136 height 19
click at [761, 198] on b "Shaun" at bounding box center [778, 202] width 80 height 12
type input "Shaun Totterdell"
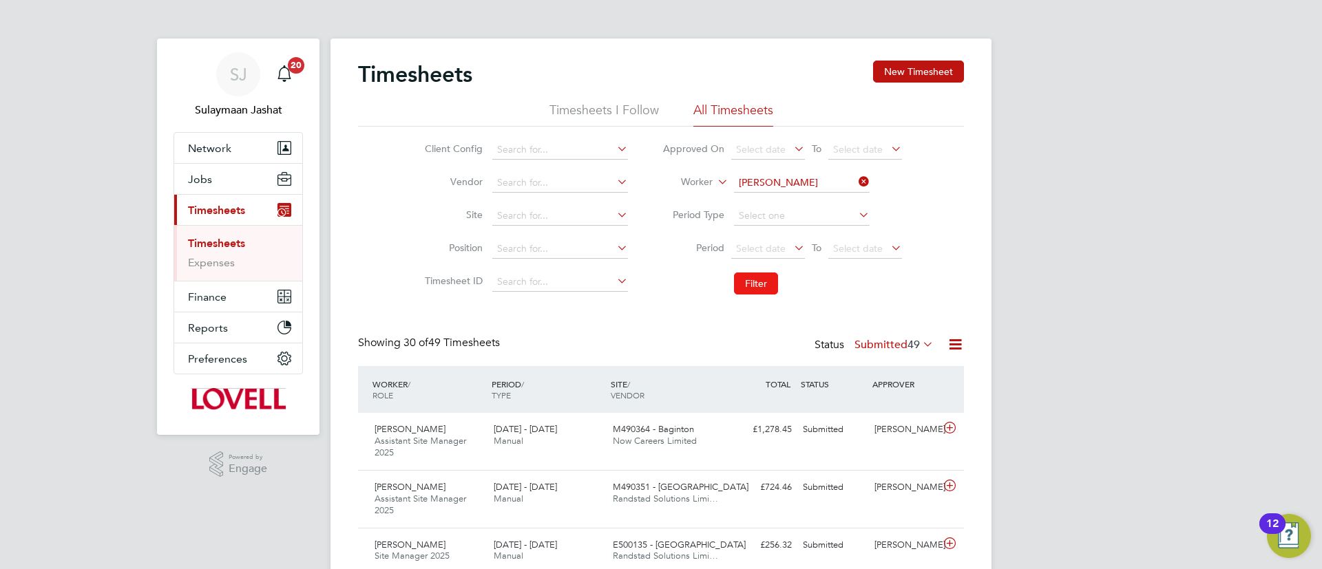
click at [758, 276] on button "Filter" at bounding box center [756, 284] width 44 height 22
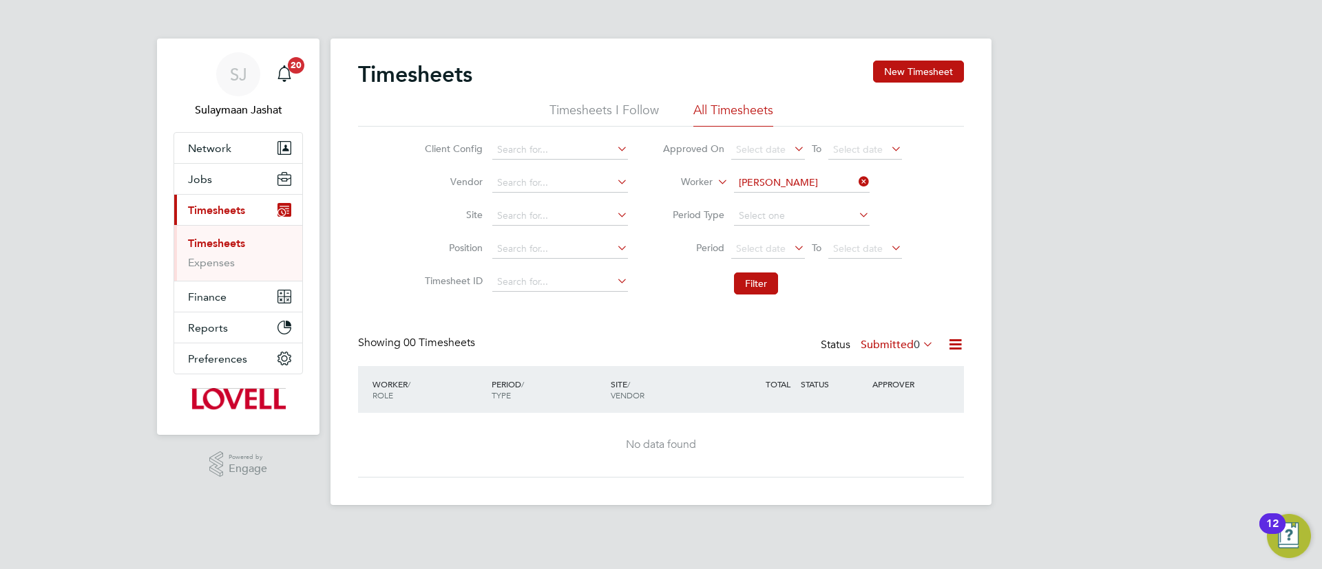
click at [894, 346] on label "Submitted 0" at bounding box center [897, 345] width 73 height 14
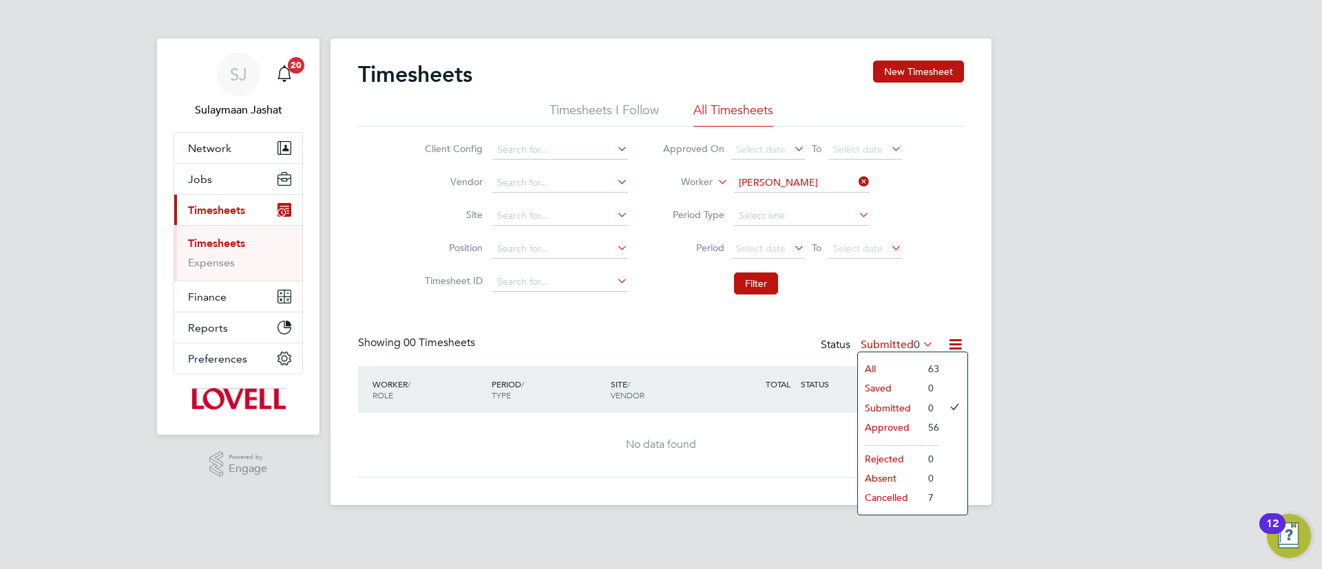
click at [893, 362] on li "All" at bounding box center [889, 368] width 63 height 19
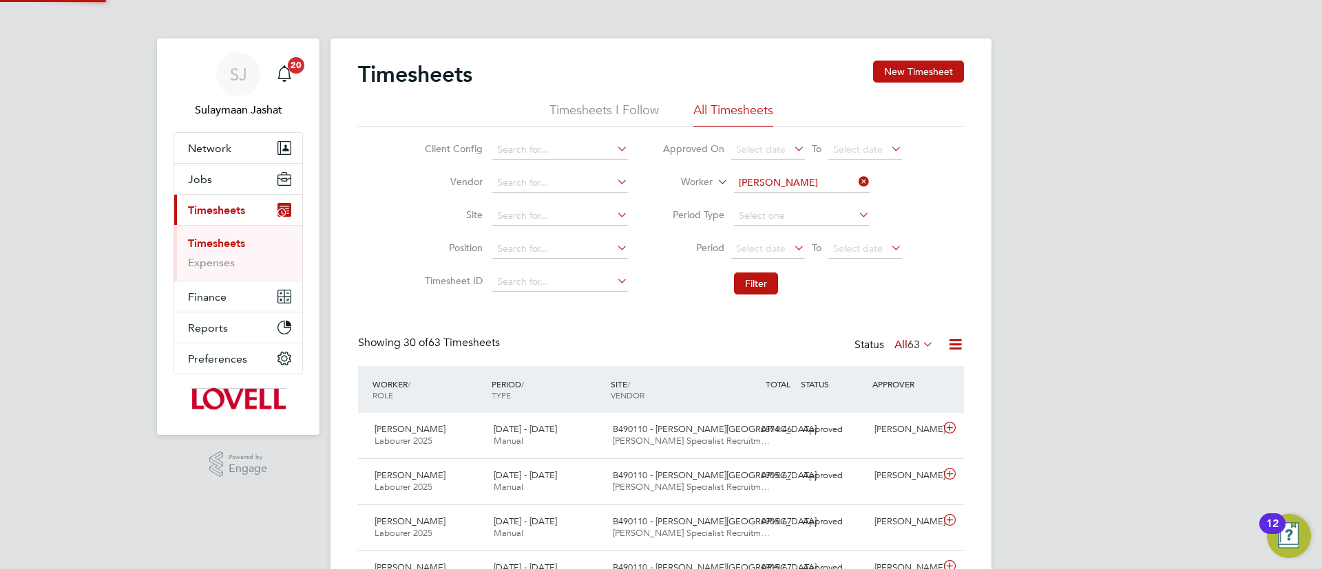
scroll to position [35, 120]
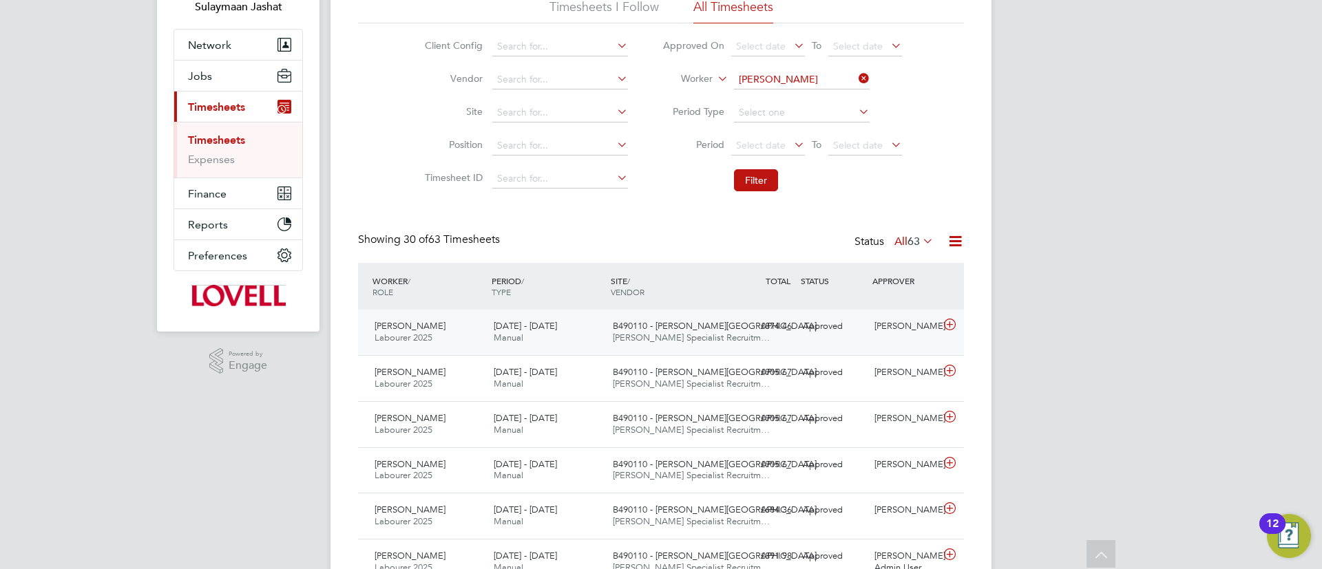
click at [740, 312] on div "Shaun Totterdell Labourer 2025 20 - 26 Sep 2025 20 - 26 Sep 2025 Manual B490110…" at bounding box center [661, 332] width 606 height 45
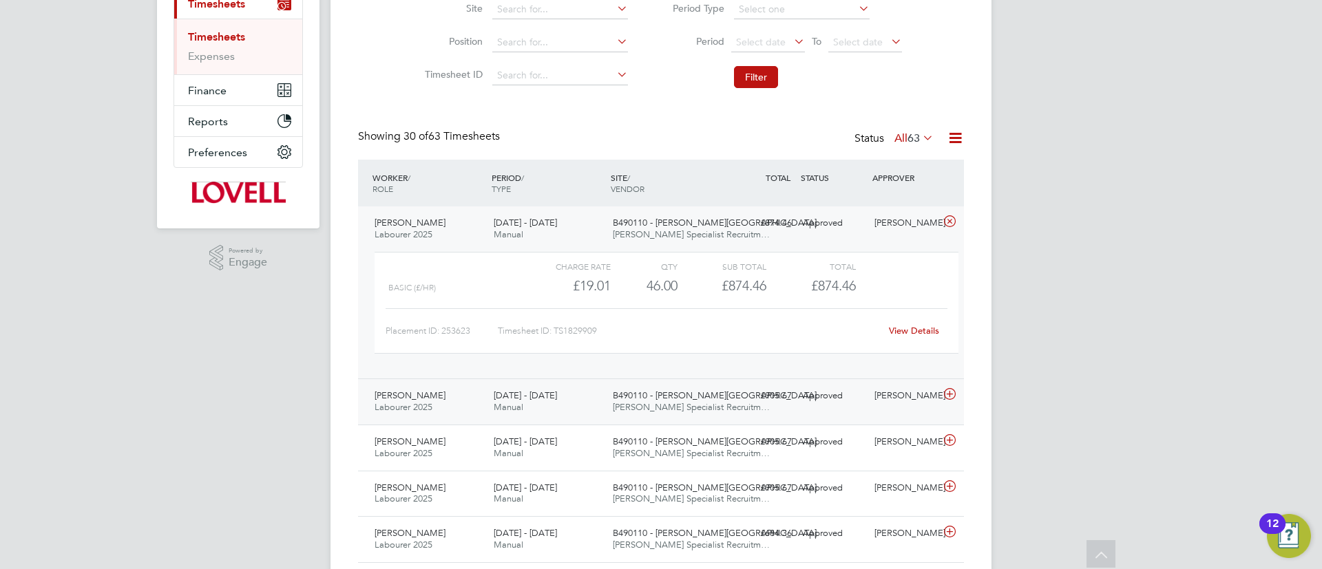
click at [756, 399] on div "£905.67 Approved" at bounding box center [762, 396] width 72 height 23
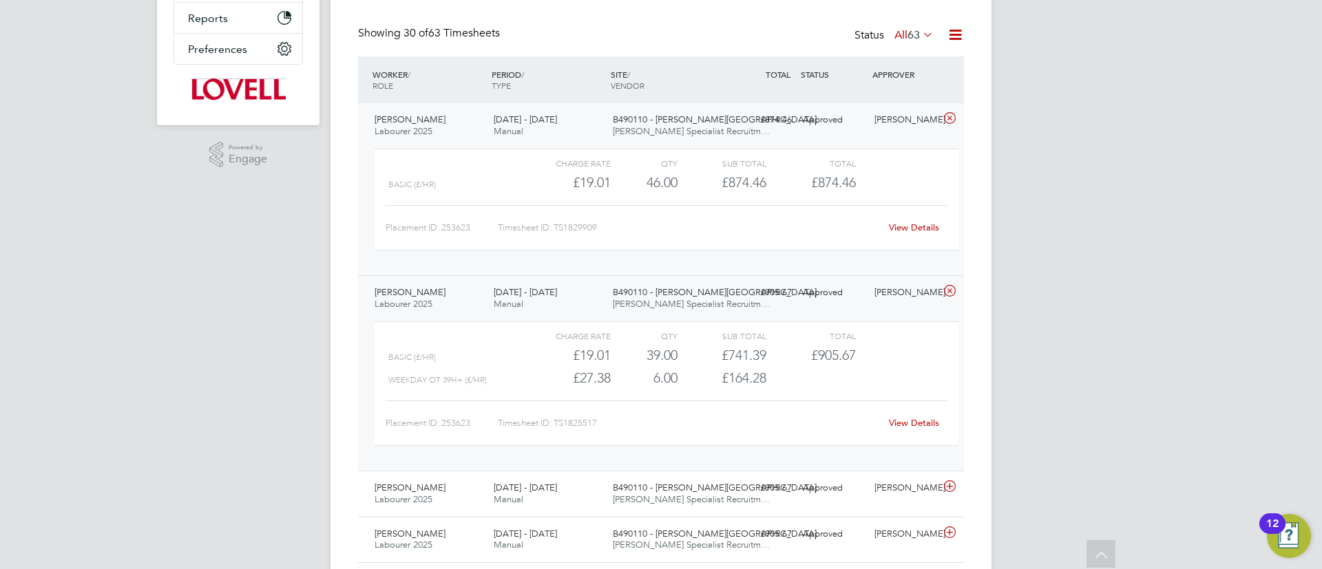
click at [923, 235] on div "View Details" at bounding box center [913, 228] width 67 height 22
click at [923, 223] on link "View Details" at bounding box center [914, 228] width 50 height 12
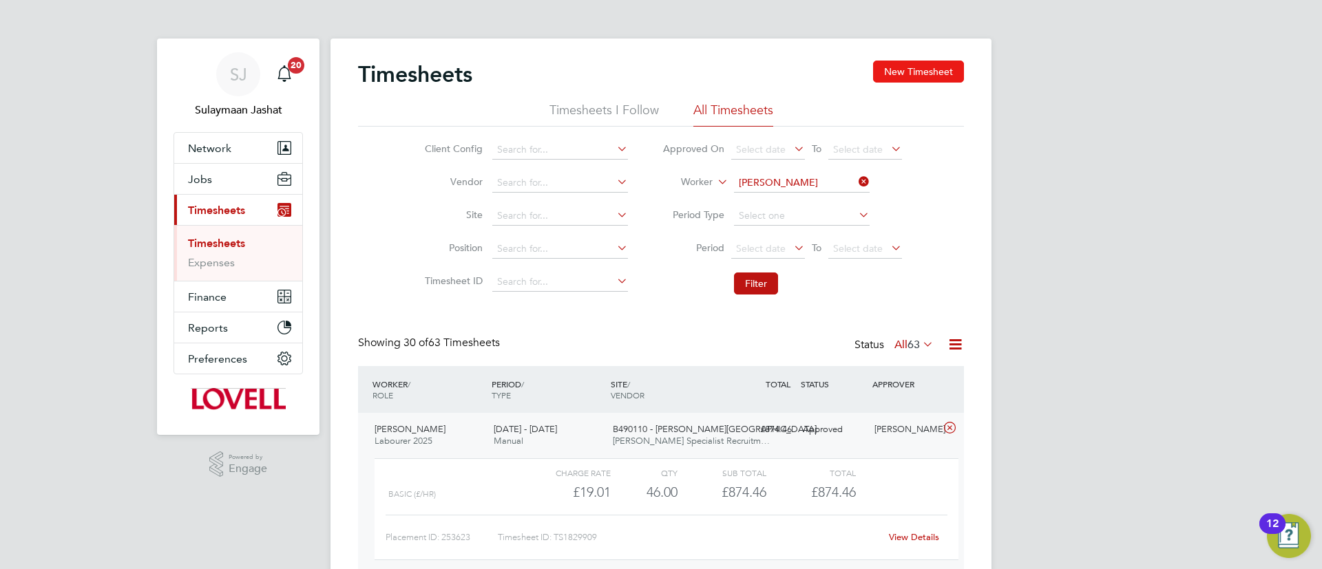
drag, startPoint x: 908, startPoint y: 74, endPoint x: 901, endPoint y: 77, distance: 8.1
click at [908, 74] on button "New Timesheet" at bounding box center [918, 72] width 91 height 22
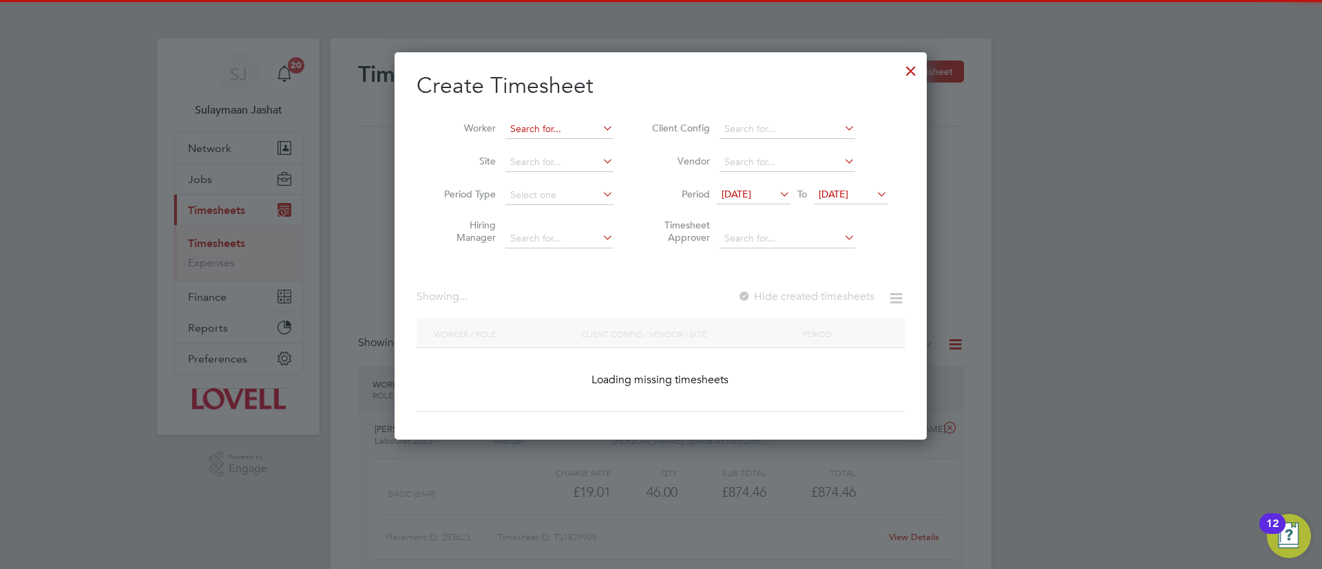
click at [535, 136] on input at bounding box center [559, 129] width 108 height 19
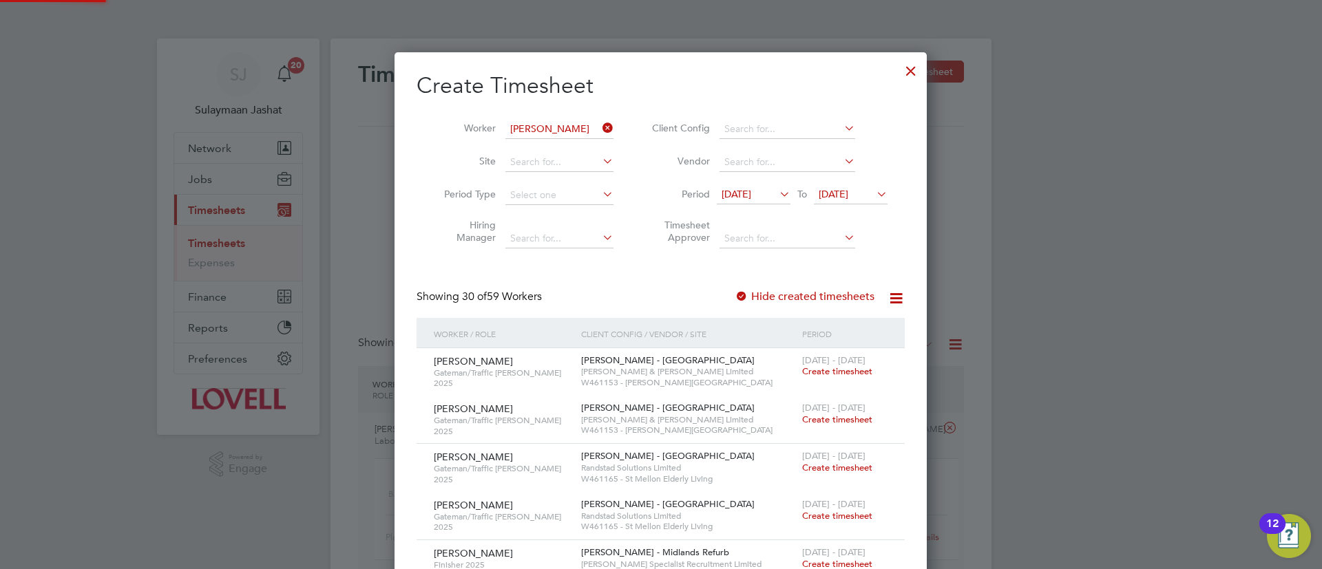
click at [536, 139] on li "Shaun Tott erdell" at bounding box center [573, 147] width 136 height 19
type input "Shaun Totterdell"
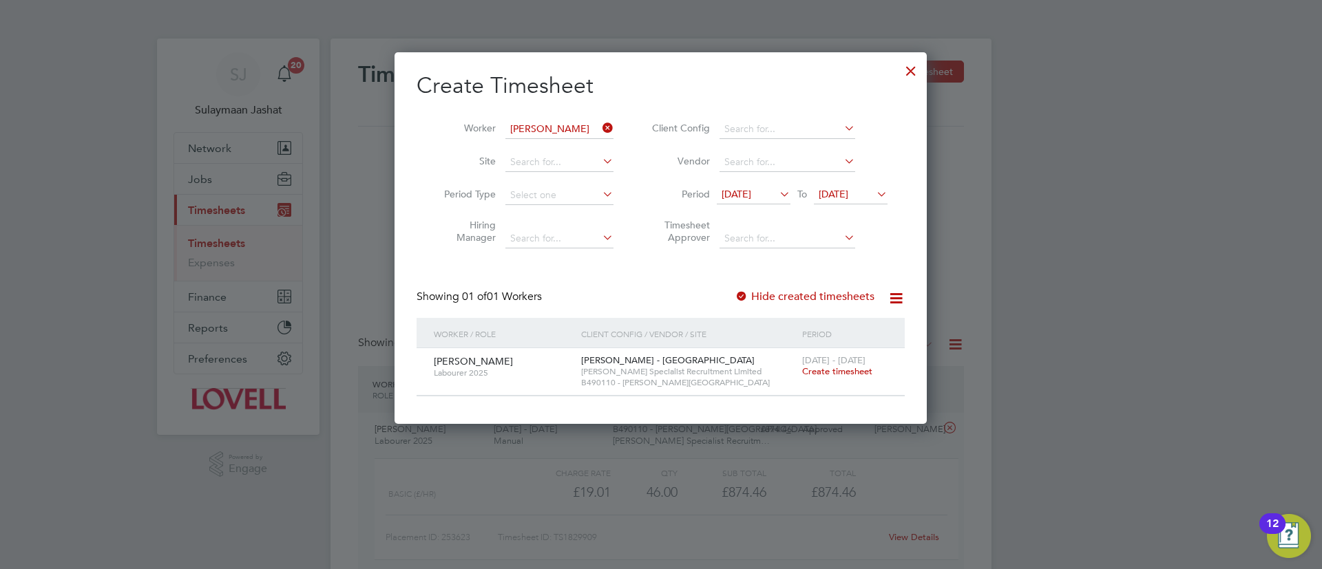
scroll to position [371, 533]
click at [810, 366] on span "Create timesheet" at bounding box center [837, 372] width 70 height 12
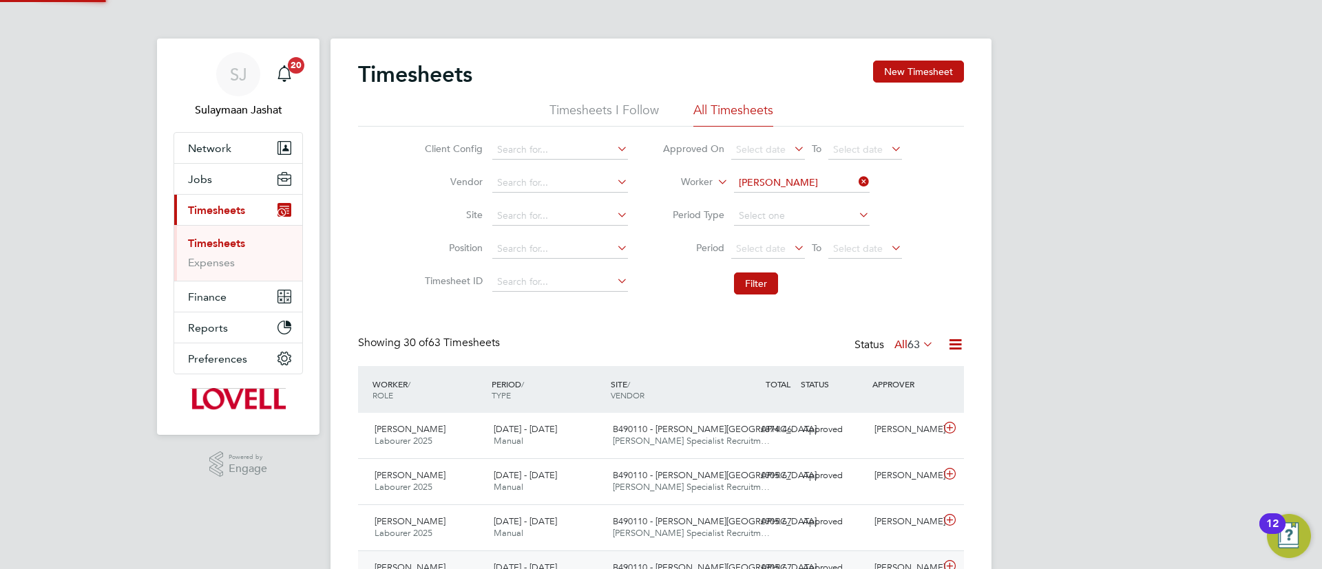
scroll to position [35, 120]
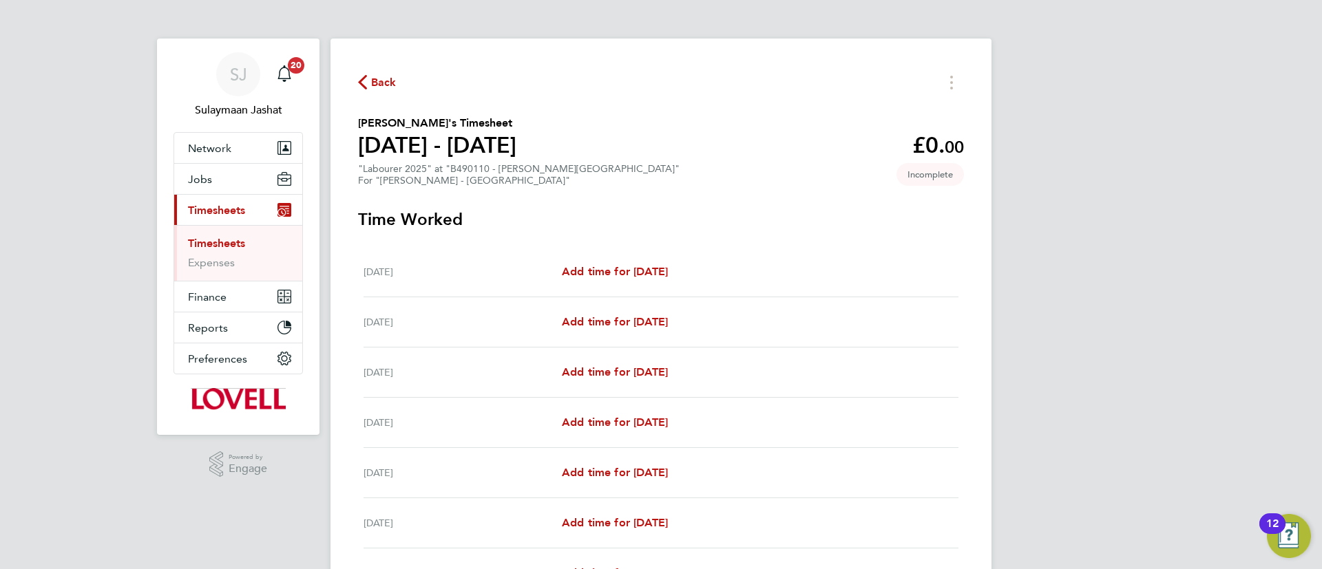
drag, startPoint x: 643, startPoint y: 231, endPoint x: 641, endPoint y: 223, distance: 7.9
click at [643, 231] on section "Time Worked Sat 20 Sep Add time for Sat 20 Sep Add time for Sat 20 Sep Sun 21 S…" at bounding box center [661, 437] width 606 height 457
click at [612, 376] on span "Add time for Mon 22 Sep" at bounding box center [615, 372] width 106 height 13
select select "30"
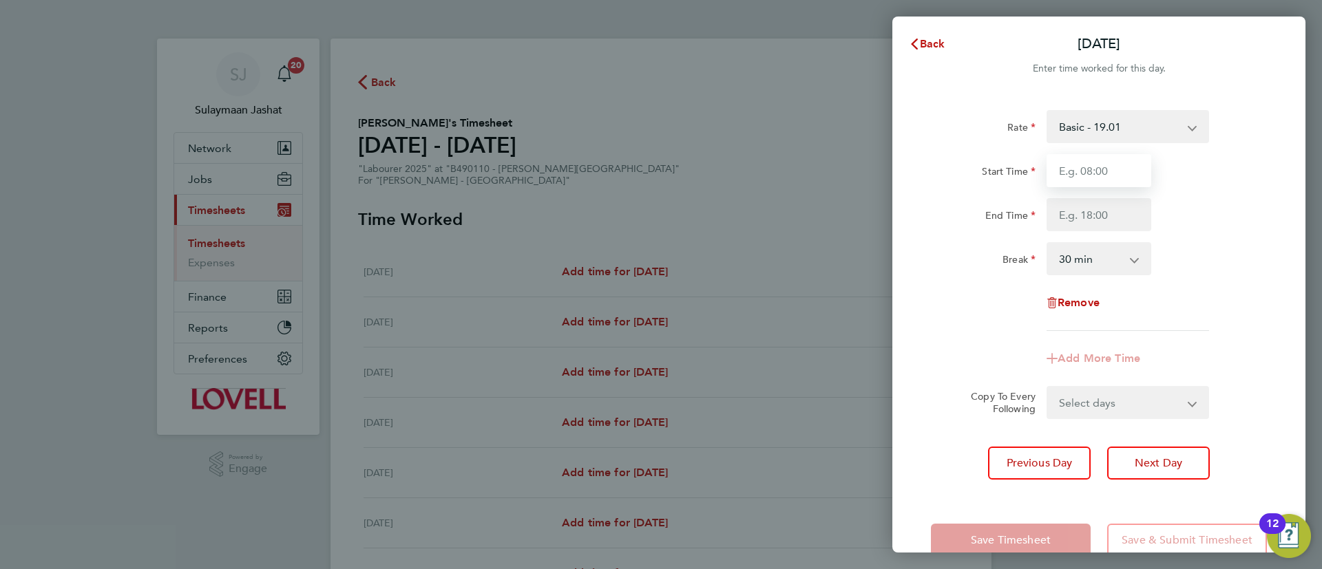
click at [1129, 183] on input "Start Time" at bounding box center [1099, 170] width 105 height 33
type input "07:00"
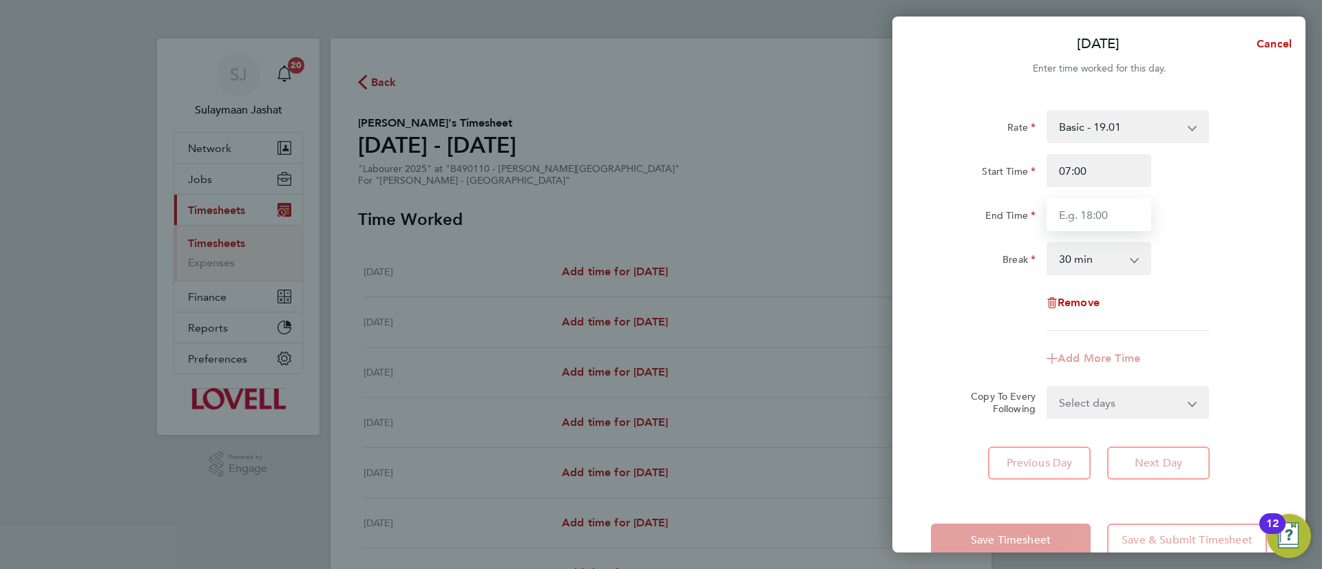
click at [1092, 209] on input "End Time" at bounding box center [1099, 214] width 105 height 33
type input "2"
type input "17:30"
click at [998, 278] on div "Rate Basic - 19.01 Weekday OT 39h+ - 27.38 Sat first 4h - 27.38 Sat after 4h - …" at bounding box center [1099, 220] width 336 height 221
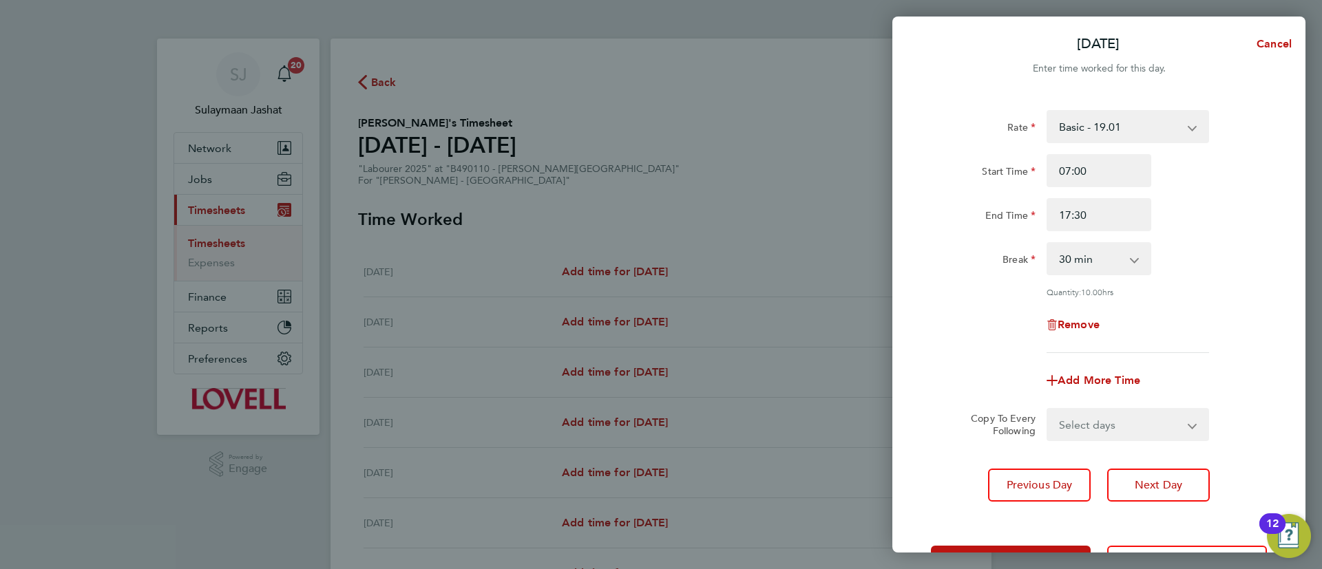
scroll to position [52, 0]
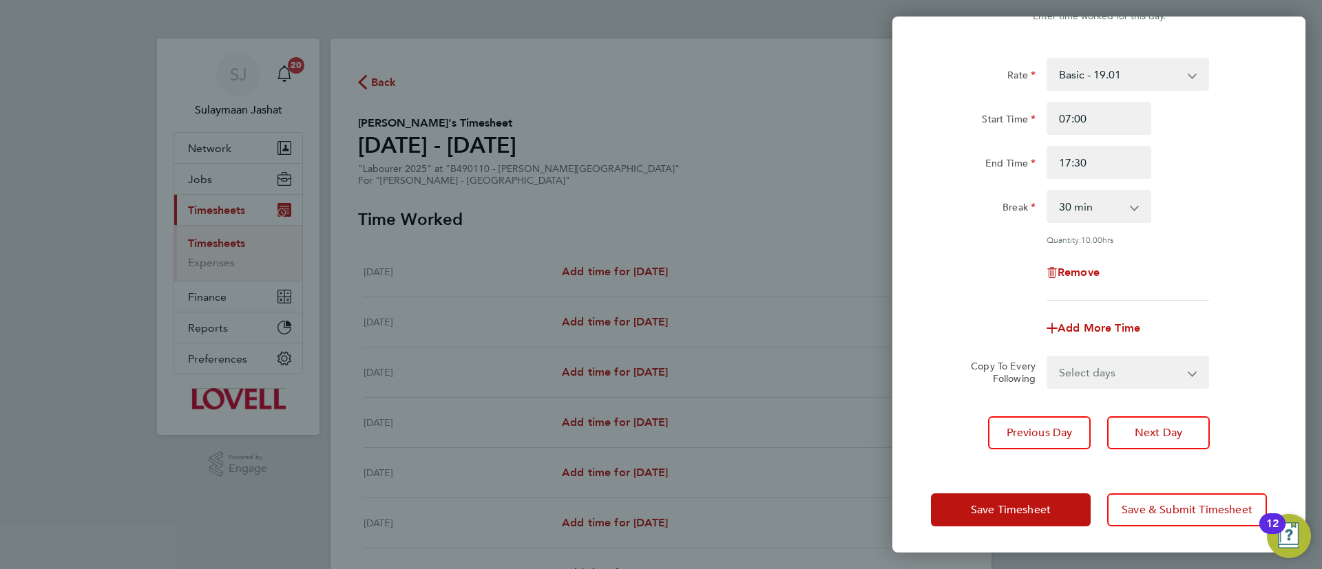
click at [1133, 373] on select "Select days Day Tuesday Wednesday Thursday Friday" at bounding box center [1120, 372] width 145 height 30
select select "DAY"
click at [1048, 357] on select "Select days Day Tuesday Wednesday Thursday Friday" at bounding box center [1120, 372] width 145 height 30
select select "2025-09-26"
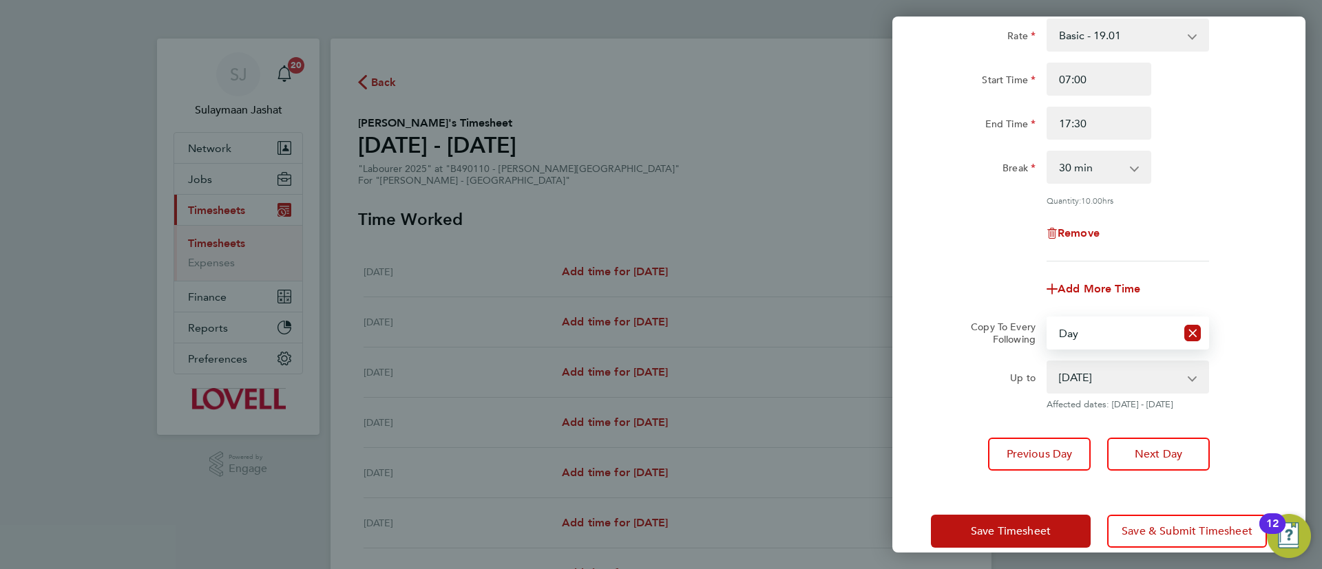
scroll to position [113, 0]
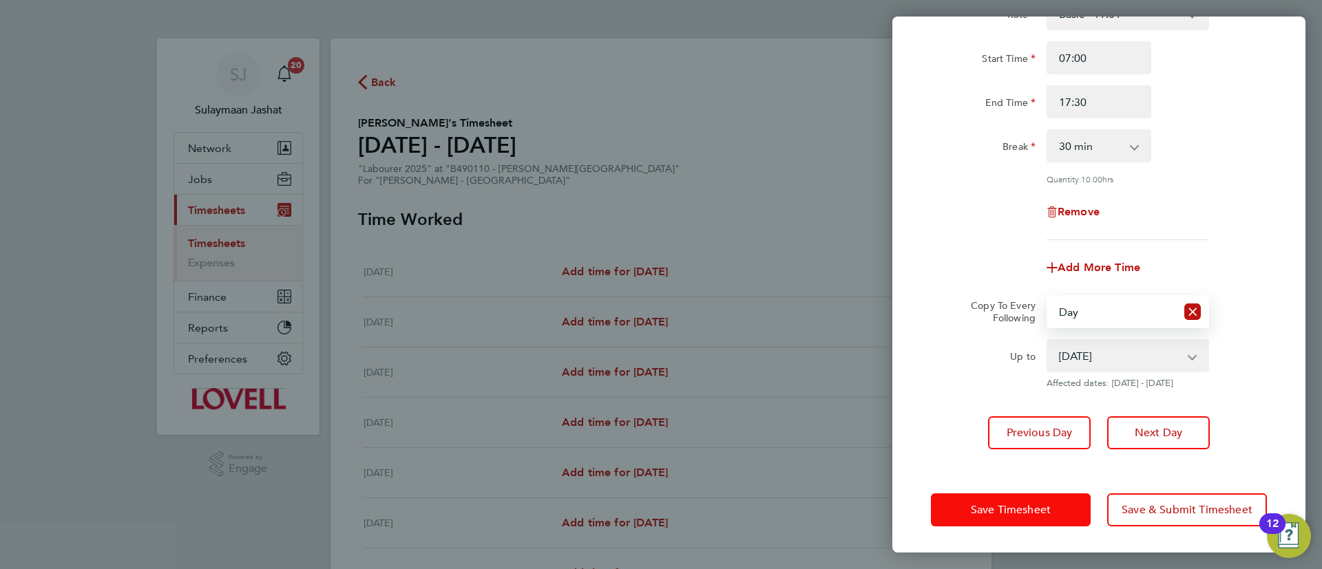
click at [994, 501] on button "Save Timesheet" at bounding box center [1011, 510] width 160 height 33
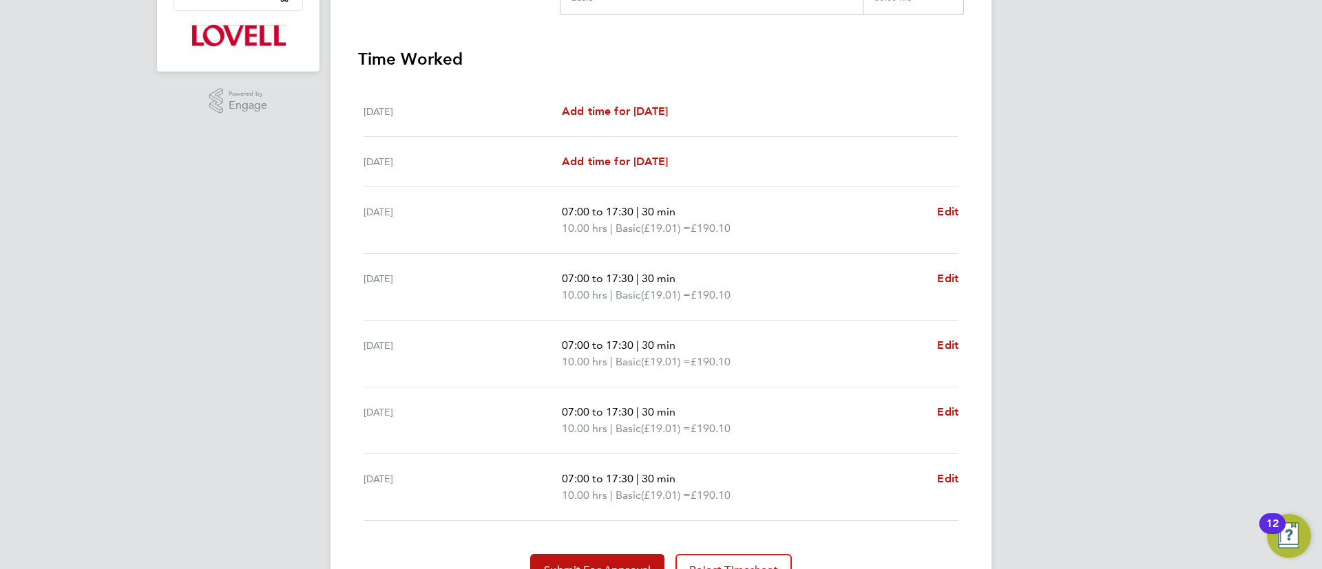
scroll to position [437, 0]
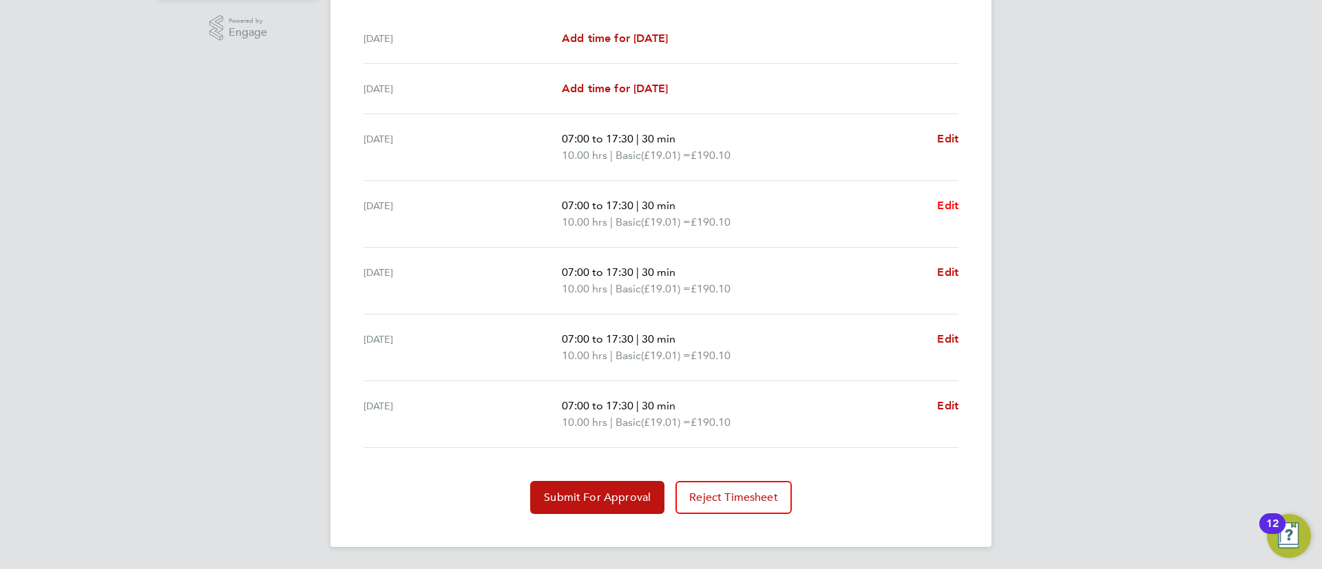
click at [952, 209] on span "Edit" at bounding box center [947, 205] width 21 height 13
select select "30"
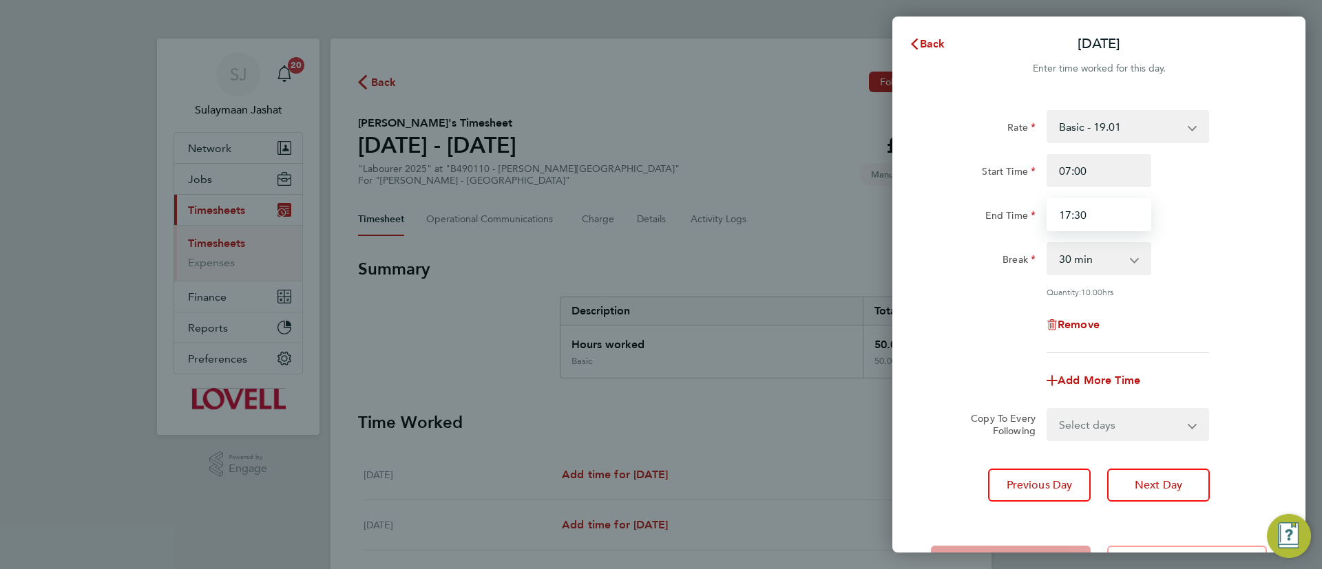
click at [1087, 211] on input "17:30" at bounding box center [1099, 214] width 105 height 33
type input "16:30"
click at [1159, 271] on div "Break 0 min 15 min 30 min 45 min 60 min 75 min 90 min" at bounding box center [1098, 258] width 347 height 33
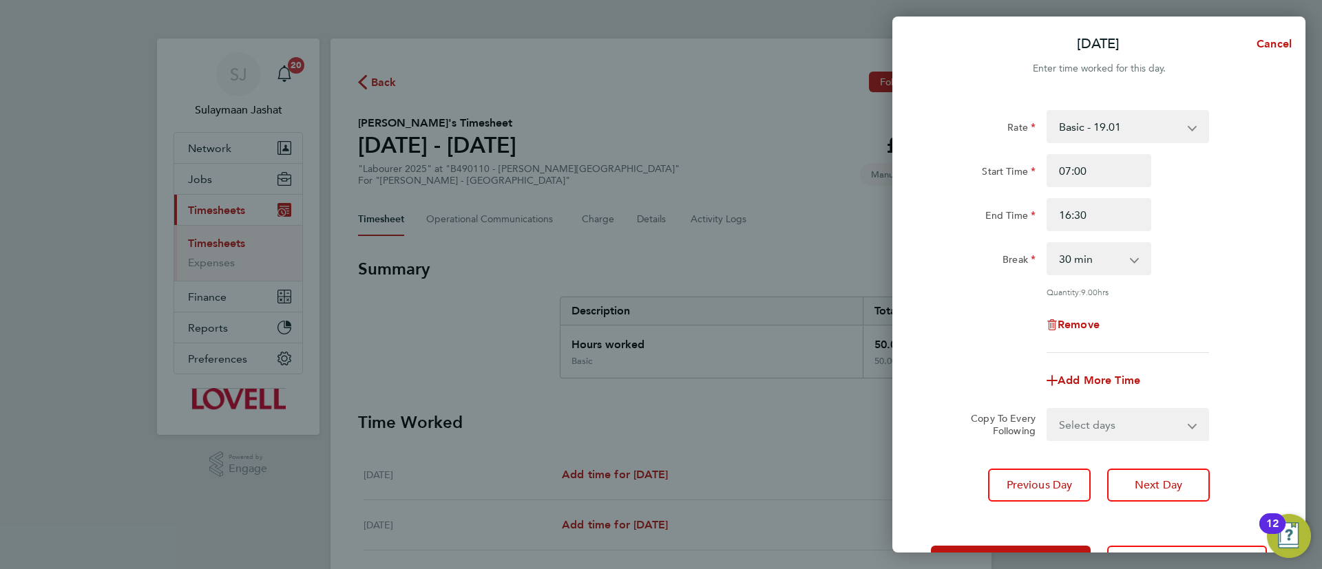
scroll to position [52, 0]
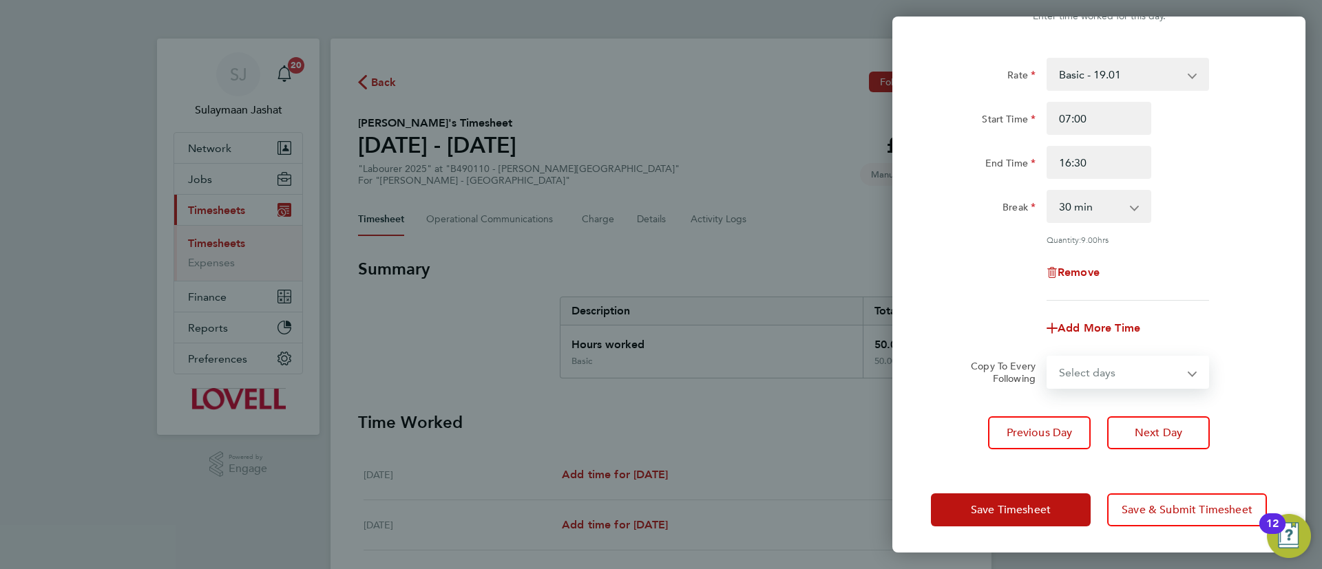
click at [1107, 380] on select "Select days Day Wednesday Thursday Friday" at bounding box center [1120, 372] width 145 height 30
select select "DAY"
click at [1048, 357] on select "Select days Day Wednesday Thursday Friday" at bounding box center [1120, 372] width 145 height 30
select select "2025-09-26"
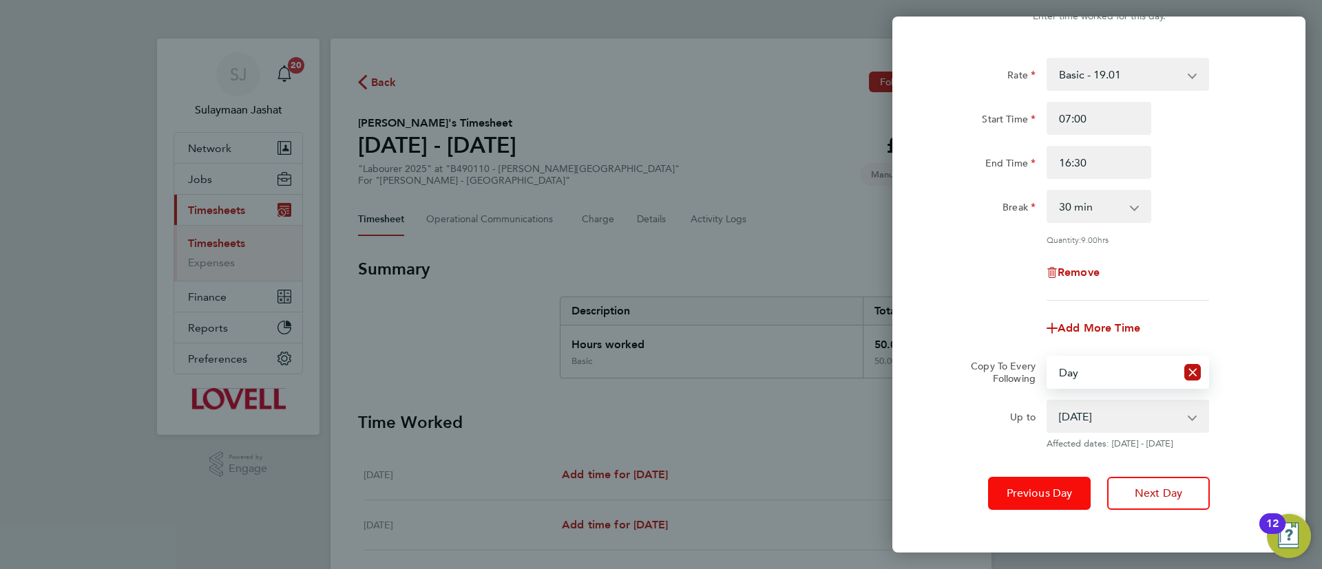
scroll to position [113, 0]
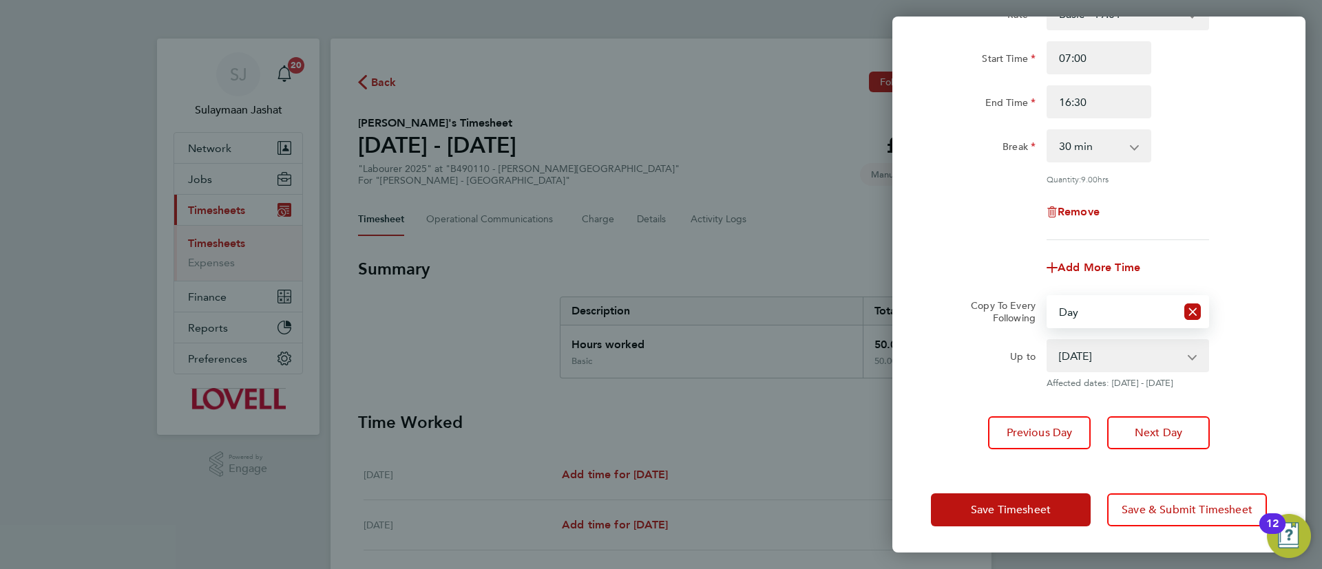
click at [1024, 488] on div "Save Timesheet Save & Submit Timesheet" at bounding box center [1098, 510] width 413 height 88
click at [995, 510] on span "Save Timesheet" at bounding box center [1011, 510] width 80 height 14
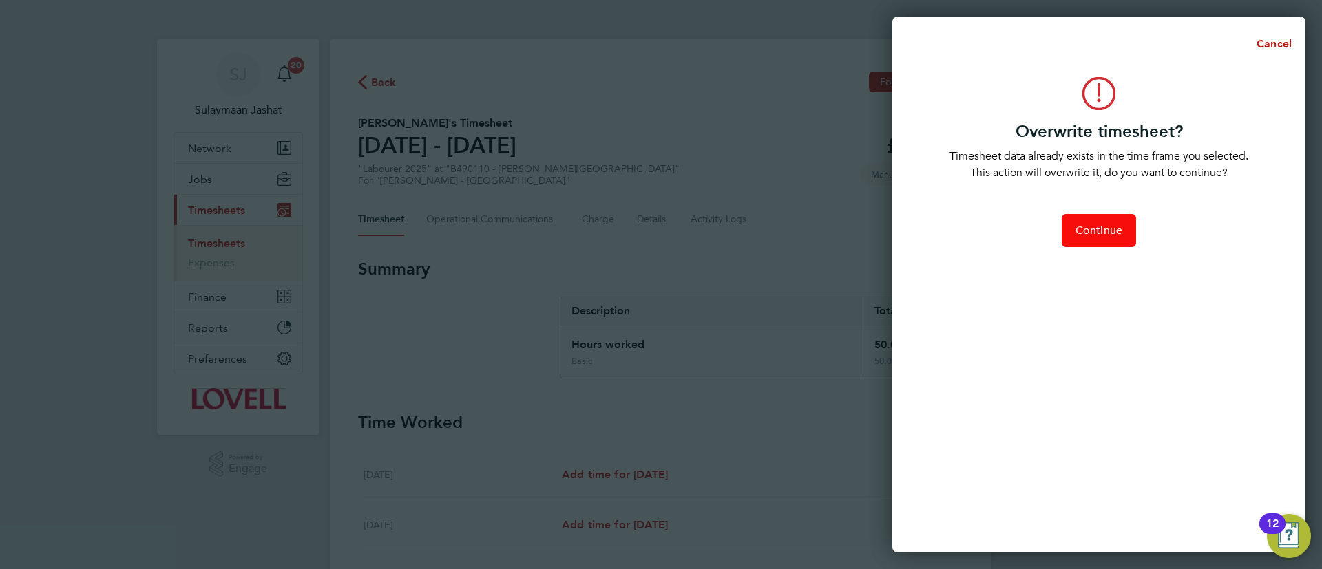
click at [1104, 227] on span "Continue" at bounding box center [1099, 231] width 47 height 14
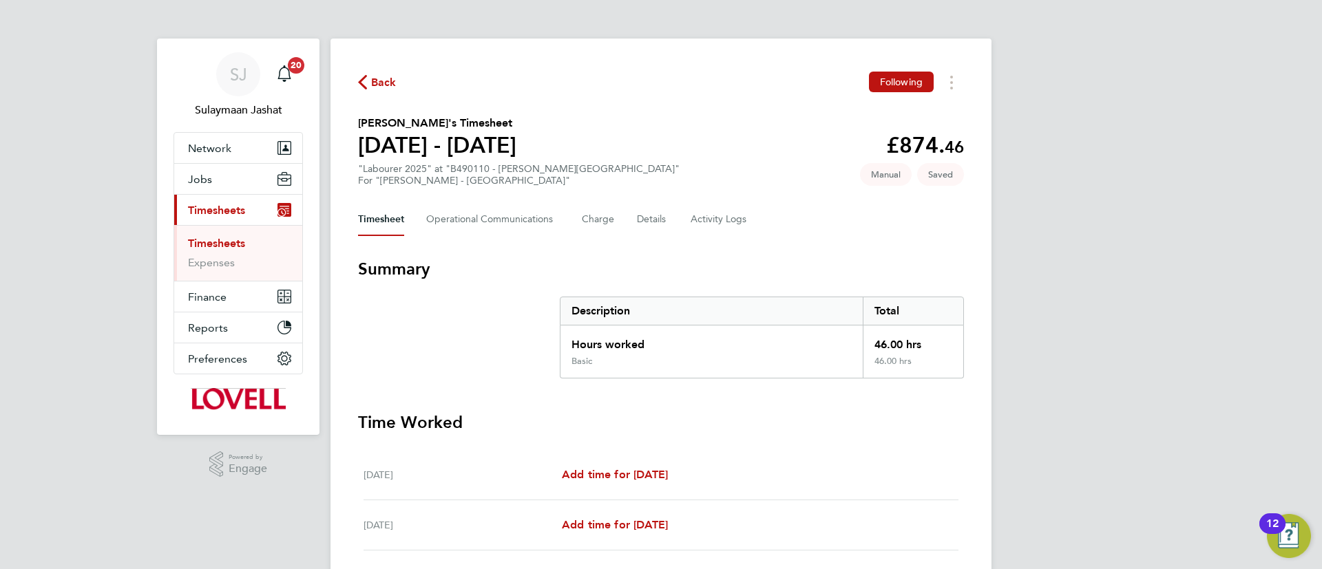
scroll to position [437, 0]
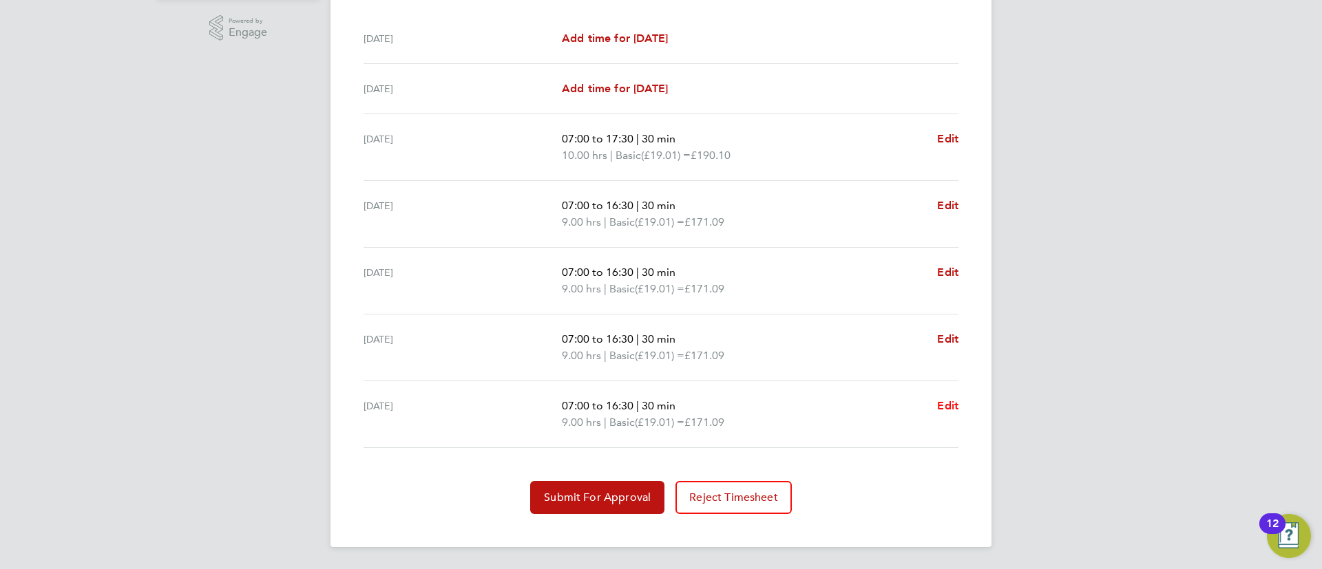
click at [939, 399] on span "Edit" at bounding box center [947, 405] width 21 height 13
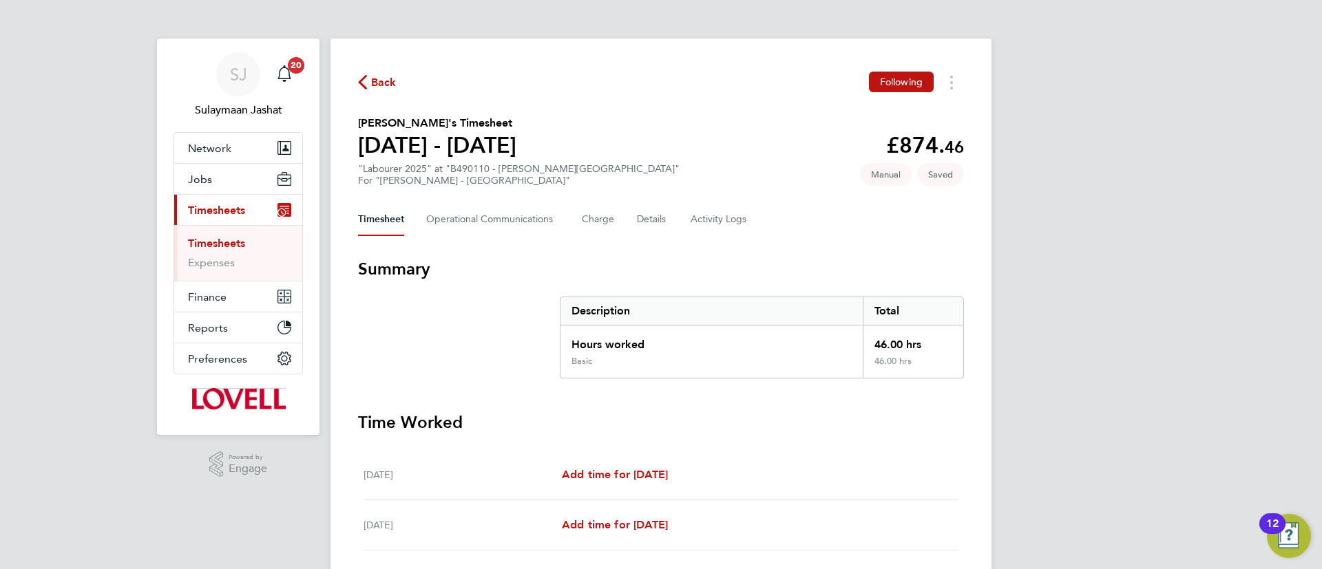
select select "30"
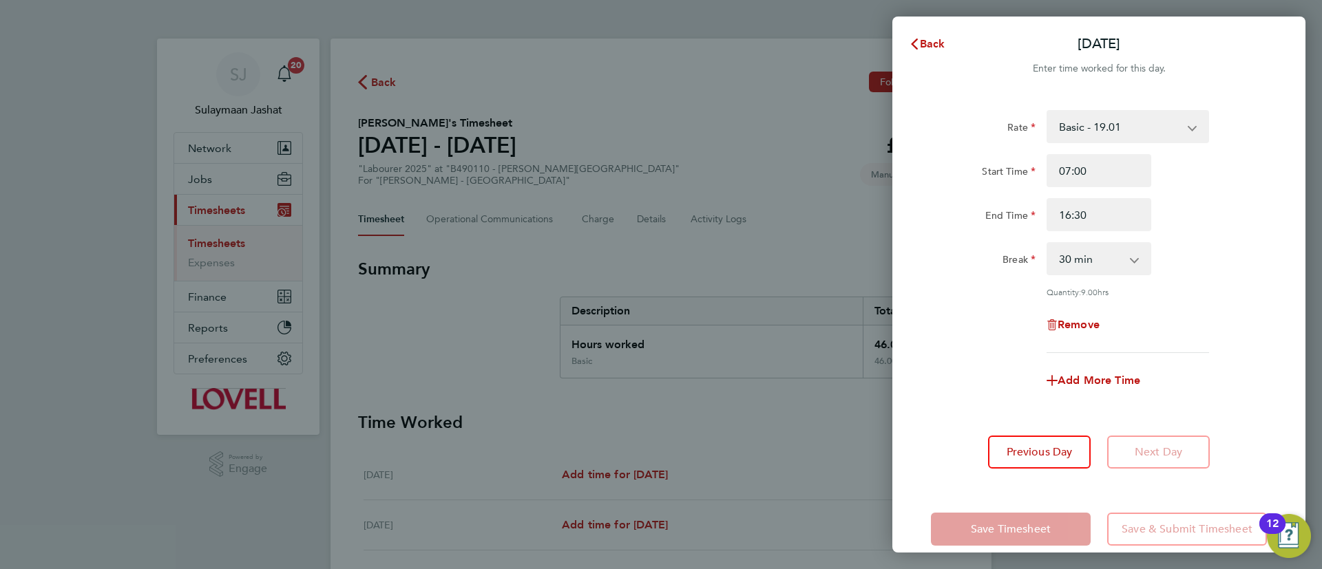
click at [1096, 388] on div "Add More Time" at bounding box center [1099, 380] width 116 height 33
click at [1096, 383] on span "Add More Time" at bounding box center [1099, 380] width 83 height 13
select select "null"
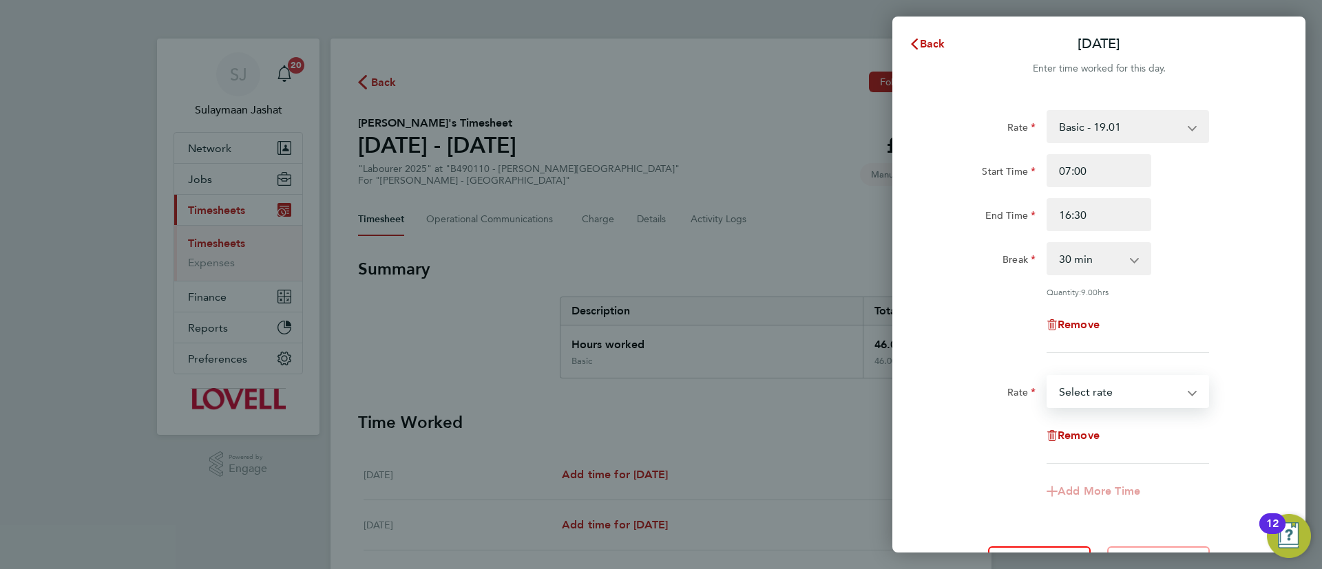
click at [1118, 388] on select "Basic - 19.01 Weekday OT 39h+ - 27.38 Sat first 4h - 27.38 Sat after 4h - 35.75…" at bounding box center [1119, 392] width 143 height 30
select select "30"
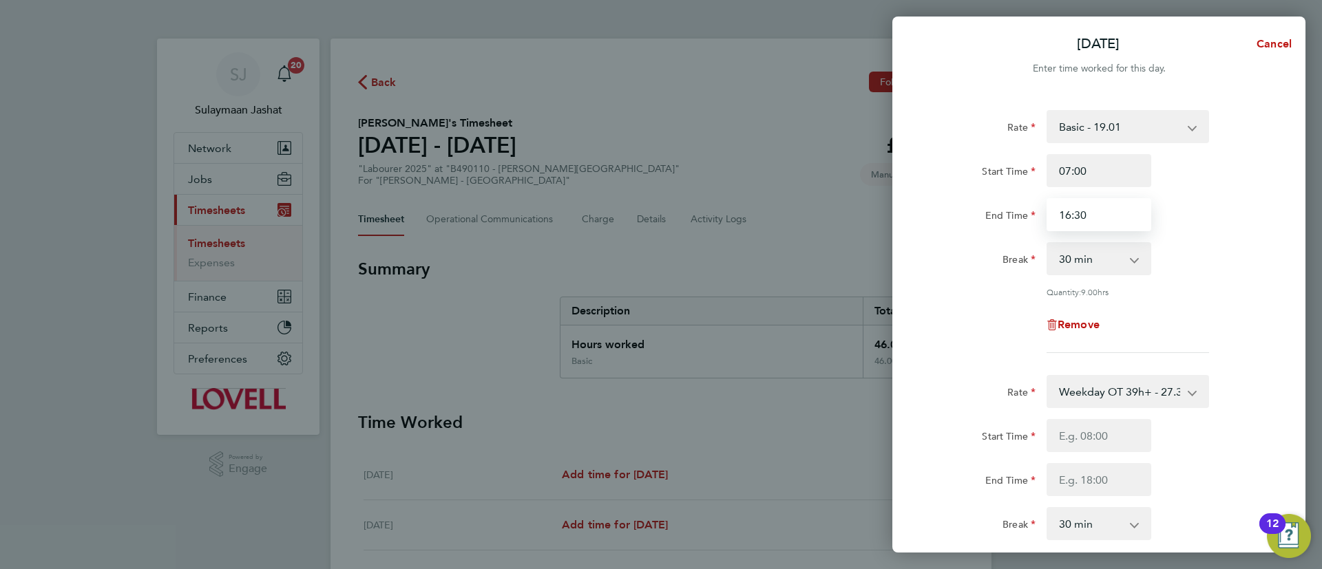
click at [1110, 205] on input "16:30" at bounding box center [1099, 214] width 105 height 33
type input "1"
type input "09:00"
click at [877, 377] on div "Fri 26 Sep Cancel Enter time worked for this day. Rate Basic - 19.01 Weekday OT…" at bounding box center [661, 284] width 1322 height 569
click at [1122, 218] on input "09:00" at bounding box center [1099, 214] width 105 height 33
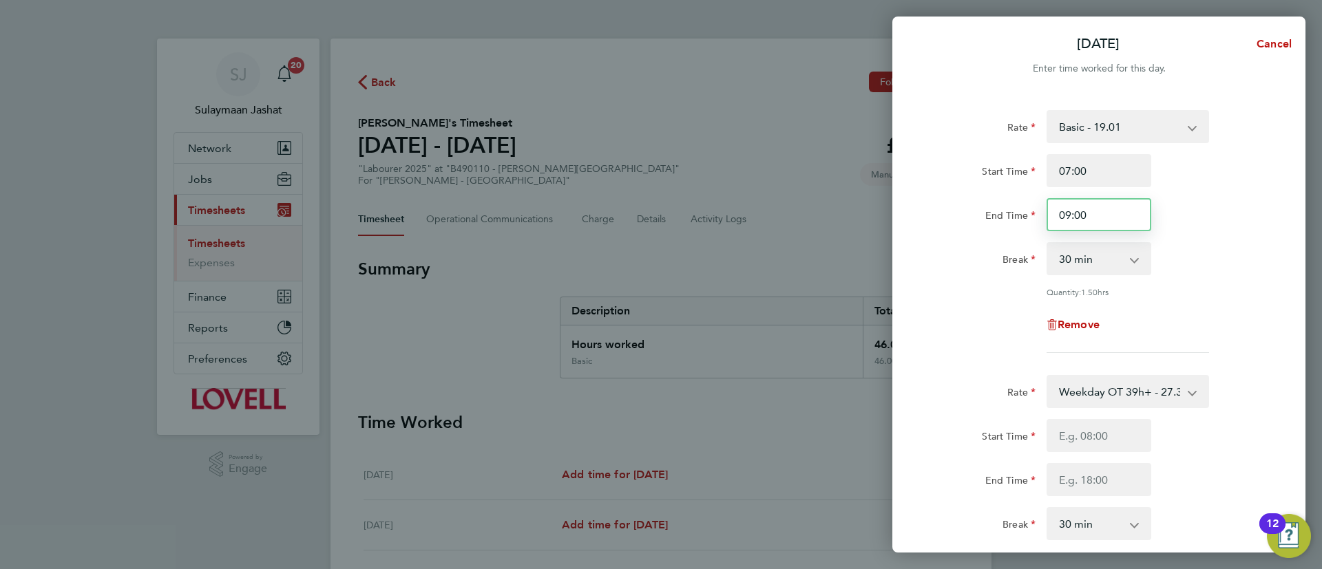
click at [1122, 218] on input "09:00" at bounding box center [1099, 214] width 105 height 33
click at [1115, 263] on select "0 min 15 min 30 min 45 min 60 min 75 min 90 min" at bounding box center [1090, 259] width 85 height 30
select select "0"
click at [1048, 244] on select "0 min 15 min 30 min 45 min 60 min 75 min 90 min" at bounding box center [1090, 259] width 85 height 30
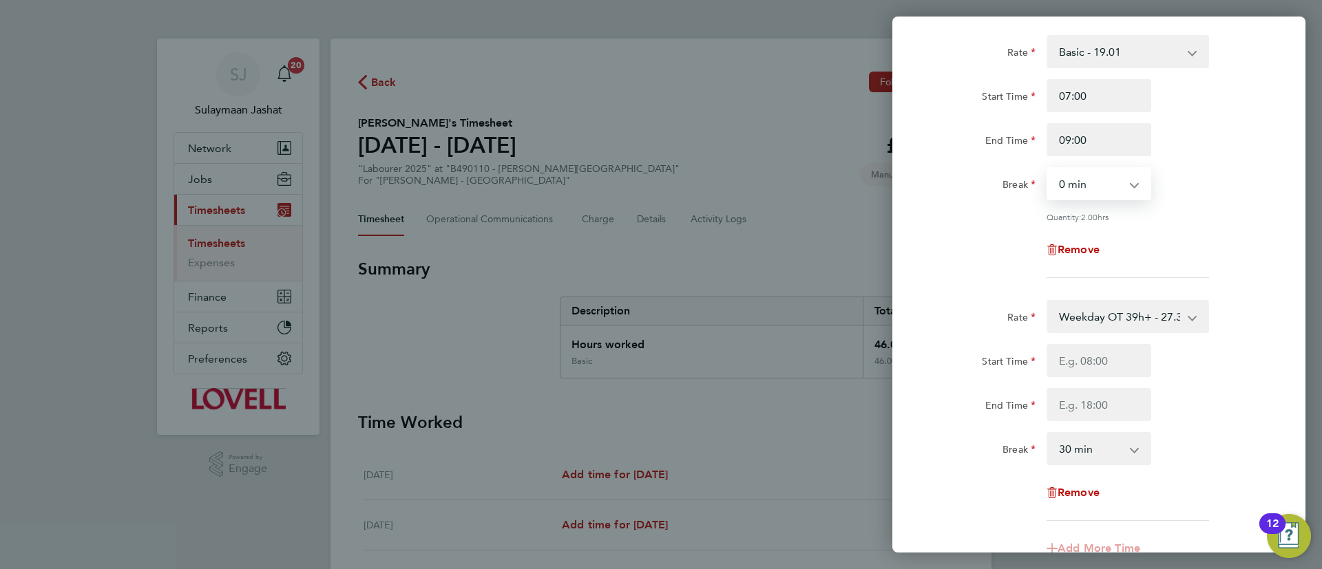
scroll to position [103, 0]
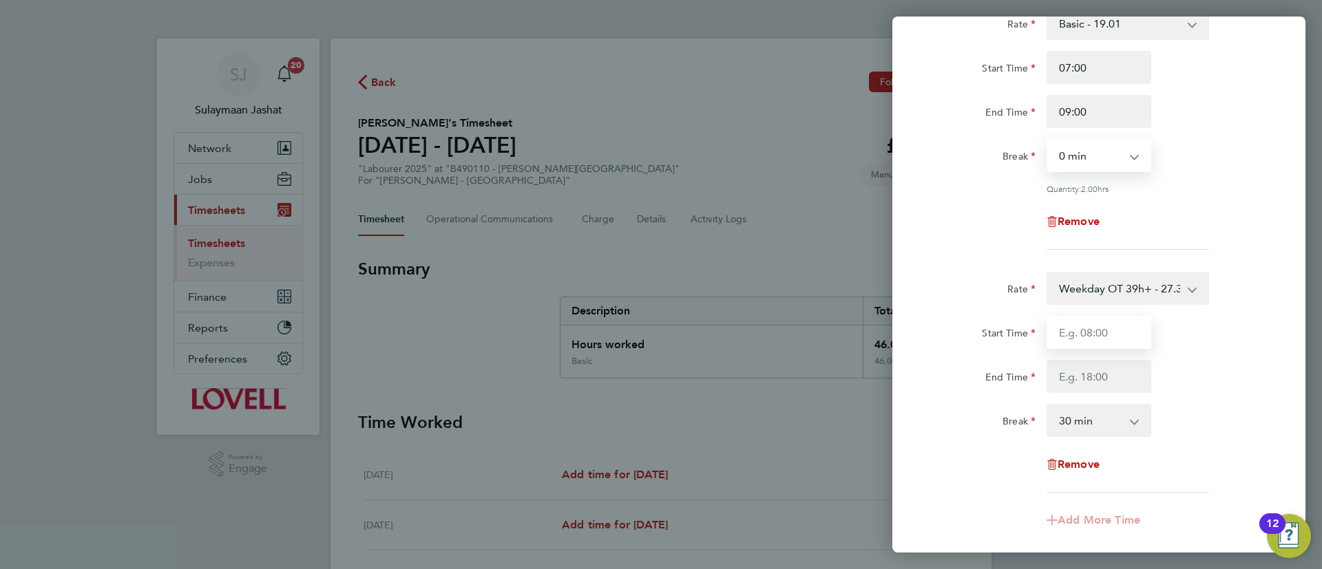
click at [1095, 342] on input "Start Time" at bounding box center [1099, 332] width 105 height 33
type input "09:00"
click at [1084, 397] on div "Rate Weekday OT 39h+ - 27.38 Basic - 19.01 Sat first 4h - 27.38 Sat after 4h - …" at bounding box center [1099, 382] width 336 height 221
click at [1091, 381] on input "End Time" at bounding box center [1099, 376] width 105 height 33
click at [975, 224] on div "Remove" at bounding box center [1098, 221] width 347 height 33
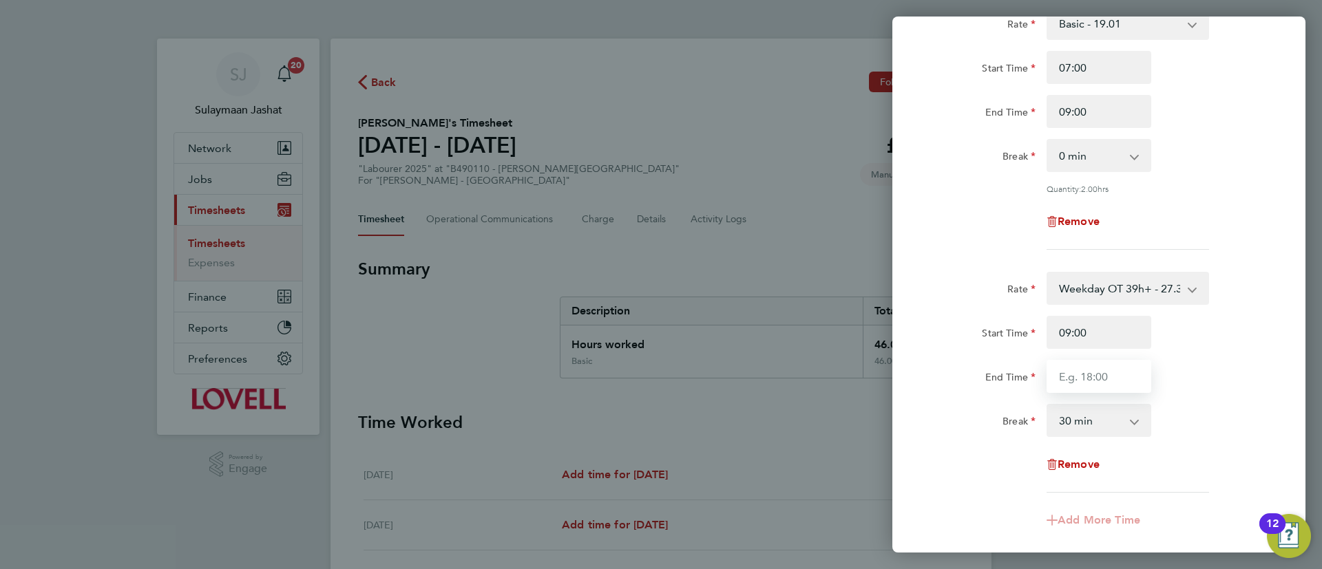
click at [1109, 381] on input "End Time" at bounding box center [1099, 376] width 105 height 33
type input "16:30"
click at [963, 174] on div "Rate Basic - 19.01 Weekday OT 39h+ - 27.38 Sat first 4h - 27.38 Sat after 4h - …" at bounding box center [1099, 128] width 336 height 243
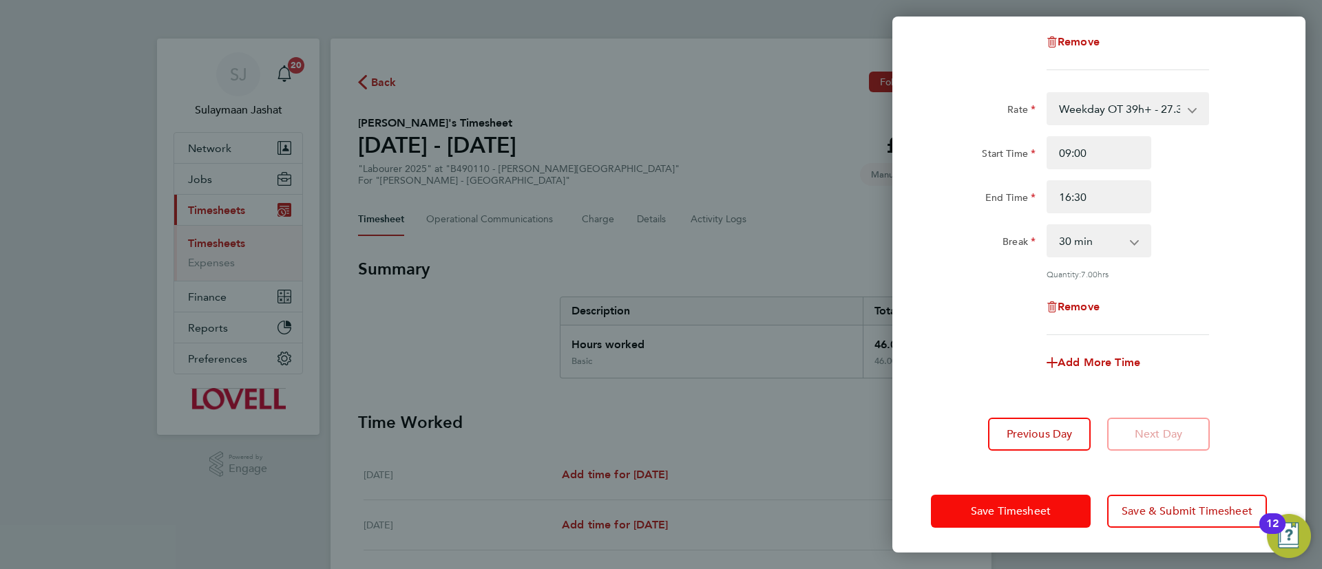
drag, startPoint x: 979, startPoint y: 496, endPoint x: 978, endPoint y: 503, distance: 7.7
click at [978, 503] on button "Save Timesheet" at bounding box center [1011, 511] width 160 height 33
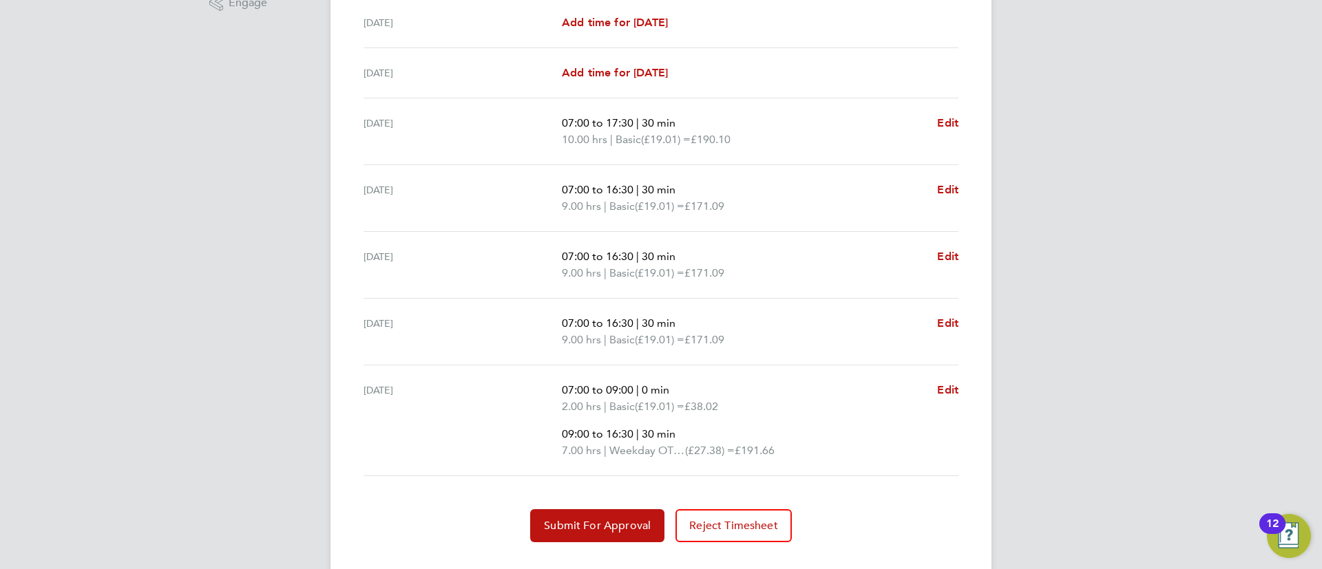
scroll to position [494, 0]
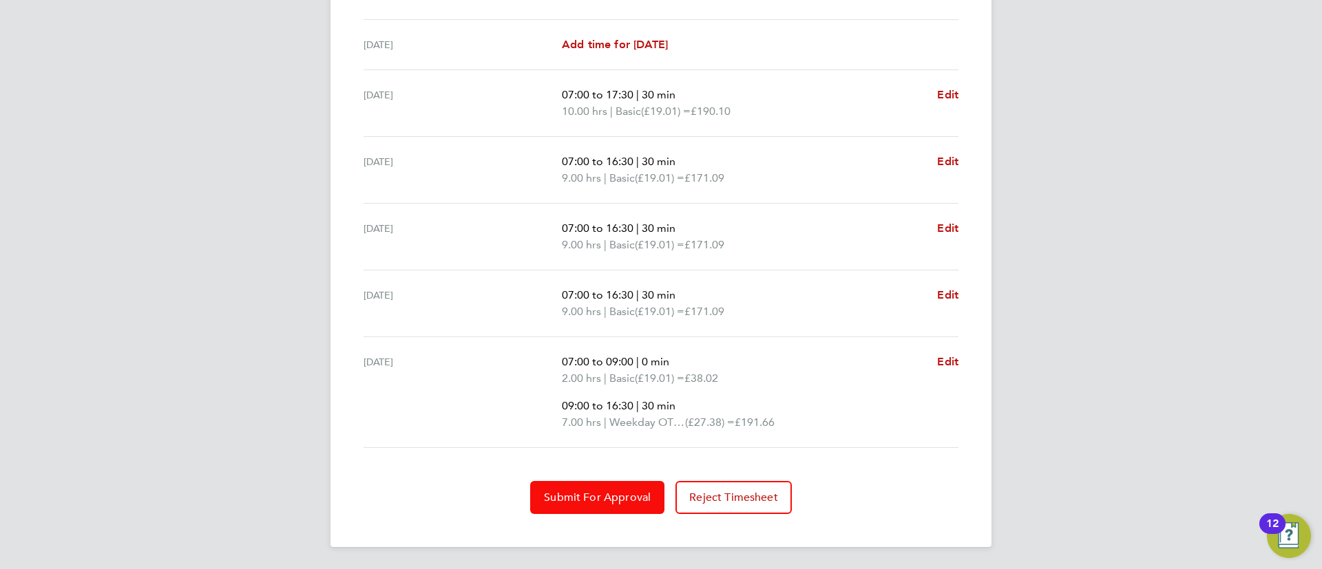
click at [616, 503] on span "Submit For Approval" at bounding box center [597, 498] width 107 height 14
click at [628, 501] on span "Approve Timesheet" at bounding box center [597, 498] width 101 height 14
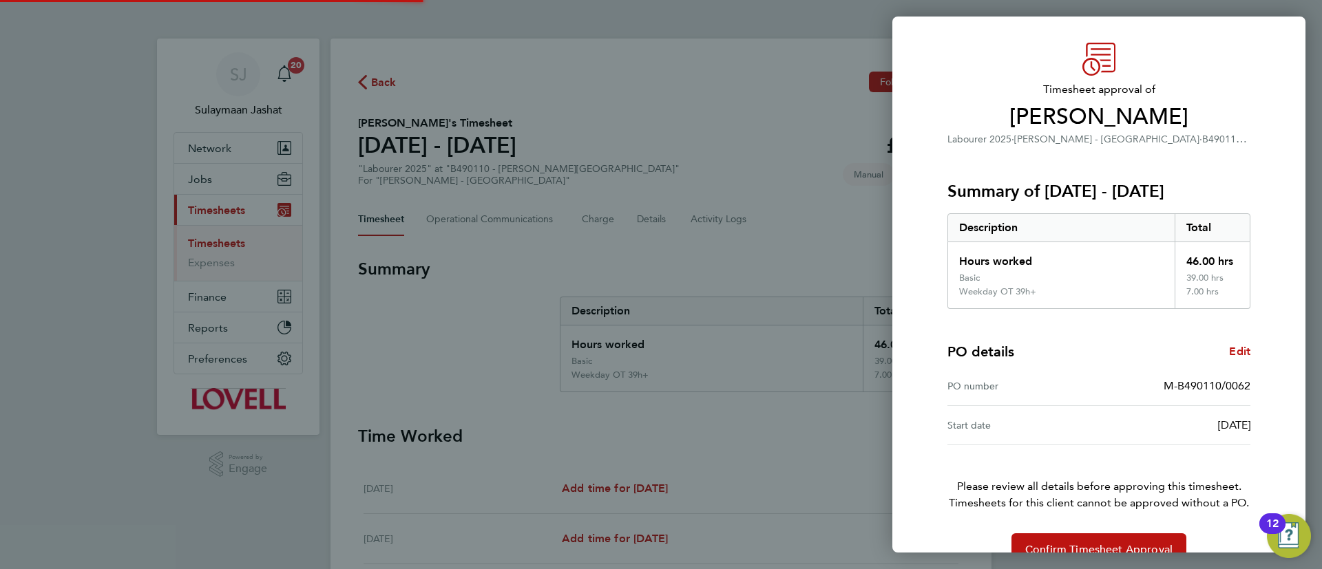
scroll to position [65, 0]
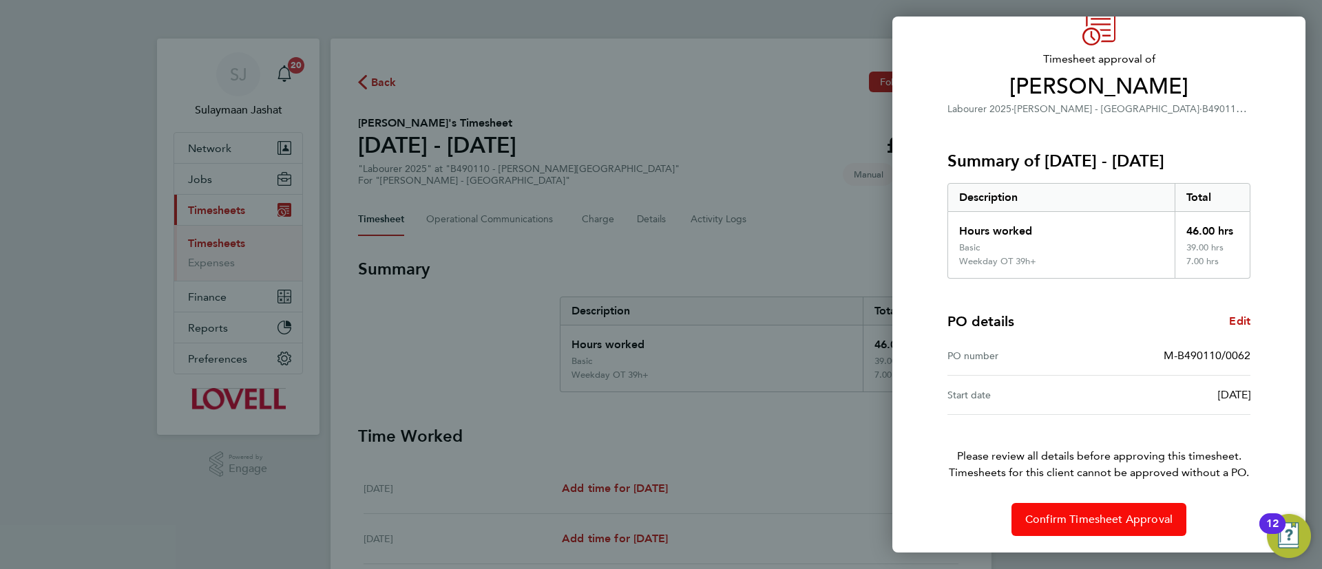
click at [1074, 516] on span "Confirm Timesheet Approval" at bounding box center [1098, 520] width 147 height 14
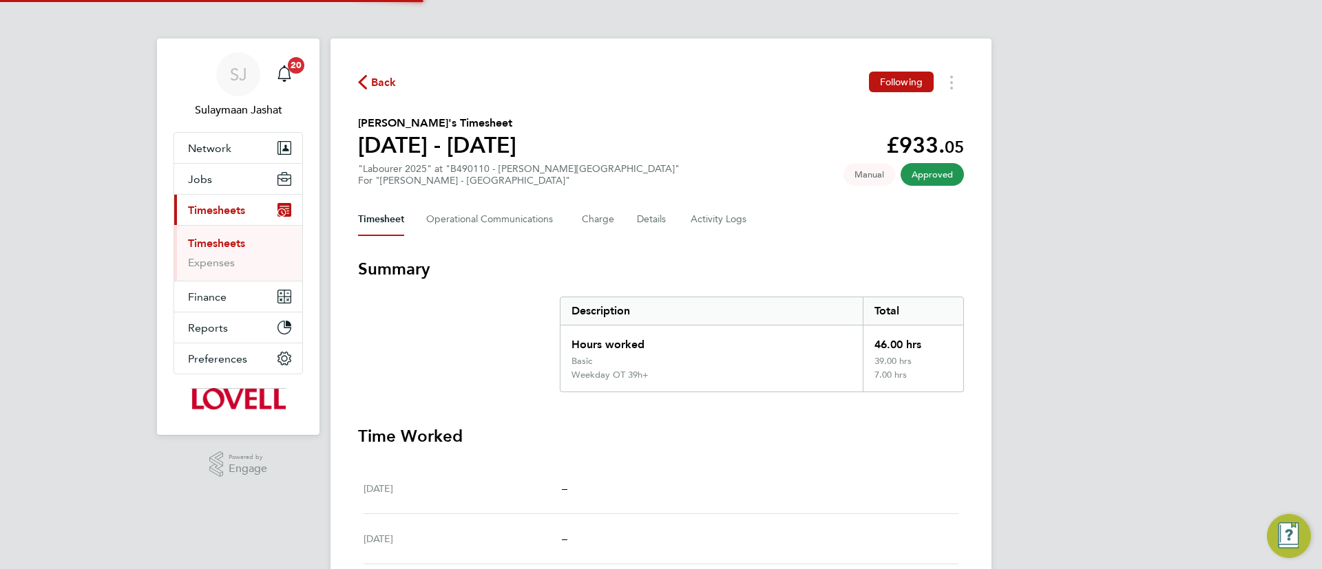
click at [501, 353] on section "Summary Description Total Hours worked 46.00 hrs Basic 39.00 hrs Weekday OT 39h…" at bounding box center [661, 325] width 606 height 134
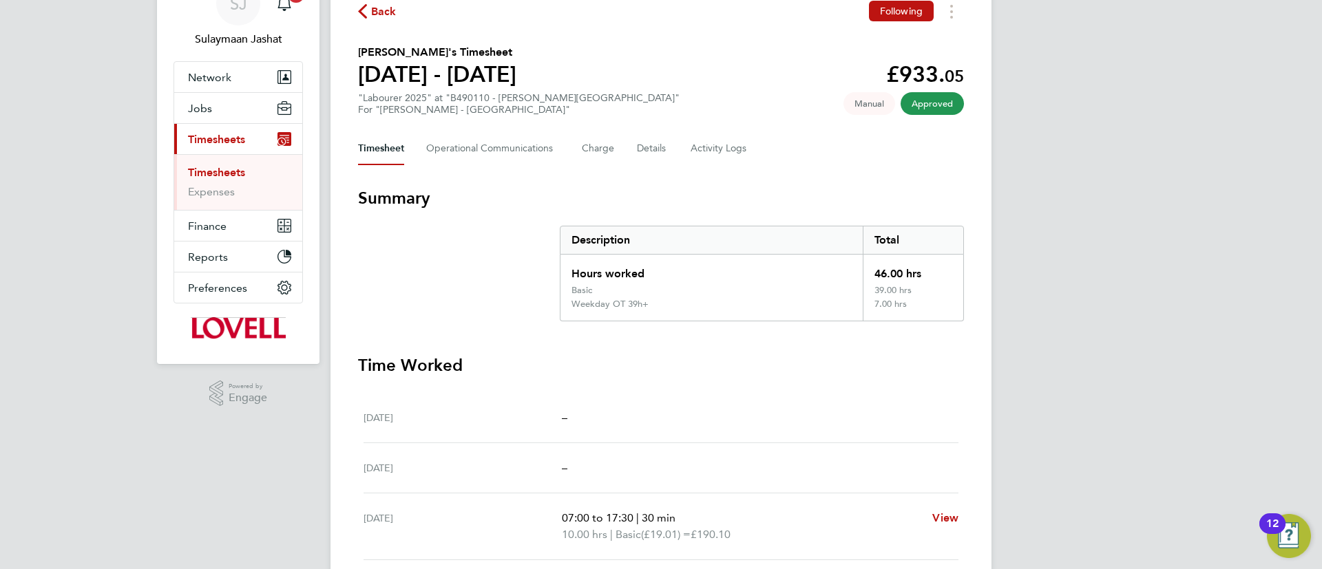
scroll to position [103, 0]
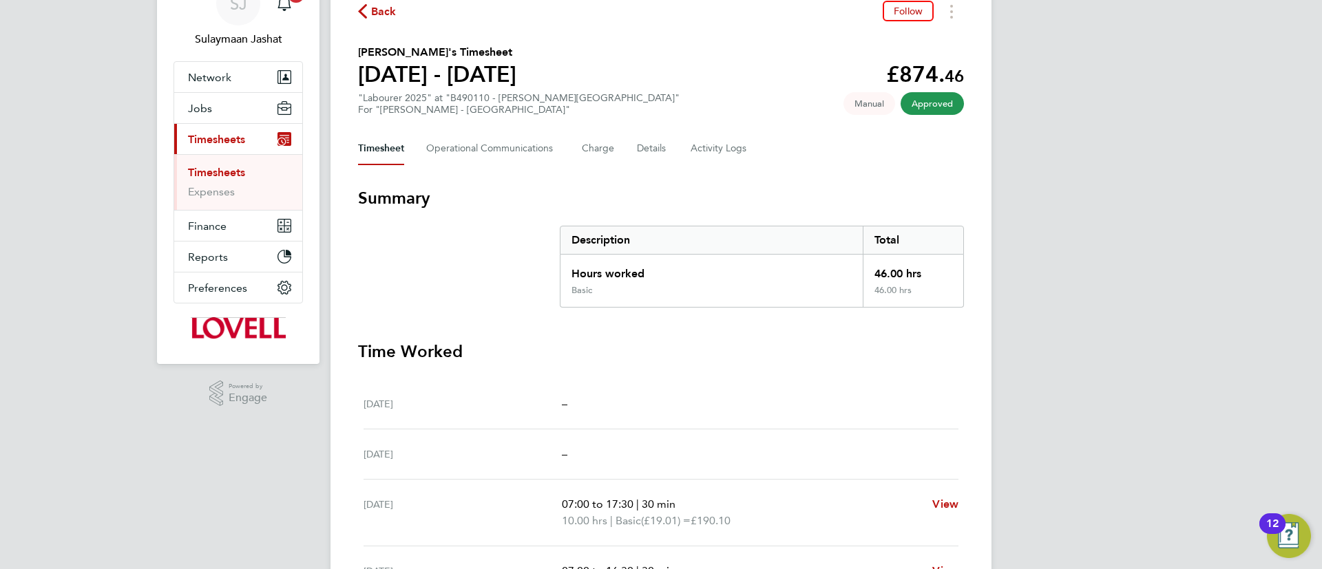
scroll to position [103, 0]
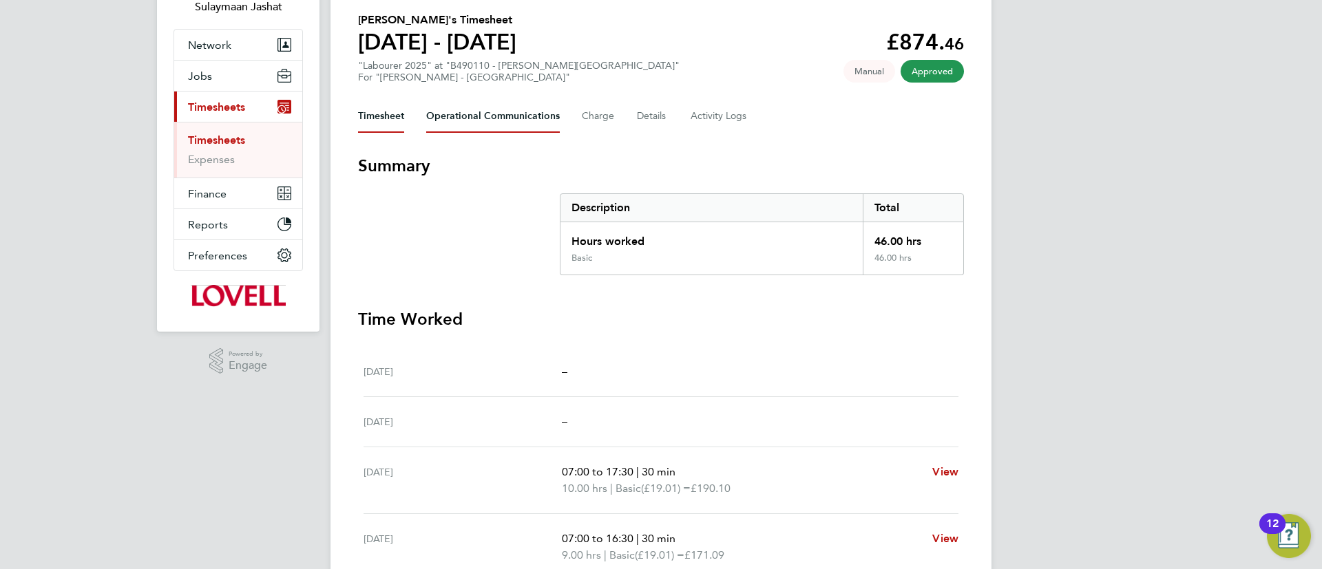
click at [509, 121] on Communications-tab "Operational Communications" at bounding box center [493, 116] width 134 height 33
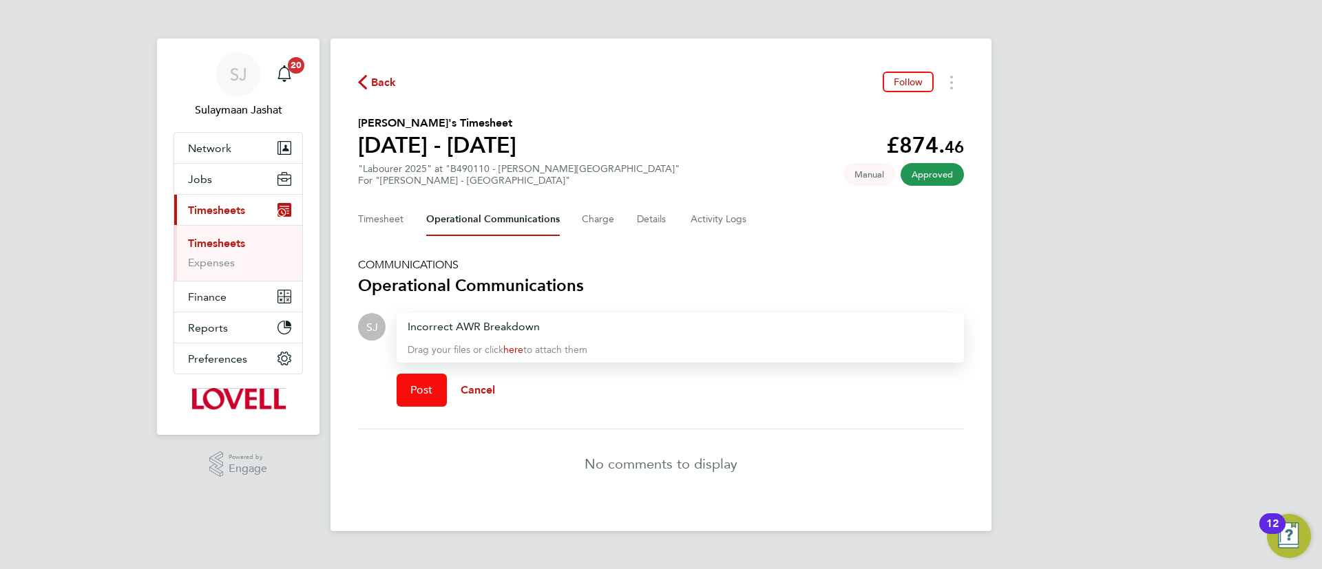
drag, startPoint x: 420, startPoint y: 381, endPoint x: 570, endPoint y: 318, distance: 162.7
click at [570, 318] on div "Incorrect AWR Breakdown Drag your files or click here to attach them Post Cancel" at bounding box center [680, 365] width 567 height 105
click at [571, 320] on div "Incorrect AWR Breakdown" at bounding box center [680, 327] width 545 height 17
click at [692, 328] on div "Incorrect AWR Breakdown - Timesheet will be resubmitted with correct breakdown." at bounding box center [680, 327] width 545 height 17
click at [426, 392] on span "Post" at bounding box center [421, 391] width 23 height 14
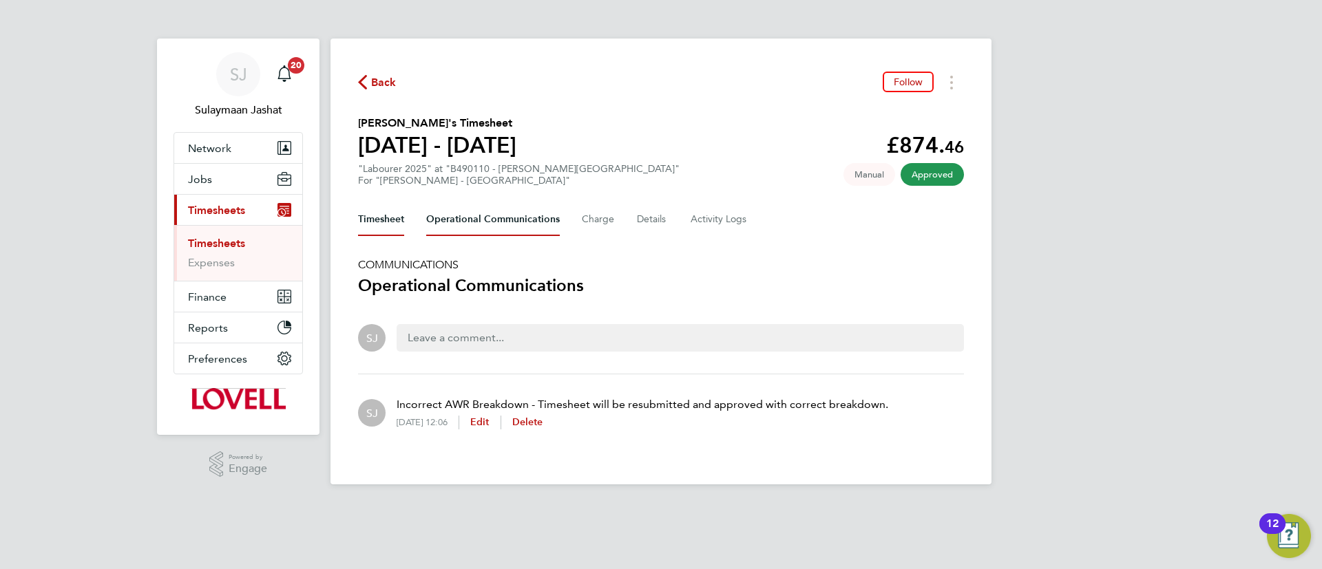
click at [389, 207] on button "Timesheet" at bounding box center [381, 219] width 46 height 33
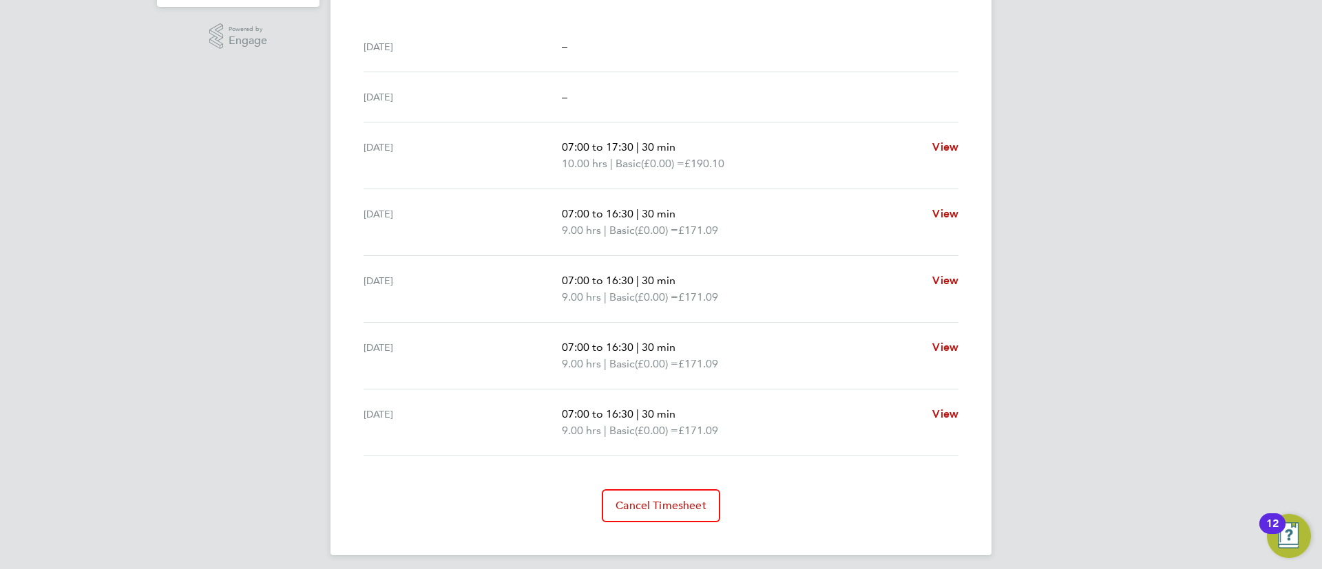
scroll to position [437, 0]
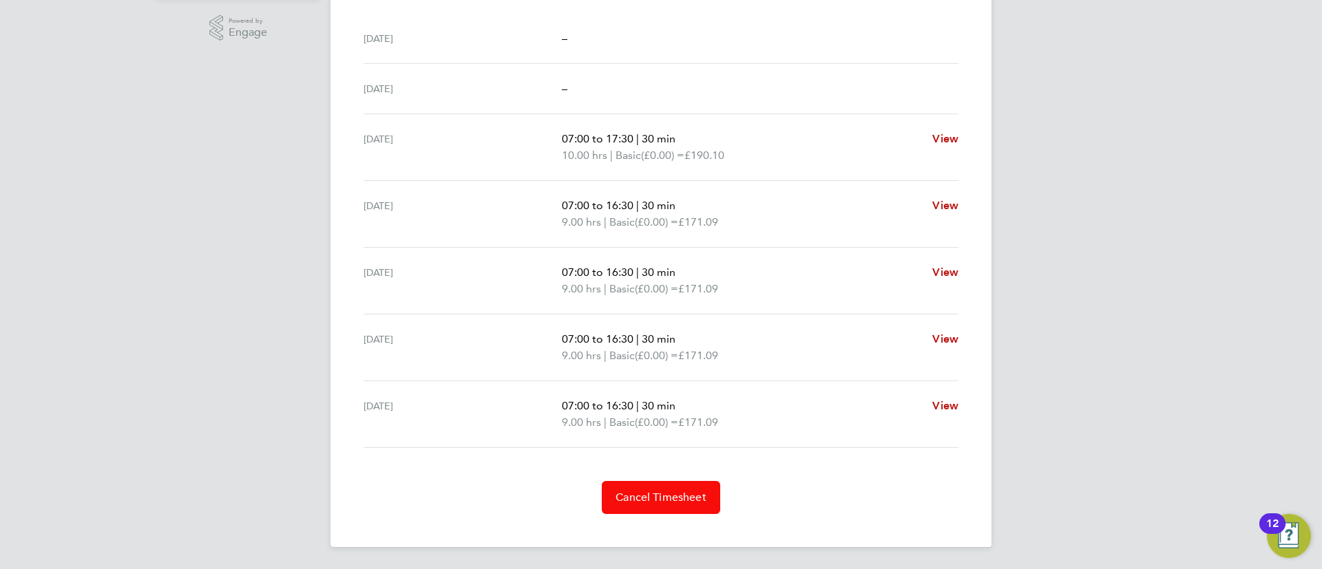
click at [678, 498] on span "Cancel Timesheet" at bounding box center [661, 498] width 91 height 14
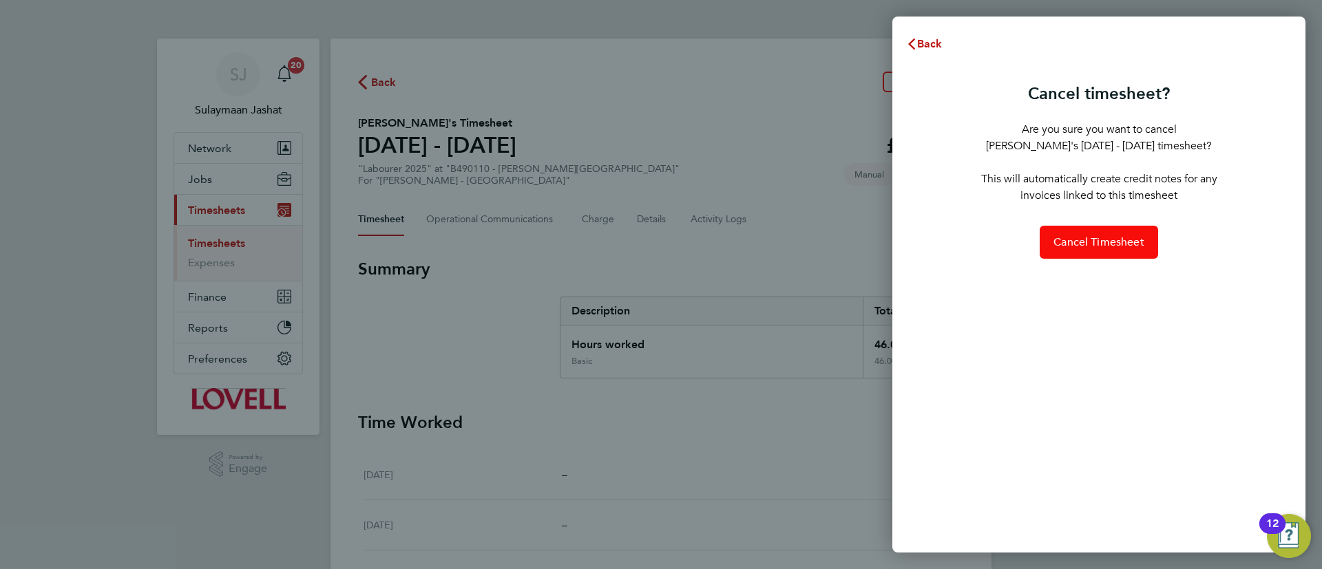
click at [1082, 240] on span "Cancel Timesheet" at bounding box center [1099, 242] width 91 height 14
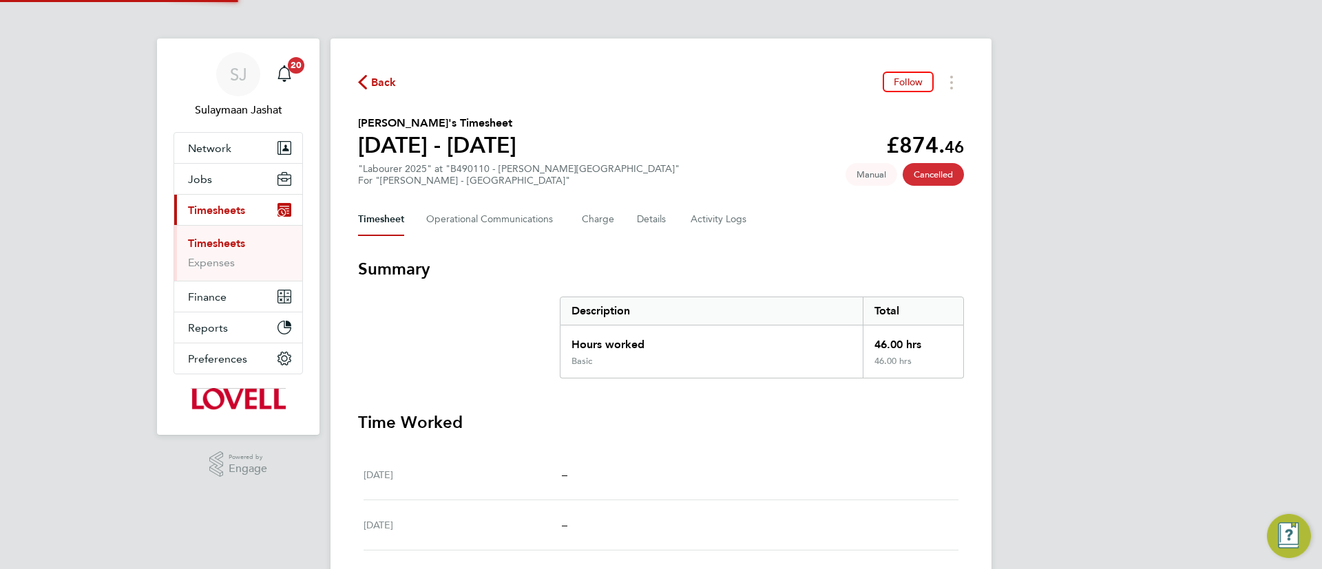
click at [538, 339] on section "Summary Description Total Hours worked 46.00 hrs Basic 46.00 hrs" at bounding box center [661, 318] width 606 height 121
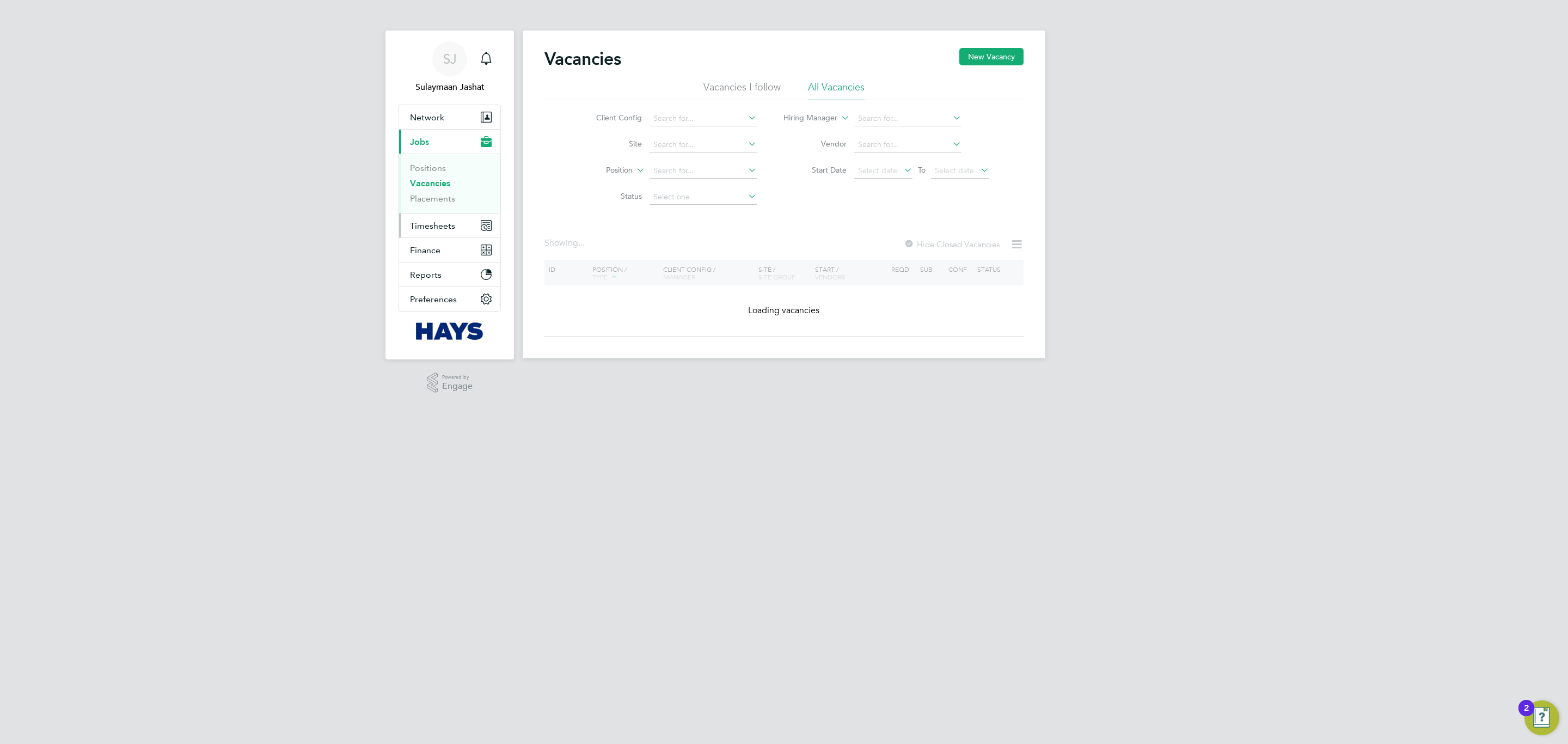
click at [433, 221] on span "Timesheets" at bounding box center [433, 225] width 45 height 10
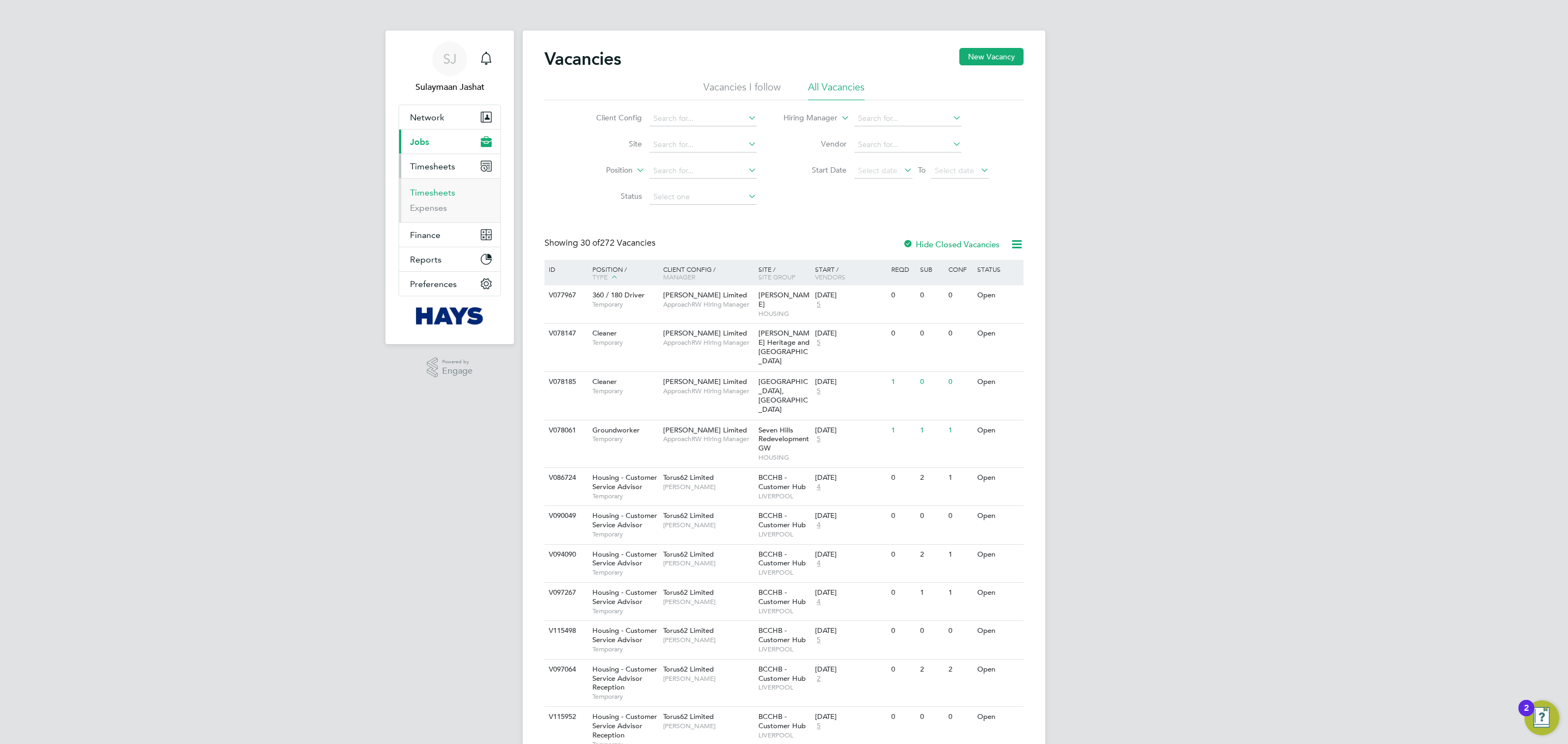
click at [446, 191] on link "Timesheets" at bounding box center [433, 192] width 45 height 10
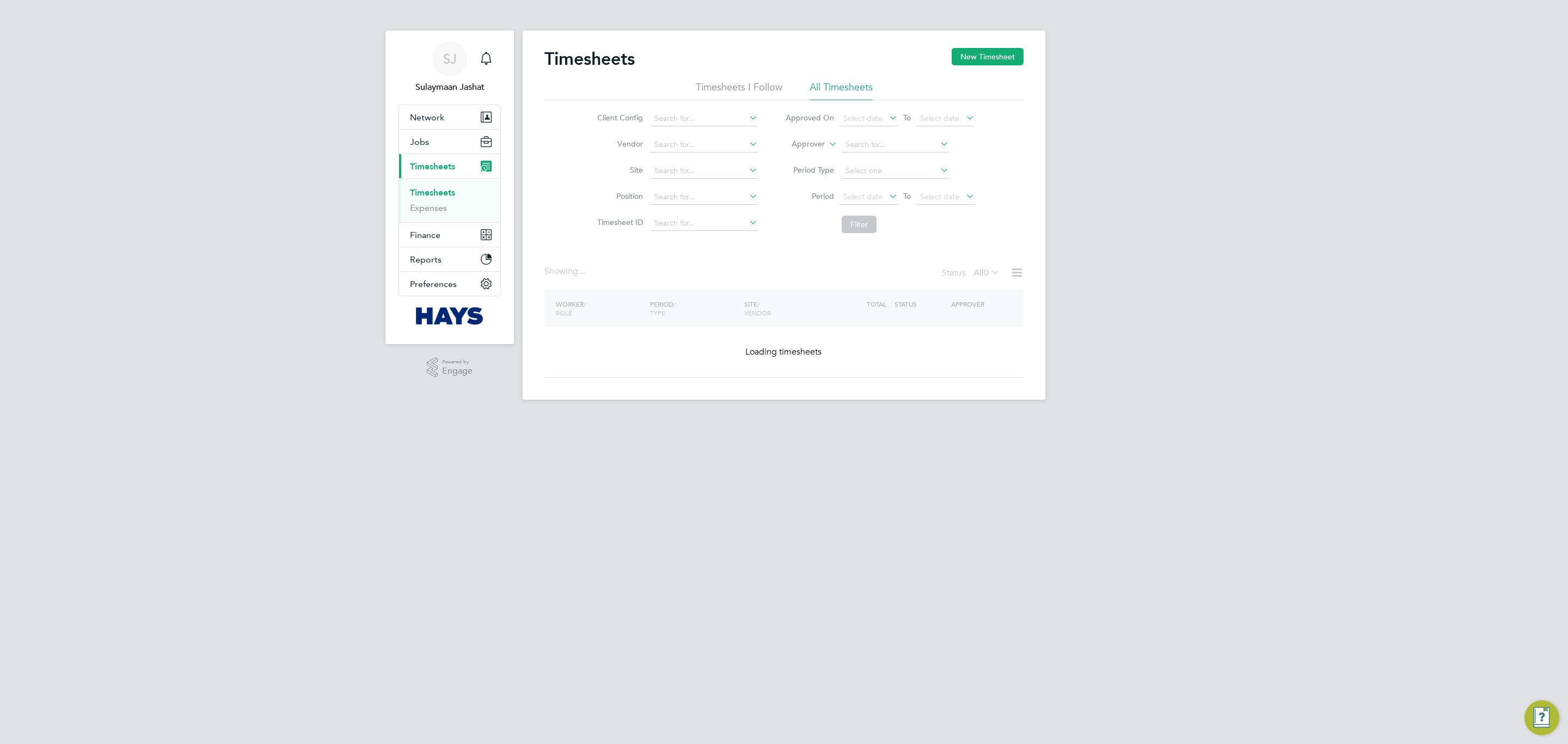
click at [822, 142] on label "Approver" at bounding box center [800, 145] width 49 height 11
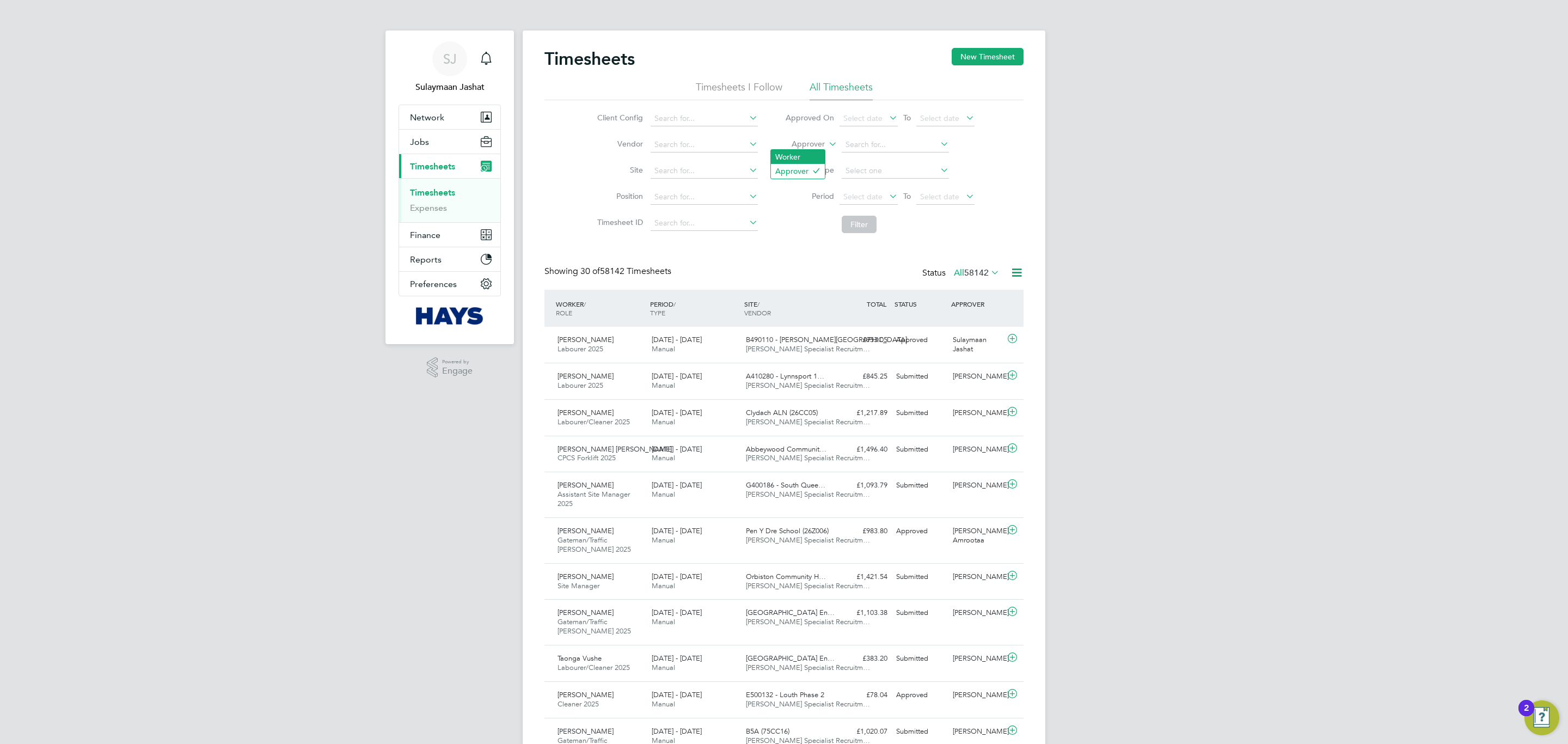
click at [809, 157] on li "Worker" at bounding box center [798, 157] width 54 height 14
click at [864, 139] on input at bounding box center [896, 145] width 108 height 15
click at [946, 158] on li "Tristi an Myhill" at bounding box center [894, 160] width 108 height 15
type input "[PERSON_NAME]"
click at [856, 222] on button "Filter" at bounding box center [860, 225] width 35 height 17
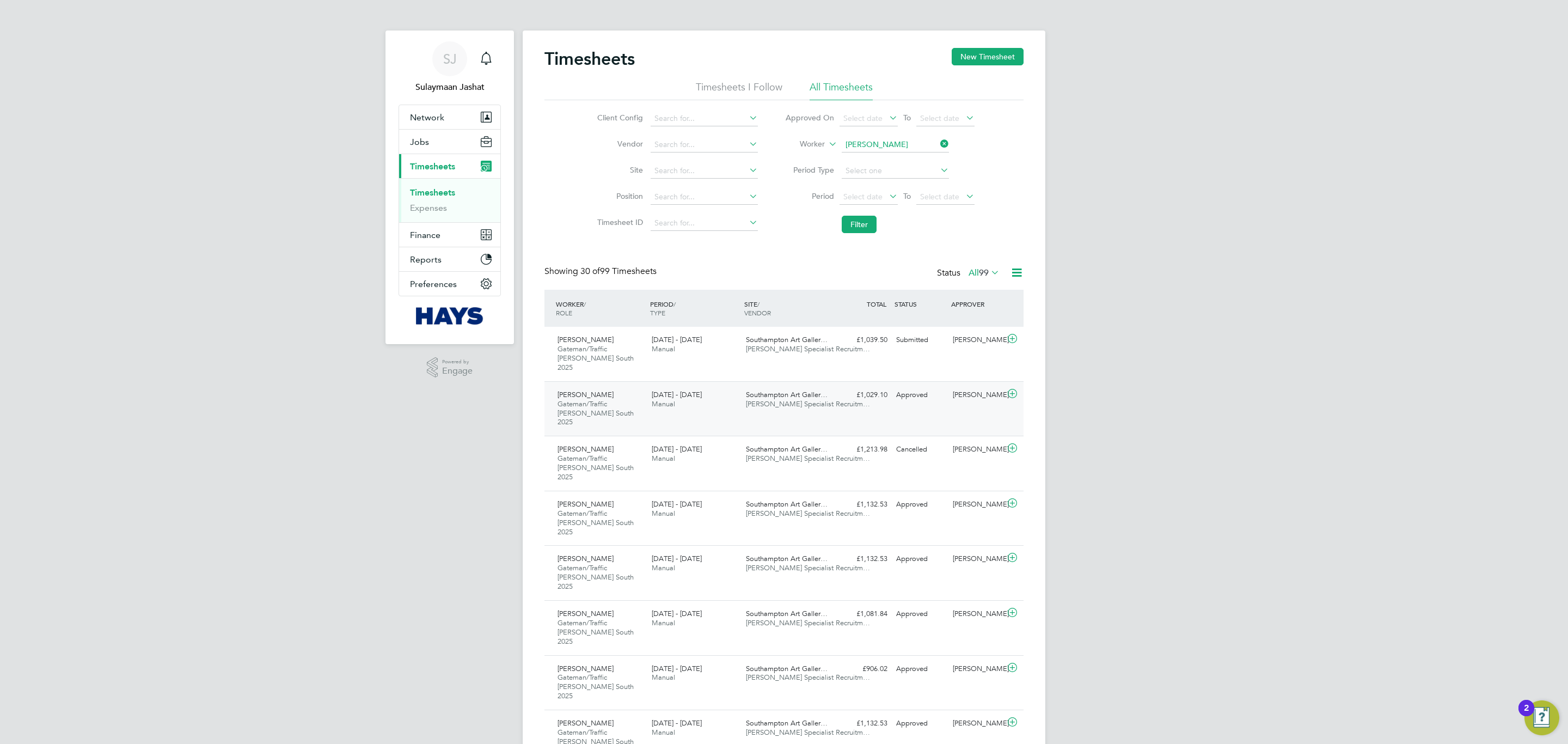
click at [799, 399] on span "Hays Specialist Recruitm…" at bounding box center [807, 404] width 124 height 9
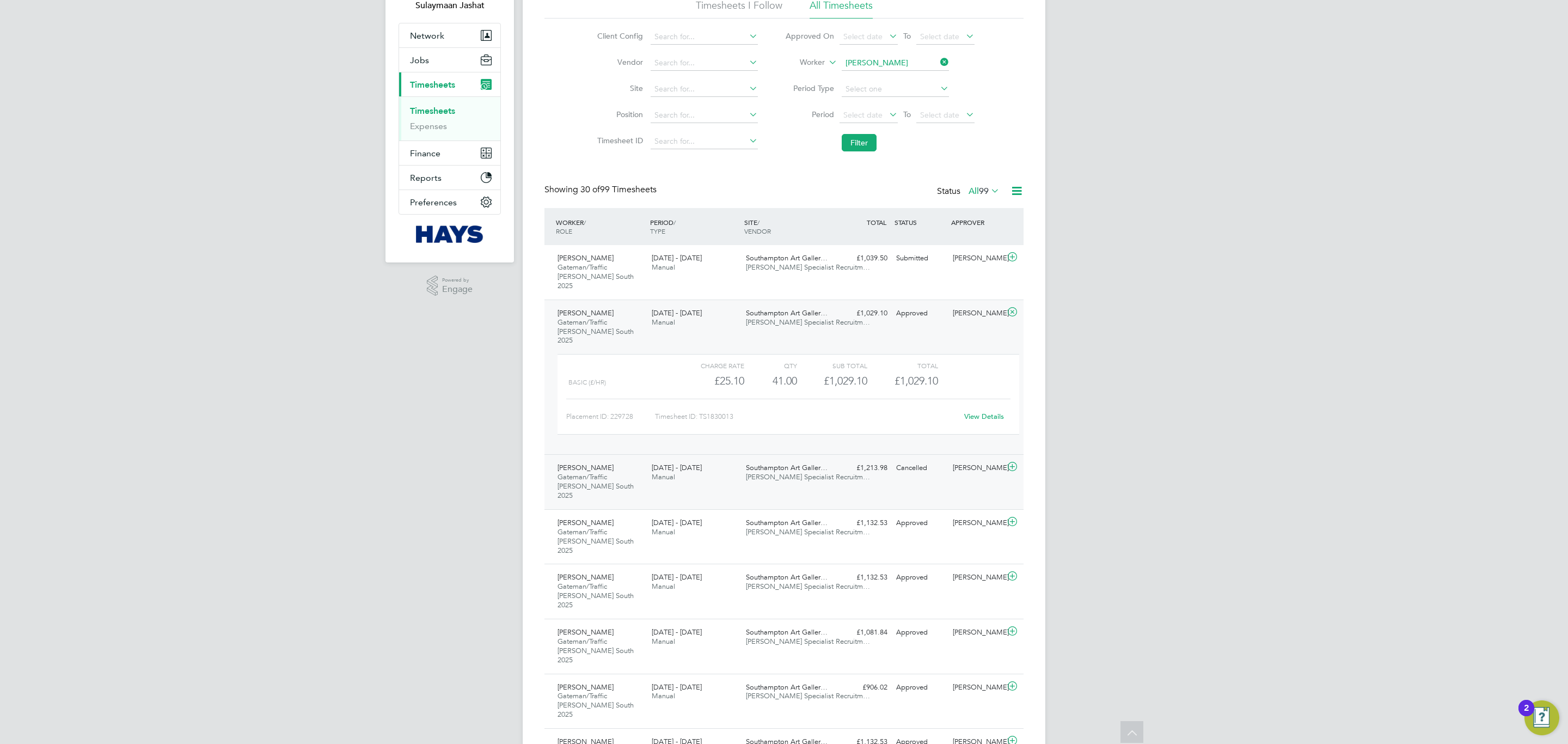
click at [835, 461] on div "£1,213.98 Cancelled" at bounding box center [863, 467] width 57 height 18
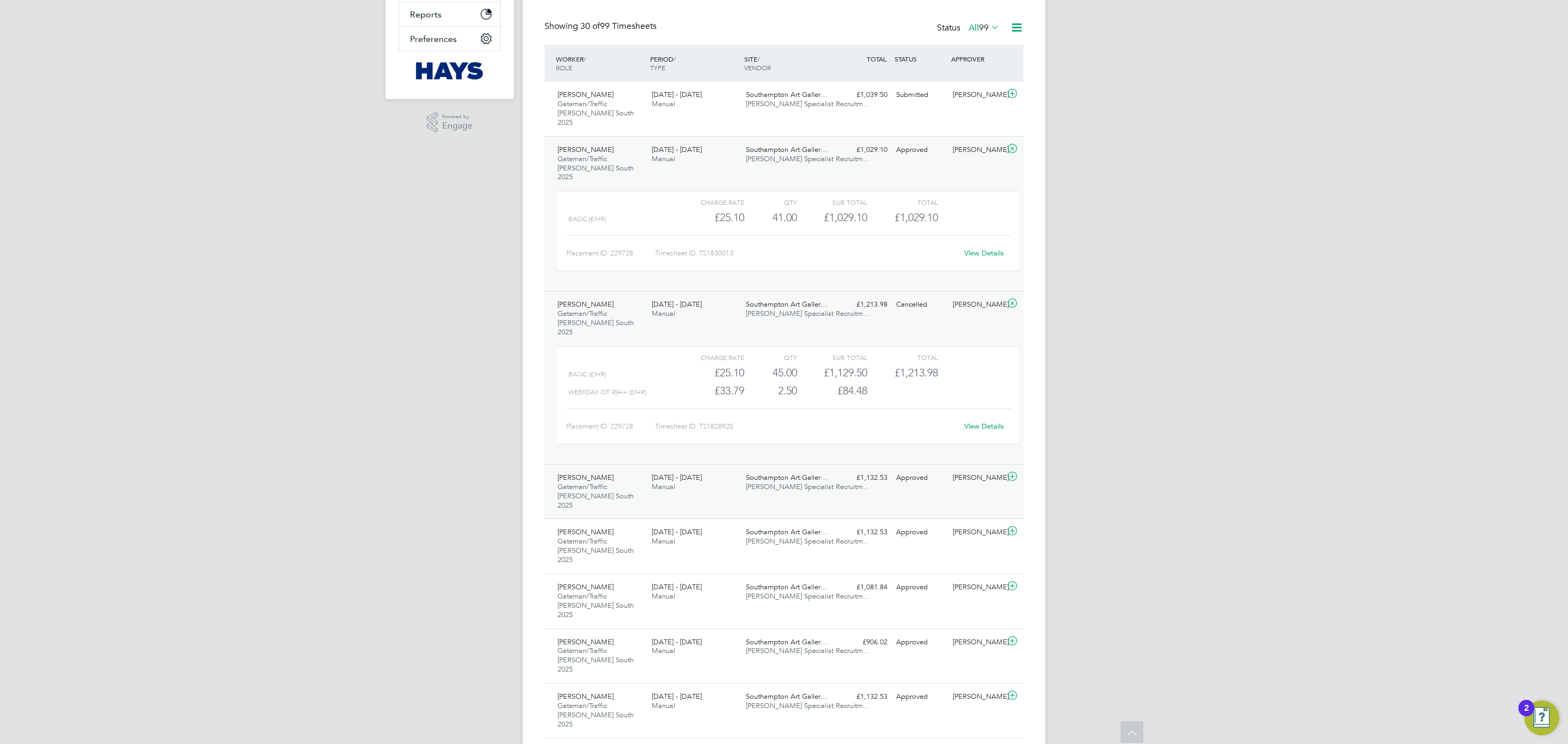
click at [789, 473] on span "Southampton Art Galler…" at bounding box center [786, 478] width 81 height 9
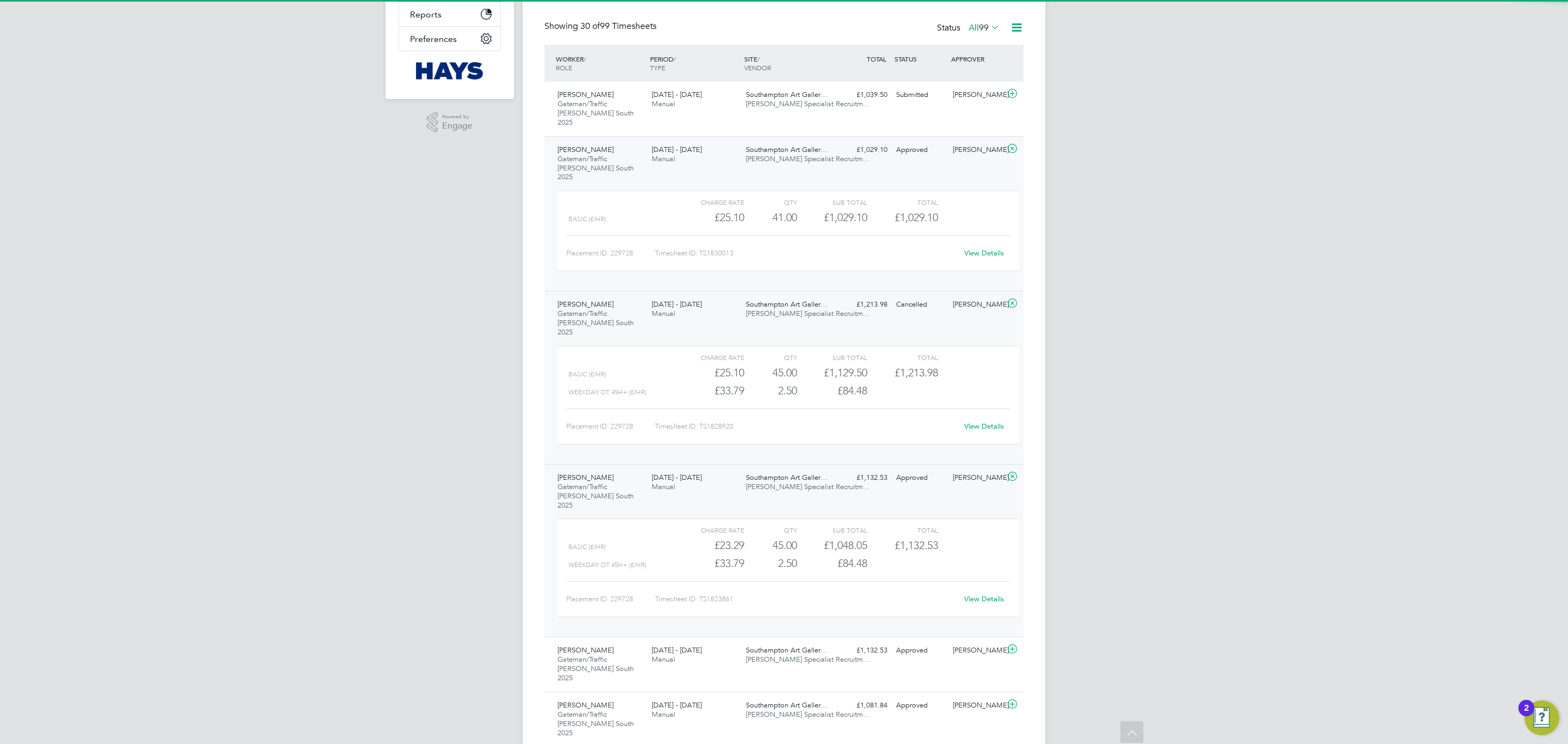
click at [825, 160] on div "Tristian Myhill Gateman/Traffic Marshall South 2025 20 - 26 Sep 2025 20 - 26 Se…" at bounding box center [784, 213] width 479 height 155
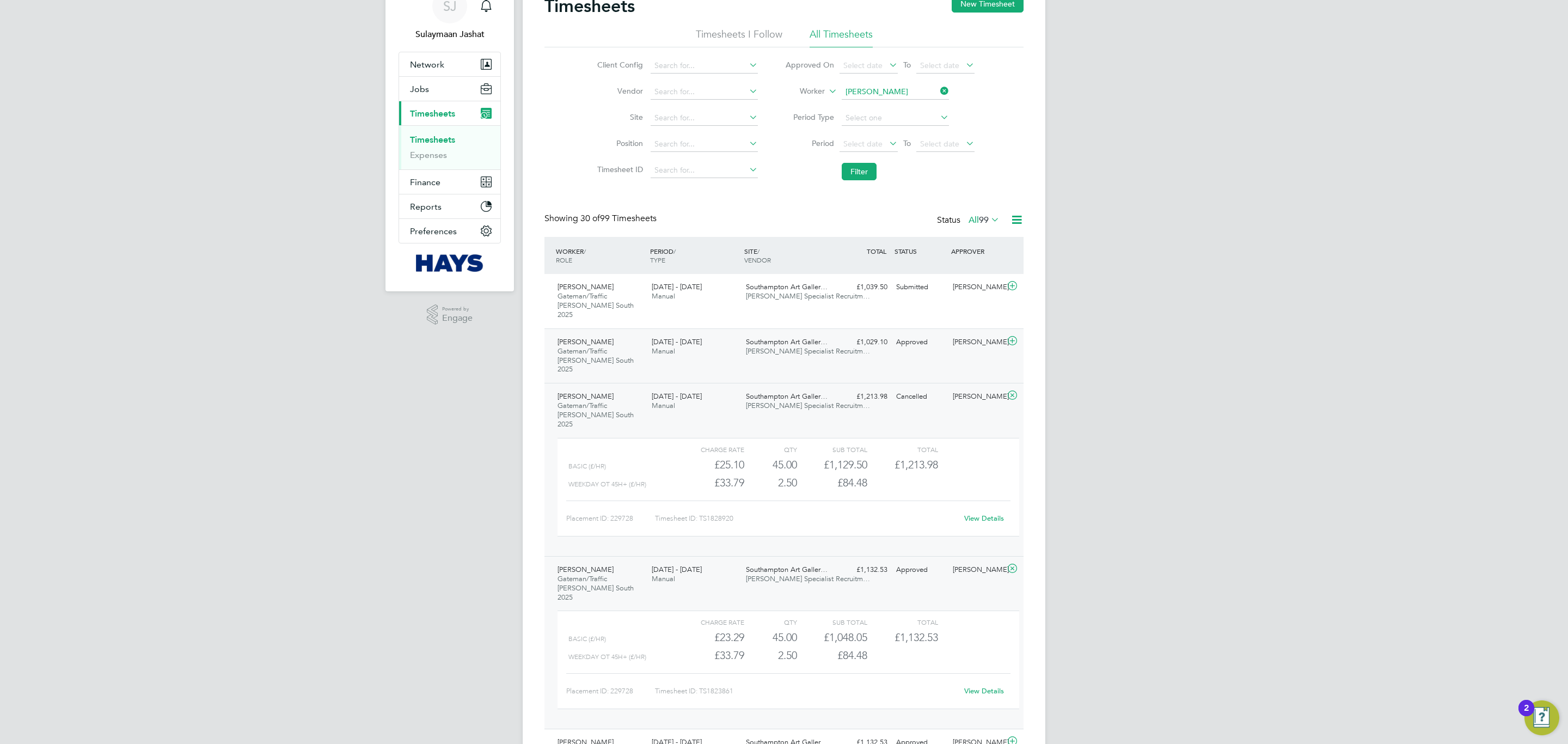
scroll to position [81, 0]
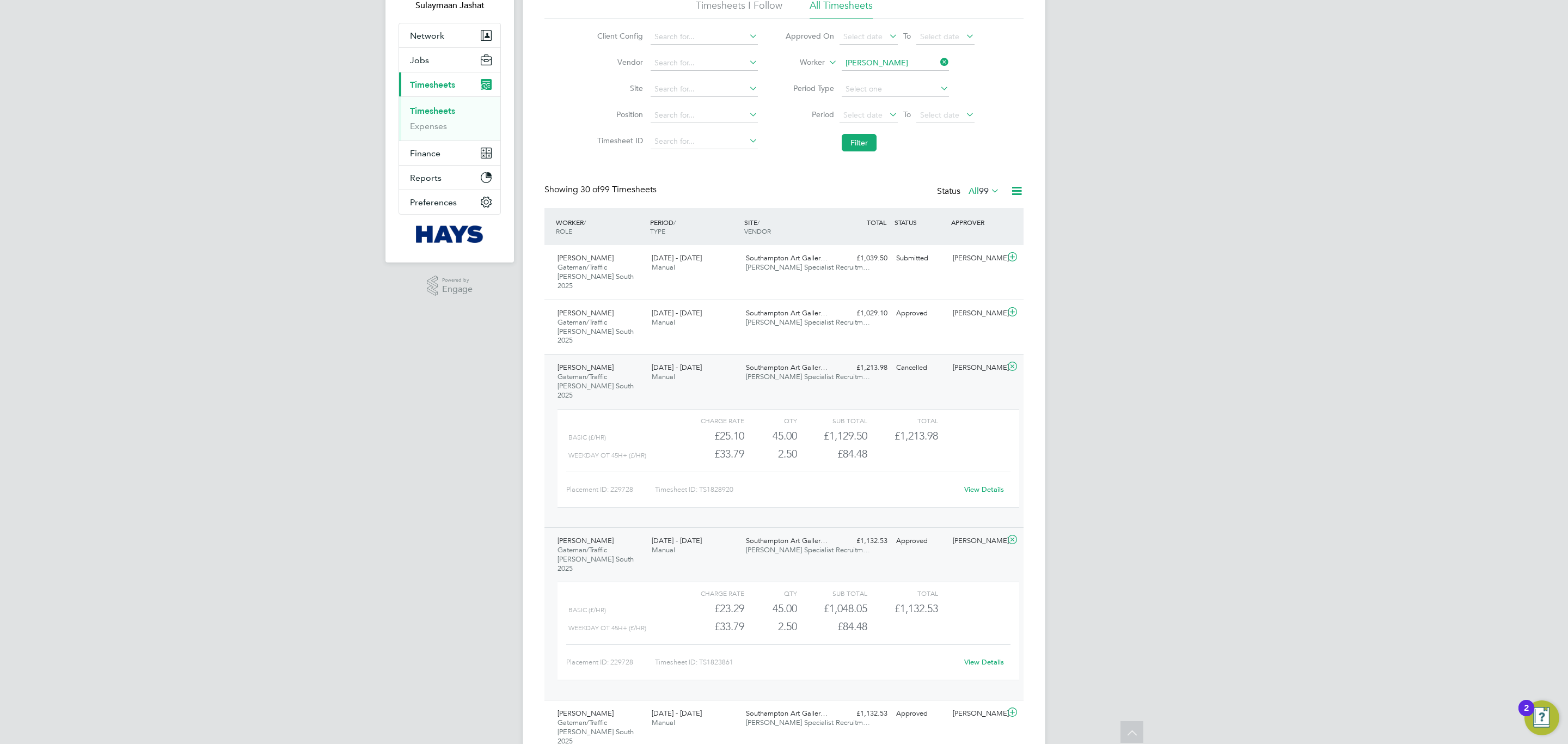
click at [861, 359] on div "£1,213.98 Cancelled" at bounding box center [863, 368] width 57 height 18
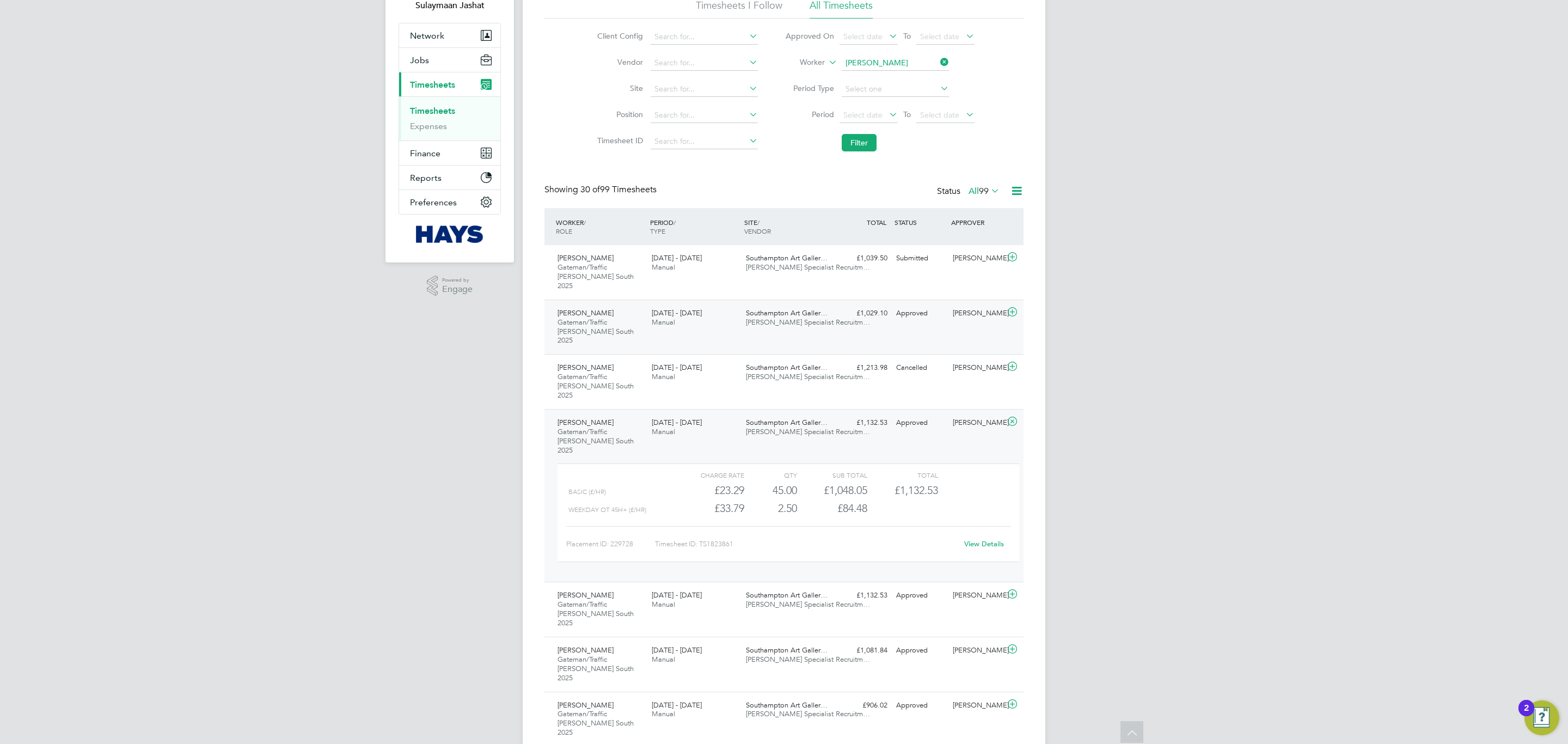
click at [876, 328] on div "Tristian Myhill Gateman/Traffic Marshall South 2025 20 - 26 Sep 2025 20 - 26 Se…" at bounding box center [784, 327] width 479 height 55
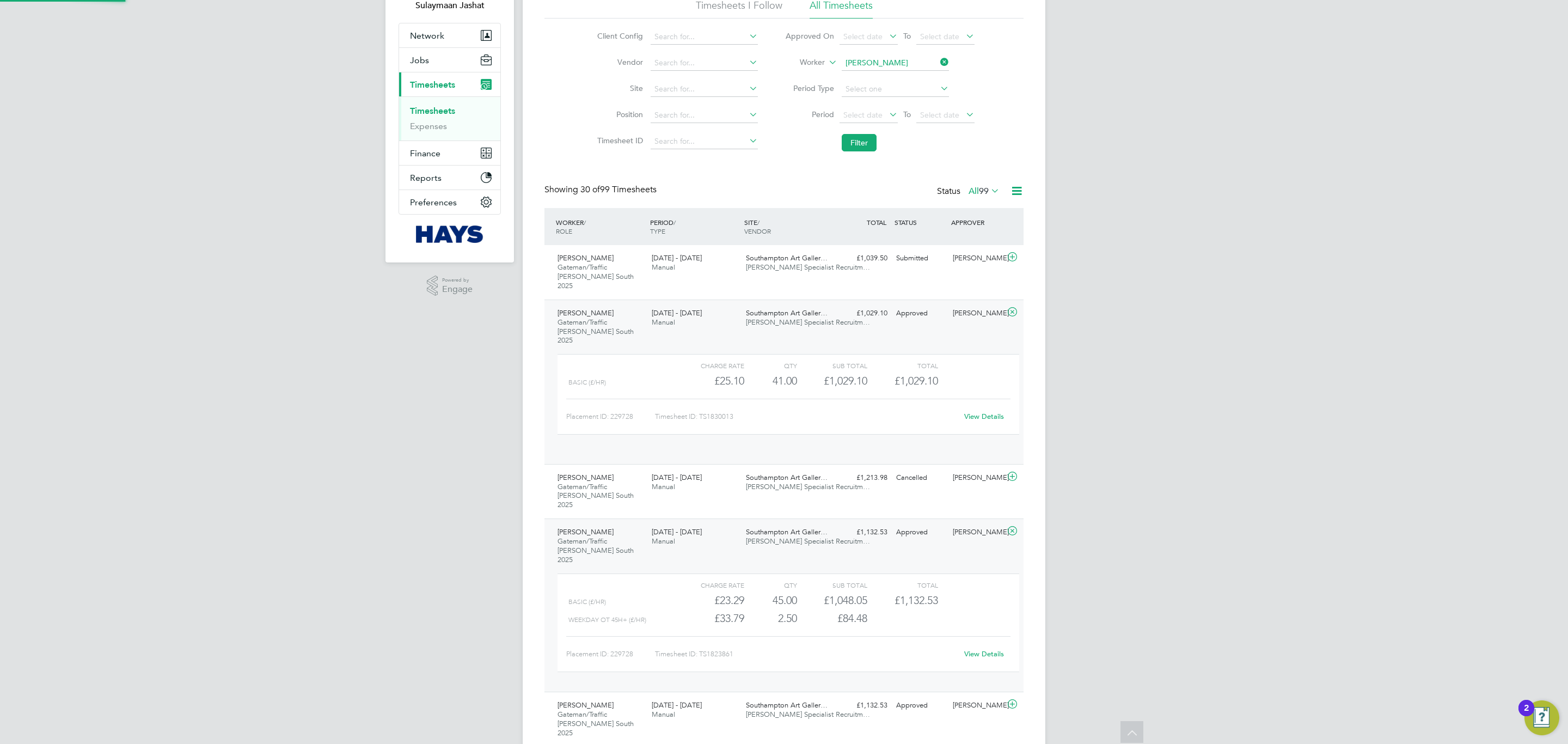
scroll to position [18, 106]
click at [893, 323] on div "Tristian Myhill Gateman/Traffic Marshall South 2025 20 - 26 Sep 2025 20 - 26 Se…" at bounding box center [784, 377] width 479 height 155
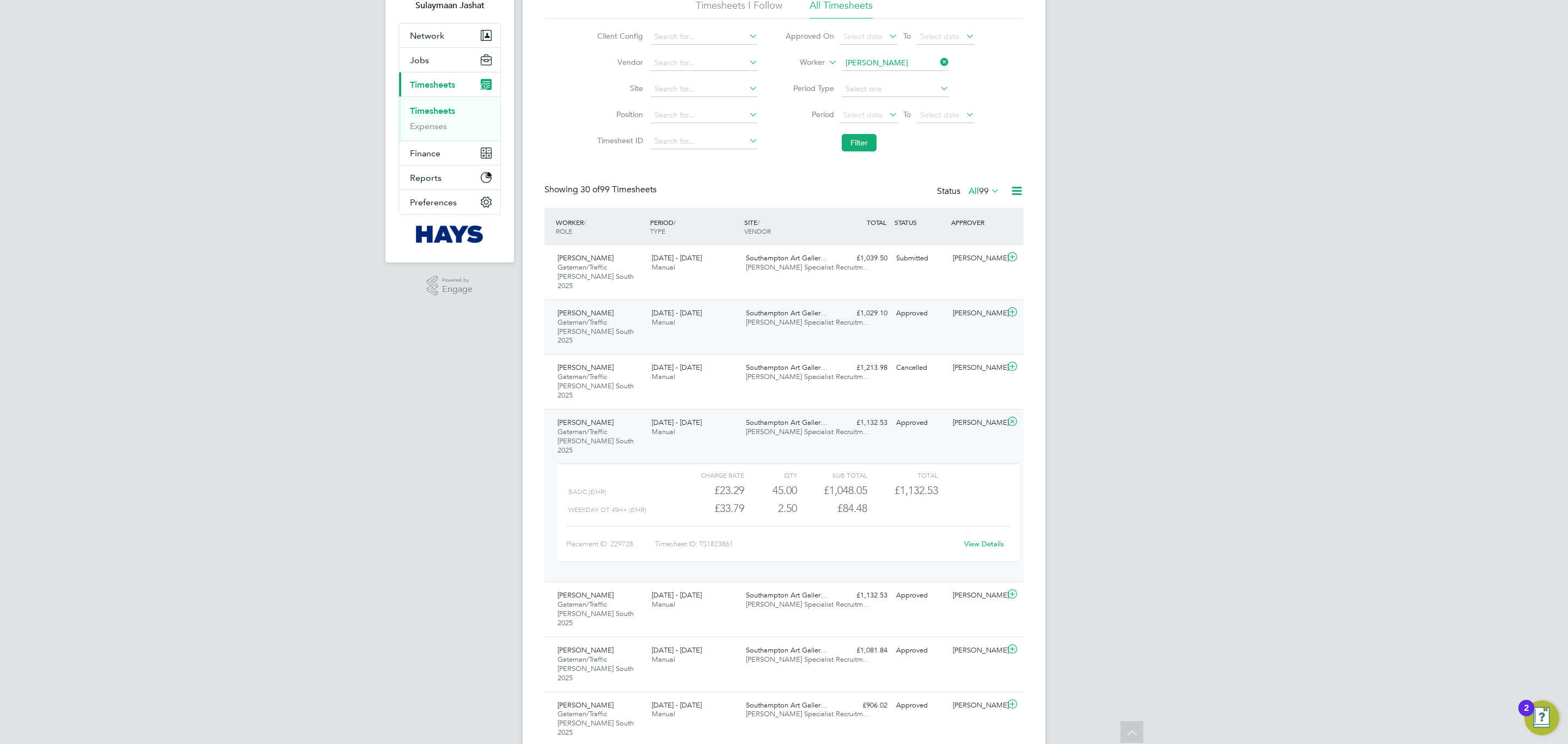
click at [788, 319] on div "Southampton Art Galler… Hays Specialist Recruitm…" at bounding box center [788, 318] width 94 height 27
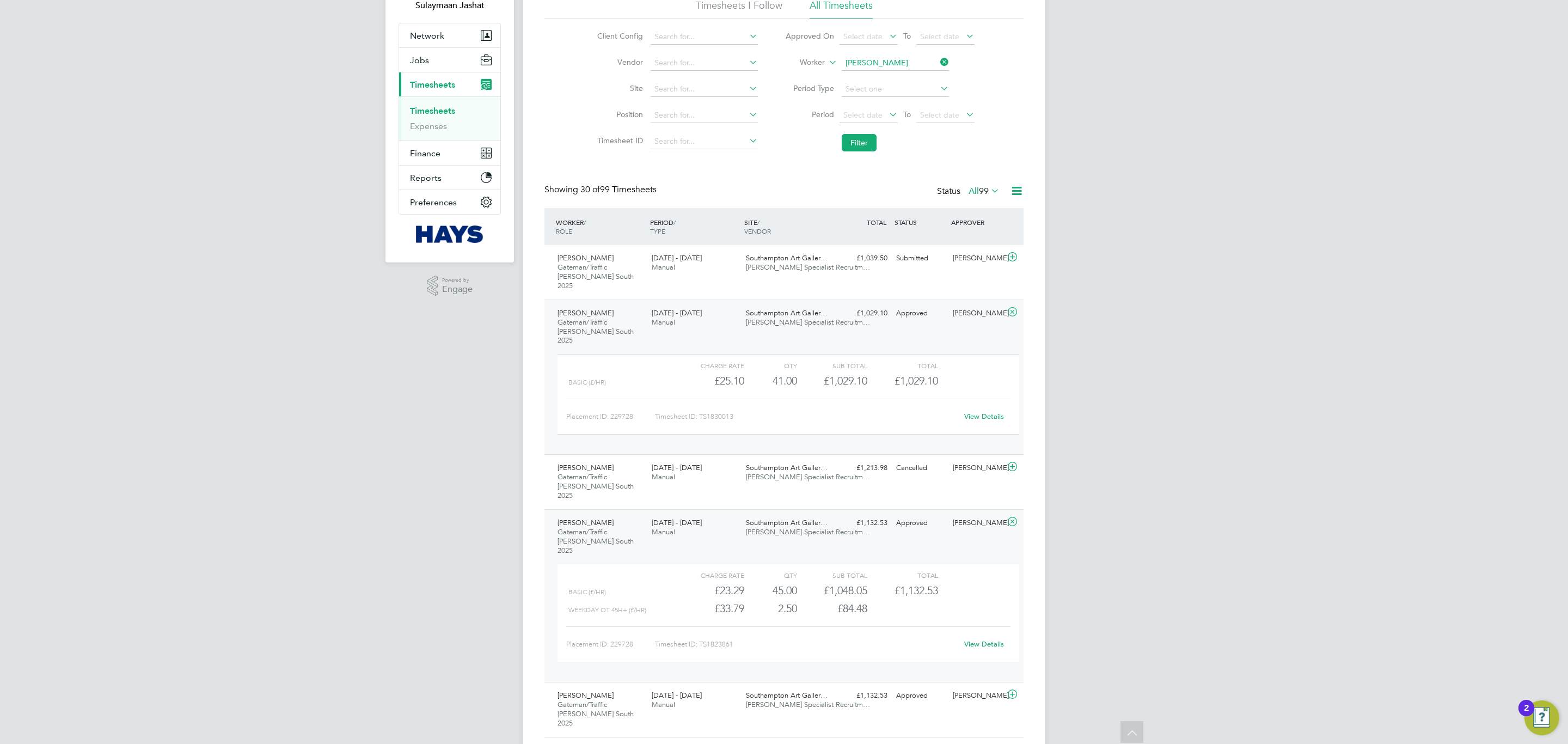
click at [788, 319] on div "Southampton Art Galler… Hays Specialist Recruitm…" at bounding box center [788, 318] width 94 height 27
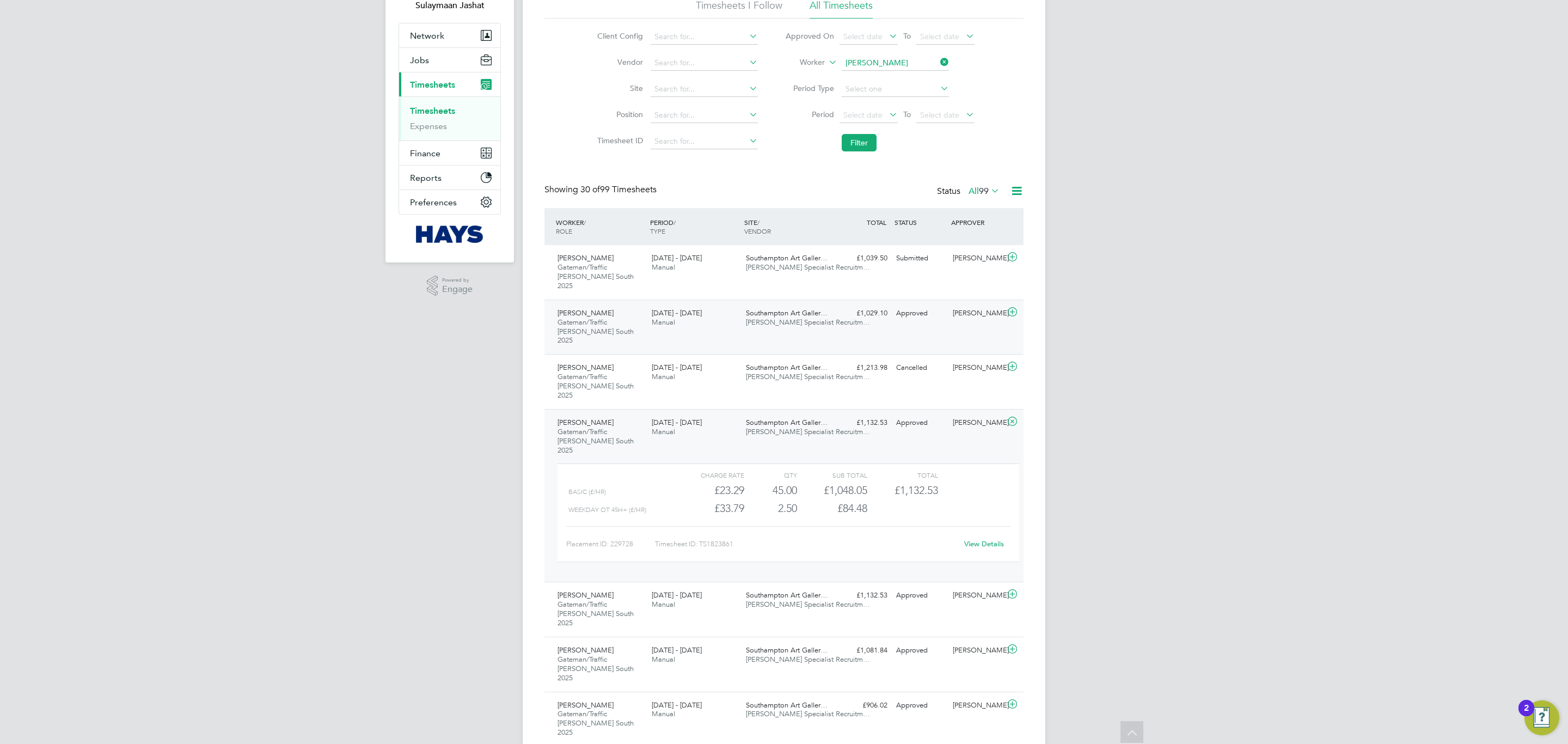
click at [807, 317] on span "[PERSON_NAME] Specialist Recruitm…" at bounding box center [807, 322] width 124 height 9
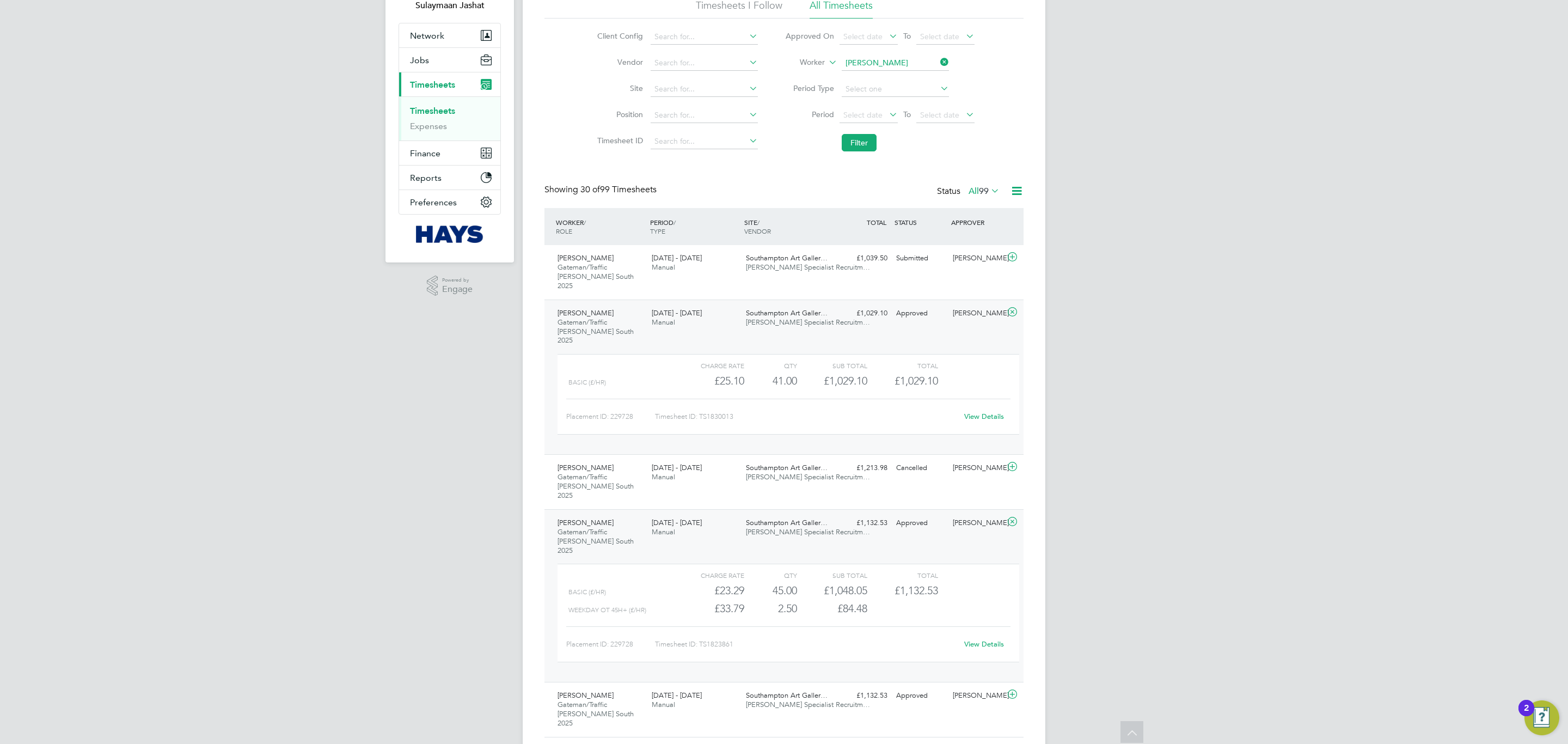
click at [969, 412] on link "View Details" at bounding box center [984, 417] width 40 height 9
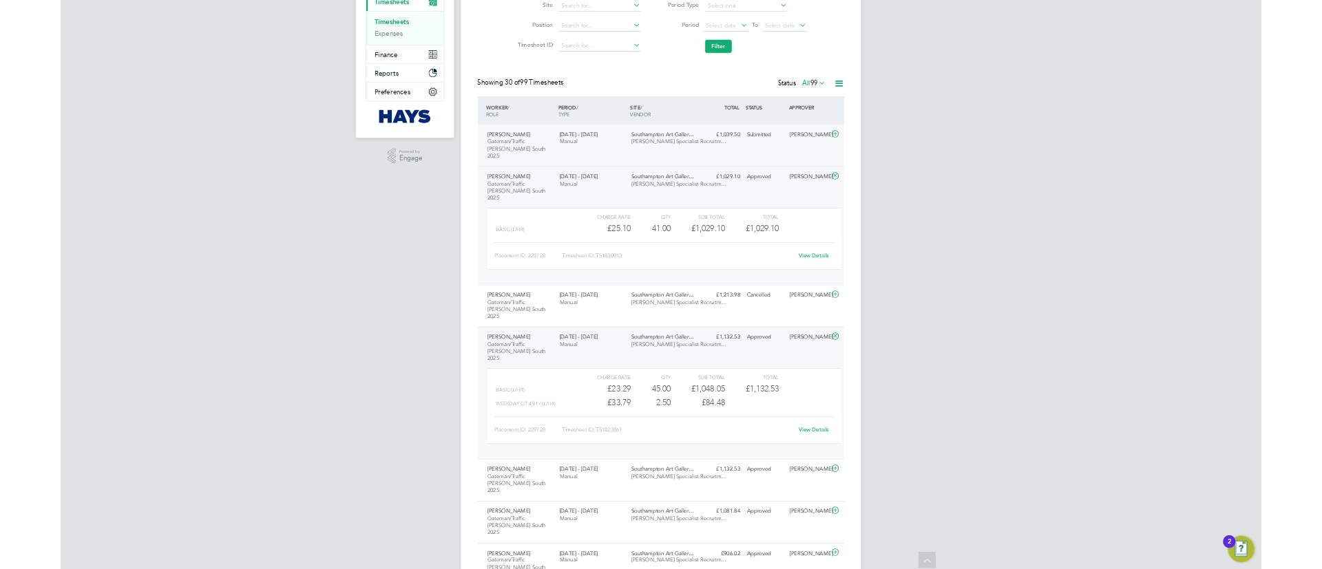
scroll to position [196, 0]
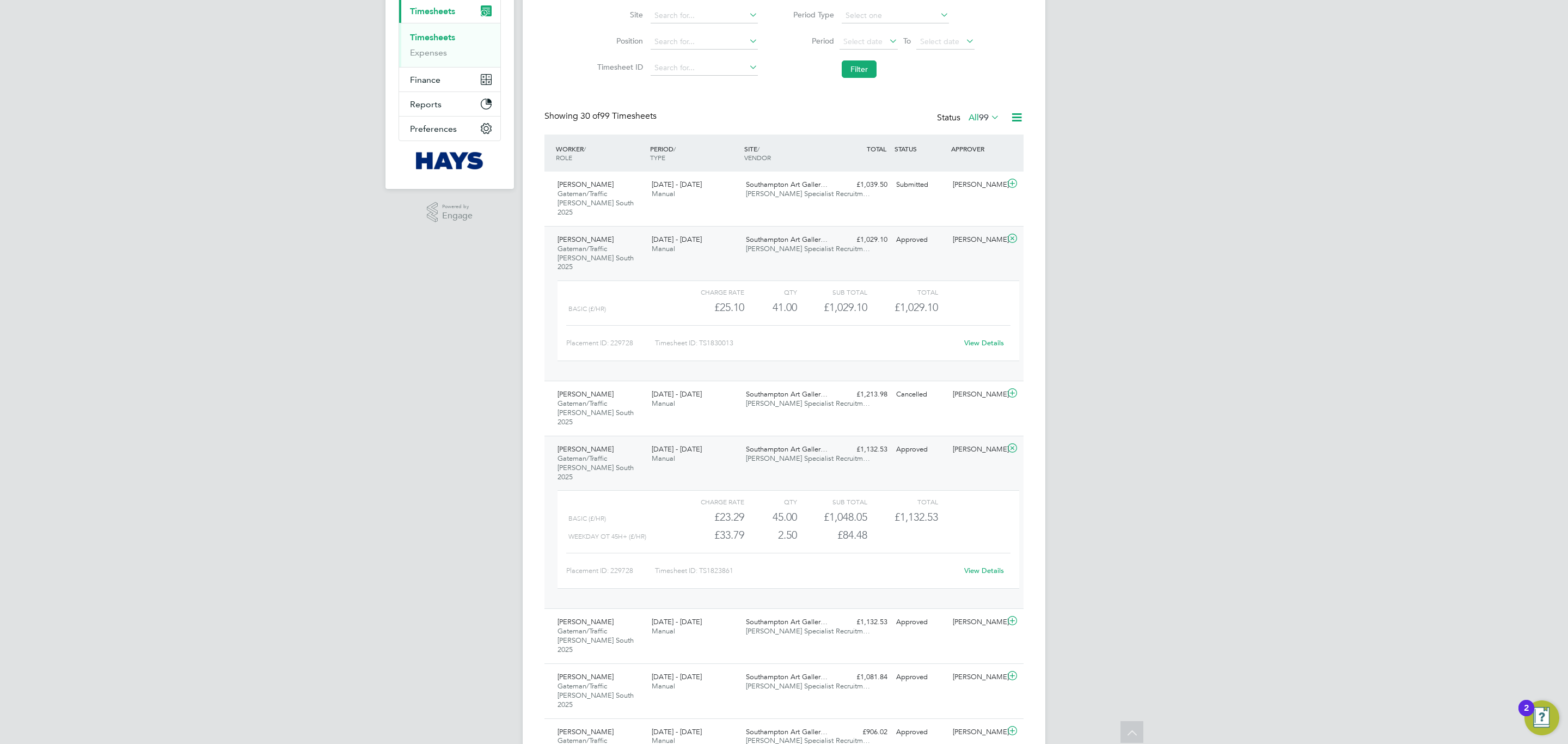
click at [992, 338] on link "View Details" at bounding box center [984, 343] width 40 height 9
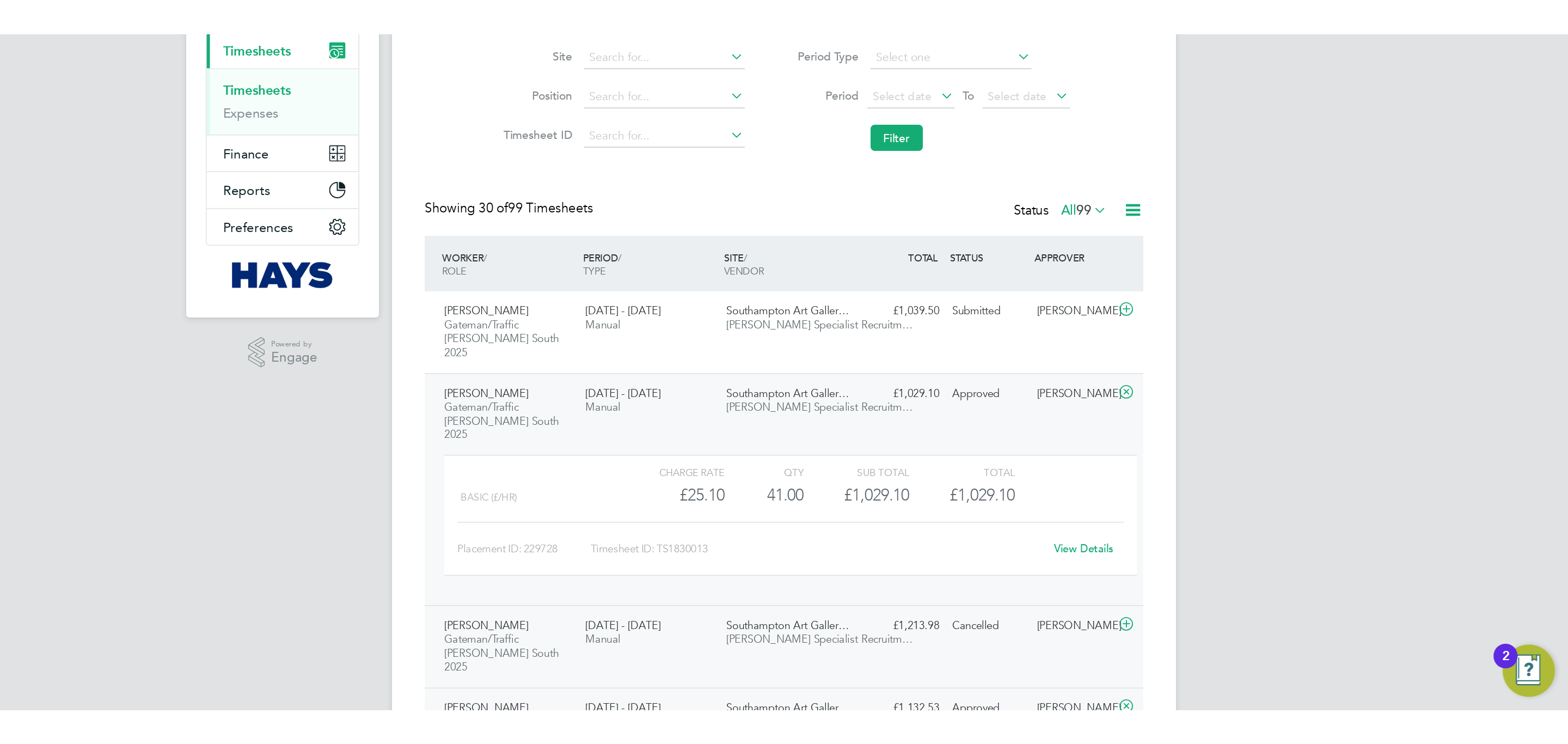
scroll to position [18, 106]
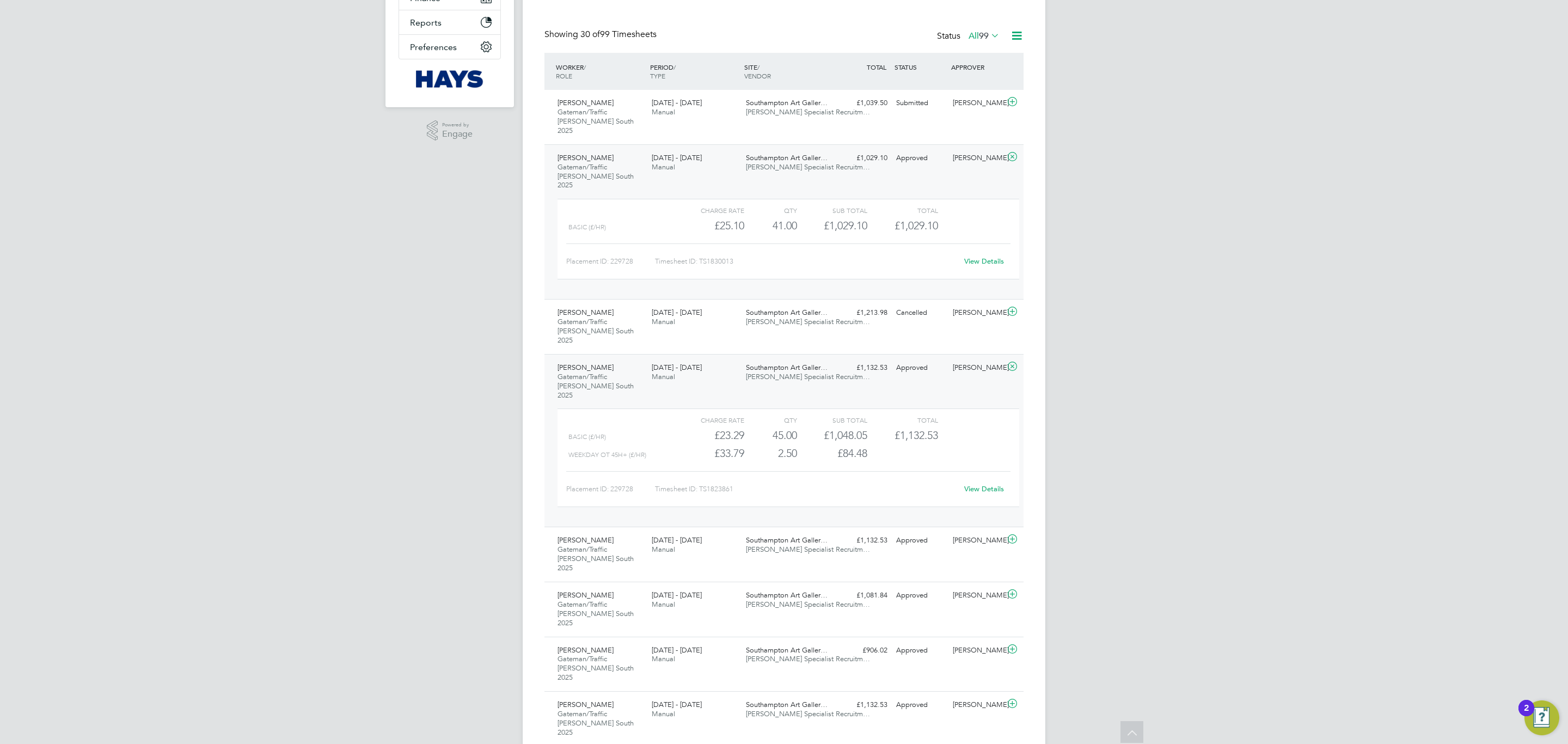
click at [985, 484] on link "View Details" at bounding box center [984, 489] width 40 height 9
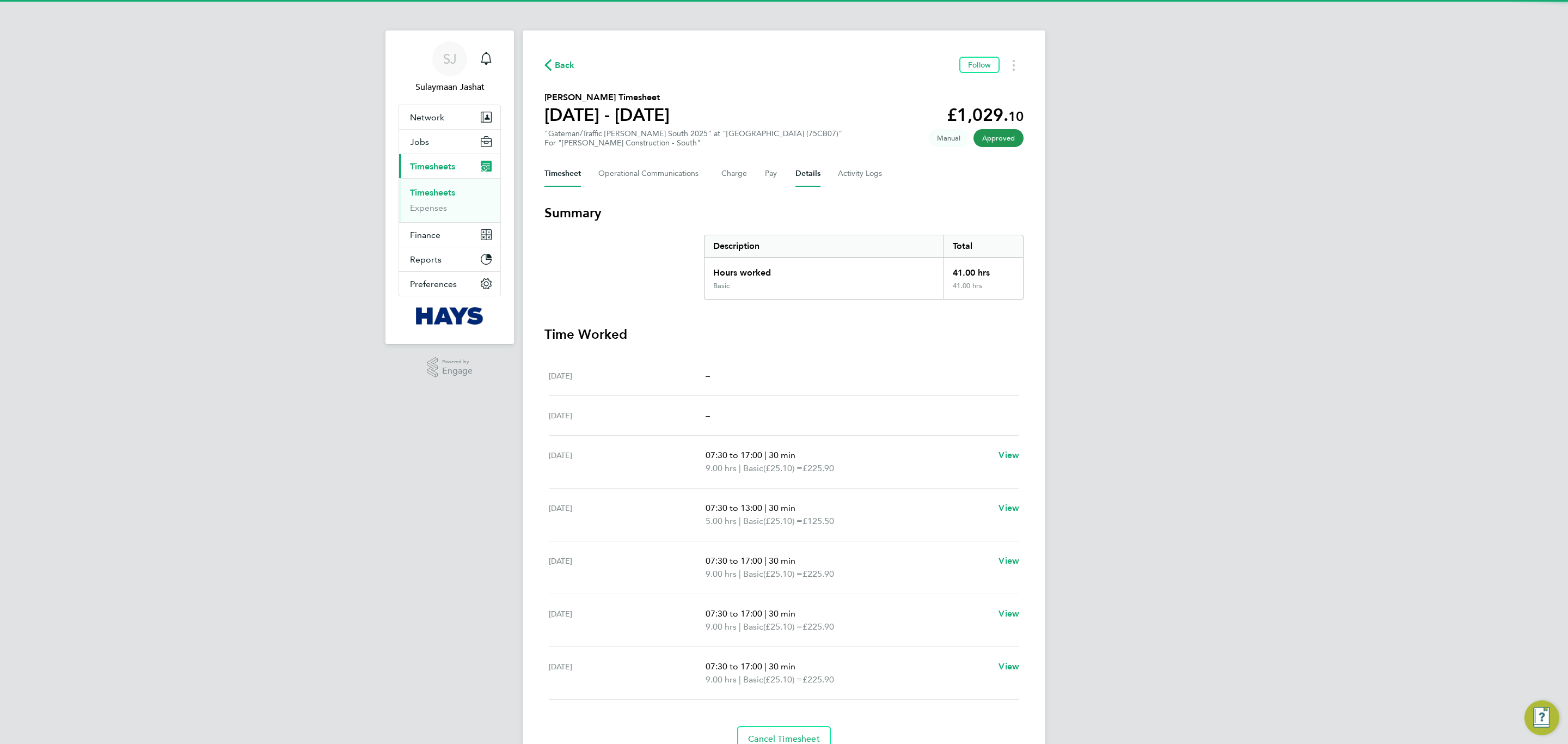
click at [797, 172] on button "Details" at bounding box center [808, 173] width 25 height 26
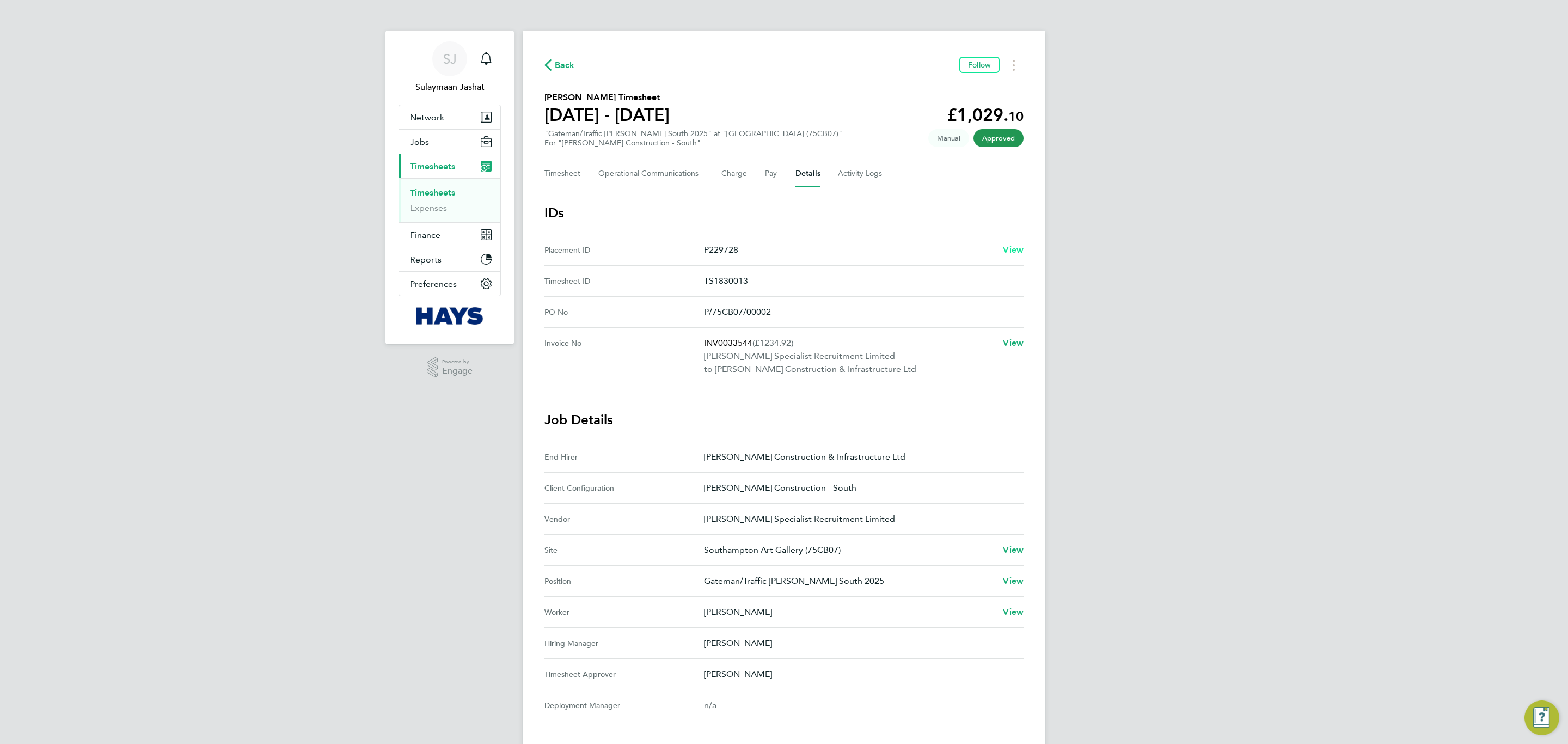
click at [1011, 245] on span "View" at bounding box center [1013, 249] width 21 height 10
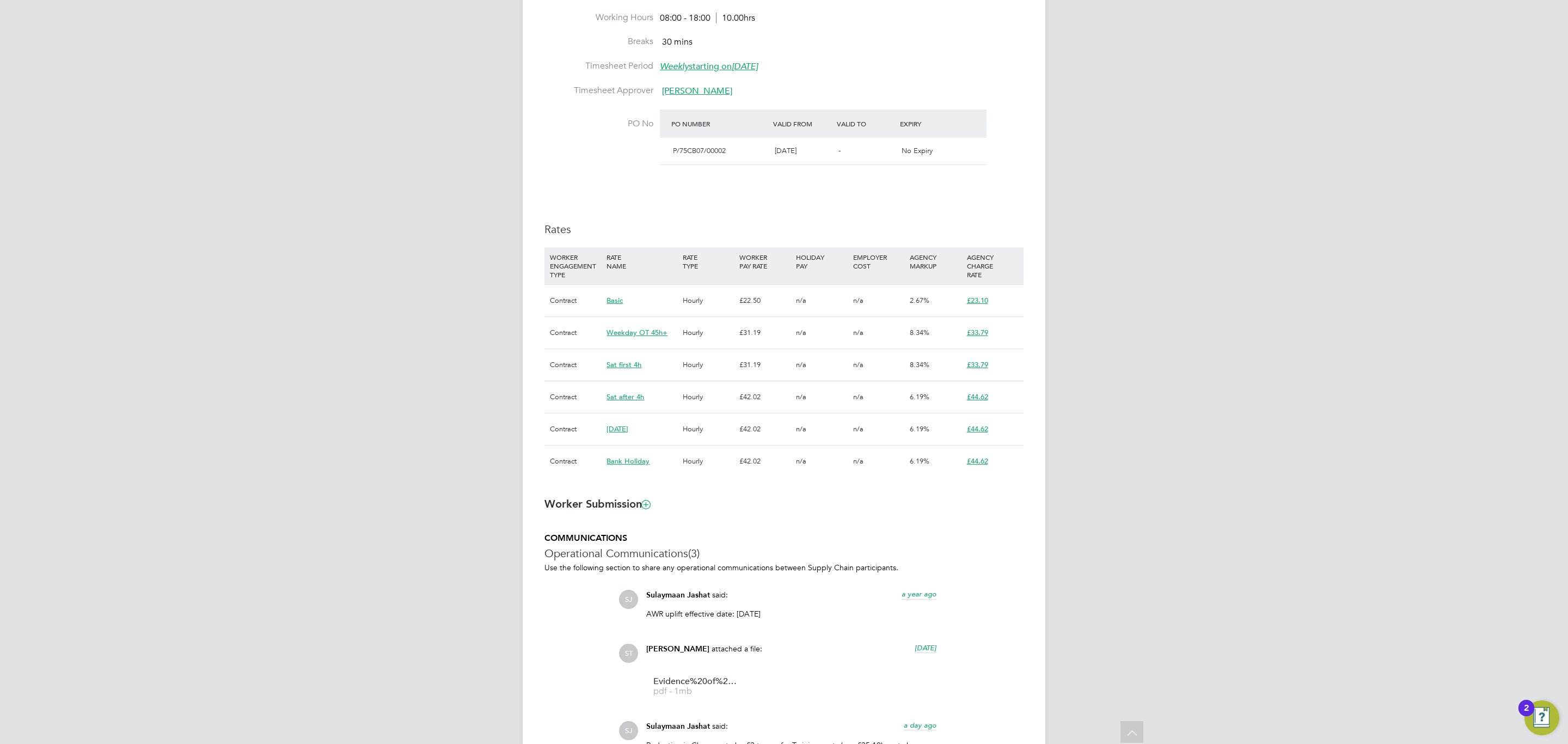
click at [507, 286] on div "SJ Sulaymaan Jashat Notifications Applications: Network Team Members Businesses…" at bounding box center [784, 240] width 1568 height 1460
click at [867, 234] on h3 "Rates" at bounding box center [784, 229] width 479 height 14
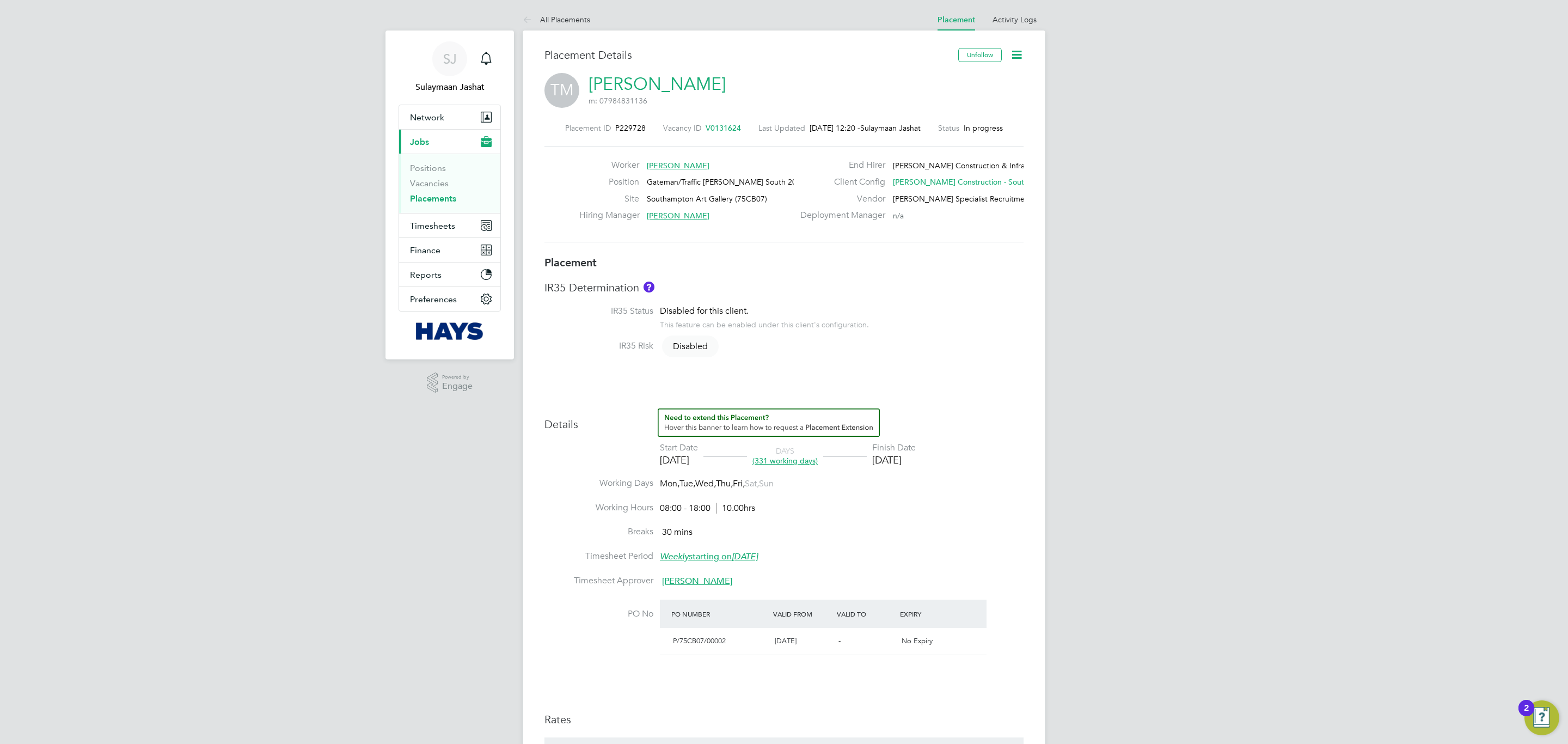
click at [435, 198] on link "Placements" at bounding box center [433, 198] width 47 height 10
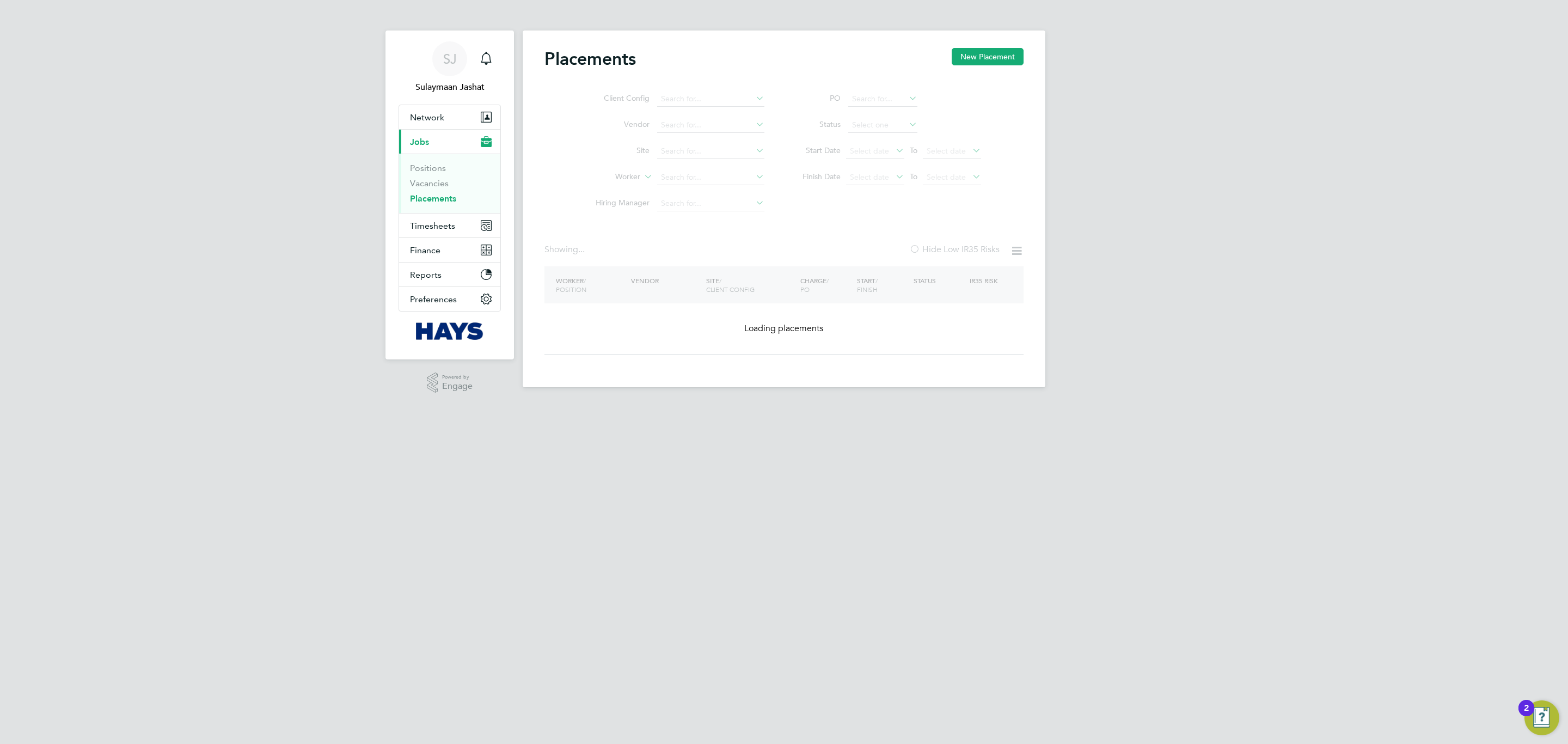
click at [705, 185] on ul "Client Config Vendor Site Worker Hiring Manager" at bounding box center [675, 151] width 205 height 130
click at [694, 185] on ul "Client Config Vendor Site Worker Hiring Manager" at bounding box center [675, 151] width 205 height 130
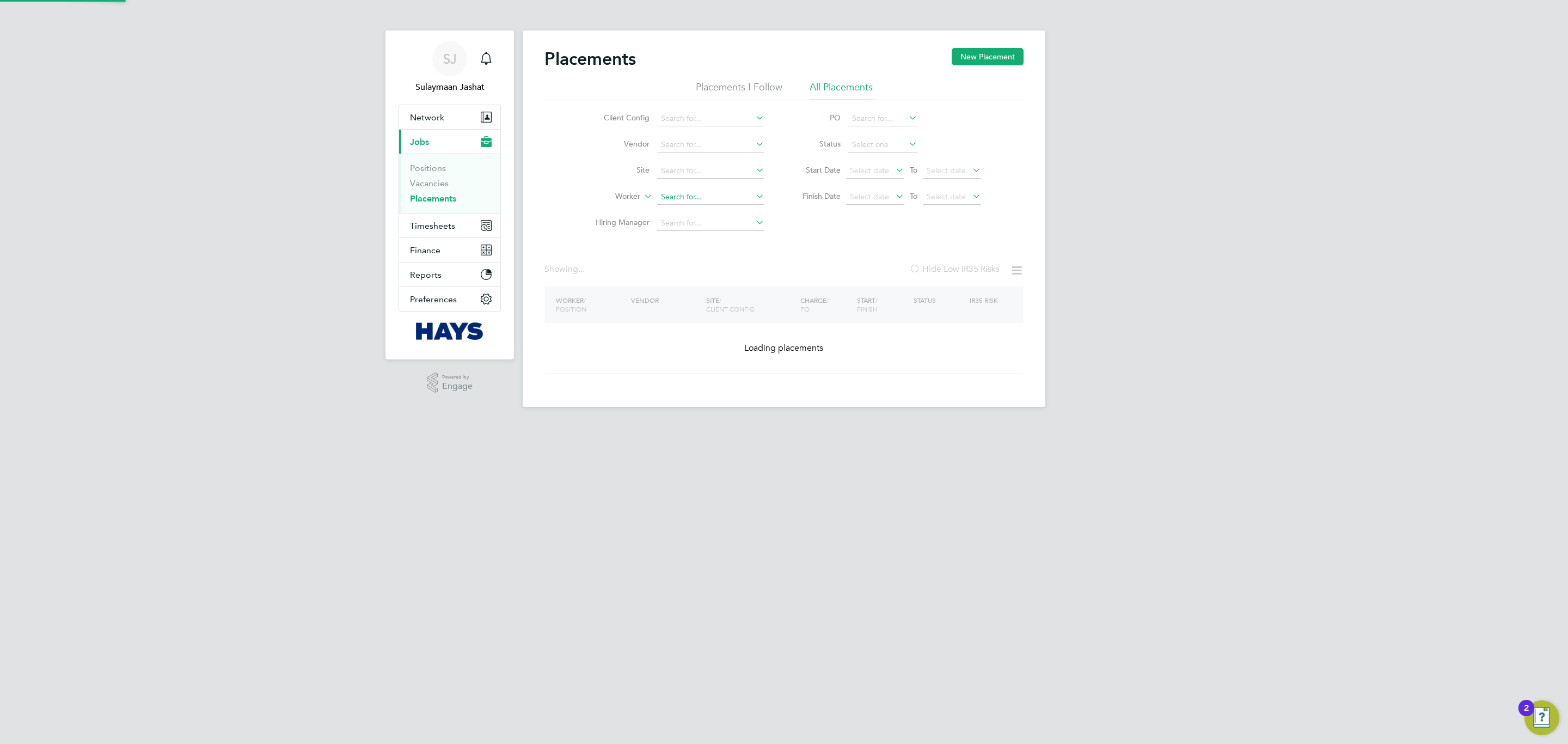
drag, startPoint x: 693, startPoint y: 185, endPoint x: 693, endPoint y: 200, distance: 15.0
click at [693, 186] on li "Worker" at bounding box center [675, 197] width 205 height 26
click at [693, 200] on input at bounding box center [711, 197] width 108 height 15
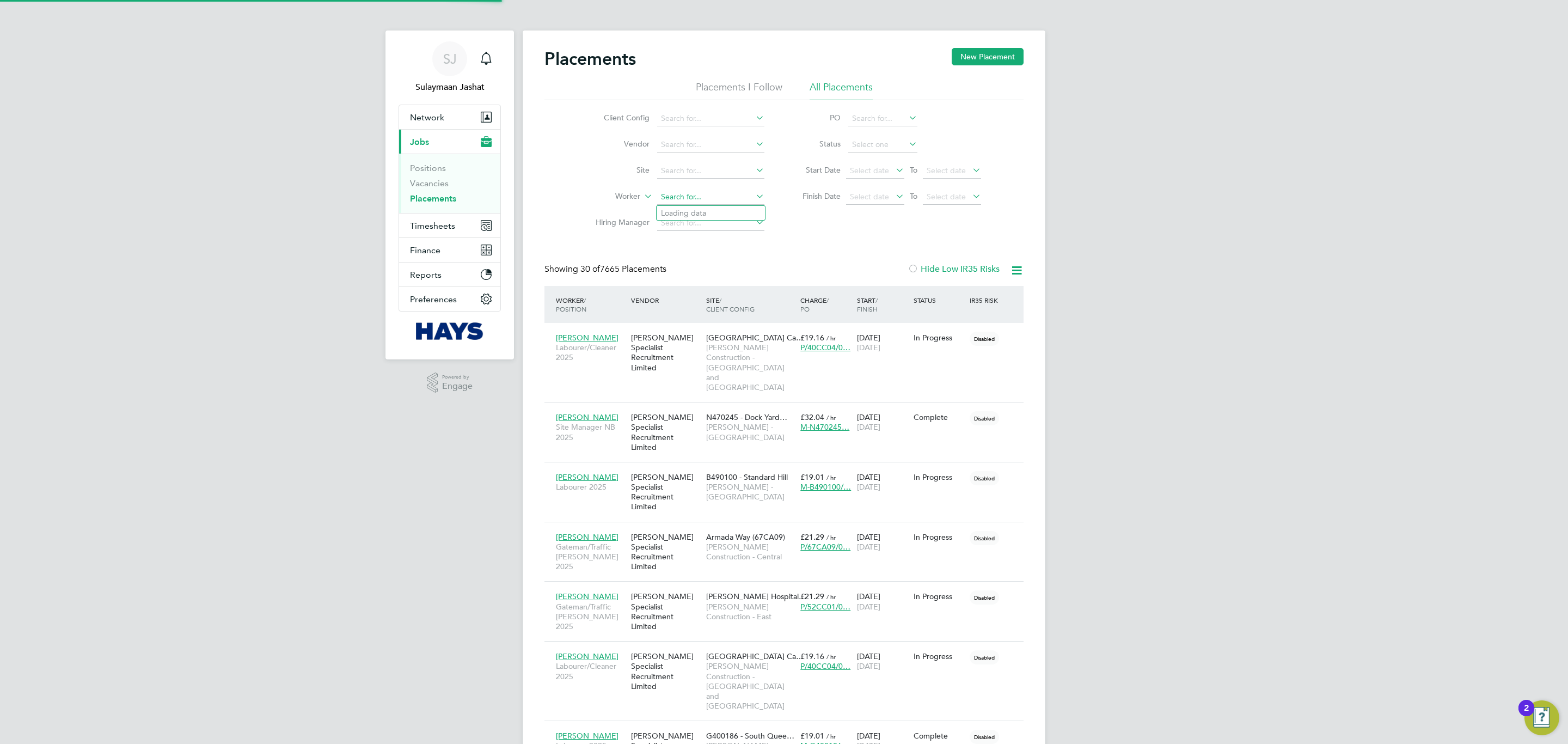
scroll to position [31, 95]
click at [693, 200] on input at bounding box center [711, 197] width 108 height 15
click at [711, 210] on li "[PERSON_NAME]" at bounding box center [726, 213] width 139 height 15
type input "[PERSON_NAME]"
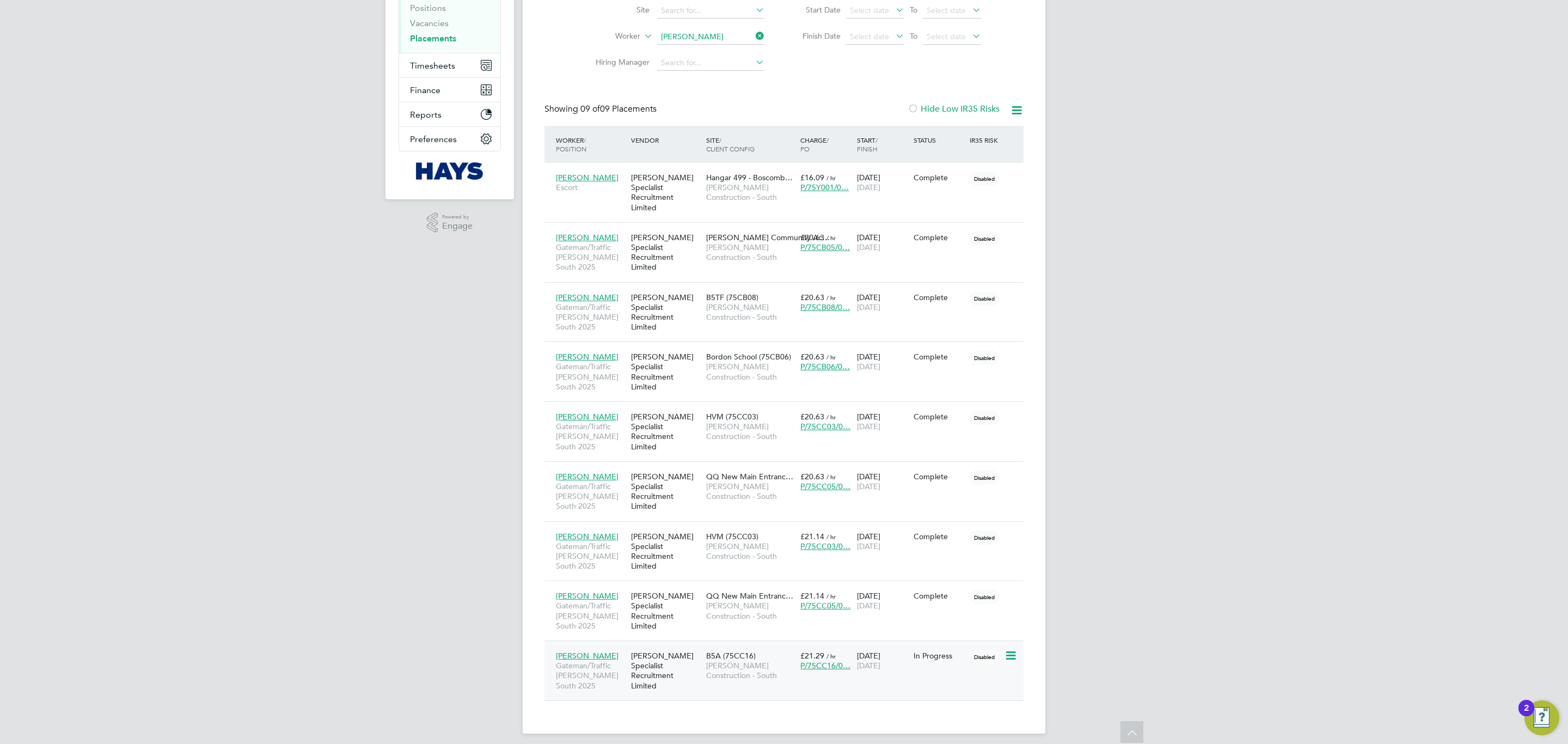
click at [742, 652] on span "B5A (75CC16)" at bounding box center [731, 655] width 50 height 9
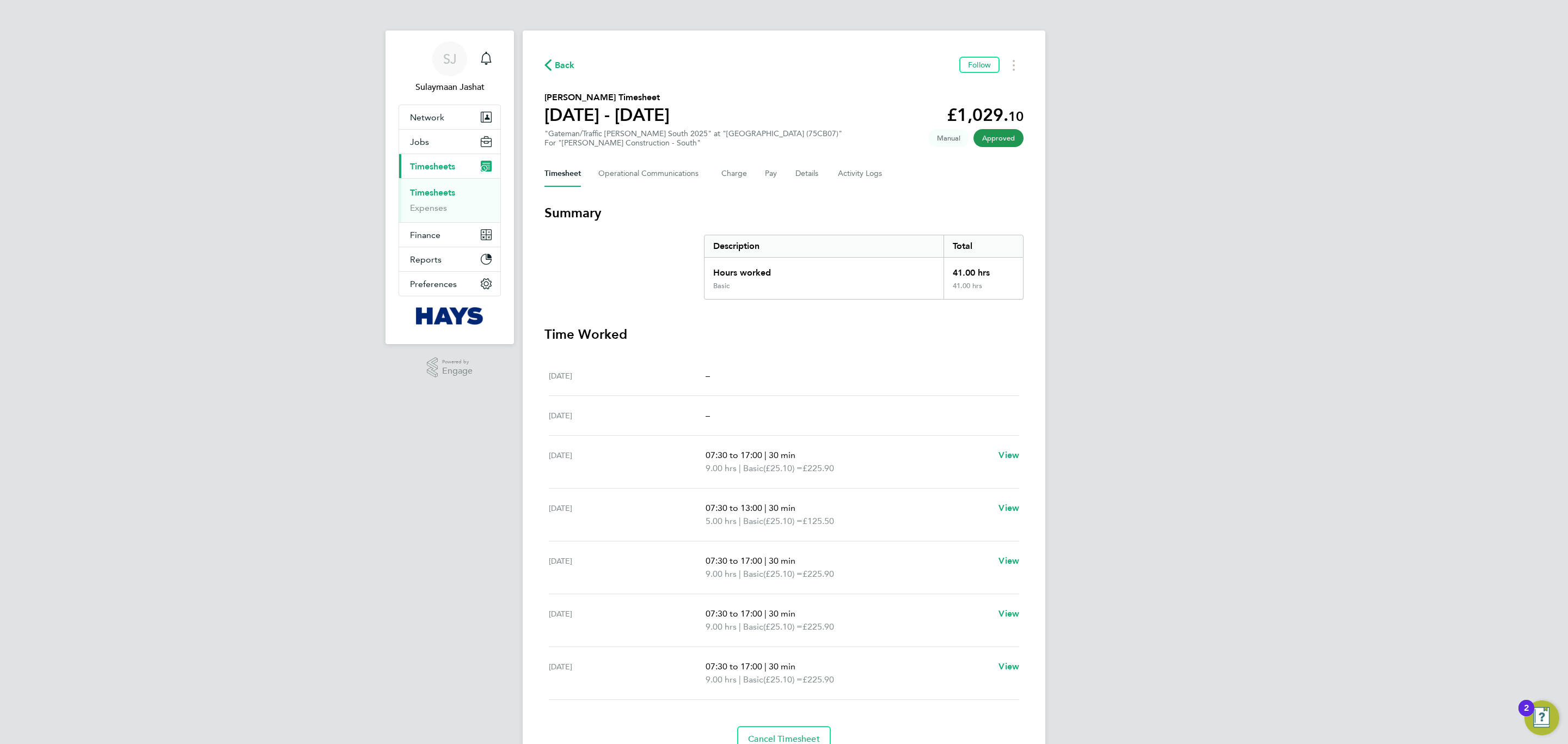
scroll to position [53, 0]
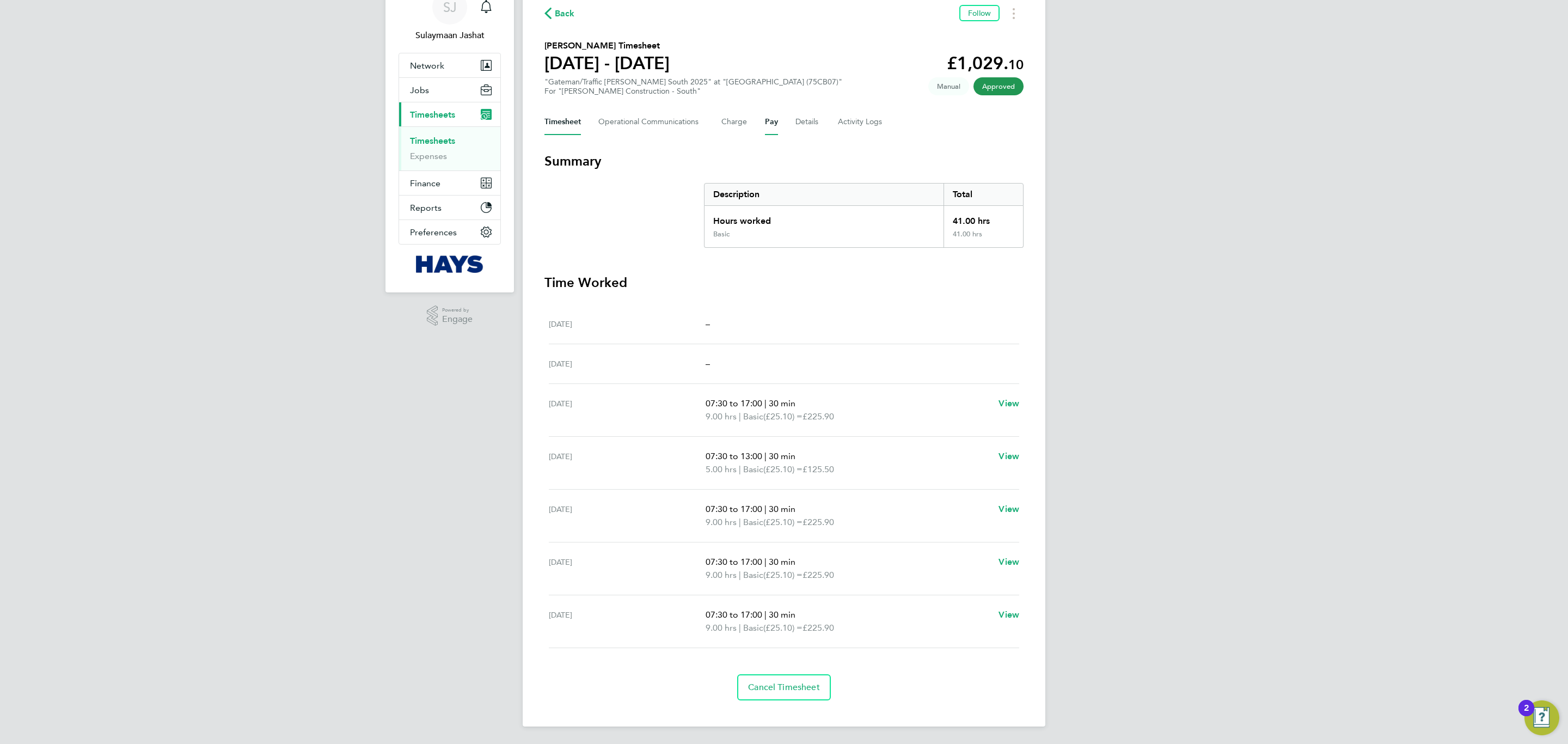
click at [770, 113] on button "Pay" at bounding box center [771, 122] width 13 height 26
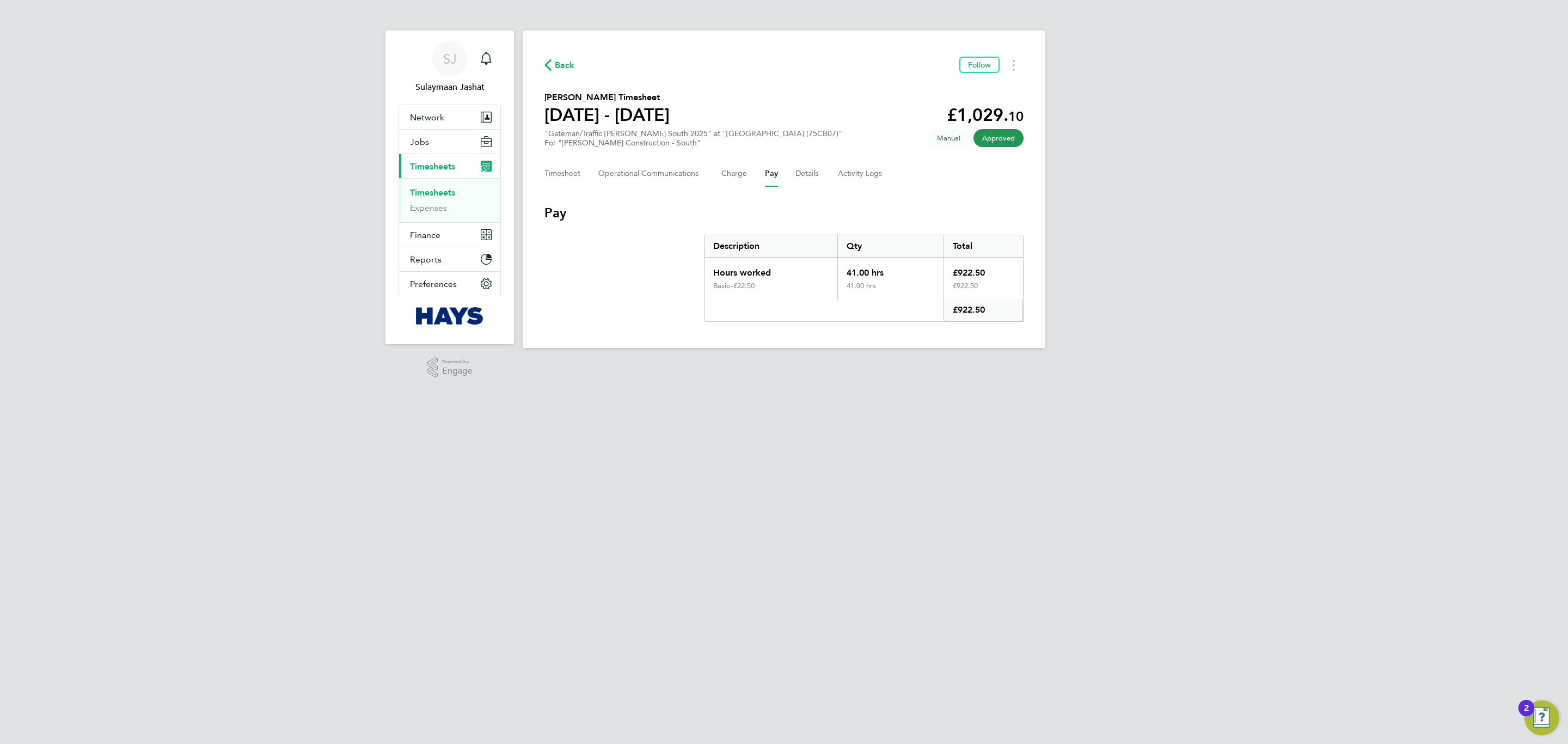
drag, startPoint x: 793, startPoint y: 285, endPoint x: 703, endPoint y: 282, distance: 90.0
click at [703, 282] on section "Pay Description Qty Total Hours worked 41.00 hrs £922.50 Basic – £22.50 41.00 h…" at bounding box center [784, 262] width 479 height 118
click at [727, 226] on section "Pay Description Qty Total Hours worked 41.00 hrs £922.50 Basic – £22.50 41.00 h…" at bounding box center [784, 262] width 479 height 118
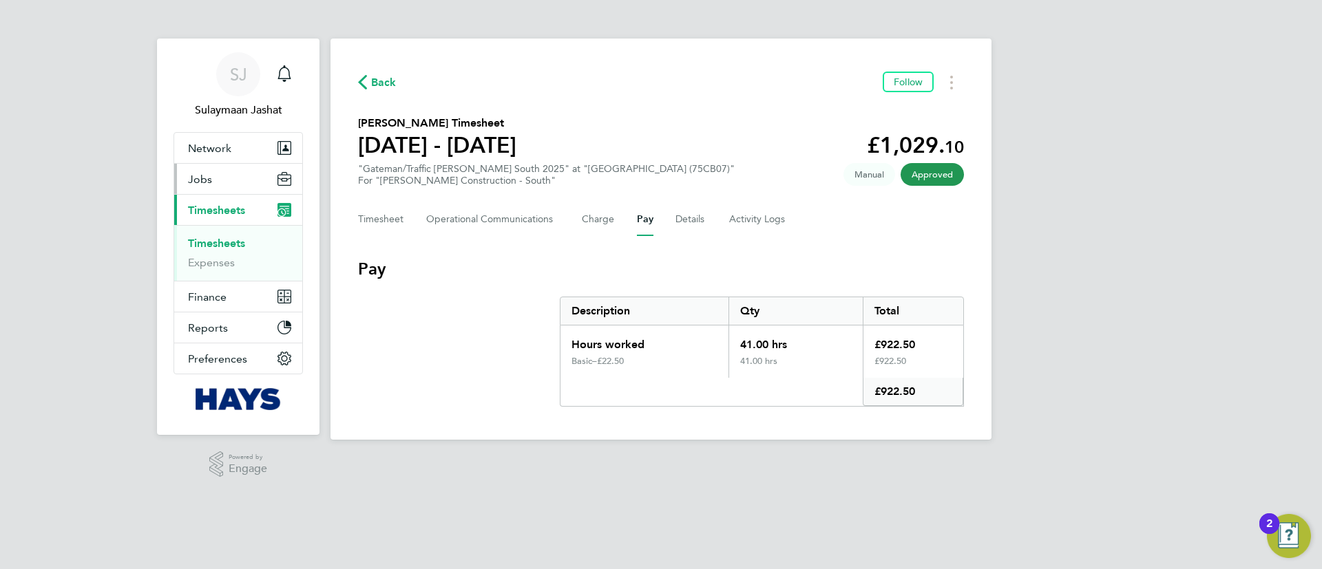
click at [211, 178] on span "Jobs" at bounding box center [200, 179] width 24 height 13
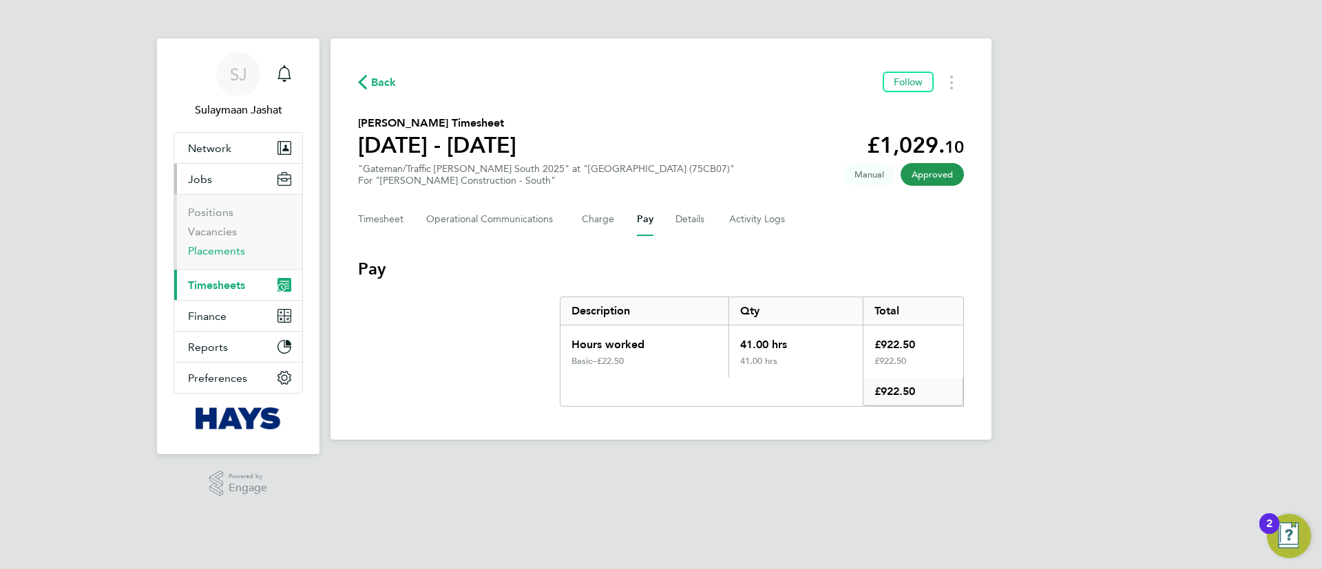
click at [214, 247] on link "Placements" at bounding box center [216, 250] width 57 height 13
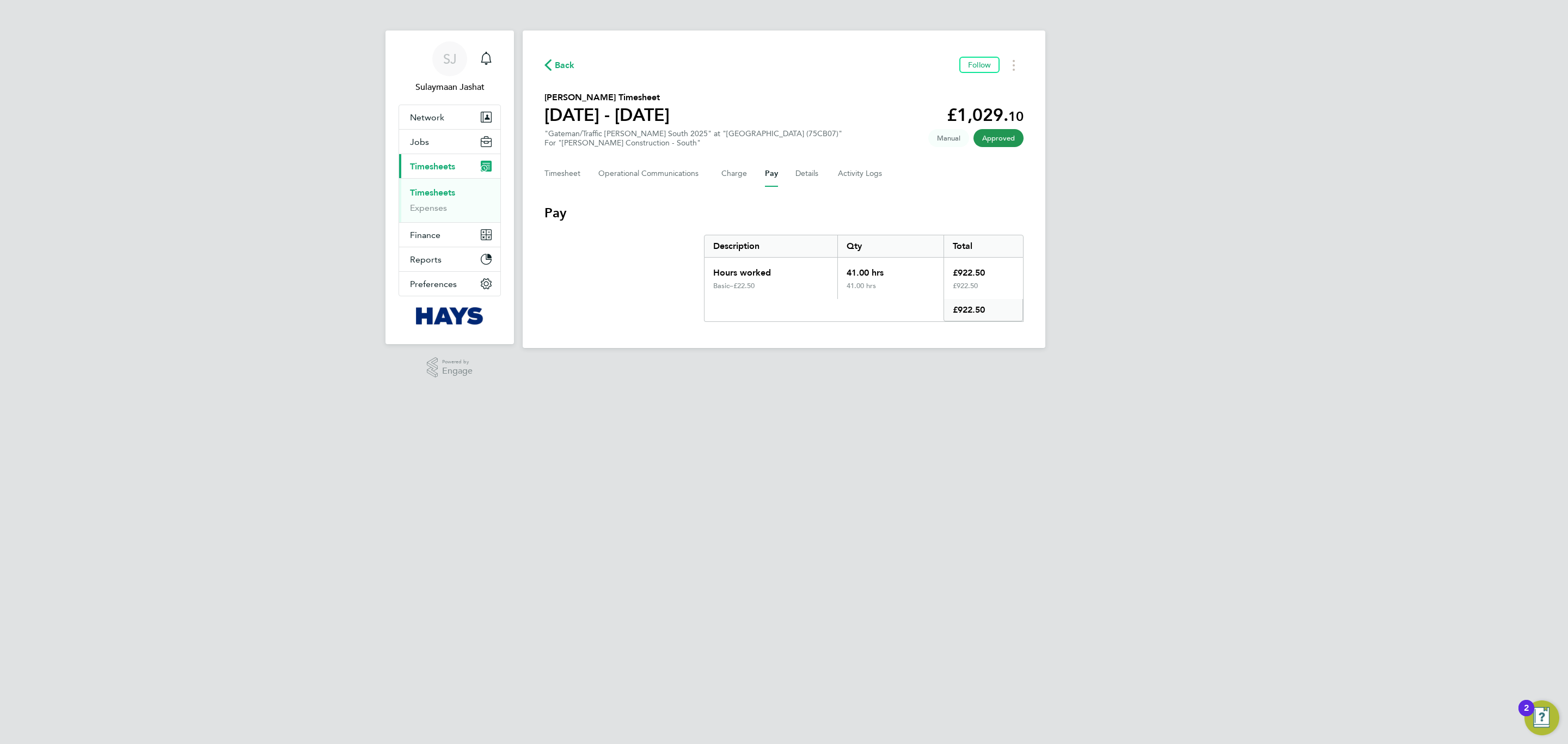
drag, startPoint x: 763, startPoint y: 286, endPoint x: 737, endPoint y: 286, distance: 26.0
click at [737, 286] on div "£22.50" at bounding box center [781, 285] width 96 height 9
click at [740, 286] on div "£22.50" at bounding box center [781, 285] width 96 height 9
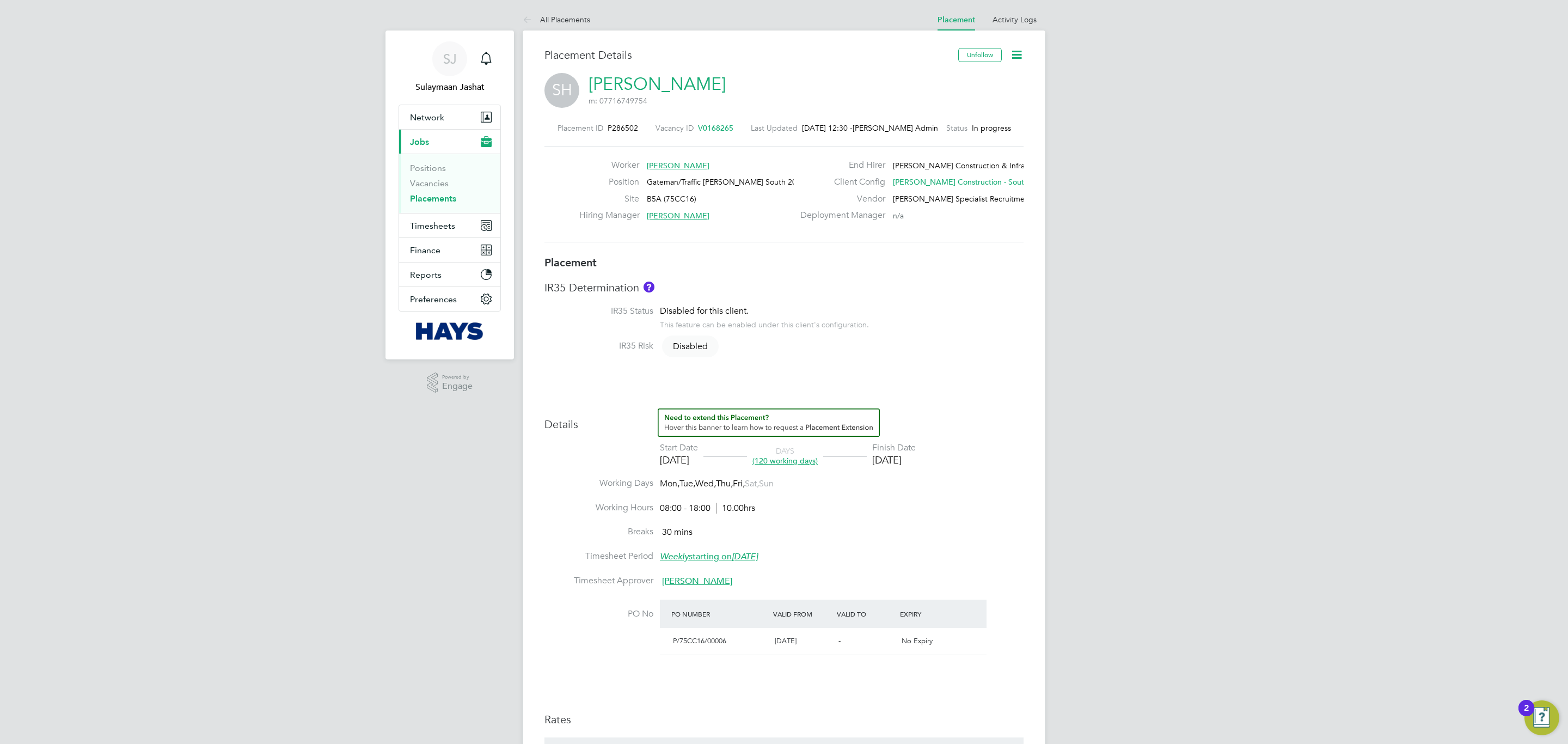
click at [626, 421] on h3 "Details" at bounding box center [784, 419] width 479 height 23
type input "[PERSON_NAME]"
type input "[DATE]"
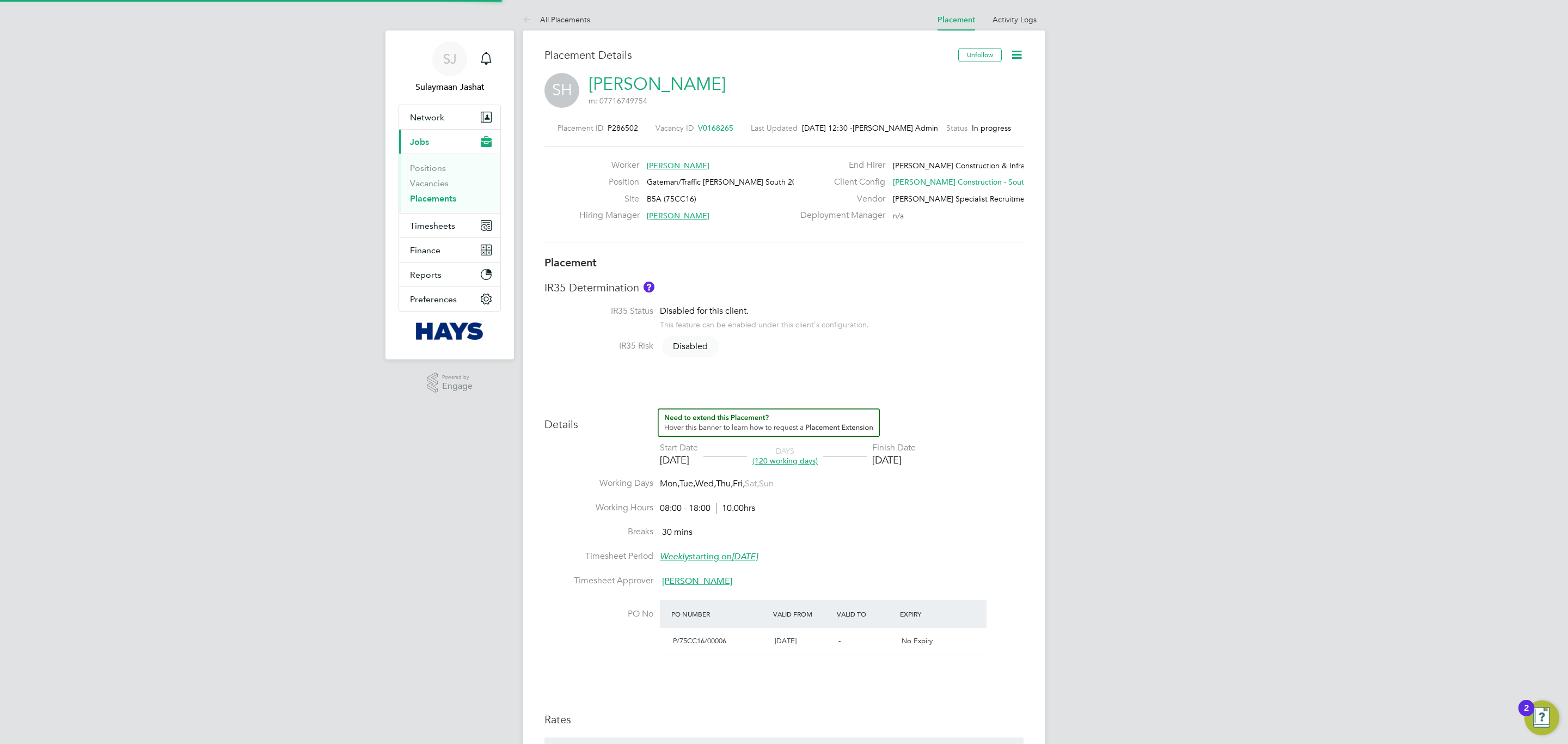
type input "08:00"
type input "18:00"
type input "30605745"
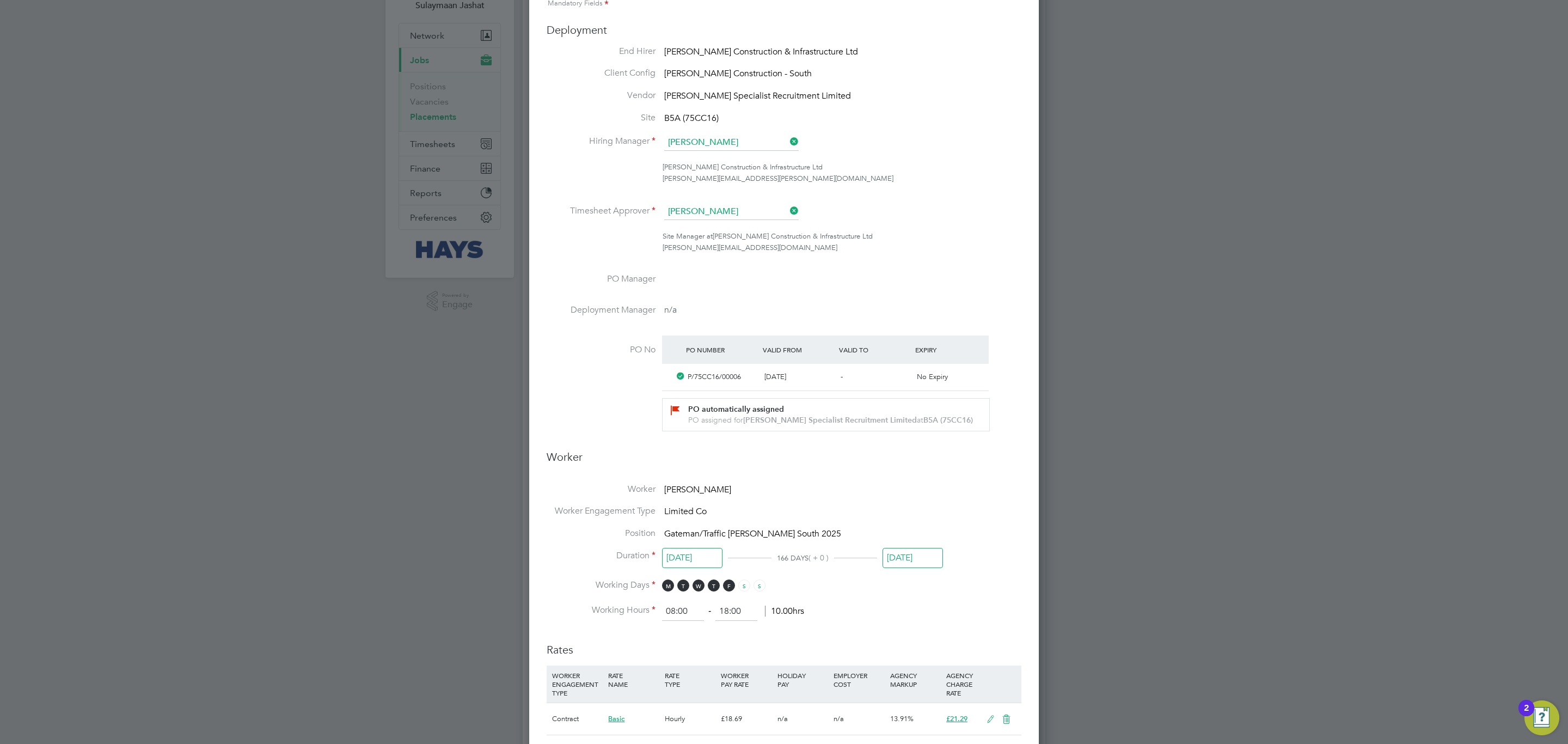
click at [717, 202] on ul "End Hirer Morgan Sindall Construction & Infrastructure Ltd Client Config Morgan…" at bounding box center [784, 245] width 474 height 399
click at [718, 209] on input at bounding box center [731, 212] width 134 height 17
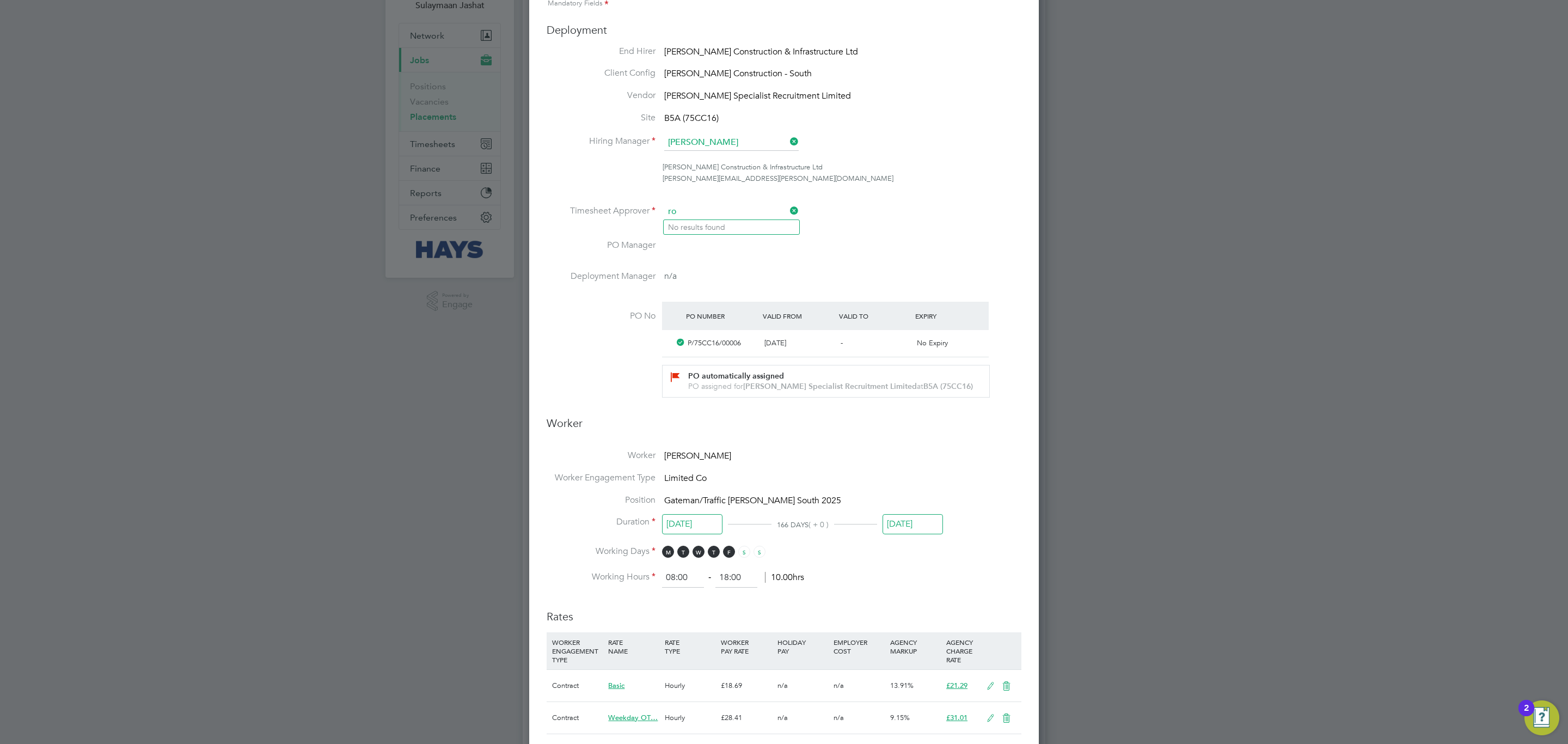
type input "r"
click at [724, 227] on li "Rob Les birel" at bounding box center [731, 227] width 135 height 15
type input "[PERSON_NAME]"
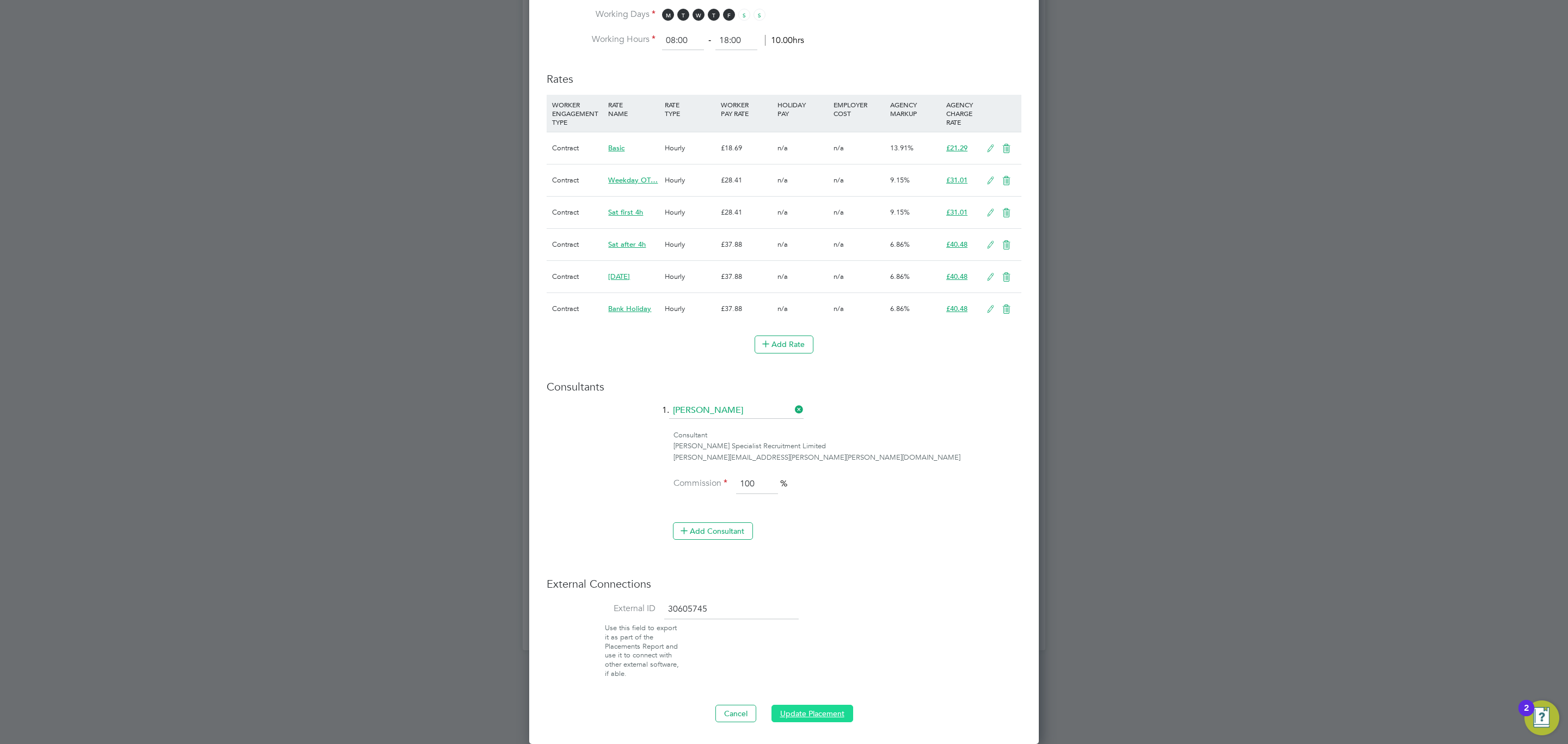
click at [825, 704] on button "Update Placement" at bounding box center [812, 713] width 81 height 17
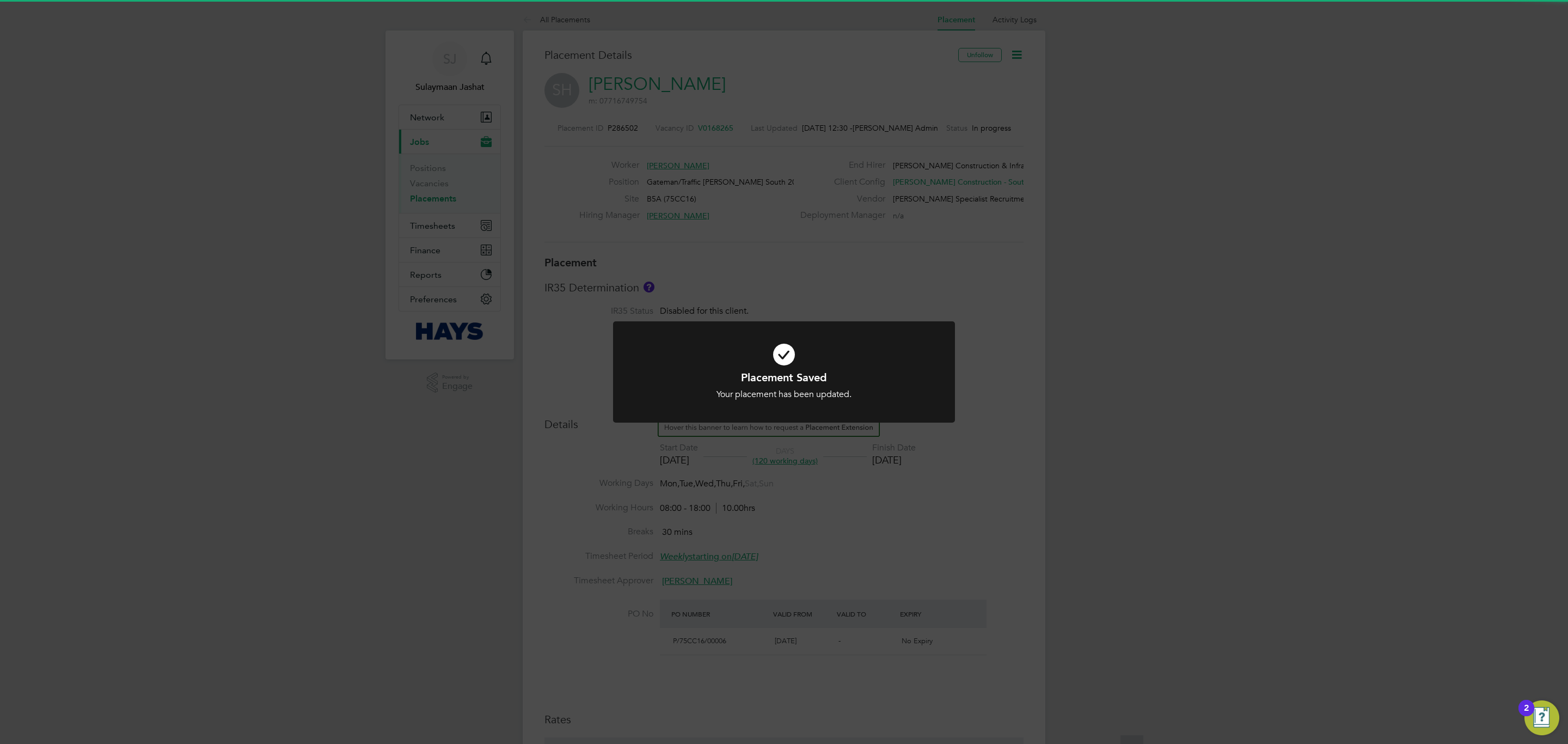
click at [798, 645] on div "Placement Saved Your placement has been updated. Cancel Okay" at bounding box center [784, 372] width 1568 height 744
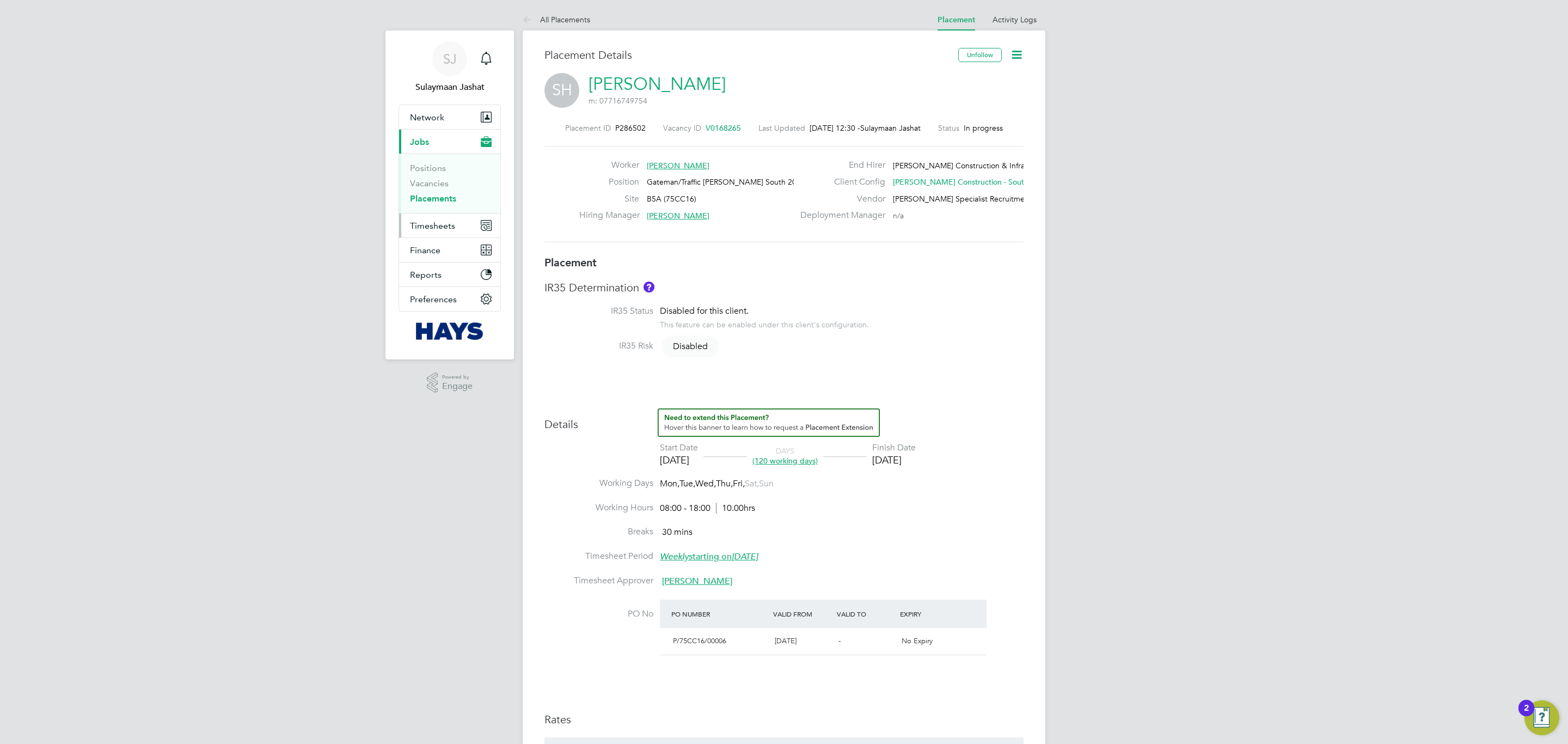
click at [454, 228] on button "Timesheets" at bounding box center [450, 225] width 101 height 24
click at [443, 190] on link "Timesheets" at bounding box center [433, 192] width 45 height 10
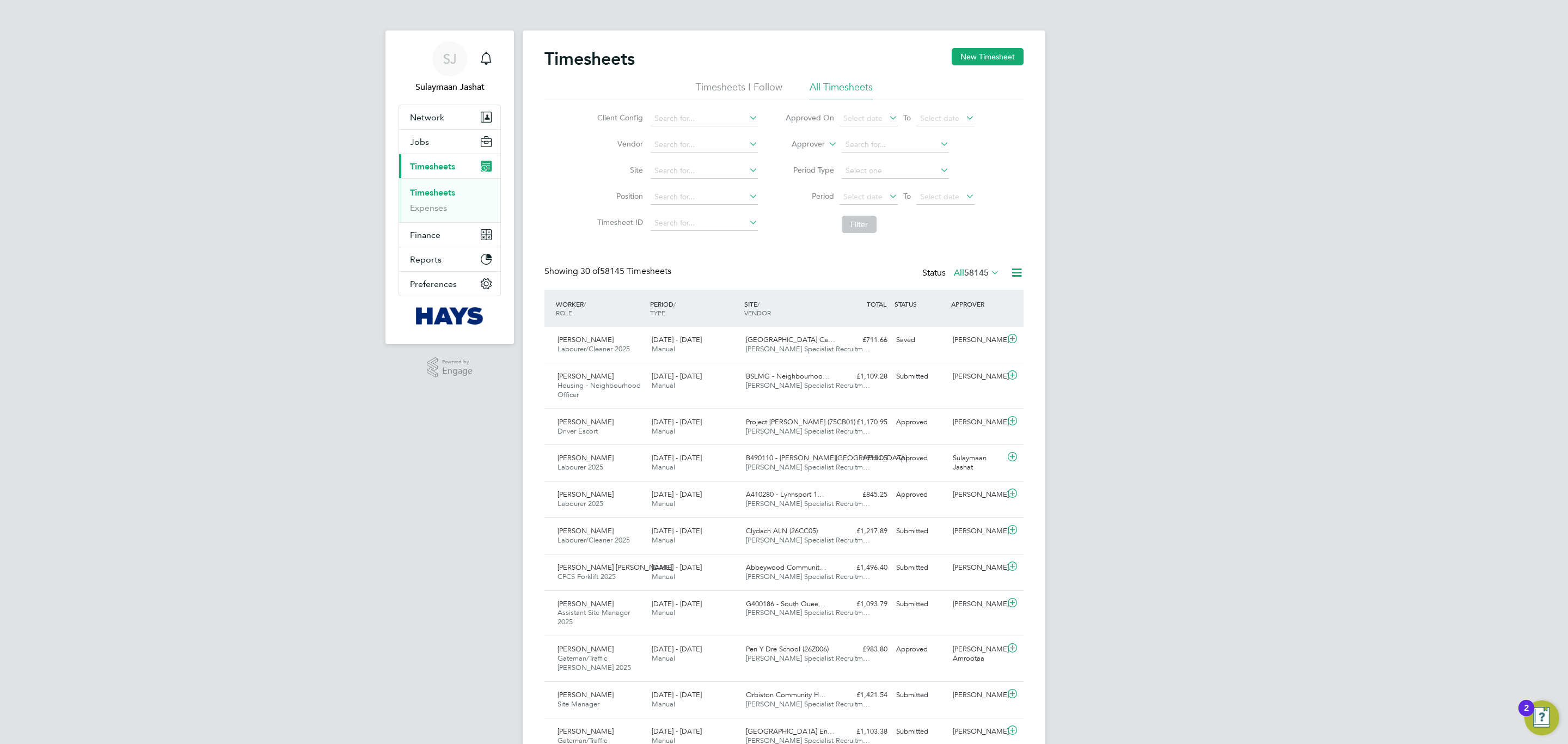
click at [822, 145] on label "Approver" at bounding box center [800, 145] width 49 height 11
click at [812, 151] on li "Worker" at bounding box center [798, 157] width 54 height 14
click at [844, 145] on input at bounding box center [896, 145] width 108 height 15
click at [840, 138] on li "Worker" at bounding box center [880, 145] width 217 height 26
click at [875, 138] on input at bounding box center [896, 145] width 108 height 15
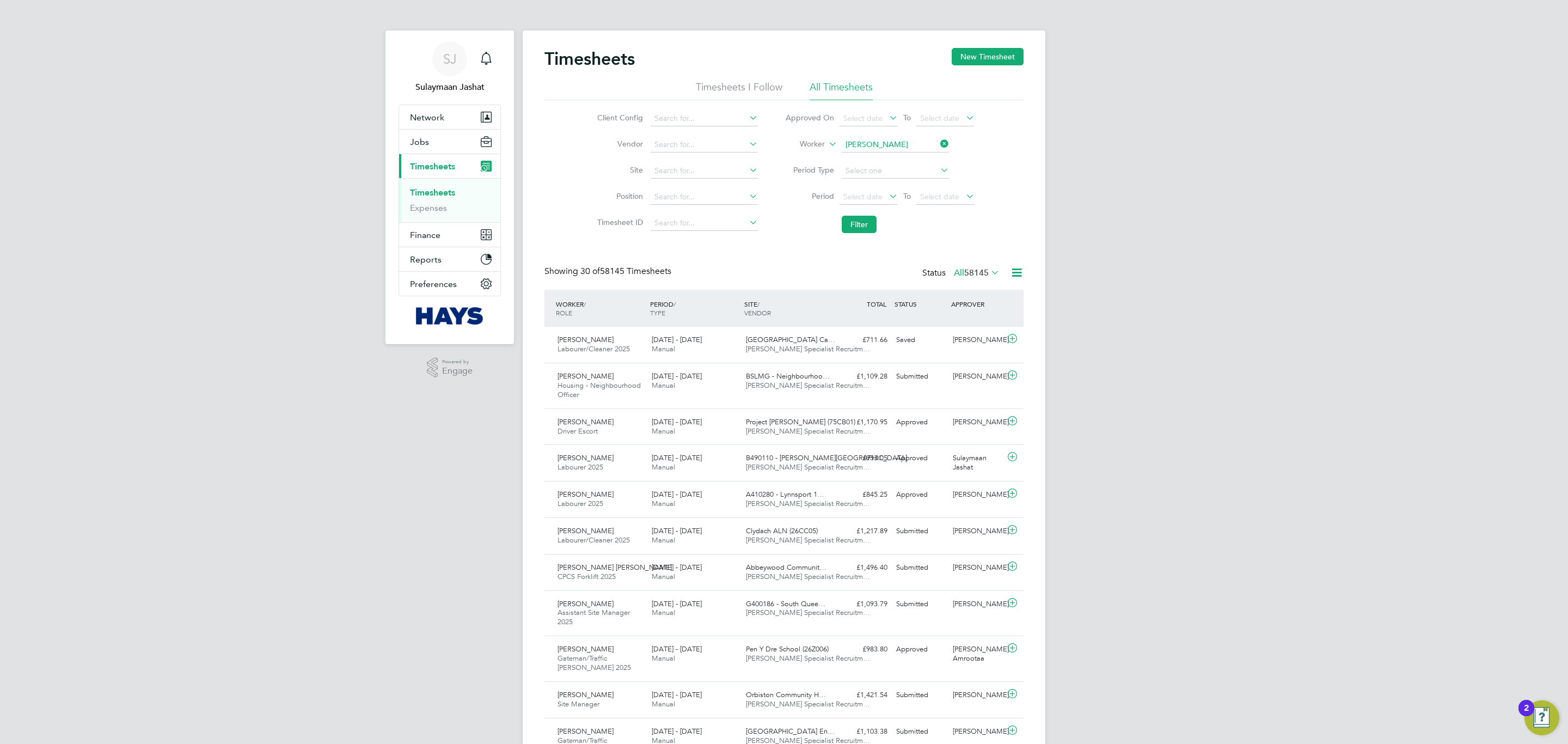
click at [910, 155] on b "Hurs" at bounding box center [918, 160] width 16 height 9
type input "[PERSON_NAME]"
click at [854, 221] on button "Filter" at bounding box center [860, 225] width 35 height 17
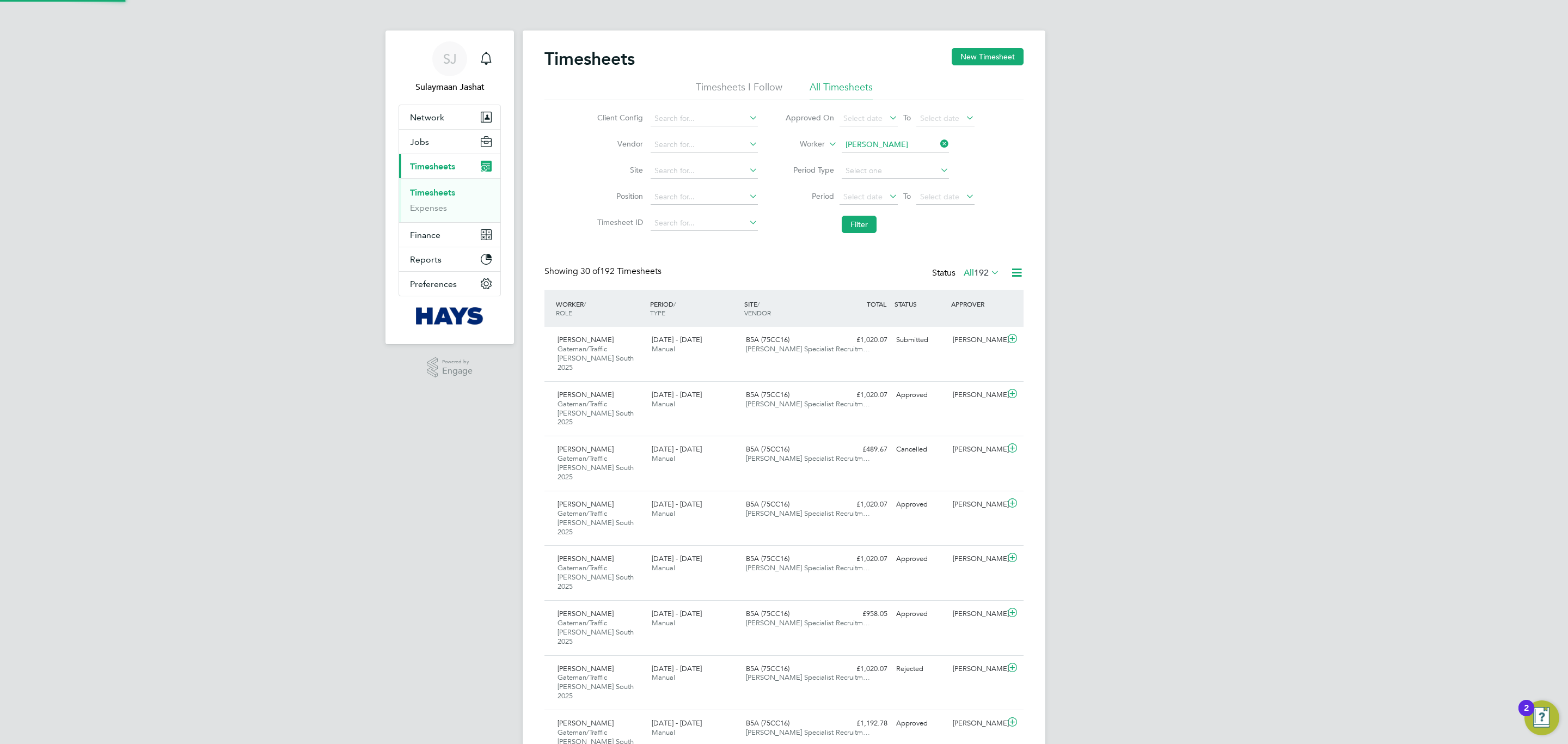
scroll to position [36, 95]
click at [977, 273] on span "192" at bounding box center [981, 273] width 15 height 11
click at [969, 284] on div "All Saved Submitted Approved Rejected Absent Cancelled 192 0 1 180 9 0 2" at bounding box center [991, 344] width 92 height 130
click at [972, 274] on label "All 192" at bounding box center [981, 273] width 36 height 11
click at [966, 289] on li "All" at bounding box center [970, 293] width 50 height 15
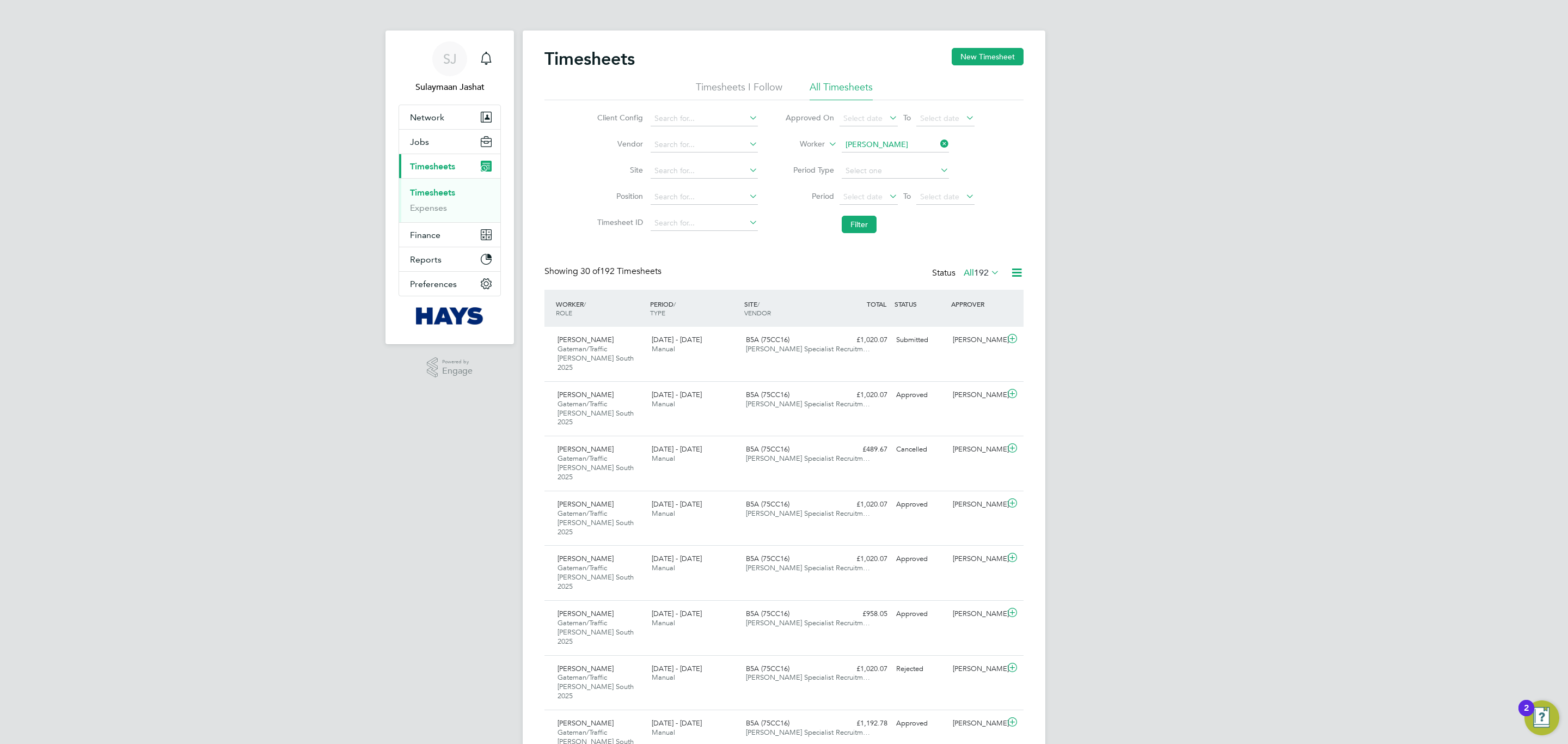
click at [899, 350] on div "Sarah Hurst Gateman/Traffic Marshall South 2025 27 Sep - 3 Oct 2025 27 Sep - 3 …" at bounding box center [784, 353] width 479 height 55
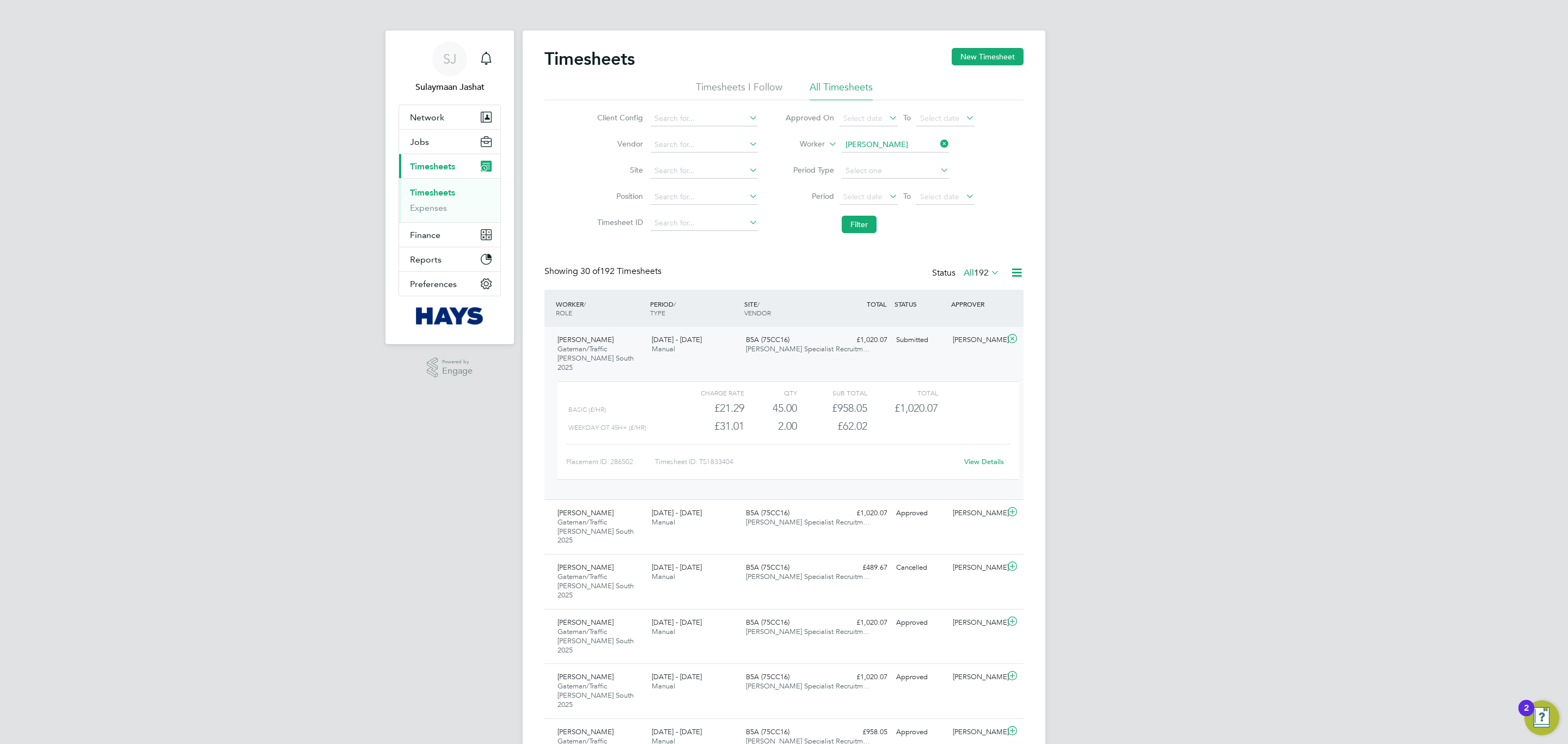
click at [979, 457] on link "View Details" at bounding box center [984, 462] width 40 height 9
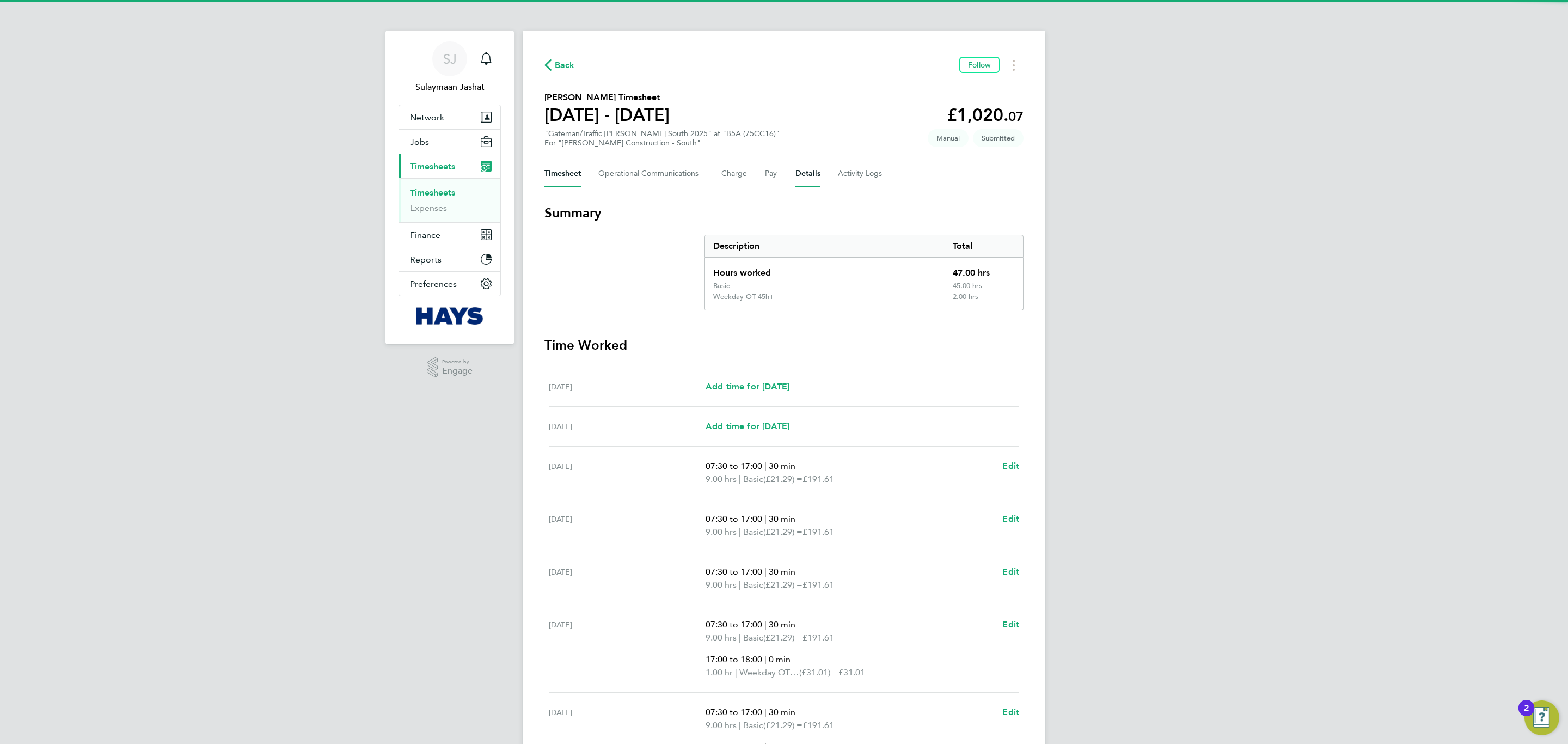
click at [799, 185] on button "Details" at bounding box center [808, 173] width 25 height 26
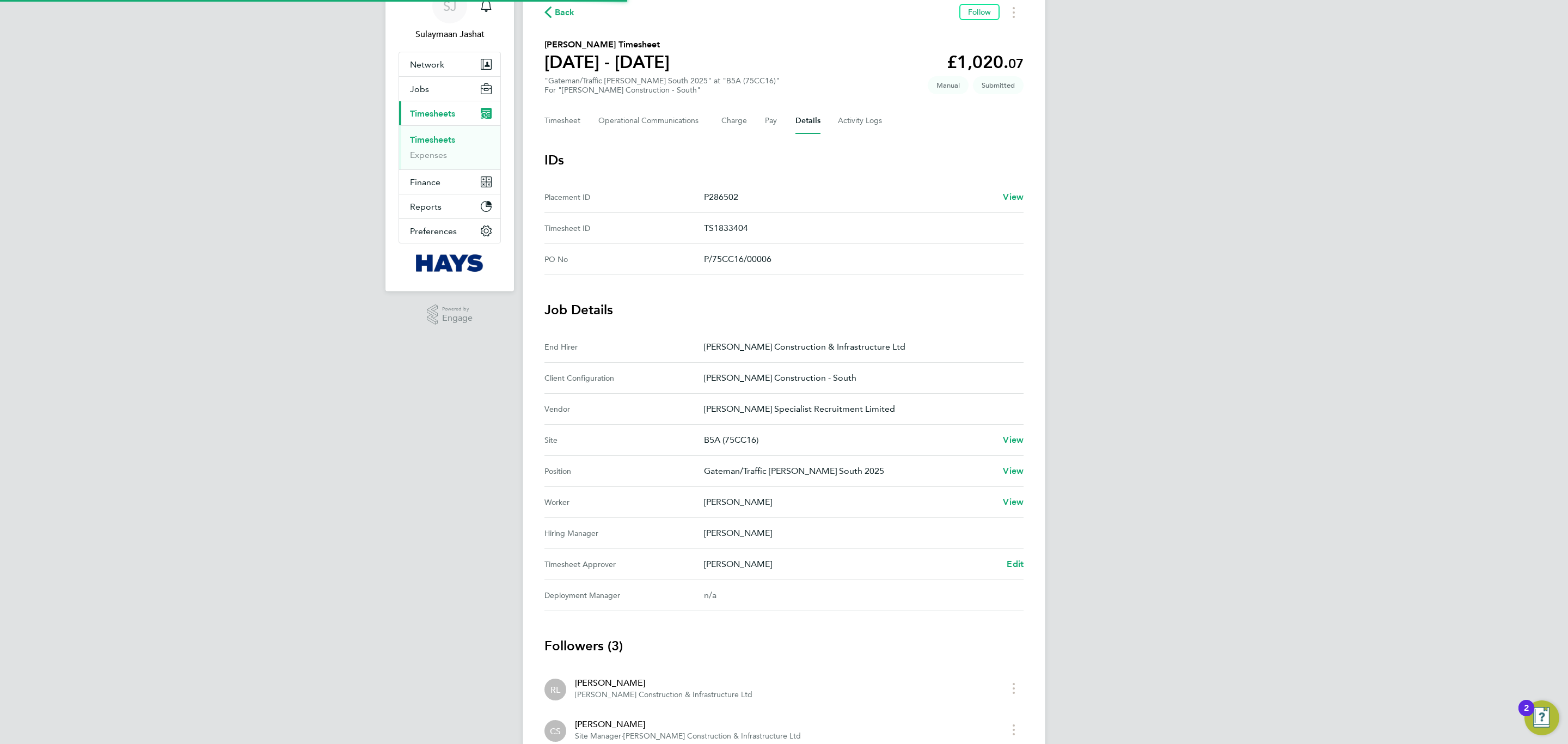
scroll to position [81, 0]
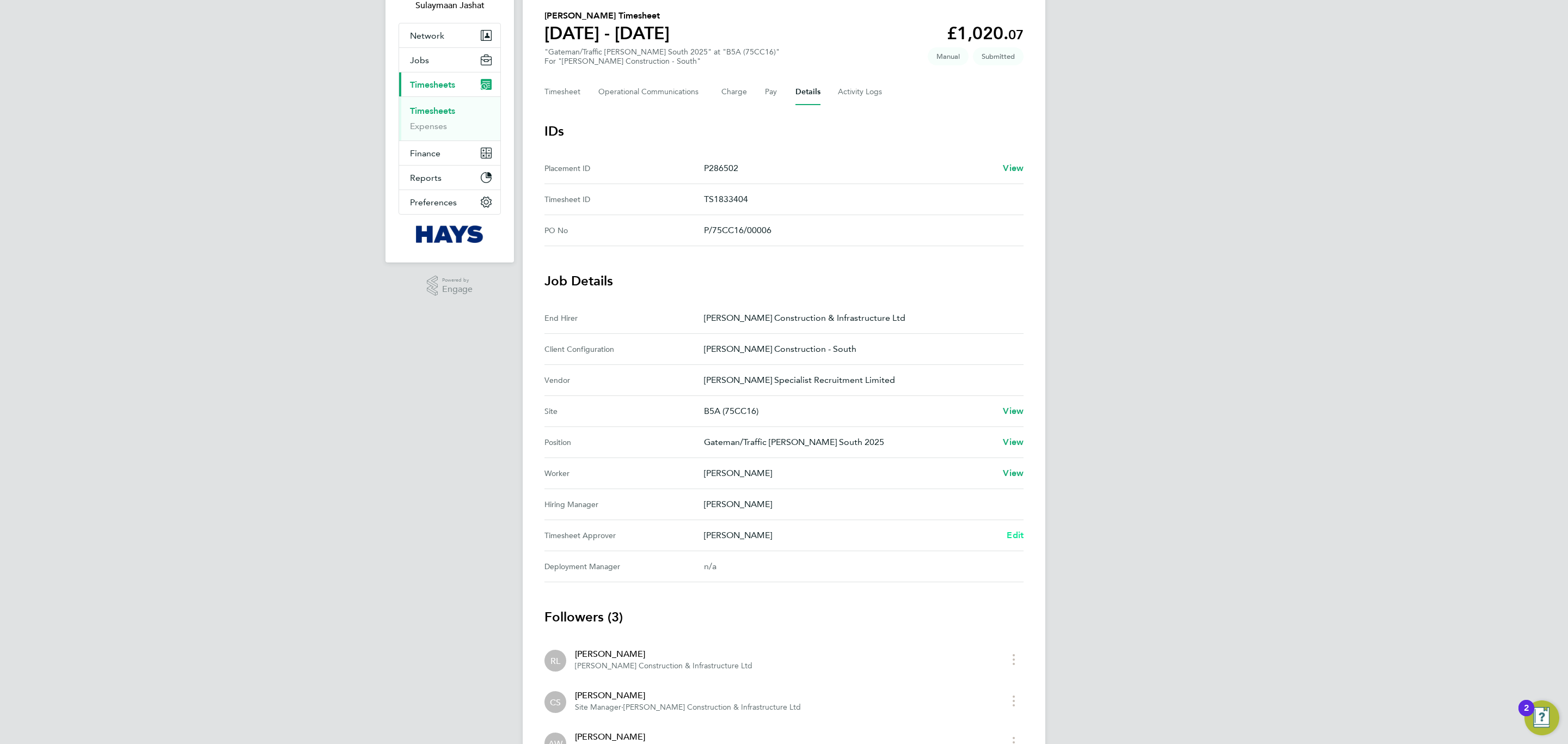
click at [1015, 536] on span "Edit" at bounding box center [1014, 534] width 17 height 10
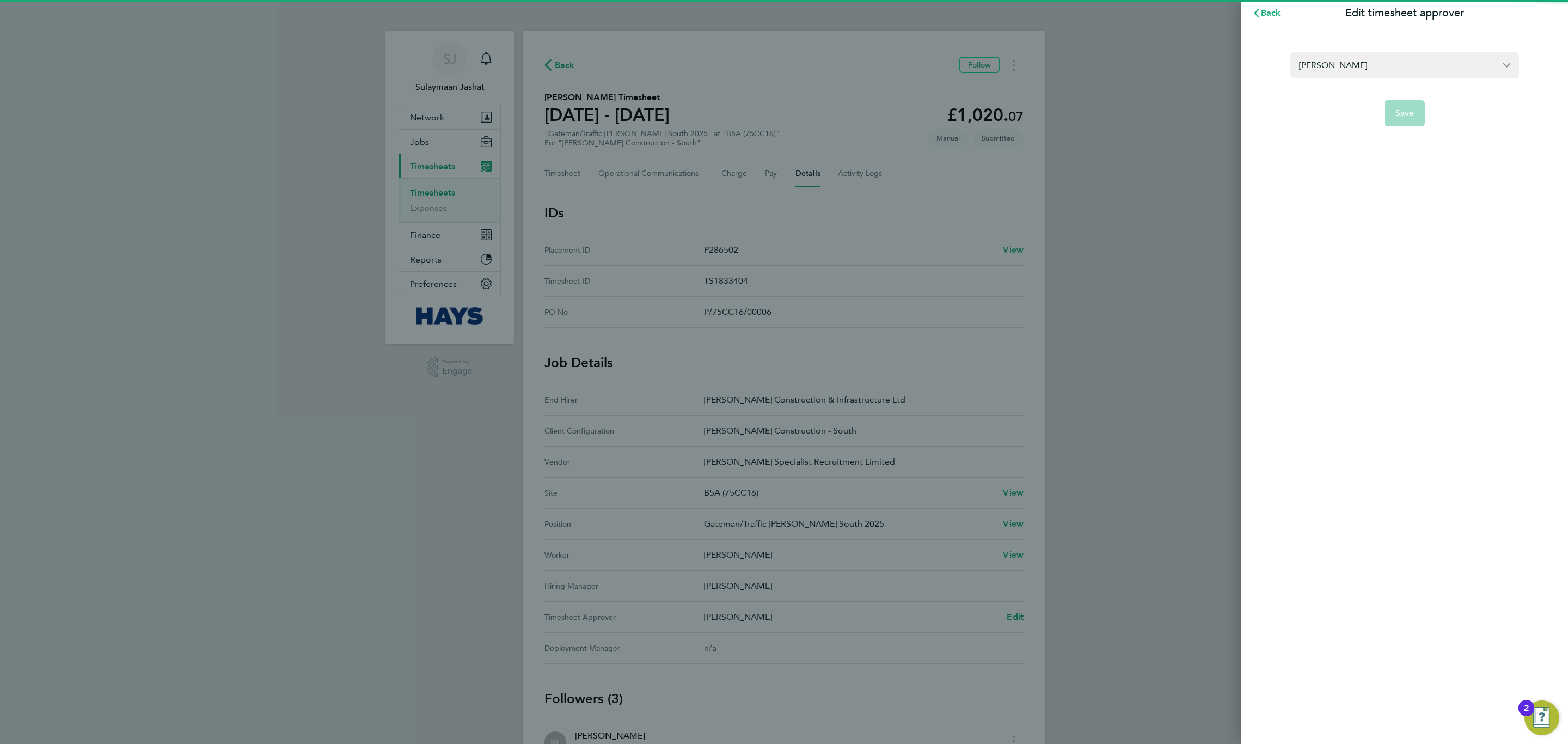
click at [1309, 78] on form "[PERSON_NAME] Save" at bounding box center [1404, 89] width 229 height 74
click at [1316, 73] on input "[PERSON_NAME]" at bounding box center [1404, 65] width 229 height 25
click at [1352, 108] on app-form-button "Save" at bounding box center [1404, 113] width 229 height 26
click at [1356, 102] on app-form-button "Save" at bounding box center [1404, 113] width 229 height 26
click at [1368, 75] on input "[PERSON_NAME]" at bounding box center [1404, 65] width 229 height 25
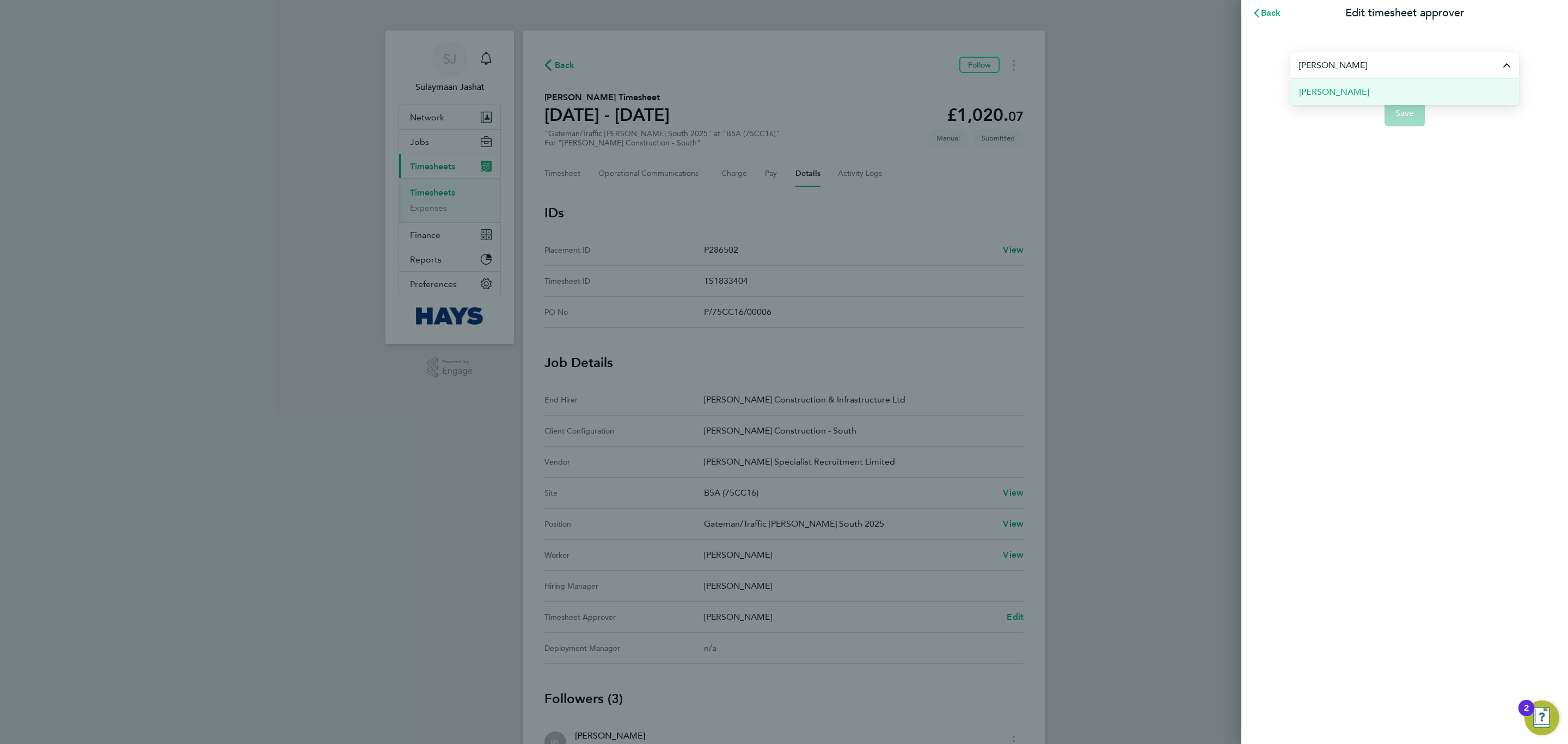
click at [1344, 86] on span "[PERSON_NAME]" at bounding box center [1334, 92] width 70 height 13
type input "[PERSON_NAME]"
click at [1391, 105] on button "Save" at bounding box center [1405, 113] width 41 height 26
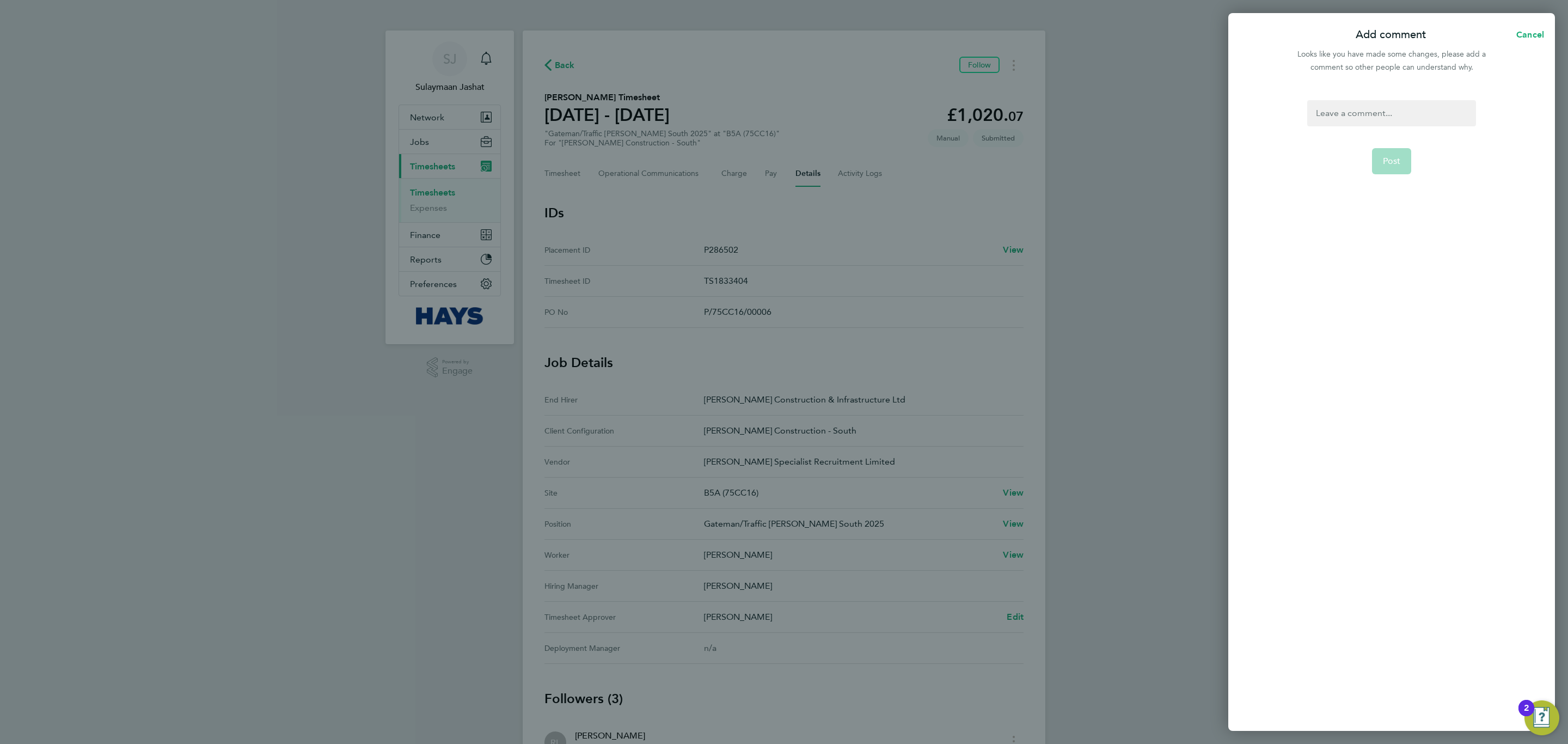
click at [1372, 111] on div at bounding box center [1391, 113] width 168 height 26
click at [1372, 158] on button "Post" at bounding box center [1392, 161] width 40 height 26
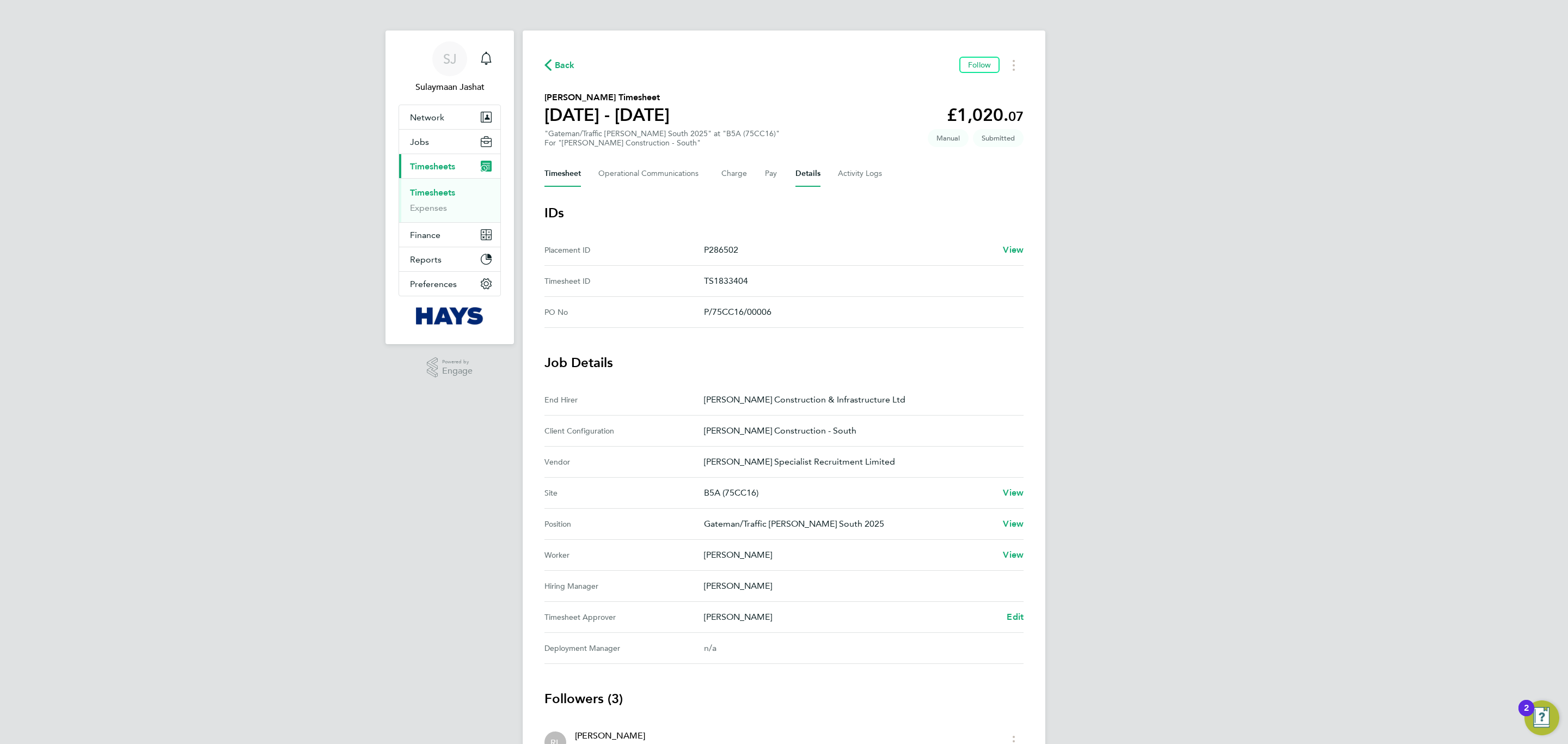
click at [580, 180] on button "Timesheet" at bounding box center [563, 173] width 36 height 26
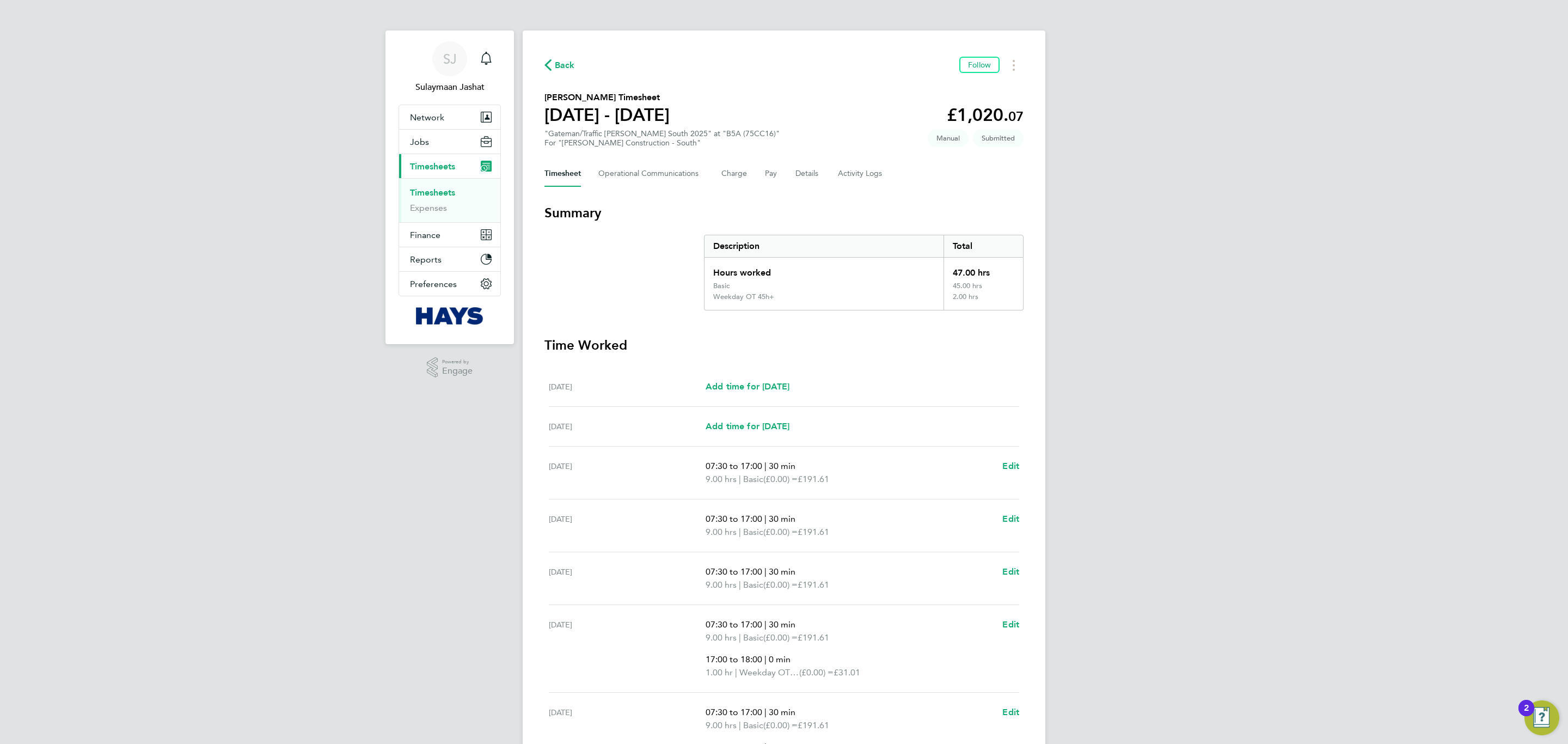
click at [786, 553] on div "[DATE] 07:30 to 17:00 | 30 min 9.00 hrs | Basic (£0.00) = £191.61 Edit" at bounding box center [784, 578] width 470 height 53
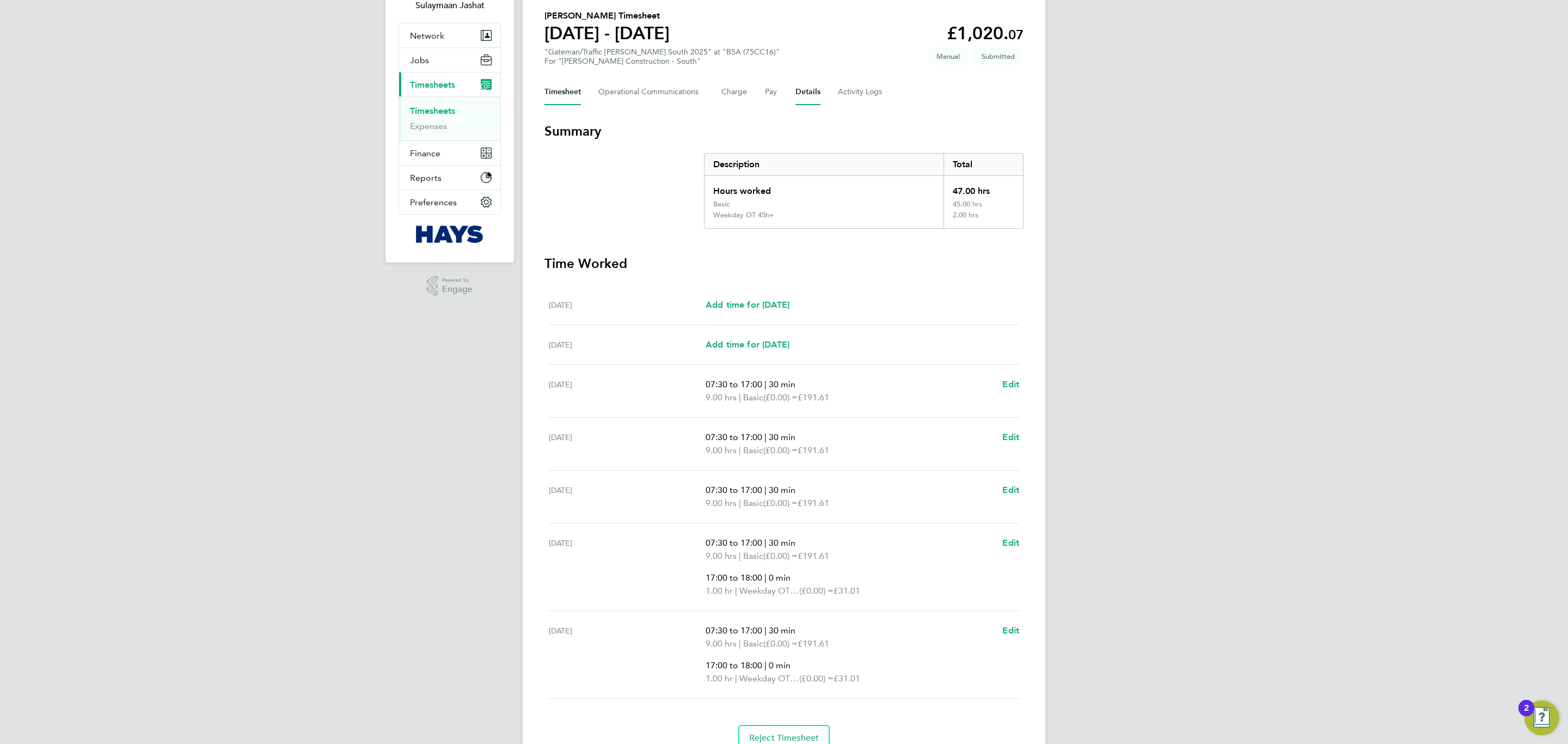
click at [806, 96] on button "Details" at bounding box center [808, 92] width 25 height 26
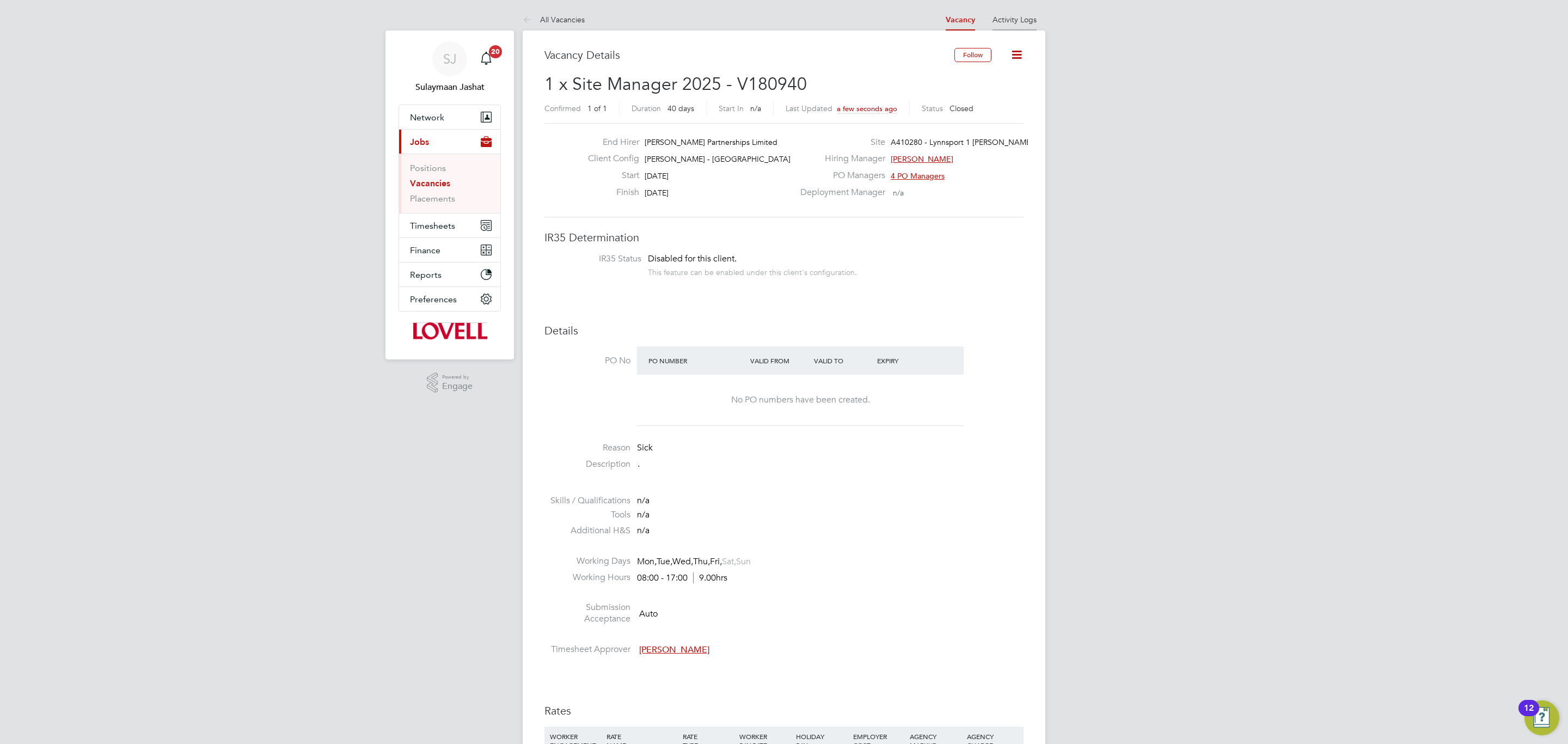
click at [994, 21] on link "Activity Logs" at bounding box center [1014, 20] width 44 height 9
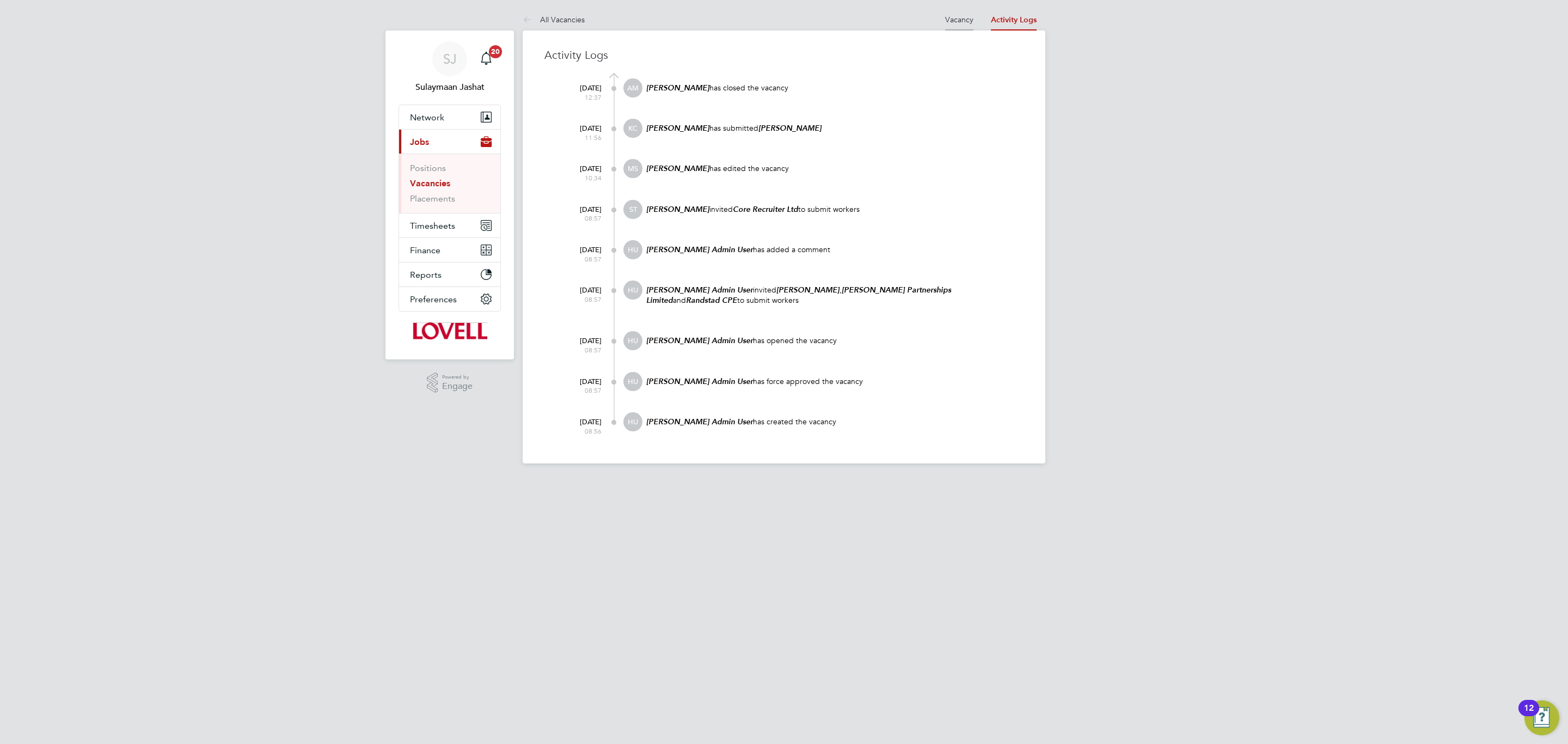
click at [950, 22] on link "Vacancy" at bounding box center [959, 20] width 28 height 9
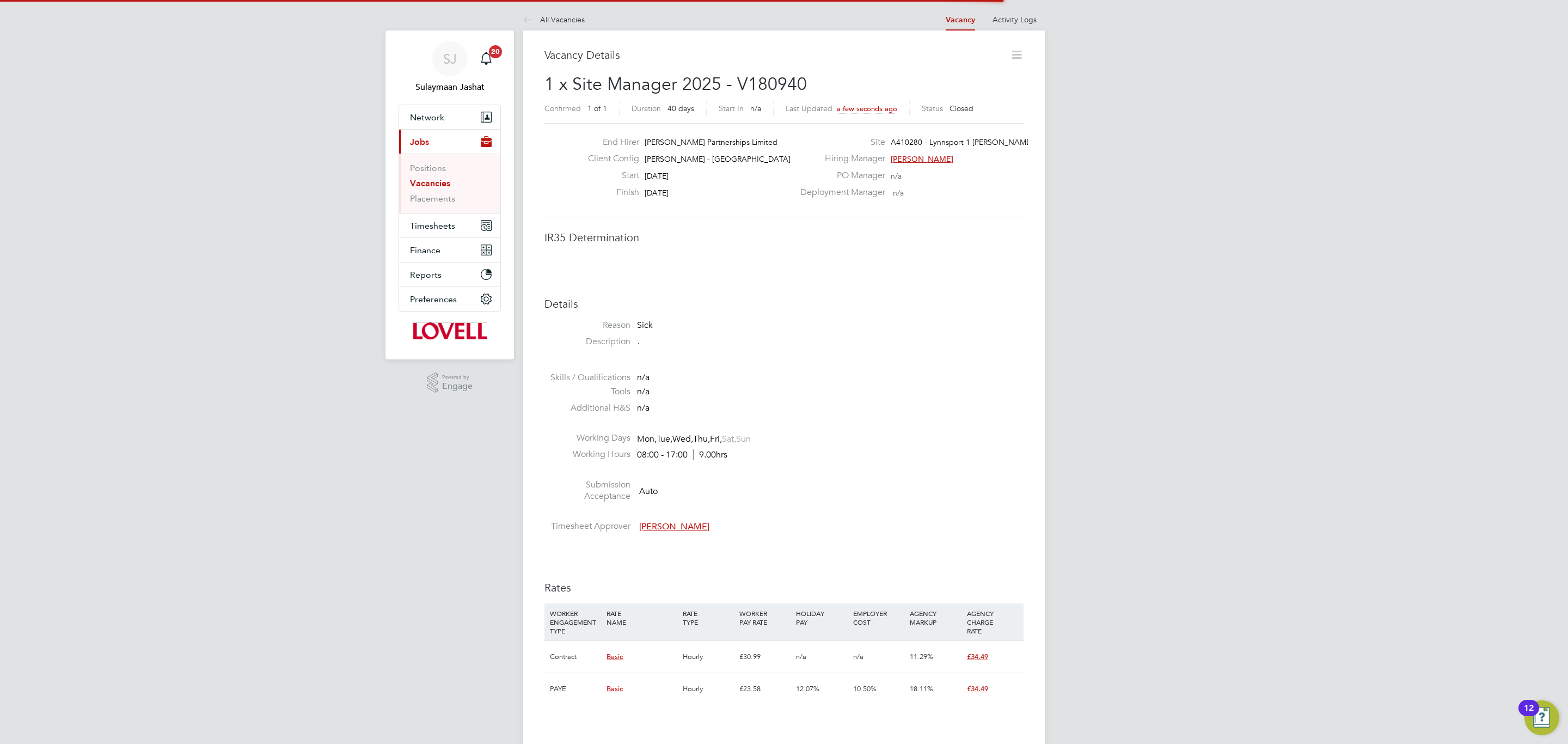
scroll to position [32, 77]
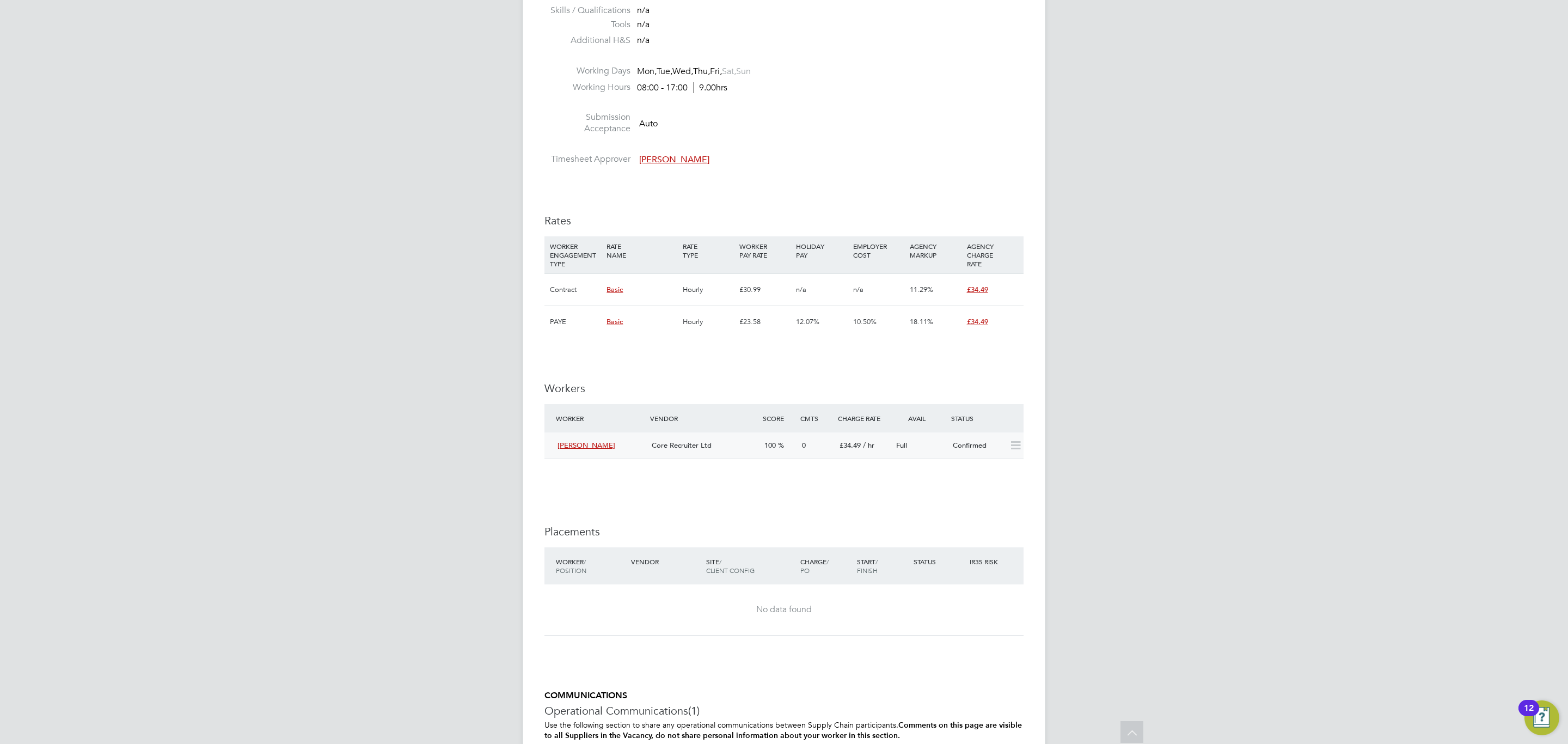
click at [757, 440] on div "Core Recruiter Ltd" at bounding box center [704, 445] width 113 height 18
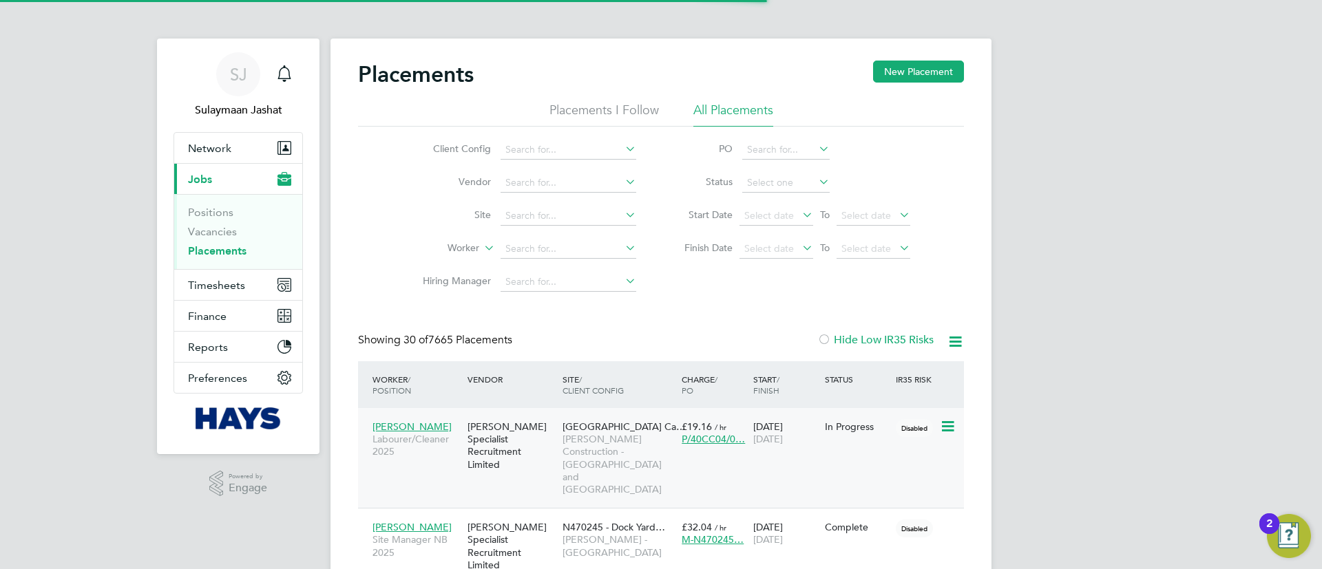
click at [569, 427] on span "University Of Leeds Ca…" at bounding box center [624, 427] width 123 height 12
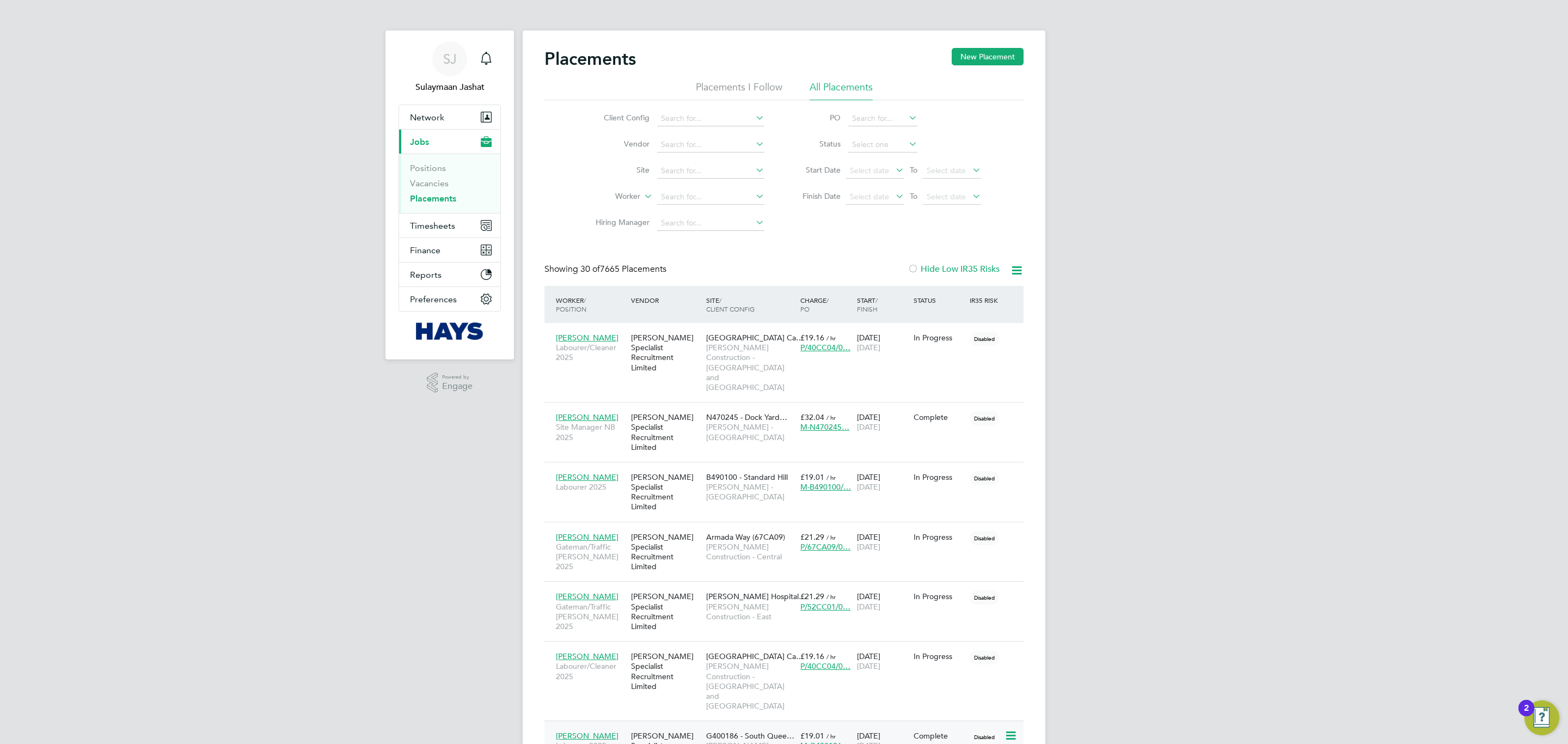
scroll to position [31, 95]
click at [454, 196] on link "Placements" at bounding box center [433, 198] width 47 height 10
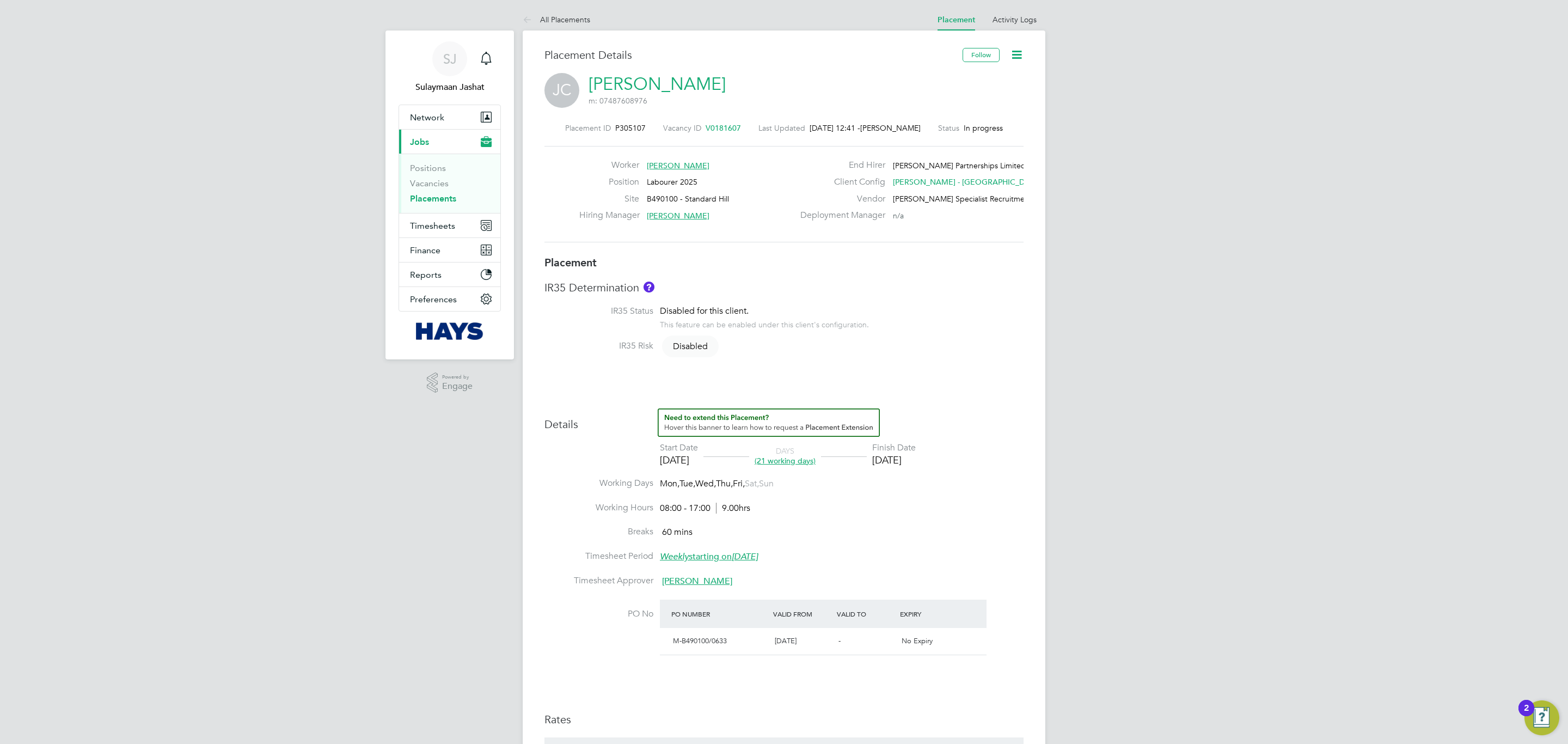
scroll to position [17, 216]
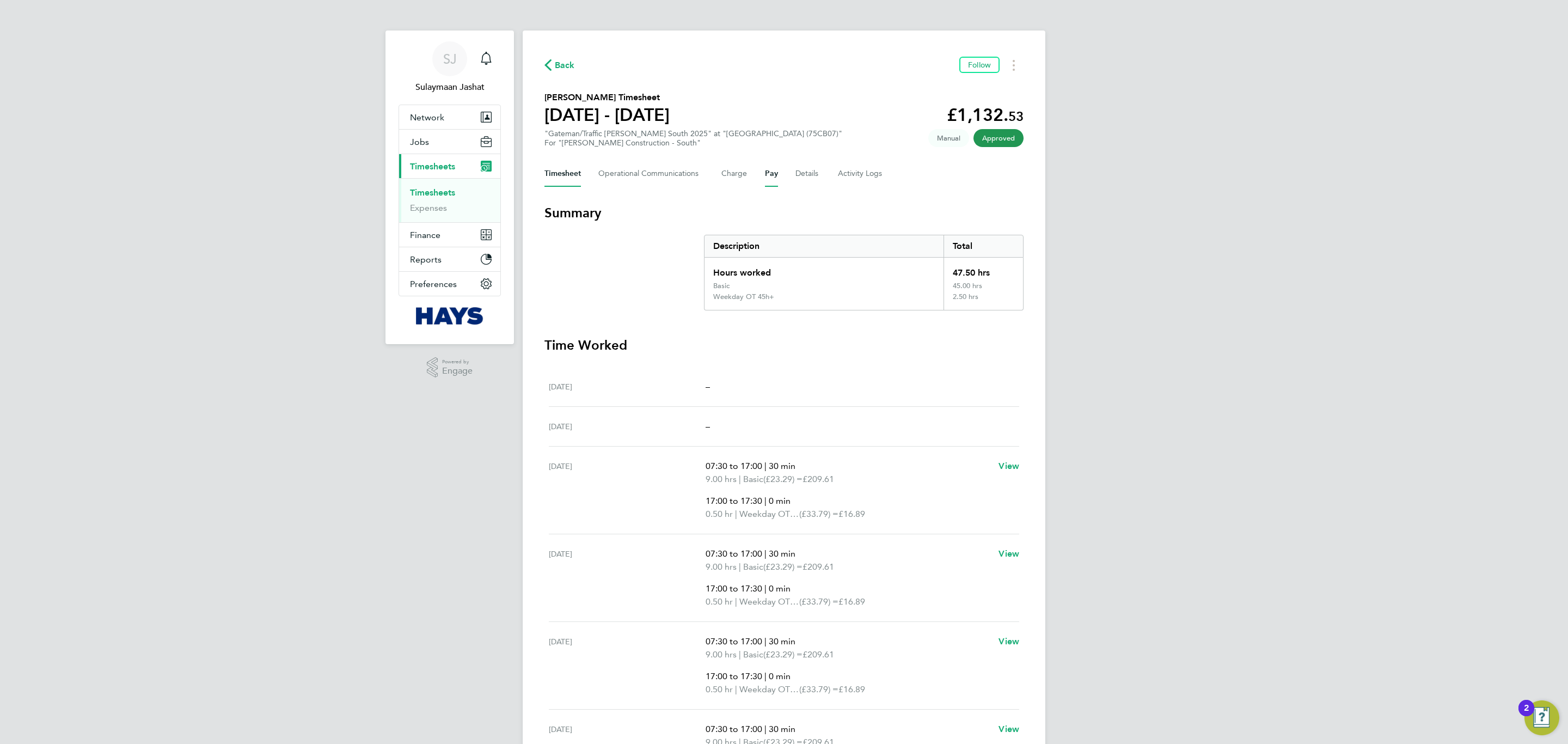
click at [769, 176] on button "Pay" at bounding box center [771, 173] width 13 height 26
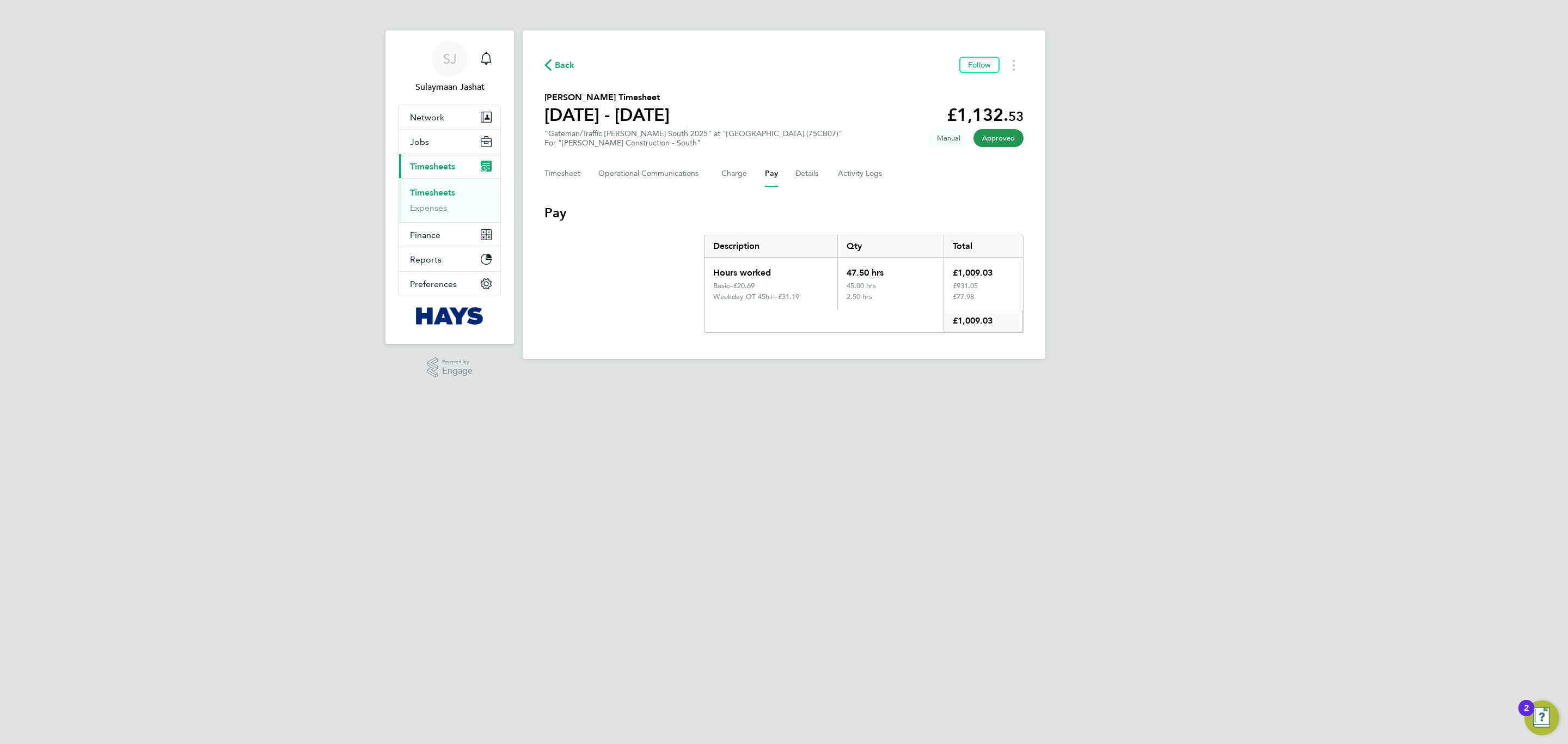
drag, startPoint x: 773, startPoint y: 283, endPoint x: 732, endPoint y: 288, distance: 41.3
click at [732, 288] on div "Hours worked 47.50 hrs £1,009.03 Basic – £20.69 45.00 hrs £931.05 Weekday OT 45…" at bounding box center [863, 295] width 319 height 75
drag, startPoint x: 757, startPoint y: 312, endPoint x: 758, endPoint y: 319, distance: 7.1
click at [758, 314] on div "Pay" at bounding box center [824, 321] width 239 height 22
click at [826, 376] on html "SJ Sulaymaan Jashat Notifications Applications: Network Team Members Businesses…" at bounding box center [784, 188] width 1568 height 376
